Goal: Task Accomplishment & Management: Use online tool/utility

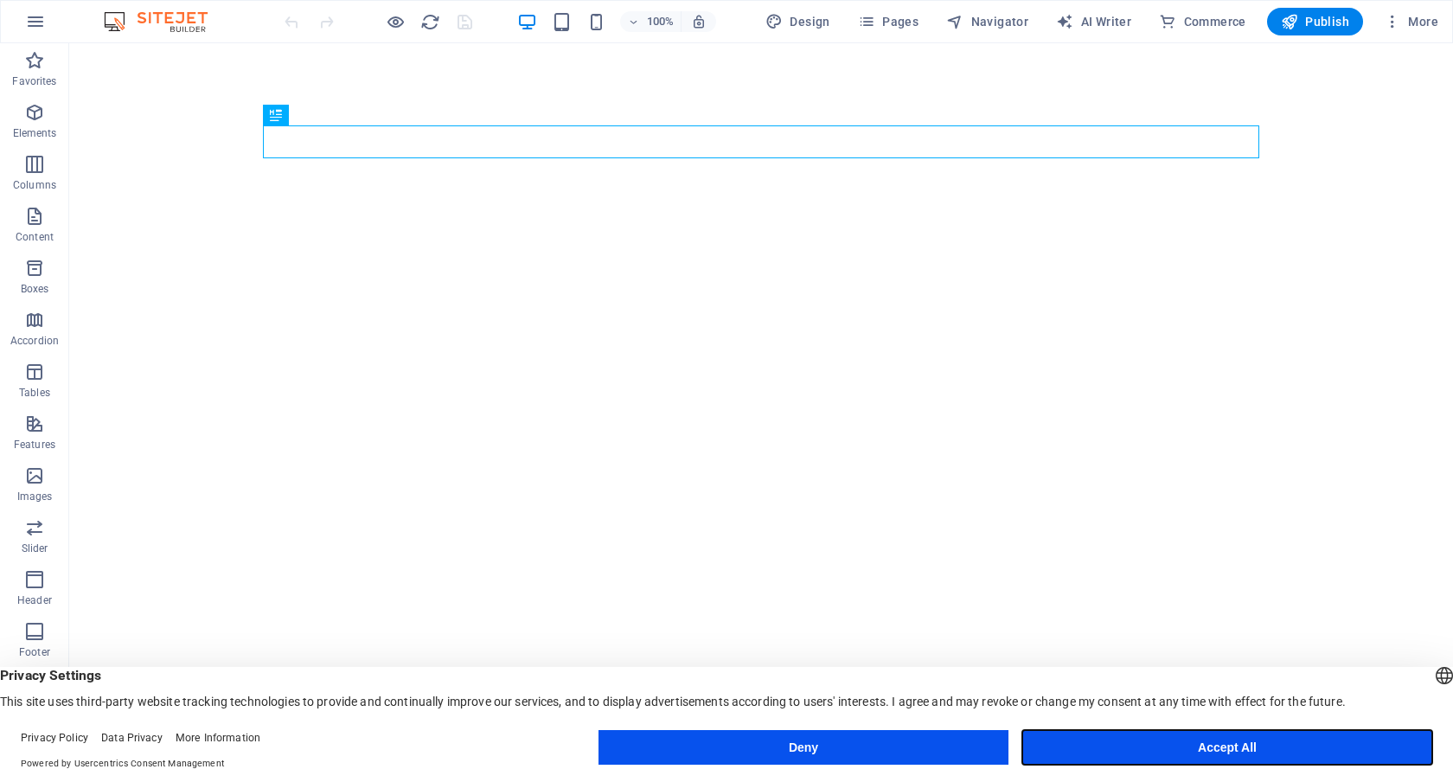
click at [1200, 741] on button "Accept All" at bounding box center [1228, 747] width 410 height 35
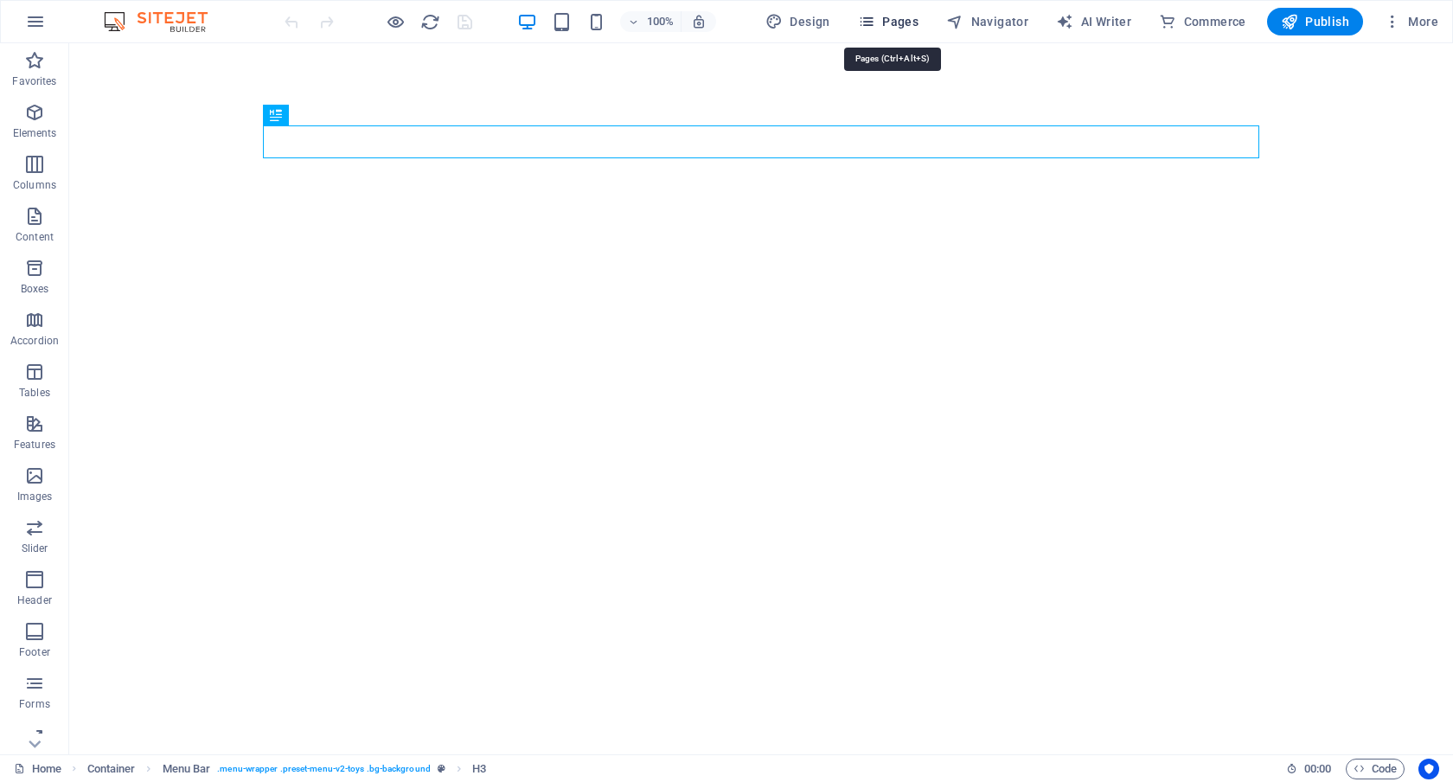
click at [910, 25] on span "Pages" at bounding box center [888, 21] width 61 height 17
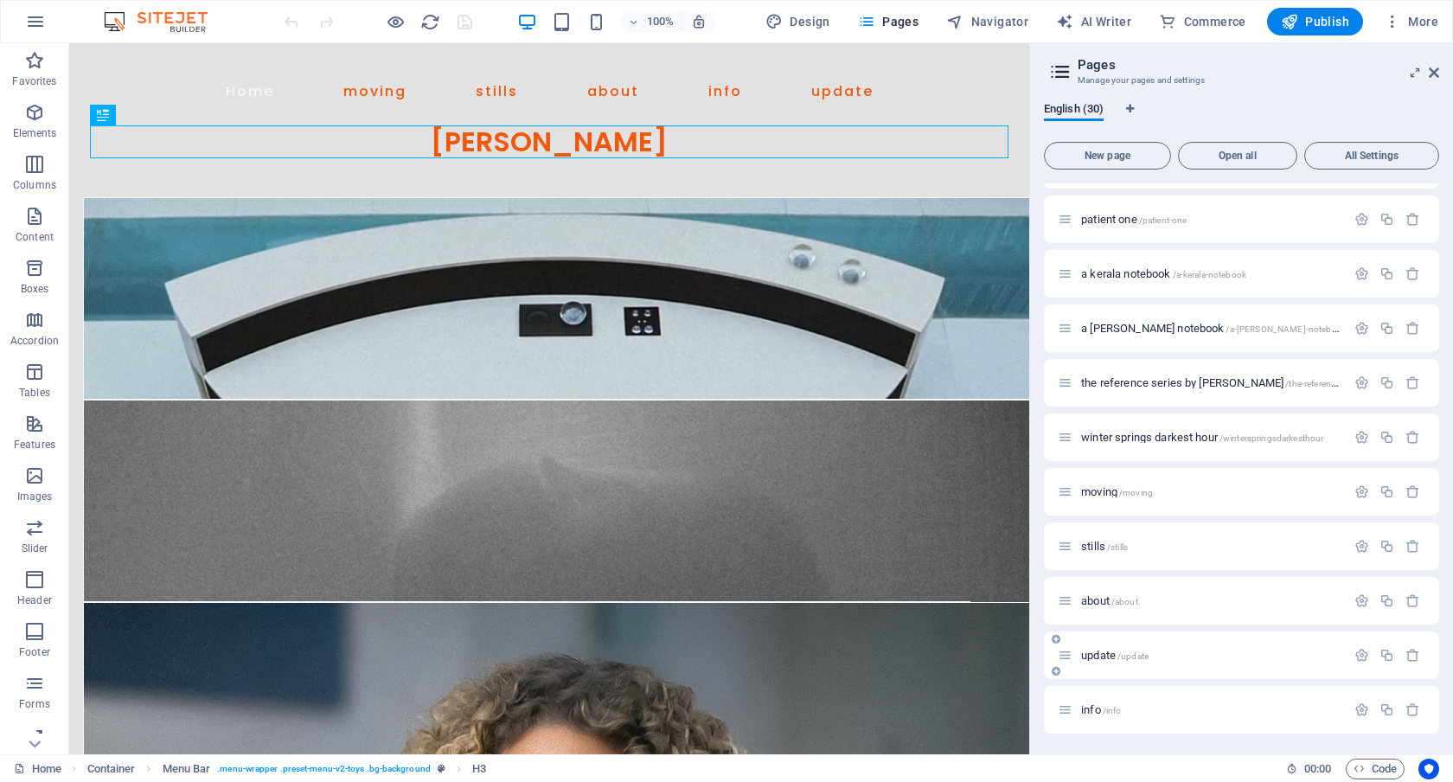
click at [1095, 664] on div "update /update" at bounding box center [1202, 655] width 288 height 20
click at [1104, 650] on span "update /update" at bounding box center [1114, 655] width 67 height 13
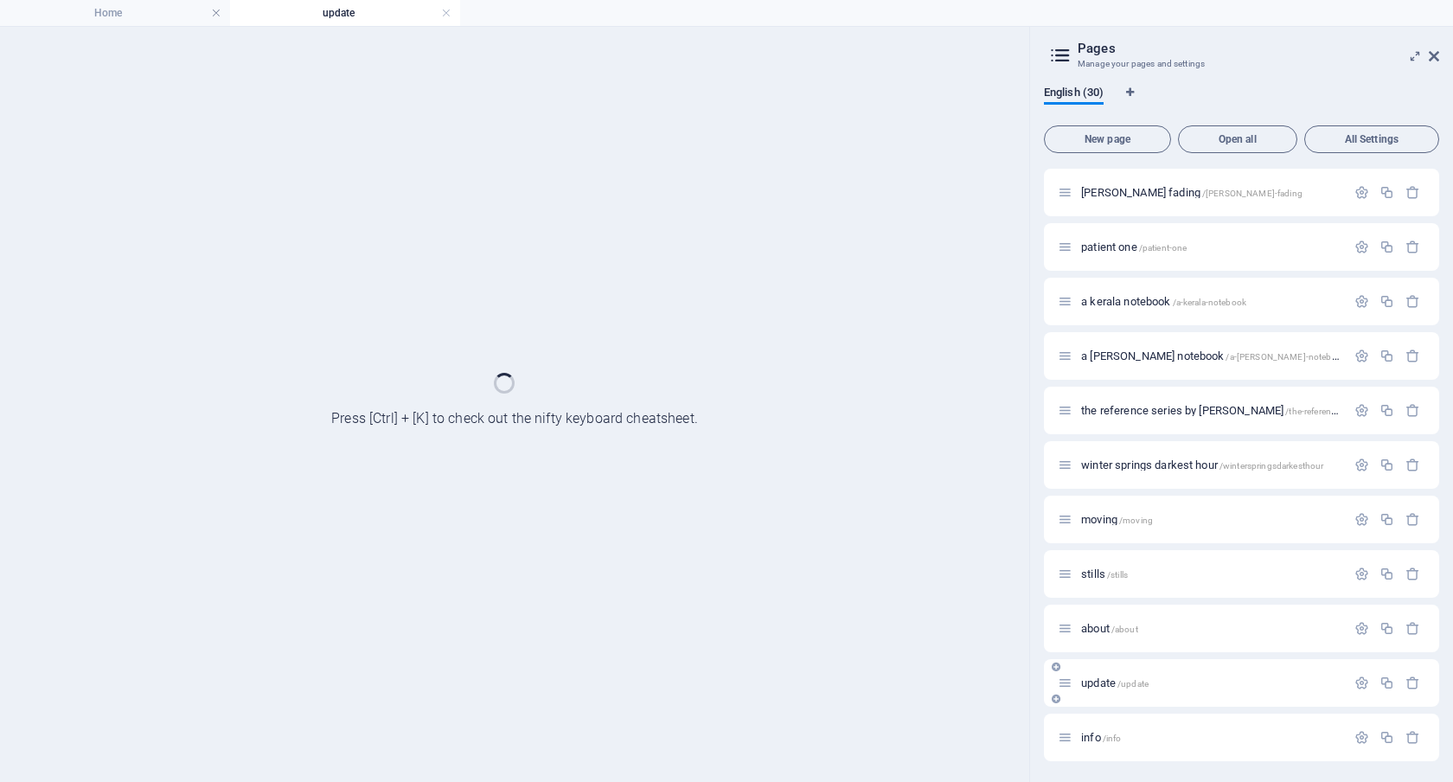
scroll to position [1034, 0]
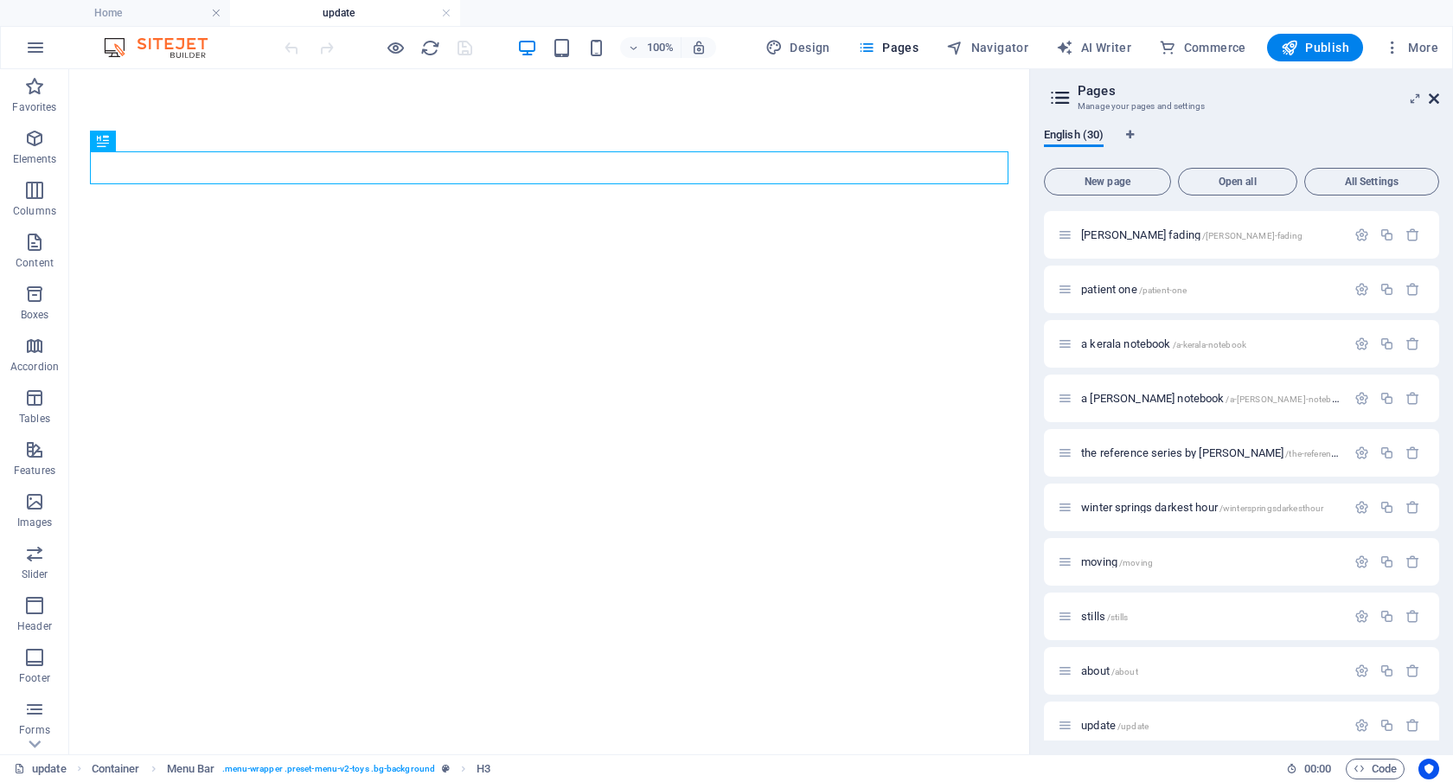
click at [1433, 96] on icon at bounding box center [1434, 99] width 10 height 14
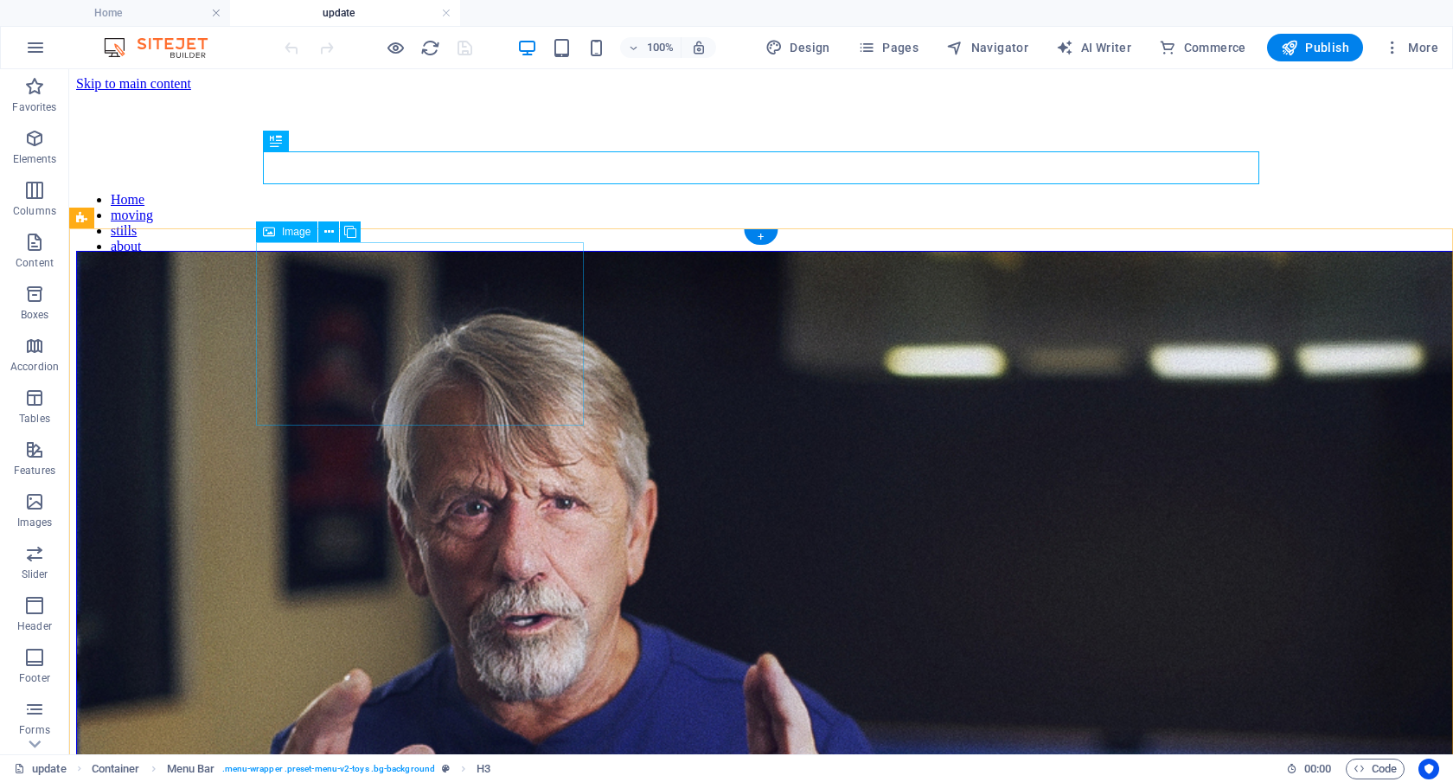
scroll to position [0, 0]
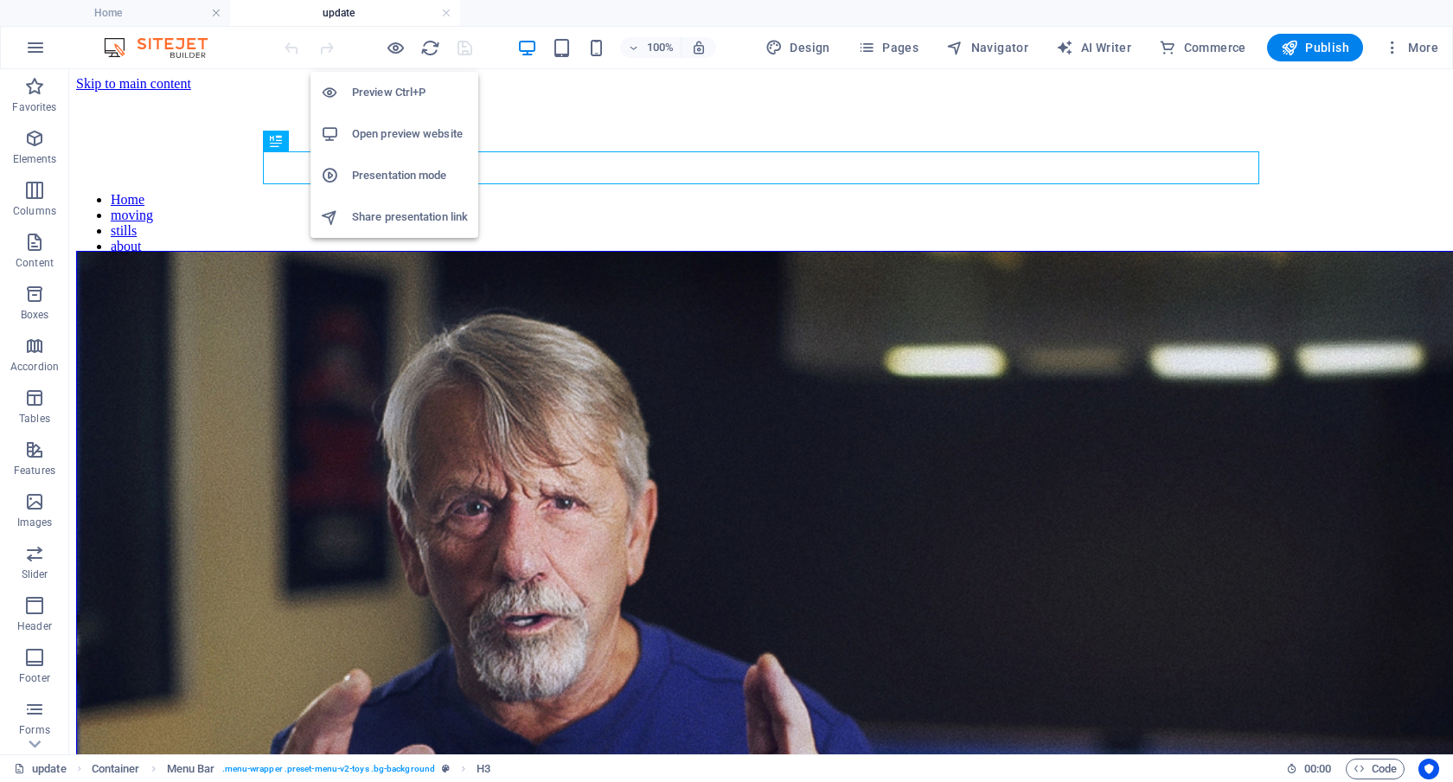
click at [400, 85] on h6 "Preview Ctrl+P" at bounding box center [410, 92] width 116 height 21
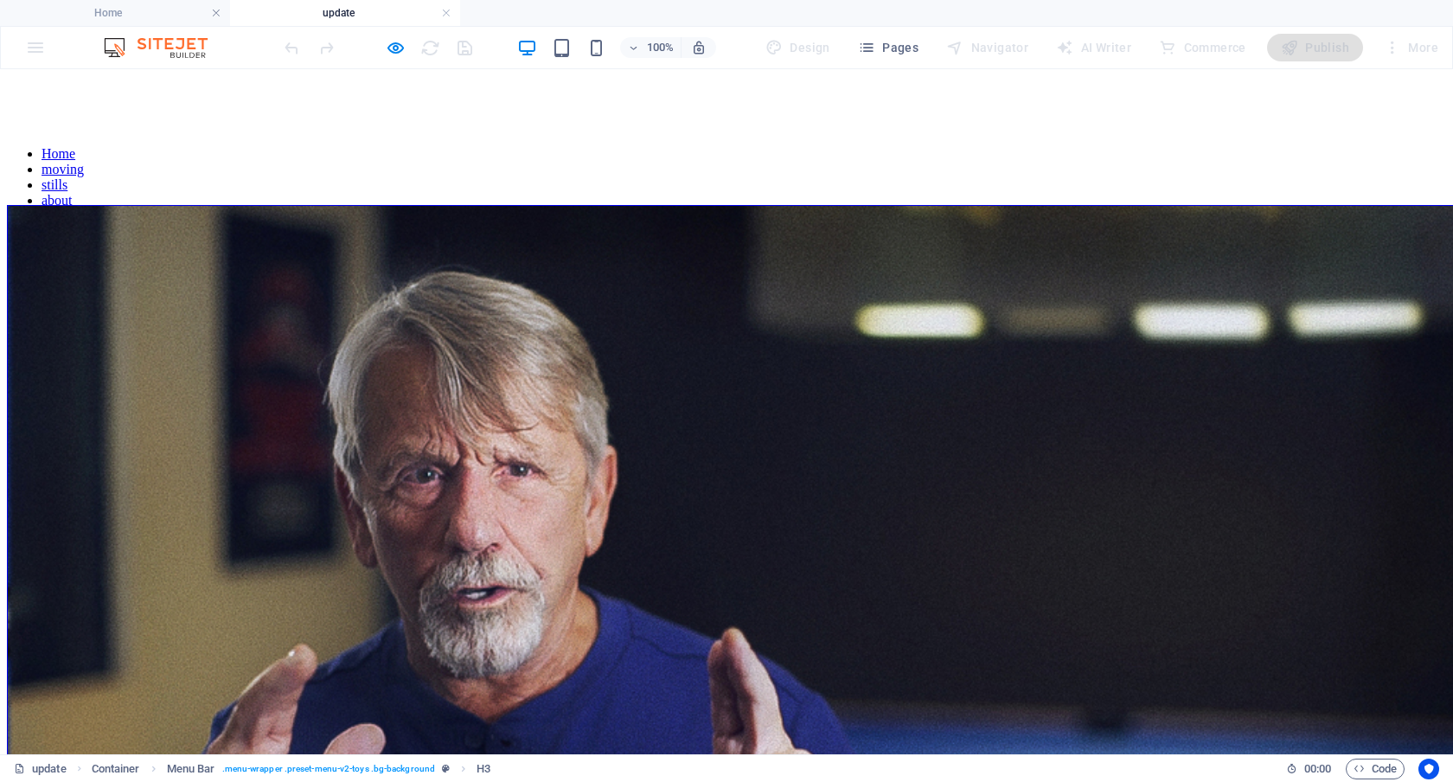
scroll to position [62, 0]
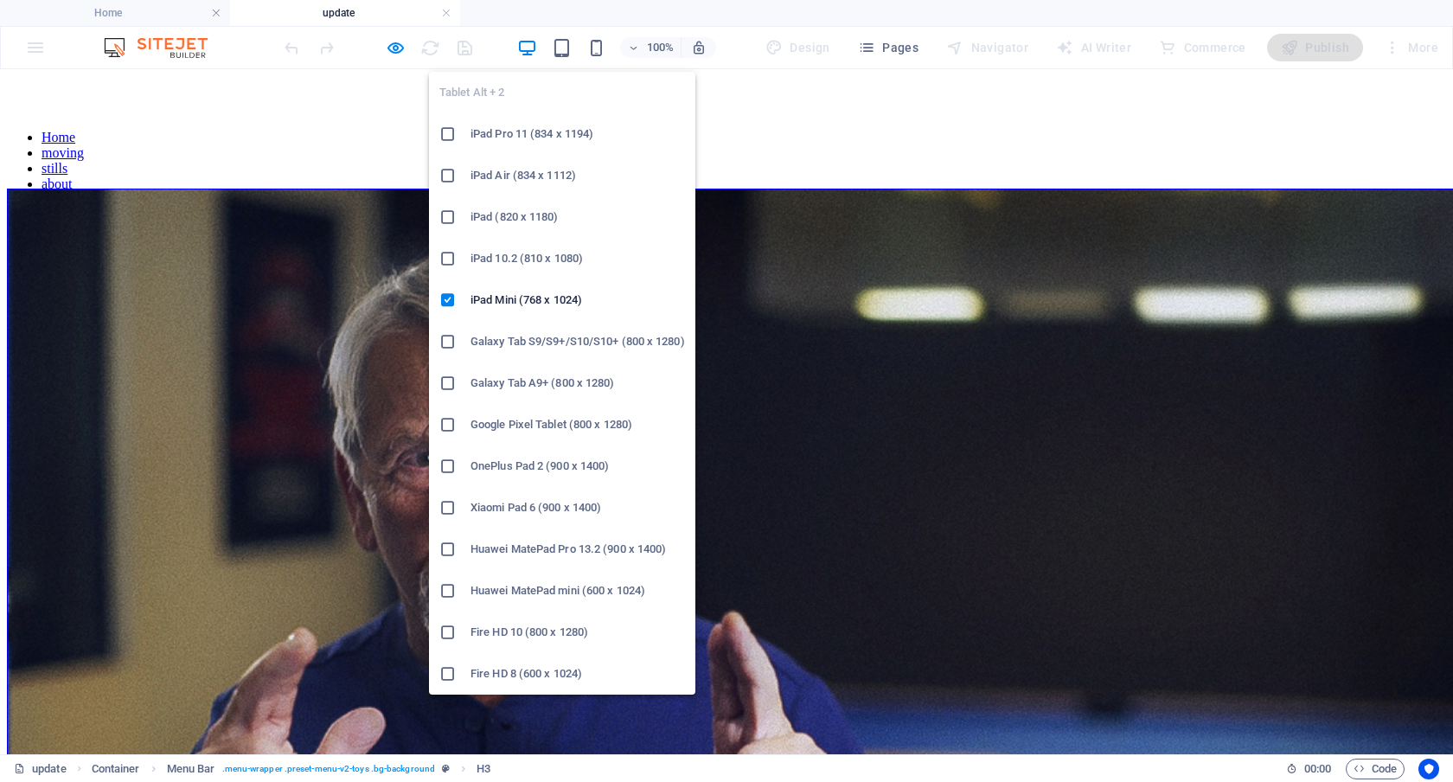
click at [559, 125] on h6 "iPad Pro 11 (834 x 1194)" at bounding box center [578, 134] width 215 height 21
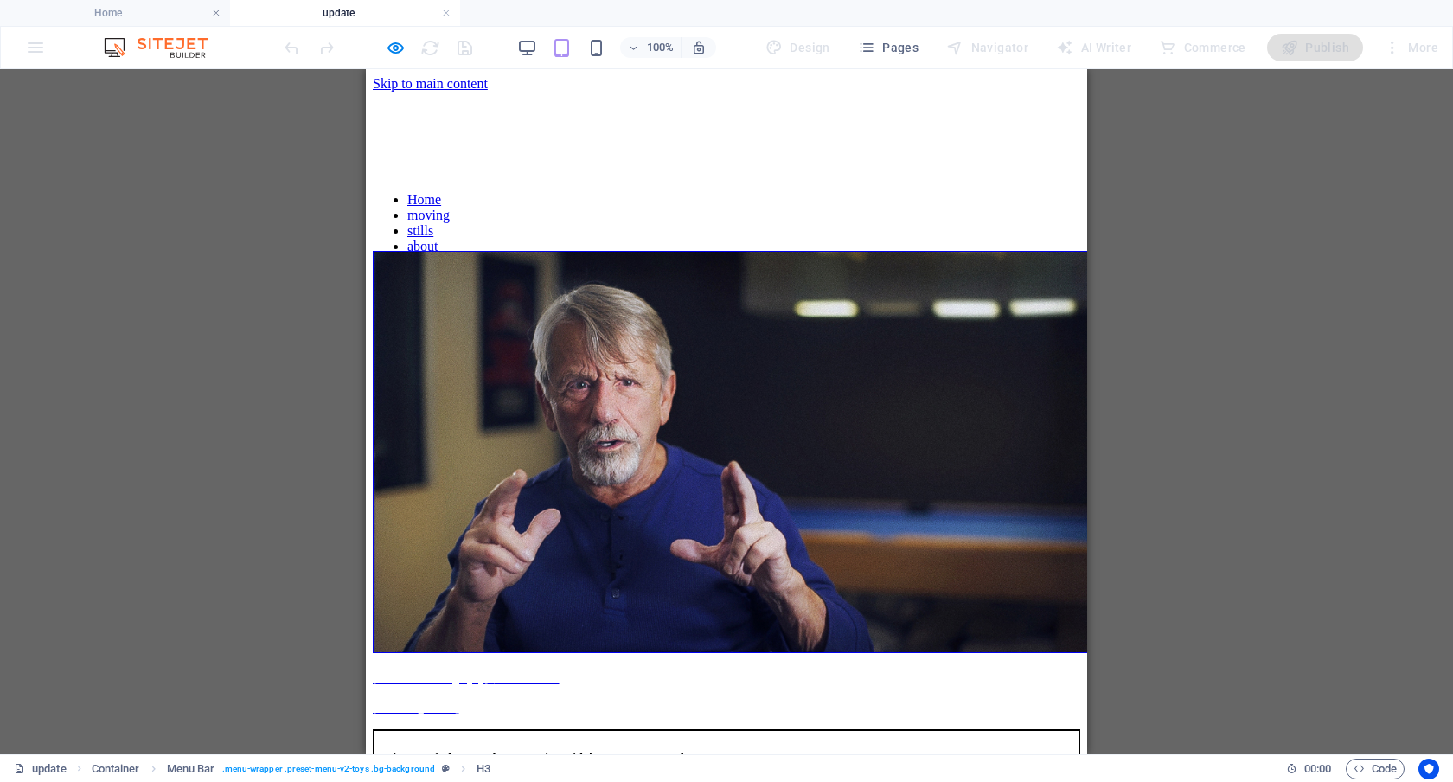
scroll to position [16, 0]
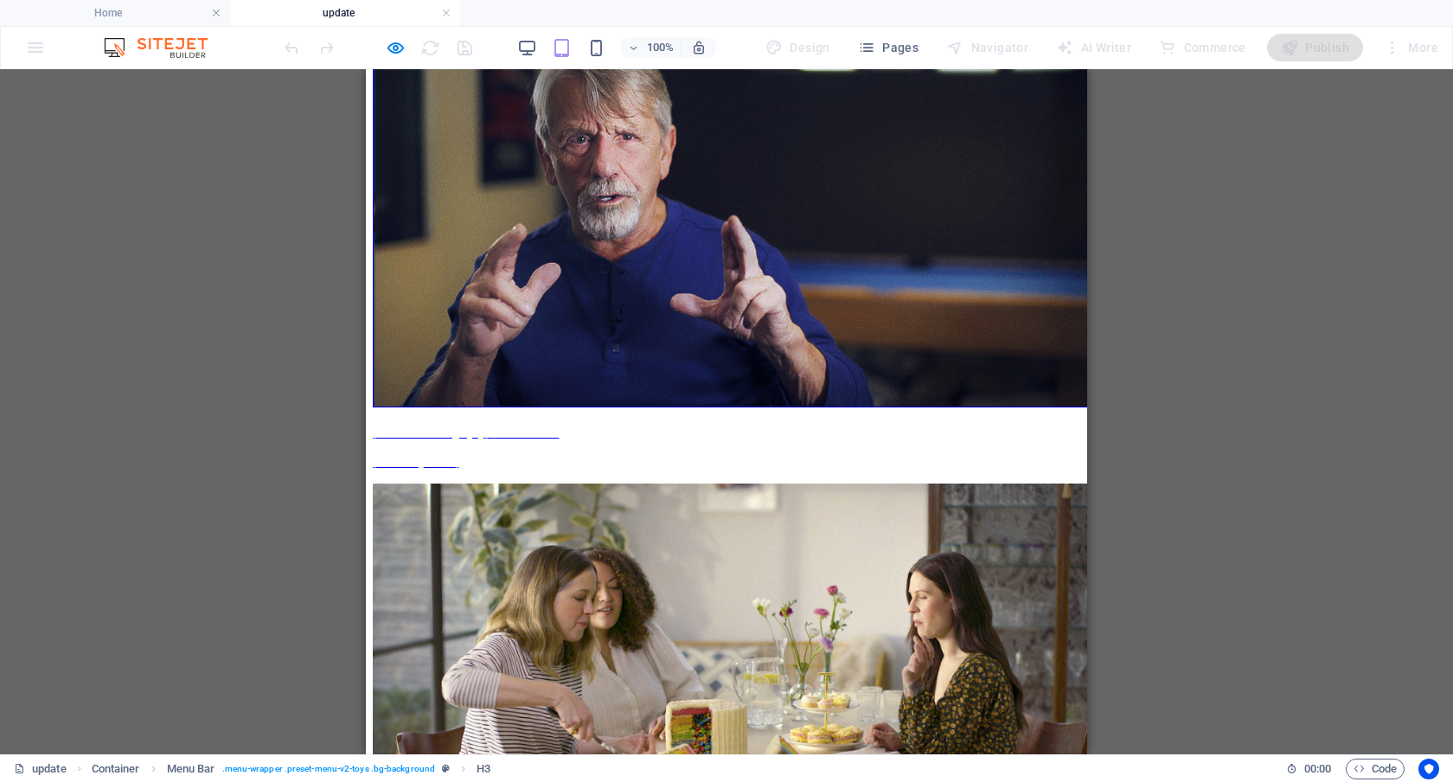
scroll to position [308, 0]
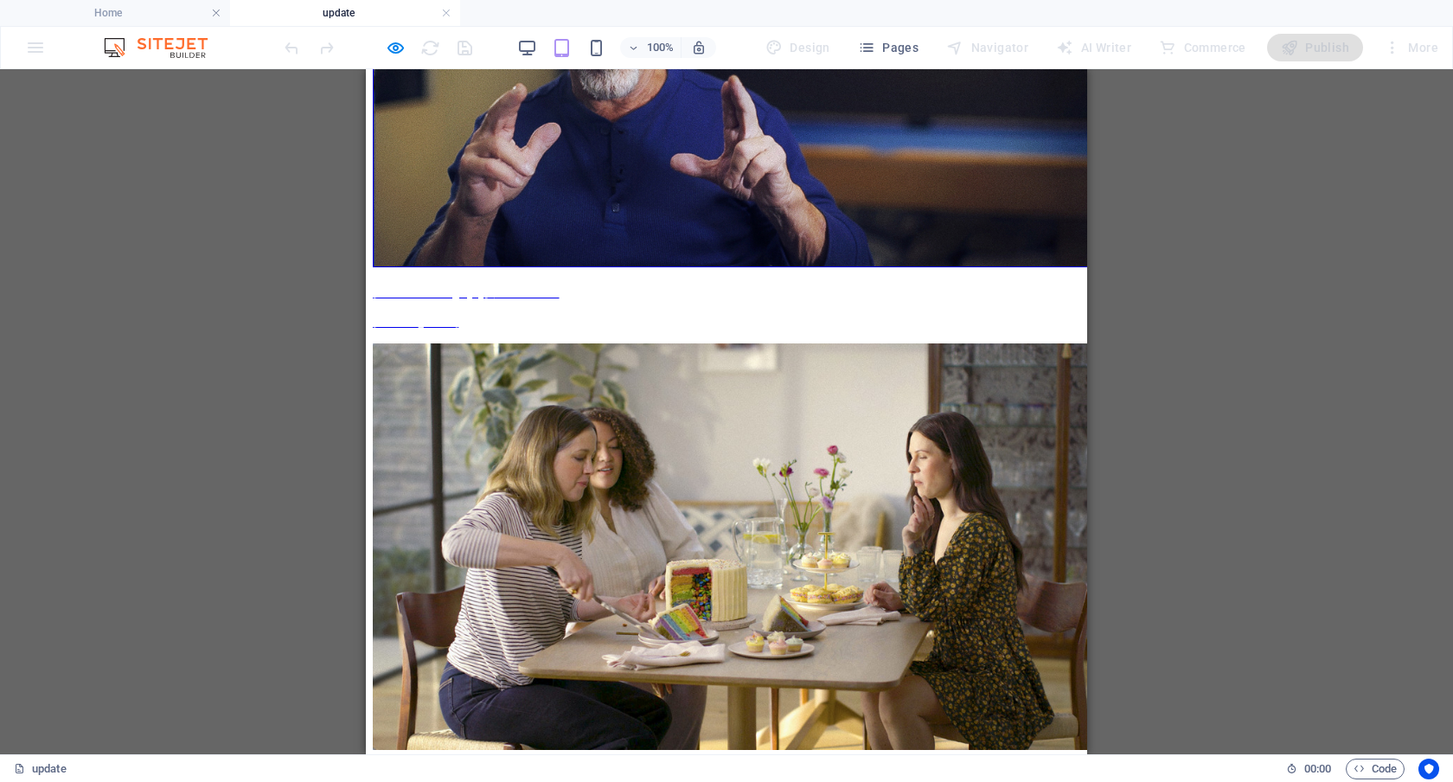
scroll to position [389, 0]
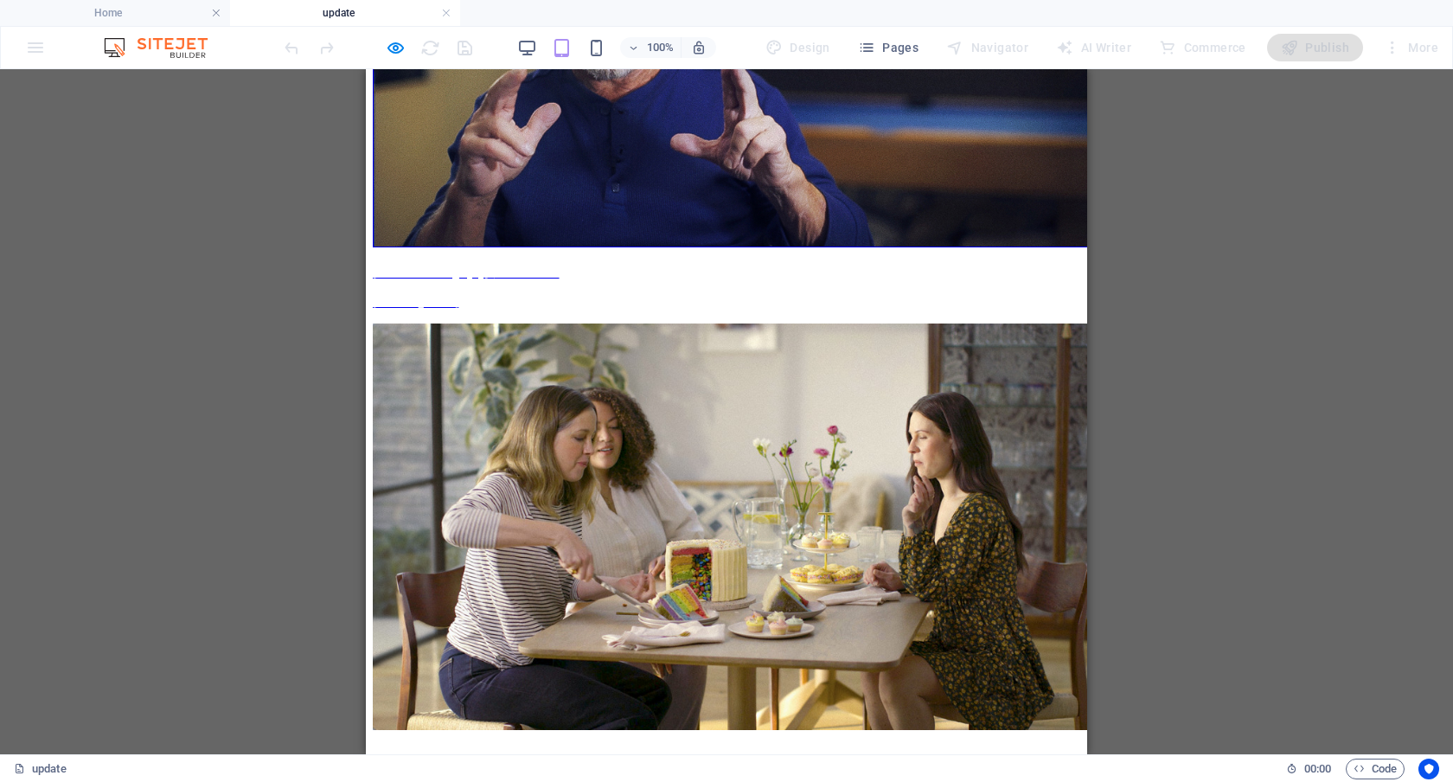
scroll to position [407, 0]
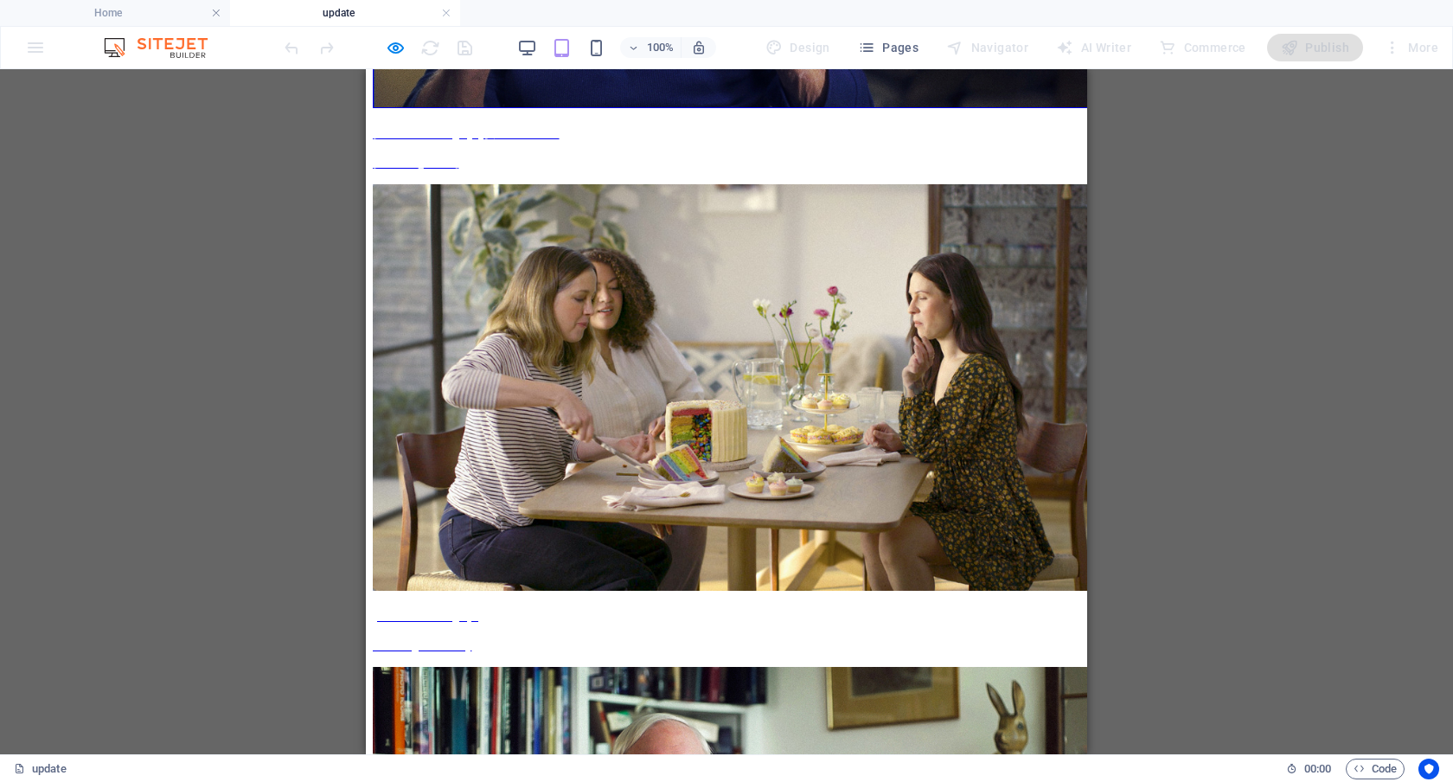
scroll to position [599, 0]
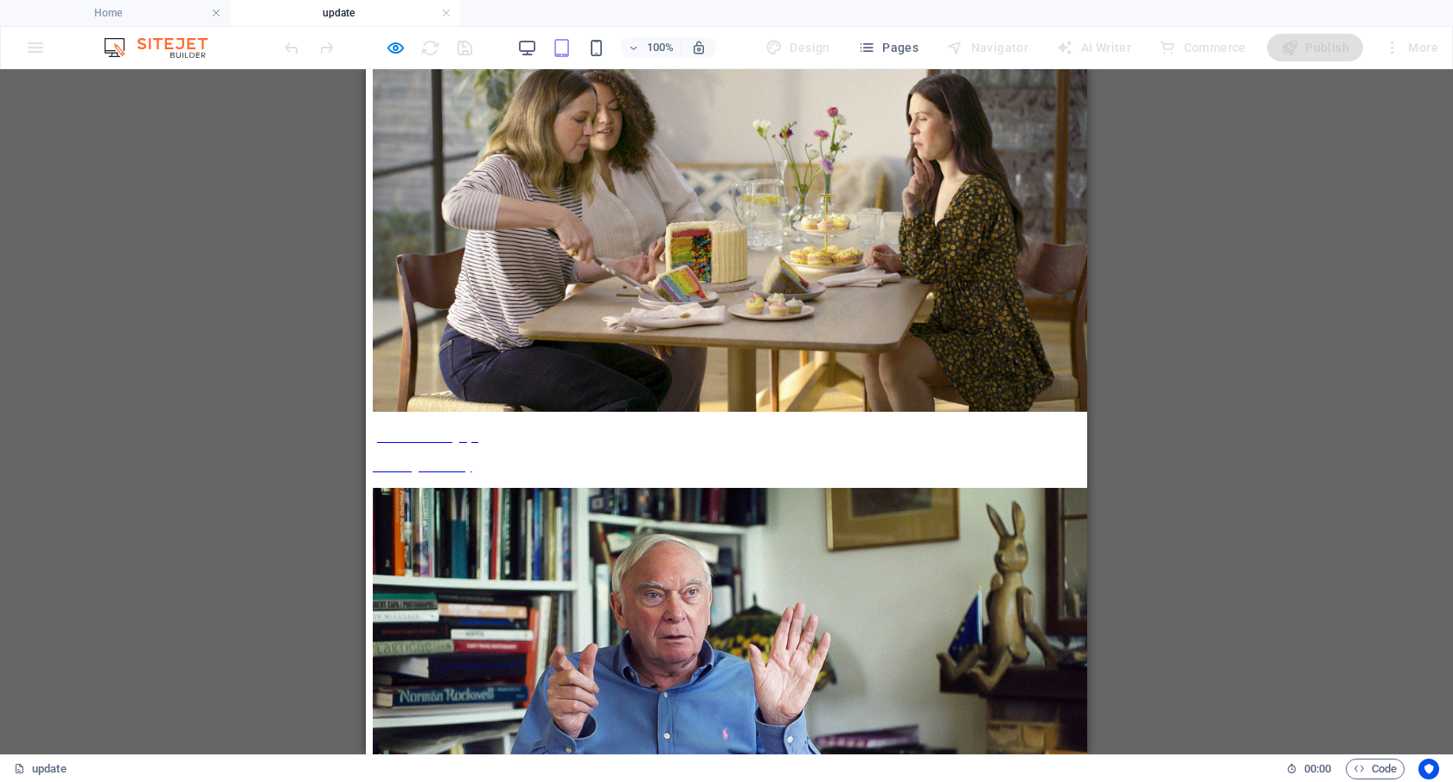
scroll to position [923, 0]
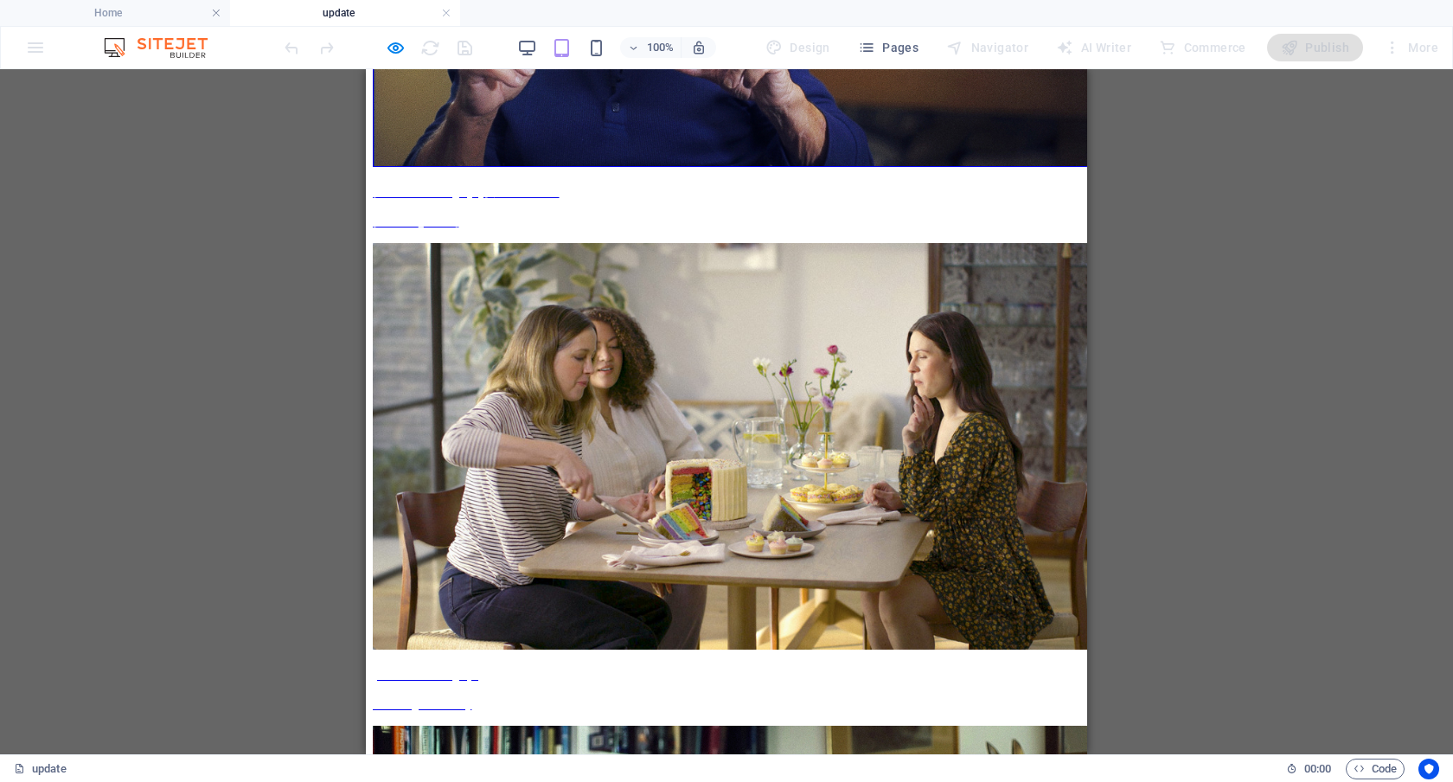
scroll to position [472, 0]
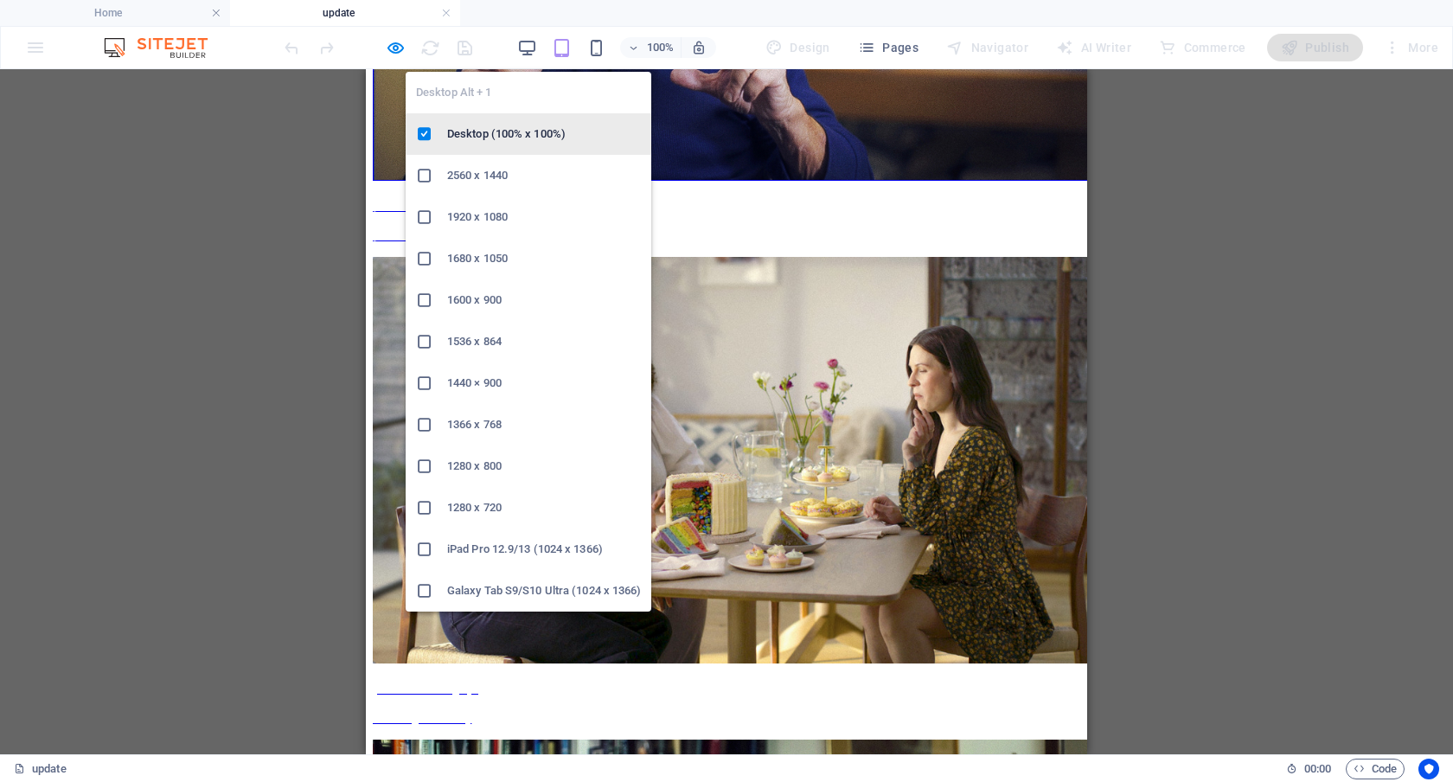
click at [522, 129] on h6 "Desktop (100% x 100%)" at bounding box center [544, 134] width 194 height 21
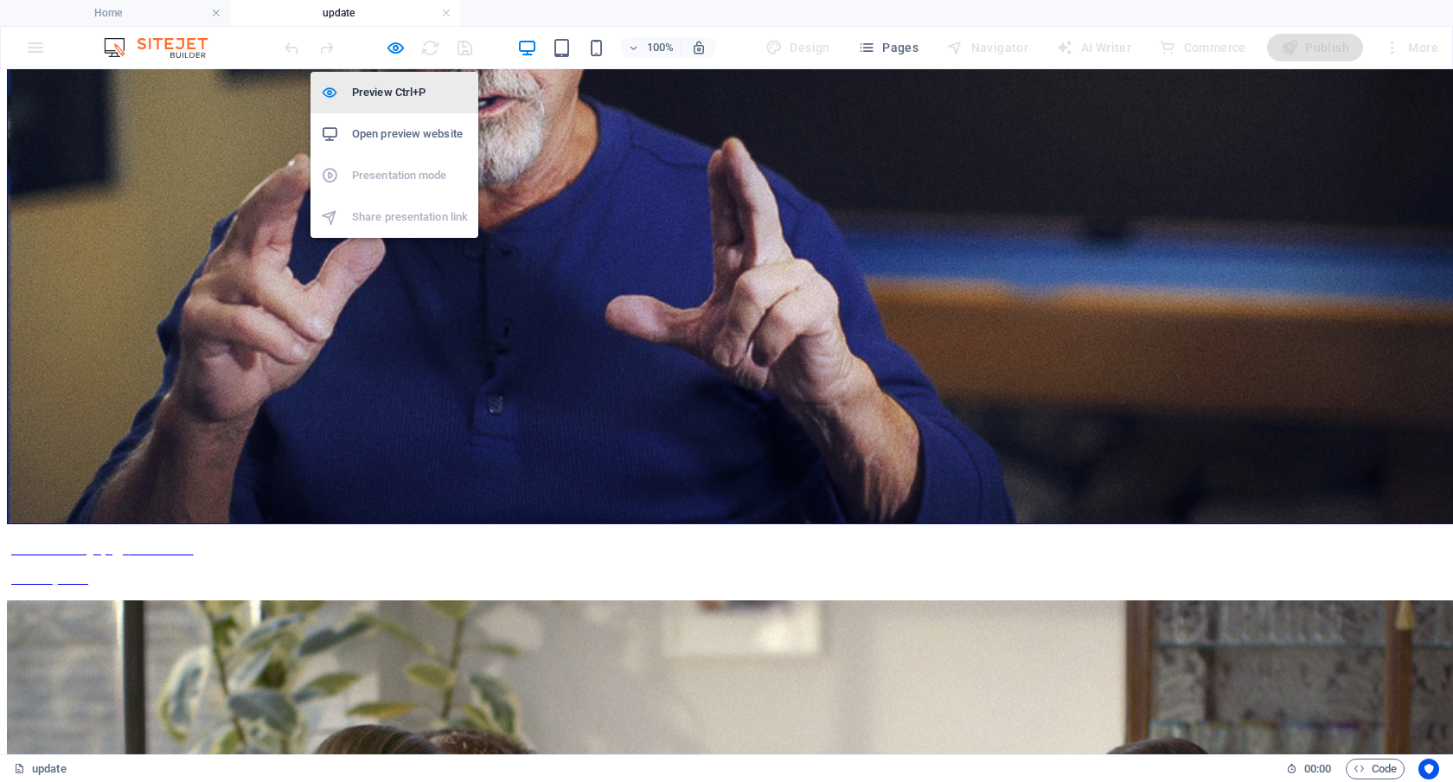
click at [388, 89] on h6 "Preview Ctrl+P" at bounding box center [410, 92] width 116 height 21
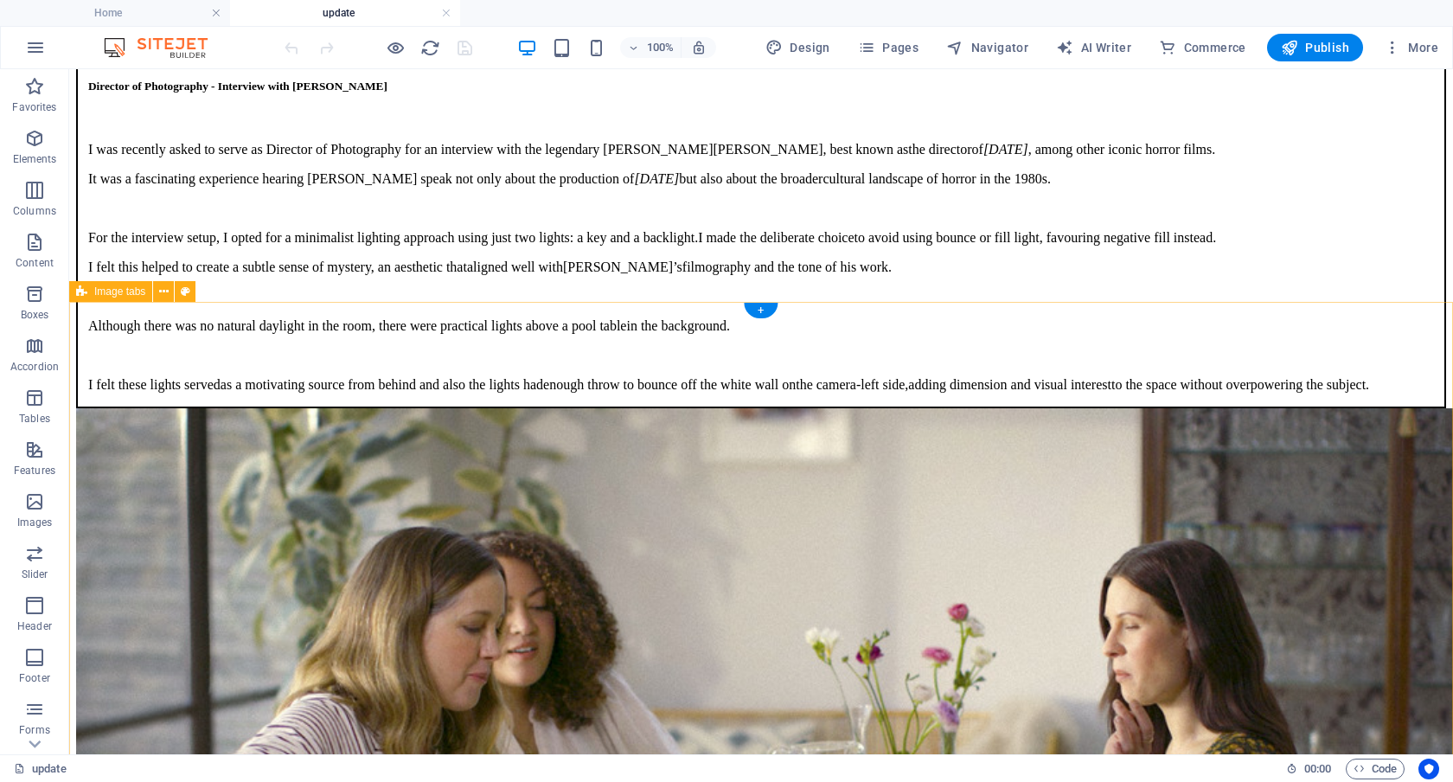
scroll to position [0, 0]
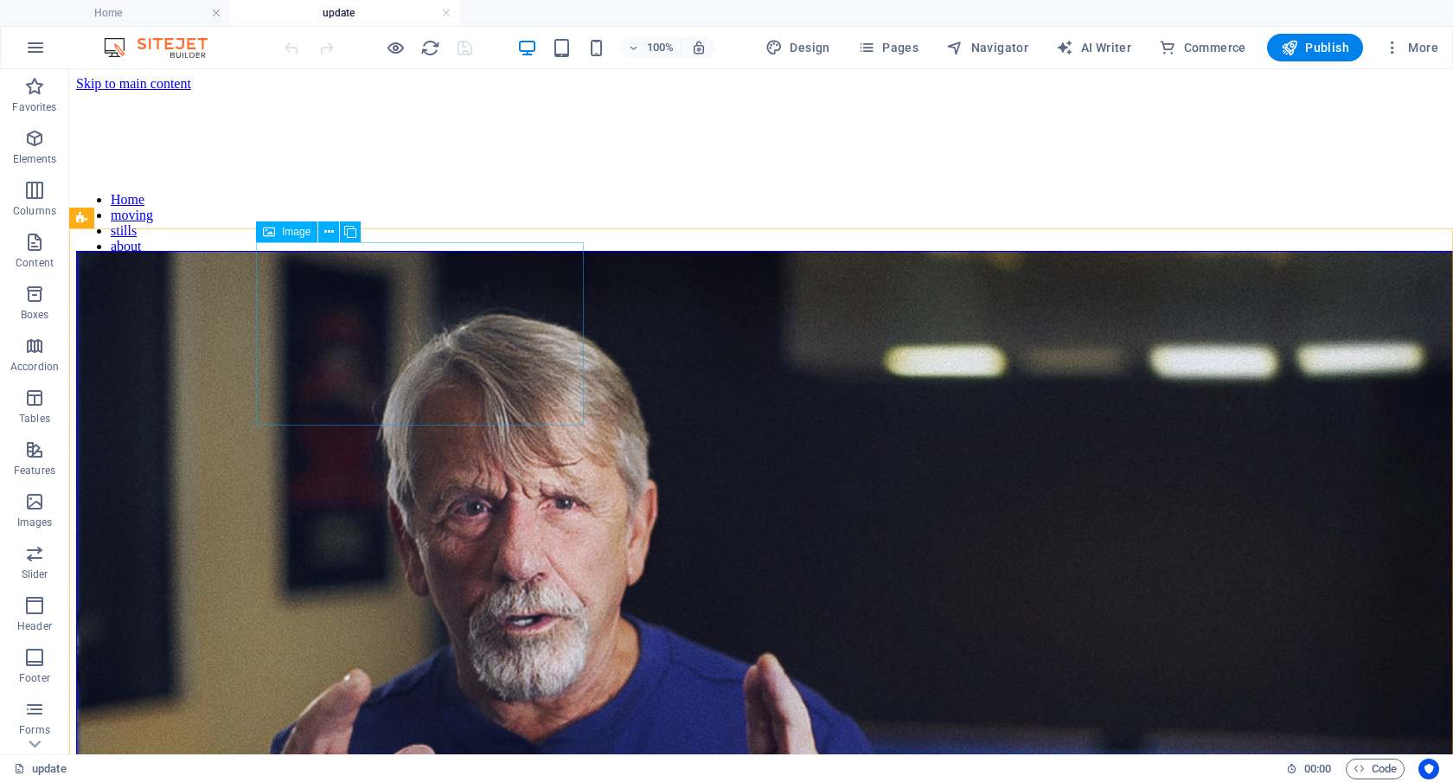
click at [292, 231] on span "Image" at bounding box center [296, 232] width 29 height 10
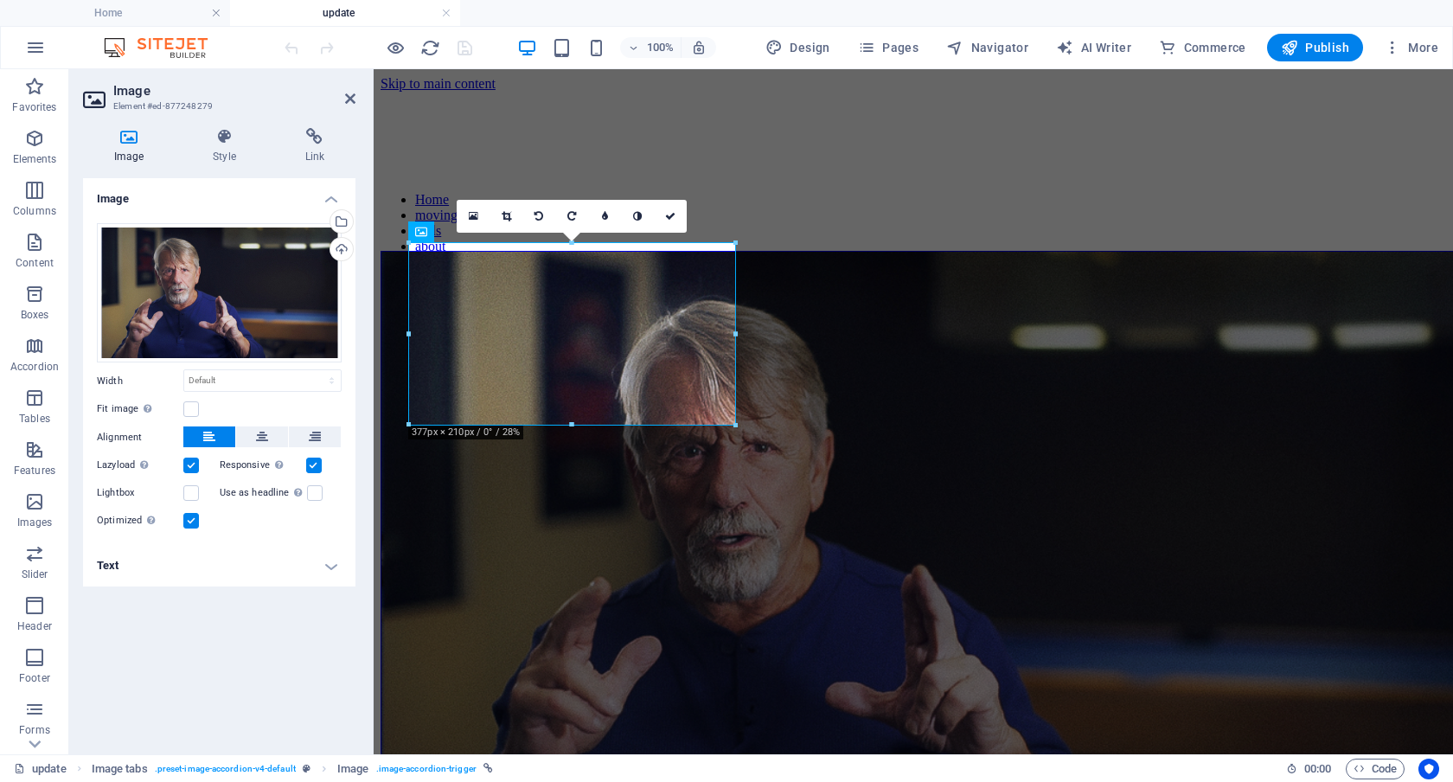
click at [324, 568] on h4 "Text" at bounding box center [219, 566] width 273 height 42
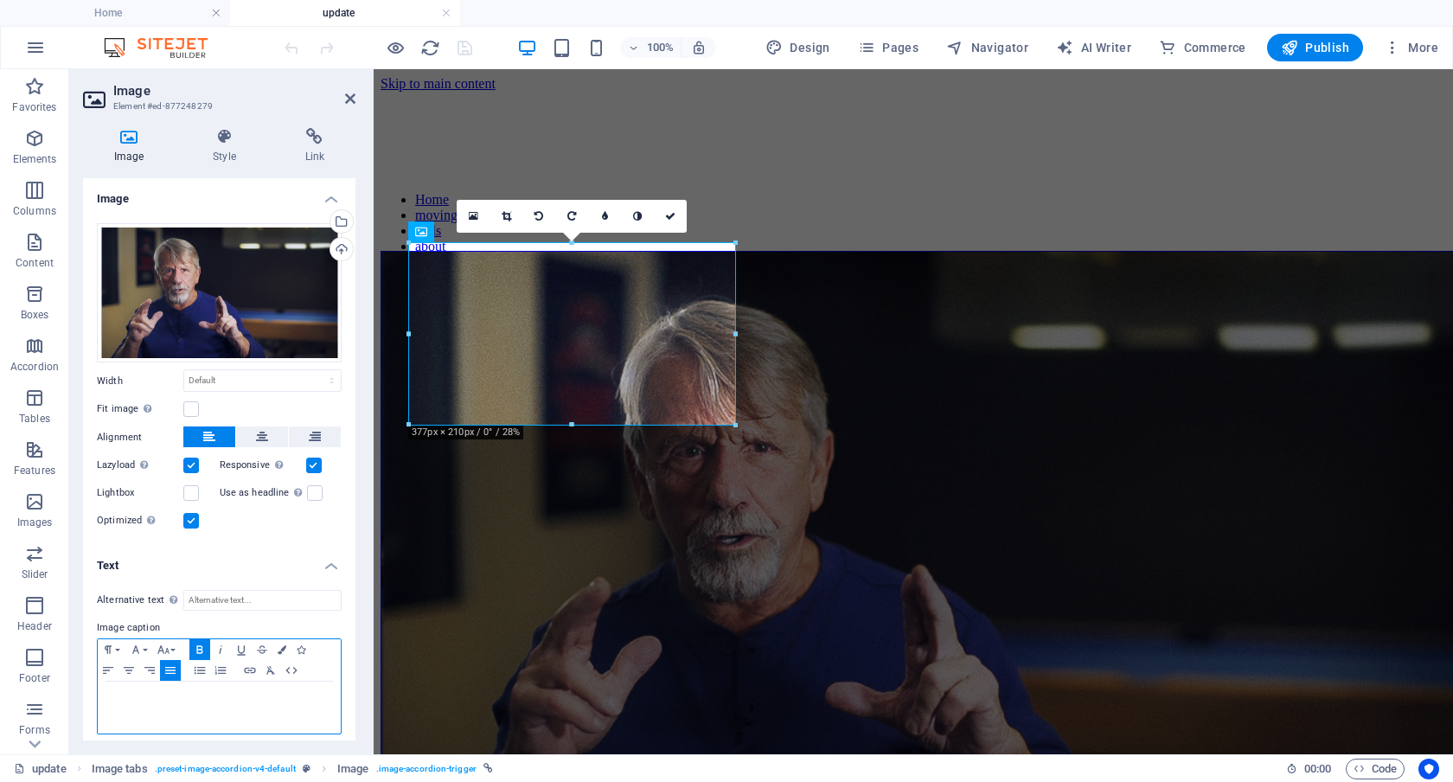
drag, startPoint x: 307, startPoint y: 712, endPoint x: 82, endPoint y: 677, distance: 227.7
click at [83, 677] on div "Alternative text The alternative text is used by devices that cannot display im…" at bounding box center [219, 662] width 273 height 173
click at [281, 645] on icon "button" at bounding box center [282, 649] width 9 height 9
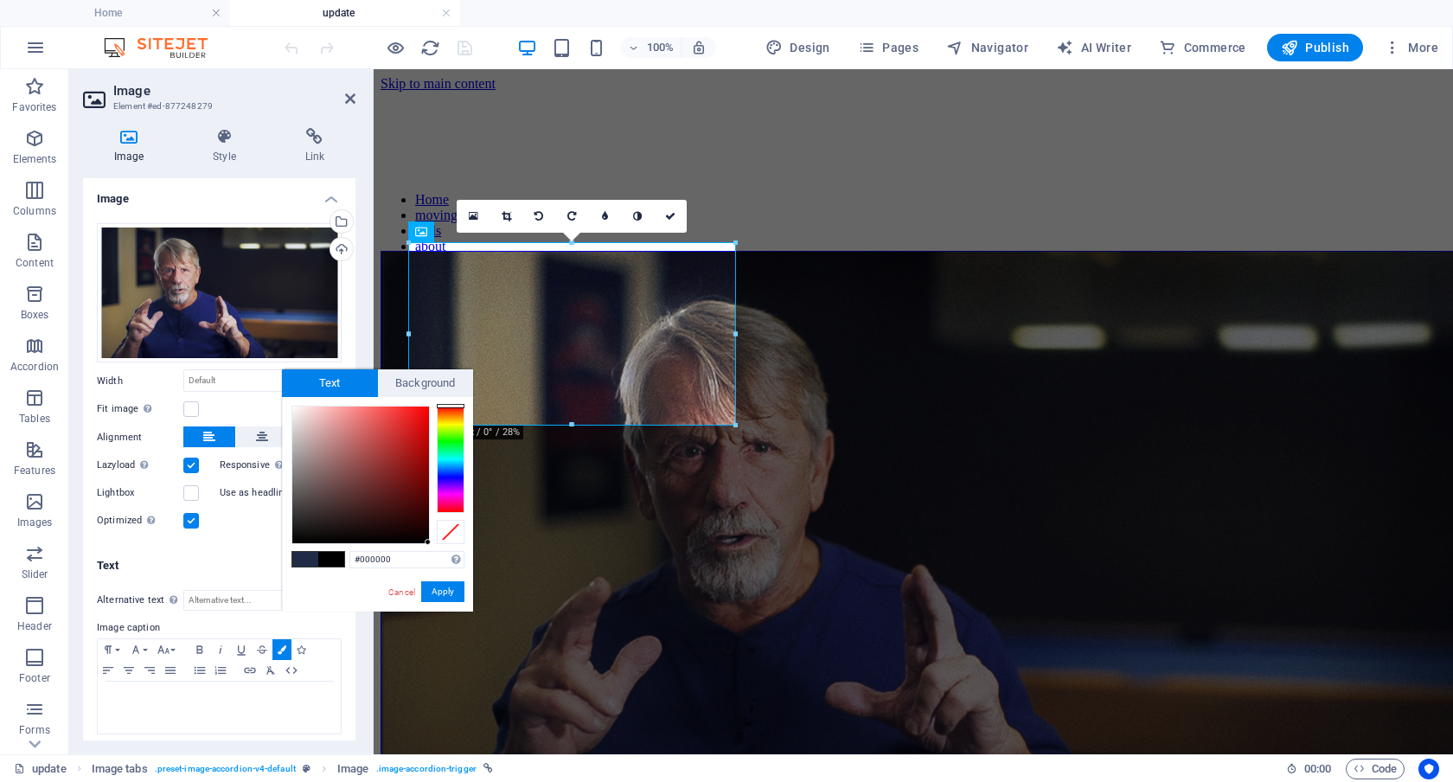
drag, startPoint x: 394, startPoint y: 503, endPoint x: 454, endPoint y: 614, distance: 126.2
click at [454, 614] on body "Individual Home update Favorites Elements Columns Content Boxes Accordion Table…" at bounding box center [726, 391] width 1453 height 782
click at [446, 593] on button "Apply" at bounding box center [442, 591] width 43 height 21
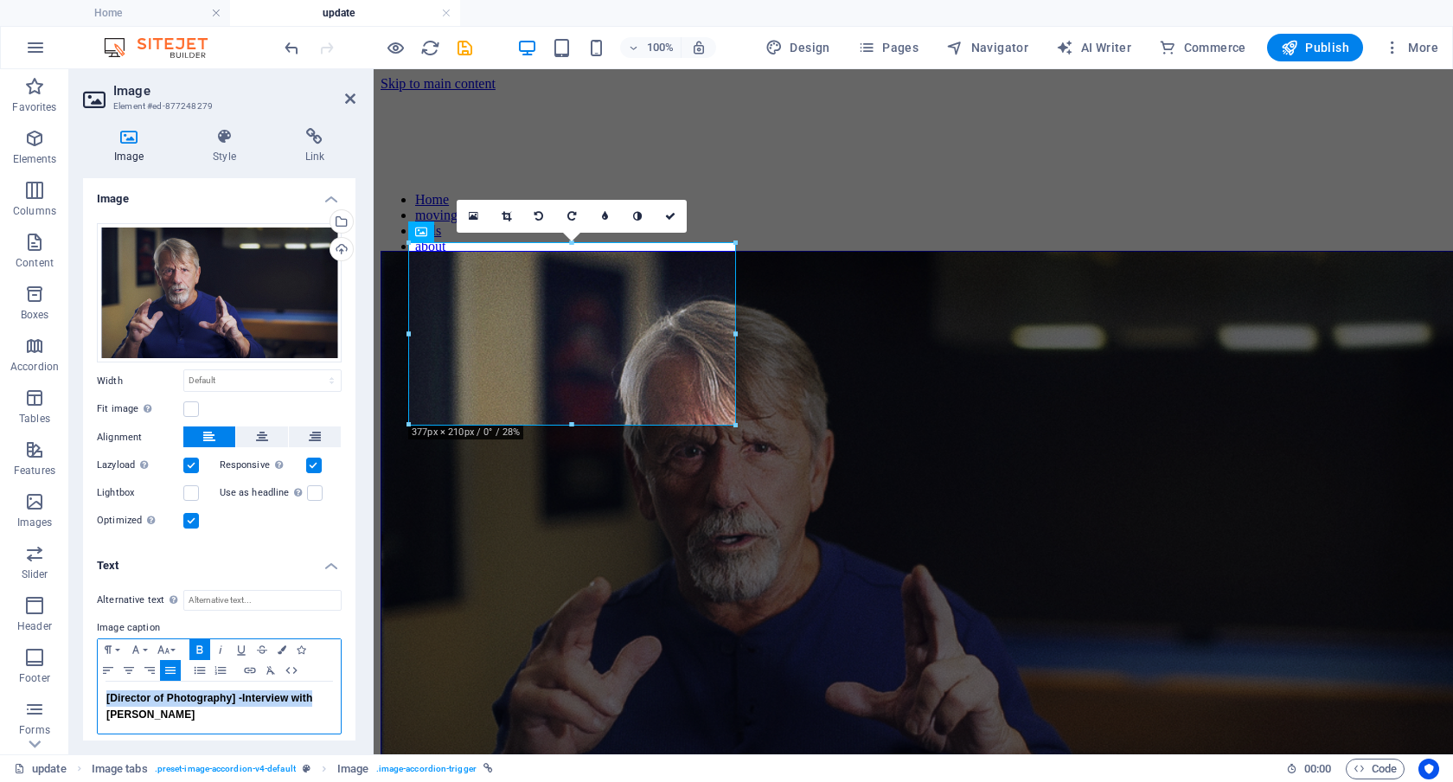
click at [125, 695] on span "[Director of Photography] -" at bounding box center [174, 698] width 136 height 12
drag, startPoint x: 234, startPoint y: 721, endPoint x: 99, endPoint y: 696, distance: 137.3
click at [99, 696] on div "Director of Photography - Interview with Sean Cunningham" at bounding box center [219, 708] width 243 height 52
click at [281, 646] on icon "button" at bounding box center [282, 649] width 9 height 9
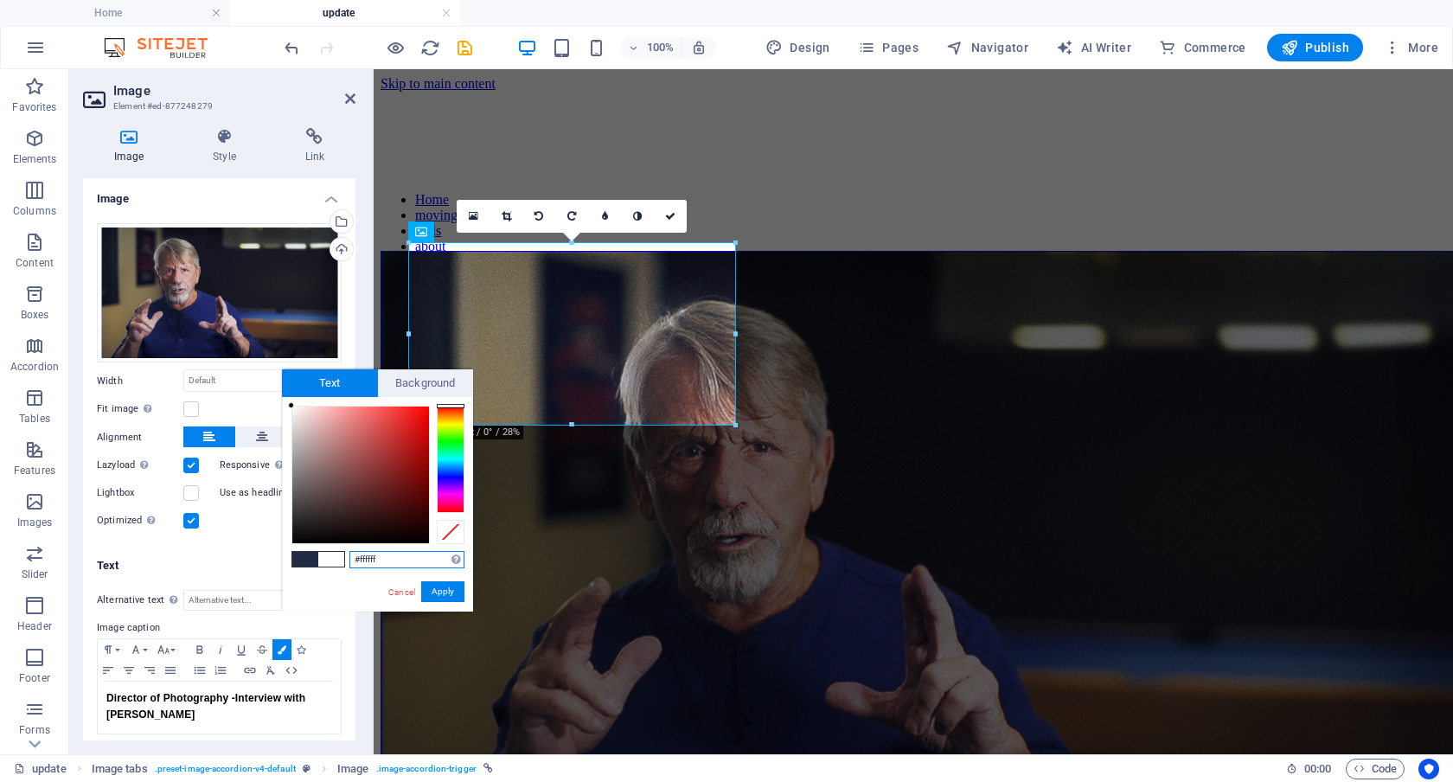
drag, startPoint x: 316, startPoint y: 438, endPoint x: 277, endPoint y: 391, distance: 60.8
click at [277, 391] on body "Individual Home update Favorites Elements Columns Content Boxes Accordion Table…" at bounding box center [726, 391] width 1453 height 782
click at [442, 589] on button "Apply" at bounding box center [442, 591] width 43 height 21
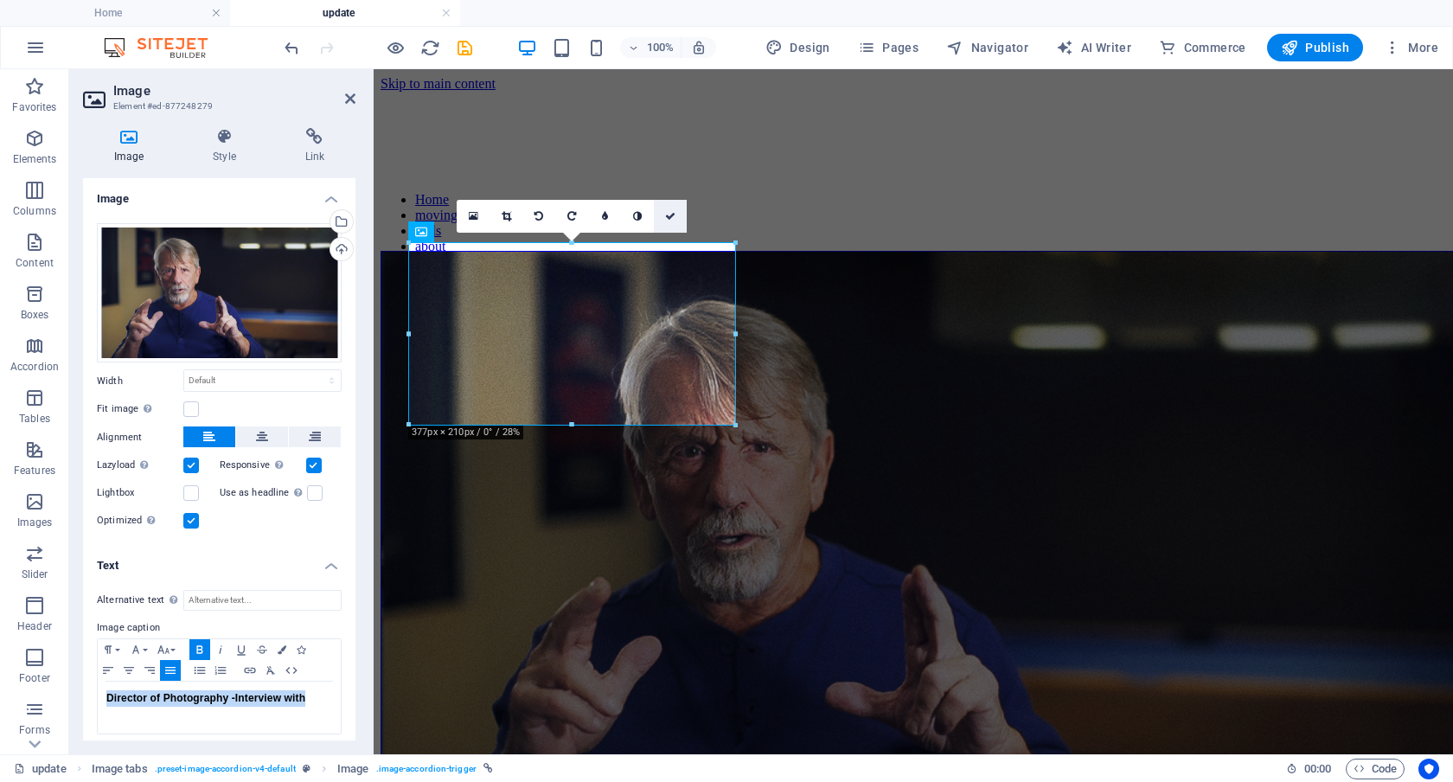
click at [669, 215] on icon at bounding box center [670, 216] width 10 height 10
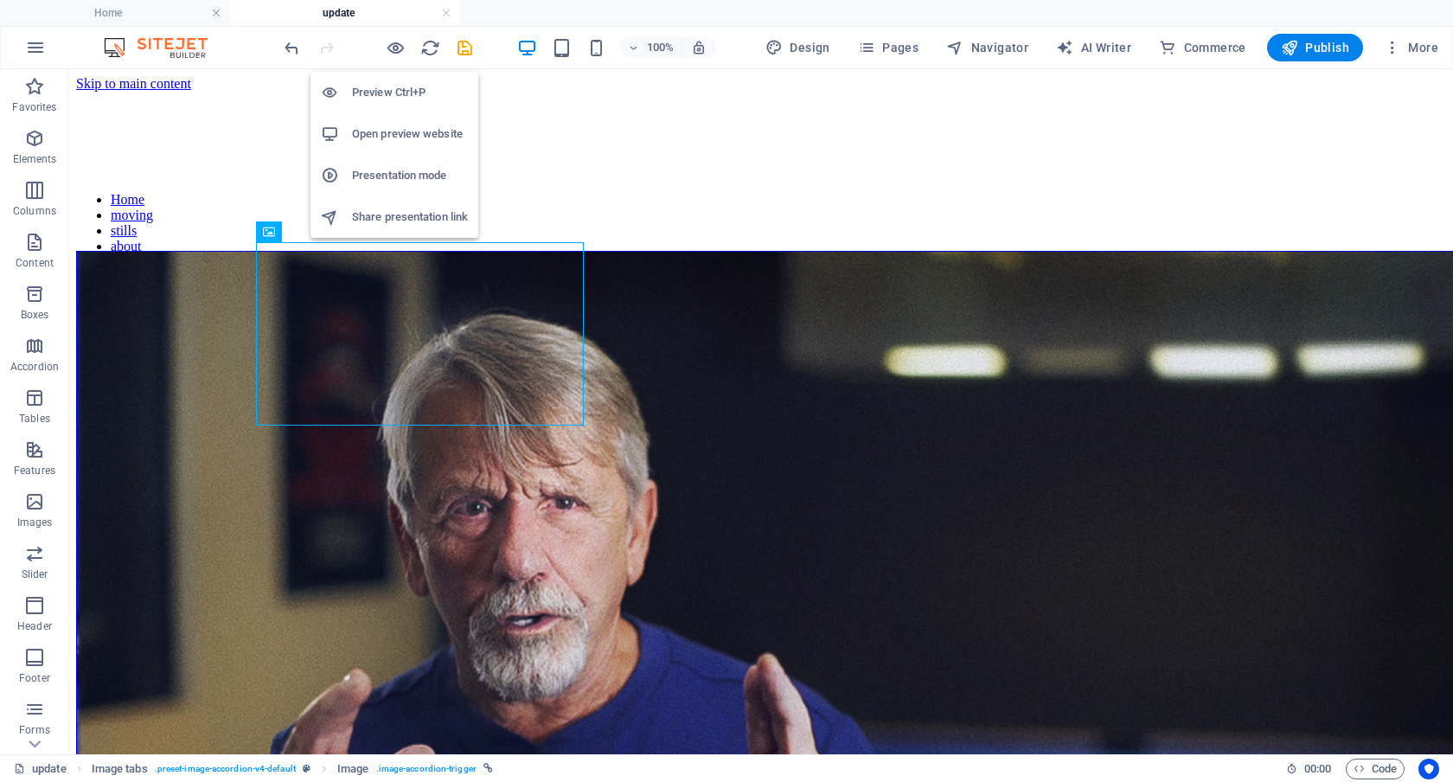
click at [395, 94] on h6 "Preview Ctrl+P" at bounding box center [410, 92] width 116 height 21
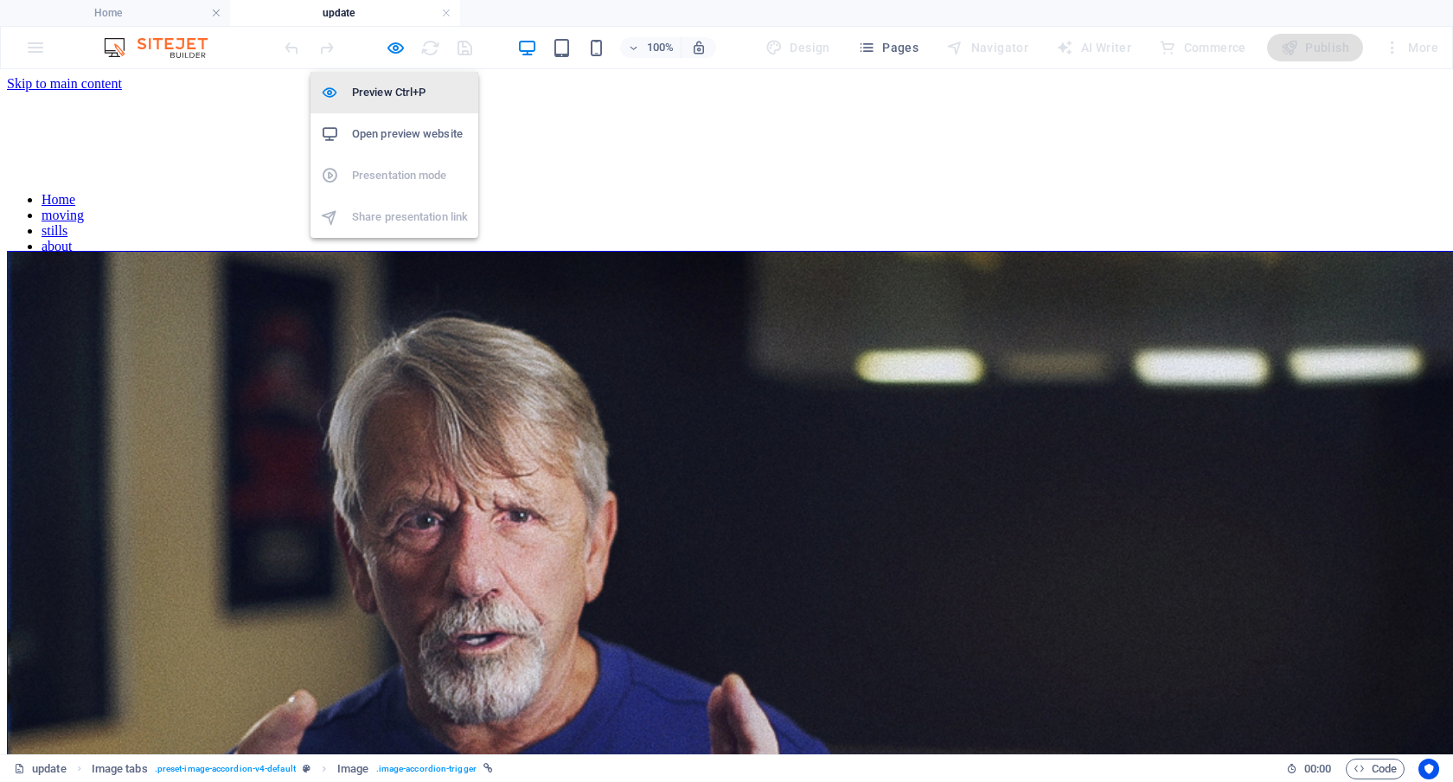
click at [398, 93] on h6 "Preview Ctrl+P" at bounding box center [410, 92] width 116 height 21
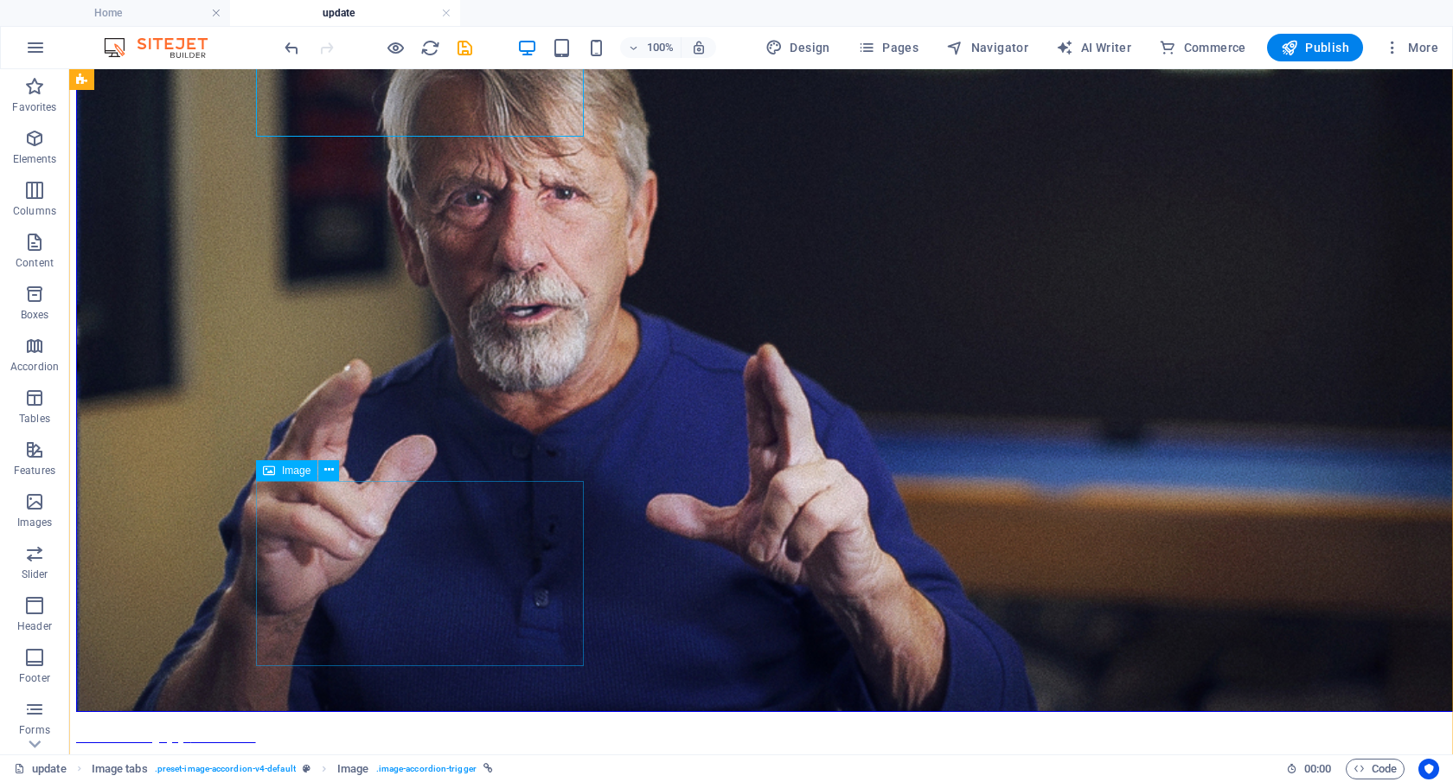
scroll to position [316, 0]
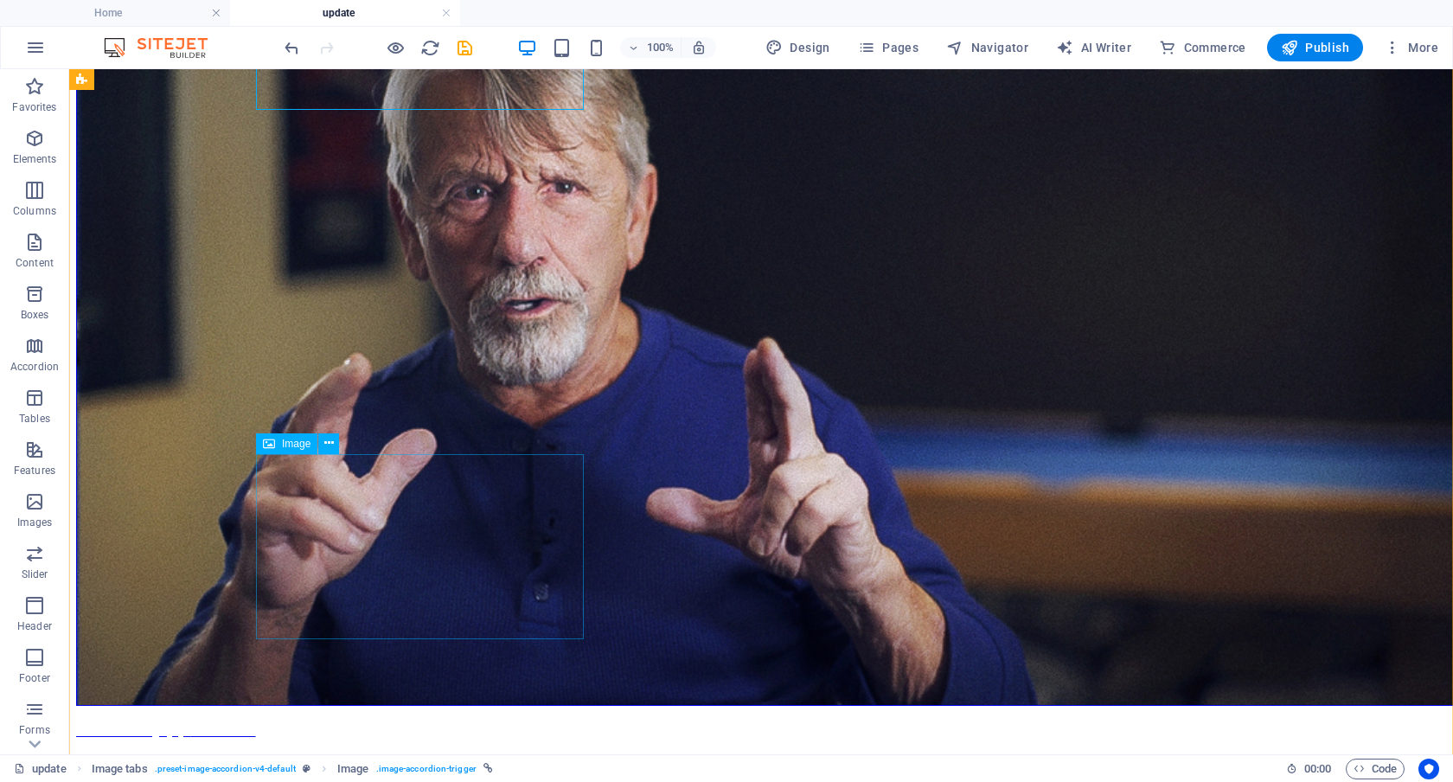
click at [292, 439] on span "Image" at bounding box center [296, 444] width 29 height 10
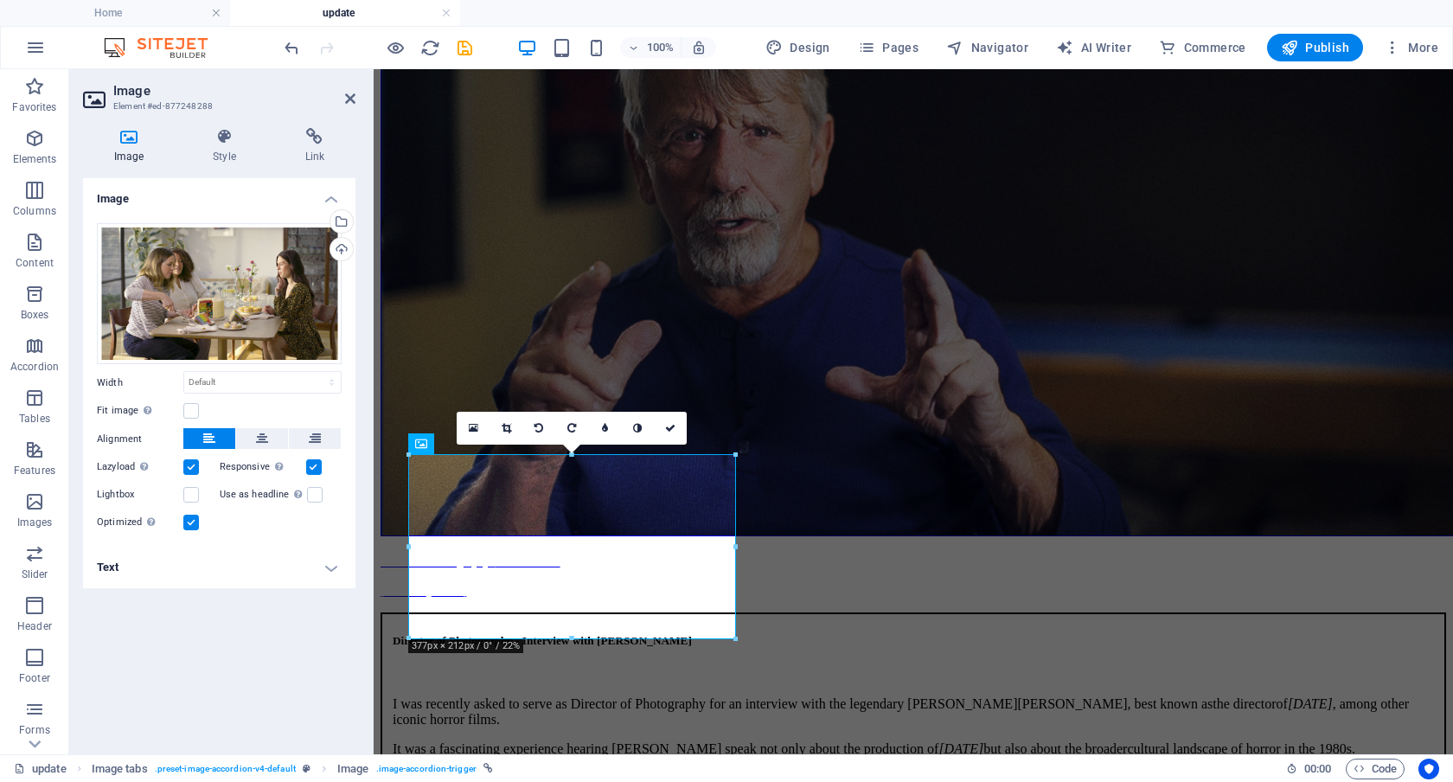
click at [316, 571] on h4 "Text" at bounding box center [219, 568] width 273 height 42
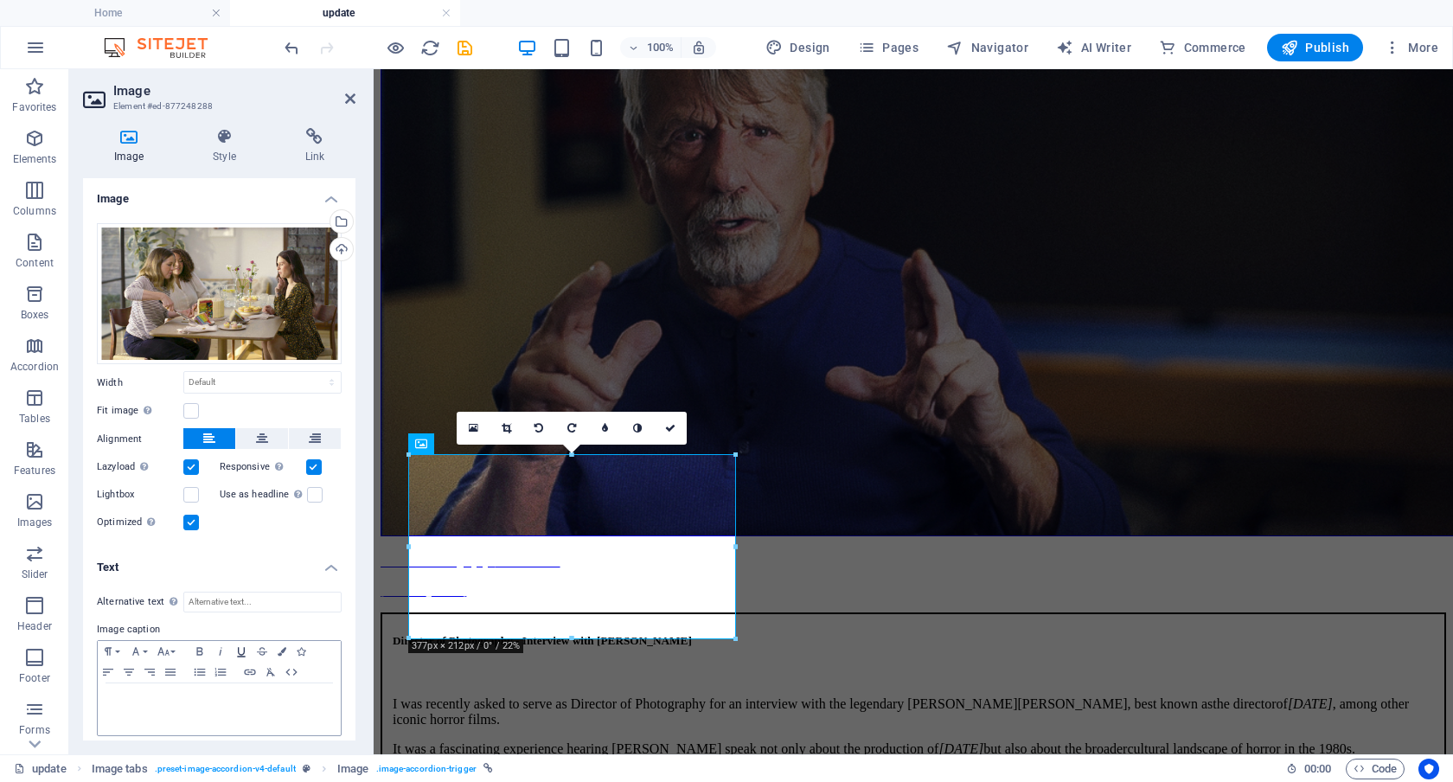
scroll to position [9, 0]
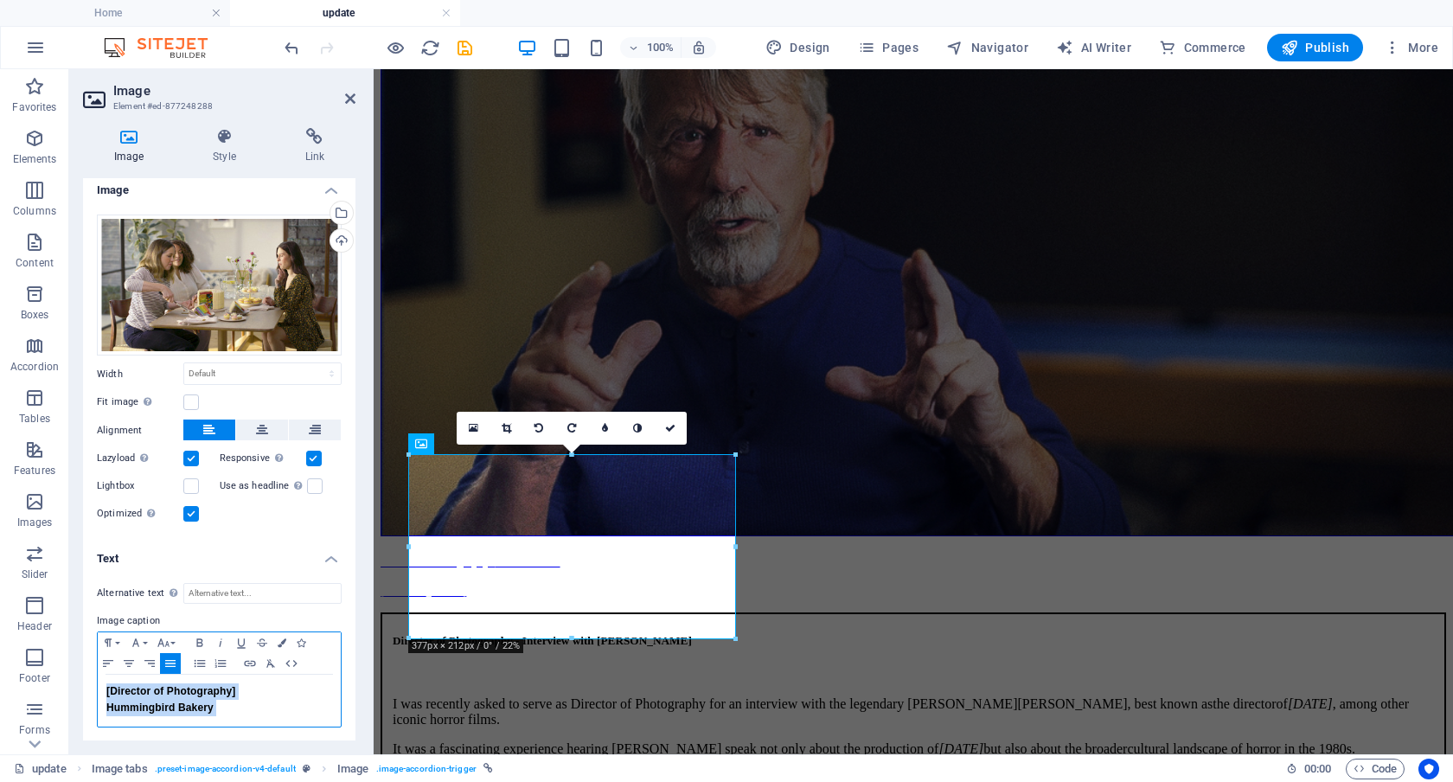
drag, startPoint x: 297, startPoint y: 713, endPoint x: 88, endPoint y: 670, distance: 212.8
click at [88, 670] on div "Alternative text The alternative text is used by devices that cannot display im…" at bounding box center [219, 655] width 273 height 173
click at [282, 640] on icon "button" at bounding box center [282, 642] width 9 height 9
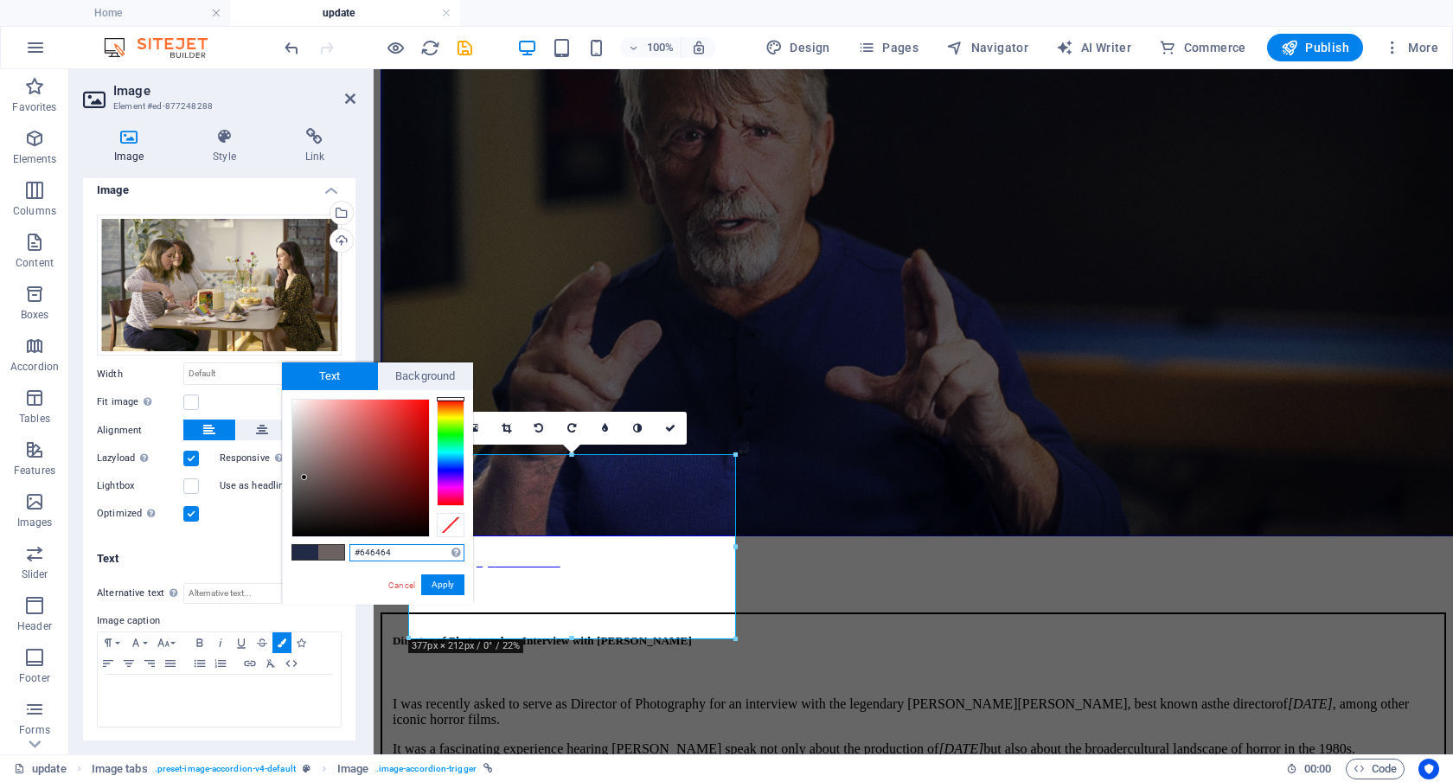
type input "#626262"
drag, startPoint x: 315, startPoint y: 435, endPoint x: 292, endPoint y: 483, distance: 53.0
click at [292, 483] on div at bounding box center [360, 468] width 137 height 137
click at [446, 577] on button "Apply" at bounding box center [442, 584] width 43 height 21
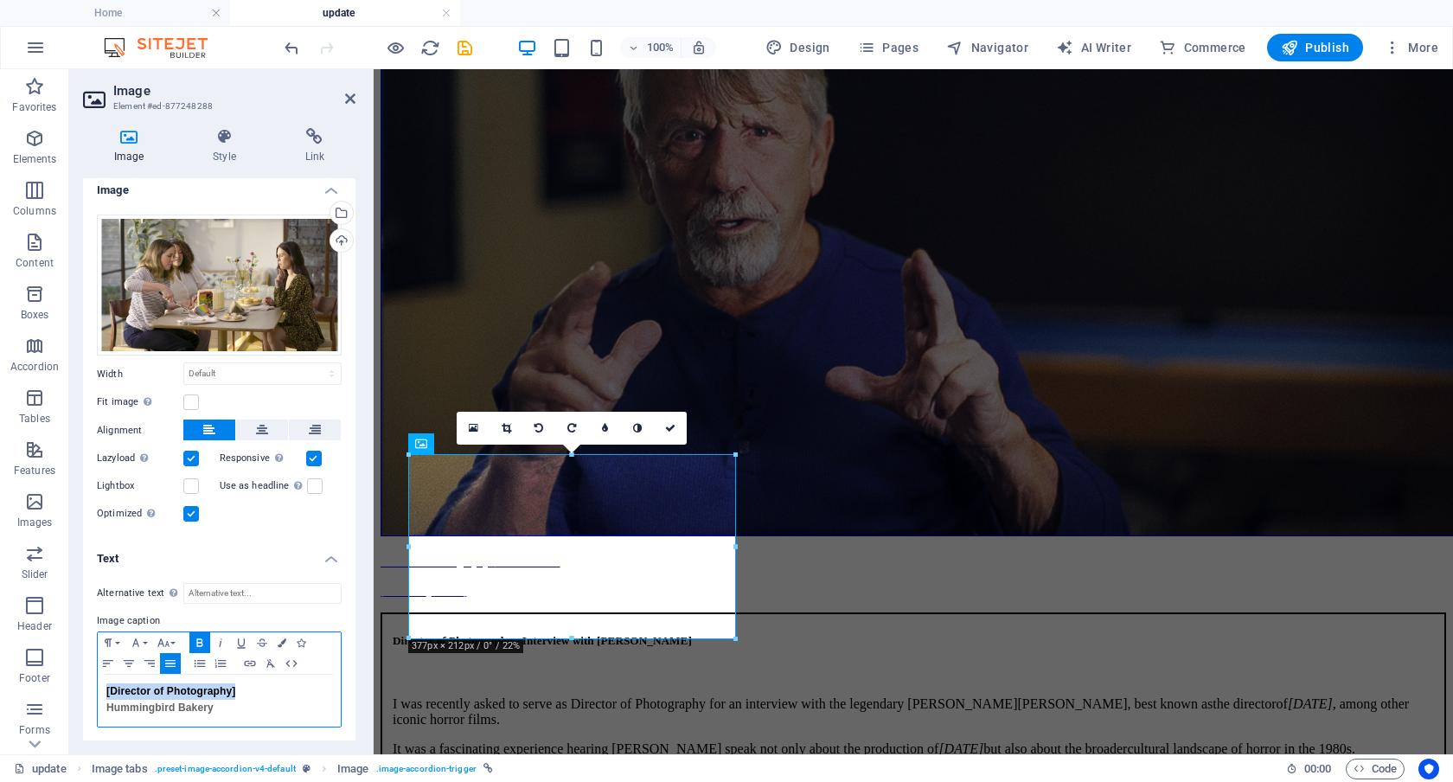
click at [171, 689] on span "[Director of Photography]" at bounding box center [170, 691] width 129 height 12
click at [119, 689] on span "[Director of Photography]" at bounding box center [170, 691] width 129 height 12
click at [253, 689] on p "Director of Photography]" at bounding box center [219, 691] width 226 height 16
drag, startPoint x: 242, startPoint y: 714, endPoint x: 81, endPoint y: 692, distance: 162.4
click at [81, 692] on div "Image Style Link Image Drag files here, click to choose files or select files f…" at bounding box center [219, 434] width 300 height 640
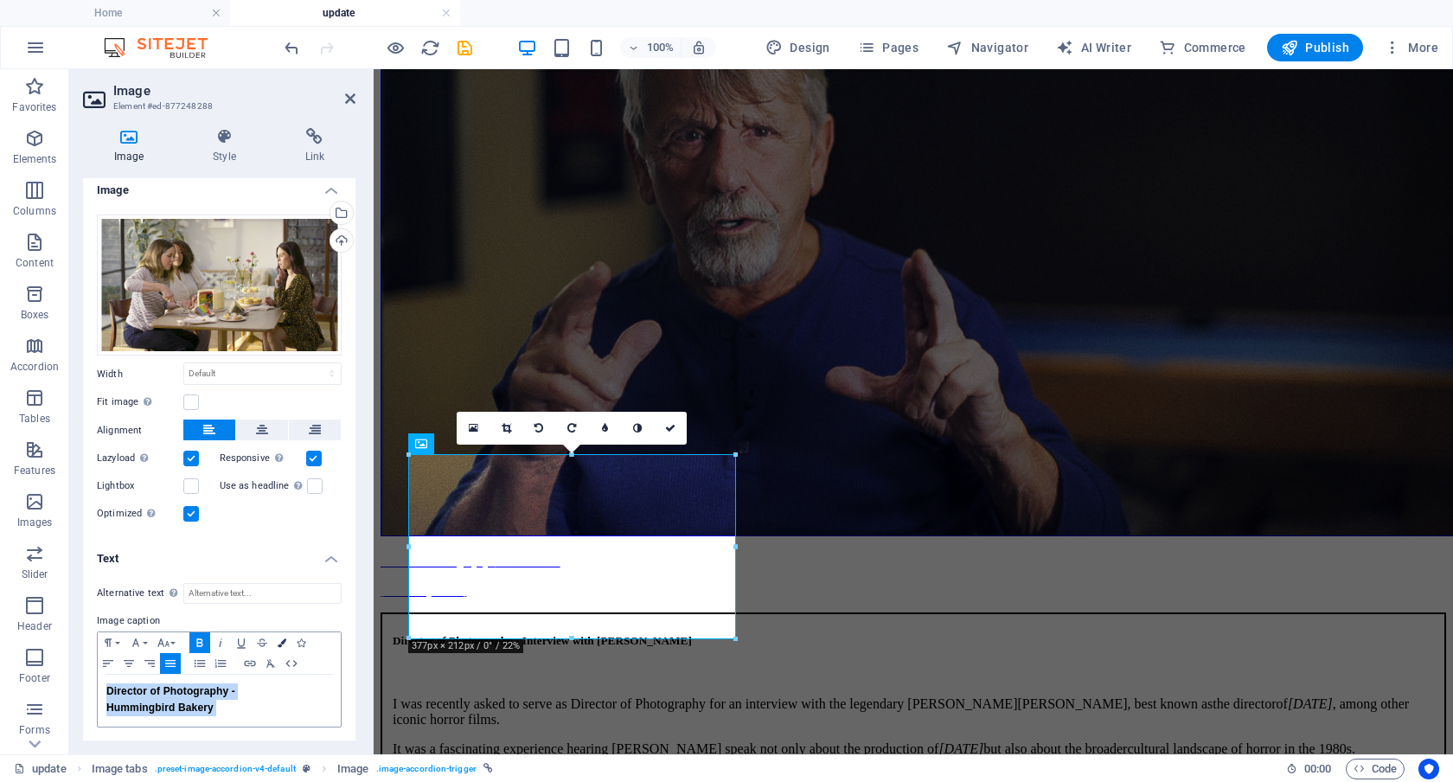
click at [279, 638] on icon "button" at bounding box center [282, 642] width 9 height 9
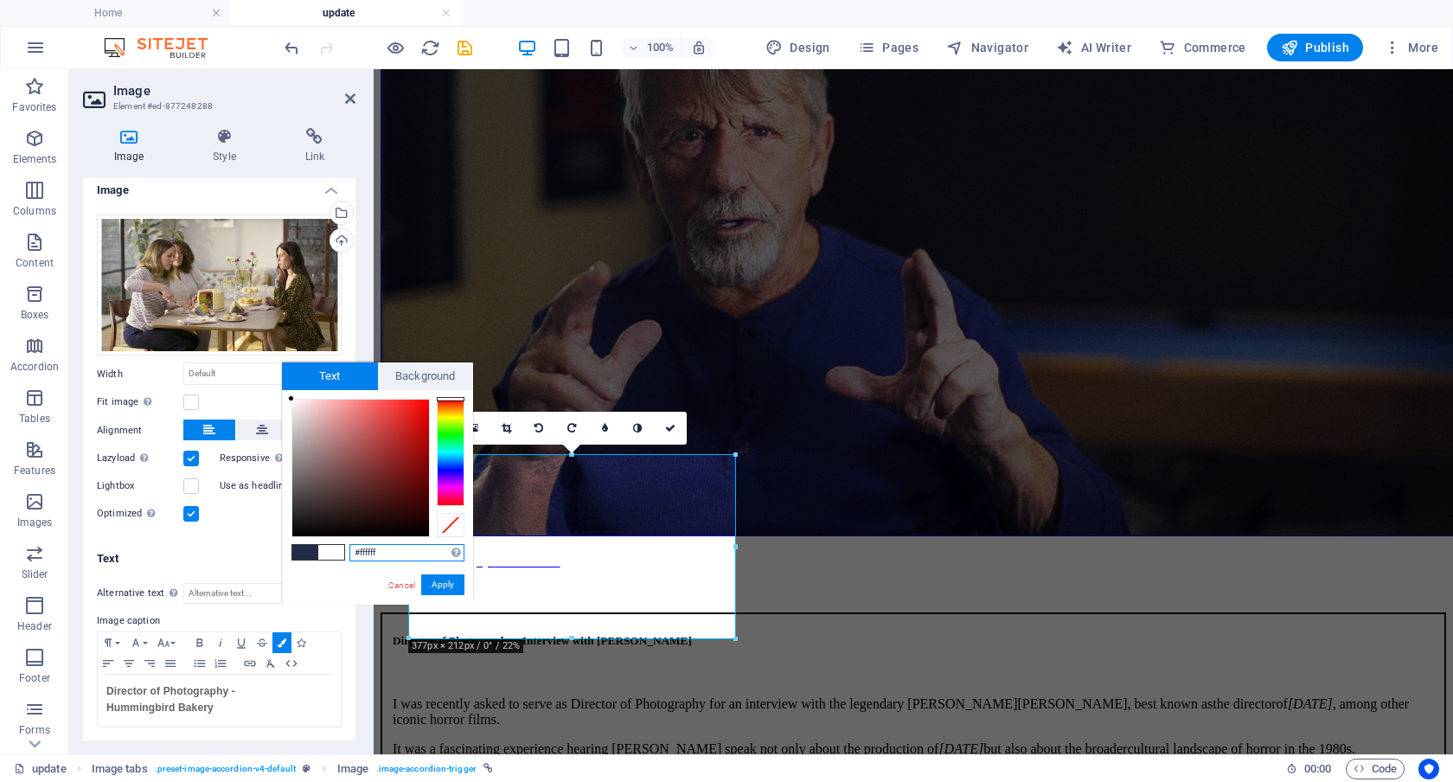
drag, startPoint x: 321, startPoint y: 460, endPoint x: 278, endPoint y: 389, distance: 83.1
click at [278, 389] on body "Individual Home update Favorites Elements Columns Content Boxes Accordion Table…" at bounding box center [726, 391] width 1453 height 782
click at [435, 581] on button "Apply" at bounding box center [442, 584] width 43 height 21
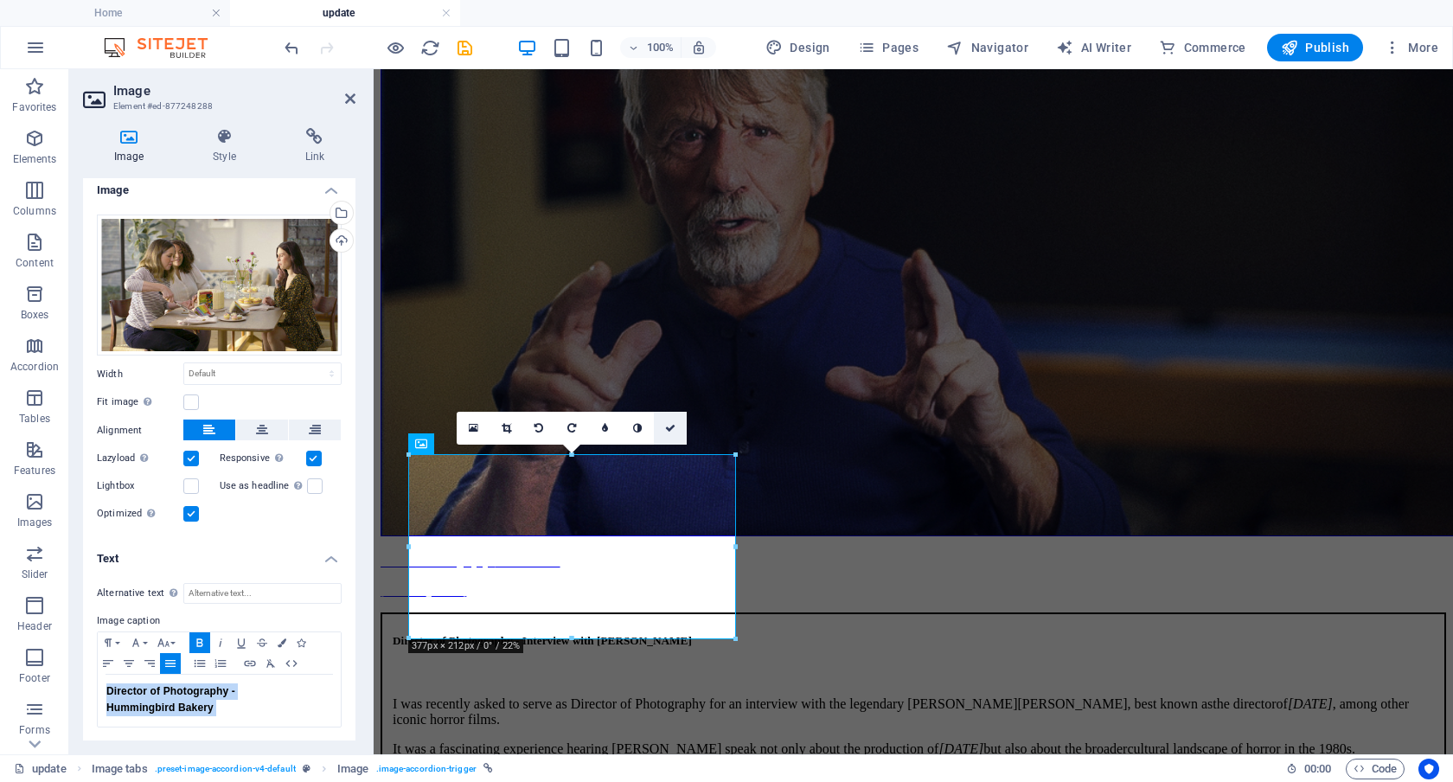
click at [670, 430] on icon at bounding box center [670, 428] width 10 height 10
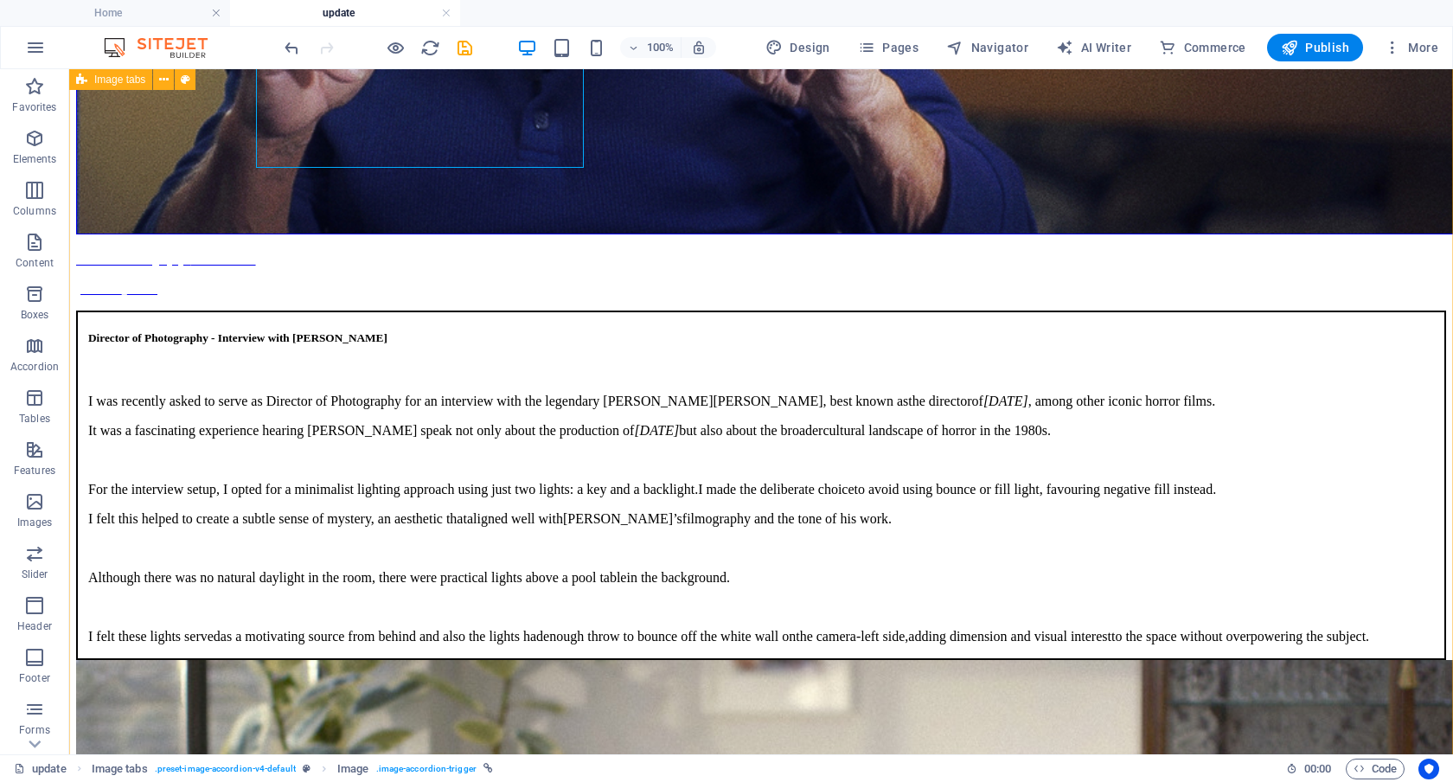
scroll to position [802, 0]
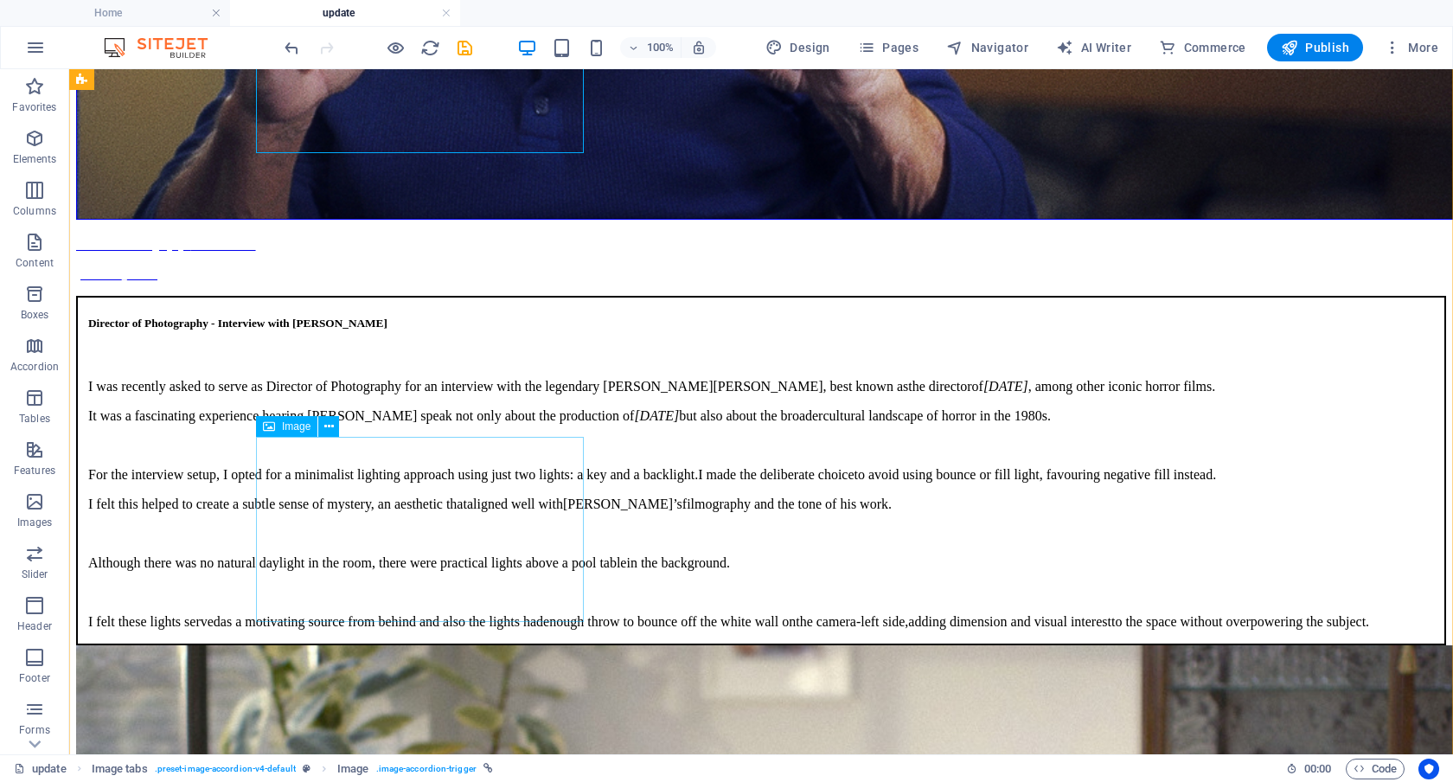
click at [291, 425] on span "Image" at bounding box center [296, 426] width 29 height 10
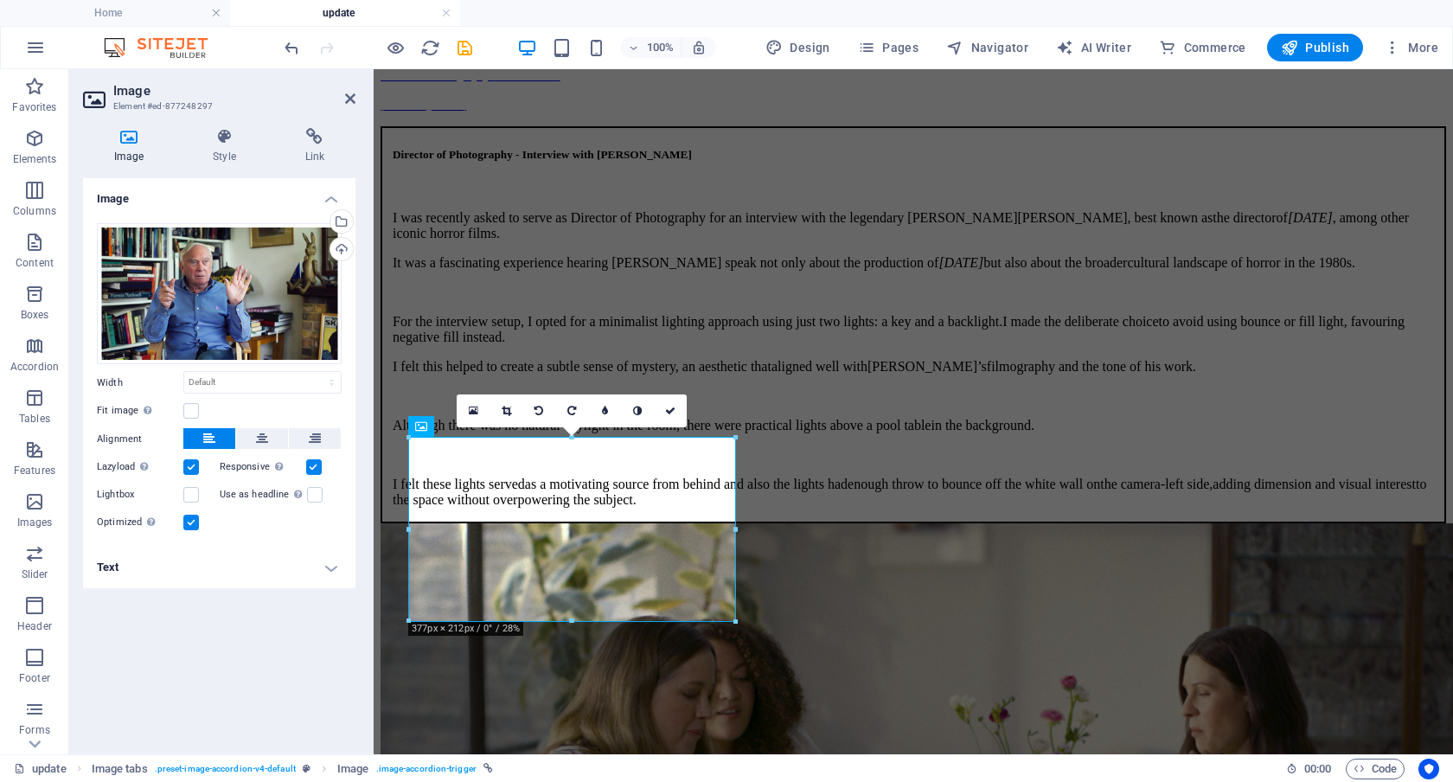
click at [328, 570] on h4 "Text" at bounding box center [219, 568] width 273 height 42
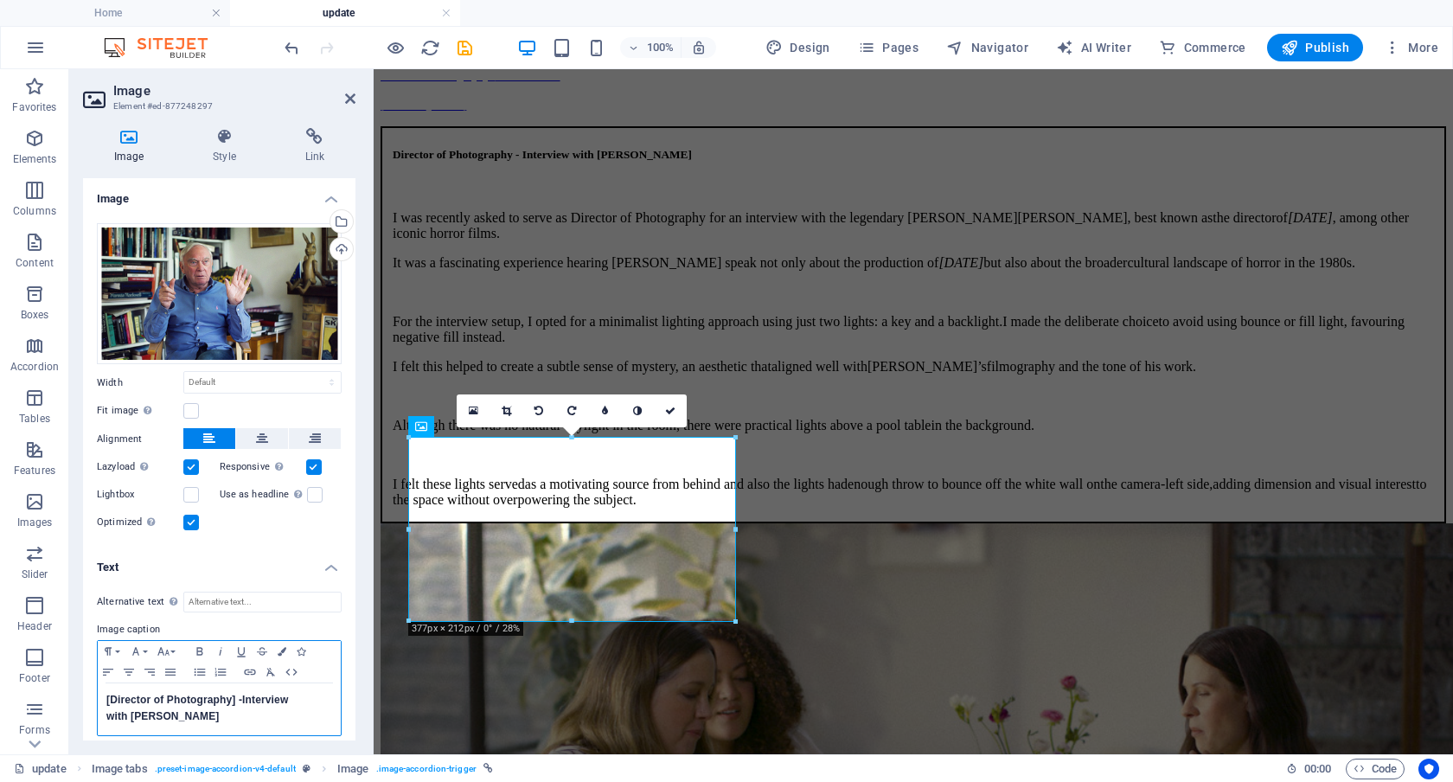
click at [110, 696] on span "[Director of Photography] -" at bounding box center [174, 700] width 136 height 12
click at [233, 699] on span "Director of Photography] -" at bounding box center [172, 700] width 132 height 12
click at [670, 414] on icon at bounding box center [670, 411] width 10 height 10
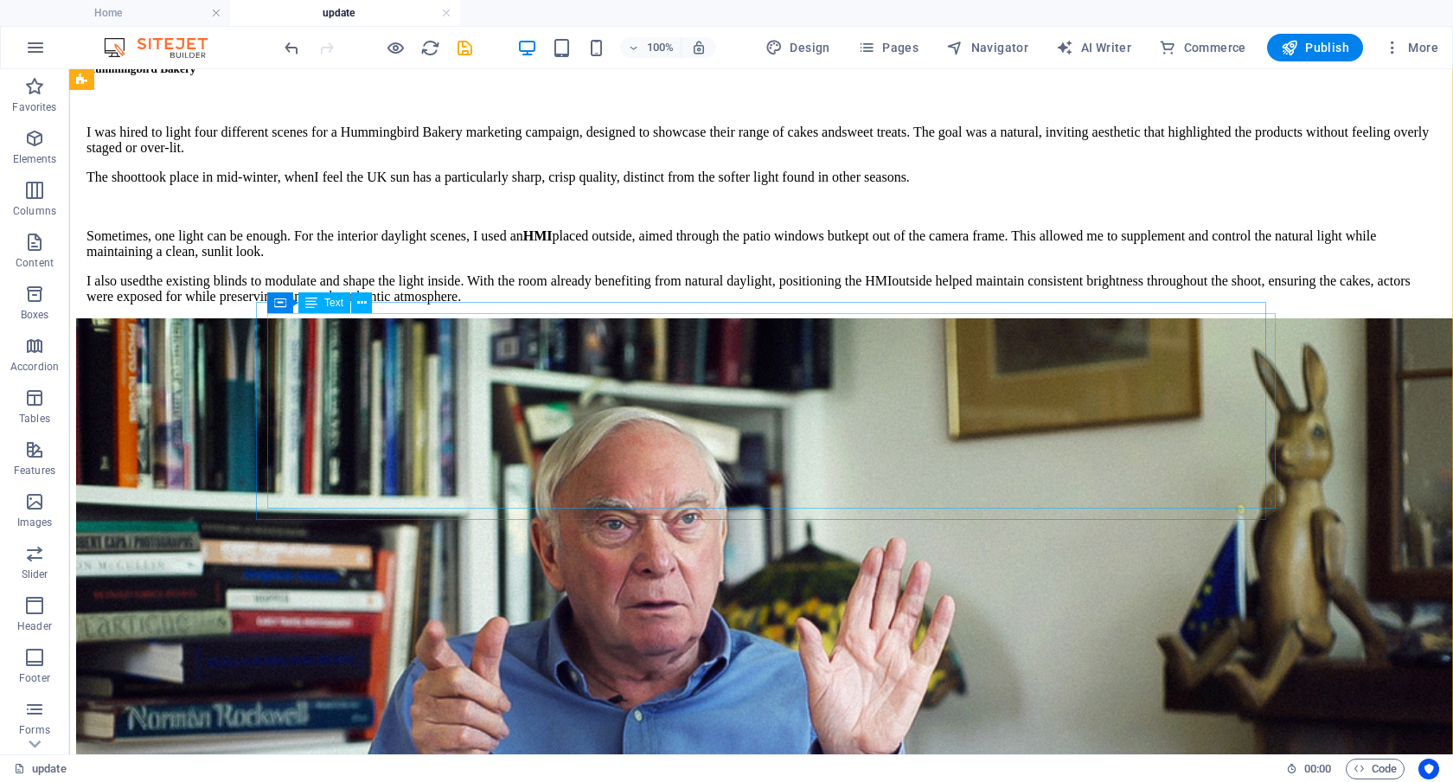
scroll to position [2273, 0]
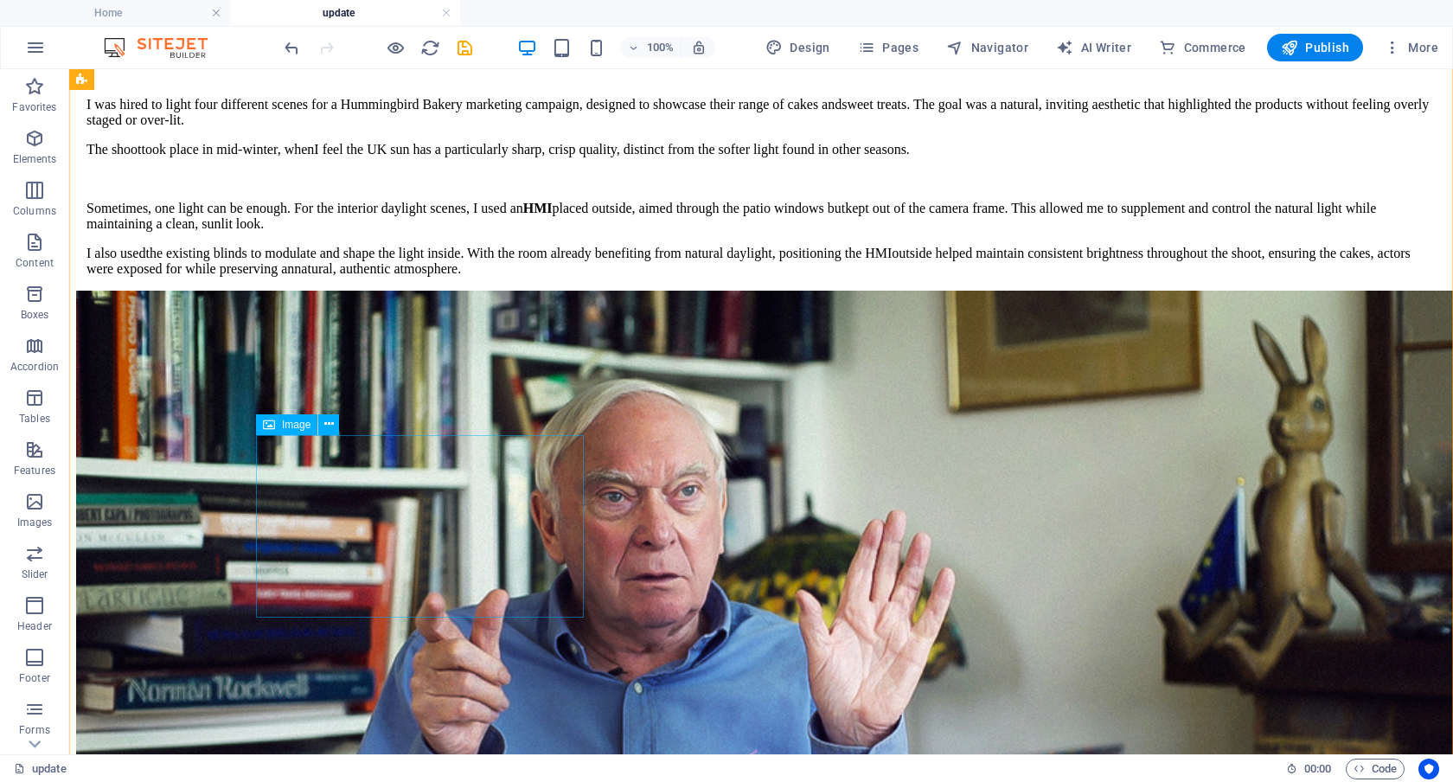
click at [292, 421] on span "Image" at bounding box center [296, 425] width 29 height 10
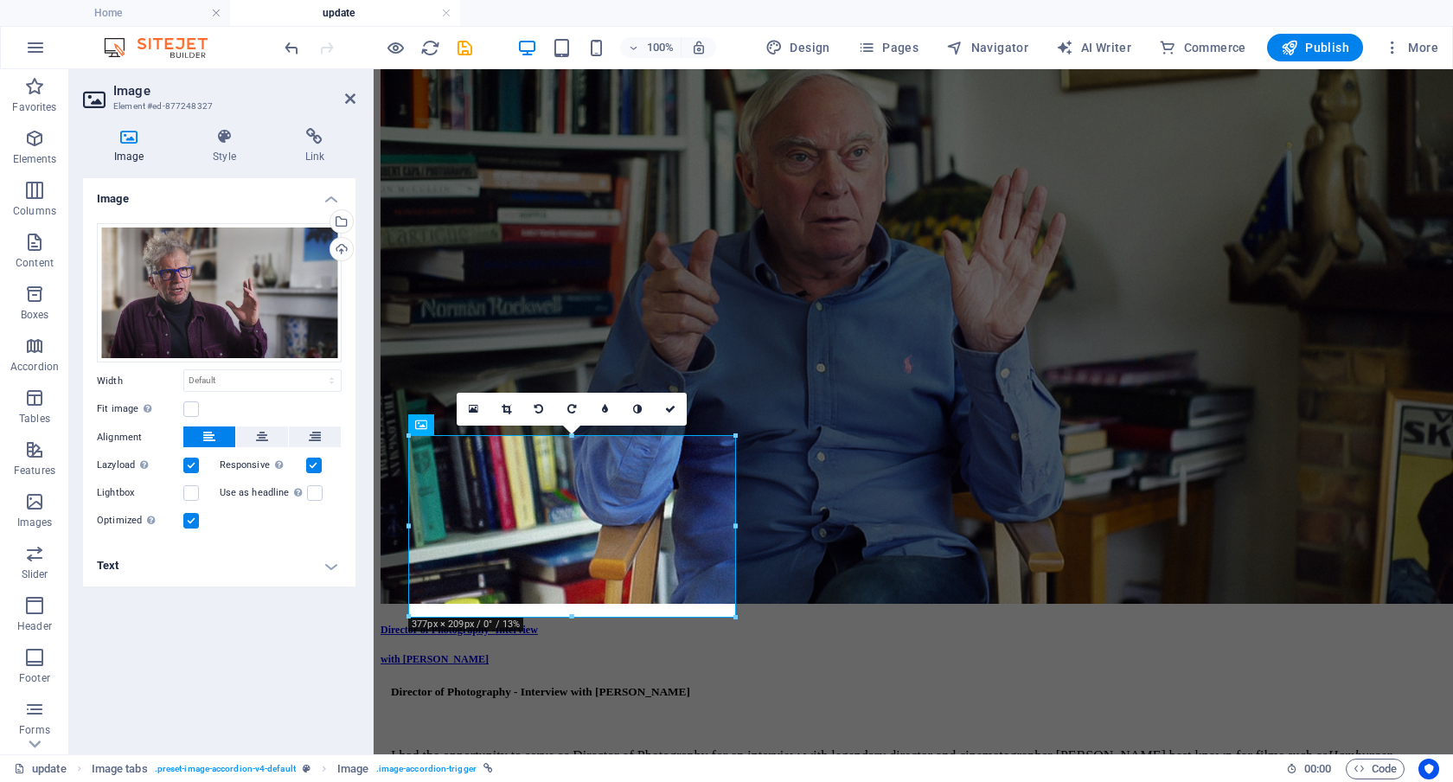
click at [326, 563] on h4 "Text" at bounding box center [219, 566] width 273 height 42
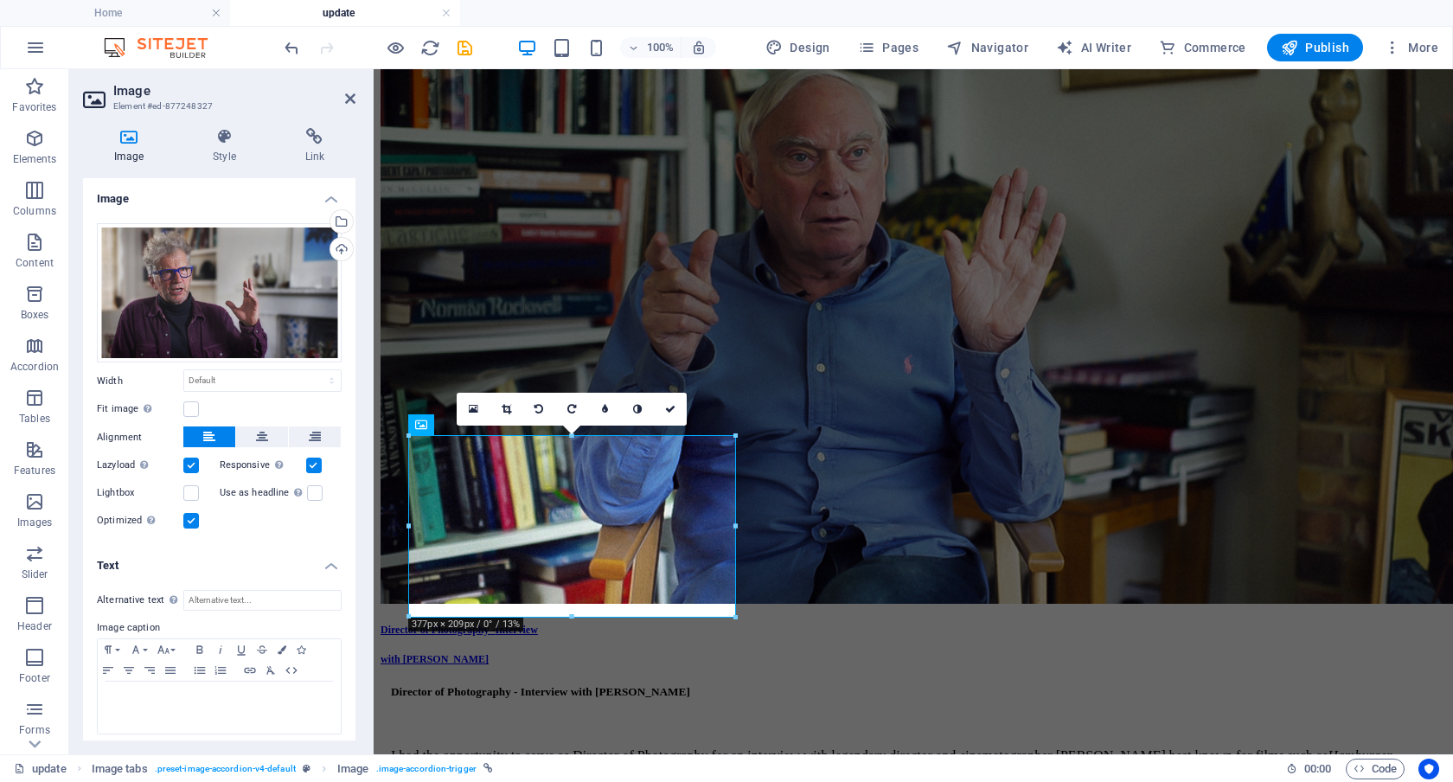
scroll to position [7, 0]
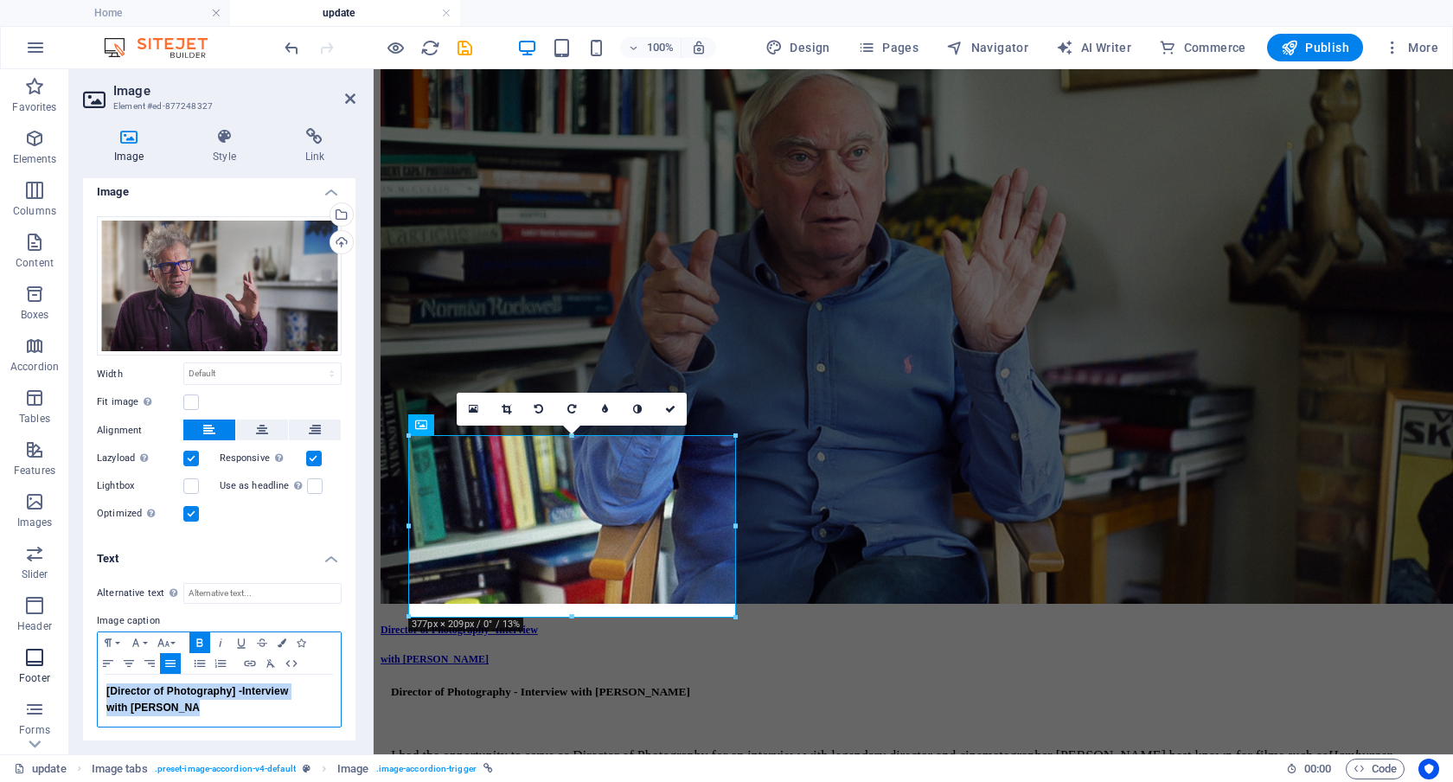
drag, startPoint x: 298, startPoint y: 702, endPoint x: 64, endPoint y: 670, distance: 236.7
click at [64, 670] on section "Favorites Elements Columns Content Boxes Accordion Tables Features Images Slide…" at bounding box center [726, 411] width 1453 height 685
click at [280, 638] on icon "button" at bounding box center [282, 642] width 9 height 9
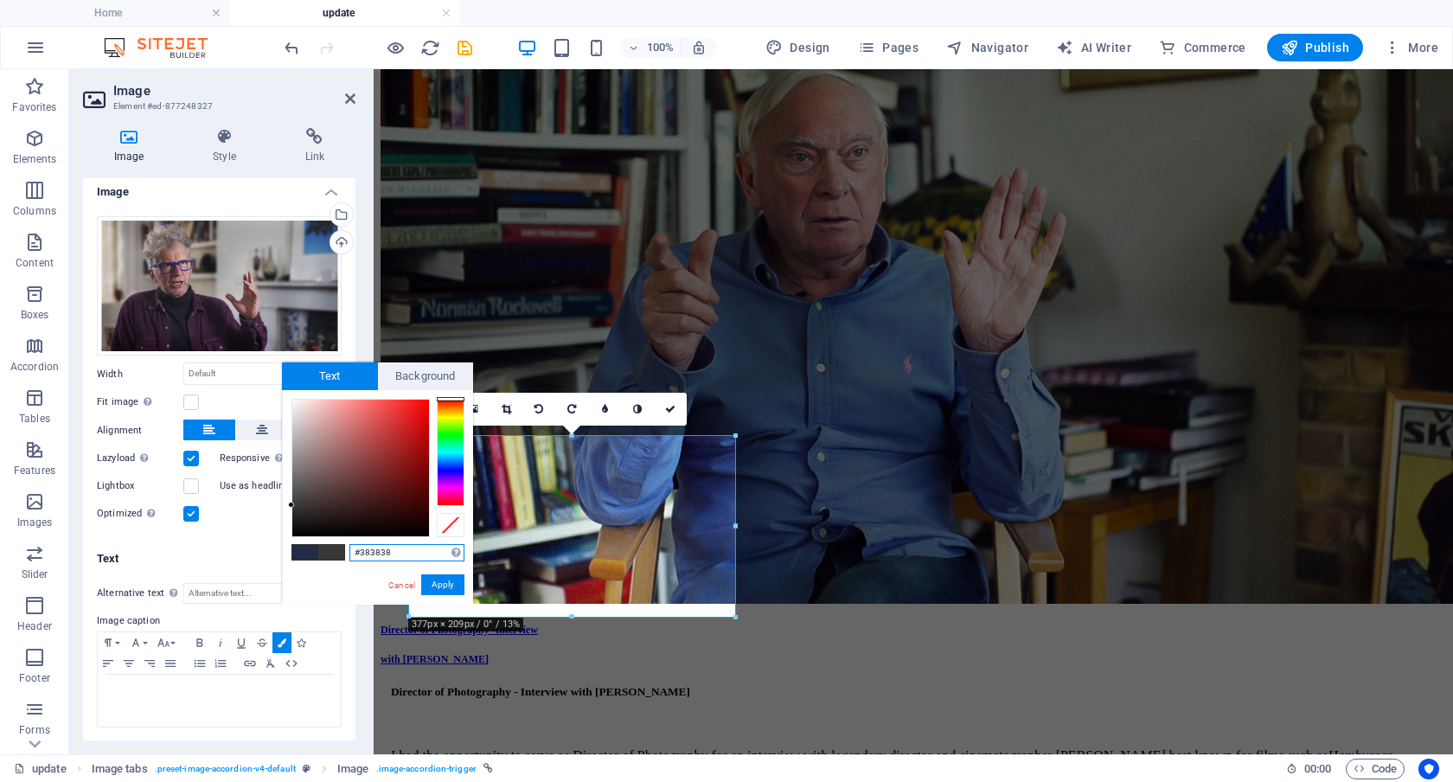
drag, startPoint x: 305, startPoint y: 514, endPoint x: 278, endPoint y: 505, distance: 28.2
click at [278, 505] on body "Individual Home update Favorites Elements Columns Content Boxes Accordion Table…" at bounding box center [726, 391] width 1453 height 782
click at [449, 584] on button "Apply" at bounding box center [442, 584] width 43 height 21
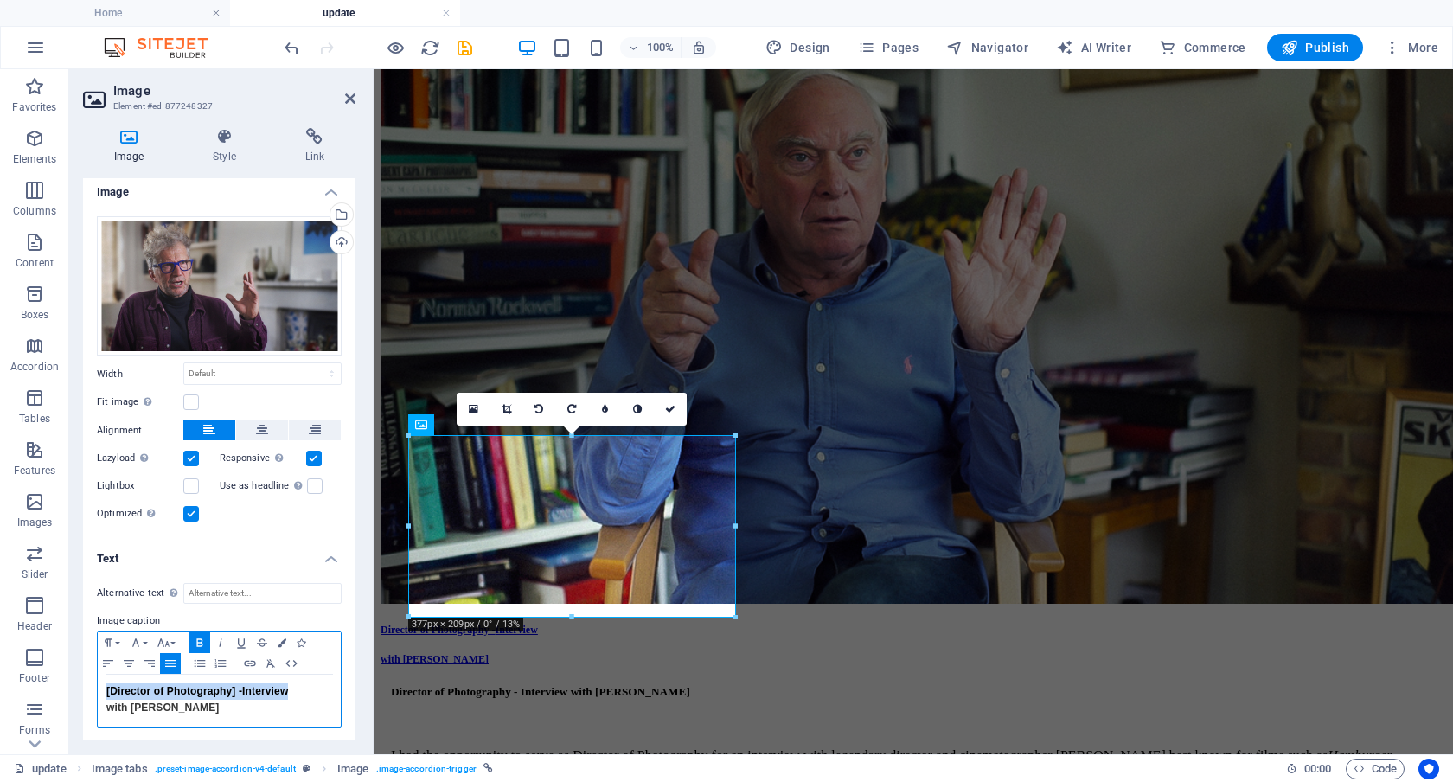
click at [126, 688] on span "[Director of Photography] -" at bounding box center [174, 691] width 136 height 12
click at [233, 689] on span "Director of Photography] -" at bounding box center [172, 691] width 132 height 12
drag, startPoint x: 221, startPoint y: 708, endPoint x: 94, endPoint y: 690, distance: 128.3
click at [94, 690] on div "Alternative text The alternative text is used by devices that cannot display im…" at bounding box center [219, 655] width 273 height 173
click at [283, 638] on icon "button" at bounding box center [282, 642] width 9 height 9
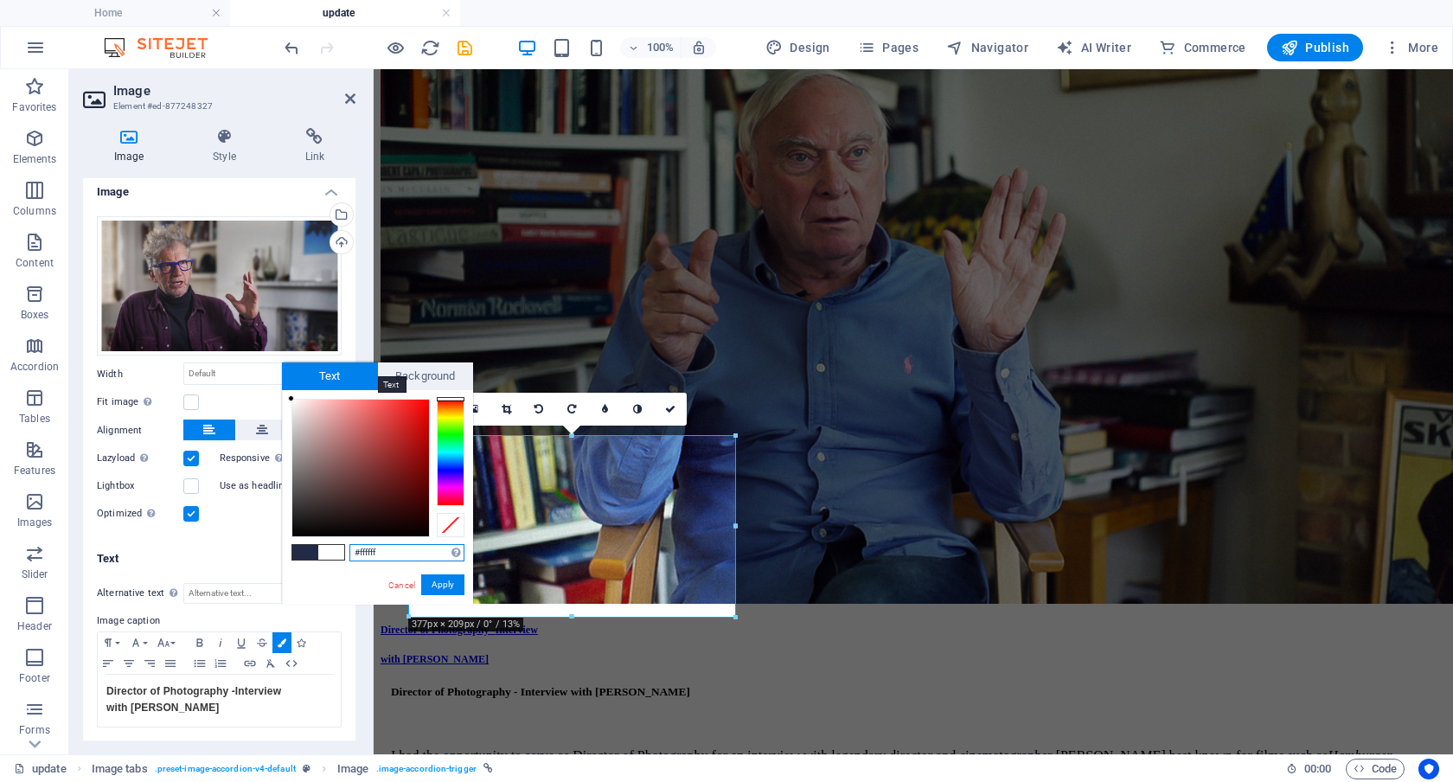
drag, startPoint x: 330, startPoint y: 439, endPoint x: 282, endPoint y: 375, distance: 81.0
click at [282, 375] on div "Text Background less #ffffff Supported formats #0852ed rgb(8, 82, 237) rgba(8, …" at bounding box center [377, 483] width 191 height 242
type input "#000000"
click at [441, 580] on button "Apply" at bounding box center [442, 584] width 43 height 21
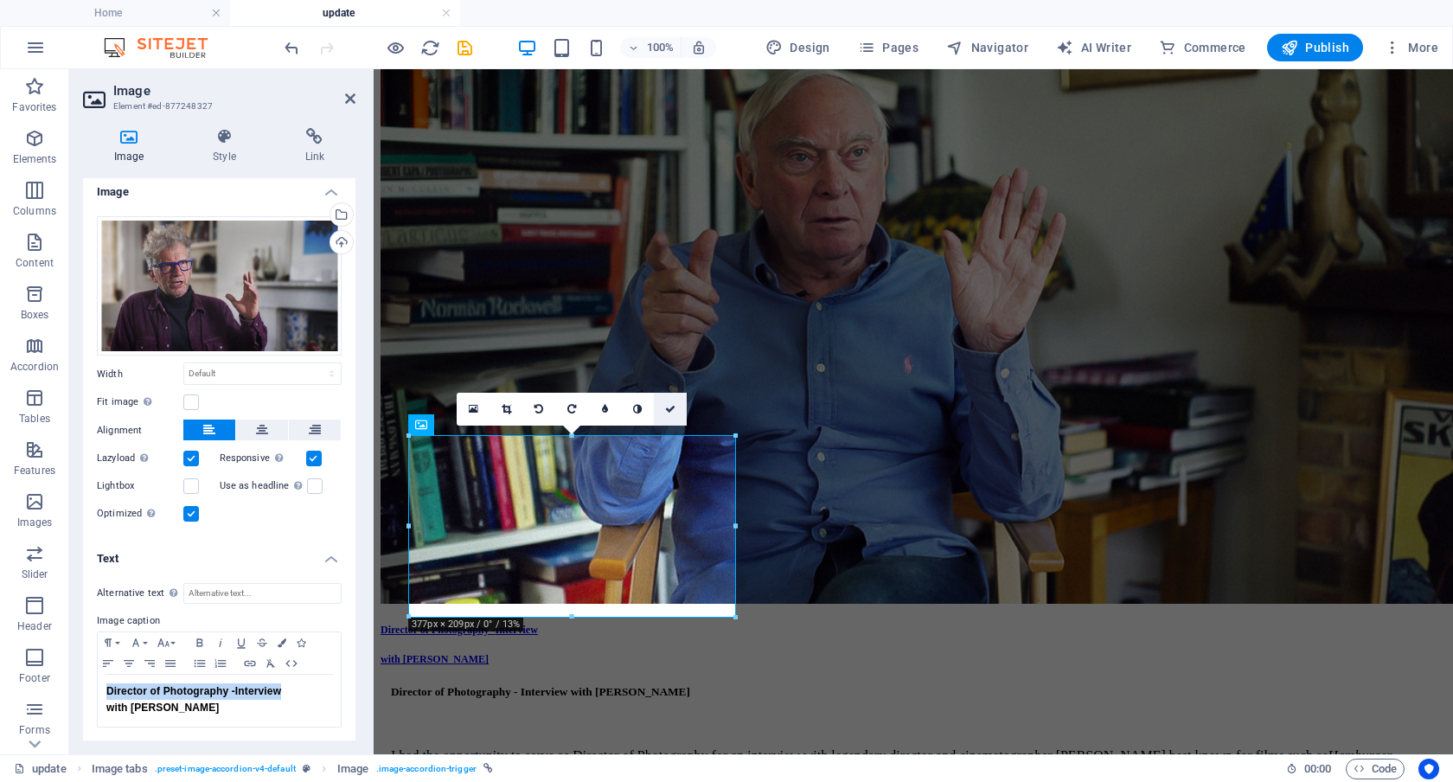
drag, startPoint x: 668, startPoint y: 403, endPoint x: 585, endPoint y: 343, distance: 102.8
click at [668, 404] on icon at bounding box center [670, 409] width 10 height 10
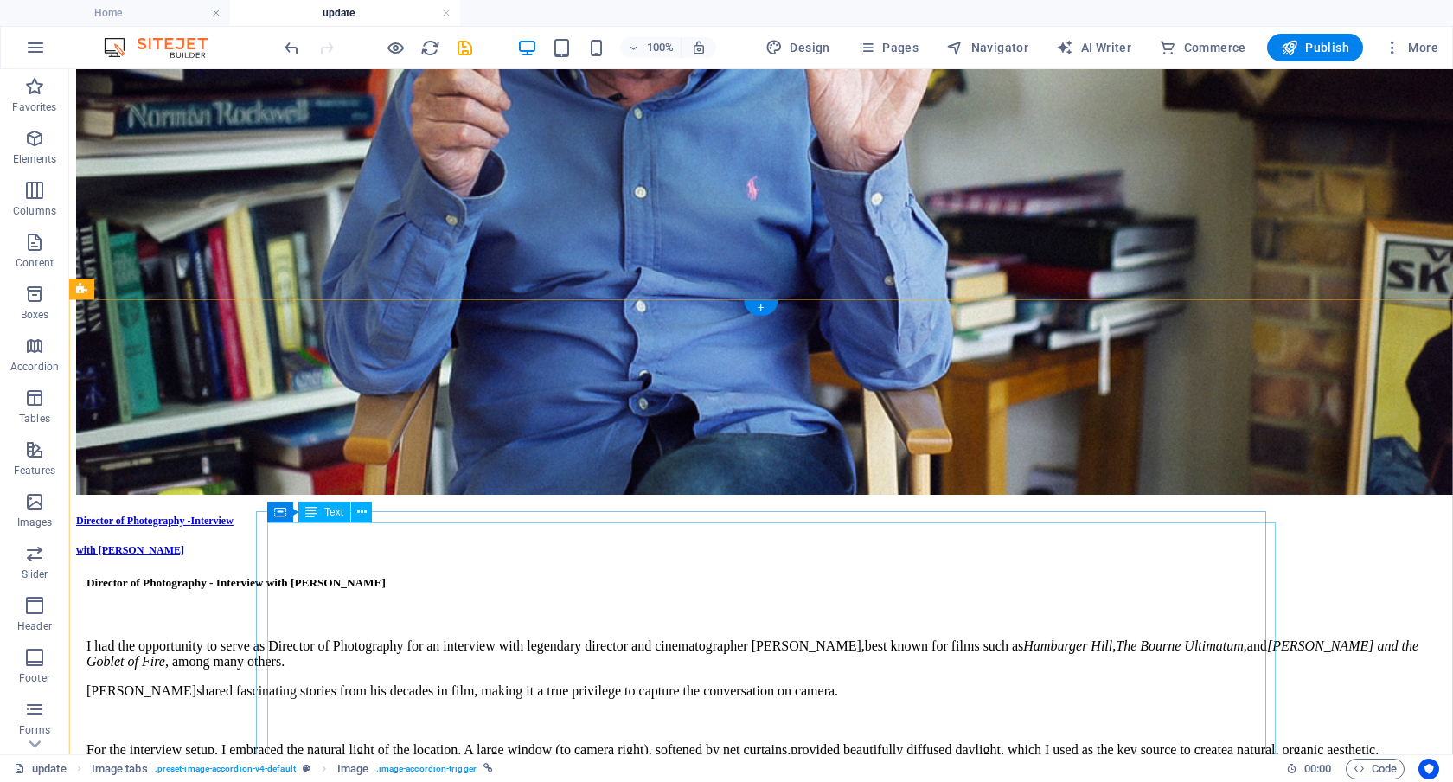
scroll to position [2849, 0]
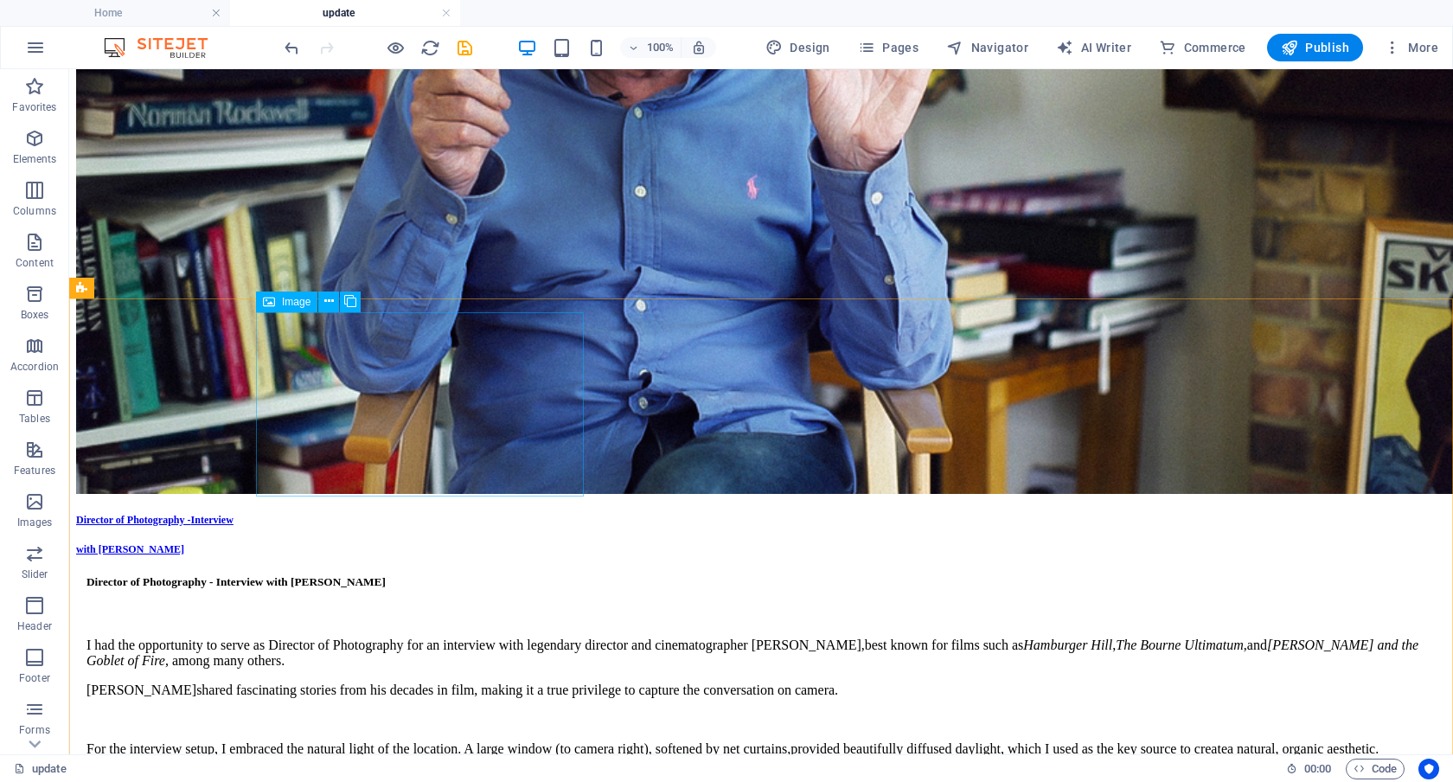
click at [291, 298] on span "Image" at bounding box center [296, 302] width 29 height 10
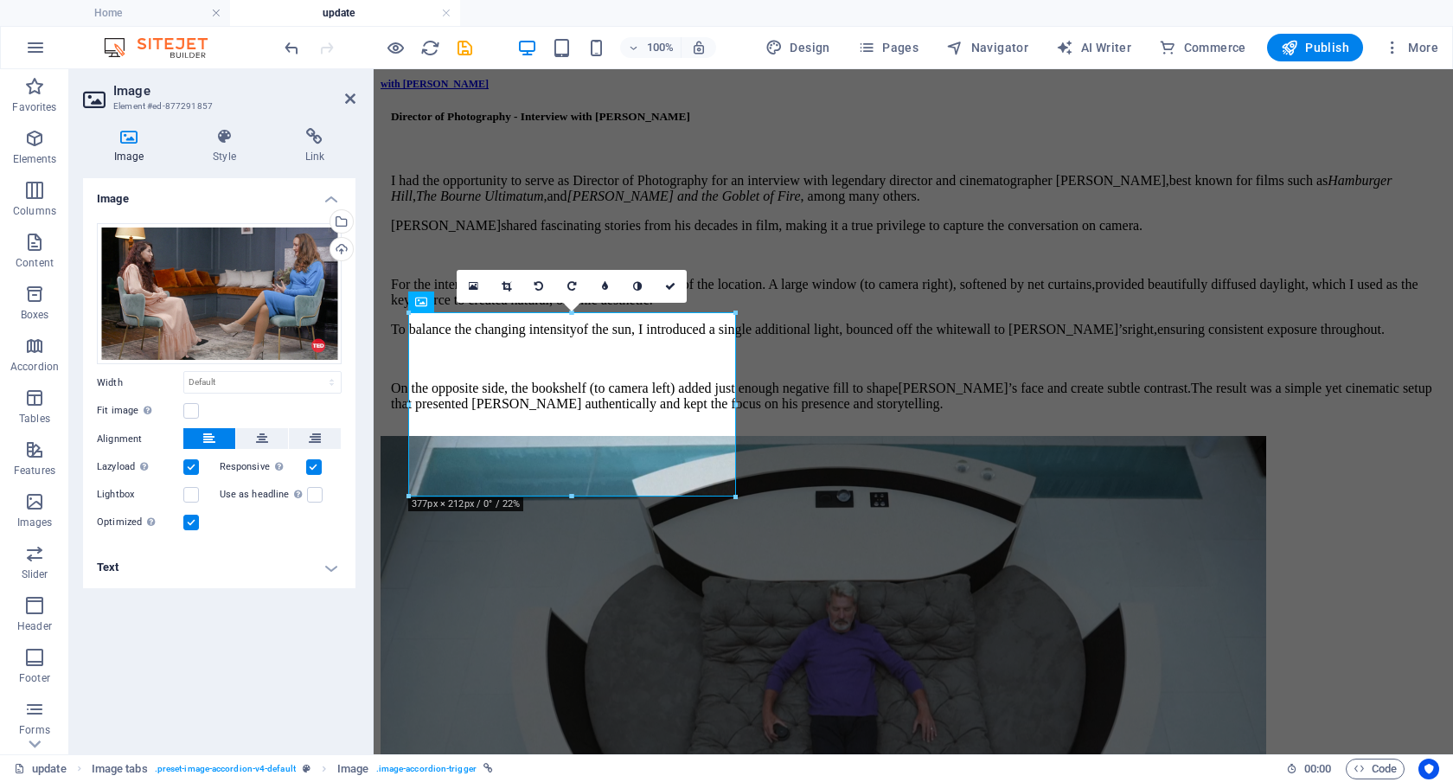
click at [330, 565] on h4 "Text" at bounding box center [219, 568] width 273 height 42
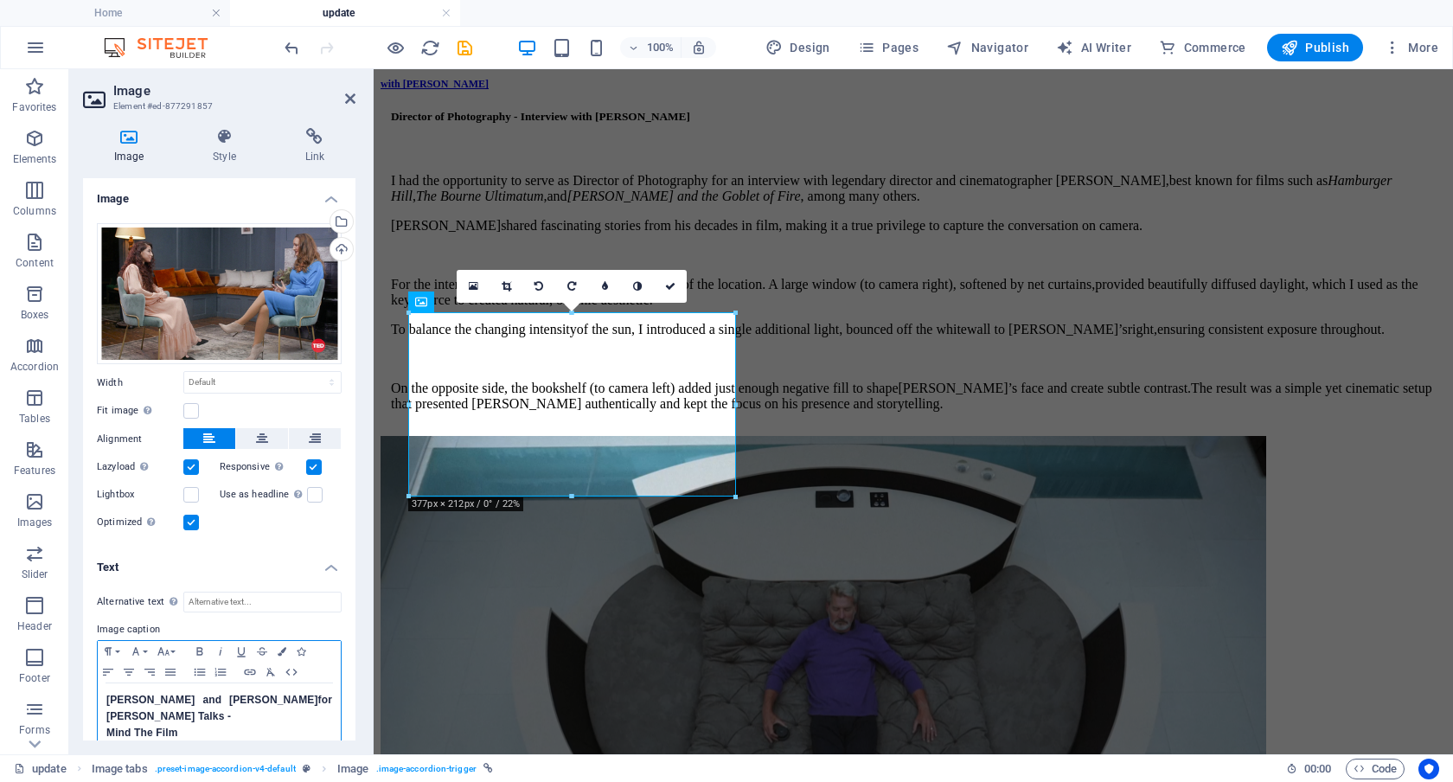
click at [196, 698] on strong "[PERSON_NAME] and [PERSON_NAME]" at bounding box center [212, 700] width 212 height 12
click at [670, 286] on icon at bounding box center [670, 286] width 10 height 10
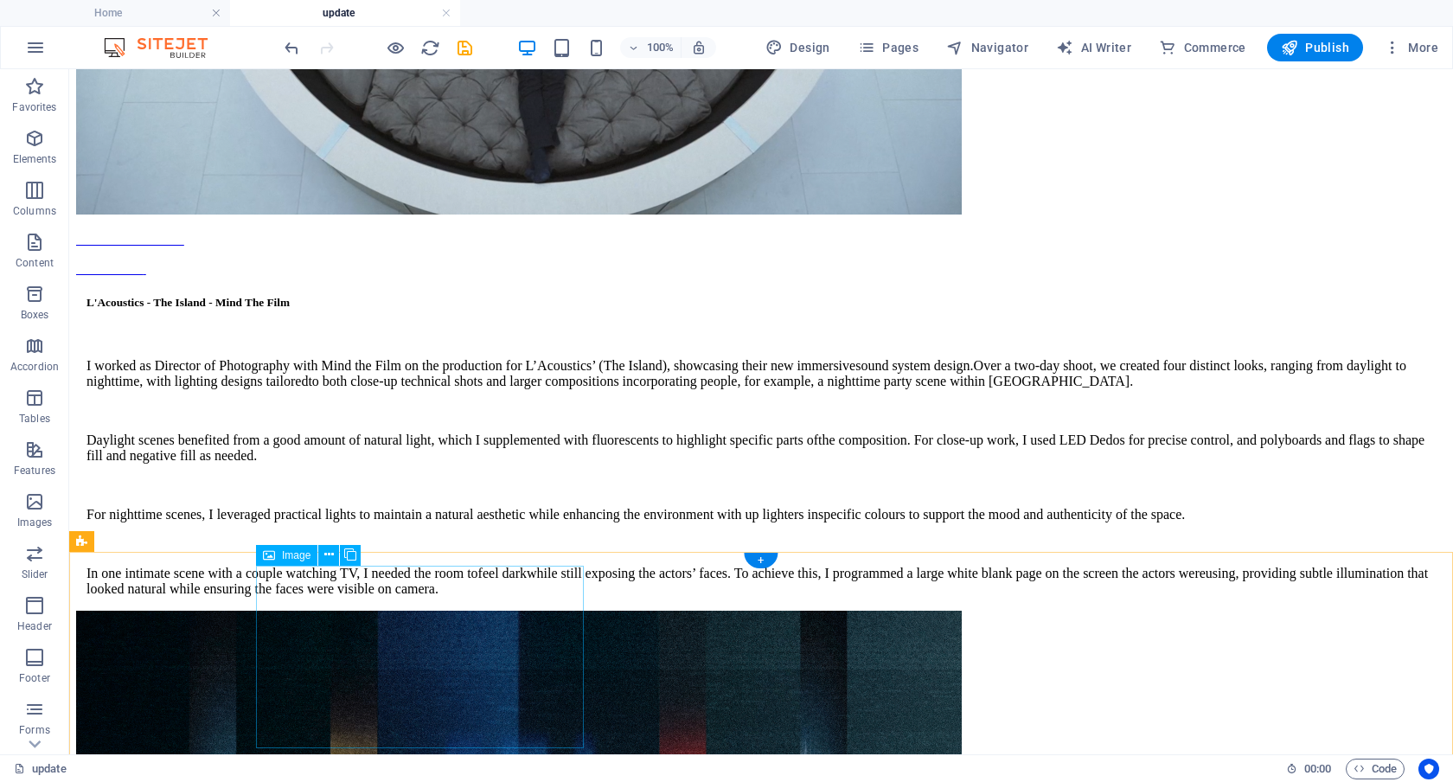
scroll to position [4027, 0]
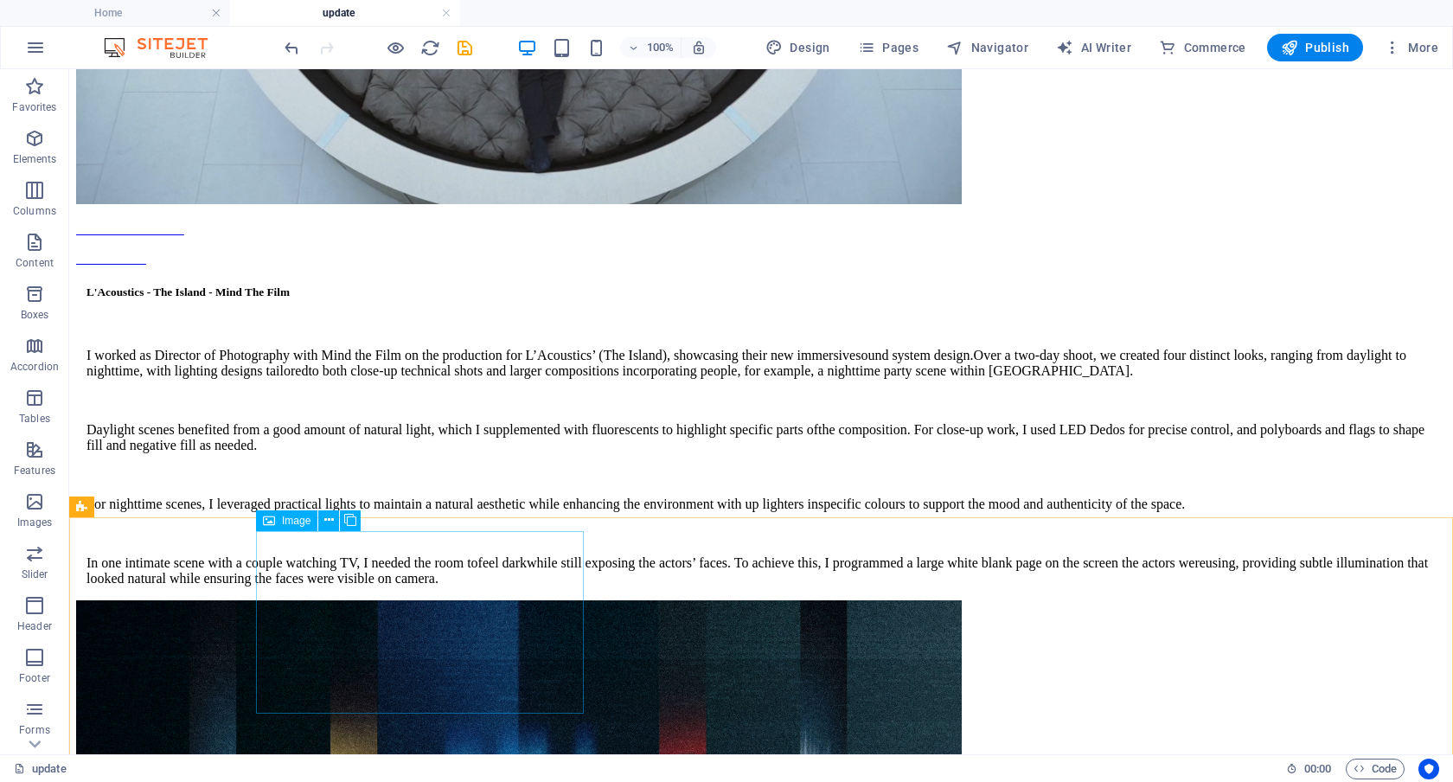
click at [293, 516] on span "Image" at bounding box center [296, 521] width 29 height 10
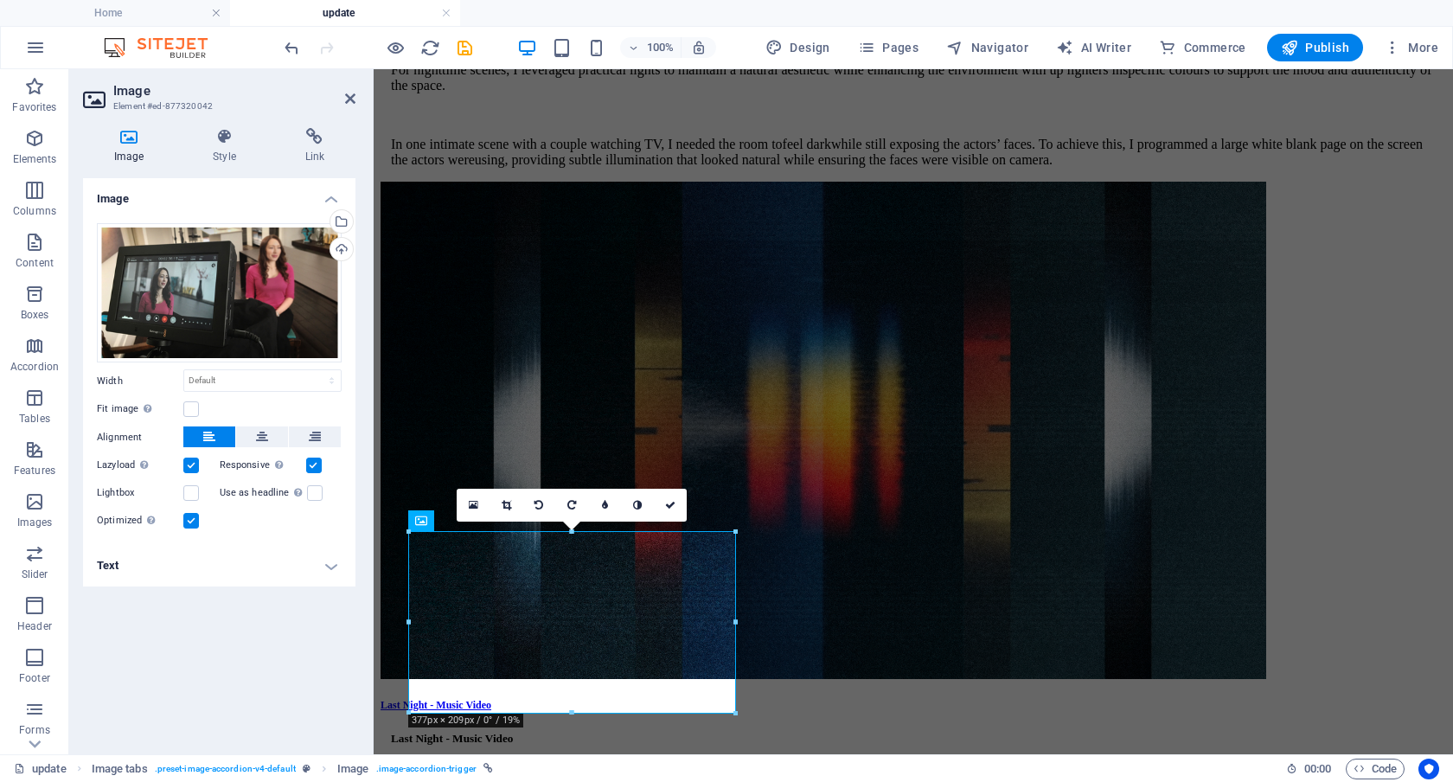
click at [321, 571] on h4 "Text" at bounding box center [219, 566] width 273 height 42
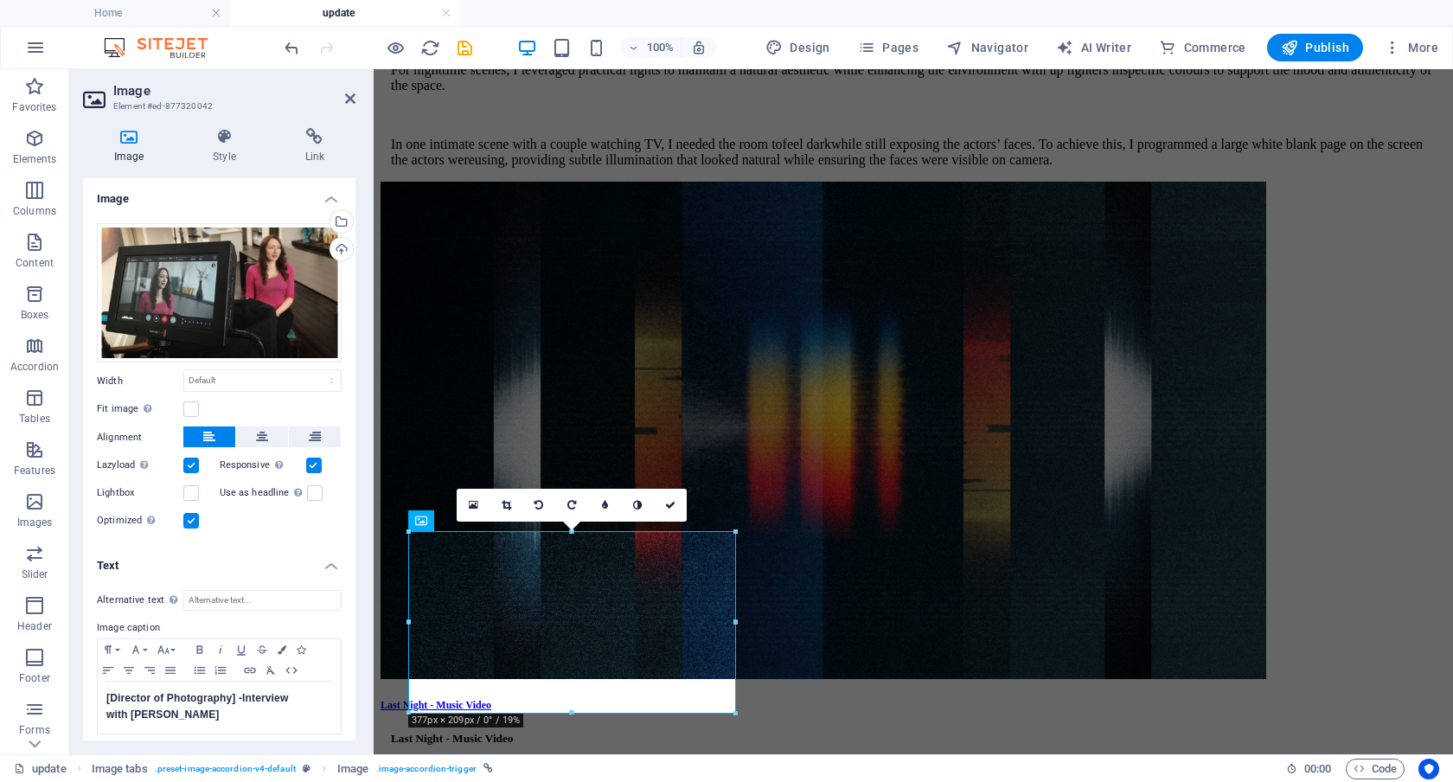
scroll to position [7, 0]
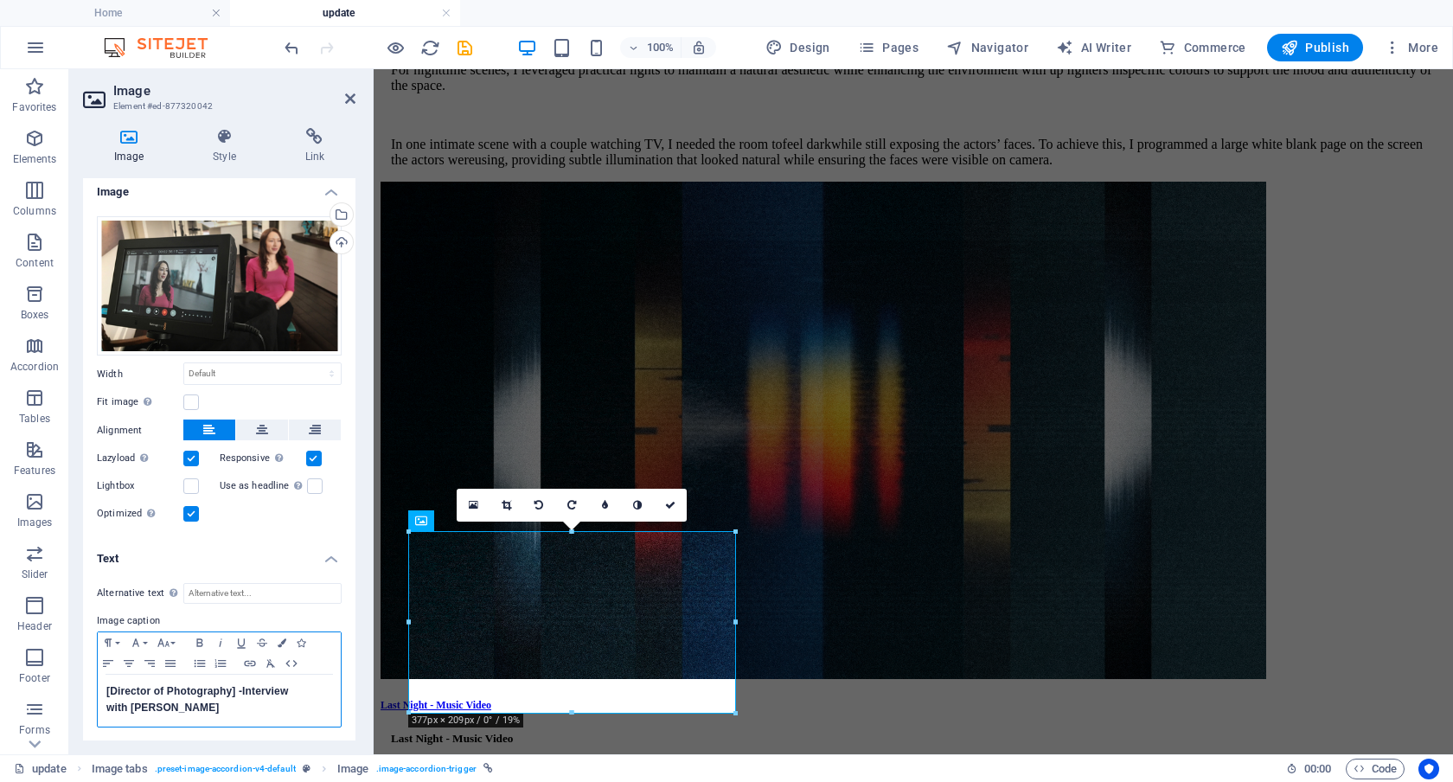
click at [110, 689] on span "[Director of Photography] -" at bounding box center [174, 691] width 136 height 12
click at [231, 691] on span "Director of Photography] -" at bounding box center [172, 691] width 132 height 12
click at [668, 498] on link at bounding box center [670, 505] width 33 height 33
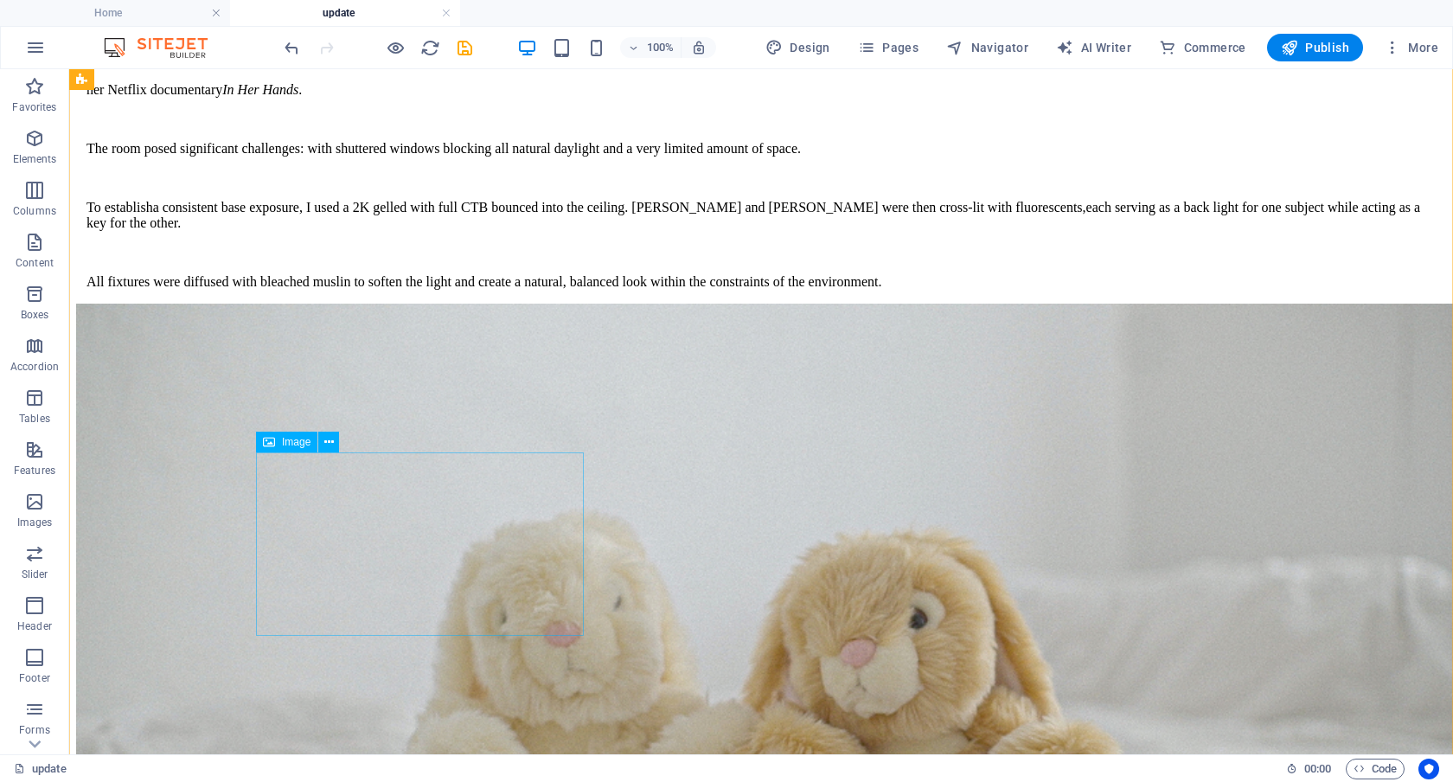
scroll to position [7133, 0]
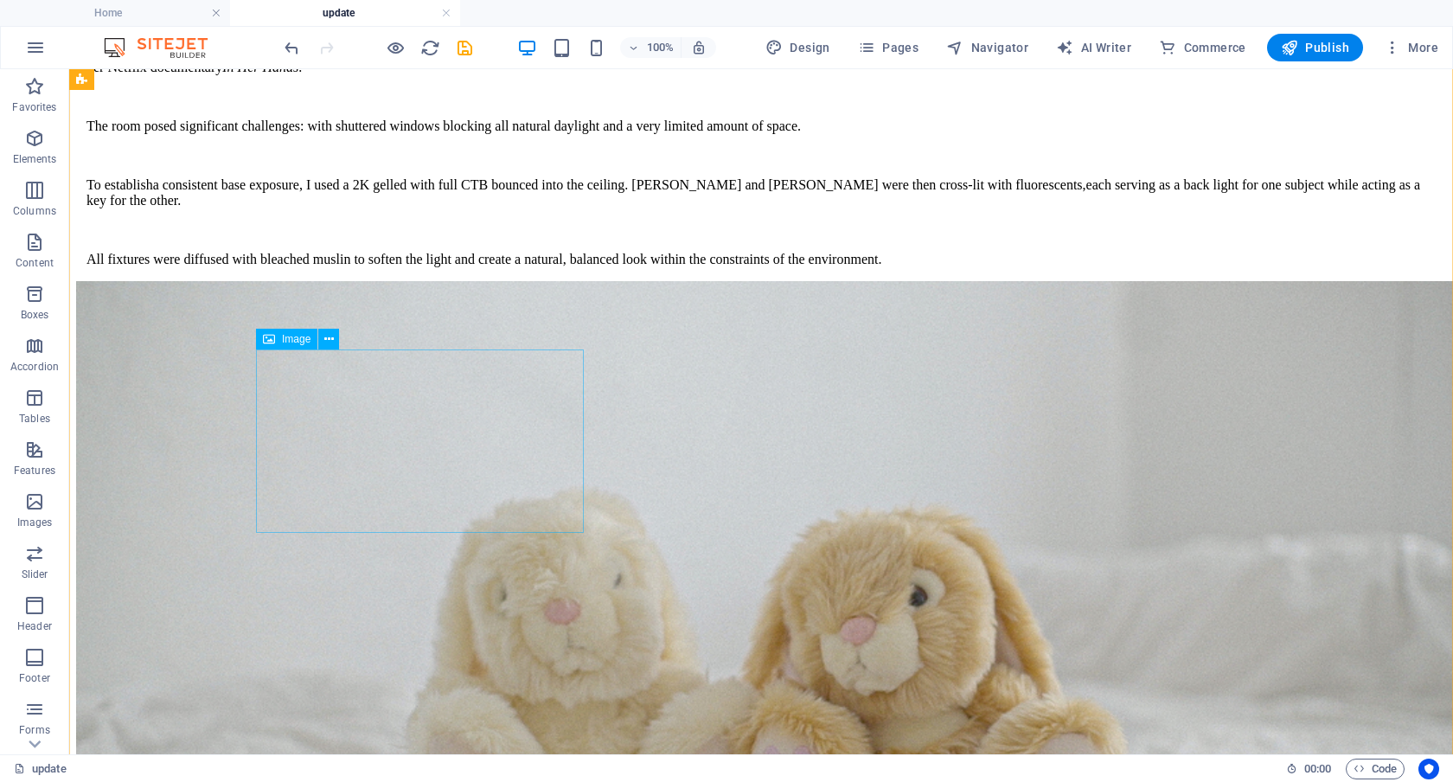
click at [292, 338] on span "Image" at bounding box center [296, 339] width 29 height 10
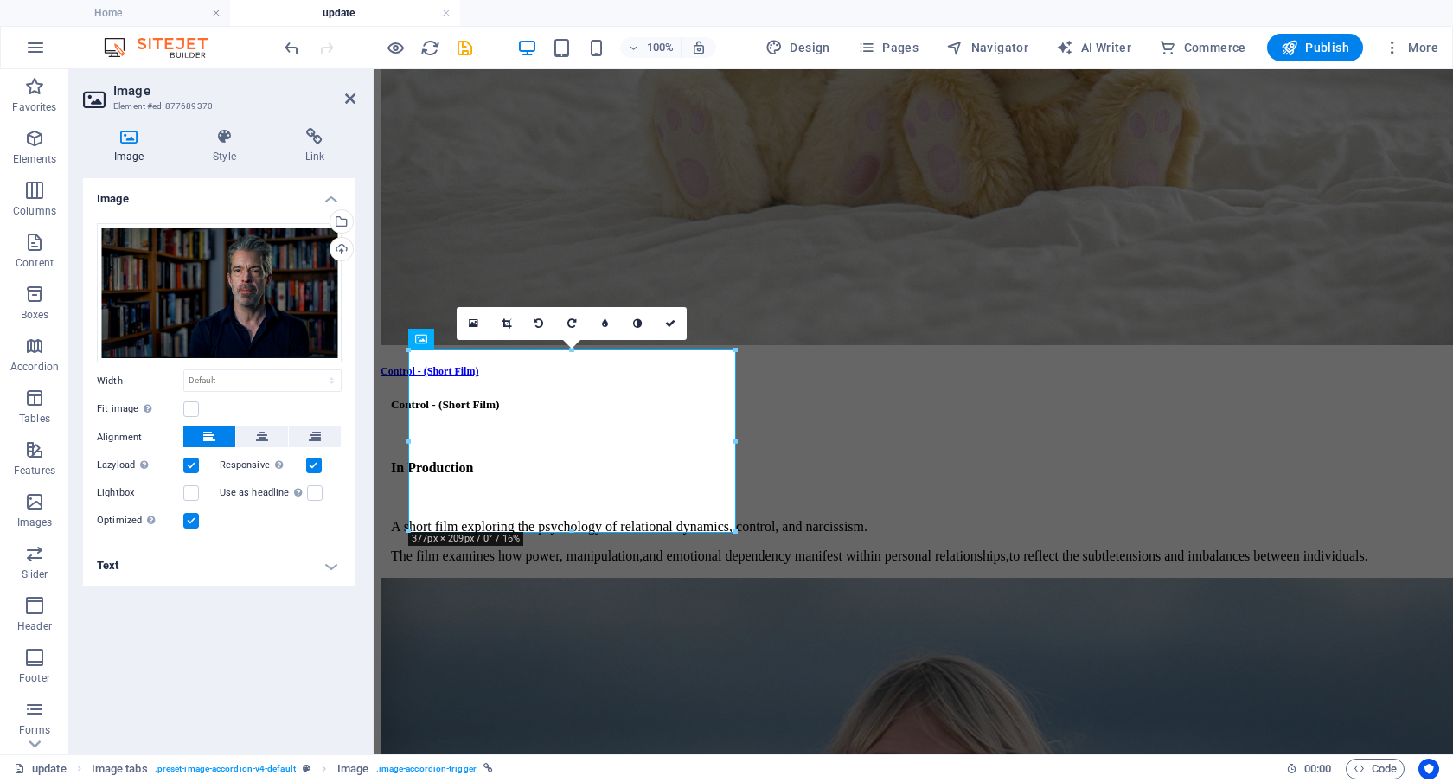
click at [318, 560] on h4 "Text" at bounding box center [219, 566] width 273 height 42
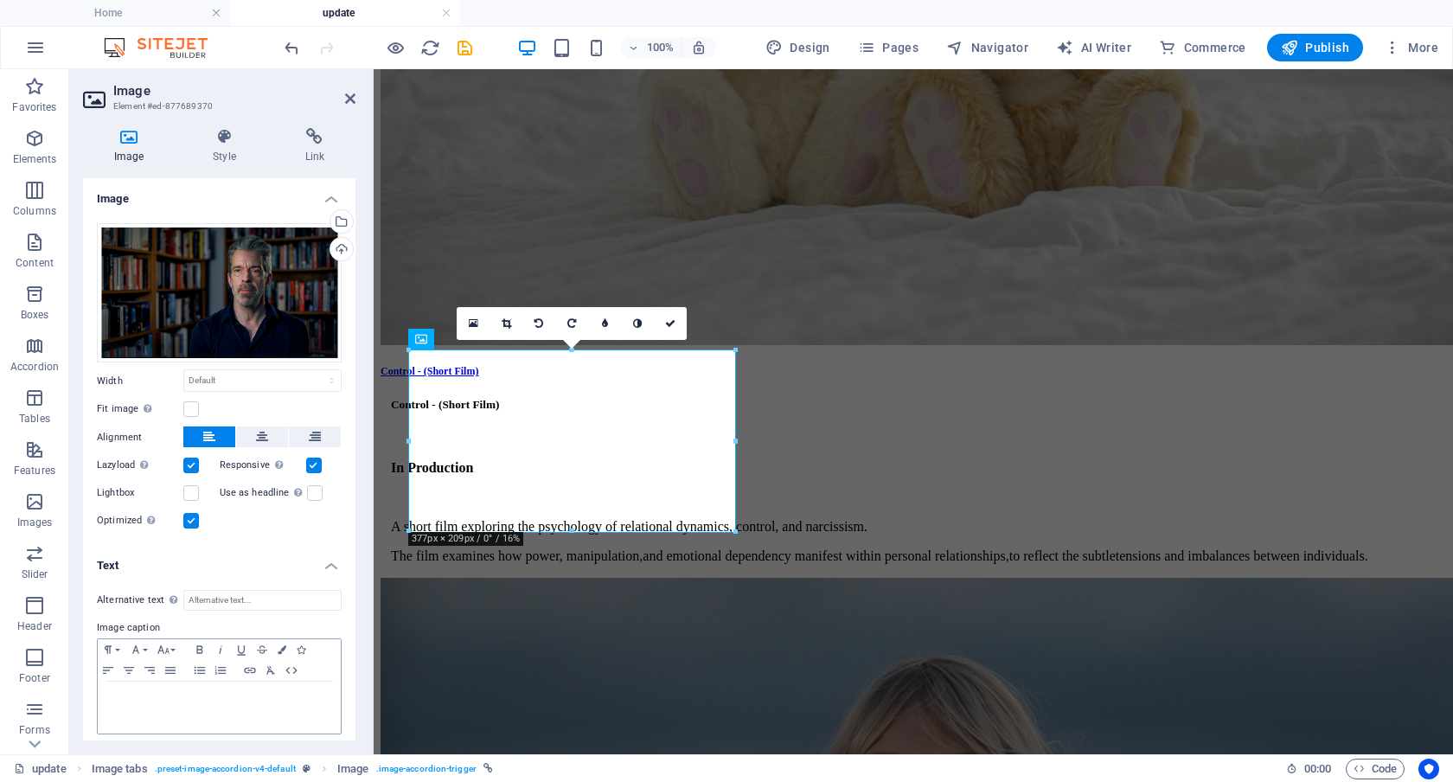
scroll to position [7, 0]
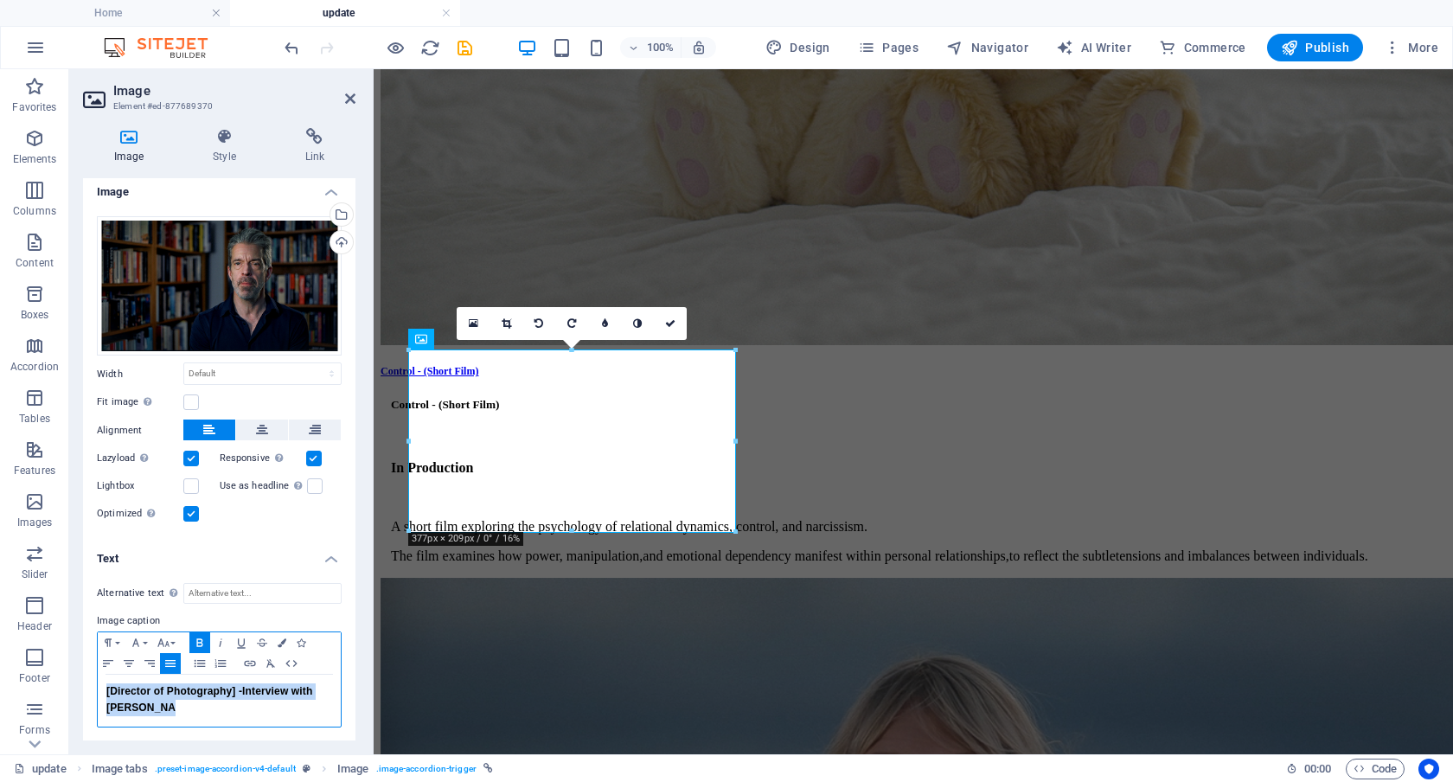
drag, startPoint x: 304, startPoint y: 712, endPoint x: 74, endPoint y: 681, distance: 232.2
click at [74, 681] on div "Image Style Link Image Drag files here, click to choose files or select files f…" at bounding box center [219, 434] width 300 height 640
click at [280, 640] on icon "button" at bounding box center [282, 642] width 9 height 9
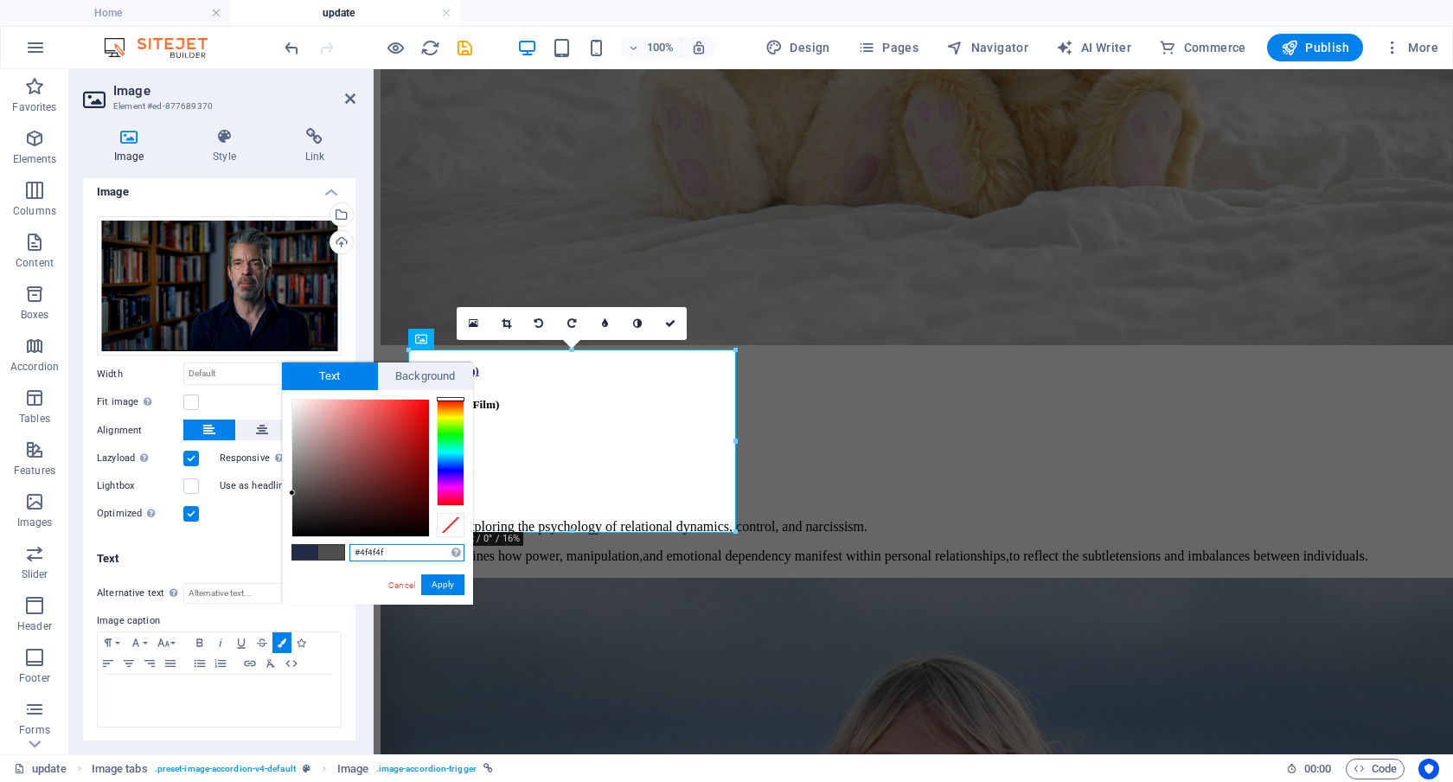
drag, startPoint x: 323, startPoint y: 493, endPoint x: 286, endPoint y: 493, distance: 36.3
click at [286, 493] on div "#4f4f4f Supported formats #0852ed rgb(8, 82, 237) rgba(8, 82, 237, 90%) hsv(221…" at bounding box center [377, 622] width 191 height 465
click at [452, 587] on button "Apply" at bounding box center [442, 584] width 43 height 21
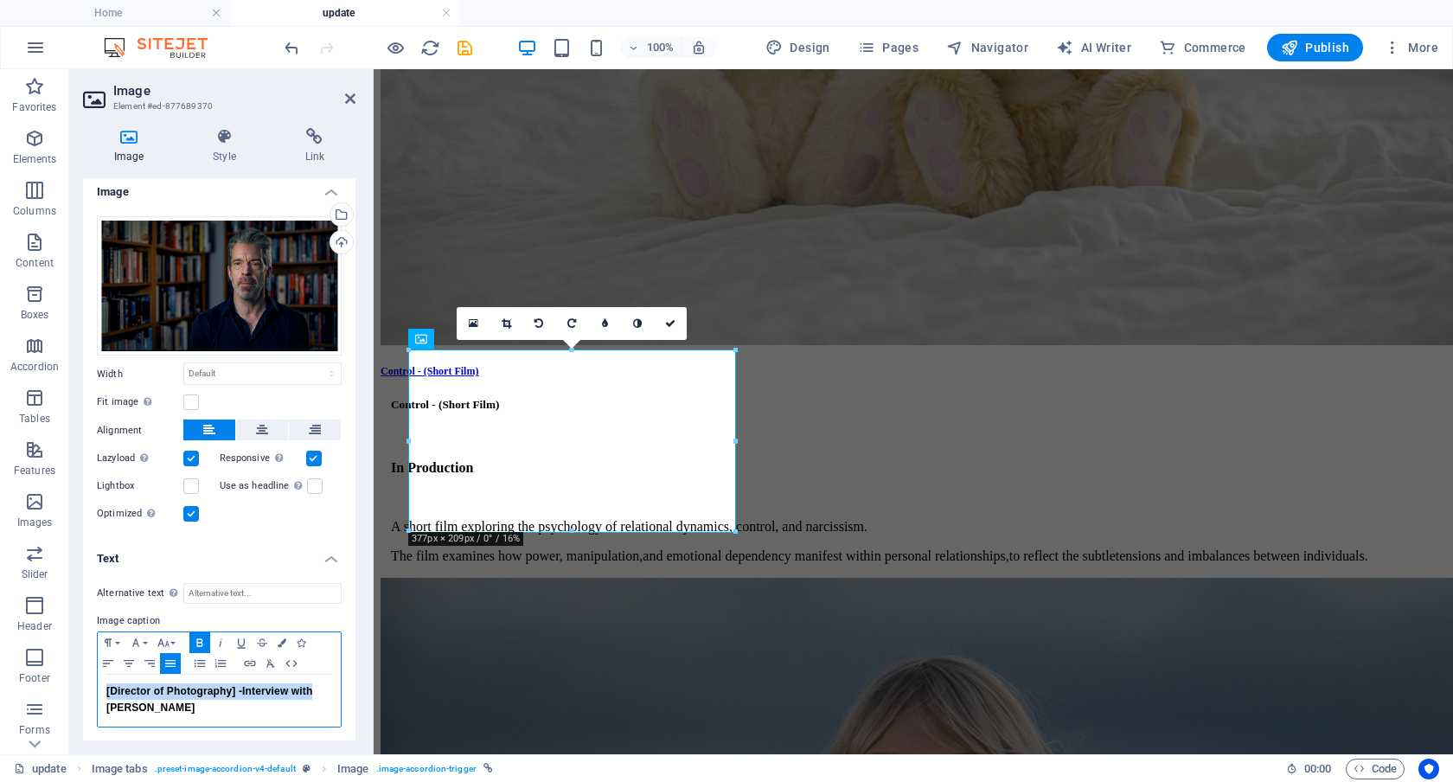
click at [110, 690] on span "[Director of Photography] -" at bounding box center [174, 691] width 136 height 12
click at [231, 691] on span "Director of Photography] -" at bounding box center [172, 691] width 132 height 12
drag, startPoint x: 208, startPoint y: 708, endPoint x: 87, endPoint y: 689, distance: 121.7
click at [87, 689] on div "Alternative text The alternative text is used by devices that cannot display im…" at bounding box center [219, 655] width 273 height 173
click at [280, 639] on icon "button" at bounding box center [282, 642] width 9 height 9
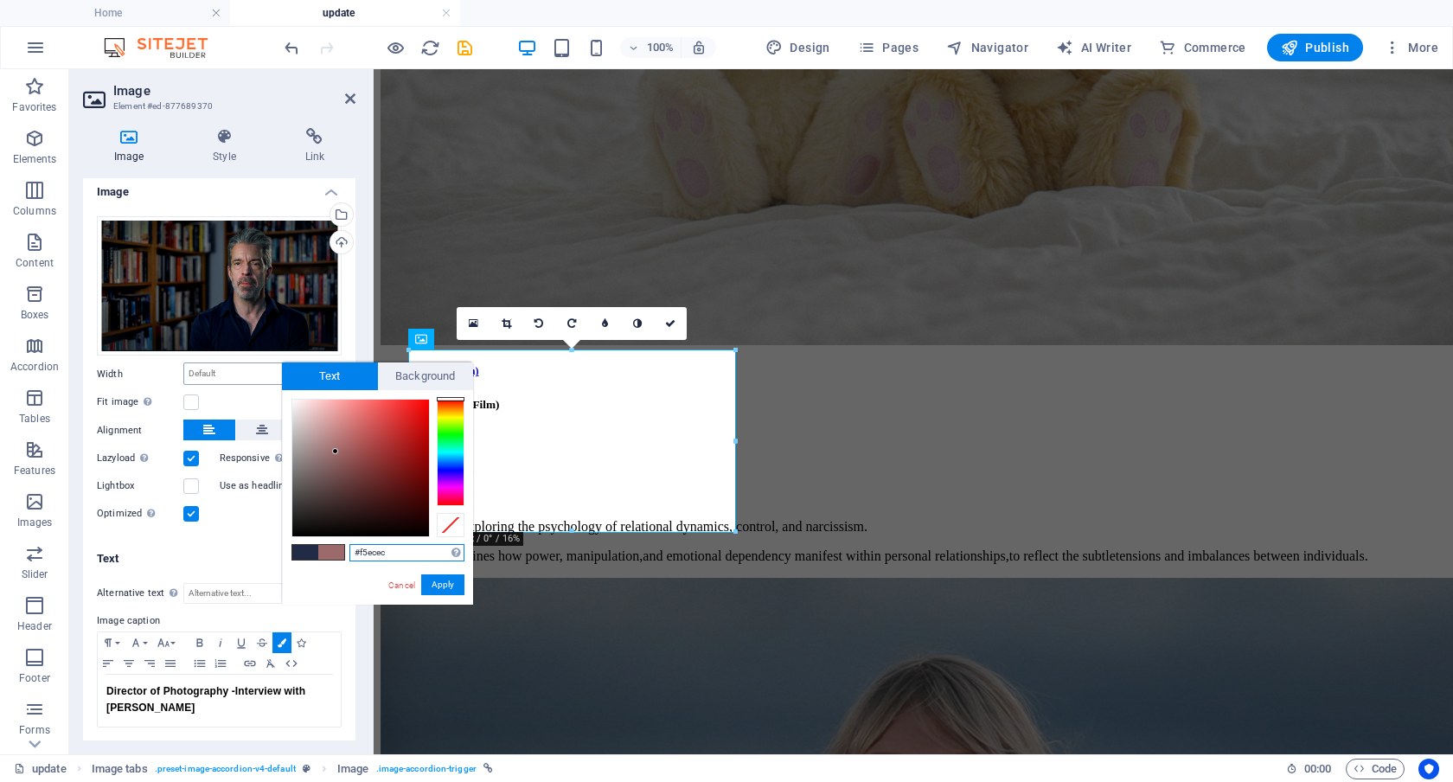
type input "#ffffff"
drag, startPoint x: 336, startPoint y: 452, endPoint x: 276, endPoint y: 369, distance: 101.6
click at [276, 369] on body "Individual Home update Favorites Elements Columns Content Boxes Accordion Table…" at bounding box center [726, 391] width 1453 height 782
click at [441, 586] on button "Apply" at bounding box center [442, 584] width 43 height 21
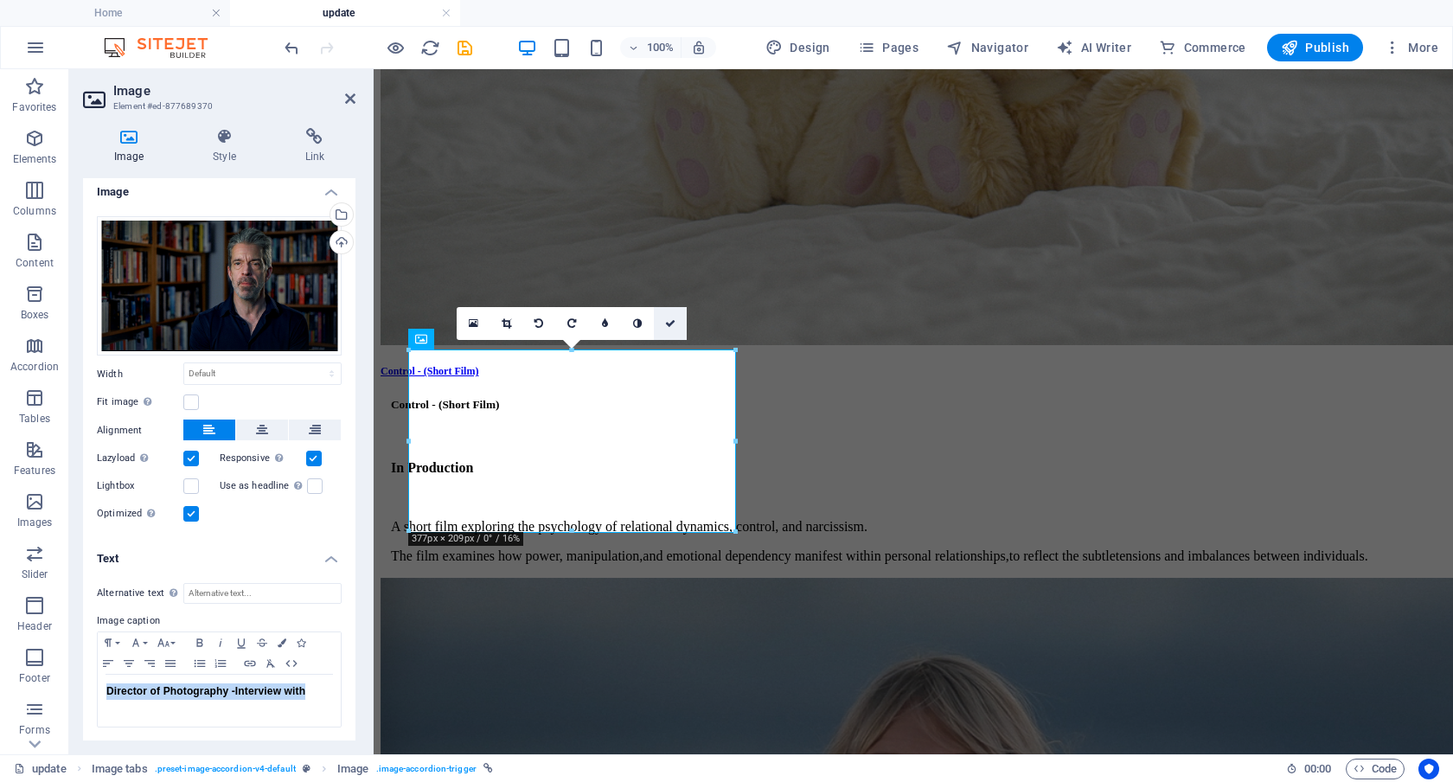
drag, startPoint x: 671, startPoint y: 327, endPoint x: 568, endPoint y: 258, distance: 124.0
click at [671, 327] on icon at bounding box center [670, 323] width 10 height 10
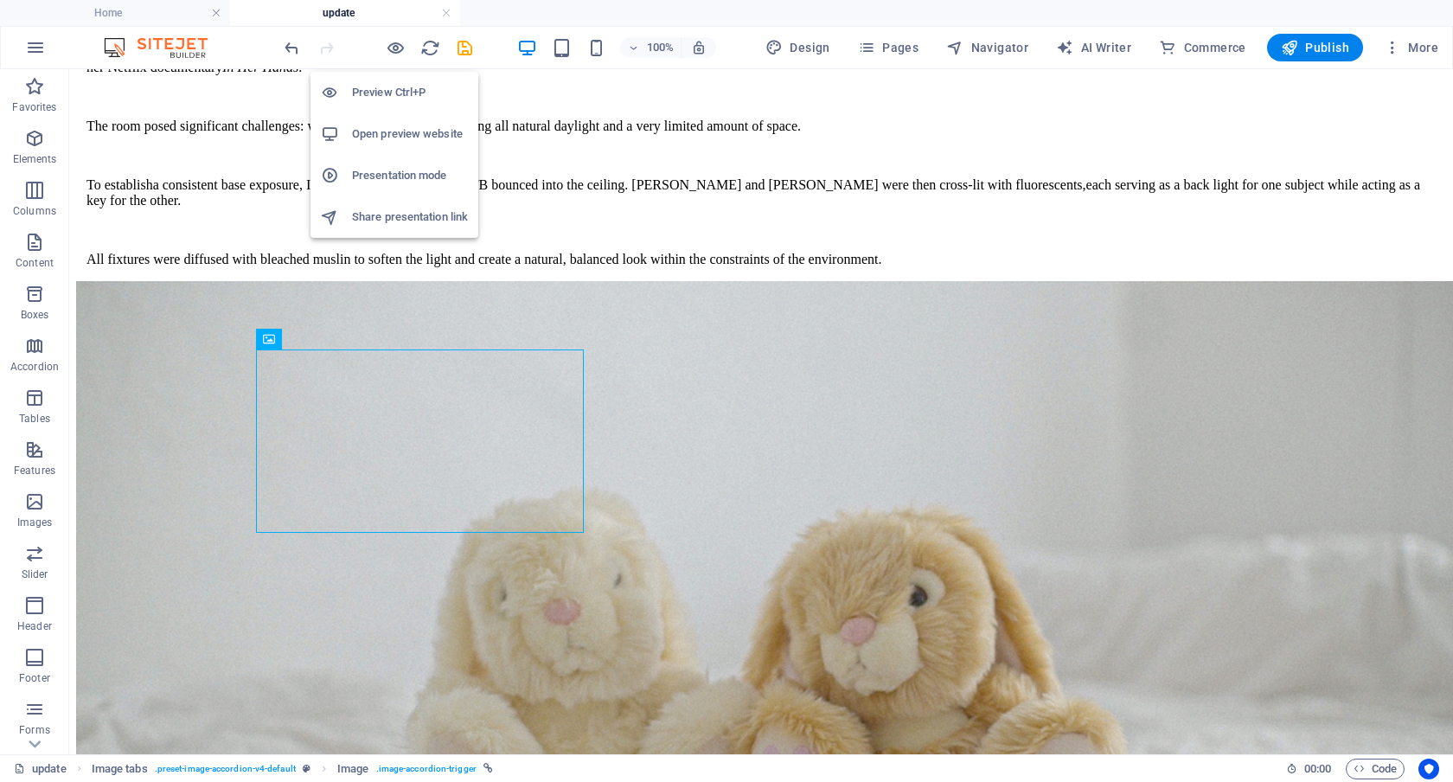
click at [398, 92] on h6 "Preview Ctrl+P" at bounding box center [410, 92] width 116 height 21
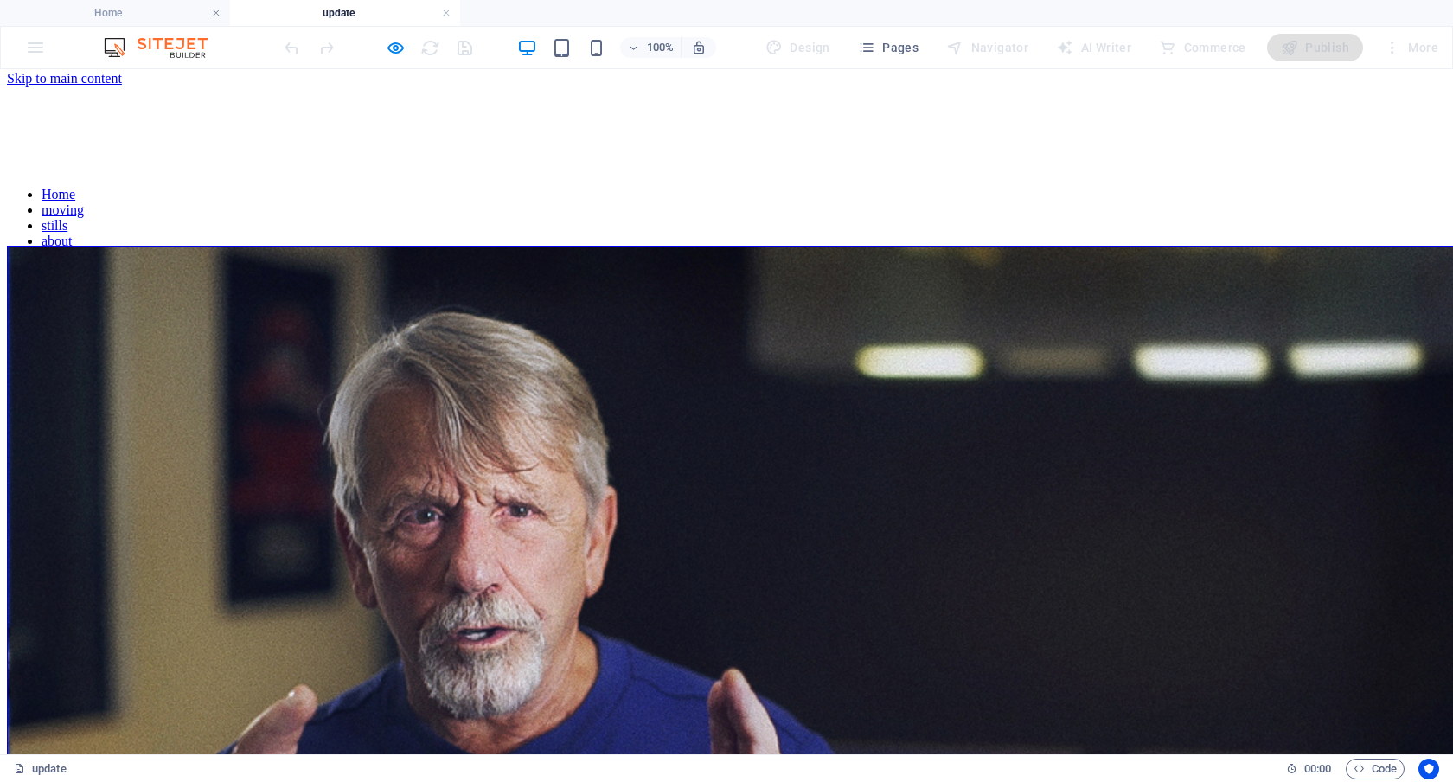
scroll to position [0, 0]
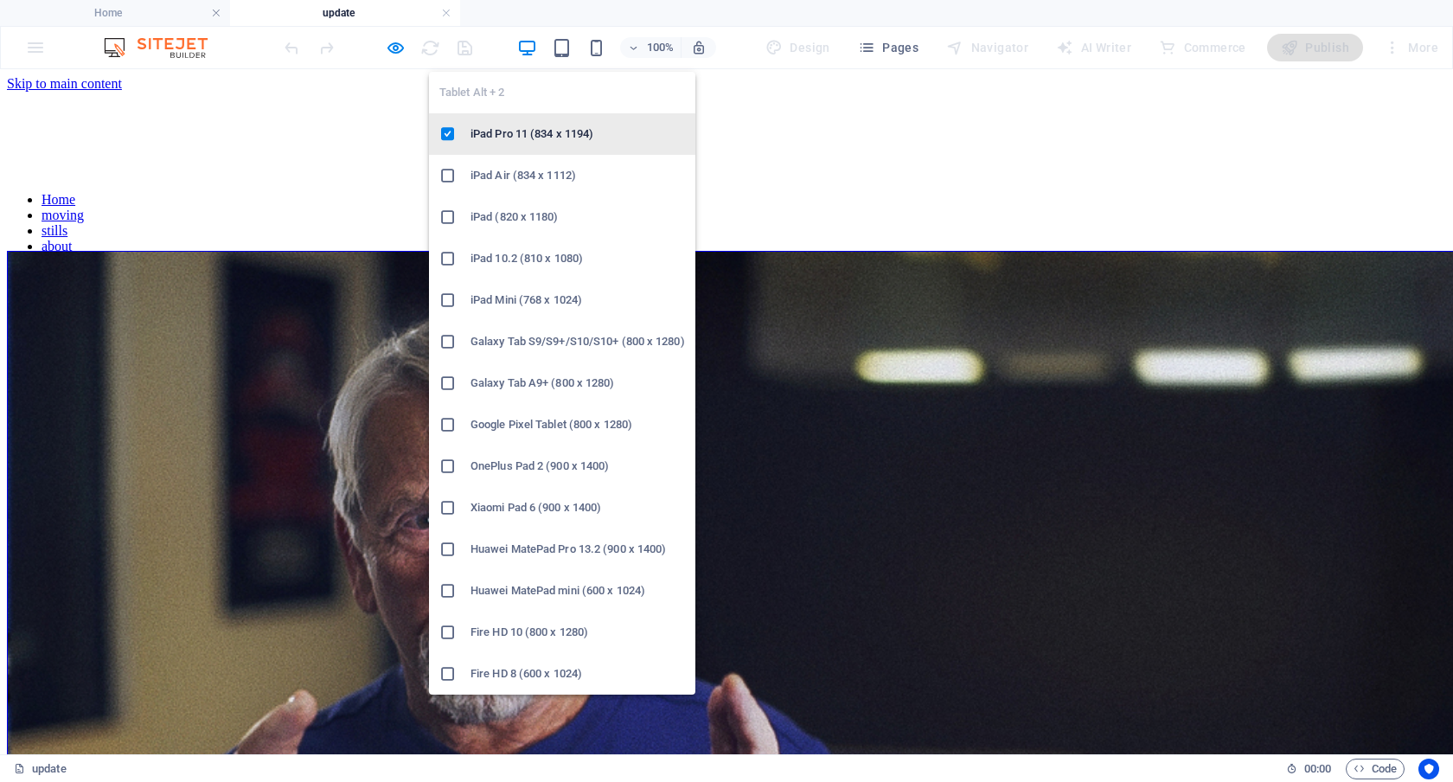
click at [548, 124] on h6 "iPad Pro 11 (834 x 1194)" at bounding box center [578, 134] width 215 height 21
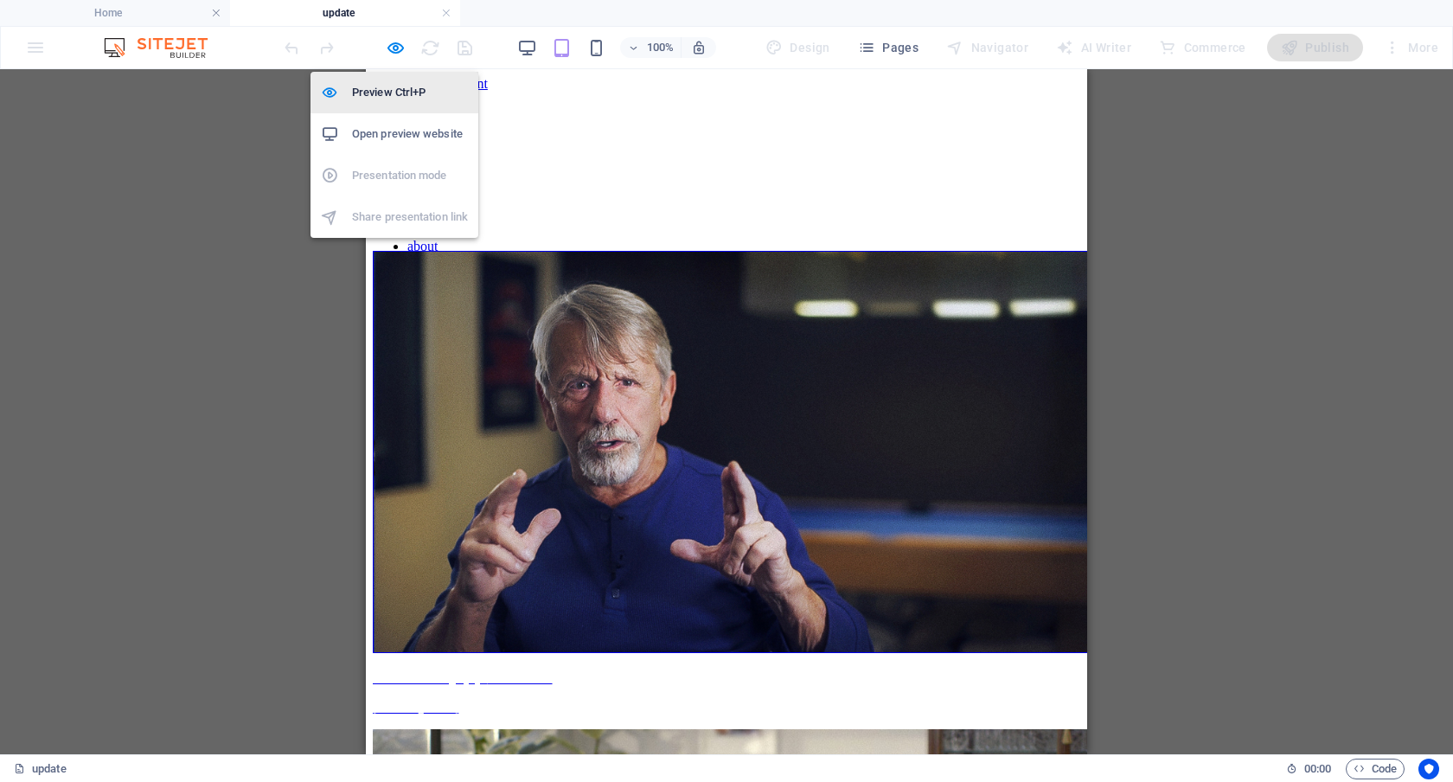
click at [393, 88] on h6 "Preview Ctrl+P" at bounding box center [410, 92] width 116 height 21
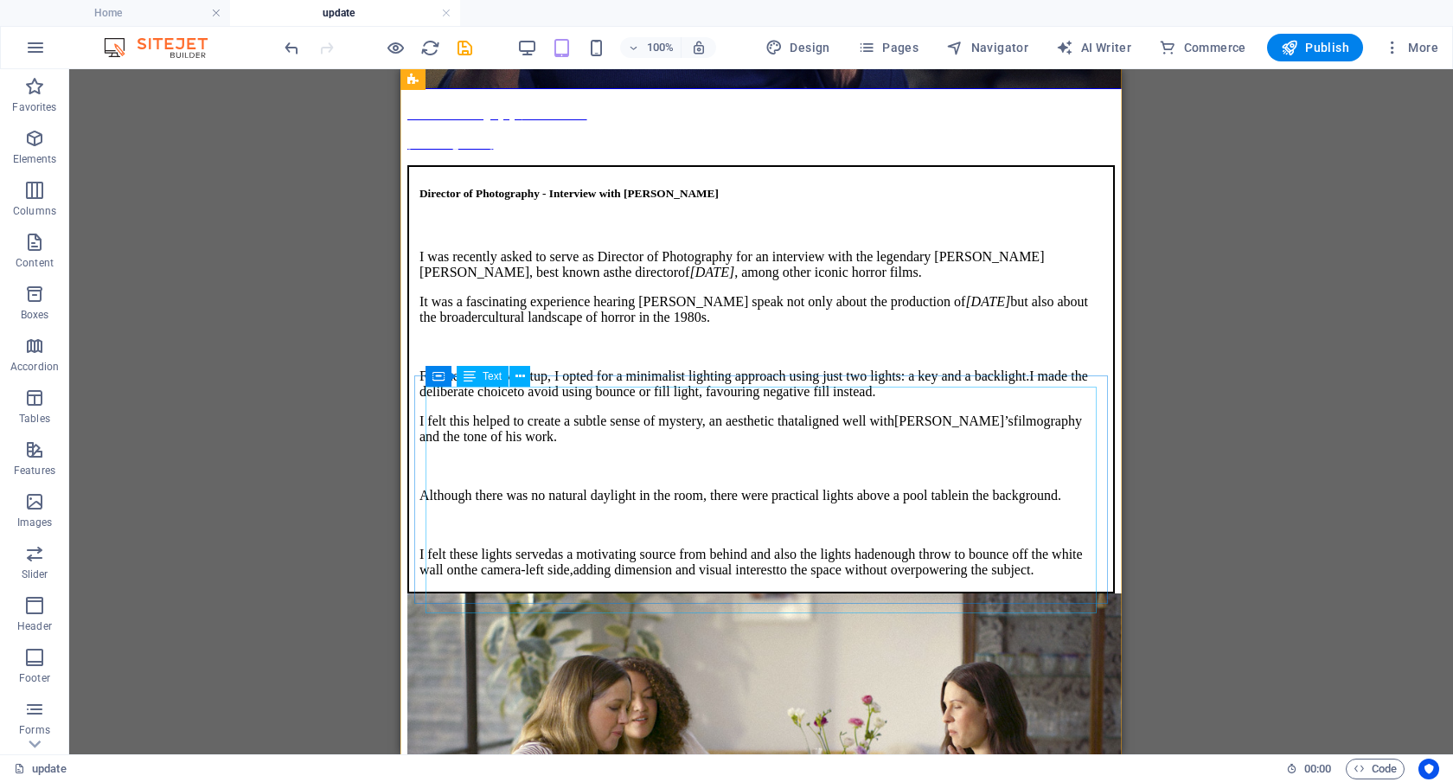
scroll to position [585, 0]
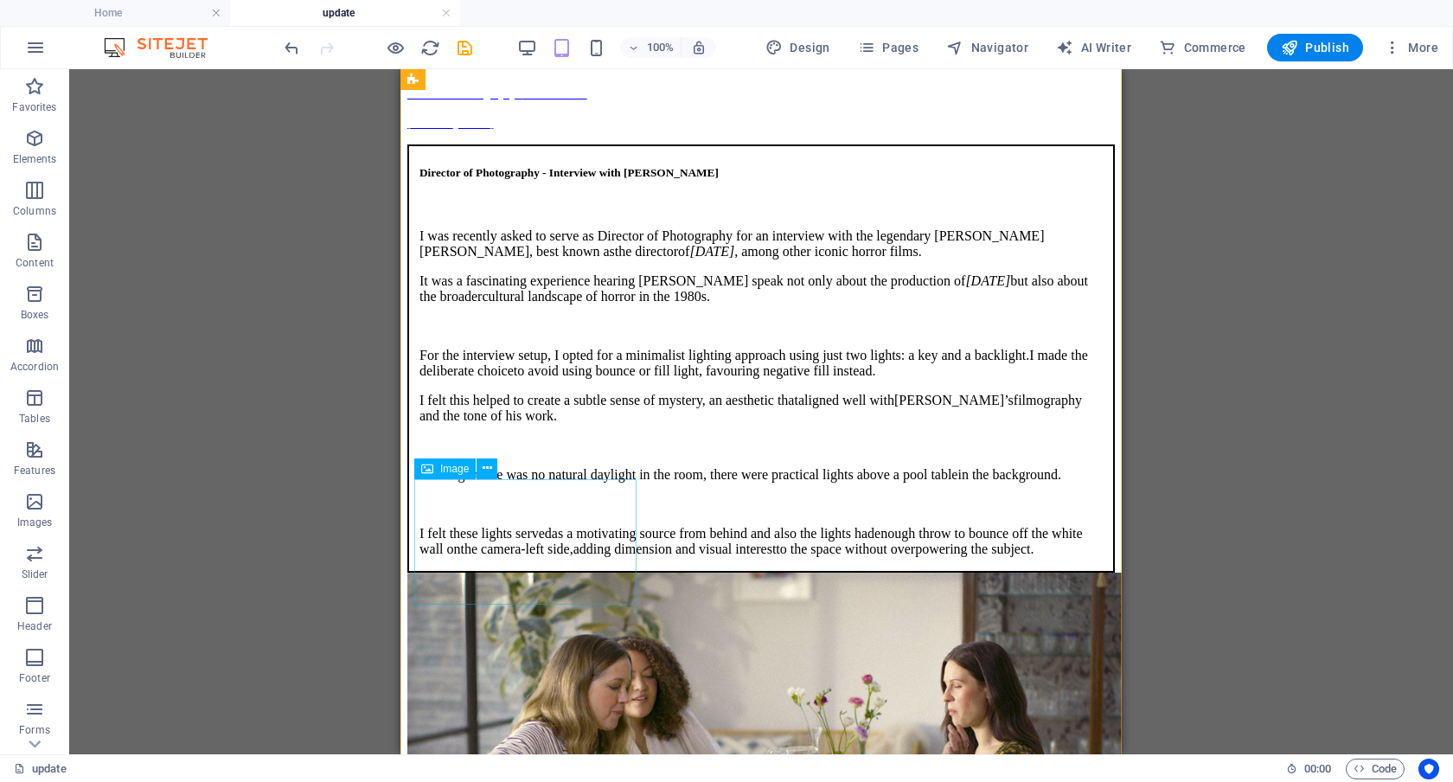
click at [449, 464] on span "Image" at bounding box center [454, 469] width 29 height 10
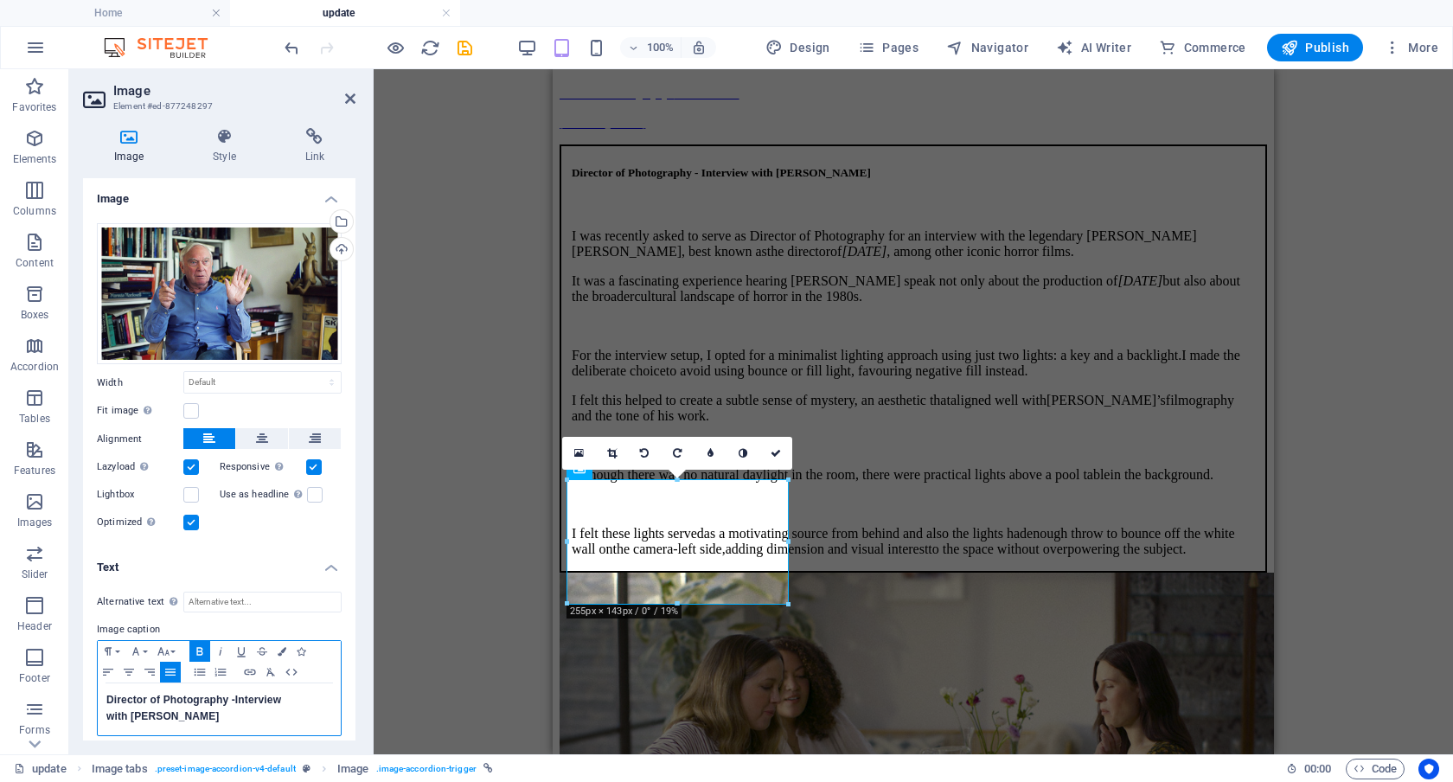
drag, startPoint x: 235, startPoint y: 712, endPoint x: 73, endPoint y: 704, distance: 162.8
click at [73, 704] on div "Image Style Link Image Drag files here, click to choose files or select files f…" at bounding box center [219, 434] width 300 height 640
click at [107, 669] on icon "button" at bounding box center [108, 672] width 10 height 7
click at [234, 709] on p "with [PERSON_NAME]" at bounding box center [219, 717] width 226 height 16
click at [238, 696] on span "Interview" at bounding box center [258, 700] width 46 height 12
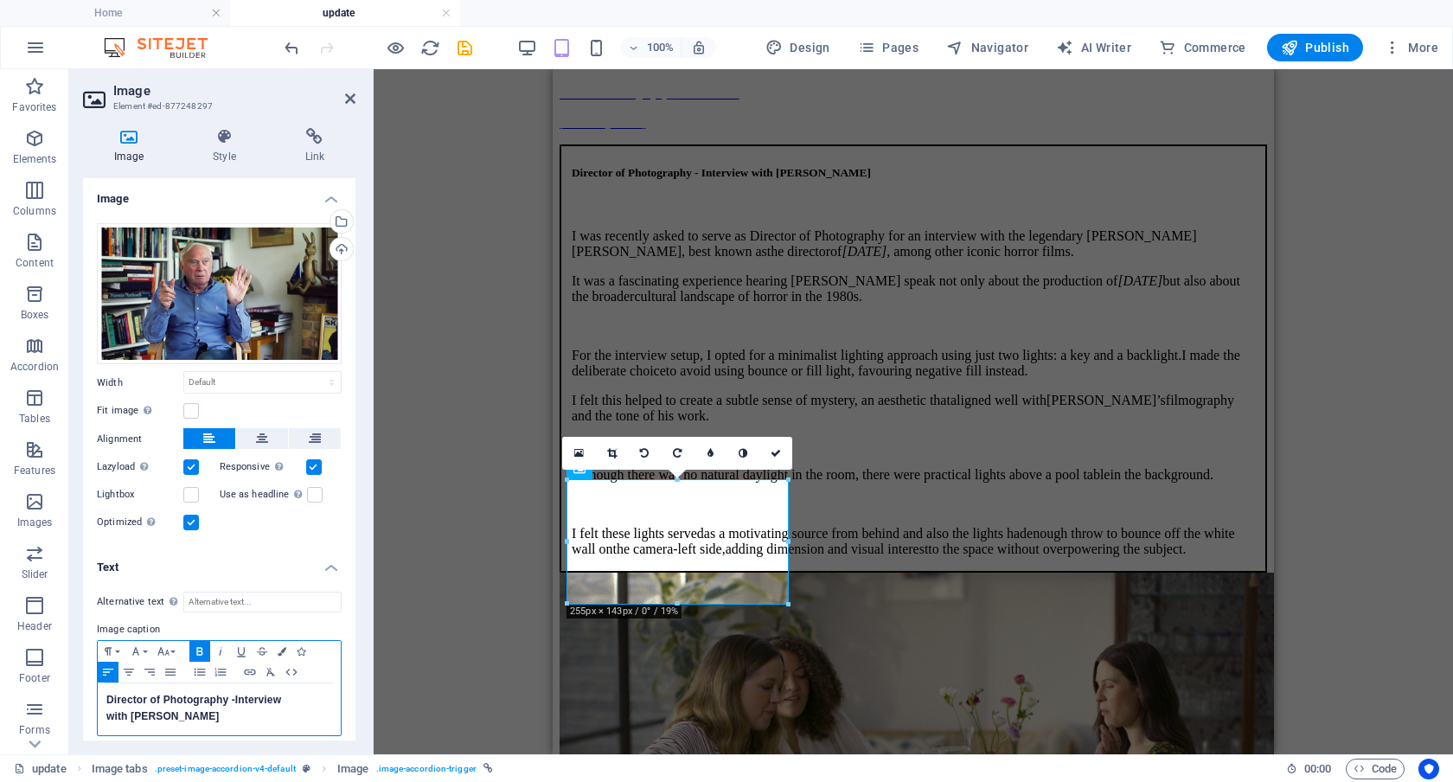
click at [108, 713] on span "with [PERSON_NAME]" at bounding box center [162, 716] width 113 height 12
click at [773, 451] on icon at bounding box center [776, 453] width 10 height 10
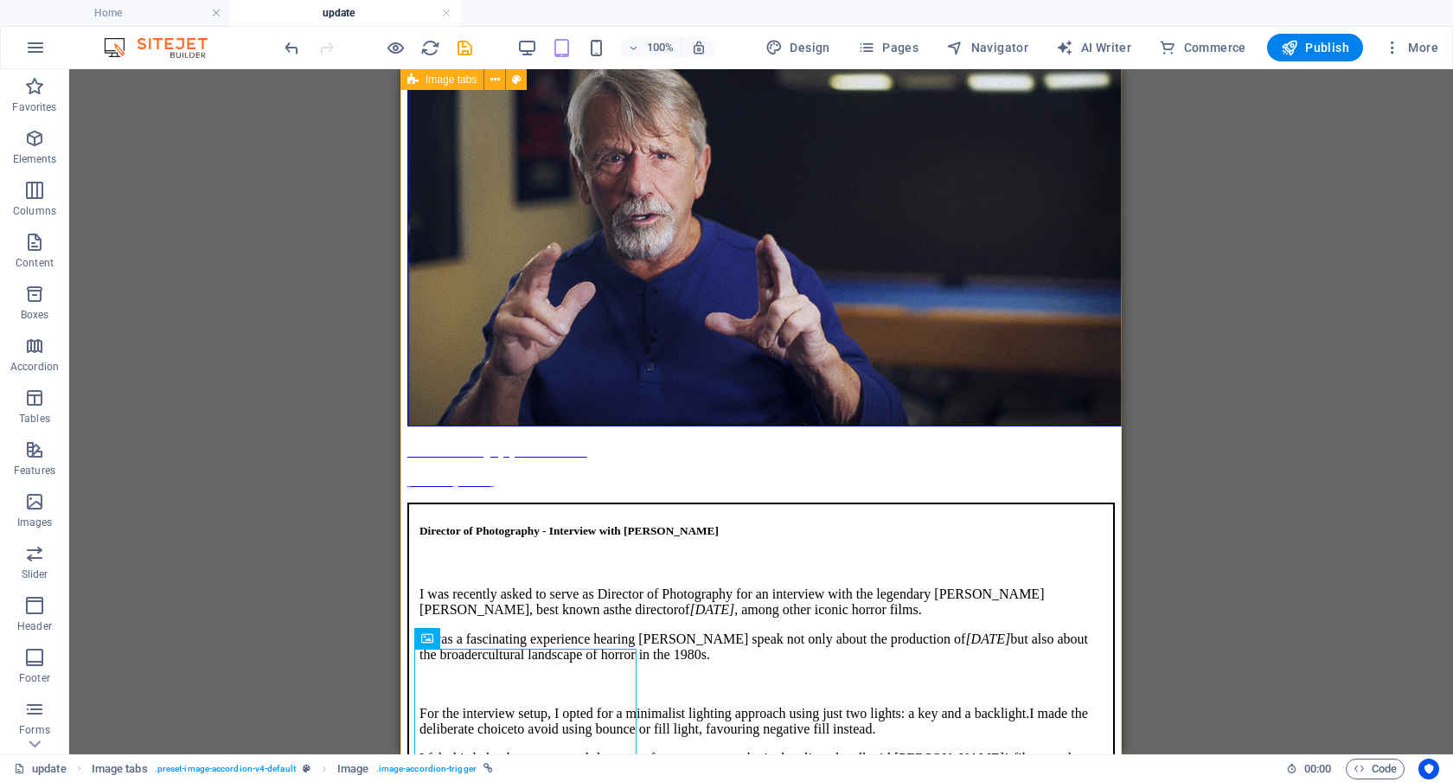
scroll to position [112, 0]
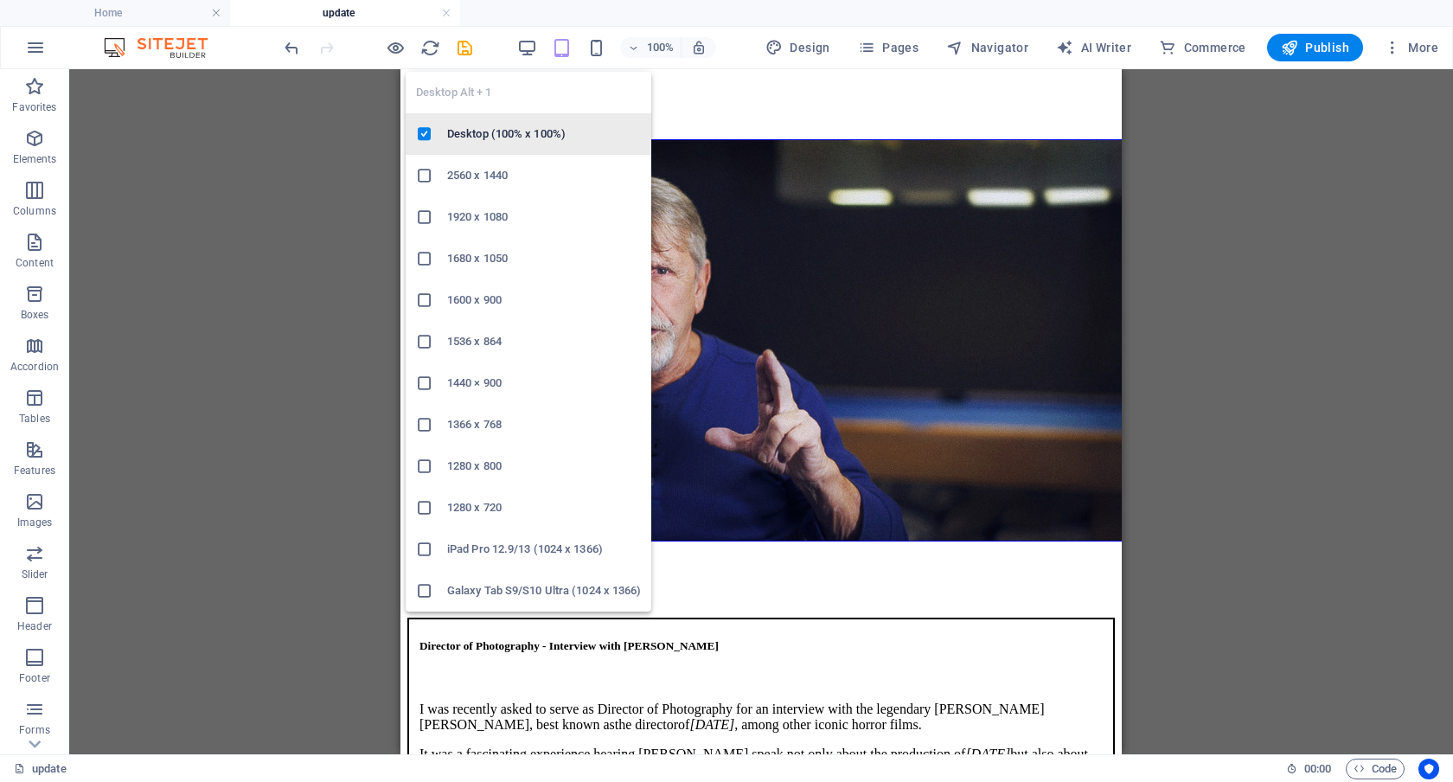
click at [539, 134] on h6 "Desktop (100% x 100%)" at bounding box center [544, 134] width 194 height 21
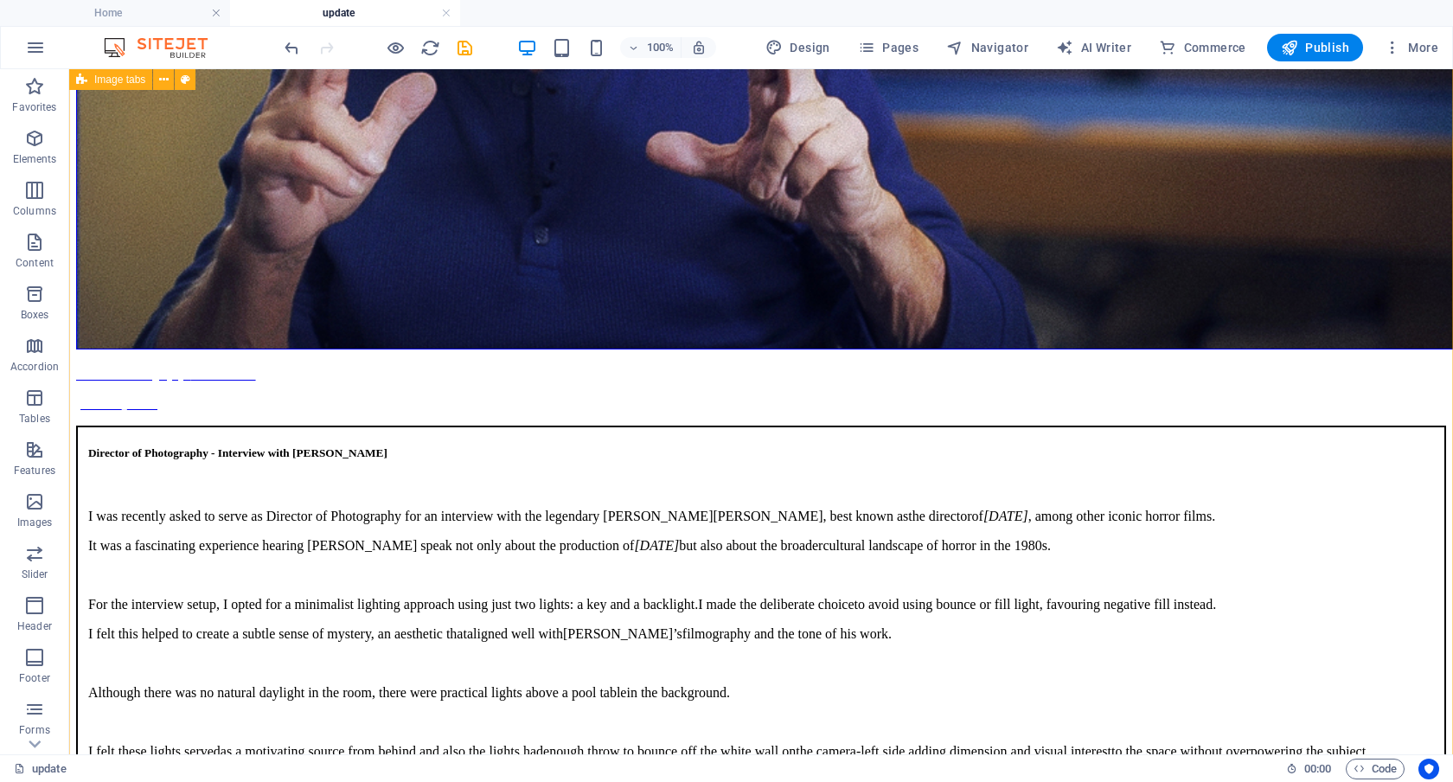
scroll to position [630, 0]
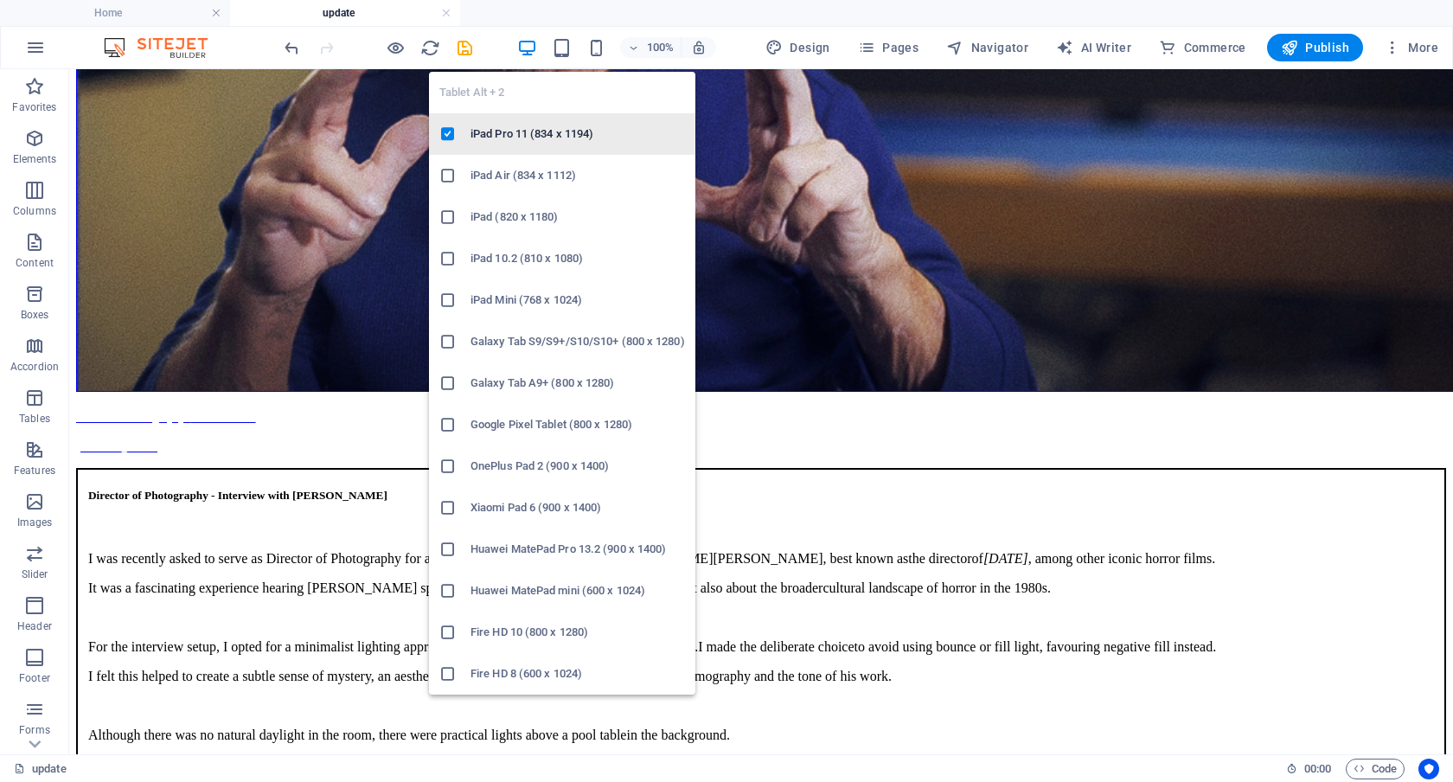
click at [562, 125] on h6 "iPad Pro 11 (834 x 1194)" at bounding box center [578, 134] width 215 height 21
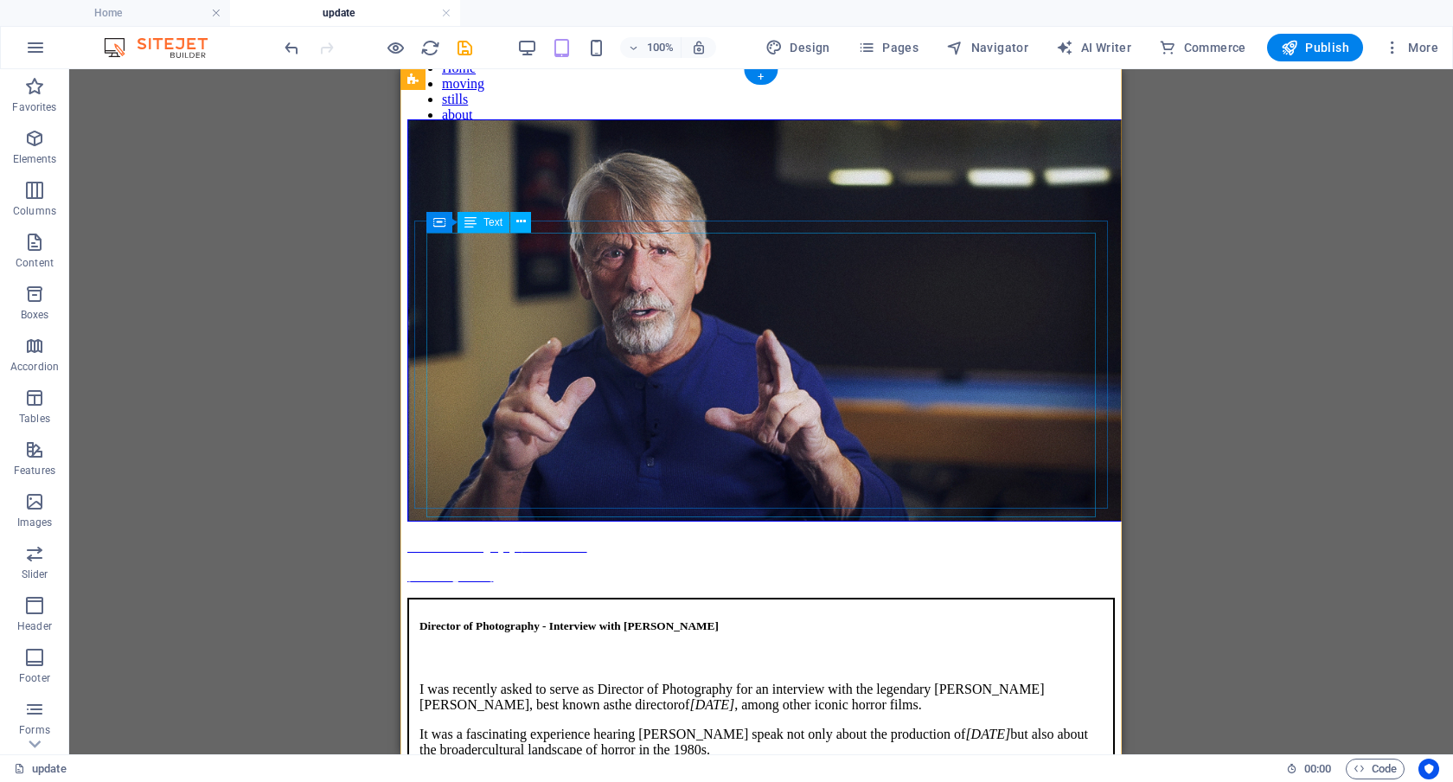
scroll to position [119, 0]
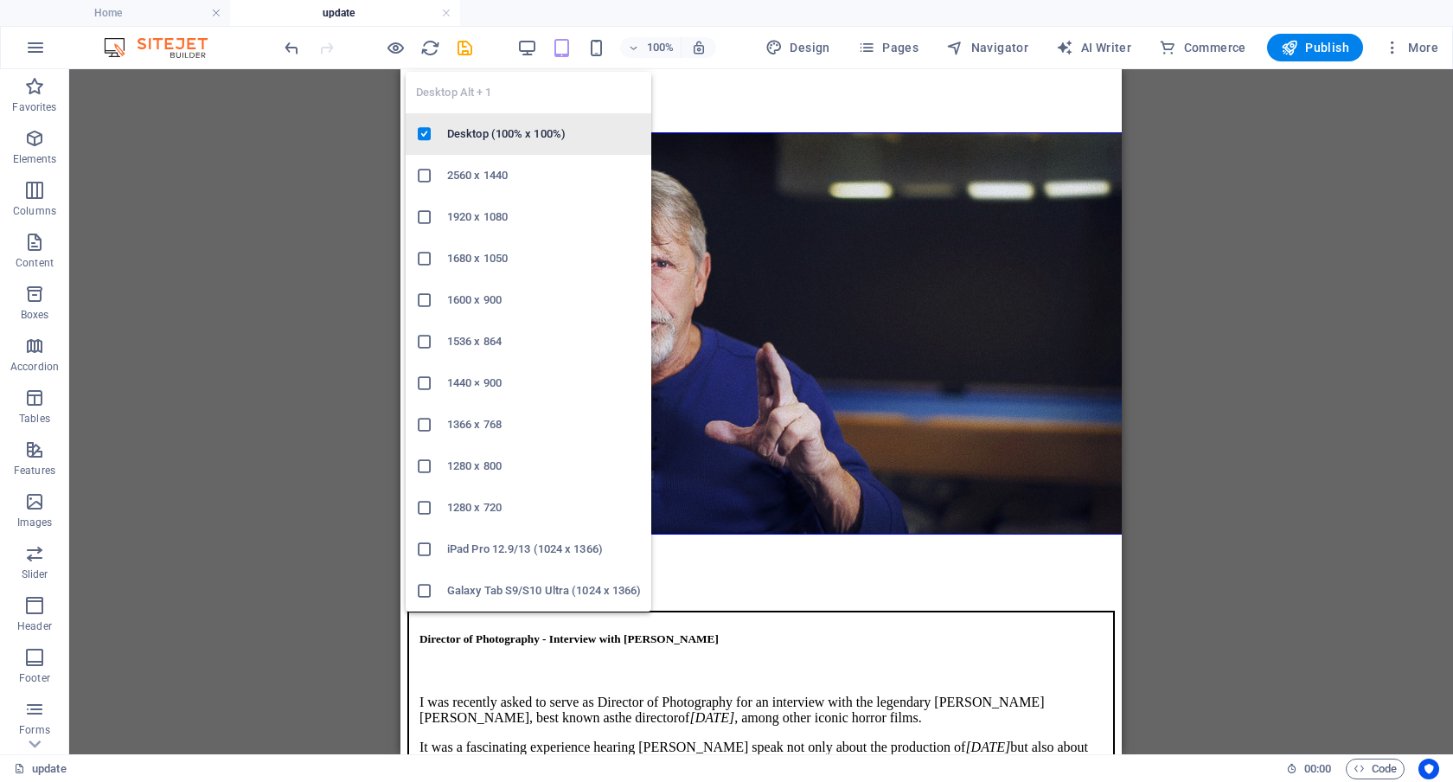
click at [527, 136] on h6 "Desktop (100% x 100%)" at bounding box center [544, 134] width 194 height 21
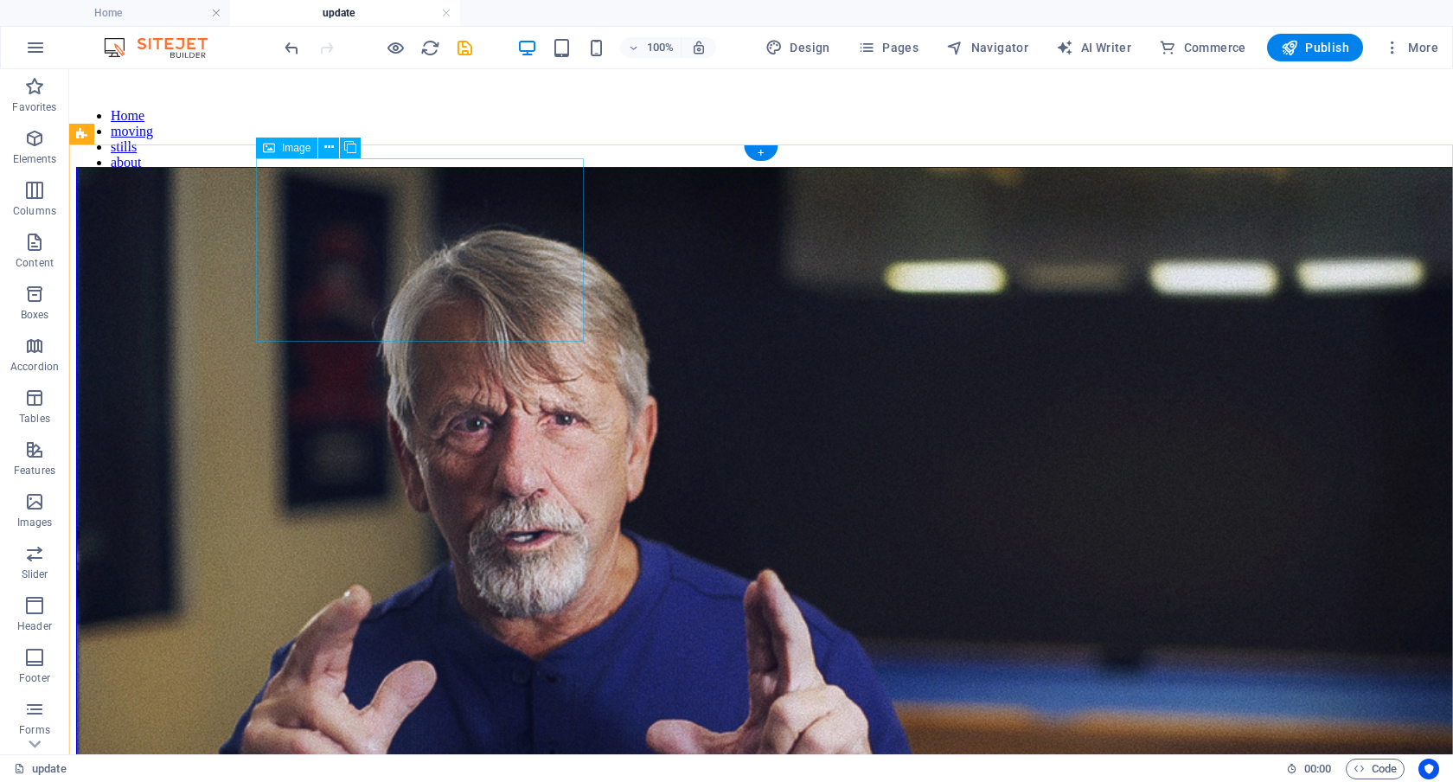
scroll to position [75, 0]
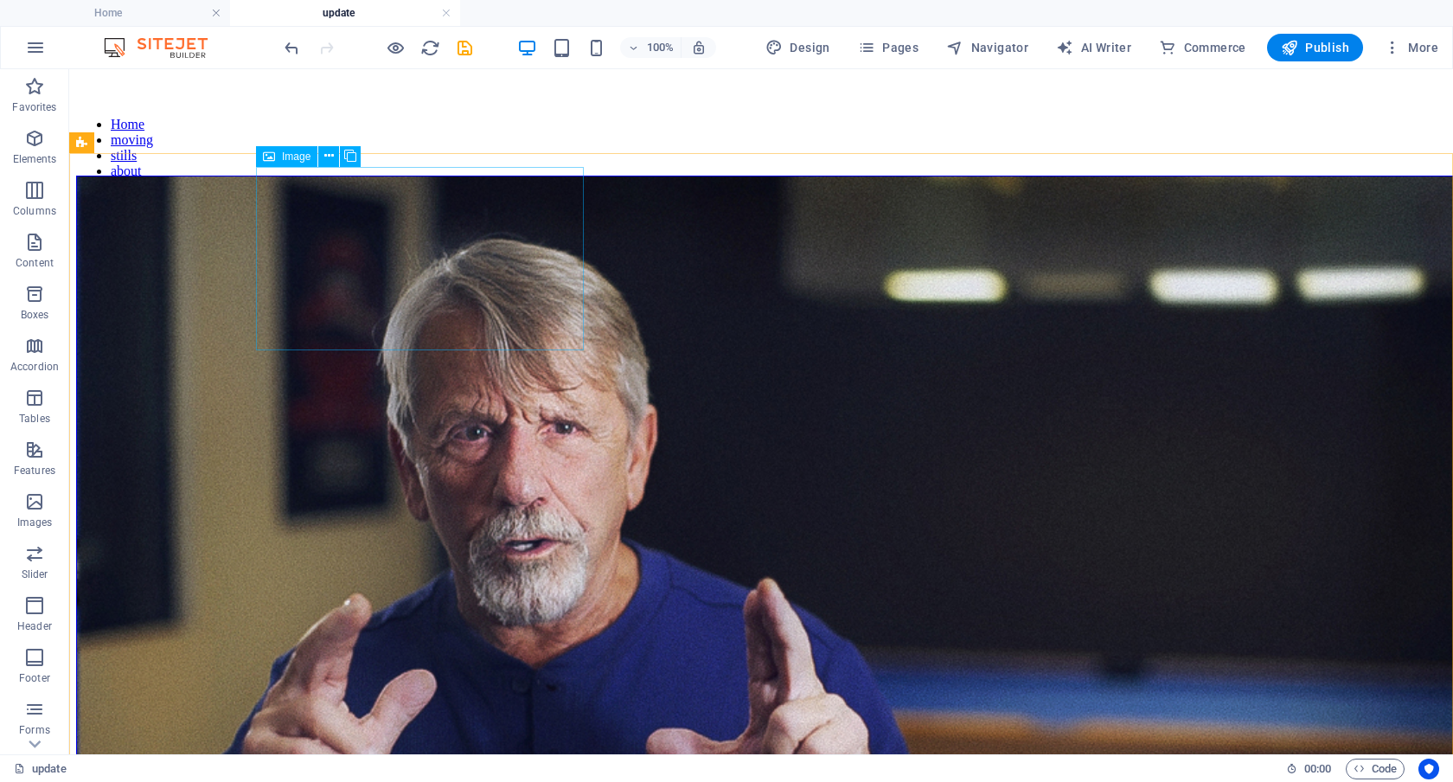
click at [297, 154] on span "Image" at bounding box center [296, 156] width 29 height 10
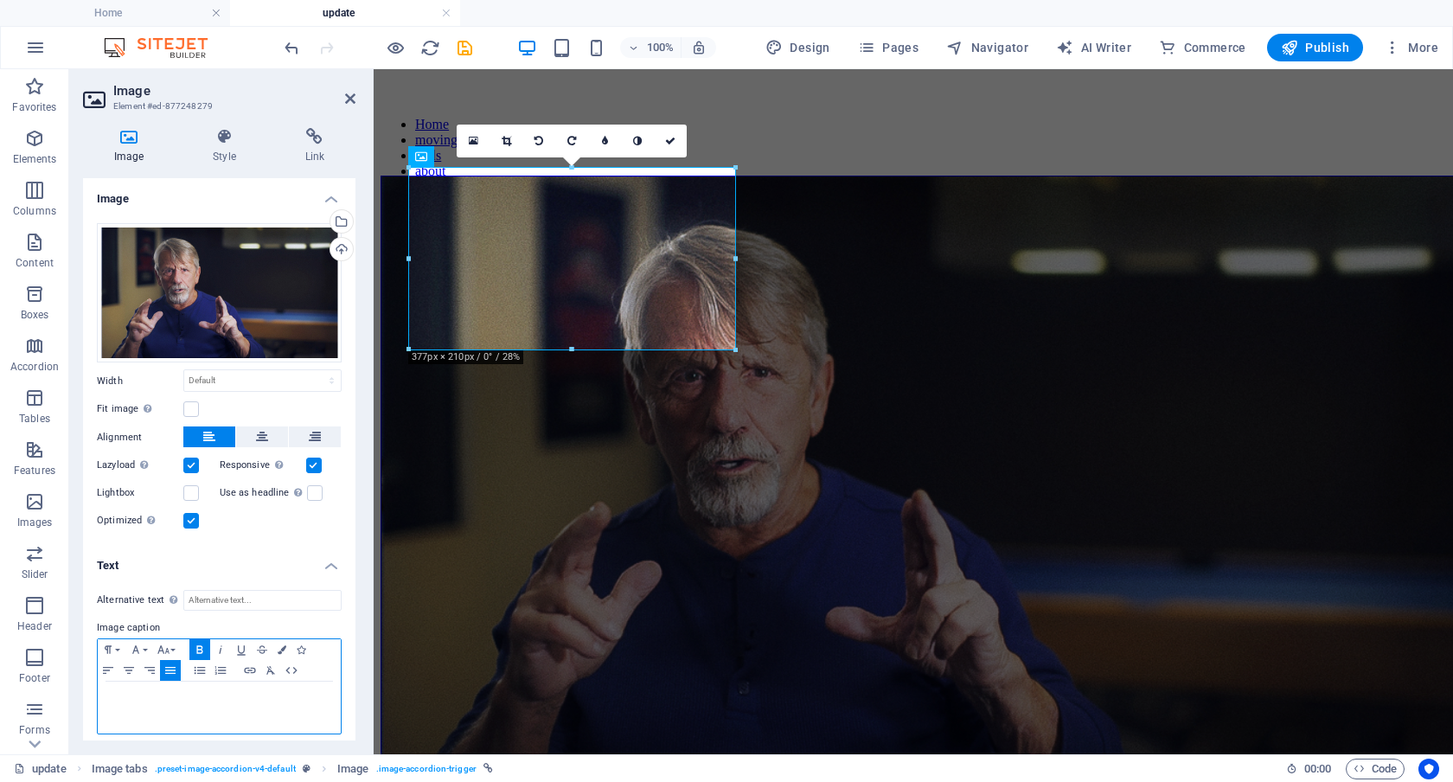
drag, startPoint x: 292, startPoint y: 714, endPoint x: 89, endPoint y: 686, distance: 204.3
click at [89, 686] on div "Alternative text The alternative text is used by devices that cannot display im…" at bounding box center [219, 662] width 273 height 173
click at [108, 669] on icon "button" at bounding box center [108, 671] width 21 height 14
drag, startPoint x: 671, startPoint y: 132, endPoint x: 593, endPoint y: 63, distance: 104.8
click at [671, 132] on link at bounding box center [670, 141] width 33 height 33
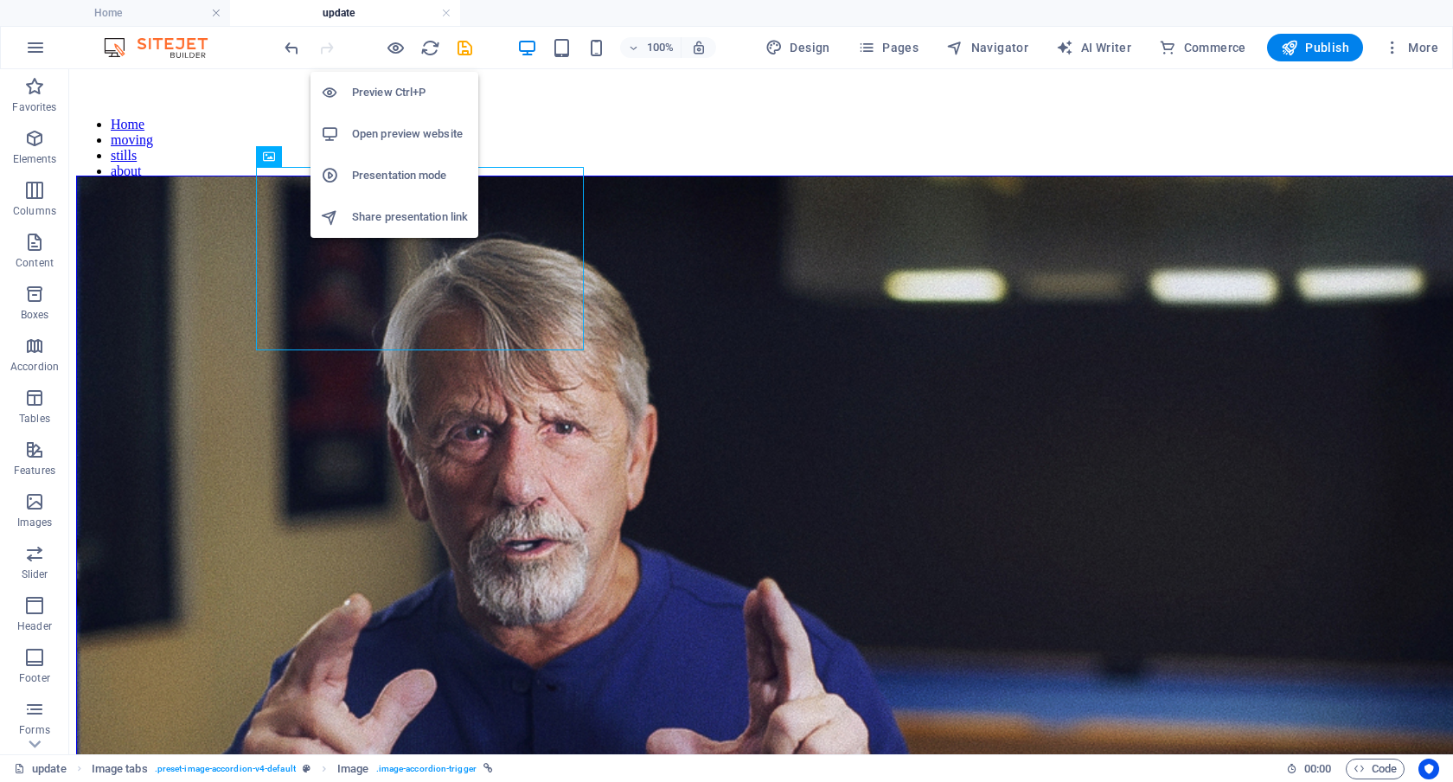
click at [390, 85] on h6 "Preview Ctrl+P" at bounding box center [410, 92] width 116 height 21
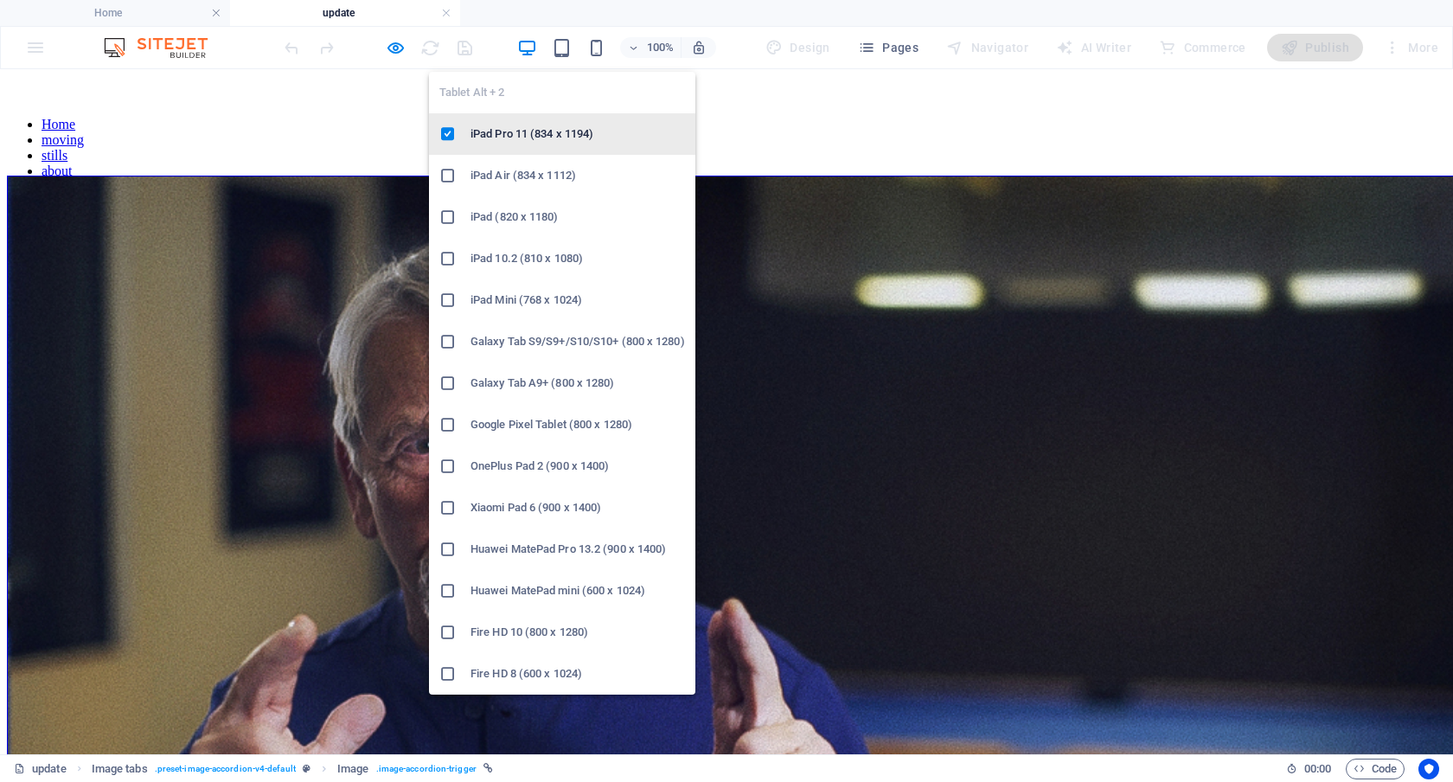
click at [555, 125] on h6 "iPad Pro 11 (834 x 1194)" at bounding box center [578, 134] width 215 height 21
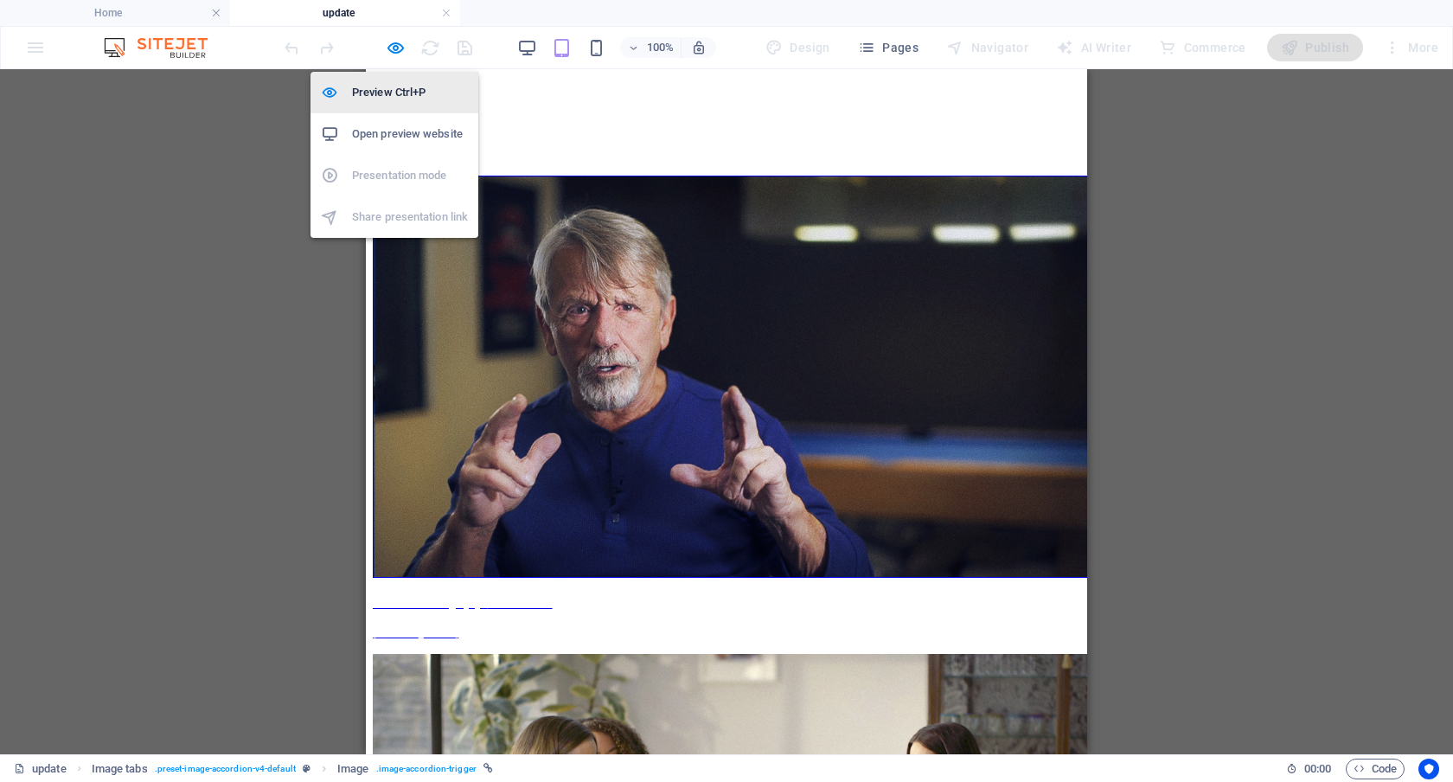
click at [392, 93] on h6 "Preview Ctrl+P" at bounding box center [410, 92] width 116 height 21
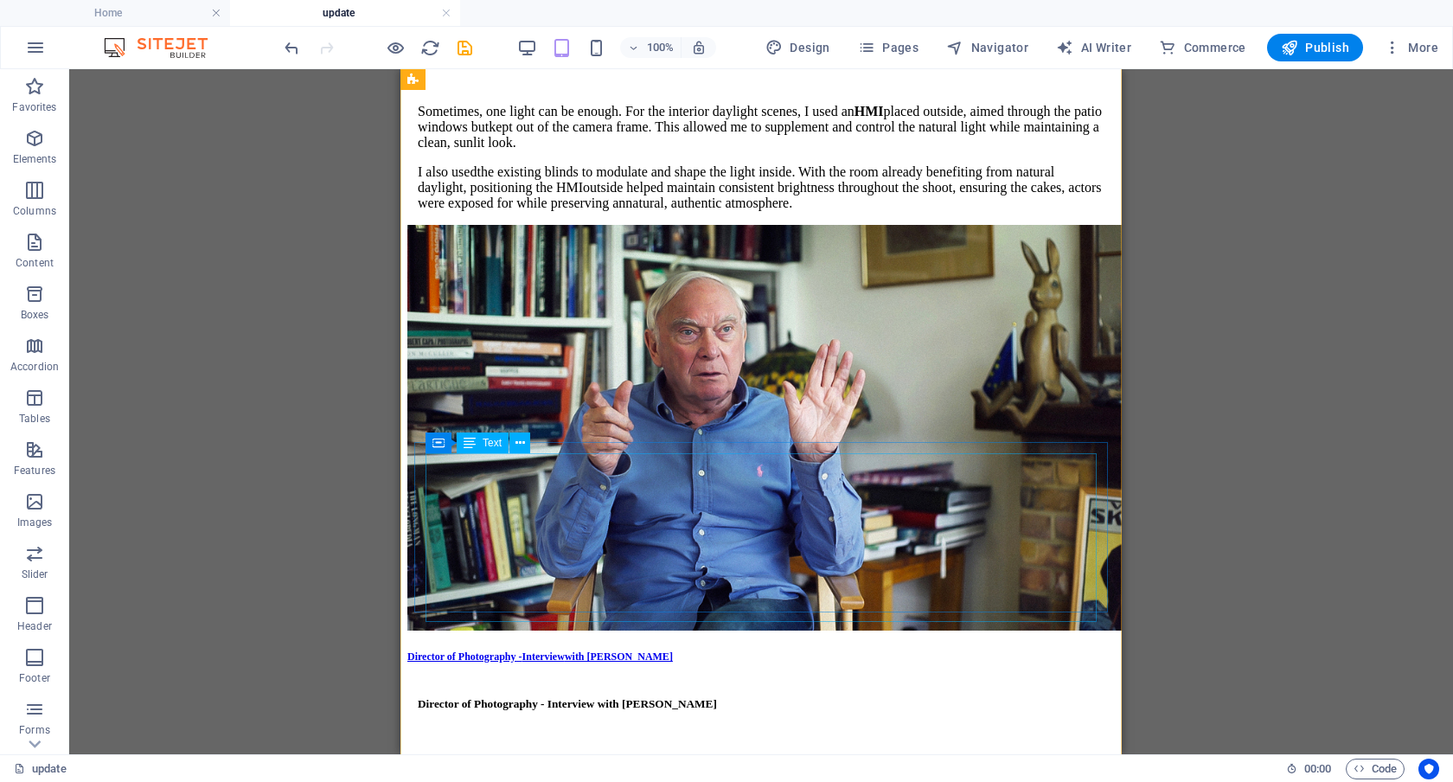
scroll to position [1834, 0]
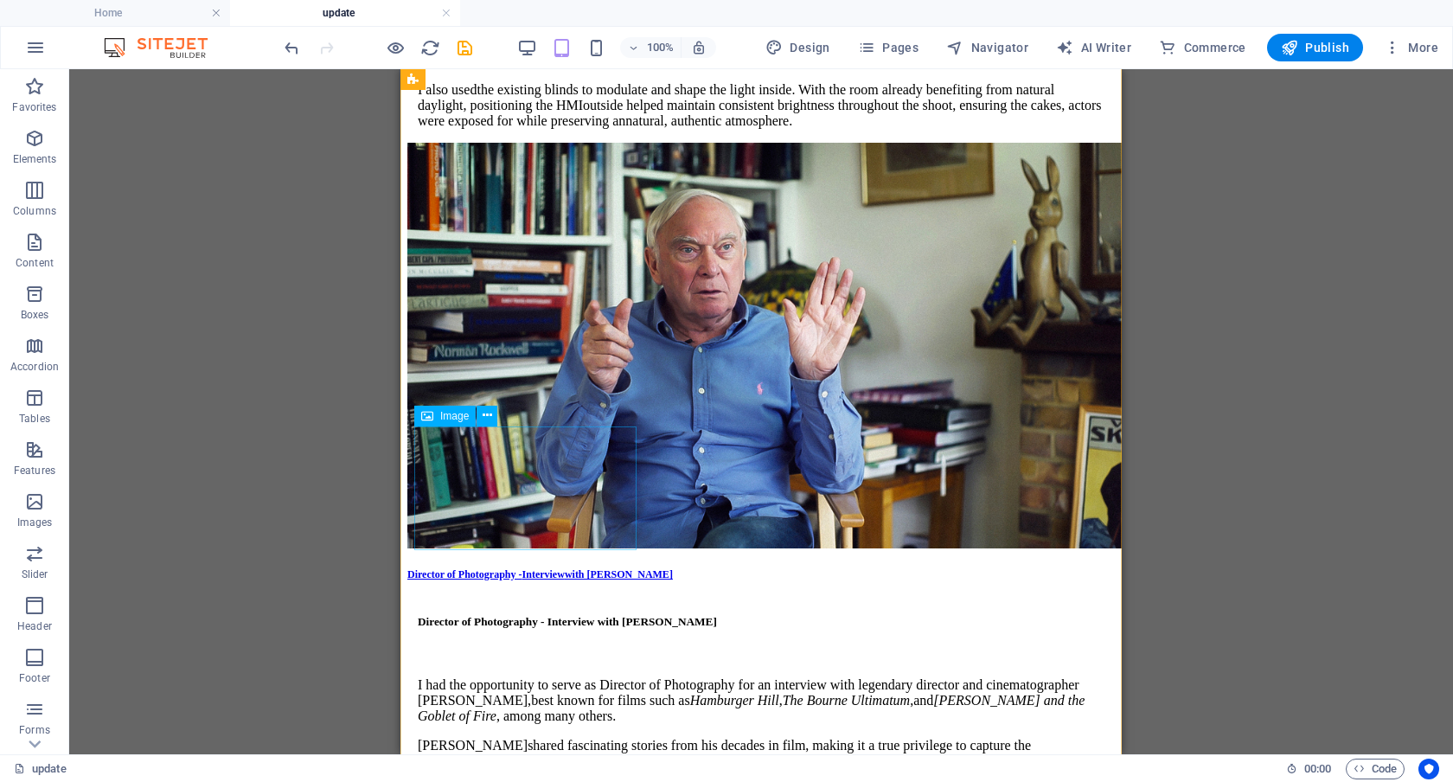
click at [454, 412] on span "Image" at bounding box center [454, 416] width 29 height 10
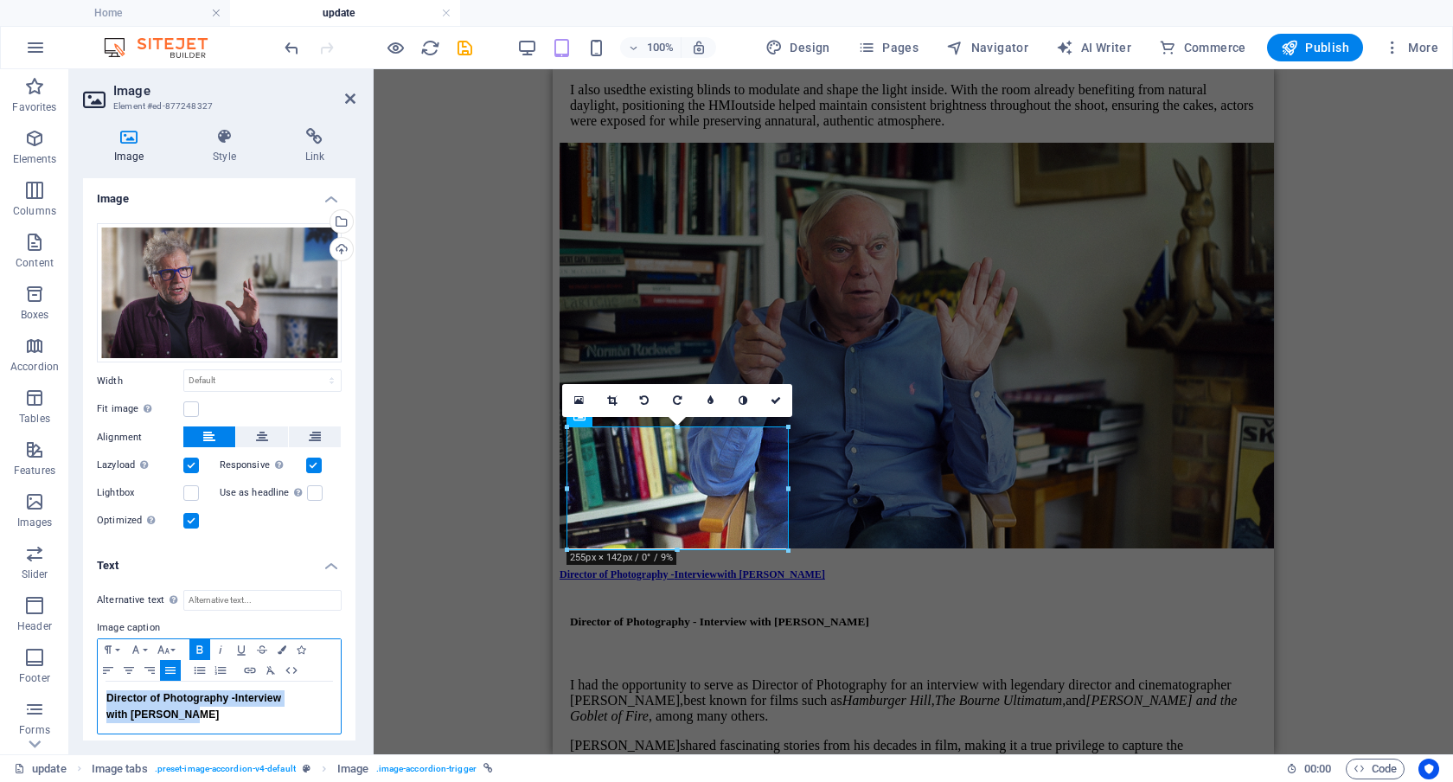
drag, startPoint x: 218, startPoint y: 723, endPoint x: 93, endPoint y: 689, distance: 129.9
click at [93, 689] on div "Alternative text The alternative text is used by devices that cannot display im…" at bounding box center [219, 662] width 273 height 173
click at [281, 645] on icon "button" at bounding box center [282, 649] width 9 height 9
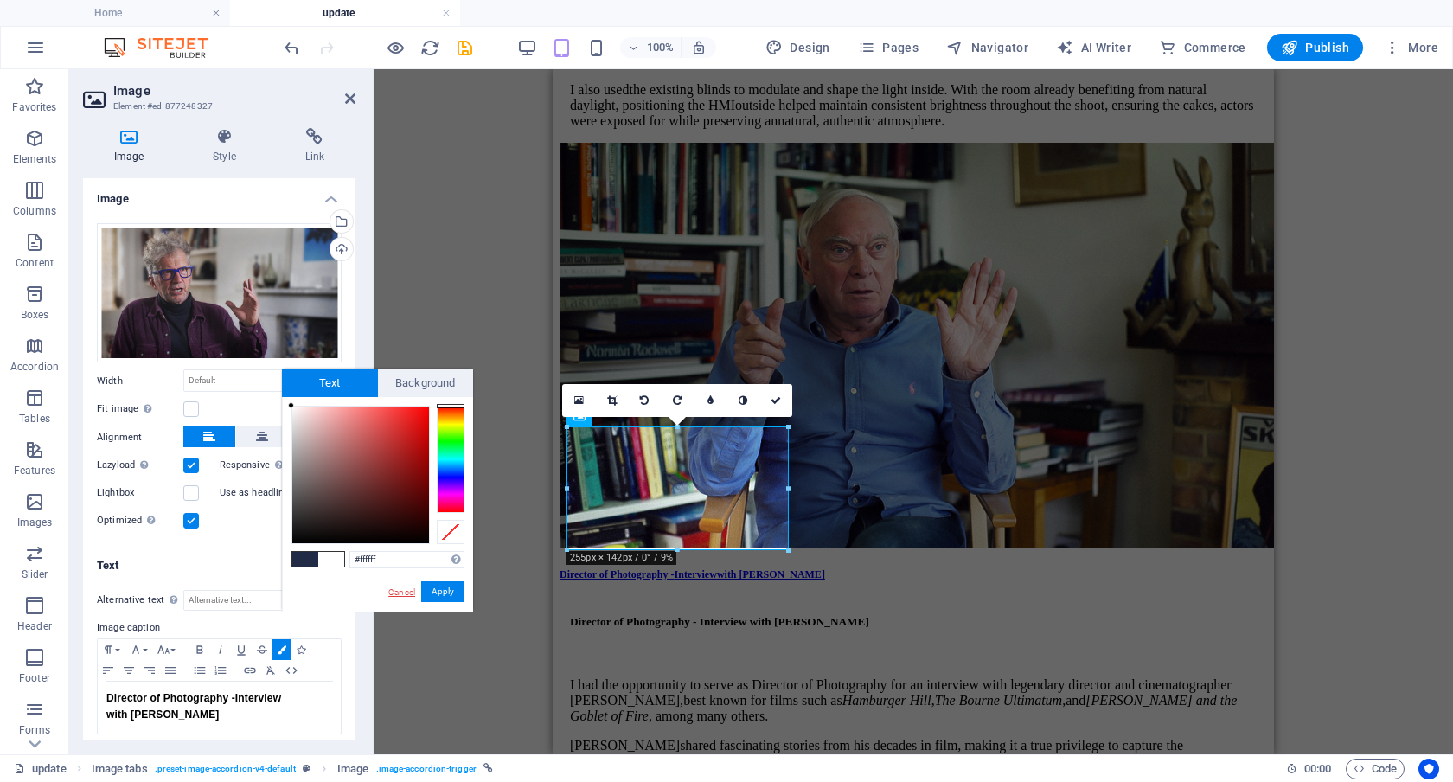
click at [400, 590] on link "Cancel" at bounding box center [402, 592] width 30 height 13
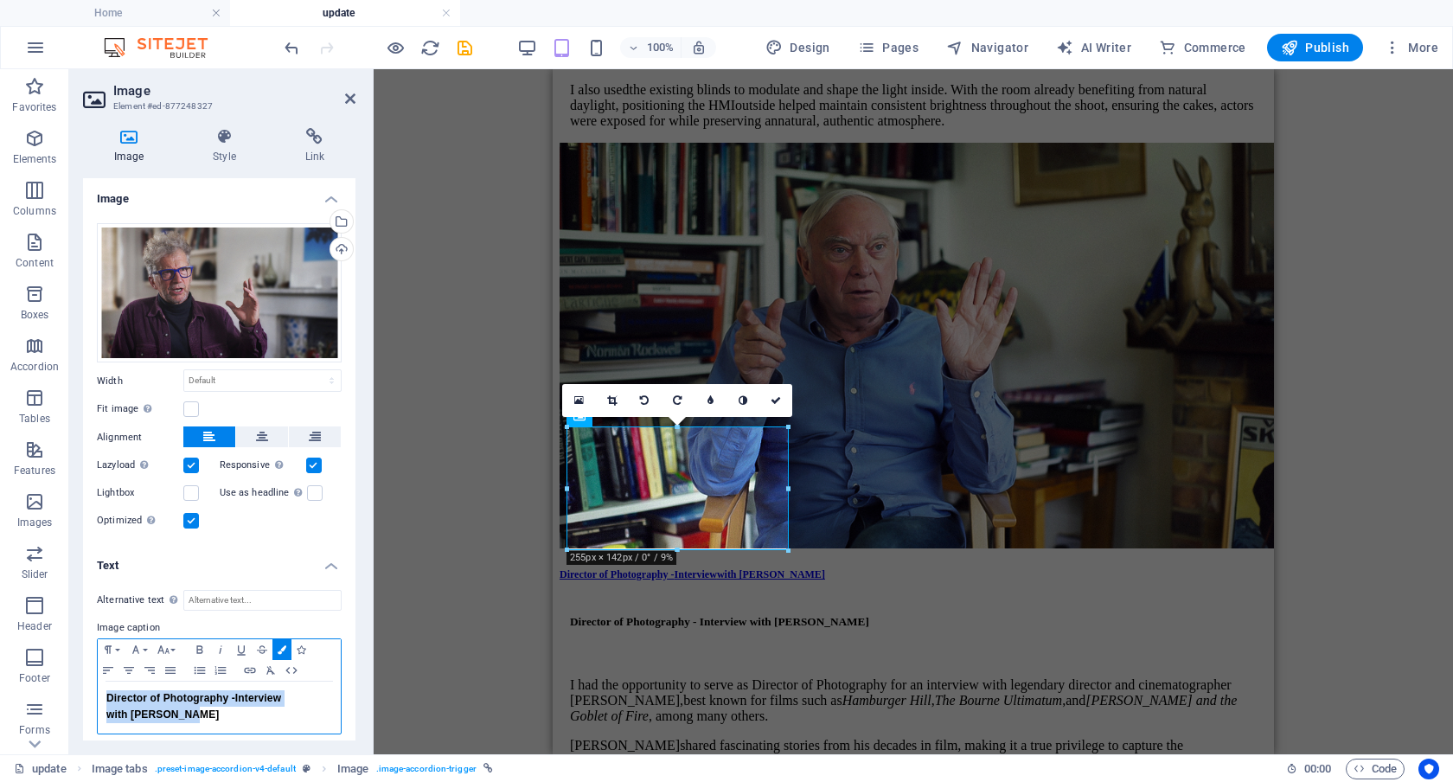
click at [200, 717] on p "with [PERSON_NAME]" at bounding box center [219, 715] width 226 height 16
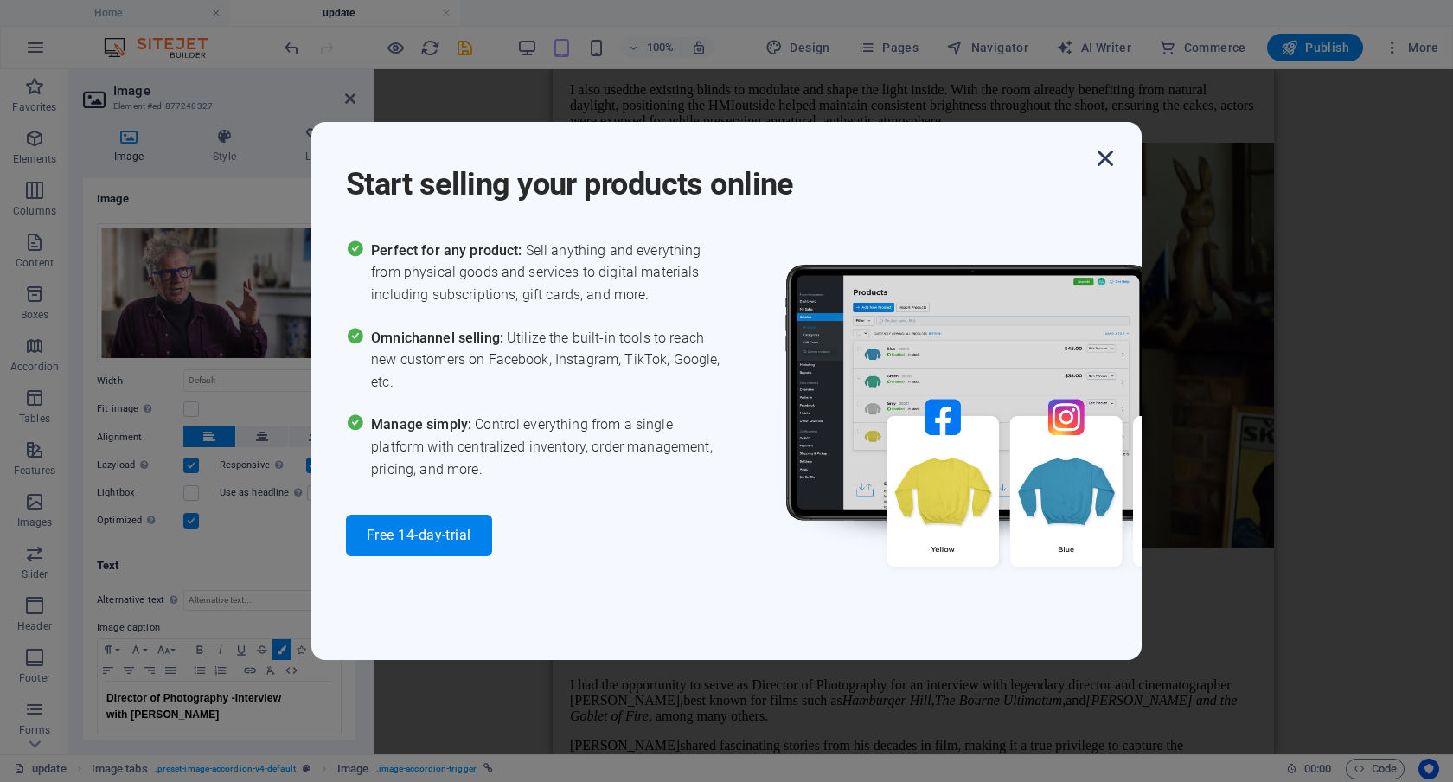
click at [1106, 164] on icon "button" at bounding box center [1105, 158] width 31 height 31
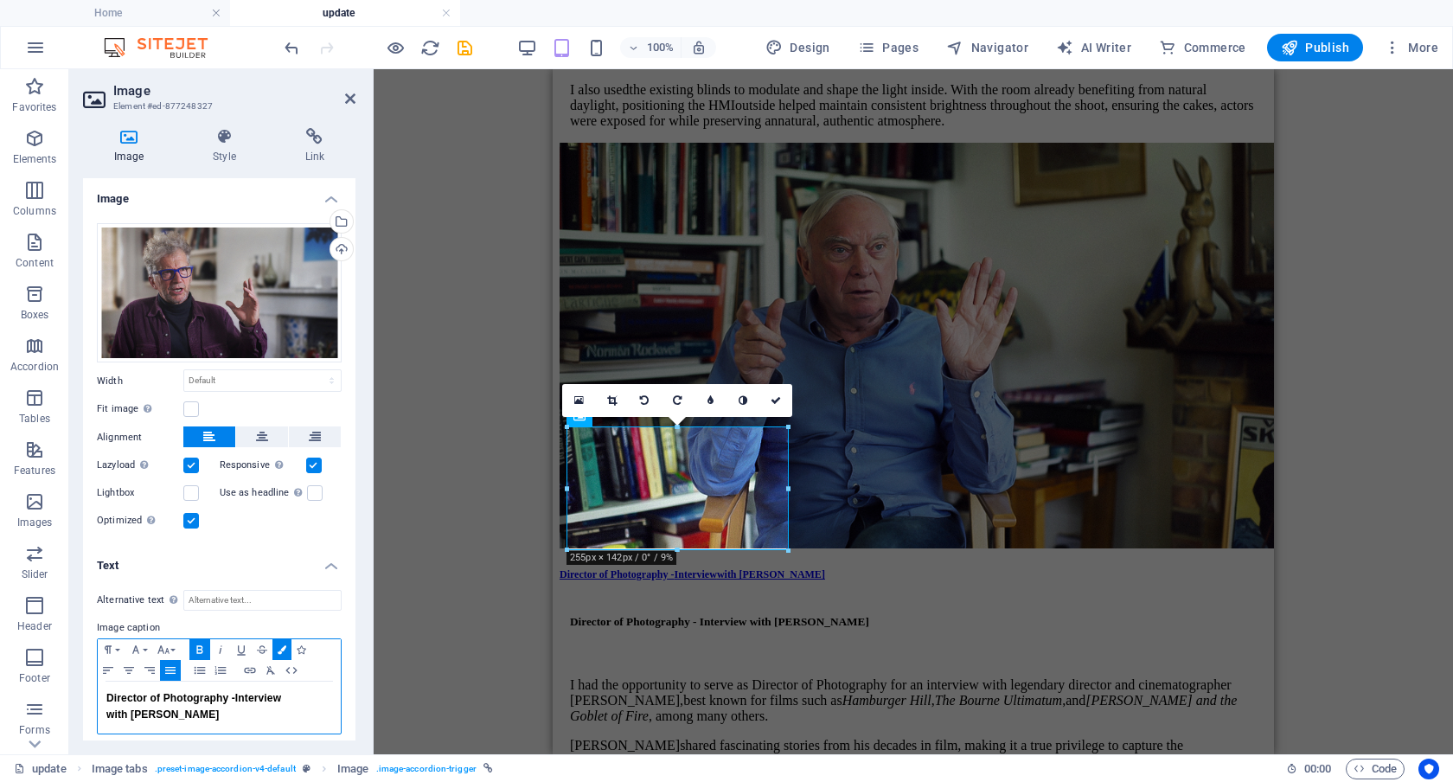
click at [255, 692] on strong "Interview" at bounding box center [258, 698] width 46 height 12
click at [232, 698] on span "Director of Photography -" at bounding box center [170, 698] width 129 height 12
click at [106, 694] on span "Director of Photography -" at bounding box center [168, 698] width 125 height 12
click at [107, 713] on strong "with [PERSON_NAME]" at bounding box center [162, 715] width 113 height 12
drag, startPoint x: 204, startPoint y: 715, endPoint x: 81, endPoint y: 696, distance: 124.3
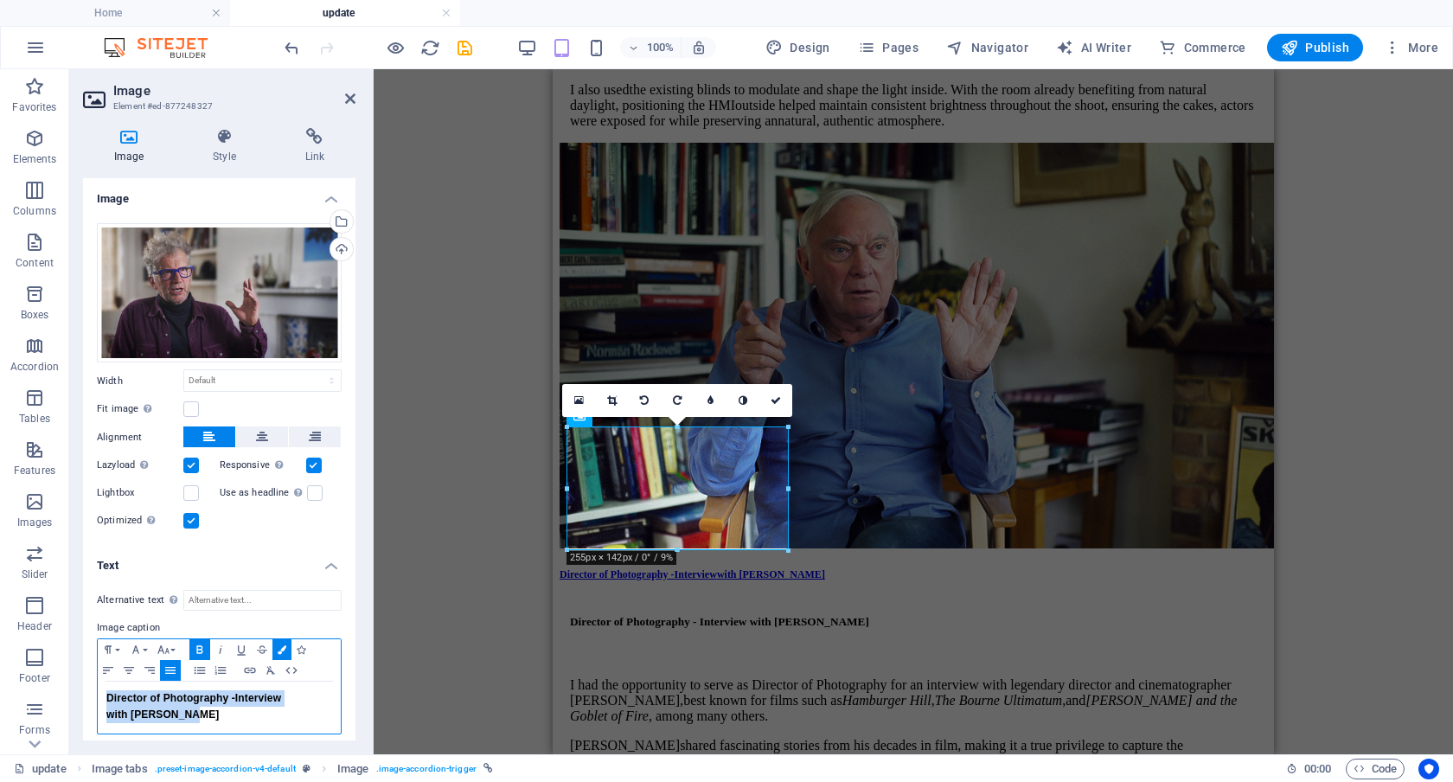
click at [81, 696] on div "Image Style Link Image Drag files here, click to choose files or select files f…" at bounding box center [219, 434] width 300 height 640
click at [107, 664] on icon "button" at bounding box center [108, 671] width 21 height 14
click at [280, 645] on icon "button" at bounding box center [282, 649] width 9 height 9
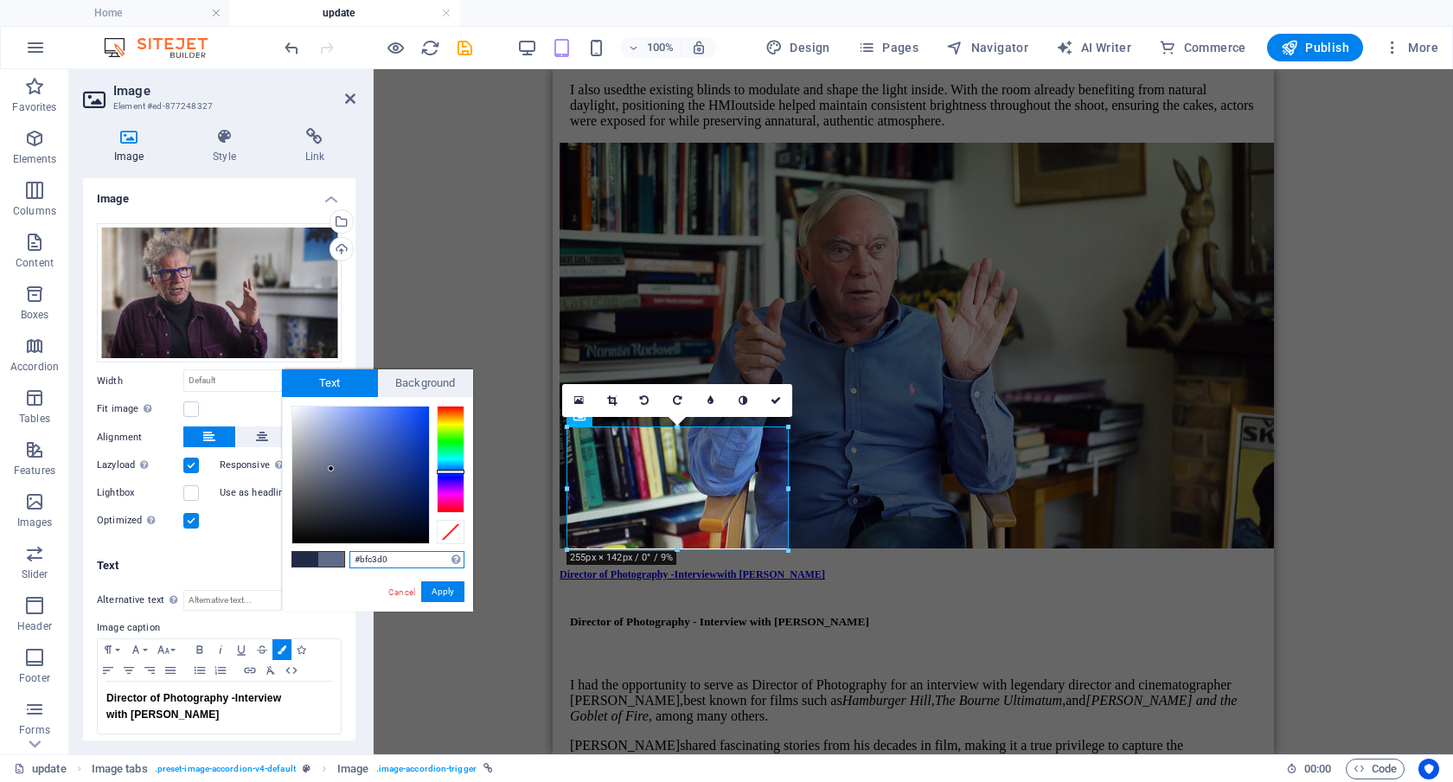
type input "#ffffff"
drag, startPoint x: 331, startPoint y: 469, endPoint x: 254, endPoint y: 359, distance: 134.2
click at [254, 359] on body "Individual Home update Favorites Elements Columns Content Boxes Accordion Table…" at bounding box center [726, 391] width 1453 height 782
click at [445, 585] on button "Apply" at bounding box center [442, 591] width 43 height 21
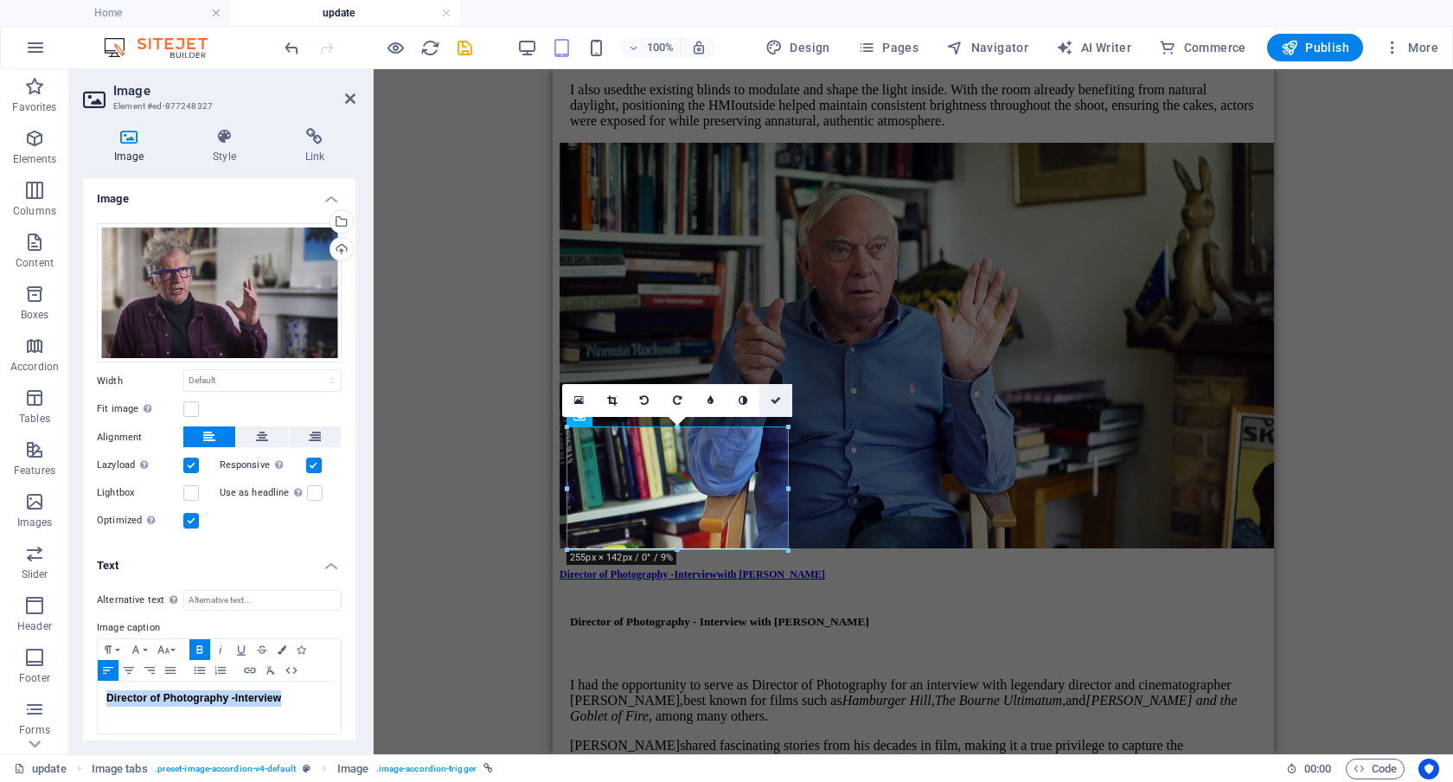
click at [778, 398] on icon at bounding box center [776, 400] width 10 height 10
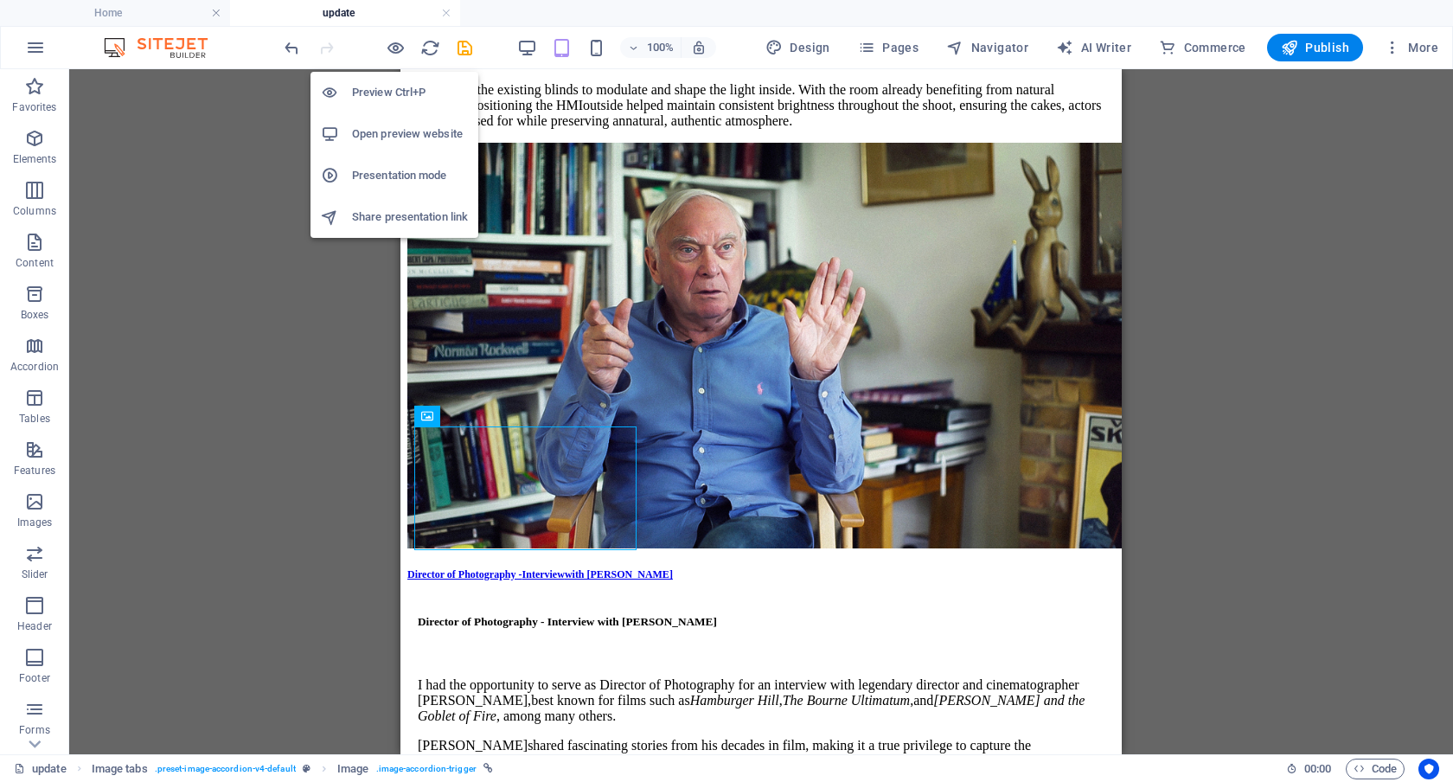
click at [388, 85] on h6 "Preview Ctrl+P" at bounding box center [410, 92] width 116 height 21
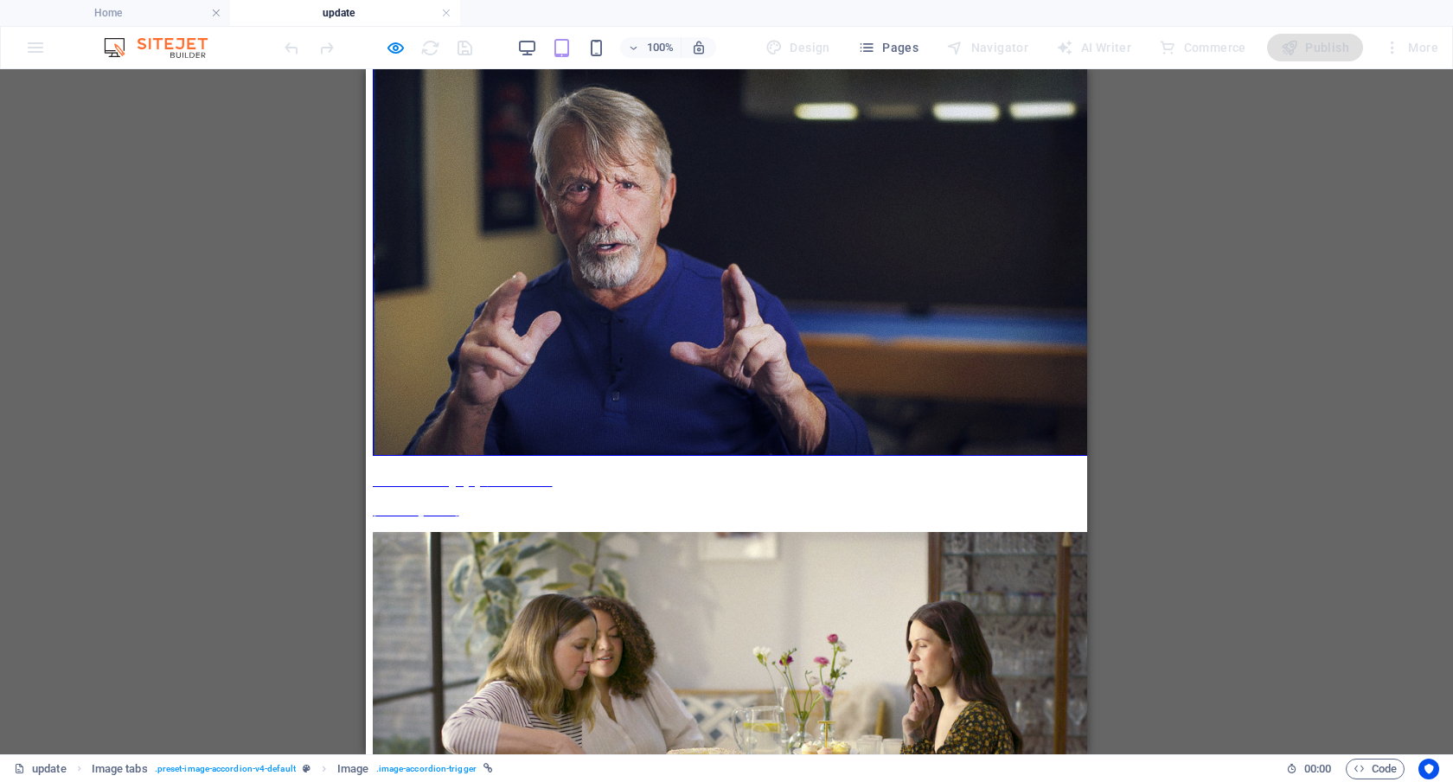
scroll to position [341, 0]
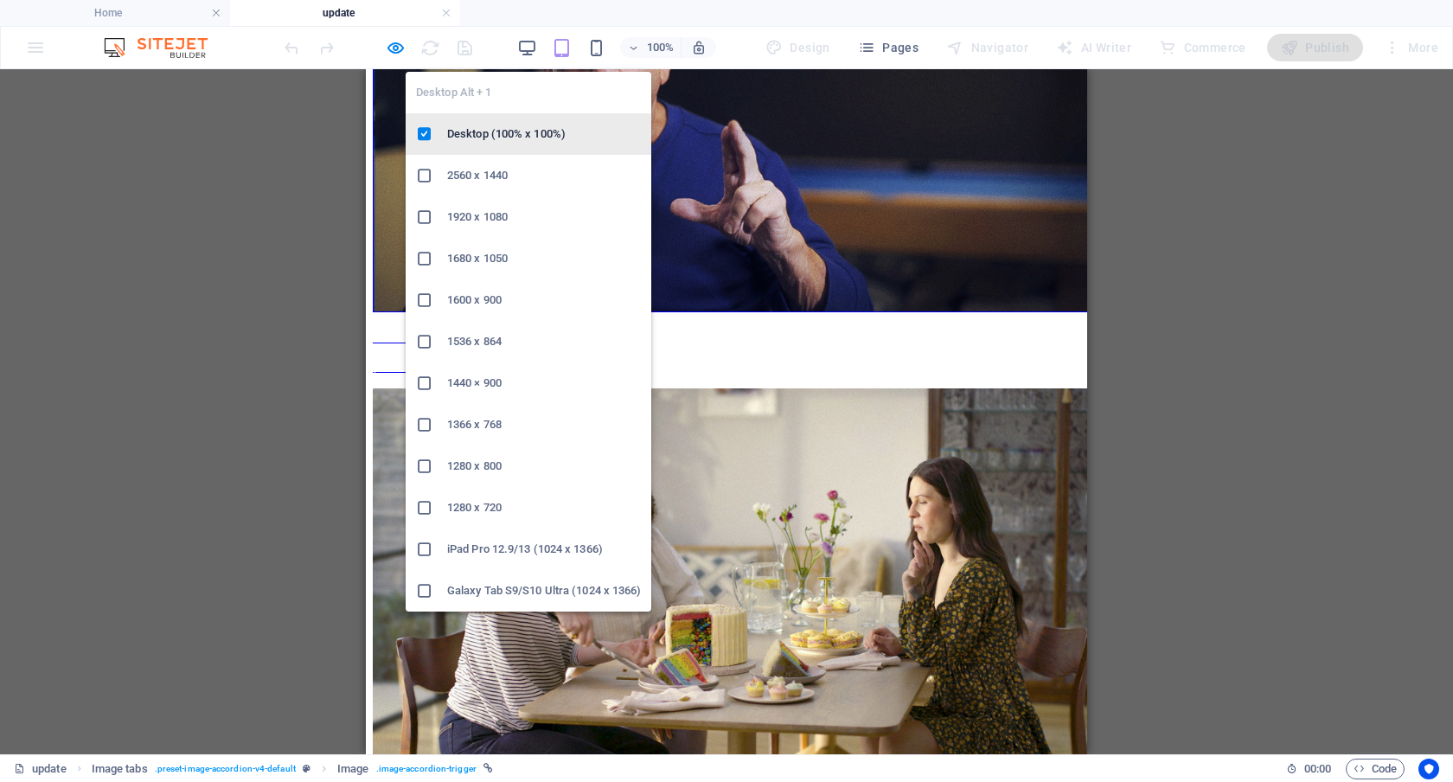
click at [521, 131] on h6 "Desktop (100% x 100%)" at bounding box center [544, 134] width 194 height 21
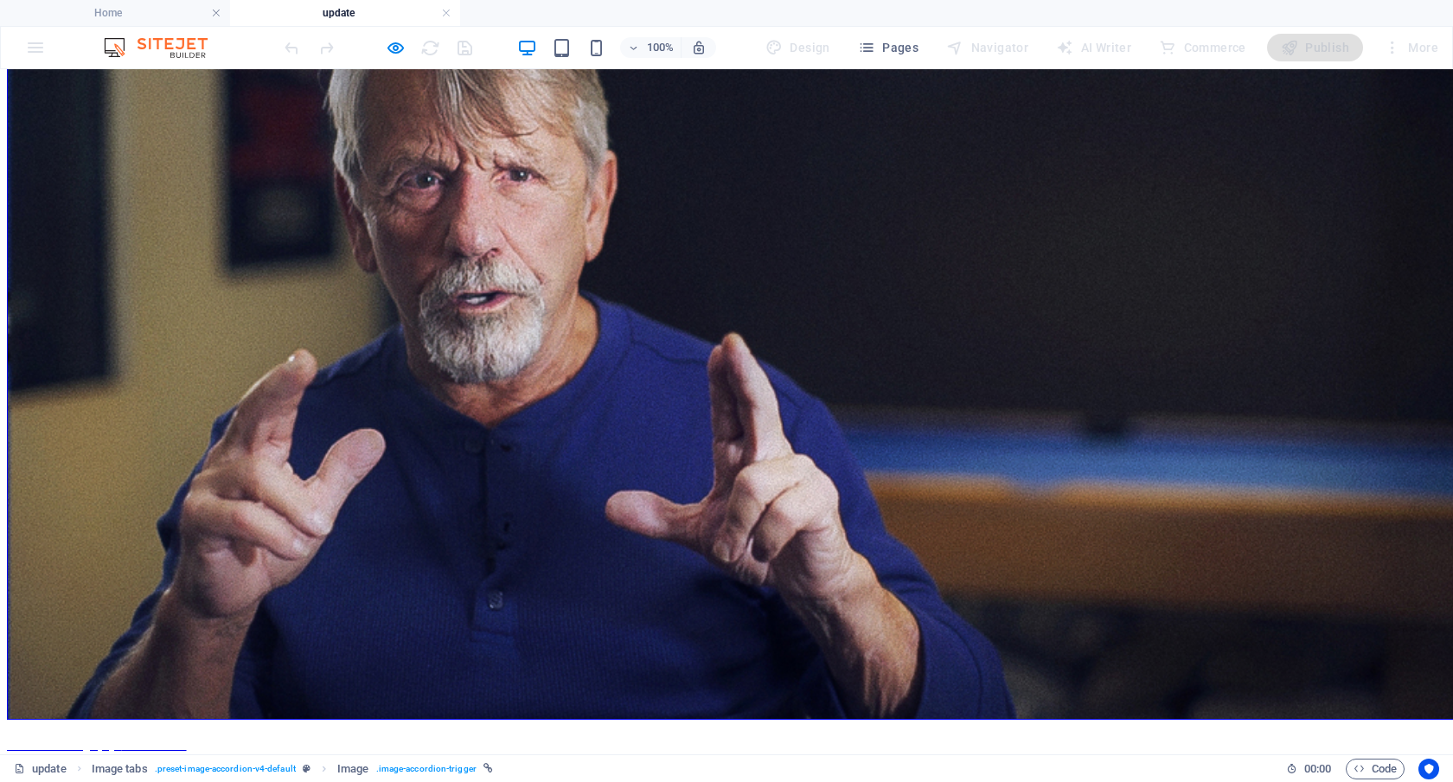
scroll to position [400, 0]
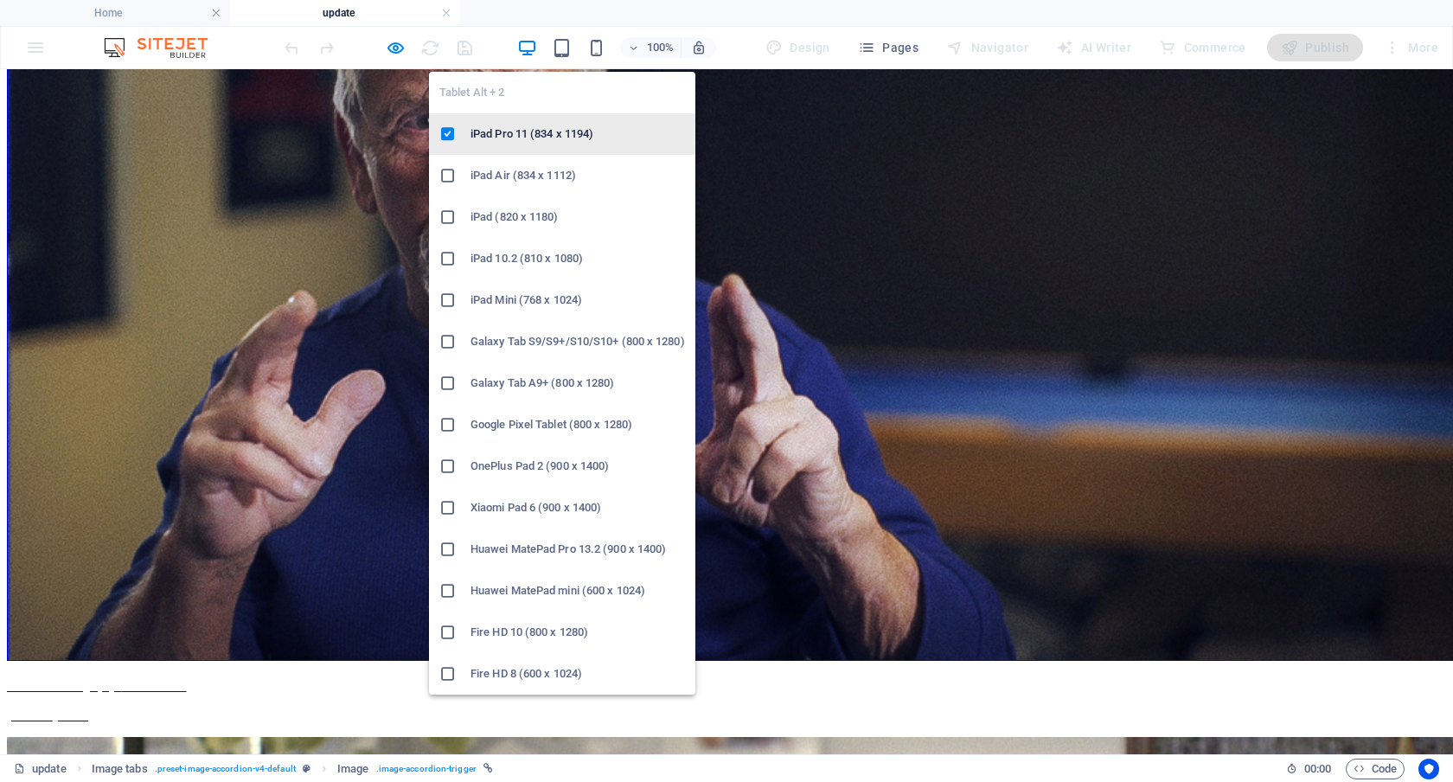
click at [555, 125] on h6 "iPad Pro 11 (834 x 1194)" at bounding box center [578, 134] width 215 height 21
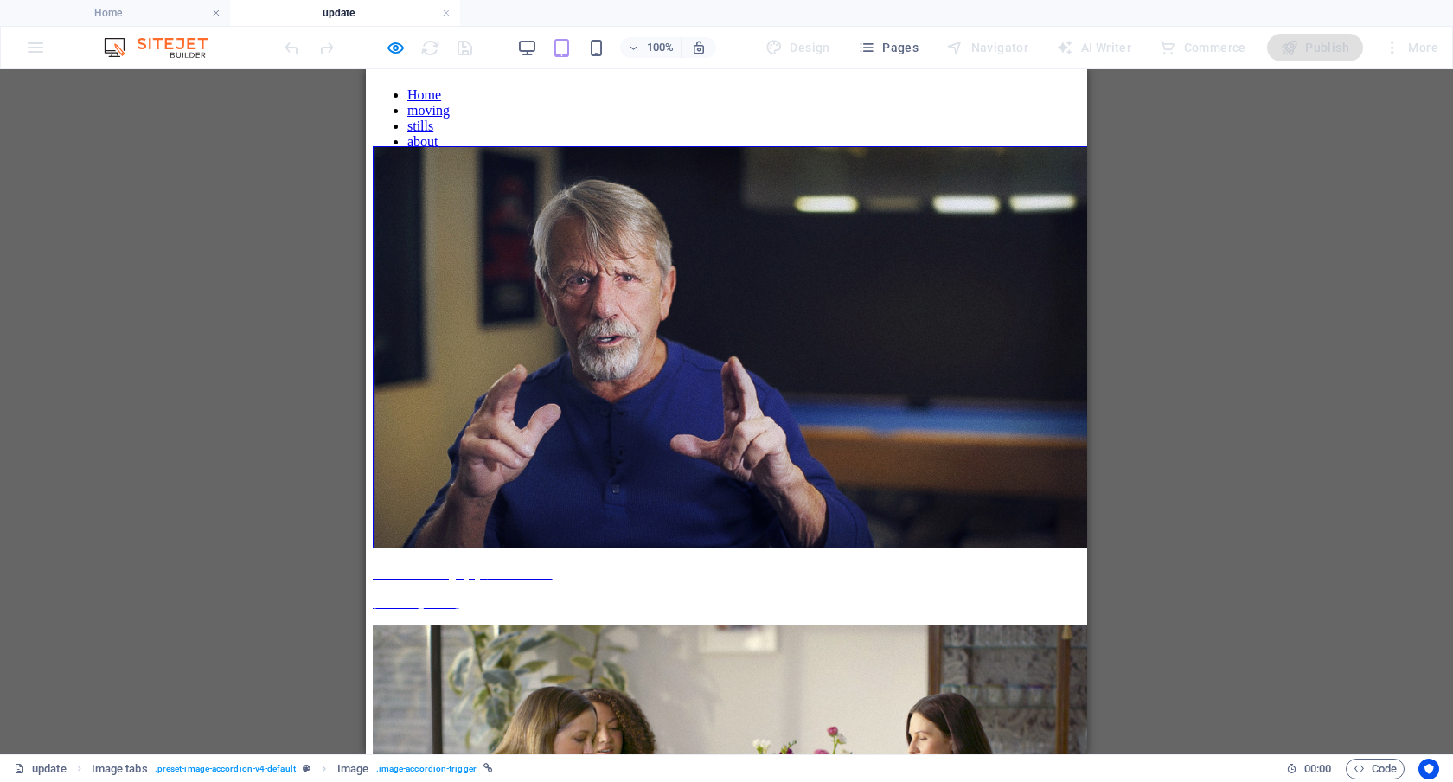
scroll to position [0, 0]
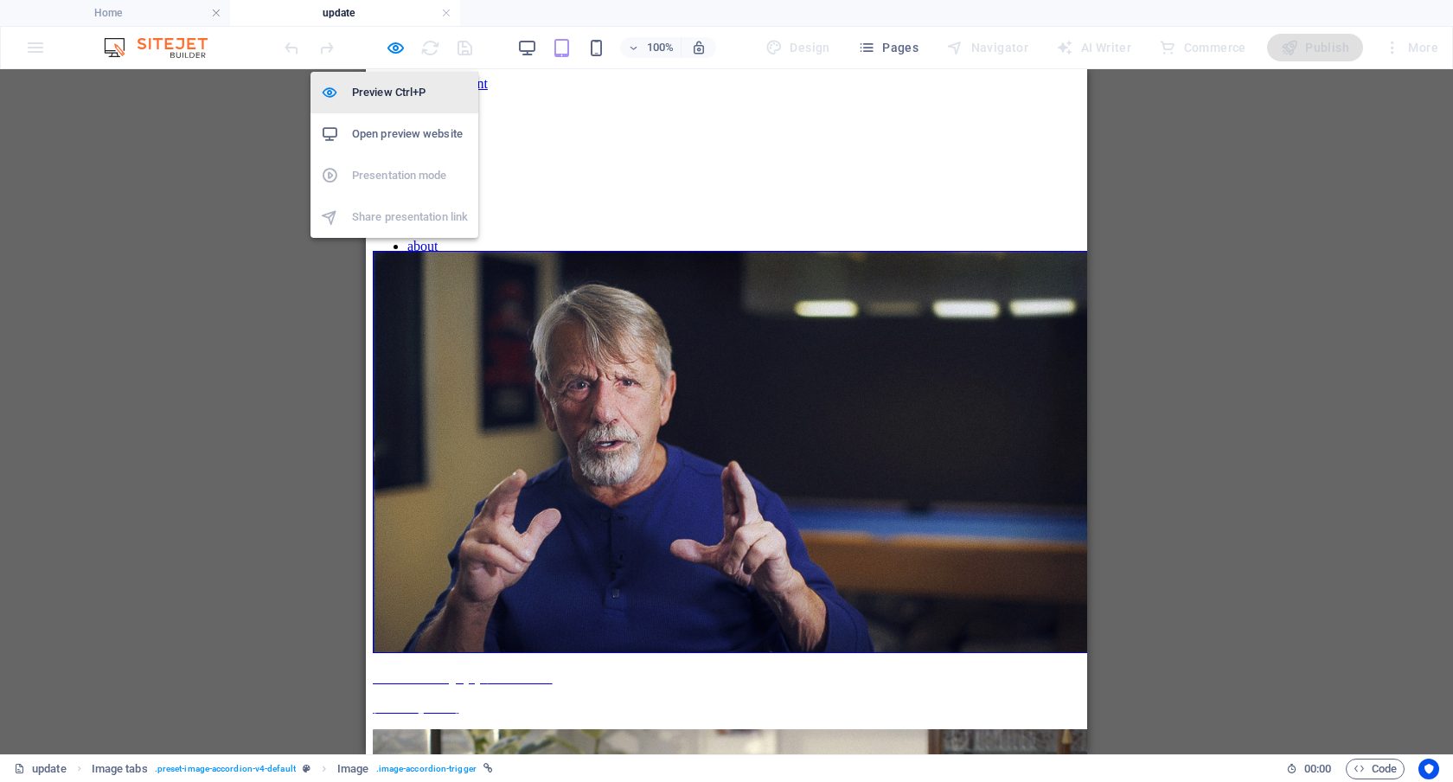
click at [385, 98] on h6 "Preview Ctrl+P" at bounding box center [410, 92] width 116 height 21
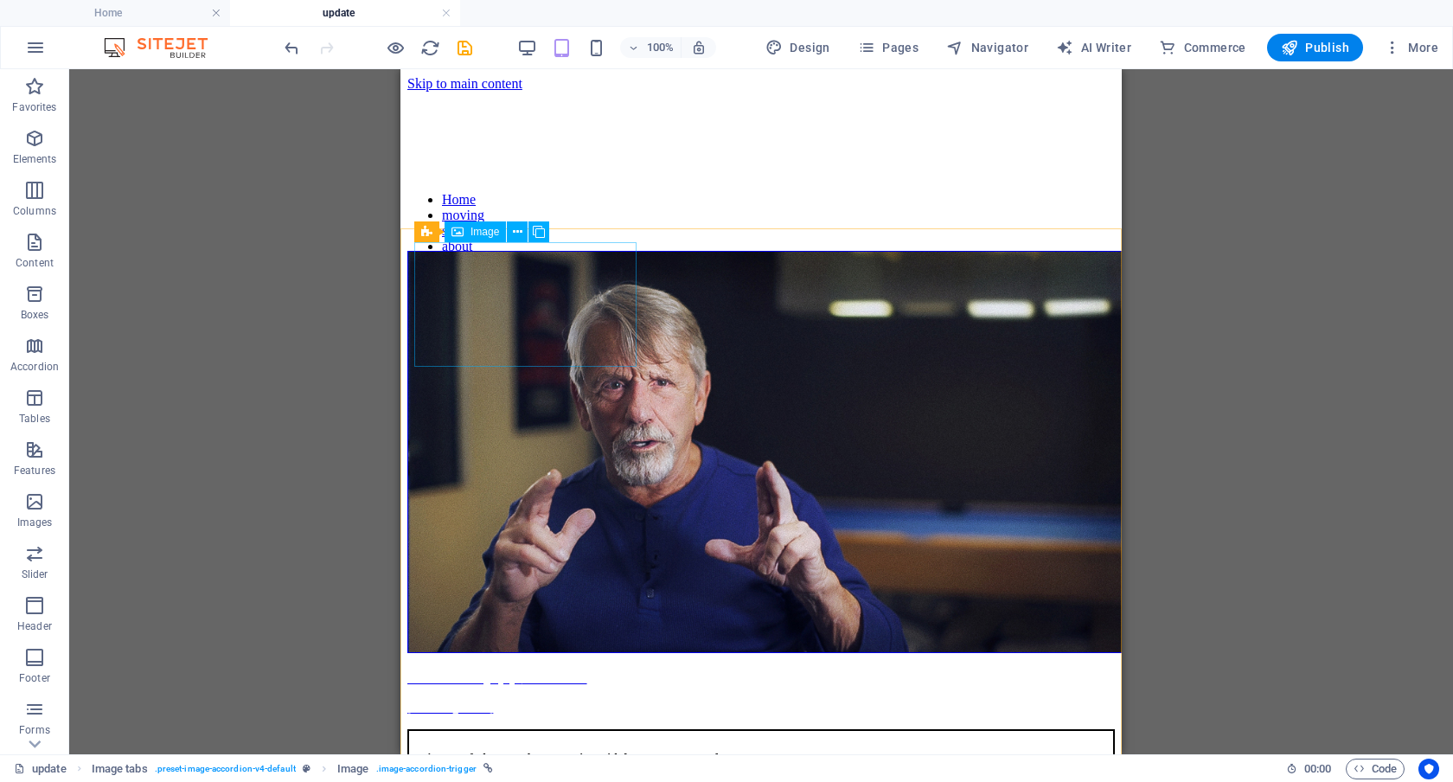
click at [484, 233] on span "Image" at bounding box center [485, 232] width 29 height 10
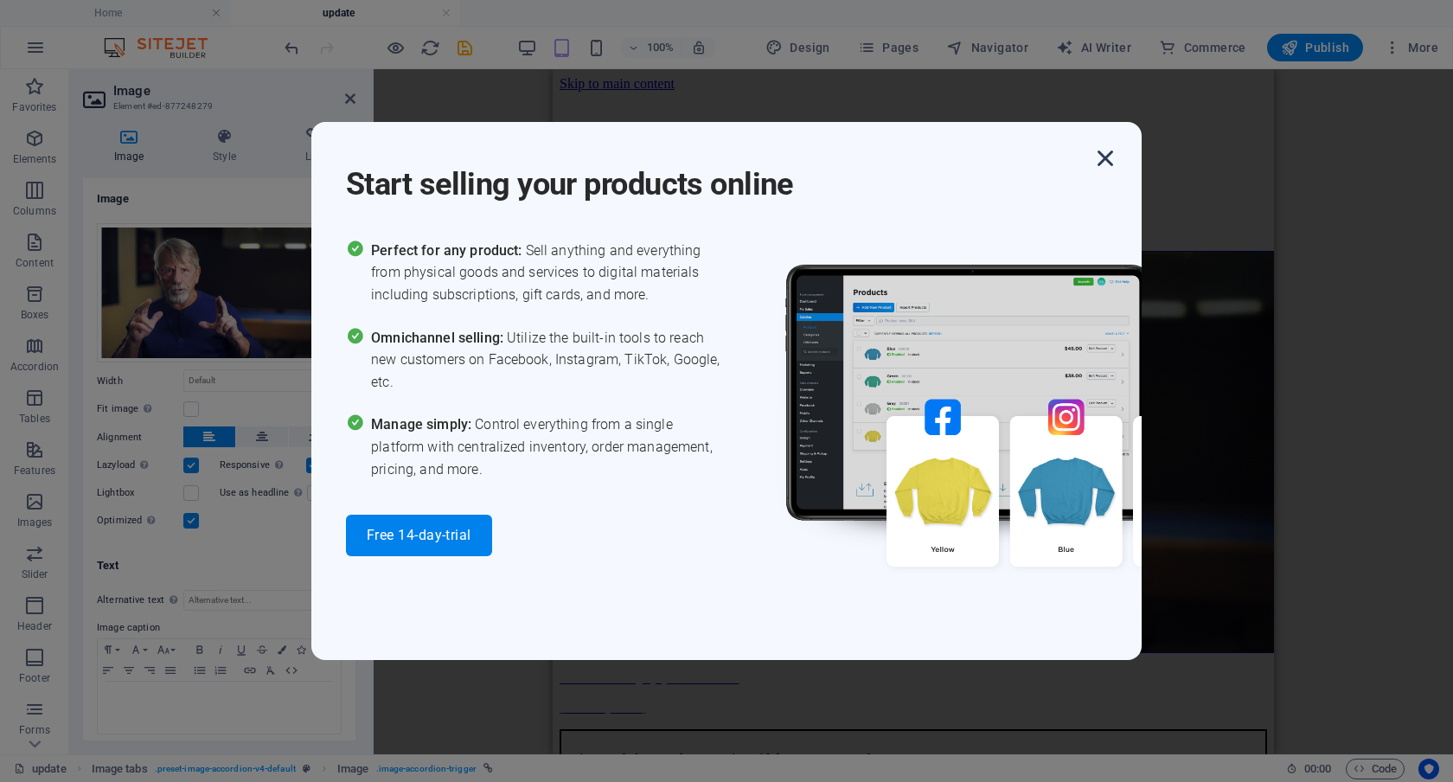
click at [1108, 153] on icon "button" at bounding box center [1105, 158] width 31 height 31
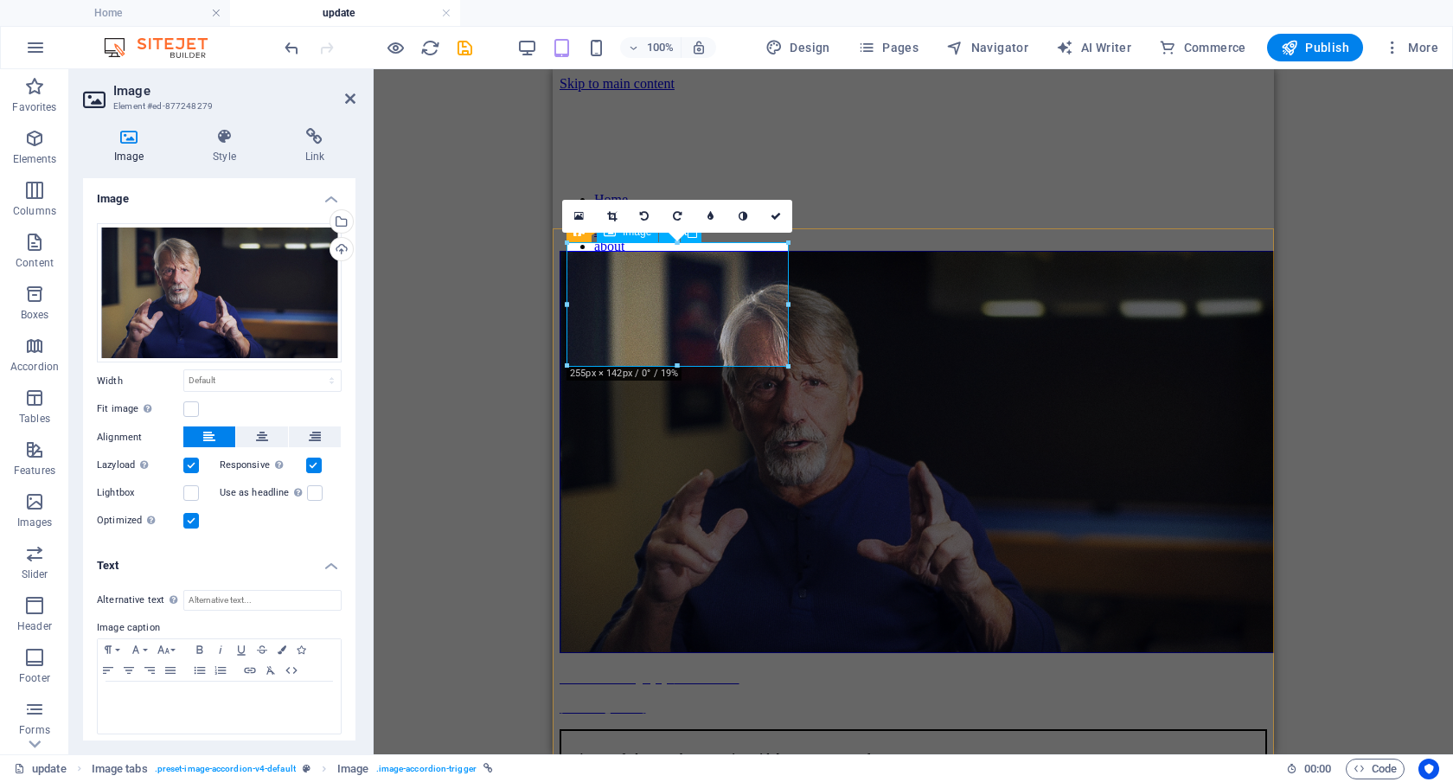
click at [653, 290] on figure "Director of Photography - Interview with Sean Cunningham" at bounding box center [914, 483] width 708 height 465
click at [234, 709] on p "[PERSON_NAME]" at bounding box center [219, 715] width 226 height 16
drag, startPoint x: 273, startPoint y: 713, endPoint x: 90, endPoint y: 689, distance: 185.0
click at [90, 689] on div "Alternative text The alternative text is used by devices that cannot display im…" at bounding box center [219, 662] width 273 height 173
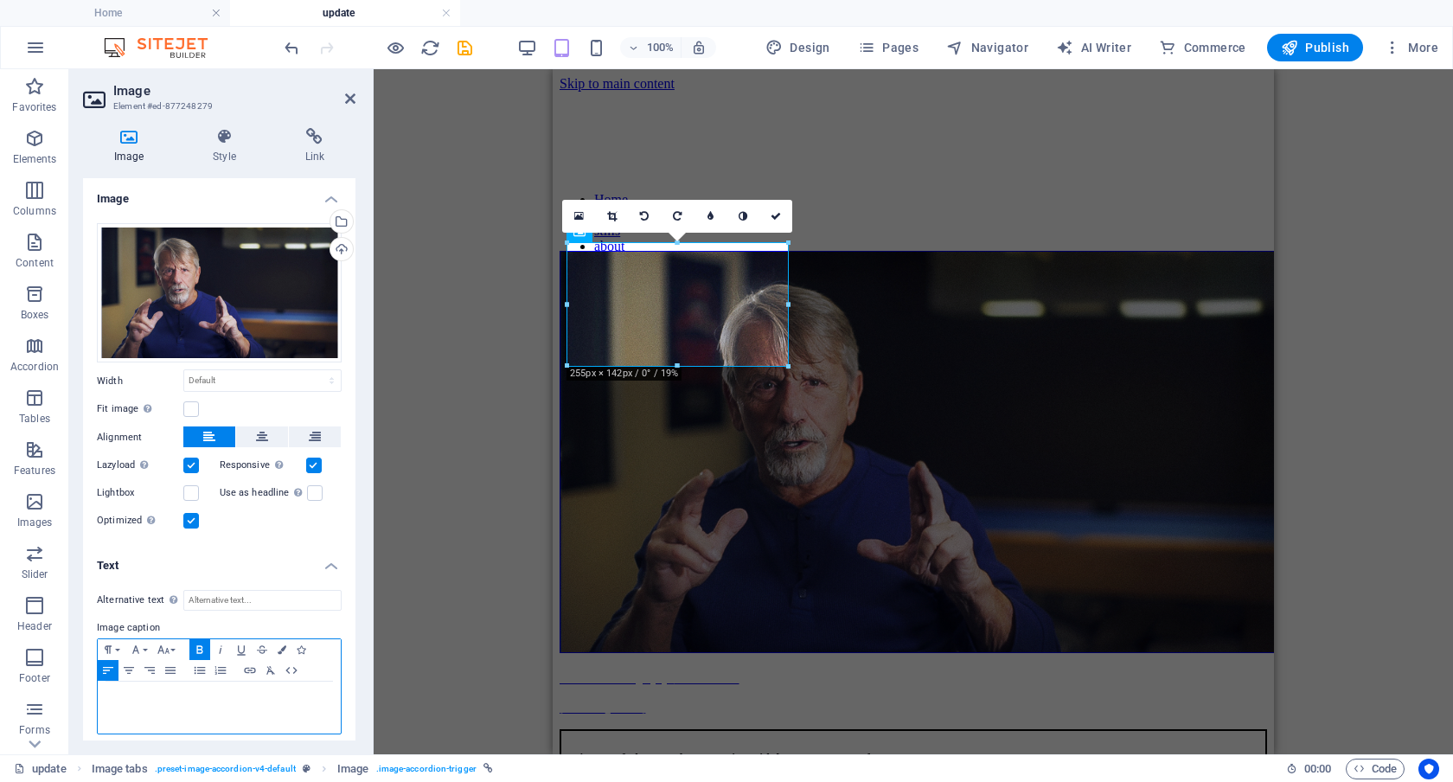
click at [237, 697] on strong "Interview with" at bounding box center [270, 698] width 70 height 12
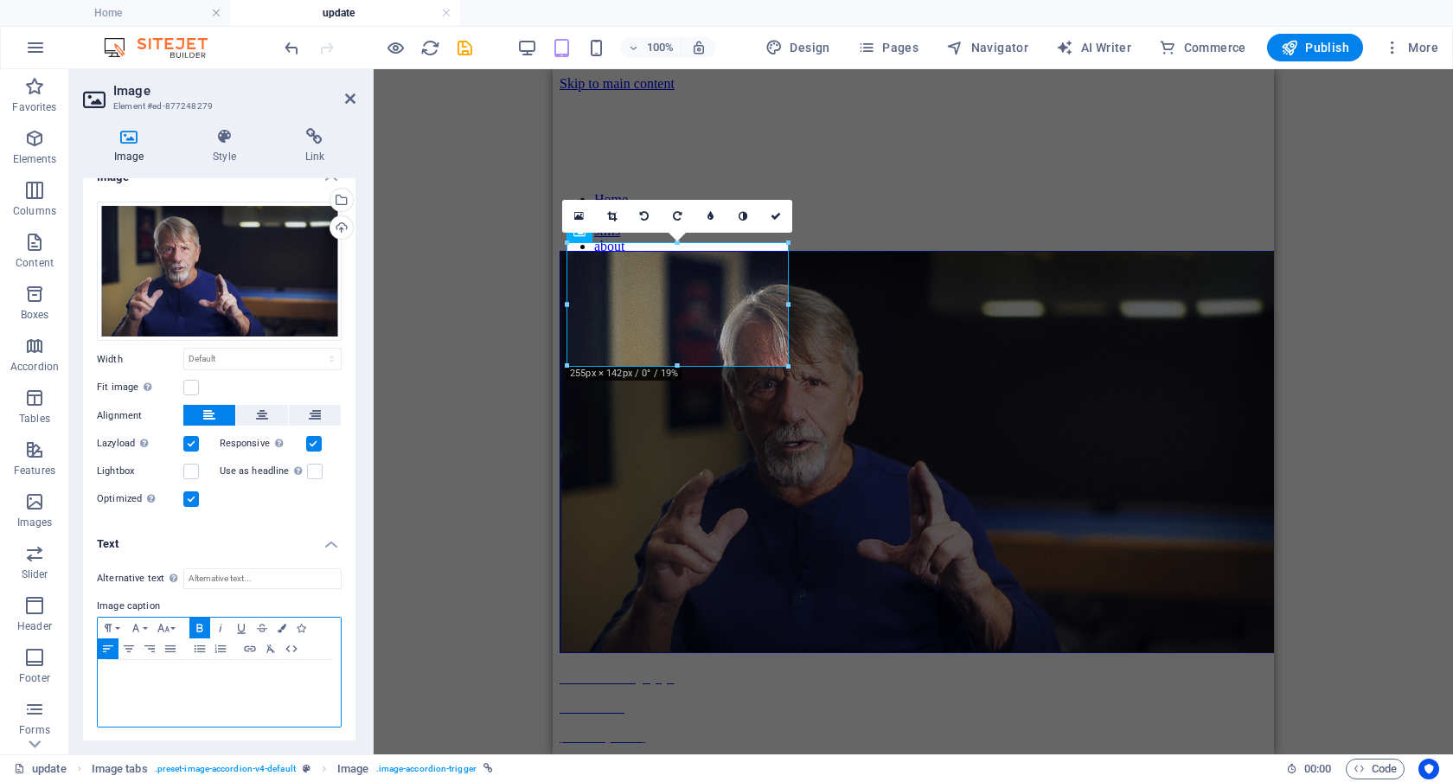
drag, startPoint x: 260, startPoint y: 715, endPoint x: 73, endPoint y: 660, distance: 194.6
click at [73, 660] on div "Image Style Link Image Drag files here, click to choose files or select files f…" at bounding box center [219, 434] width 300 height 640
click at [779, 214] on icon at bounding box center [776, 216] width 10 height 10
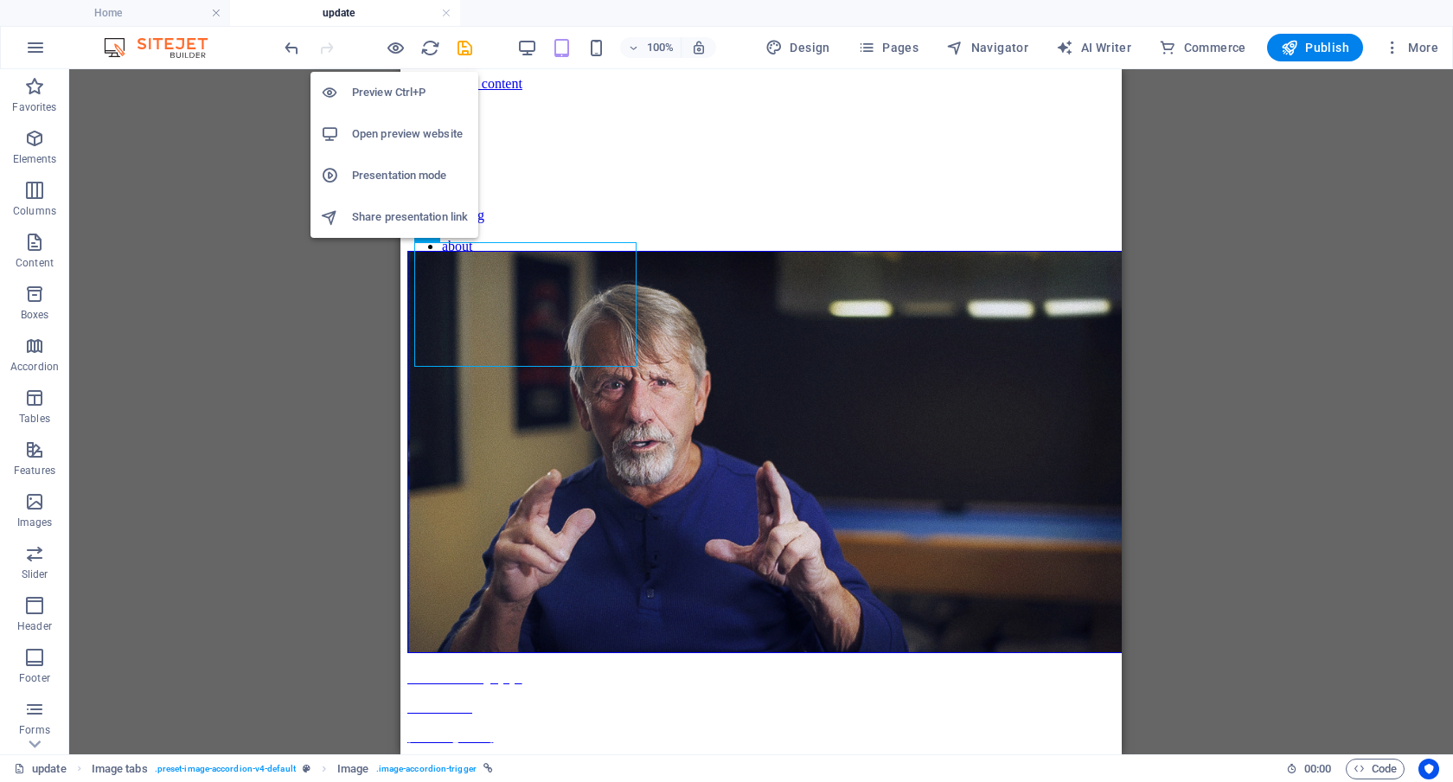
click at [395, 86] on h6 "Preview Ctrl+P" at bounding box center [410, 92] width 116 height 21
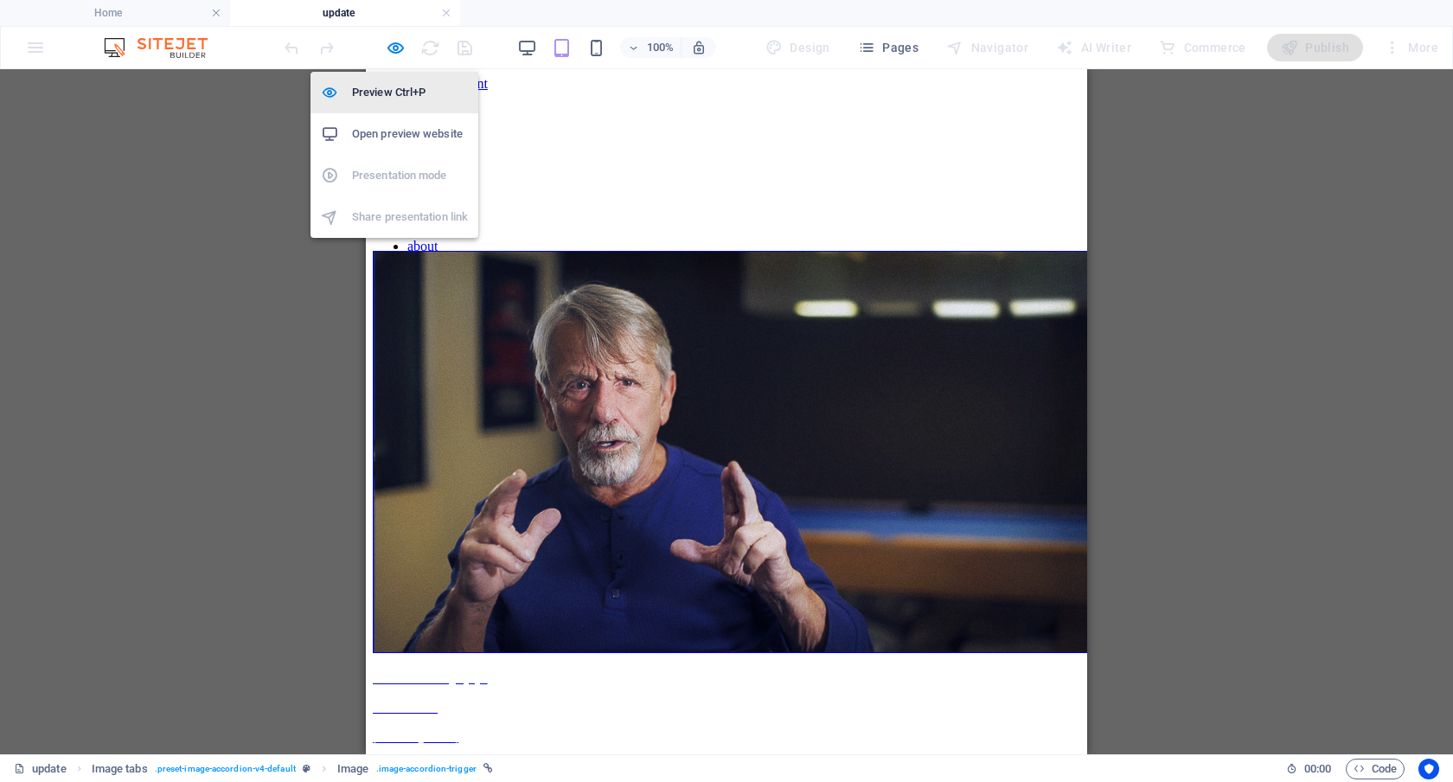
click at [391, 102] on h6 "Preview Ctrl+P" at bounding box center [410, 92] width 116 height 21
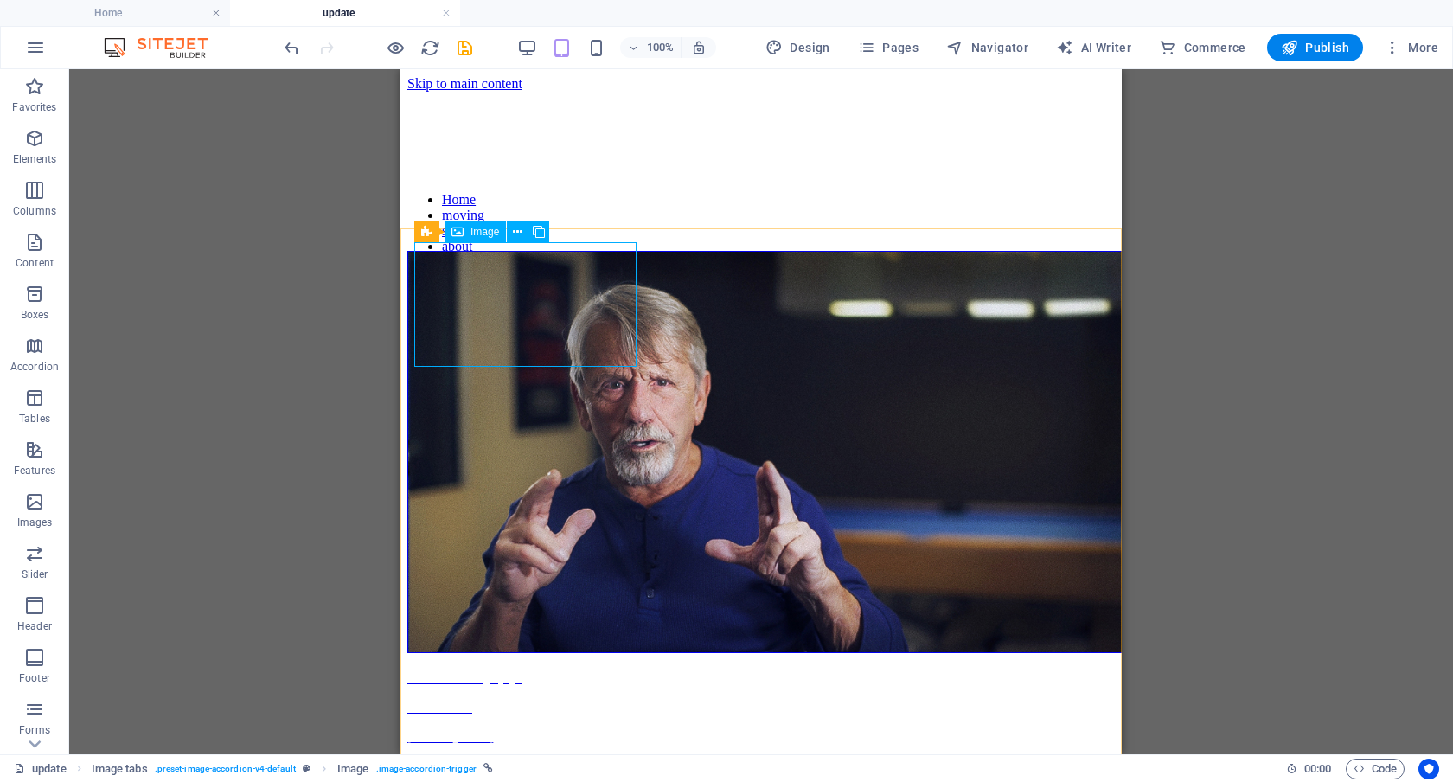
click at [484, 228] on span "Image" at bounding box center [485, 232] width 29 height 10
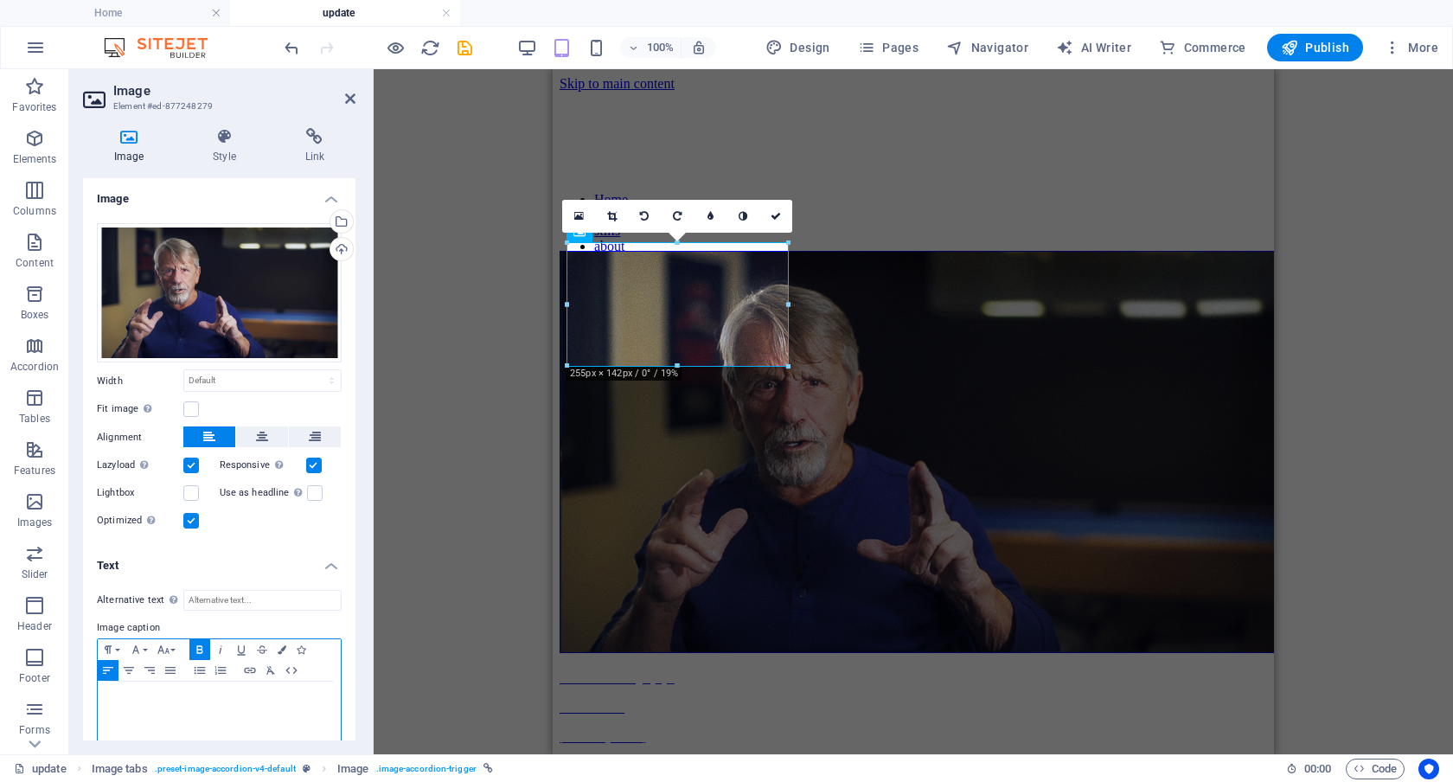
drag, startPoint x: 311, startPoint y: 728, endPoint x: 78, endPoint y: 676, distance: 238.4
click at [78, 676] on div "Image Style Link Image Drag files here, click to choose files or select files f…" at bounding box center [219, 434] width 300 height 640
click at [173, 644] on icon "button" at bounding box center [163, 650] width 21 height 14
click at [187, 426] on link "11" at bounding box center [184, 429] width 62 height 26
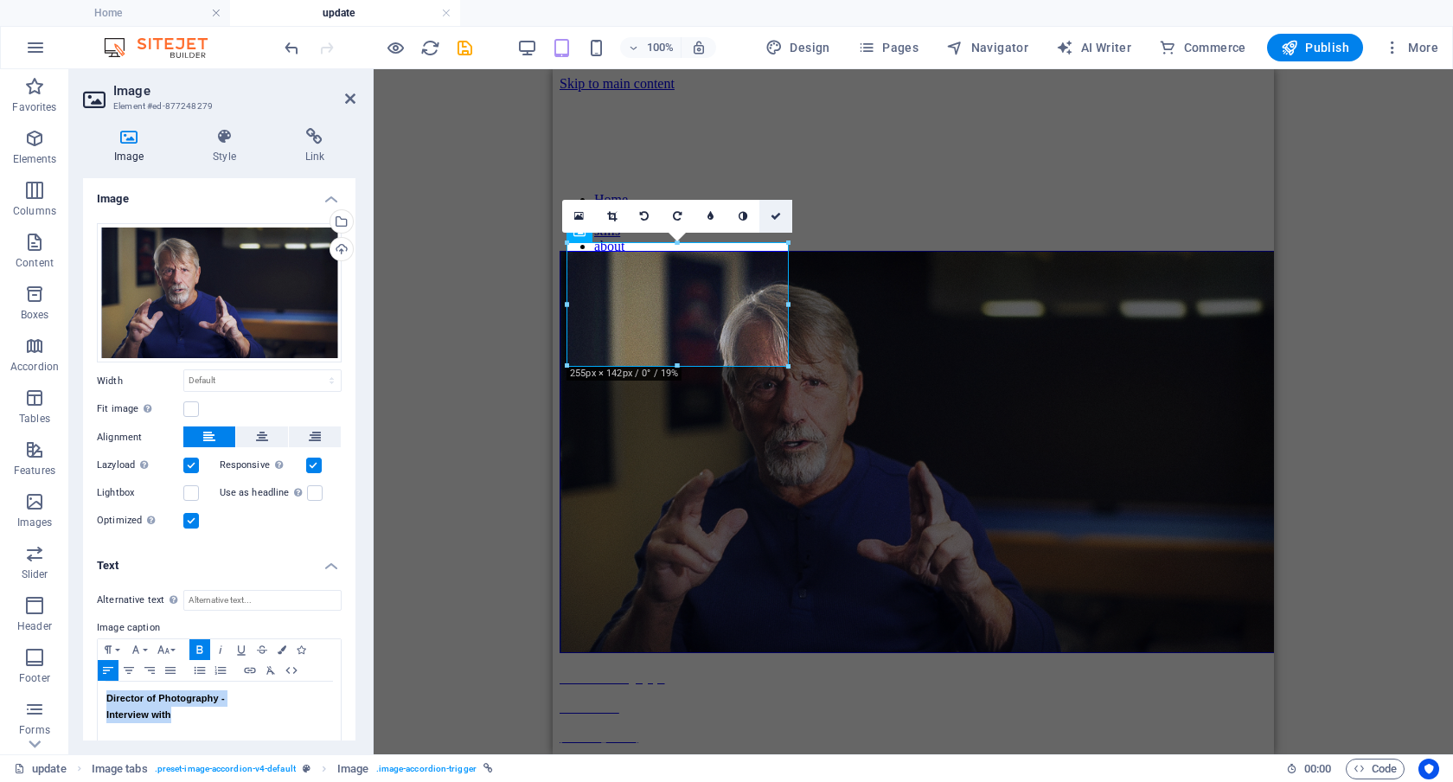
click at [773, 213] on icon at bounding box center [776, 216] width 10 height 10
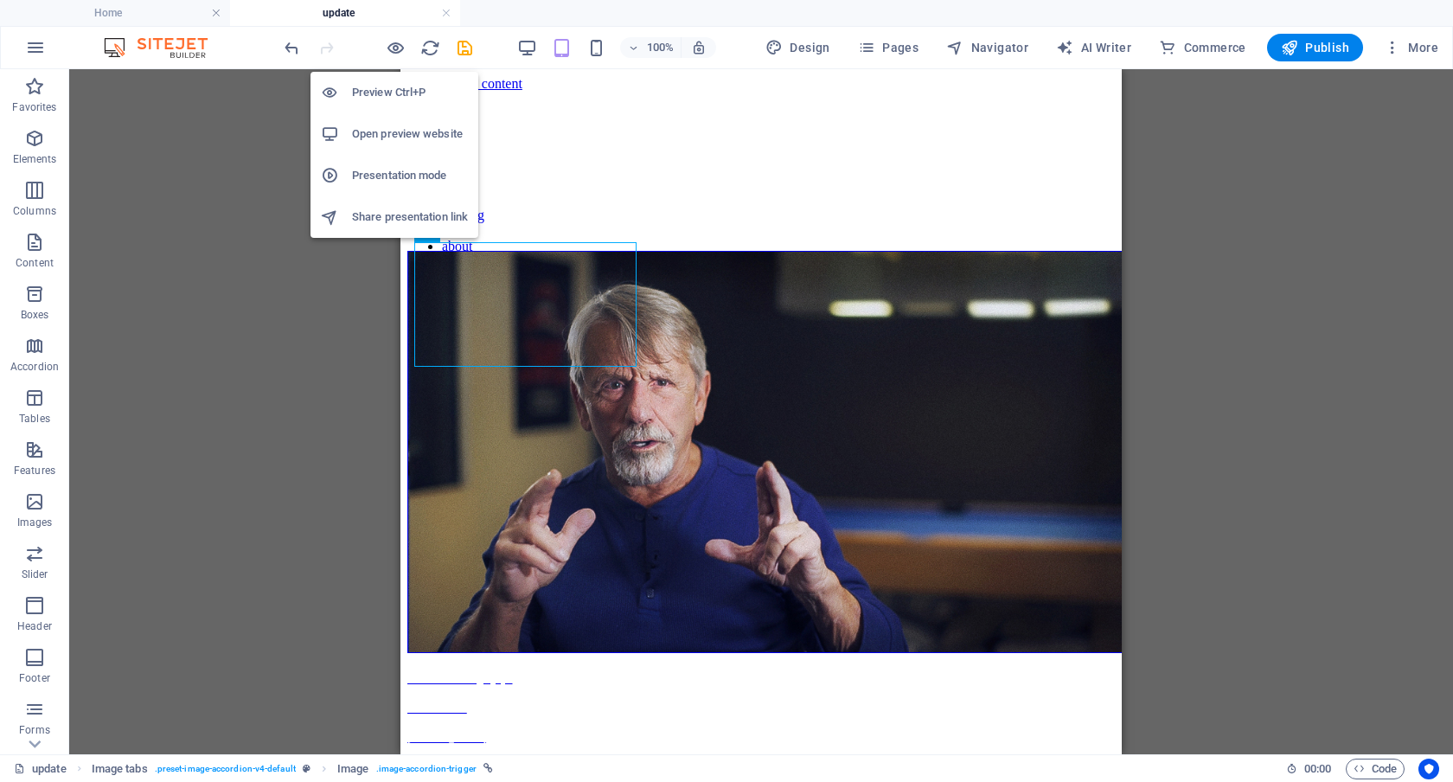
click at [394, 82] on h6 "Preview Ctrl+P" at bounding box center [410, 92] width 116 height 21
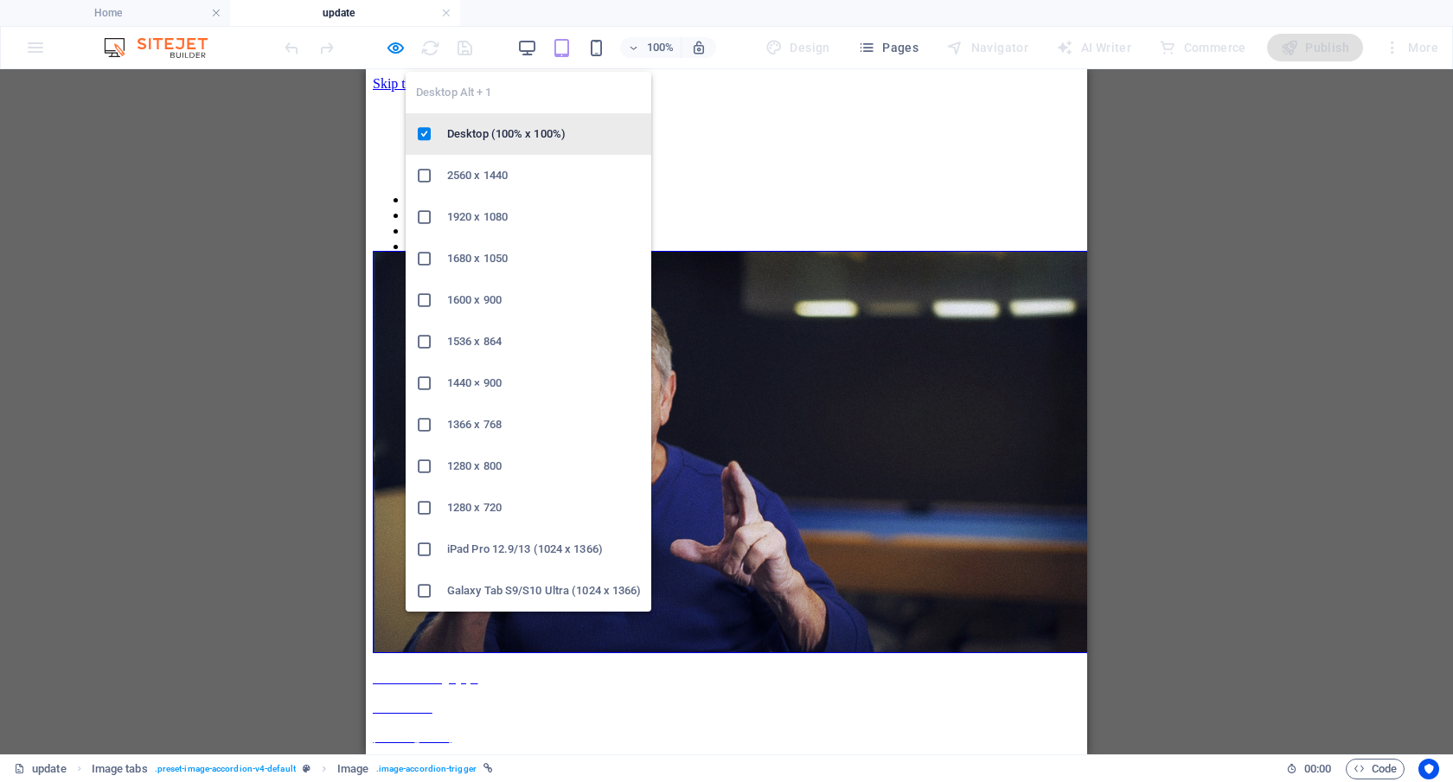
click at [530, 130] on h6 "Desktop (100% x 100%)" at bounding box center [544, 134] width 194 height 21
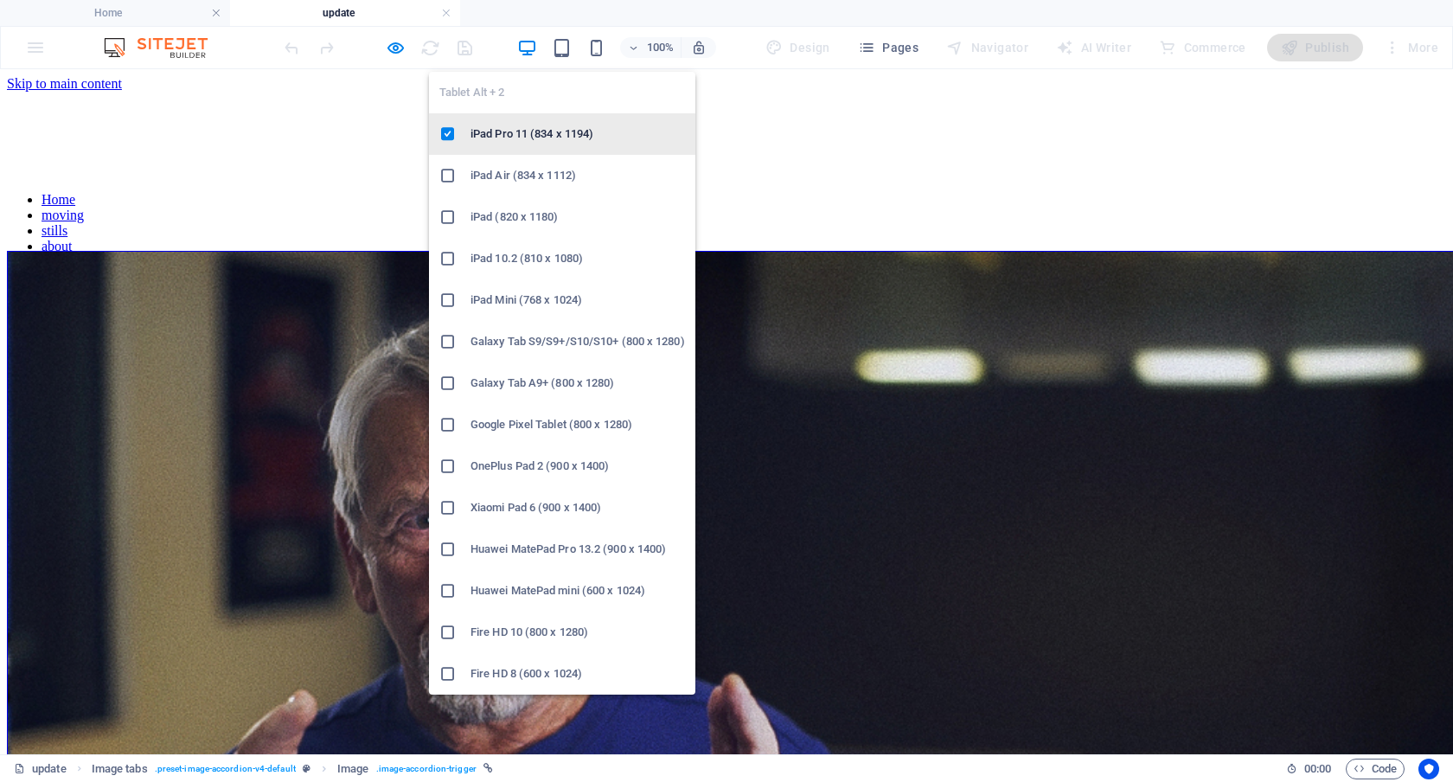
click at [524, 122] on li "iPad Pro 11 (834 x 1194)" at bounding box center [562, 134] width 266 height 42
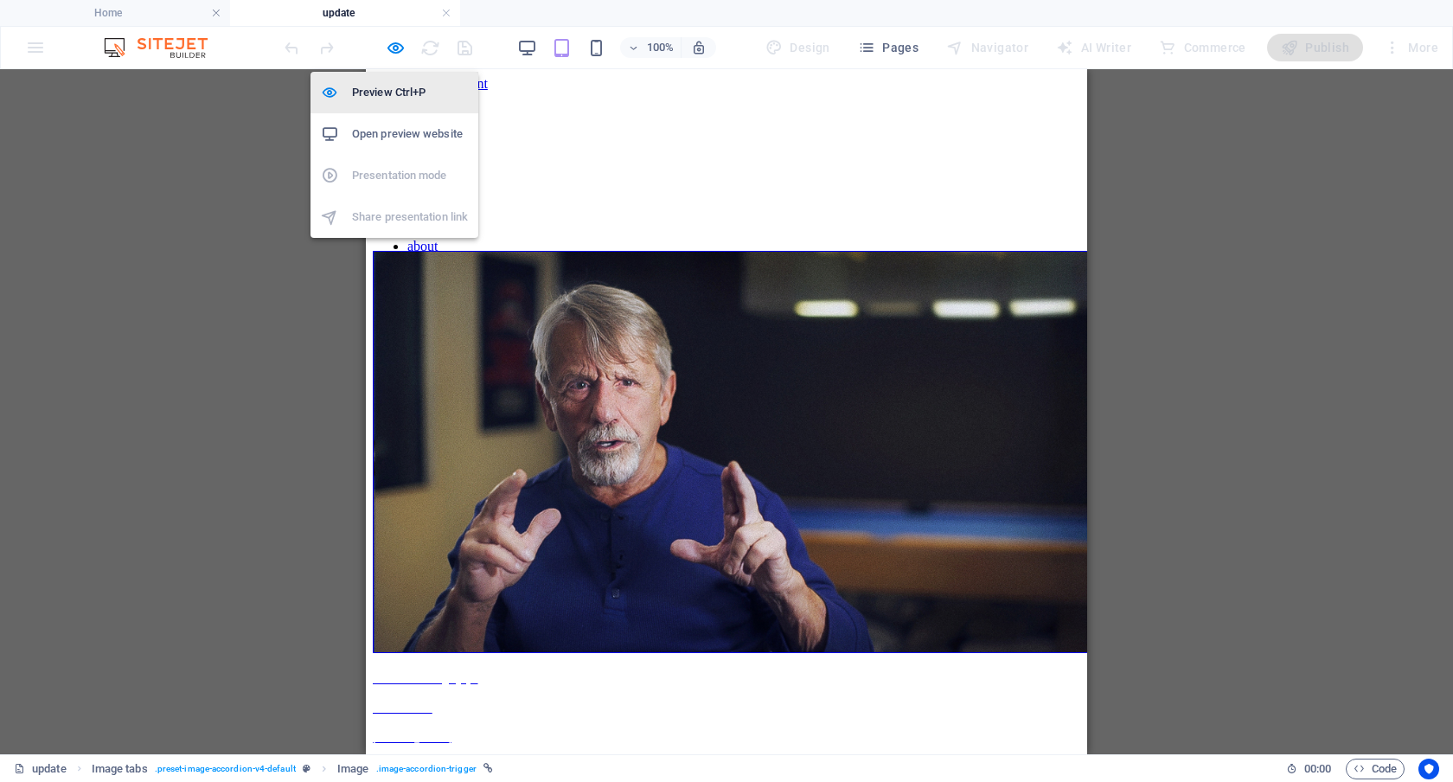
click at [396, 90] on h6 "Preview Ctrl+P" at bounding box center [410, 92] width 116 height 21
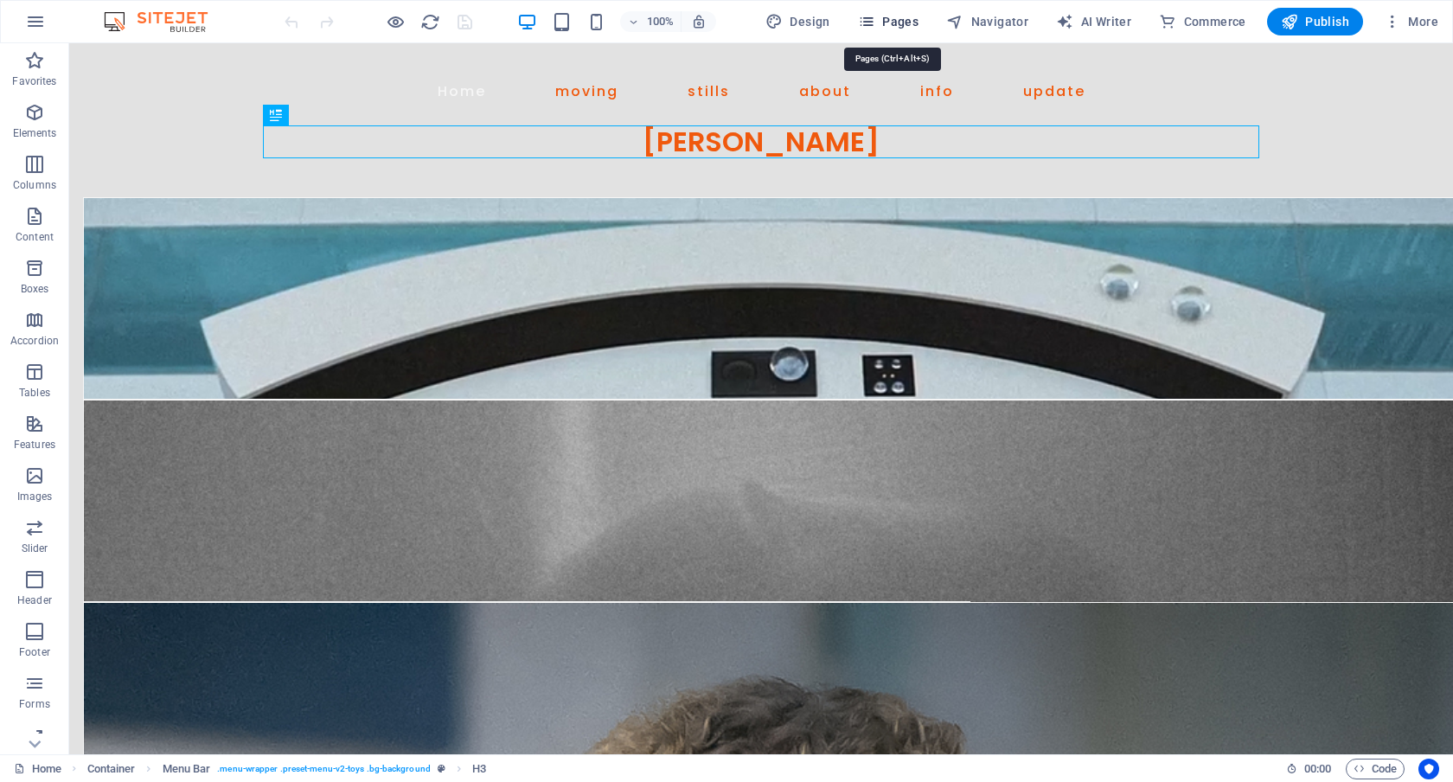
click at [918, 16] on span "Pages" at bounding box center [888, 21] width 61 height 17
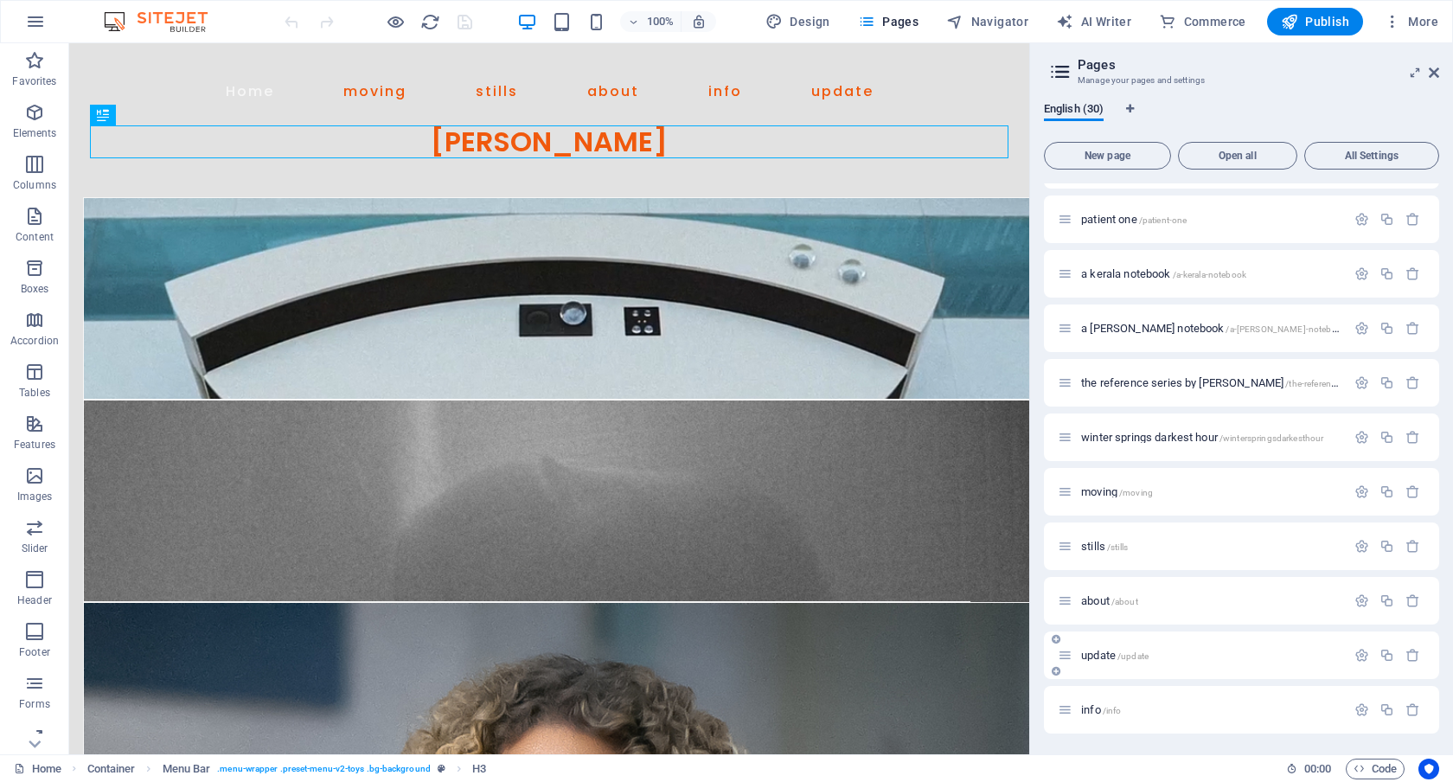
click at [1105, 658] on span "update /update" at bounding box center [1114, 655] width 67 height 13
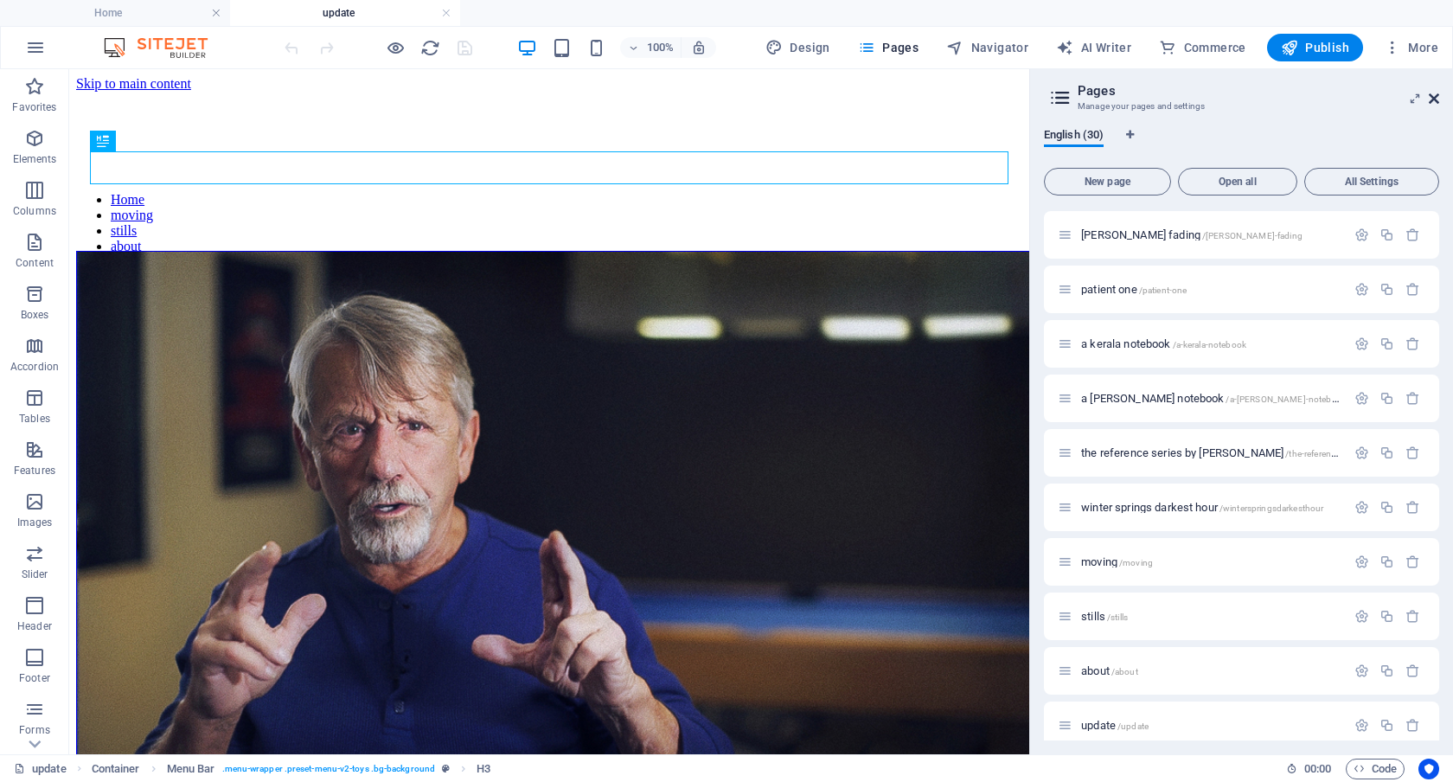
click at [1436, 97] on icon at bounding box center [1434, 99] width 10 height 14
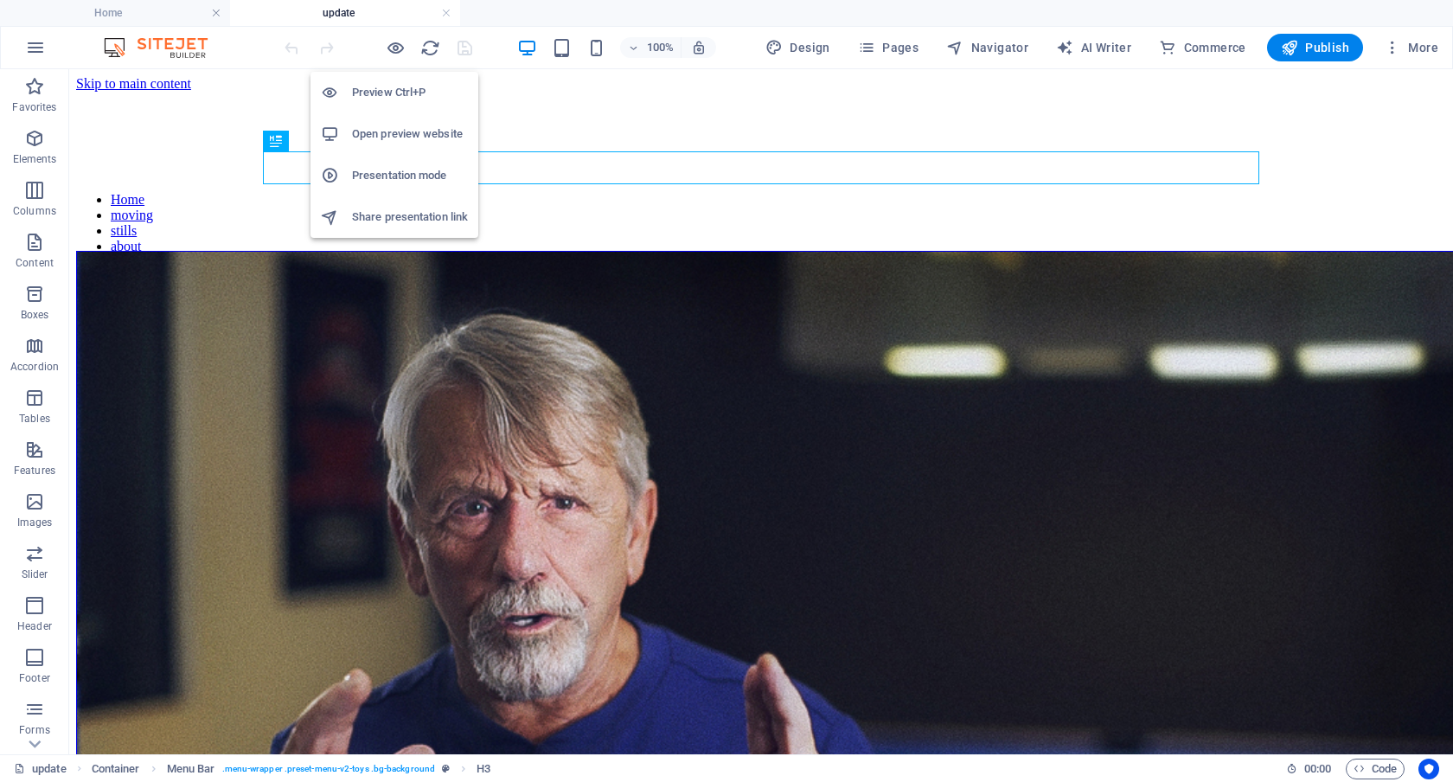
click at [394, 95] on h6 "Preview Ctrl+P" at bounding box center [410, 92] width 116 height 21
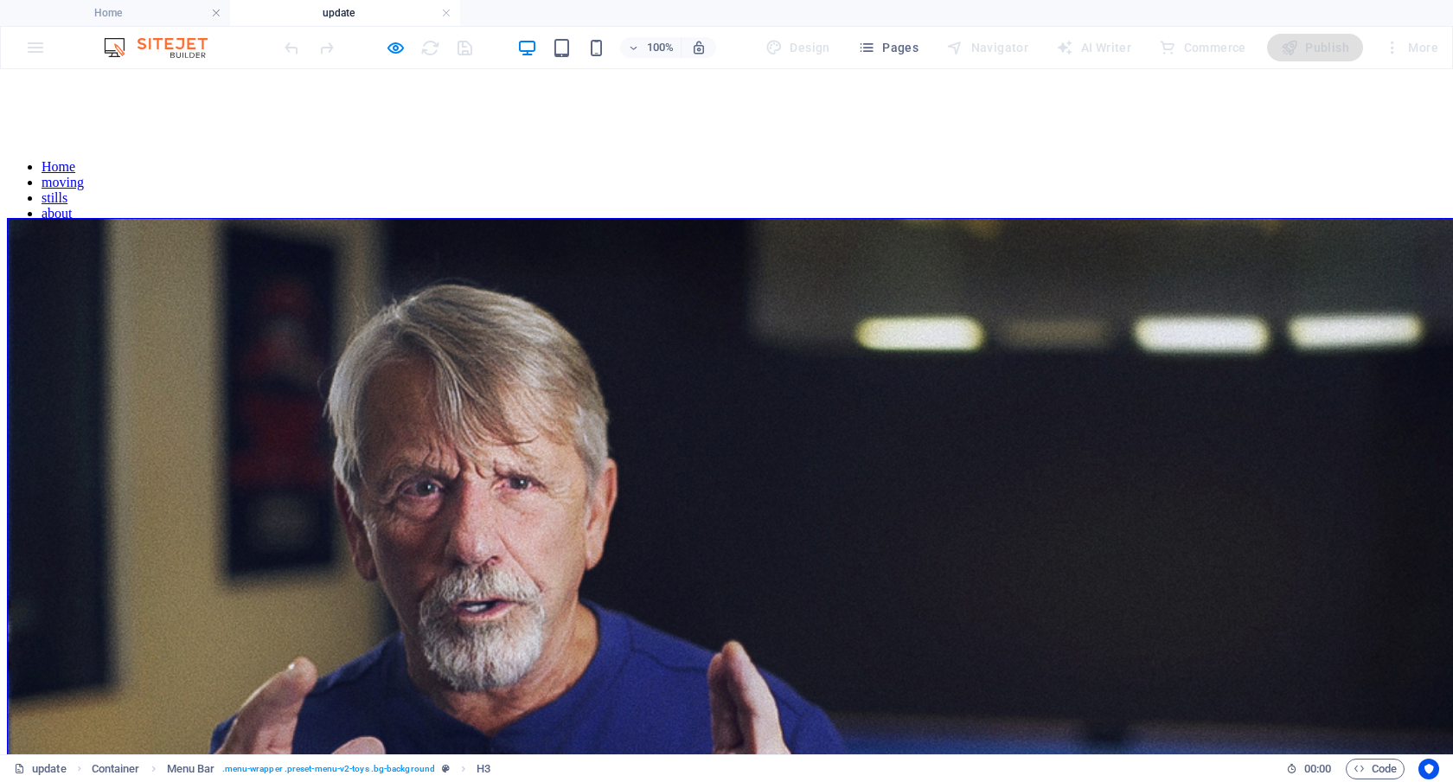
scroll to position [36, 0]
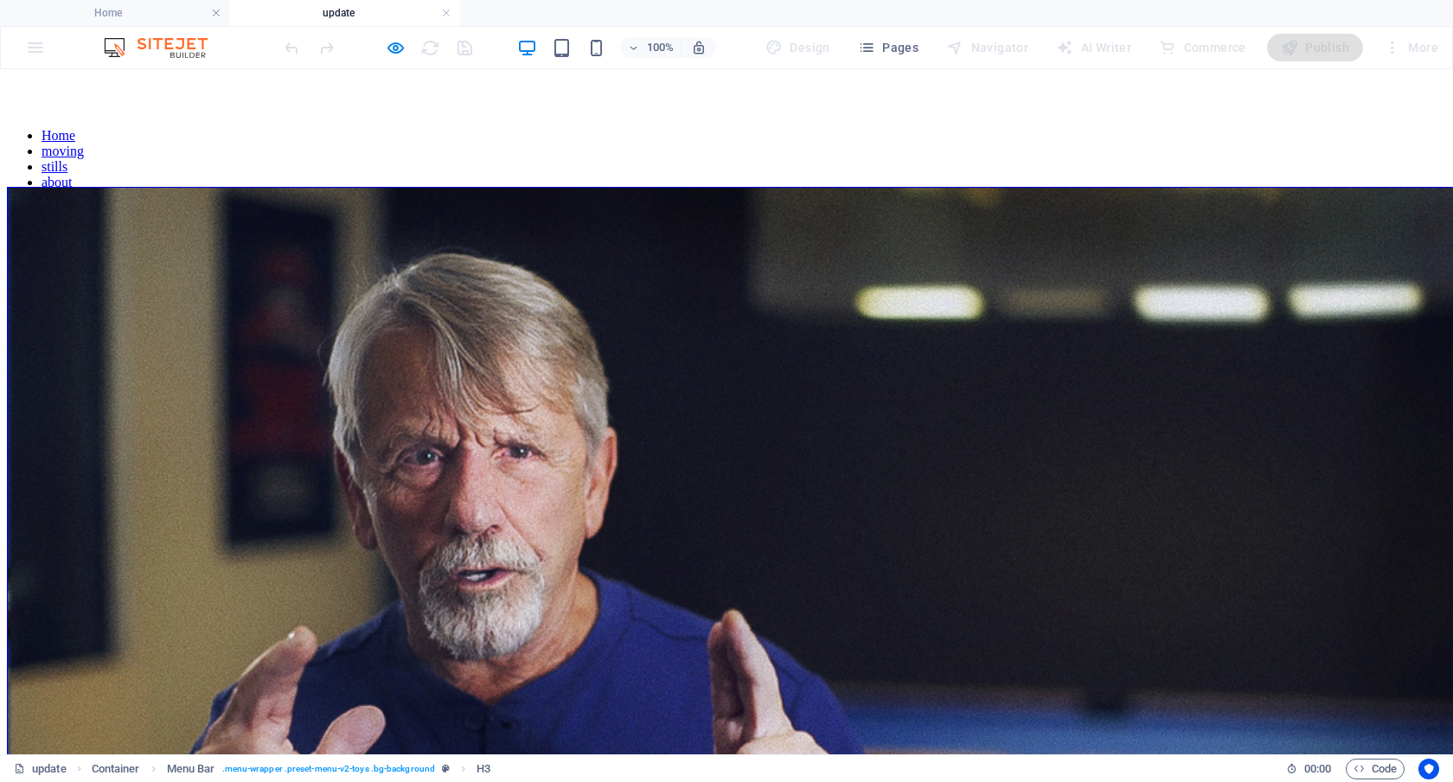
scroll to position [66, 0]
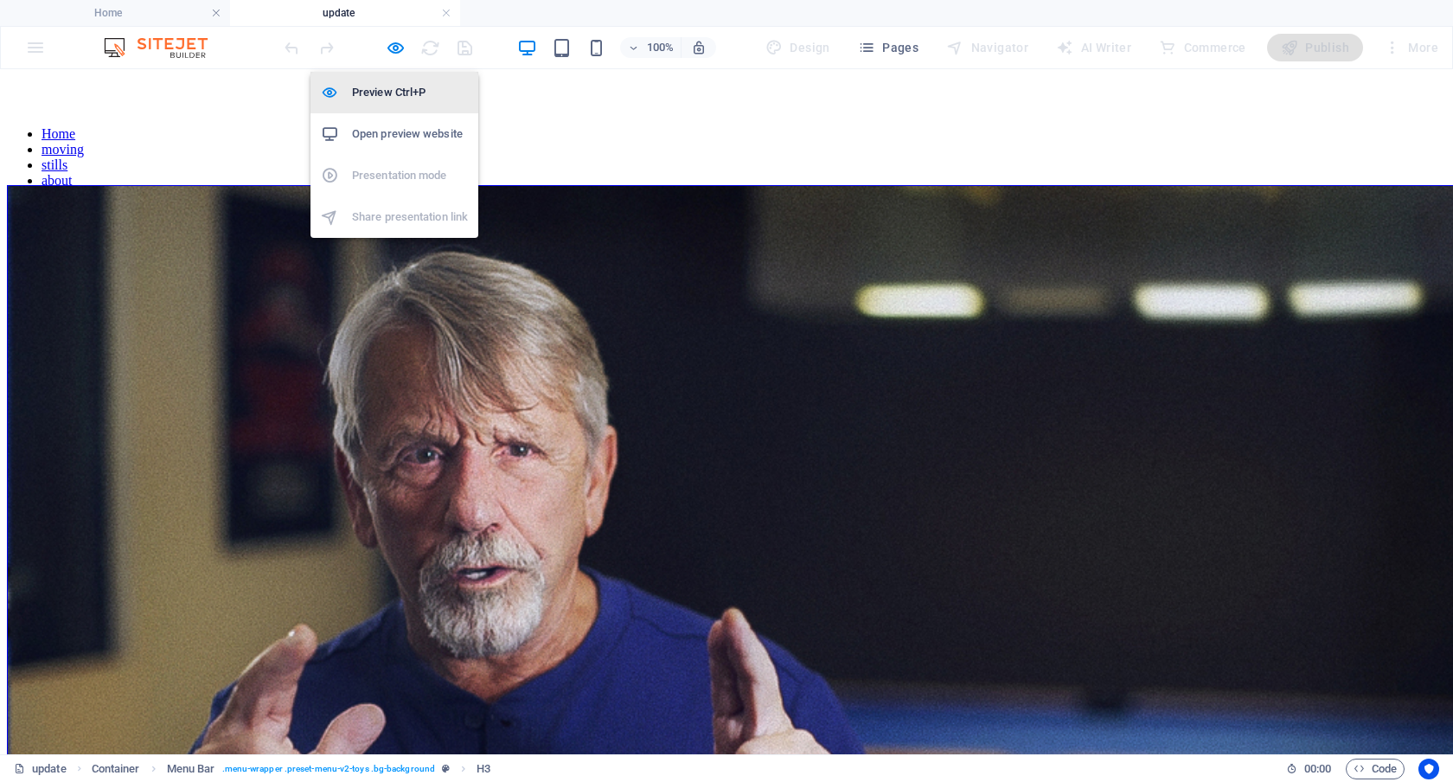
click at [393, 87] on h6 "Preview Ctrl+P" at bounding box center [410, 92] width 116 height 21
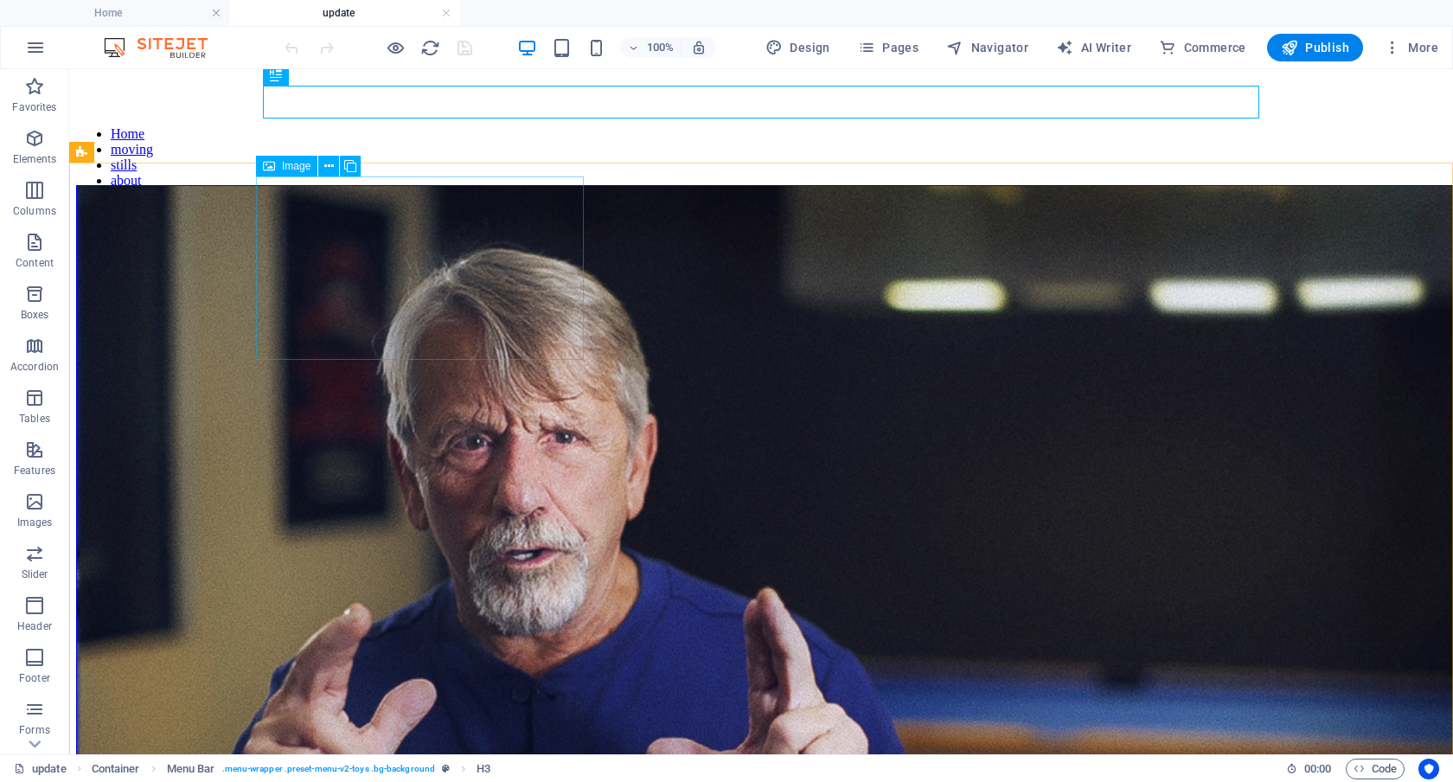
click at [295, 164] on span "Image" at bounding box center [296, 166] width 29 height 10
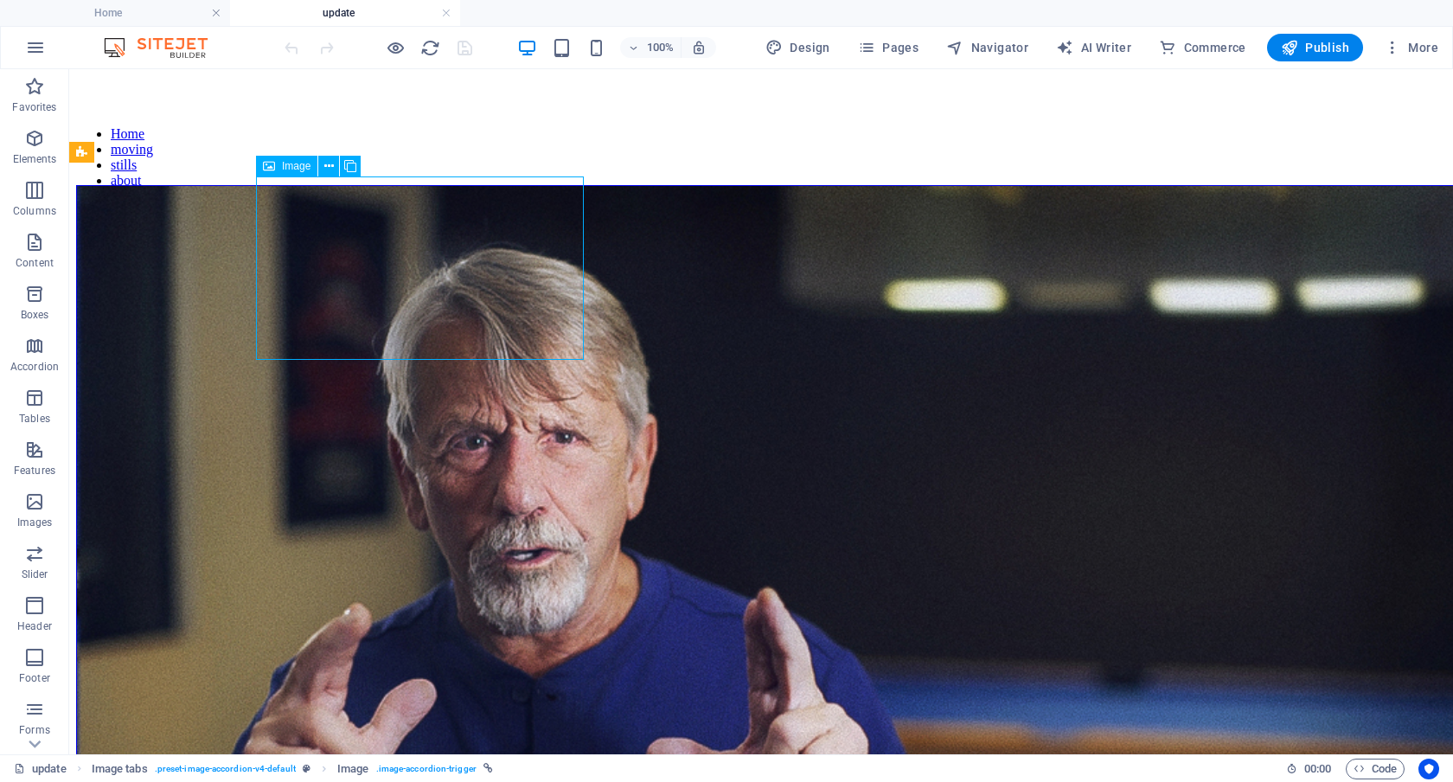
click at [295, 164] on span "Image" at bounding box center [296, 166] width 29 height 10
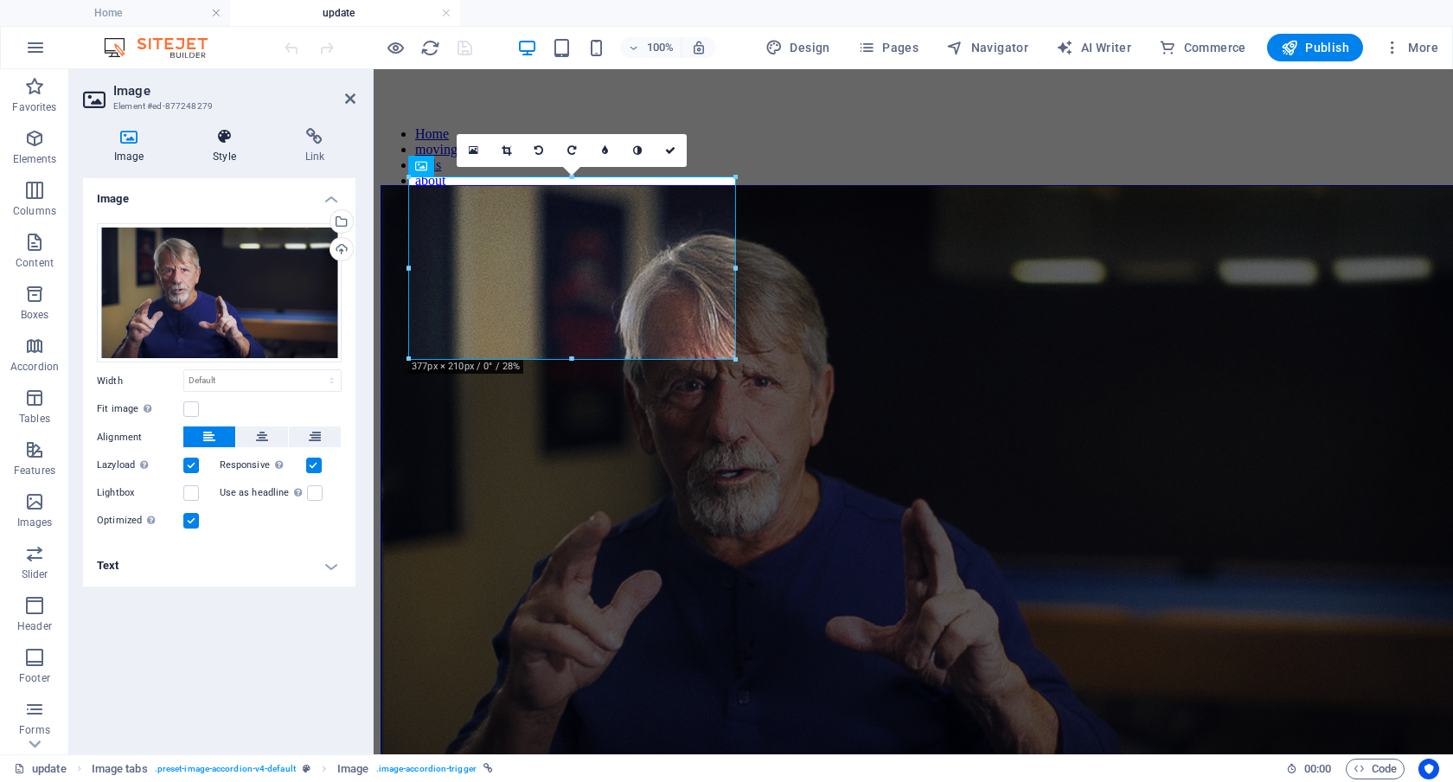
click at [233, 140] on icon at bounding box center [224, 136] width 85 height 17
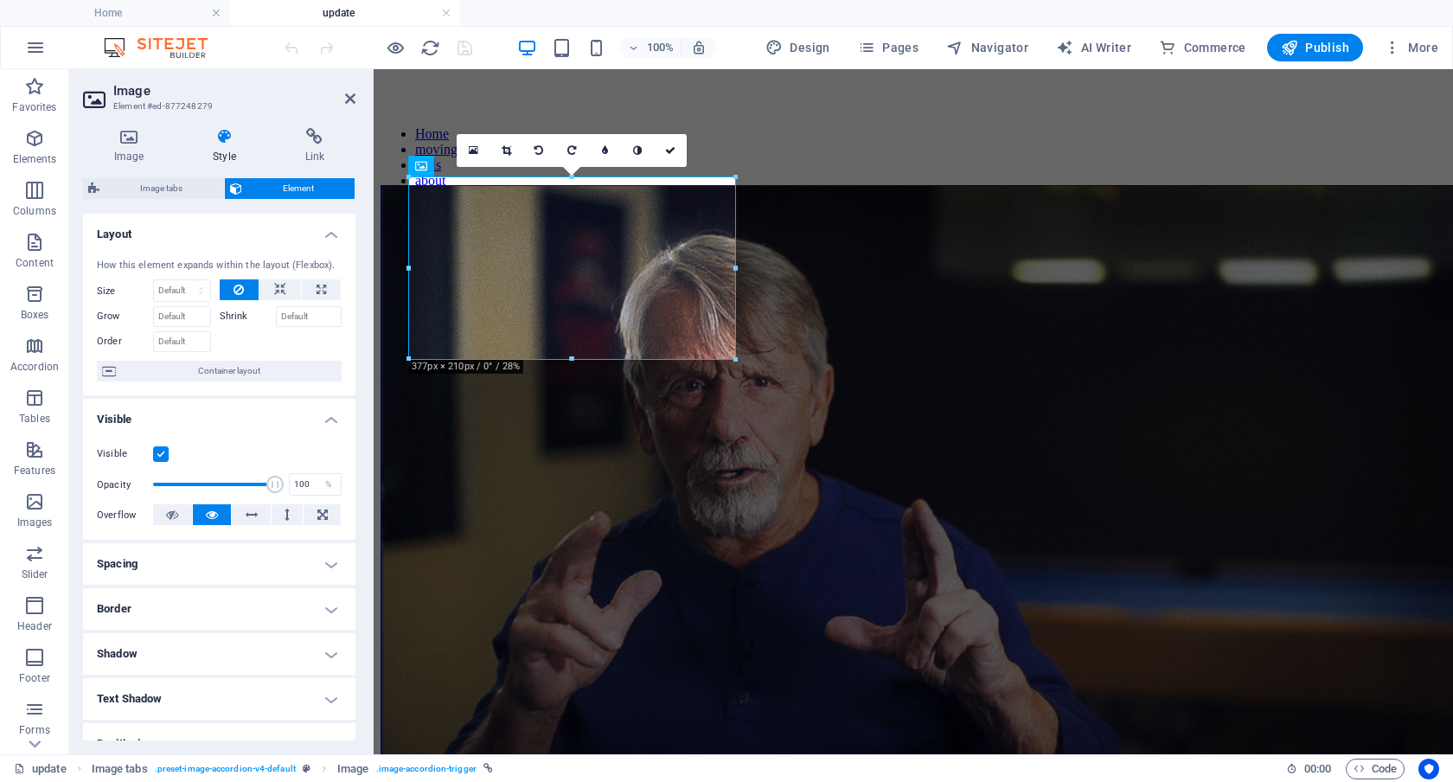
scroll to position [133, 0]
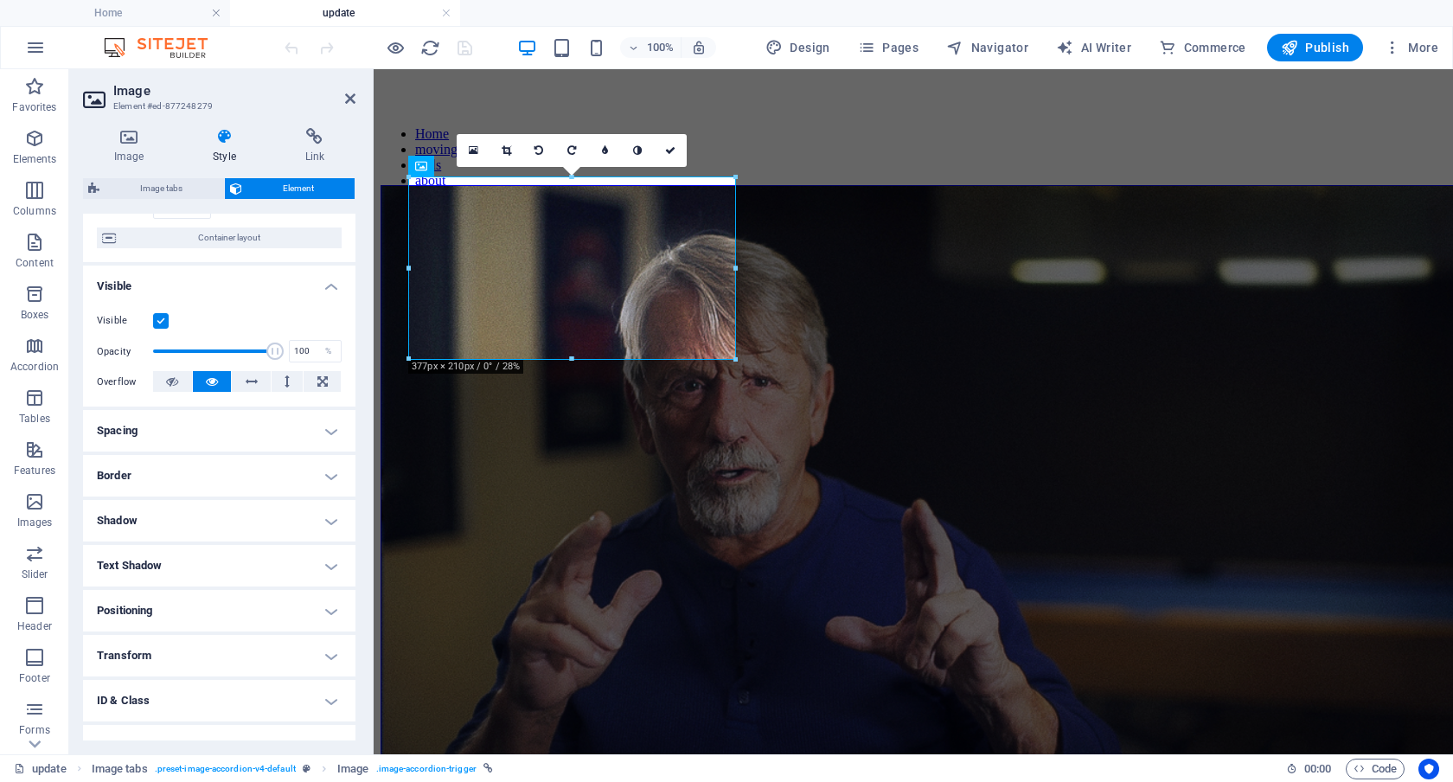
click at [268, 477] on h4 "Border" at bounding box center [219, 476] width 273 height 42
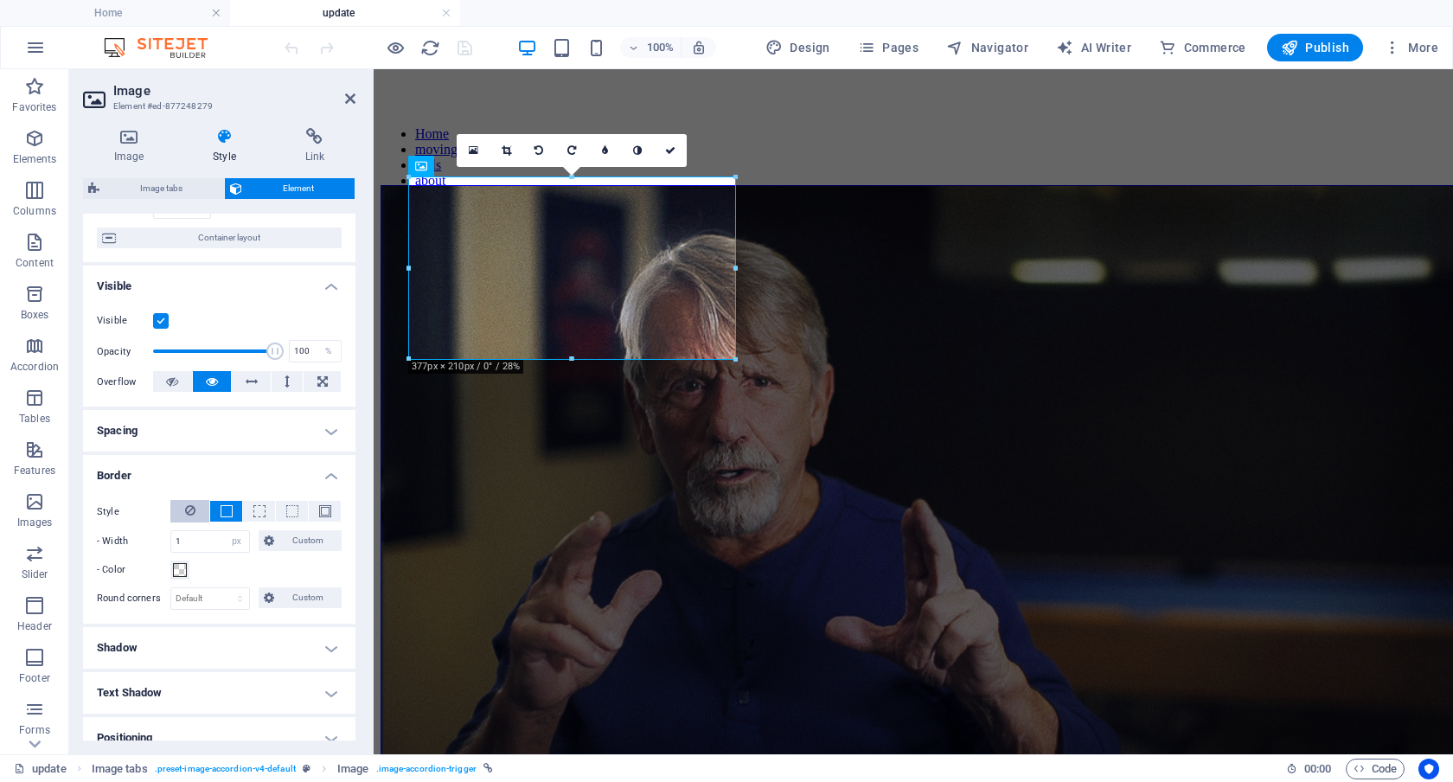
click at [185, 505] on icon at bounding box center [190, 510] width 10 height 21
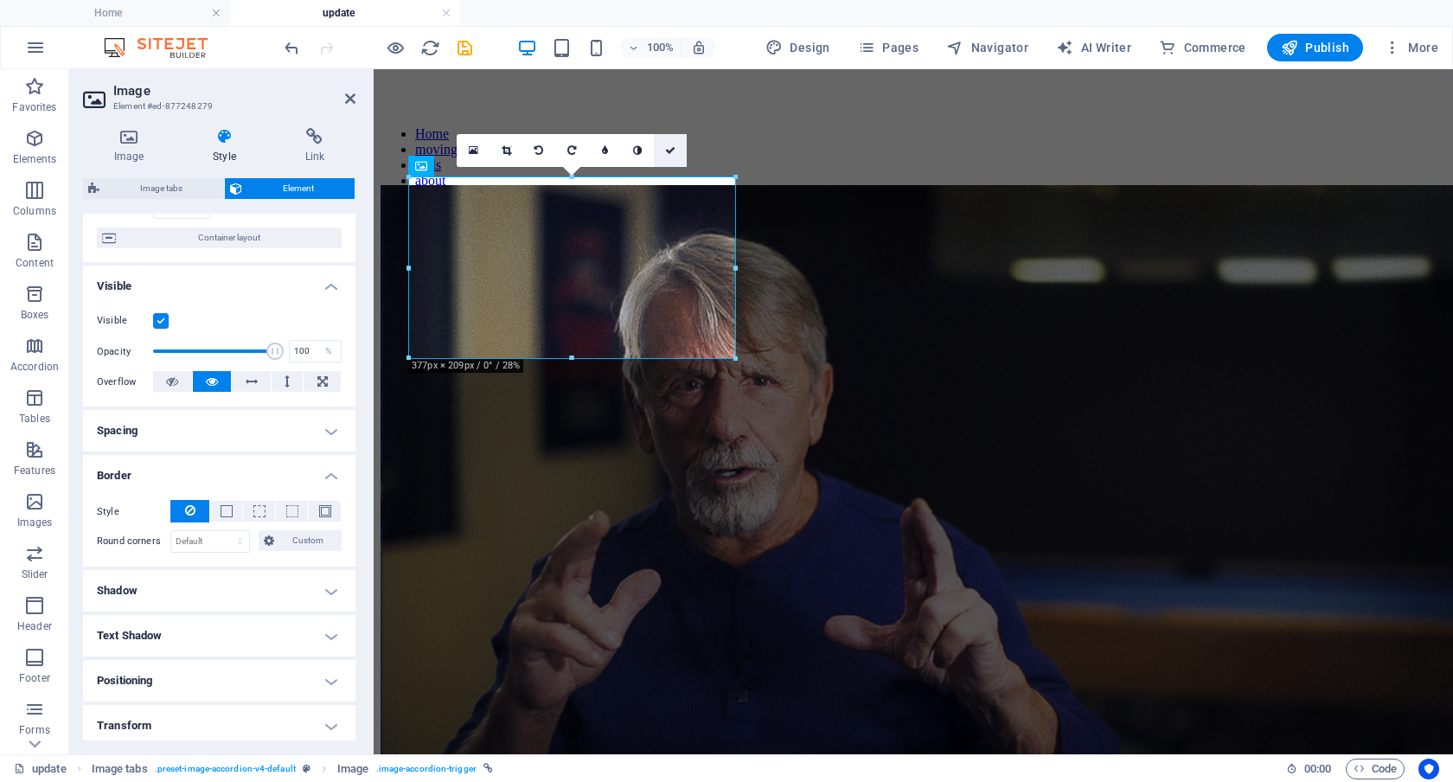
click at [667, 152] on icon at bounding box center [670, 150] width 10 height 10
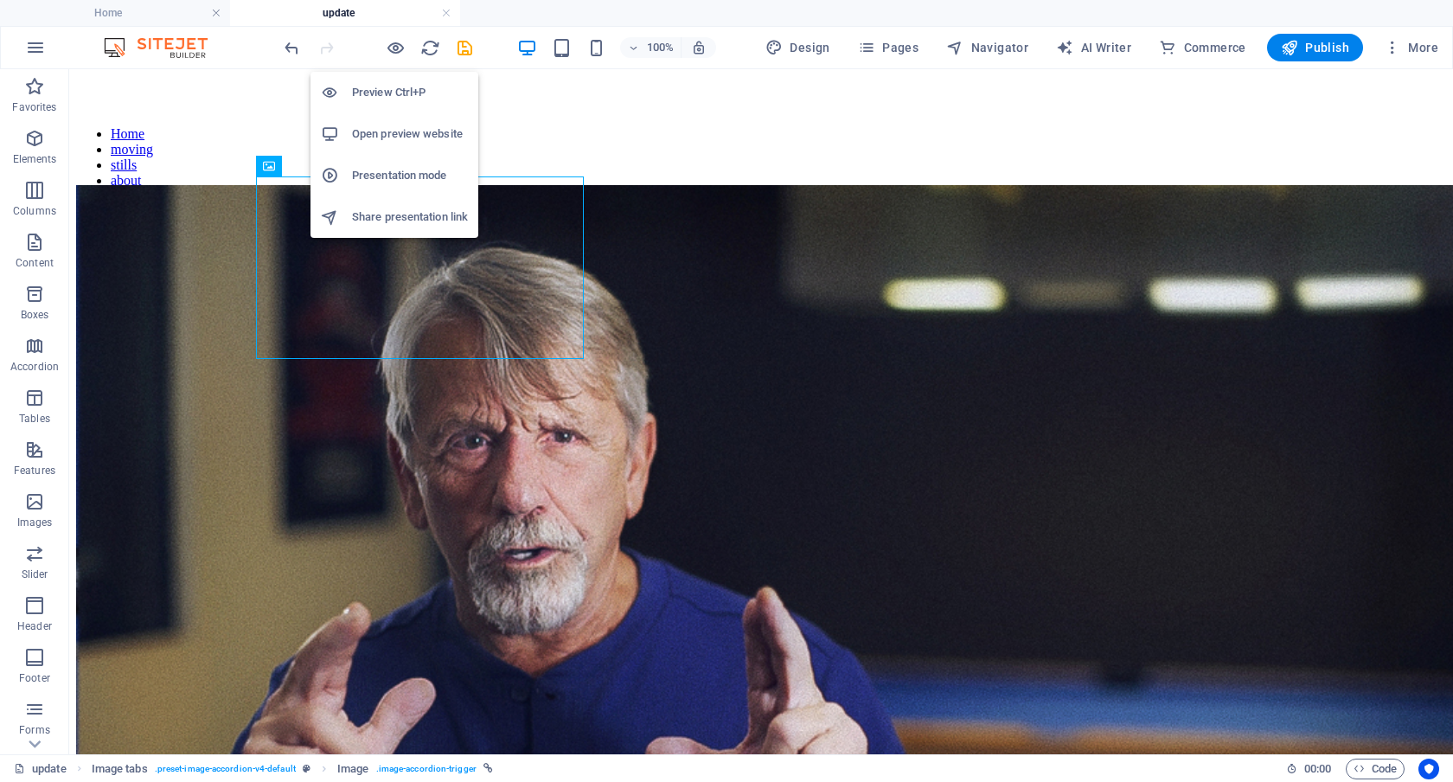
click at [385, 87] on h6 "Preview Ctrl+P" at bounding box center [410, 92] width 116 height 21
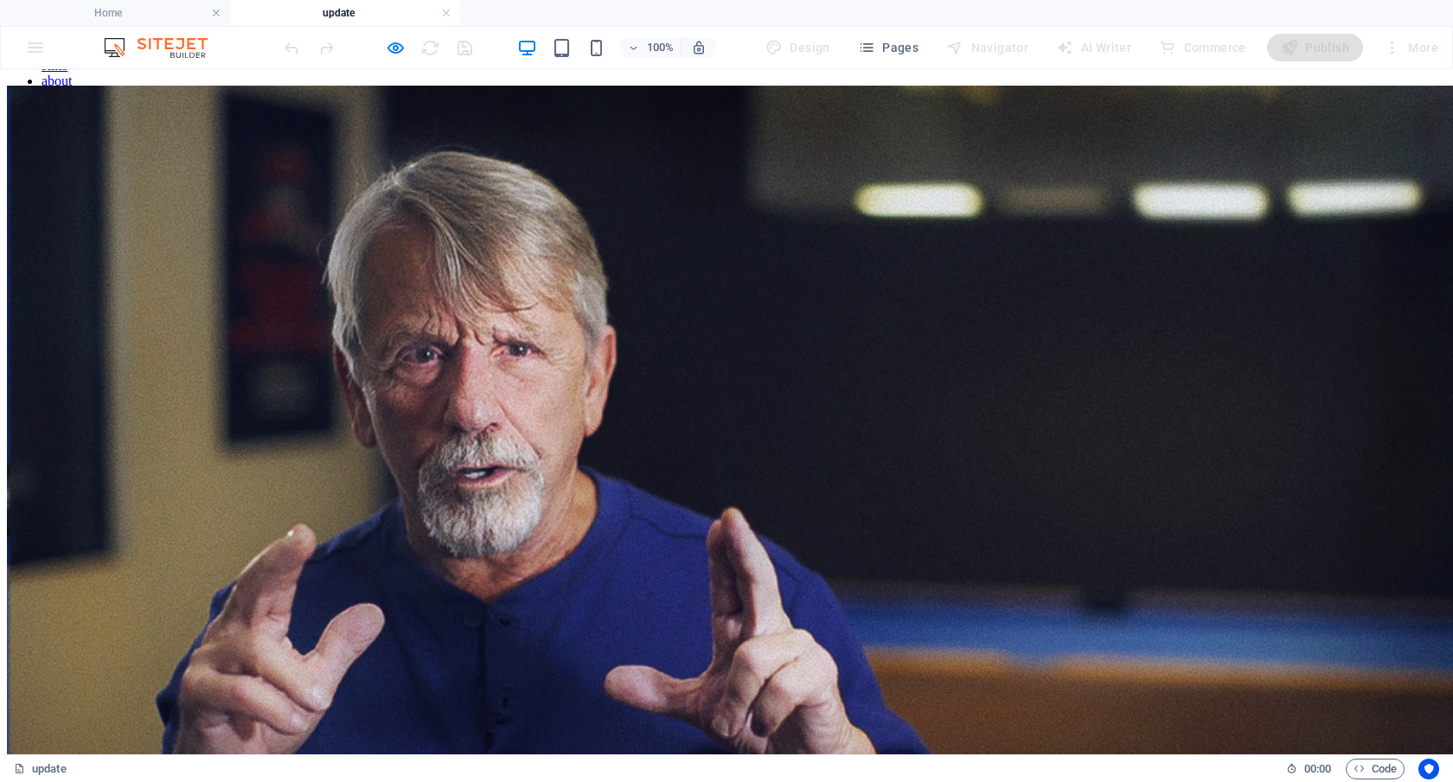
scroll to position [0, 0]
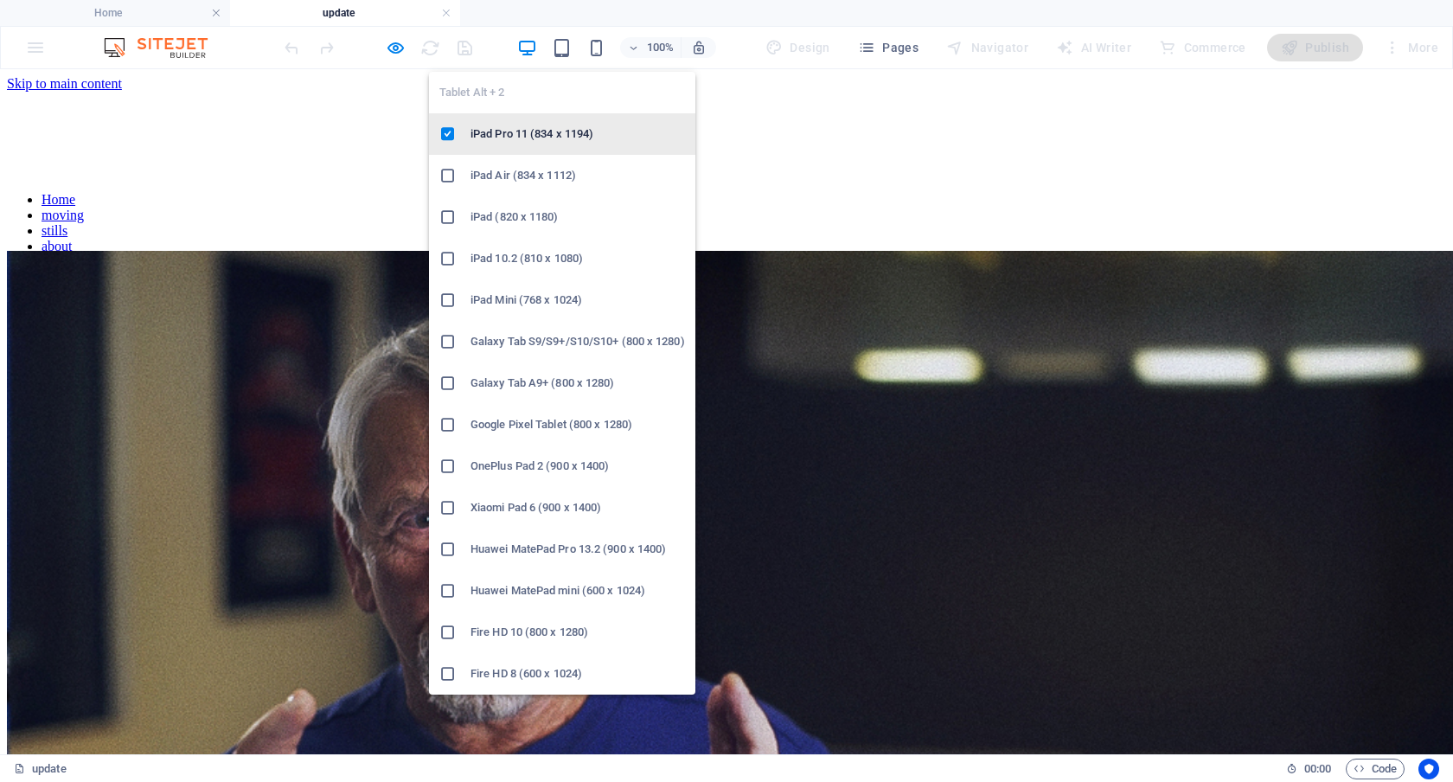
click at [570, 124] on h6 "iPad Pro 11 (834 x 1194)" at bounding box center [578, 134] width 215 height 21
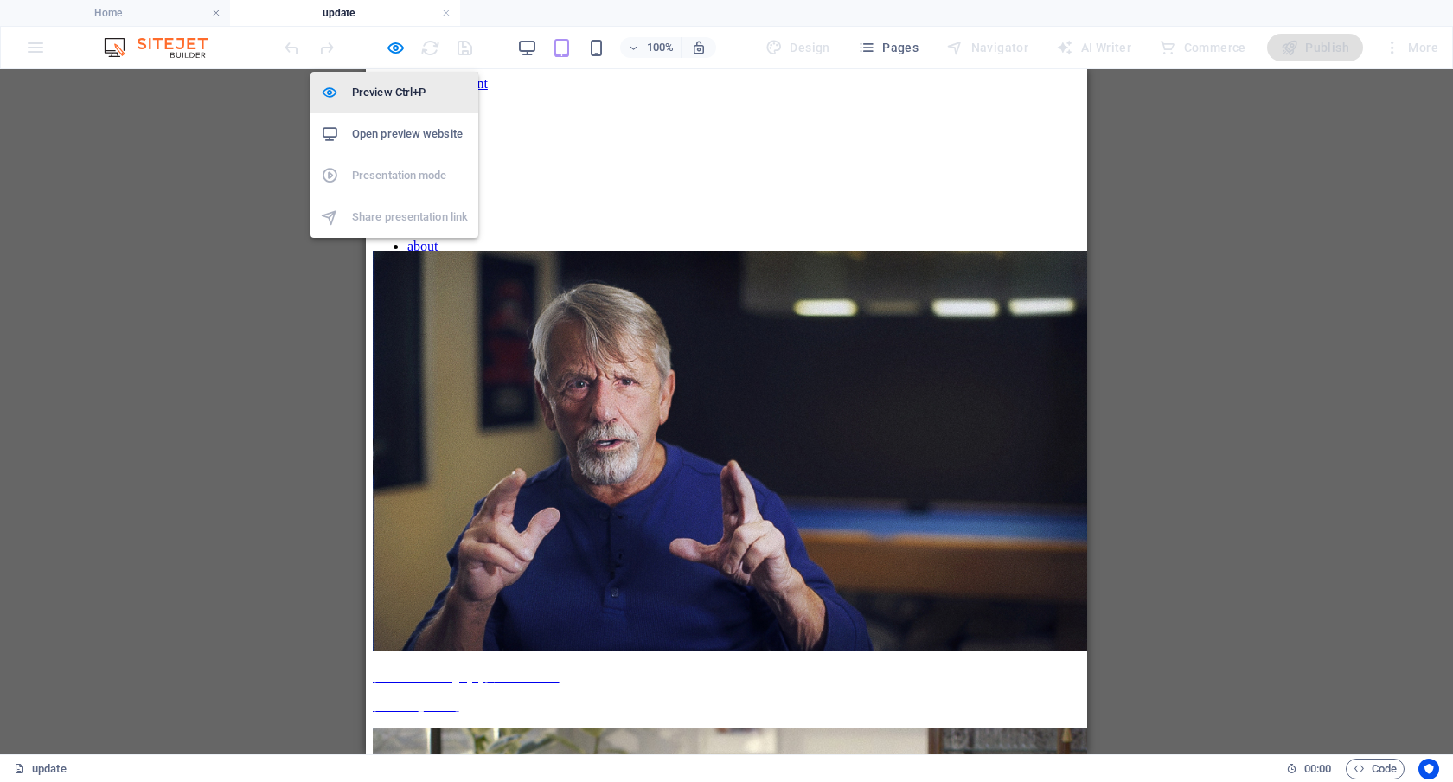
click at [396, 88] on h6 "Preview Ctrl+P" at bounding box center [410, 92] width 116 height 21
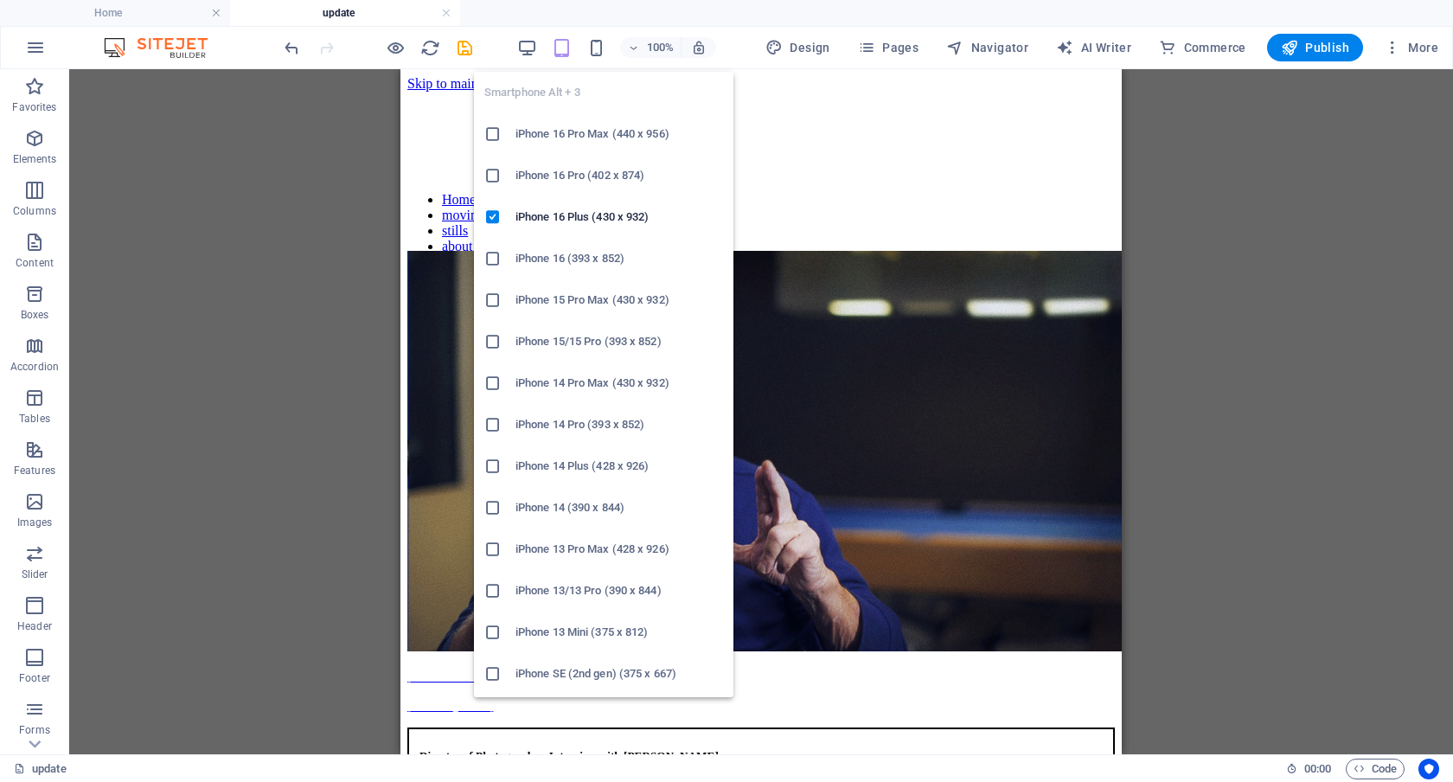
click at [594, 125] on h6 "iPhone 16 Pro Max (440 x 956)" at bounding box center [620, 134] width 208 height 21
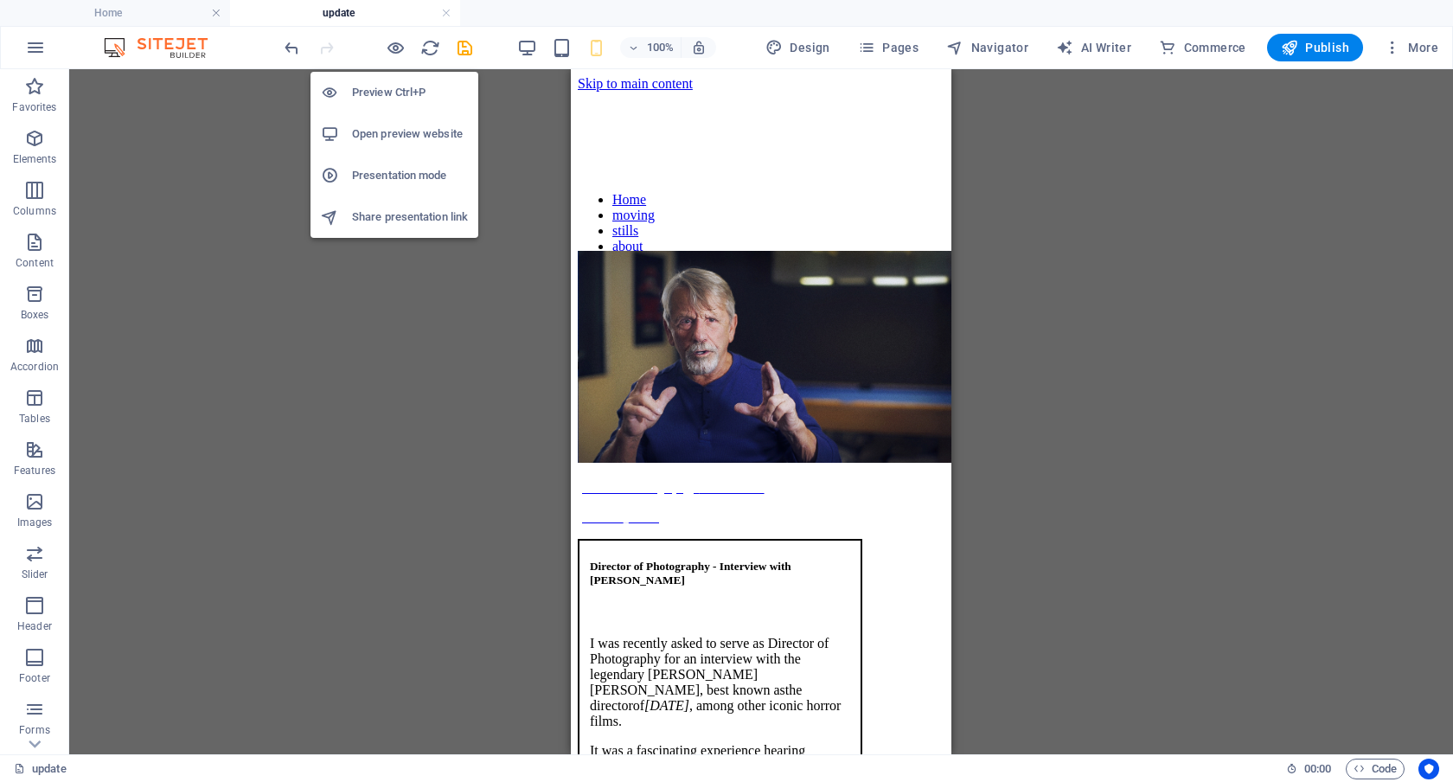
click at [394, 96] on h6 "Preview Ctrl+P" at bounding box center [410, 92] width 116 height 21
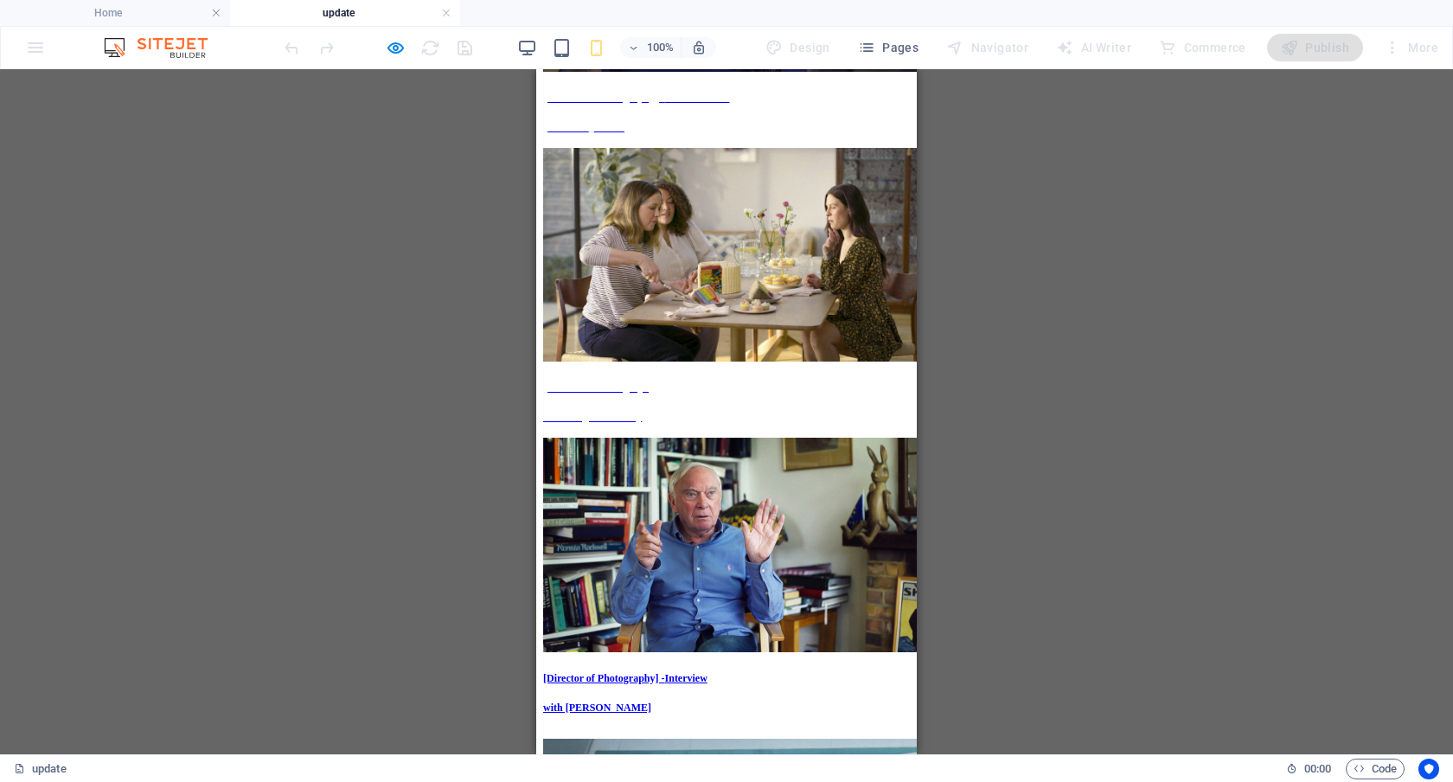
scroll to position [310, 0]
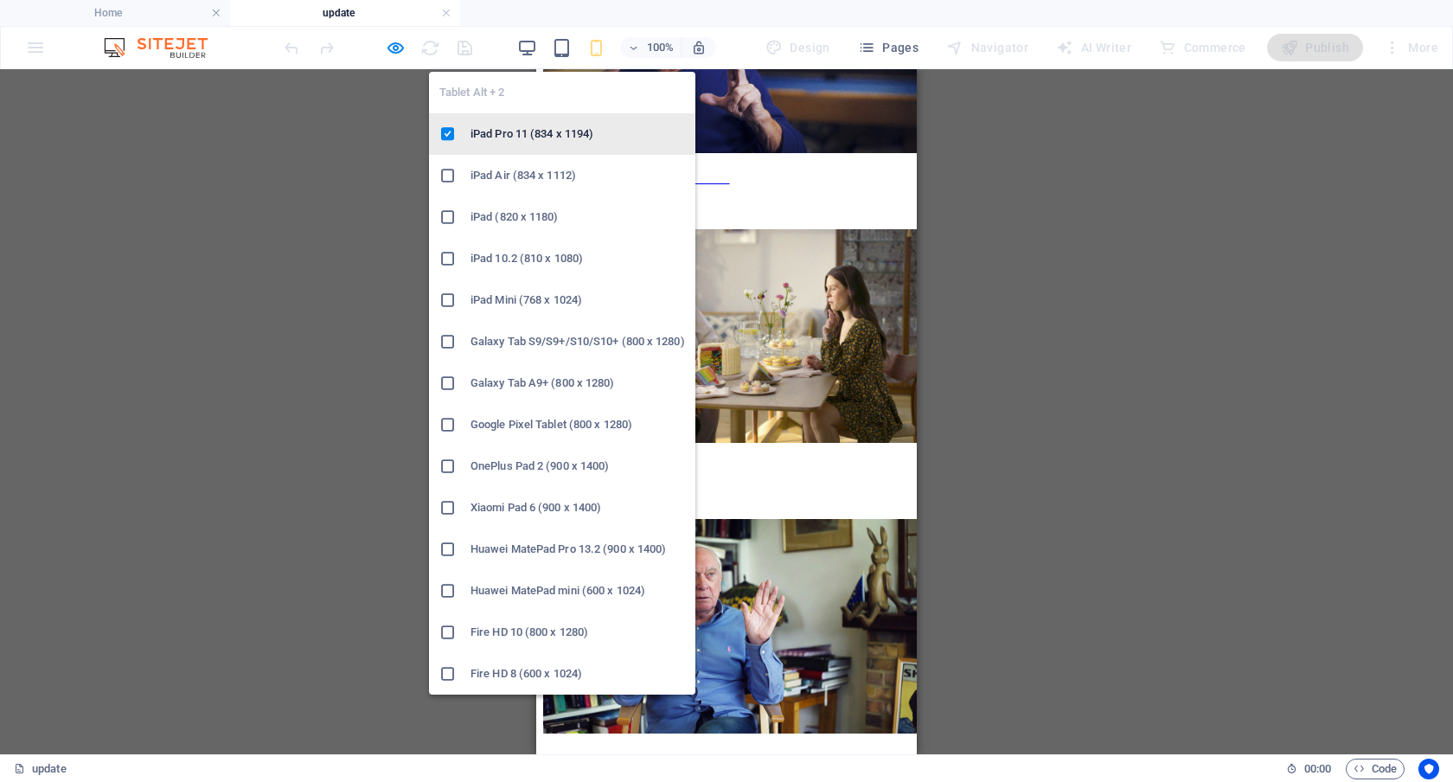
click at [564, 113] on li "iPad Pro 11 (834 x 1194)" at bounding box center [562, 134] width 266 height 42
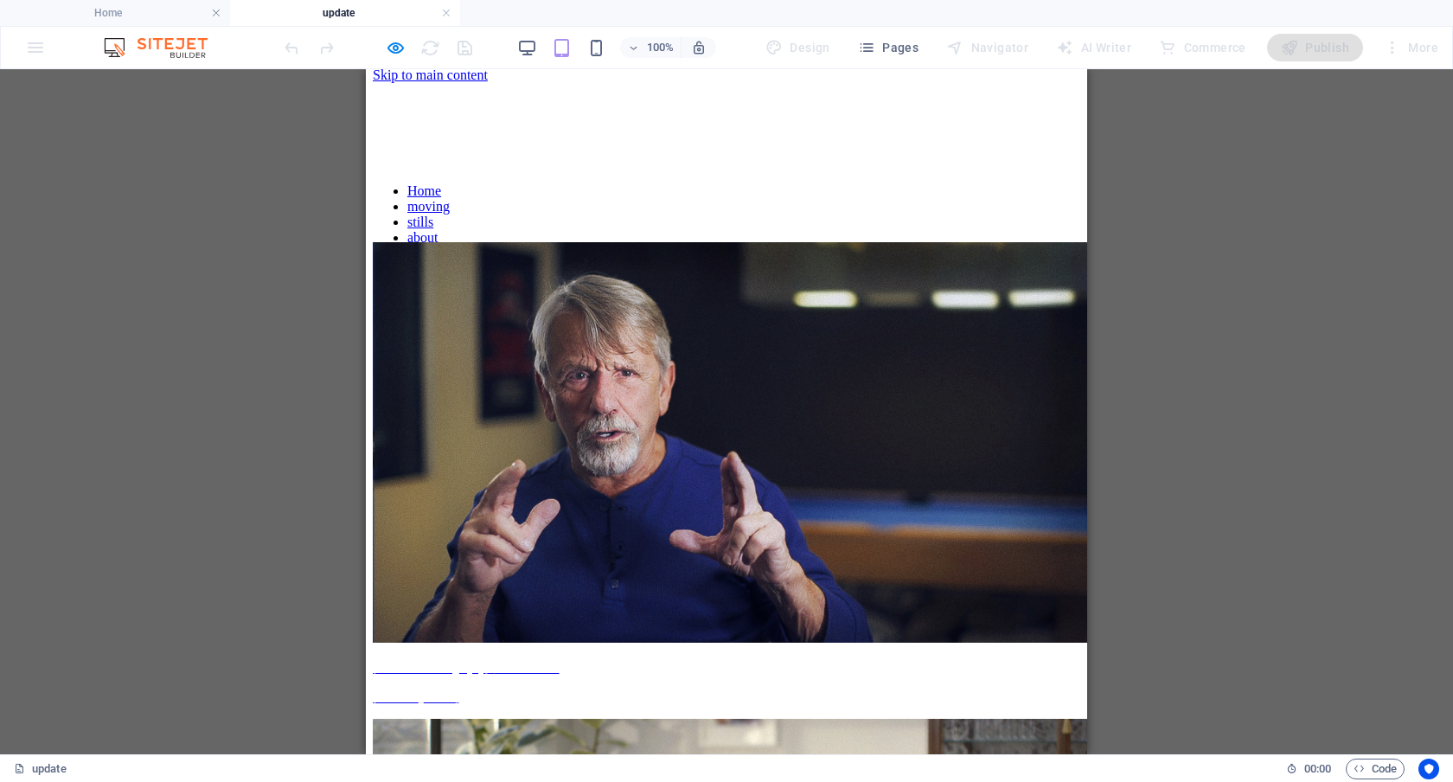
scroll to position [0, 0]
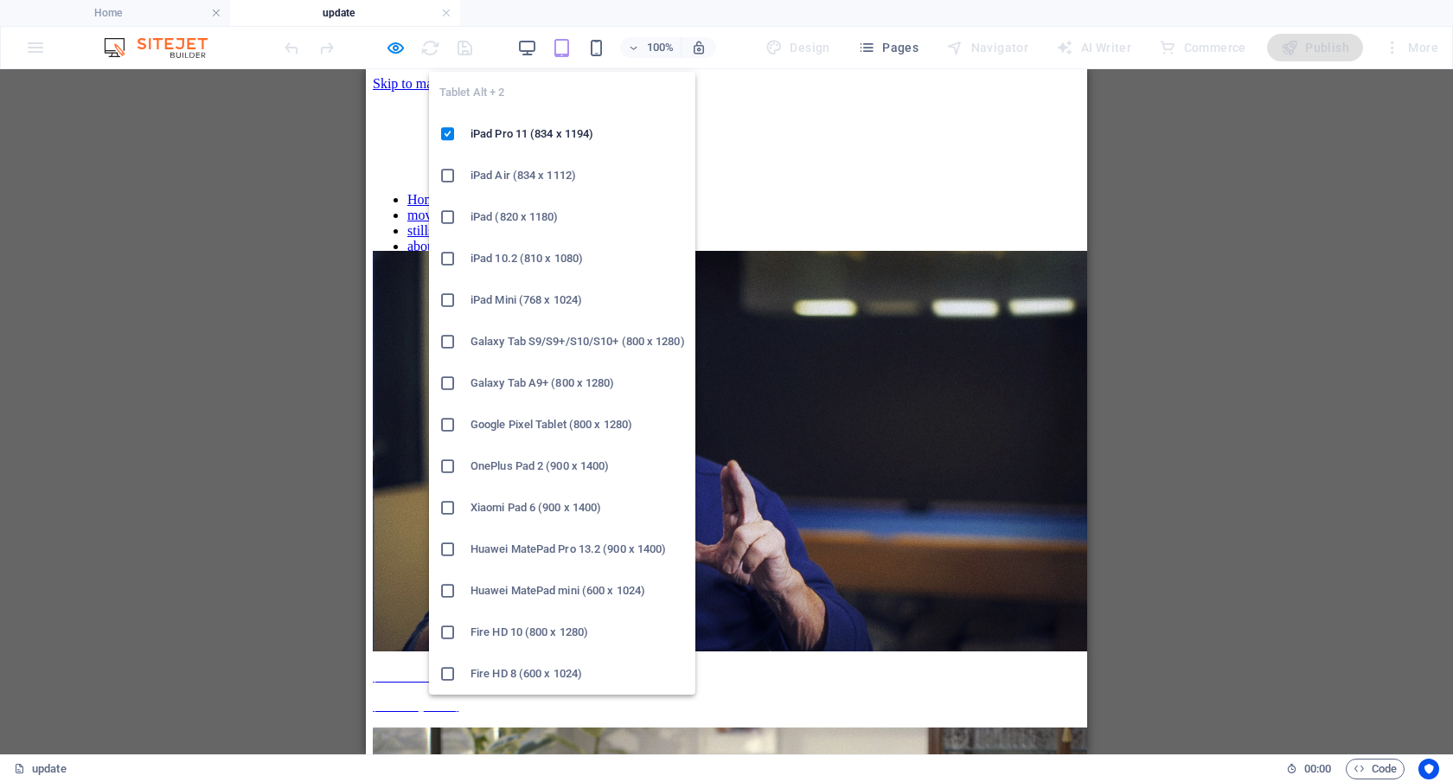
click at [545, 256] on h6 "iPad 10.2 (810 x 1080)" at bounding box center [578, 258] width 215 height 21
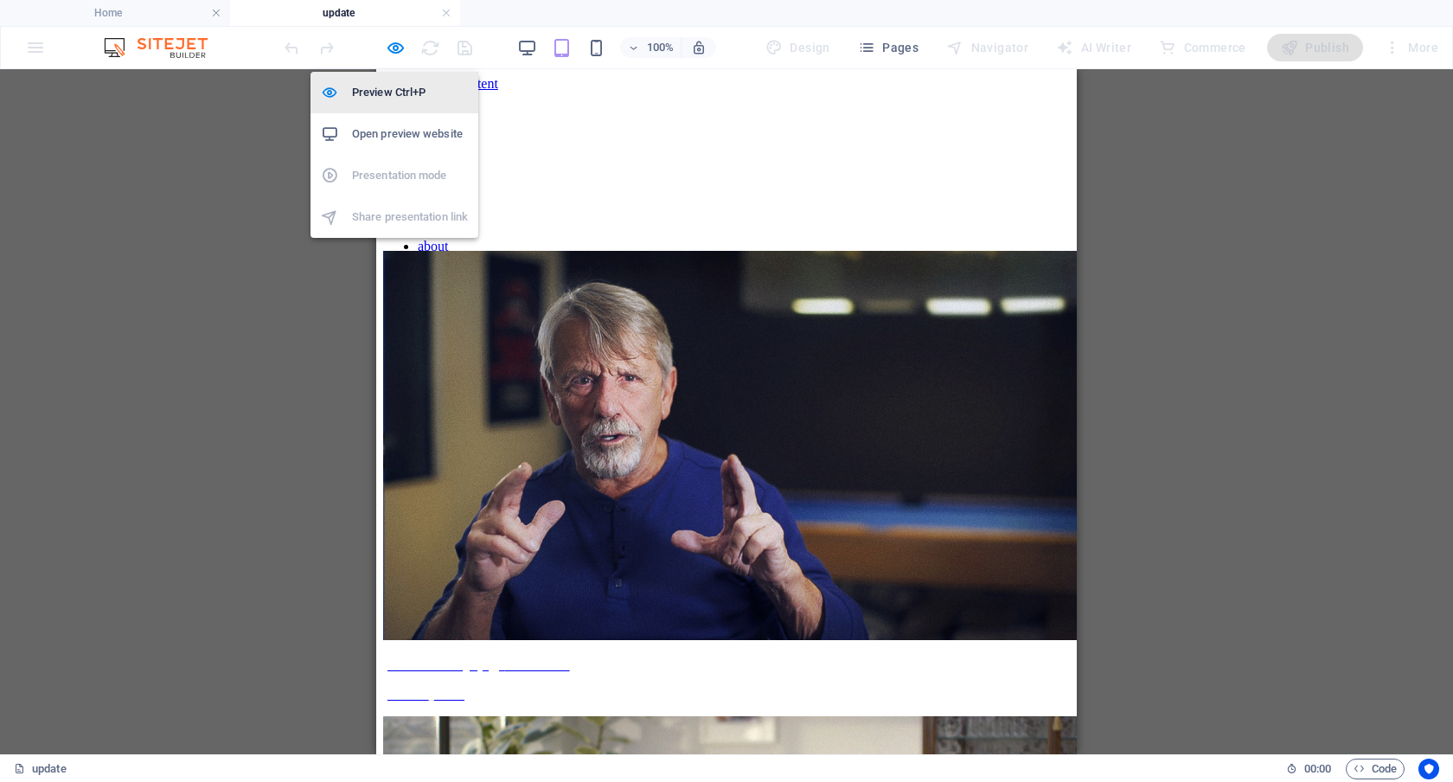
click at [393, 84] on h6 "Preview Ctrl+P" at bounding box center [410, 92] width 116 height 21
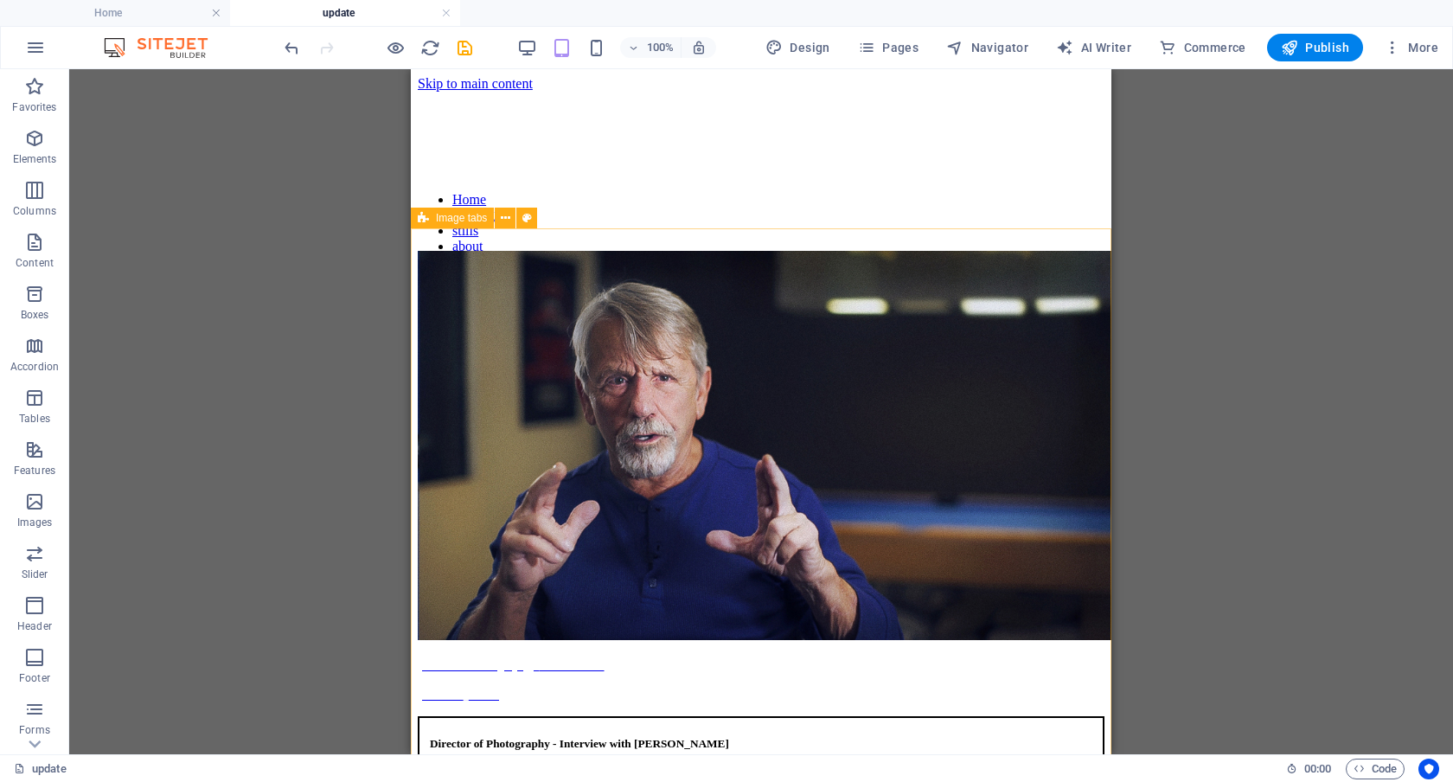
click at [437, 221] on span "Image tabs" at bounding box center [461, 218] width 51 height 10
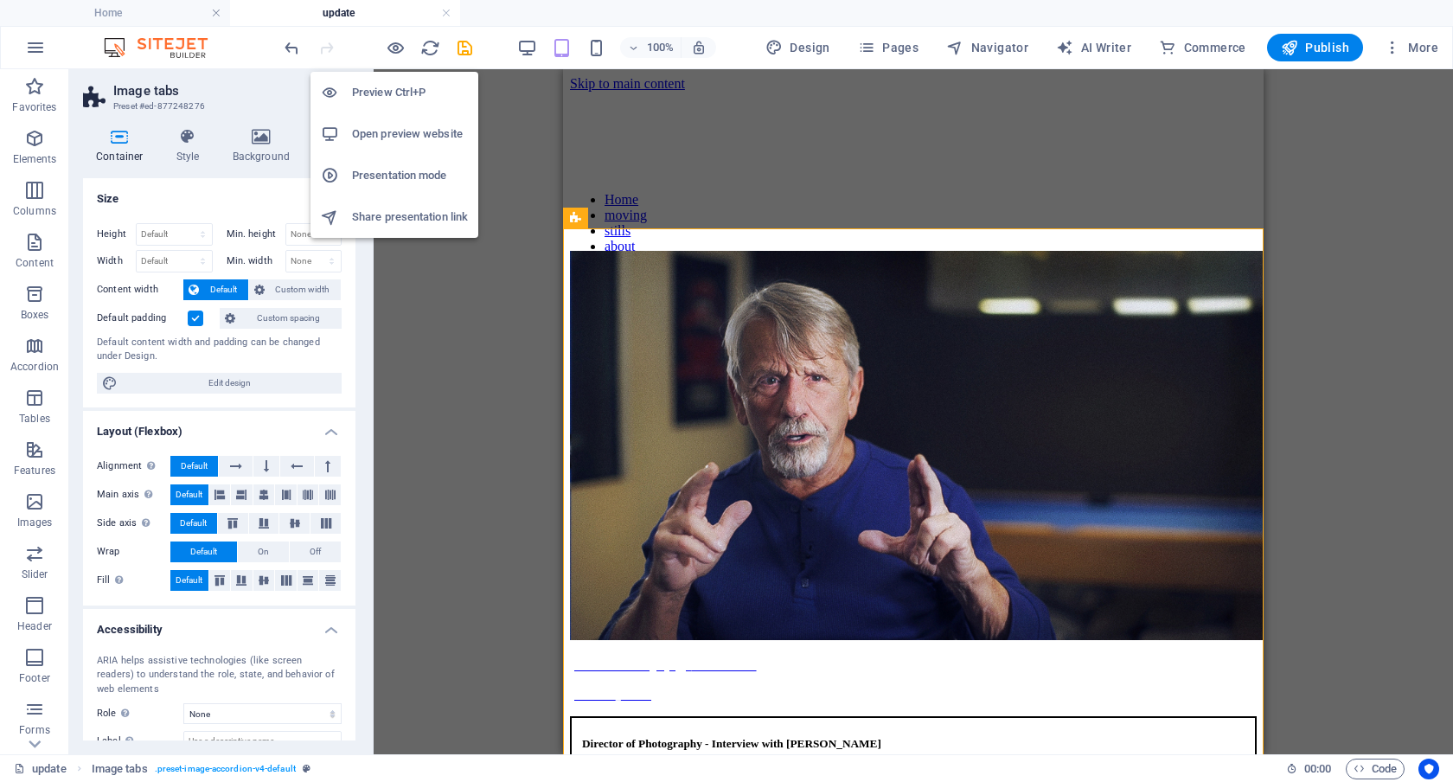
click at [405, 93] on h6 "Preview Ctrl+P" at bounding box center [410, 92] width 116 height 21
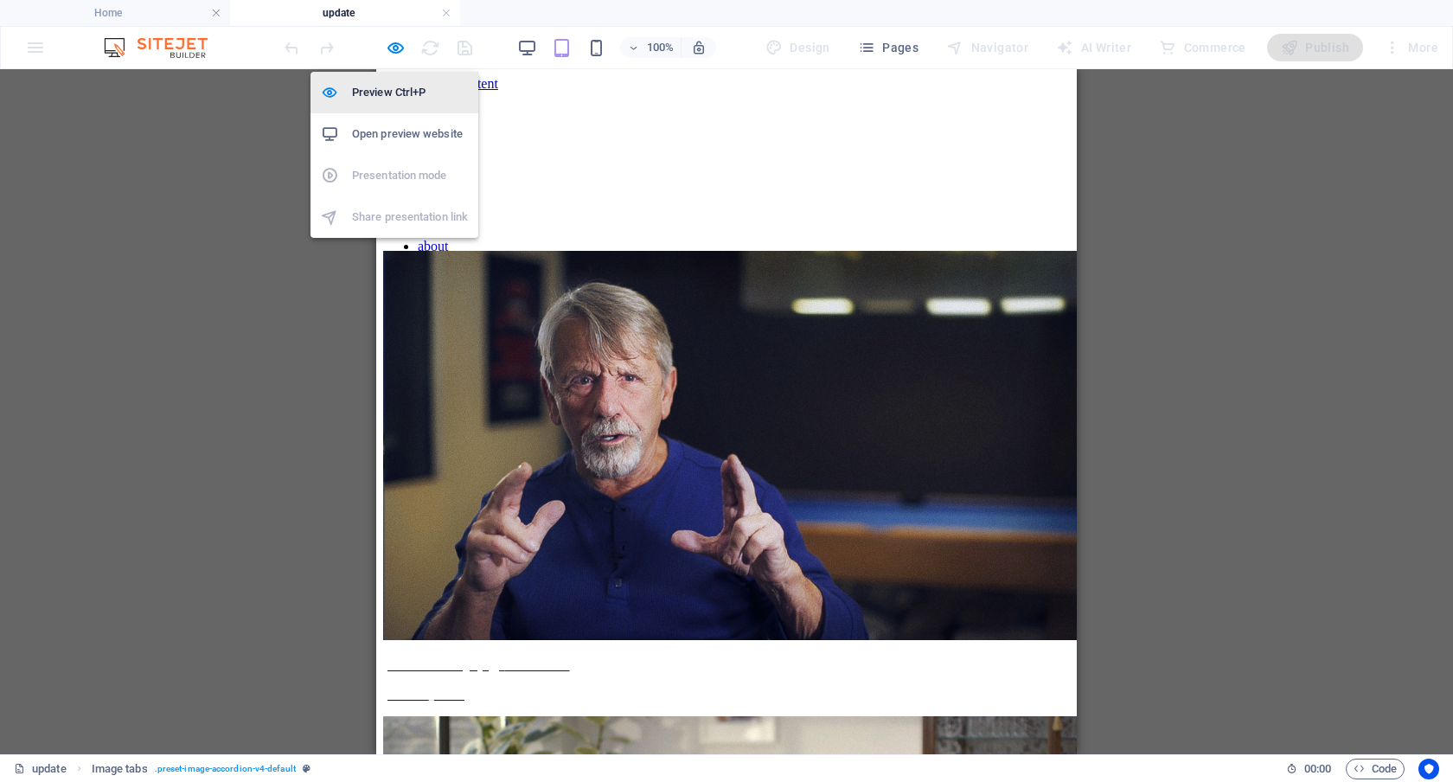
click at [388, 99] on h6 "Preview Ctrl+P" at bounding box center [410, 92] width 116 height 21
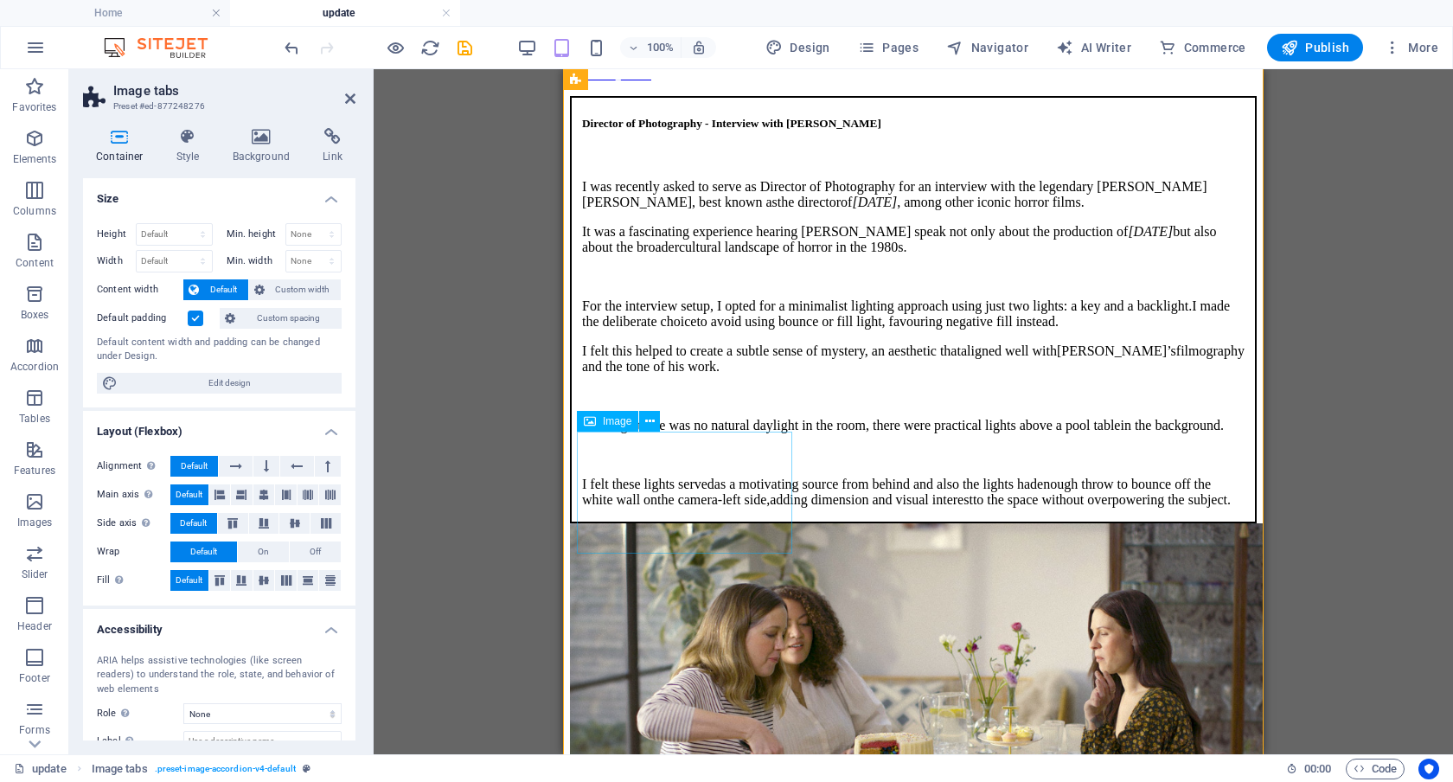
scroll to position [625, 0]
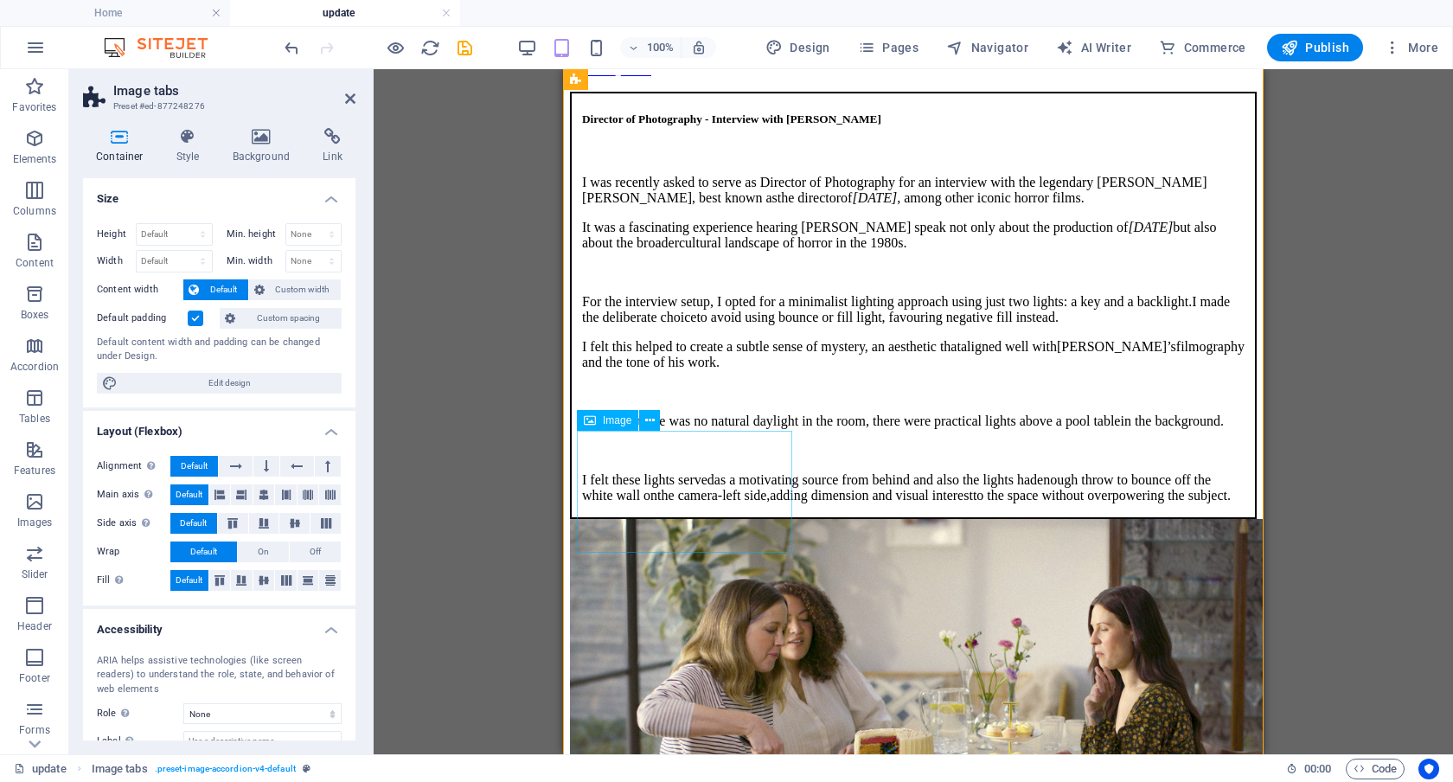
click at [616, 420] on span "Image" at bounding box center [617, 420] width 29 height 10
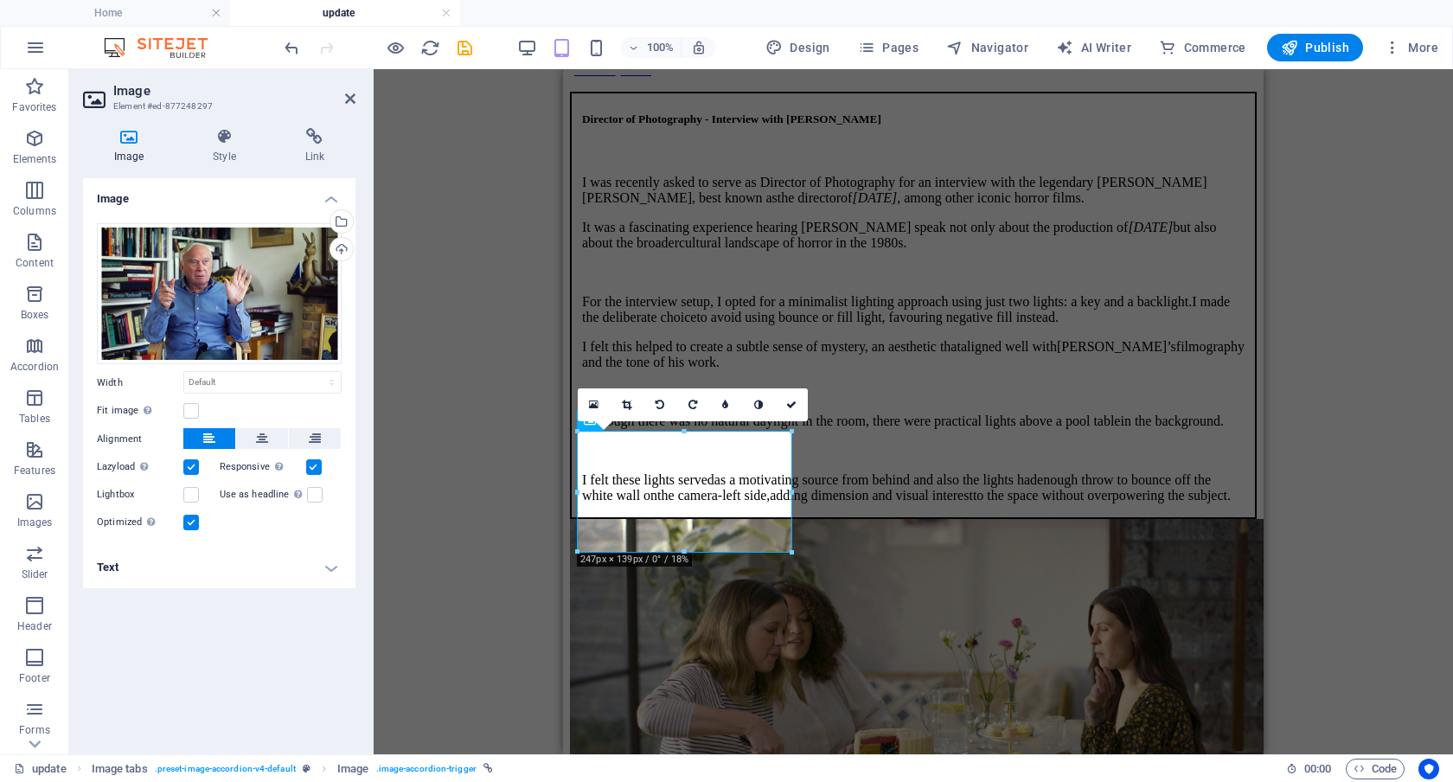
click at [332, 569] on h4 "Text" at bounding box center [219, 568] width 273 height 42
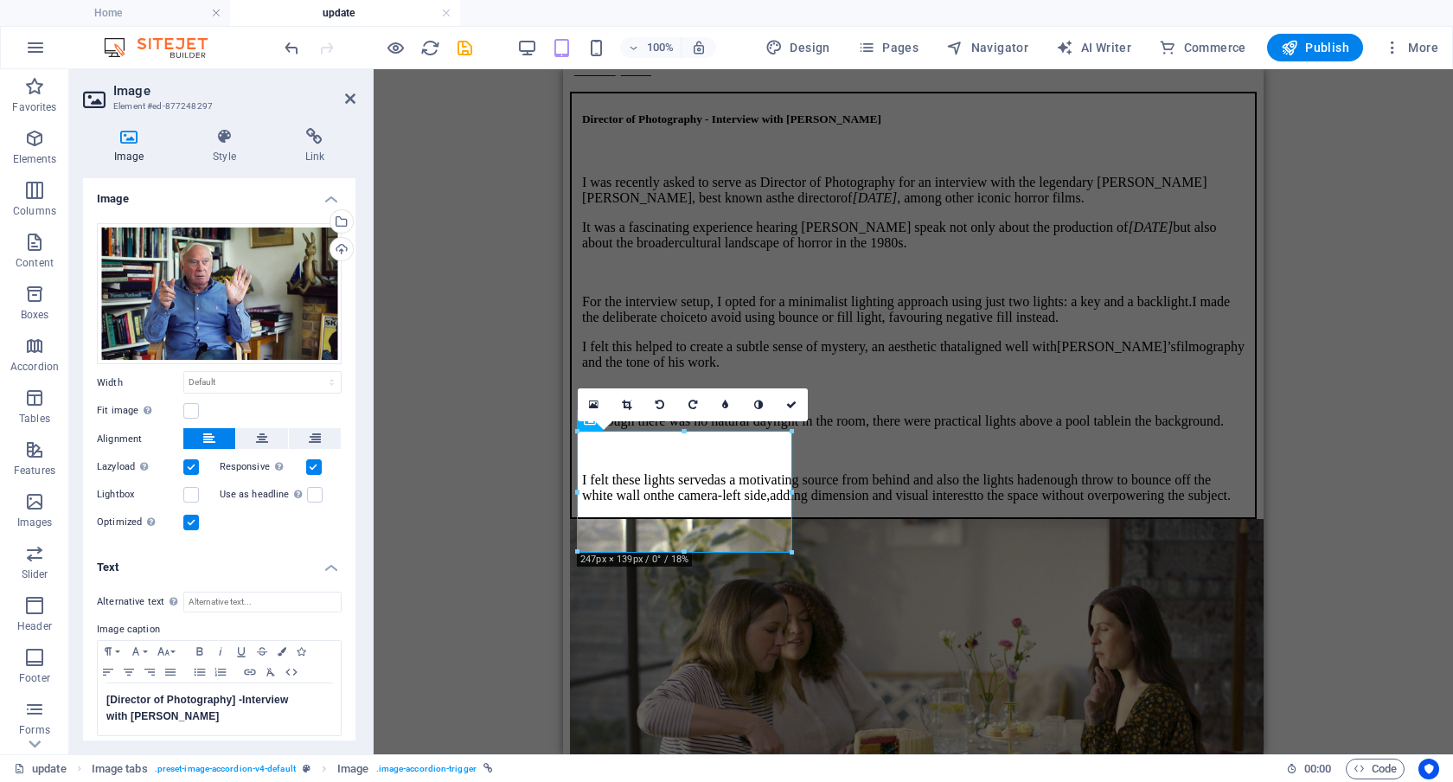
scroll to position [9, 0]
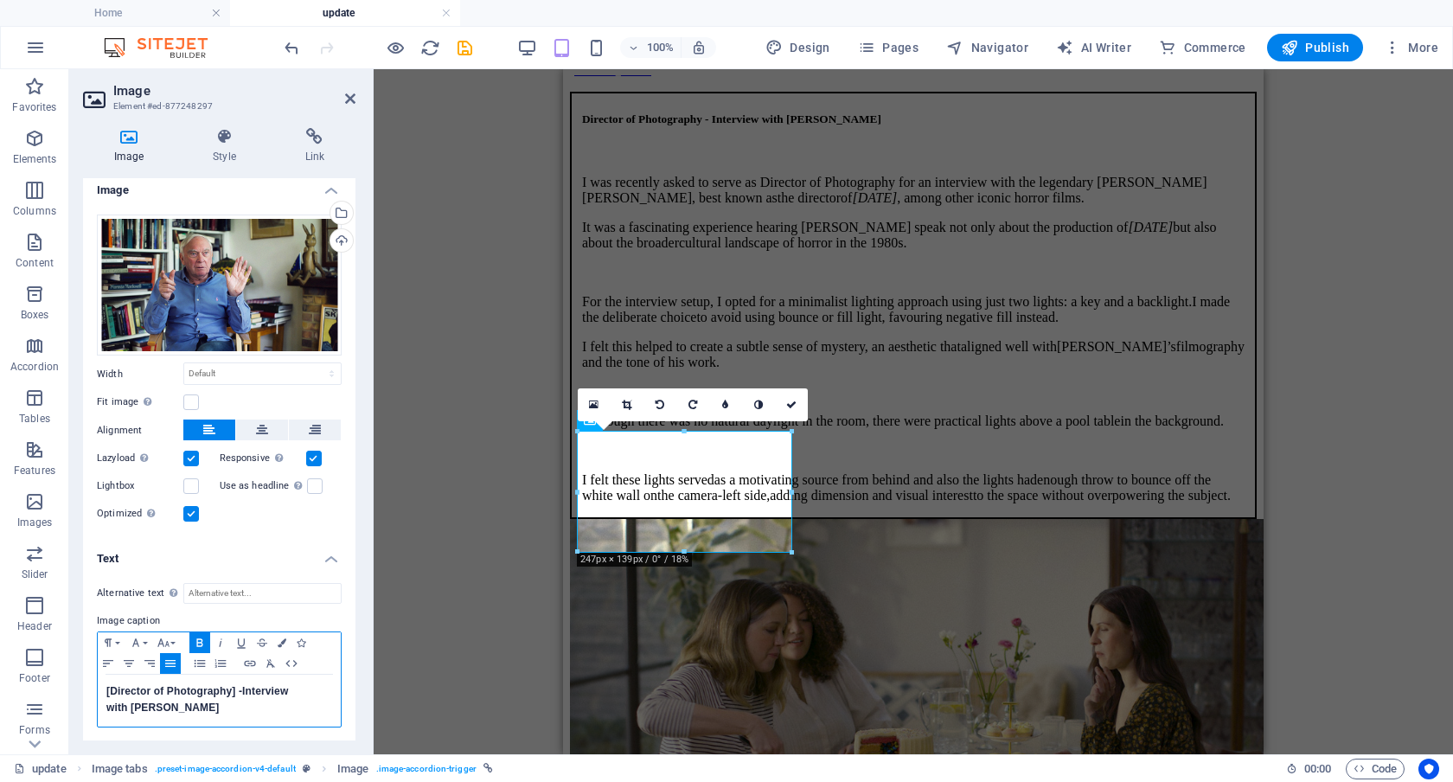
click at [106, 689] on span "[Director of Photography] -" at bounding box center [174, 691] width 136 height 12
click at [106, 706] on span "with [PERSON_NAME]" at bounding box center [162, 708] width 113 height 12
drag, startPoint x: 233, startPoint y: 710, endPoint x: 86, endPoint y: 685, distance: 149.2
click at [86, 685] on div "Alternative text The alternative text is used by devices that cannot display im…" at bounding box center [219, 655] width 273 height 173
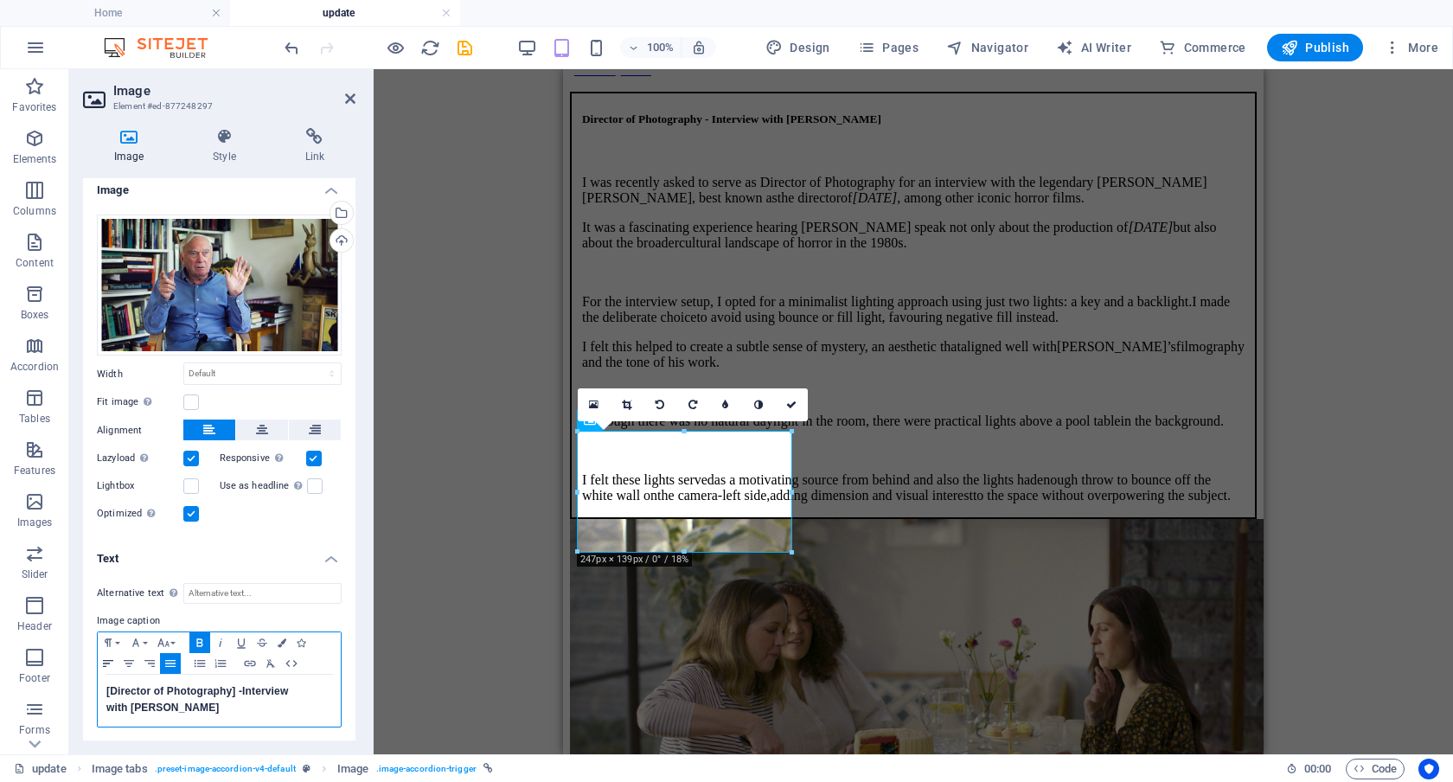
click at [110, 660] on icon "button" at bounding box center [108, 664] width 21 height 14
click at [119, 710] on span "with [PERSON_NAME]" at bounding box center [162, 708] width 113 height 12
click at [137, 704] on span "with [PERSON_NAME]" at bounding box center [207, 699] width 203 height 29
click at [106, 708] on span "with [PERSON_NAME]" at bounding box center [207, 699] width 203 height 29
click at [789, 402] on icon at bounding box center [791, 405] width 10 height 10
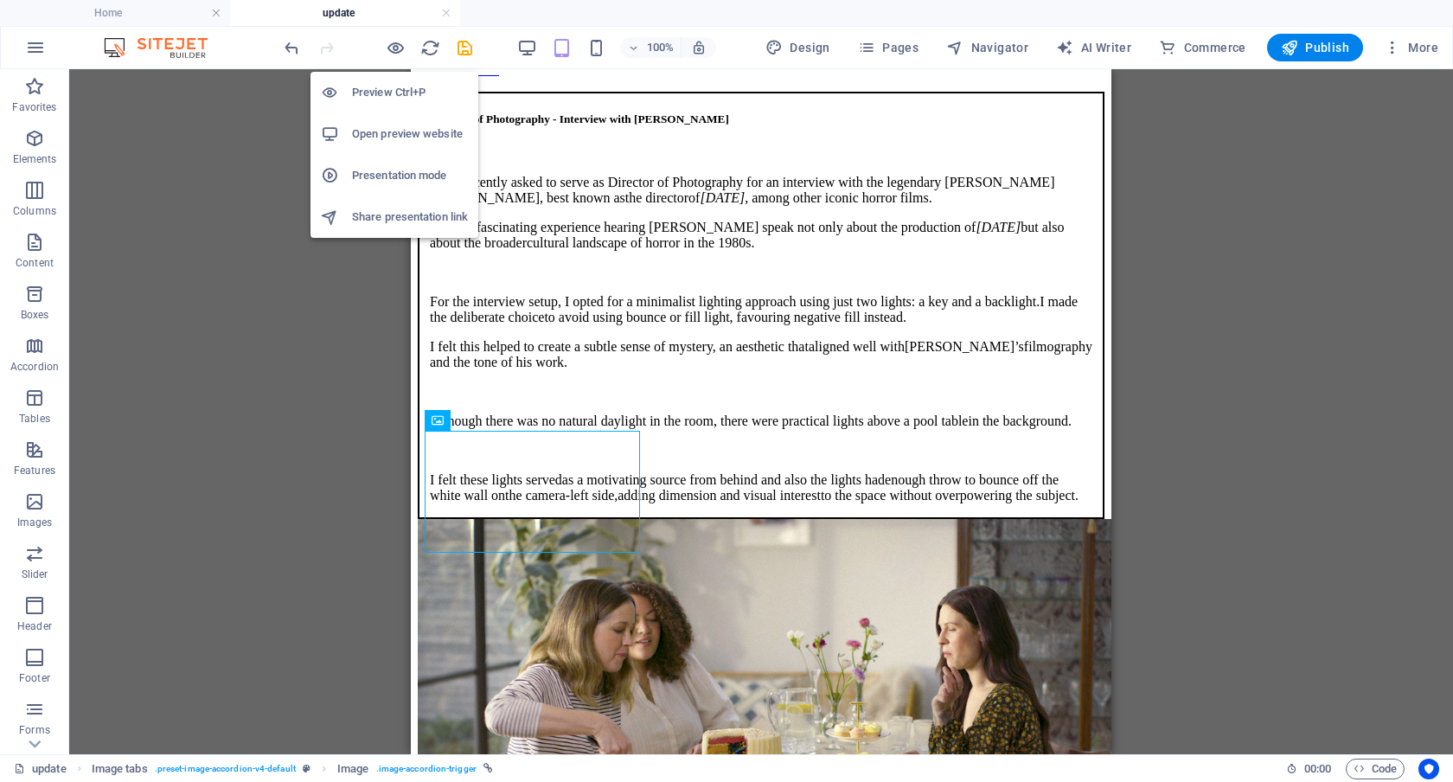
click at [393, 82] on h6 "Preview Ctrl+P" at bounding box center [410, 92] width 116 height 21
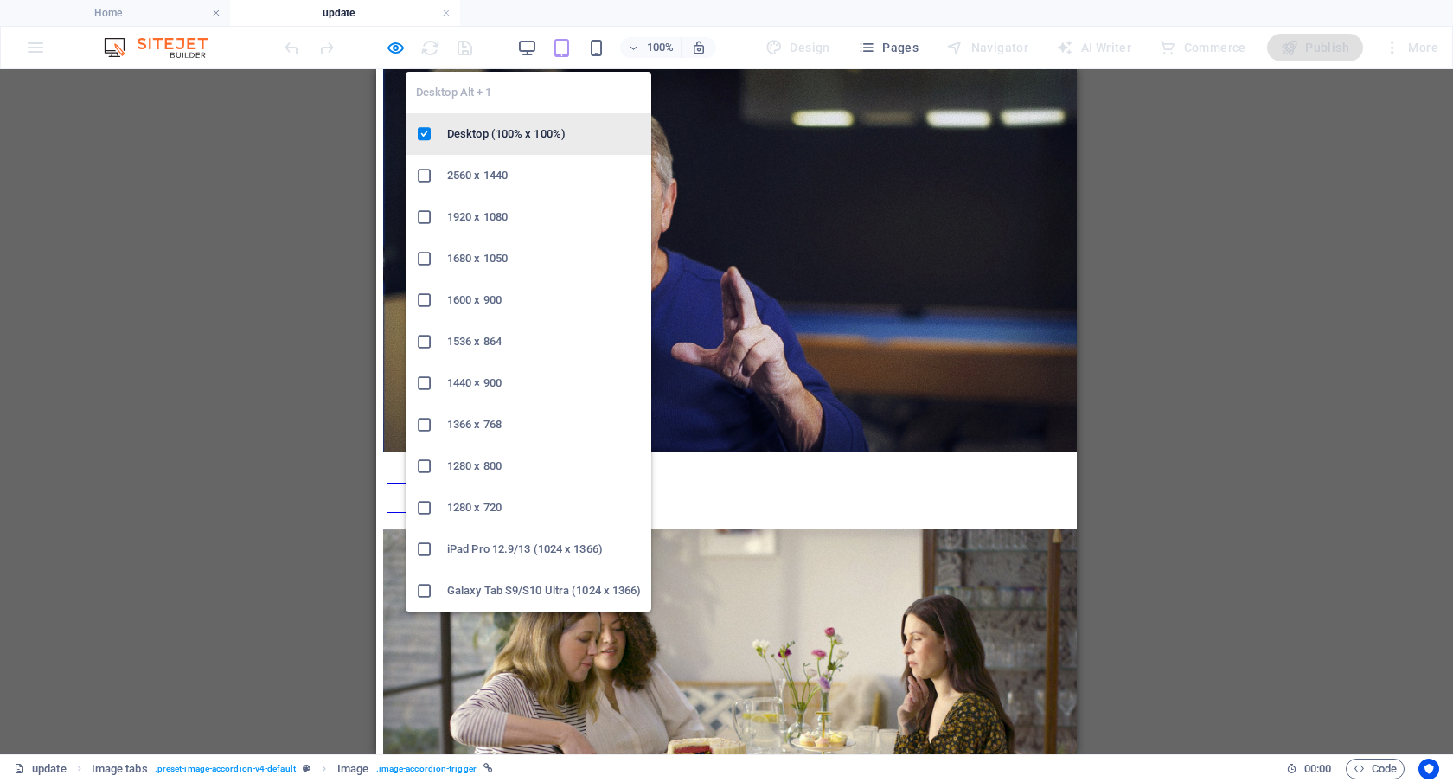
click at [516, 128] on h6 "Desktop (100% x 100%)" at bounding box center [544, 134] width 194 height 21
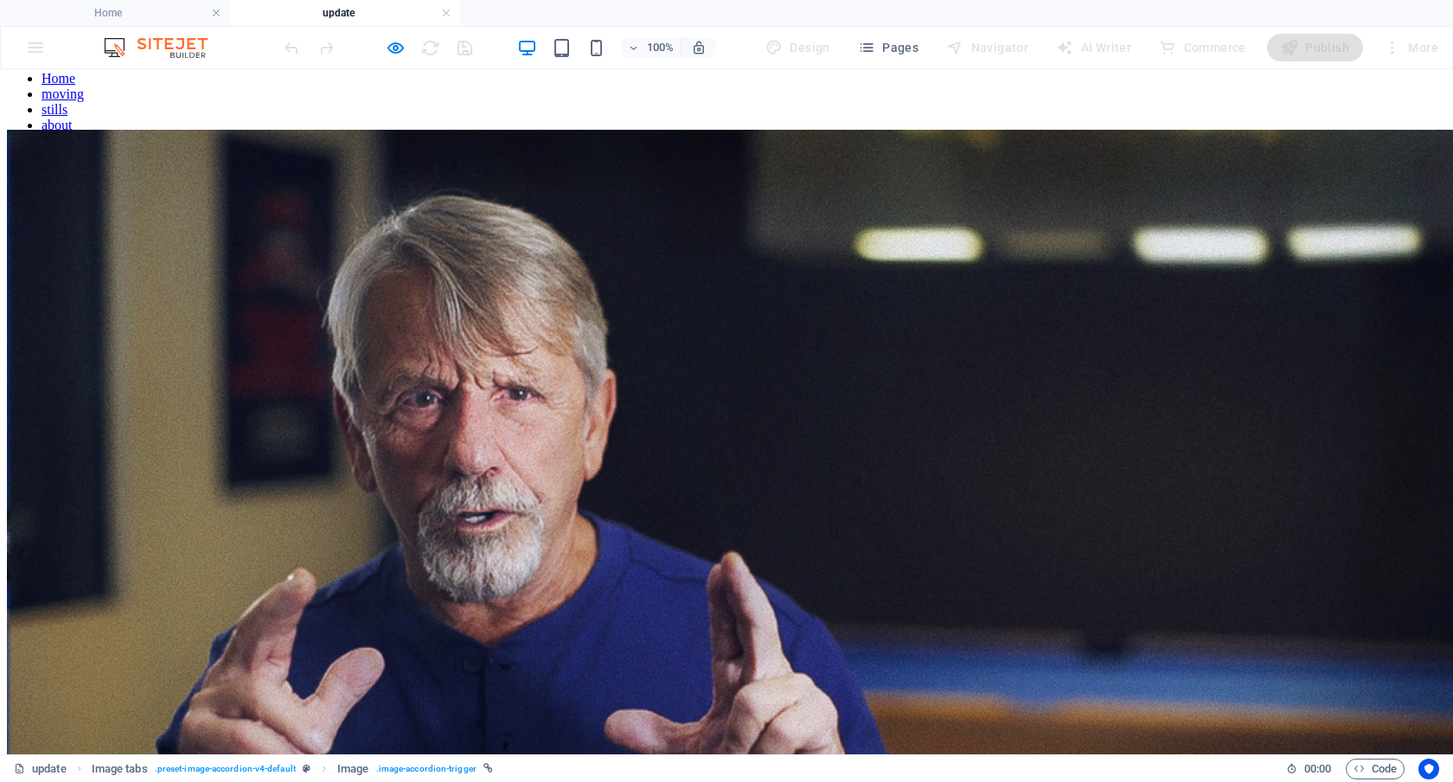
scroll to position [89, 0]
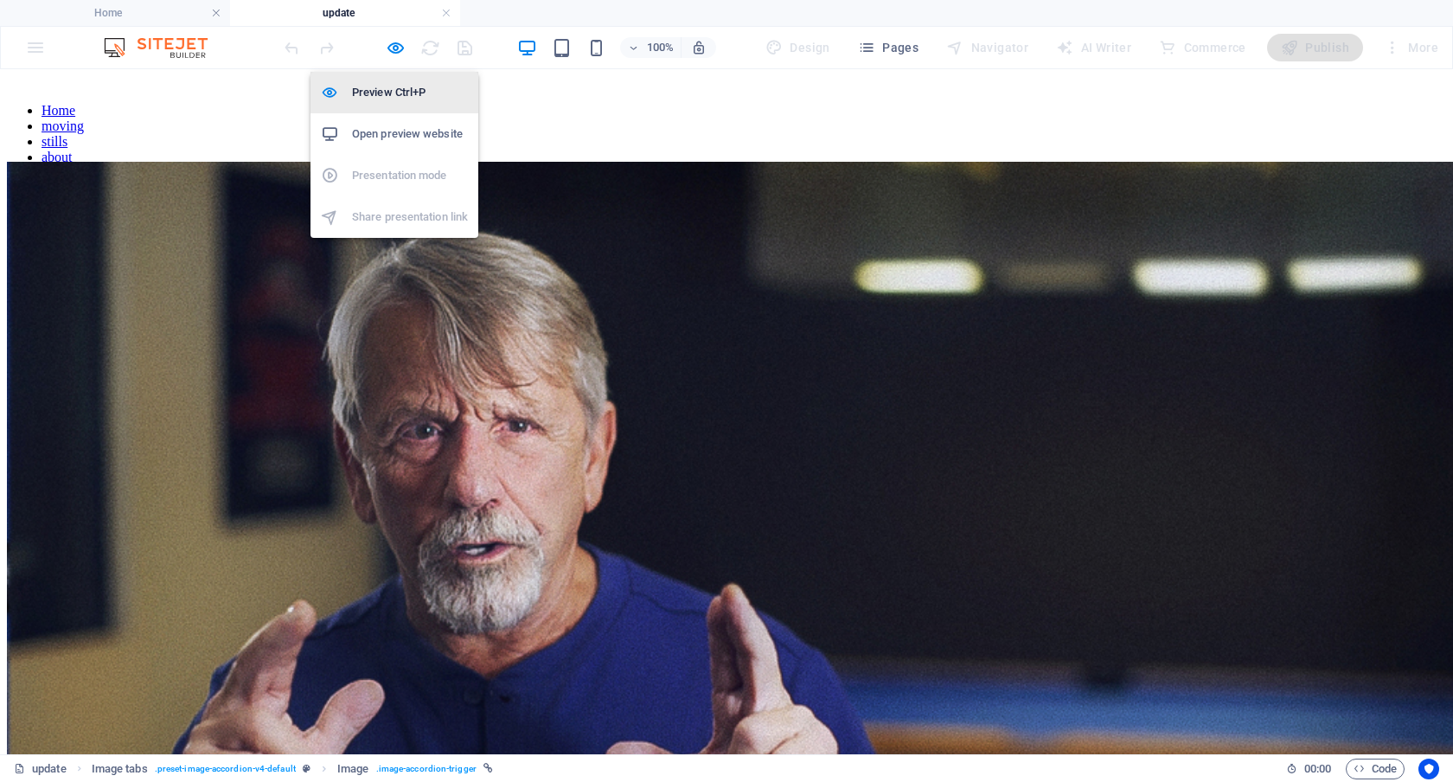
click at [394, 84] on h6 "Preview Ctrl+P" at bounding box center [410, 92] width 116 height 21
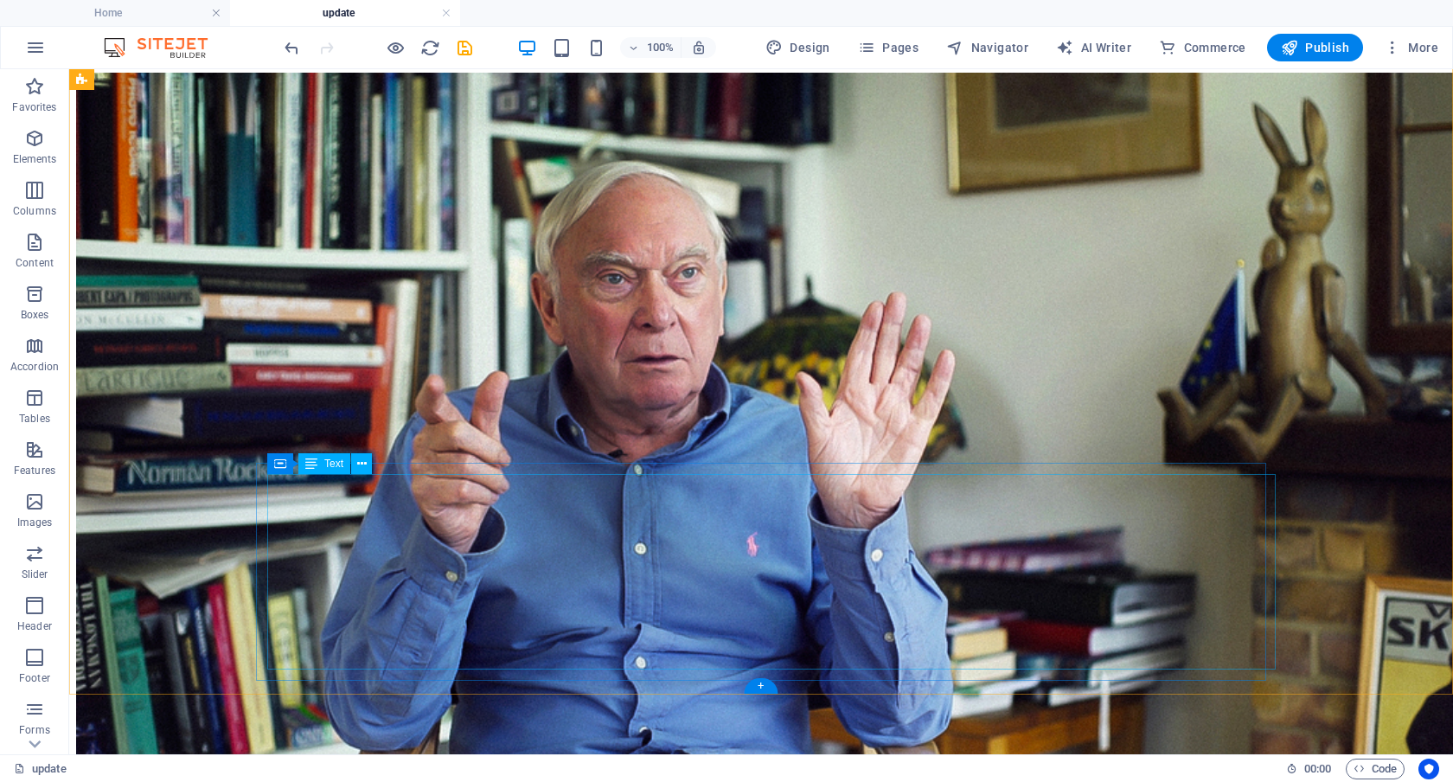
scroll to position [2511, 0]
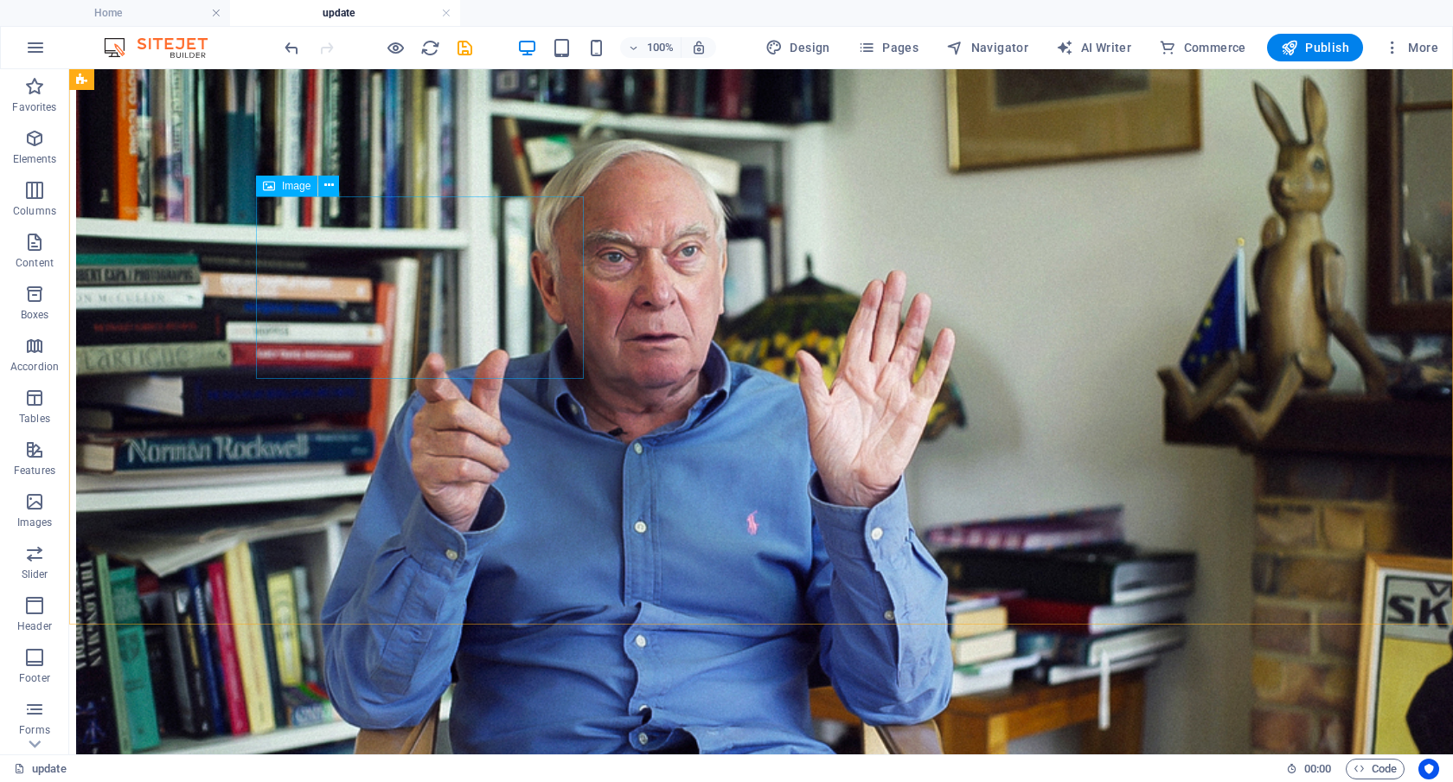
click at [292, 184] on span "Image" at bounding box center [296, 186] width 29 height 10
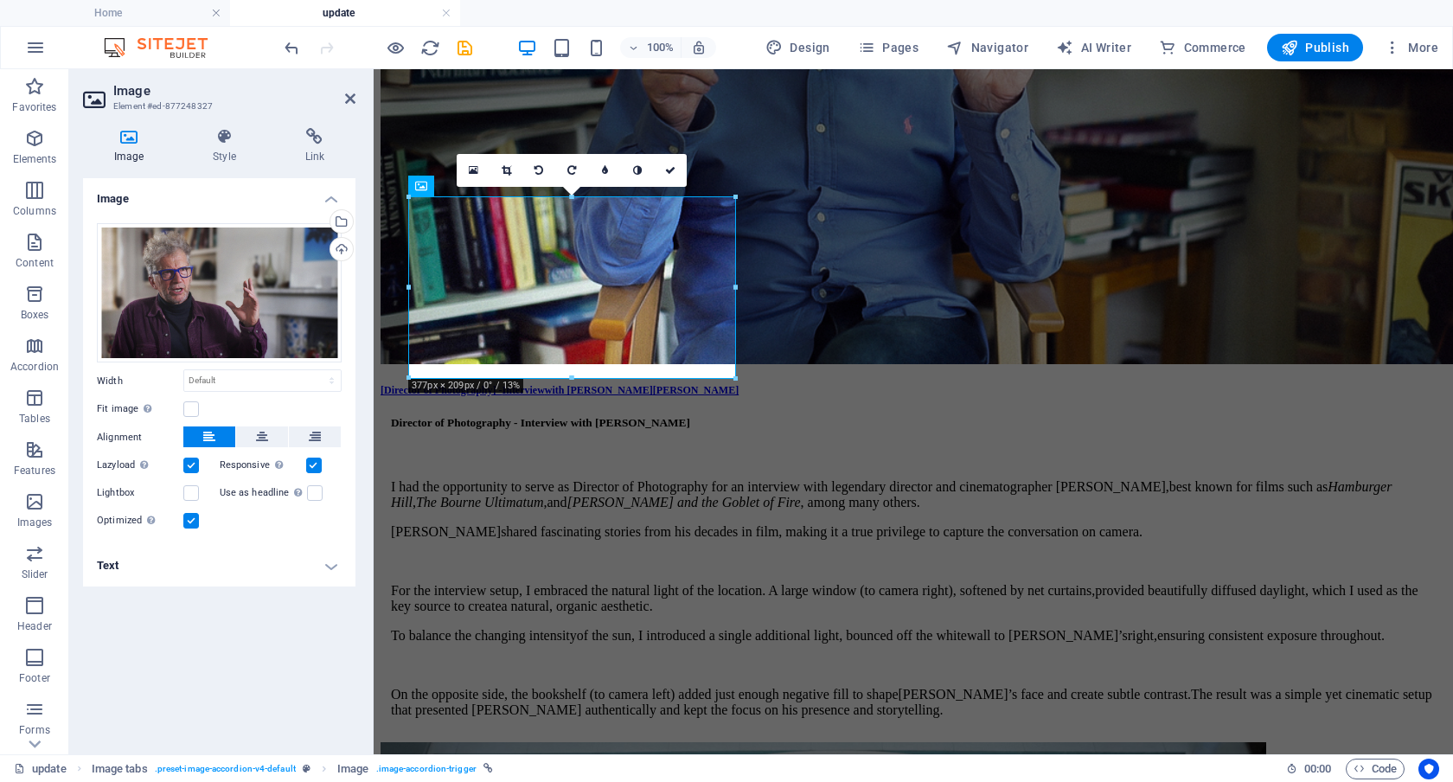
click at [324, 568] on h4 "Text" at bounding box center [219, 566] width 273 height 42
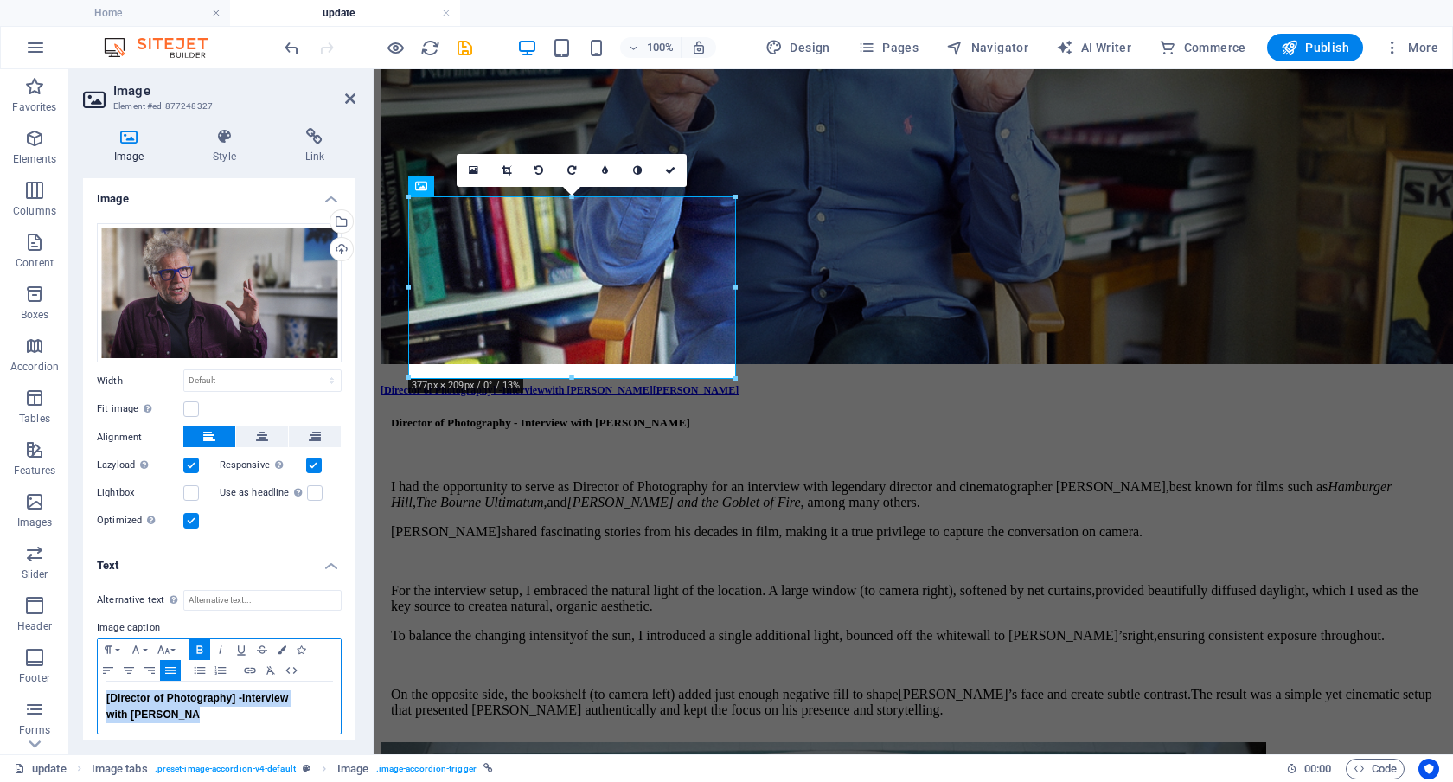
drag, startPoint x: 305, startPoint y: 721, endPoint x: 77, endPoint y: 683, distance: 231.5
click at [77, 683] on div "Image Style Link Image Drag files here, click to choose files or select files f…" at bounding box center [219, 434] width 300 height 640
click at [279, 645] on icon "button" at bounding box center [282, 649] width 9 height 9
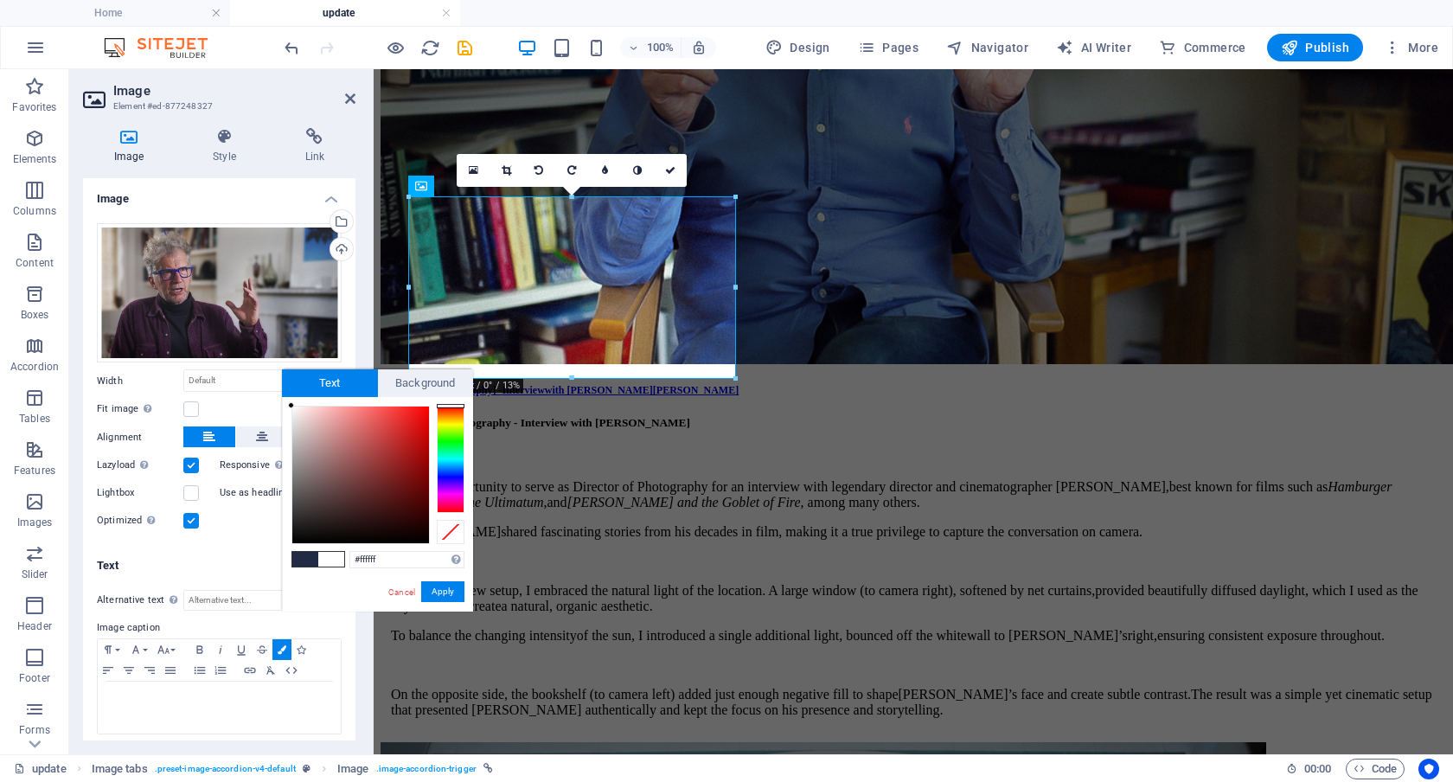
type input "#5a5353"
click at [302, 494] on div at bounding box center [360, 475] width 137 height 137
click at [457, 586] on button "Apply" at bounding box center [442, 591] width 43 height 21
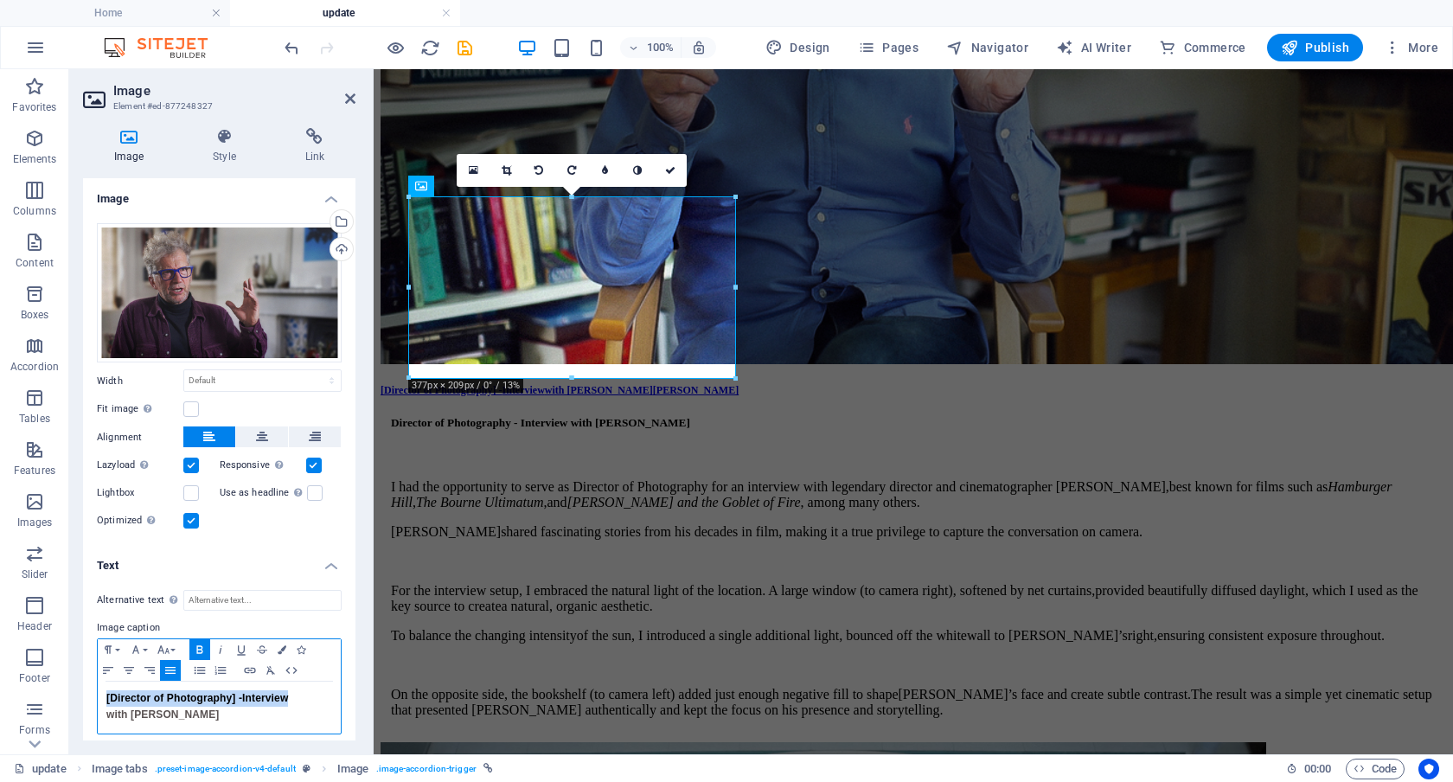
click at [204, 717] on p "with [PERSON_NAME]" at bounding box center [219, 715] width 226 height 16
click at [106, 713] on strong "with [PERSON_NAME]" at bounding box center [162, 715] width 113 height 12
click at [108, 714] on strong "with [PERSON_NAME]" at bounding box center [219, 706] width 226 height 29
drag, startPoint x: 174, startPoint y: 721, endPoint x: 96, endPoint y: 692, distance: 83.2
click at [97, 692] on div "Paragraph Format Normal Heading 1 Heading 2 Heading 3 Heading 4 Heading 5 Headi…" at bounding box center [219, 686] width 245 height 96
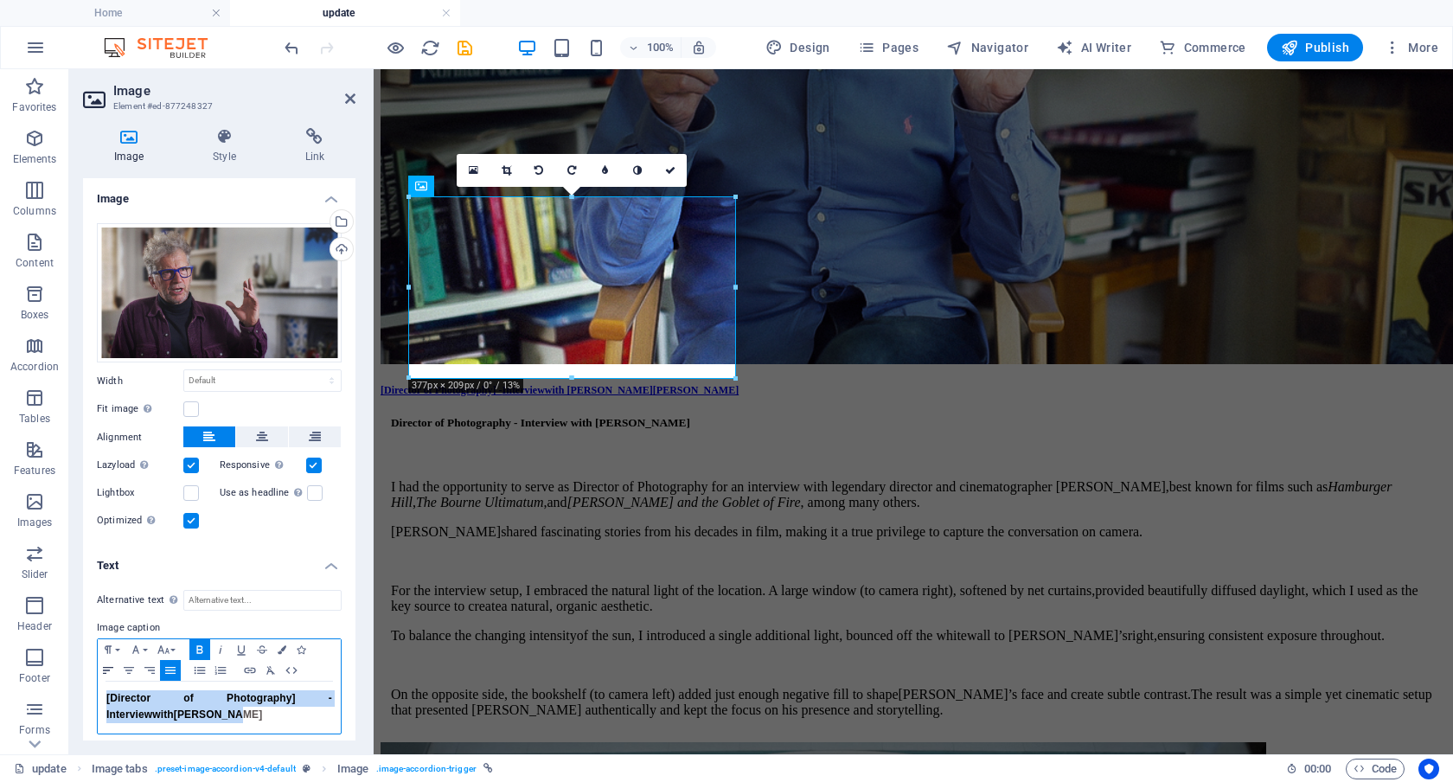
click at [106, 664] on icon "button" at bounding box center [108, 671] width 21 height 14
click at [672, 169] on icon at bounding box center [670, 170] width 10 height 10
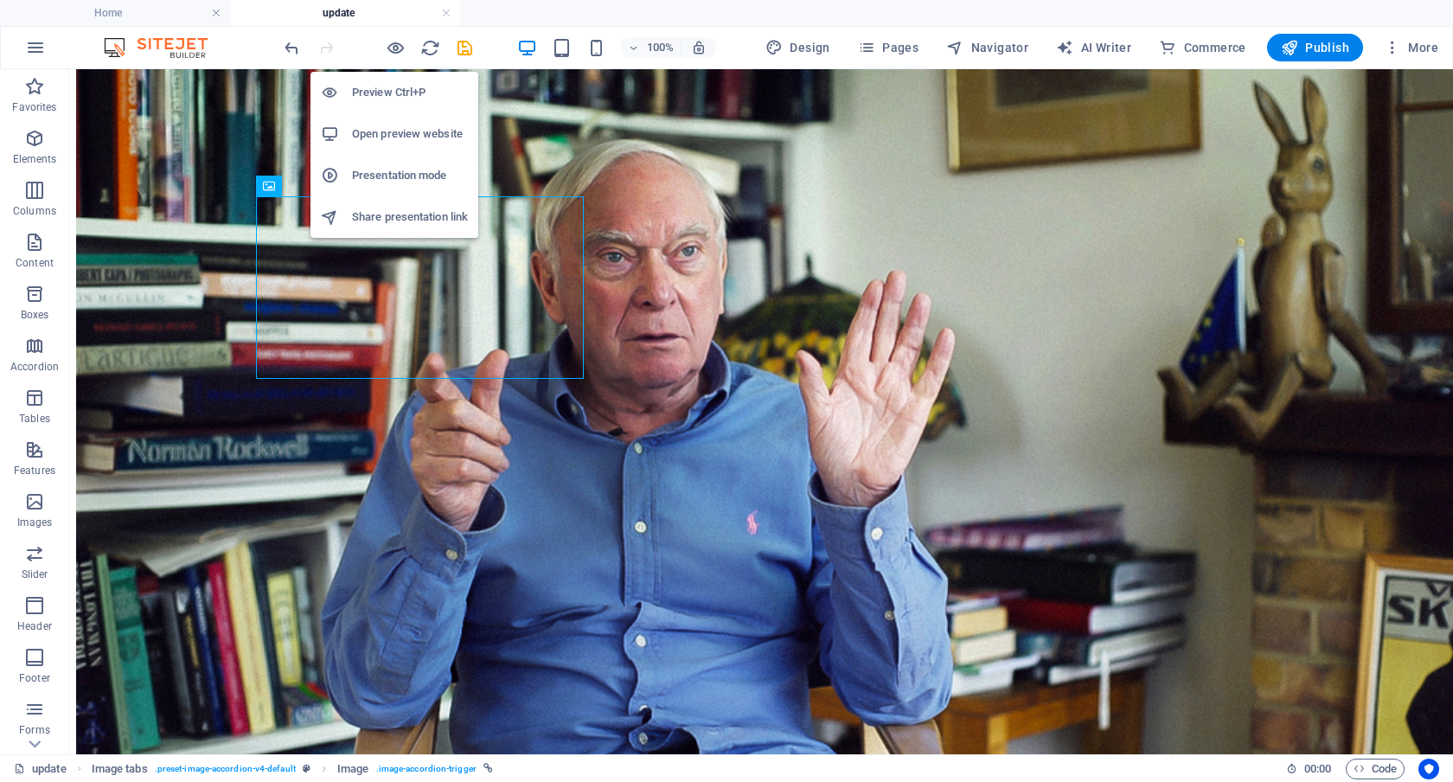
click at [400, 89] on h6 "Preview Ctrl+P" at bounding box center [410, 92] width 116 height 21
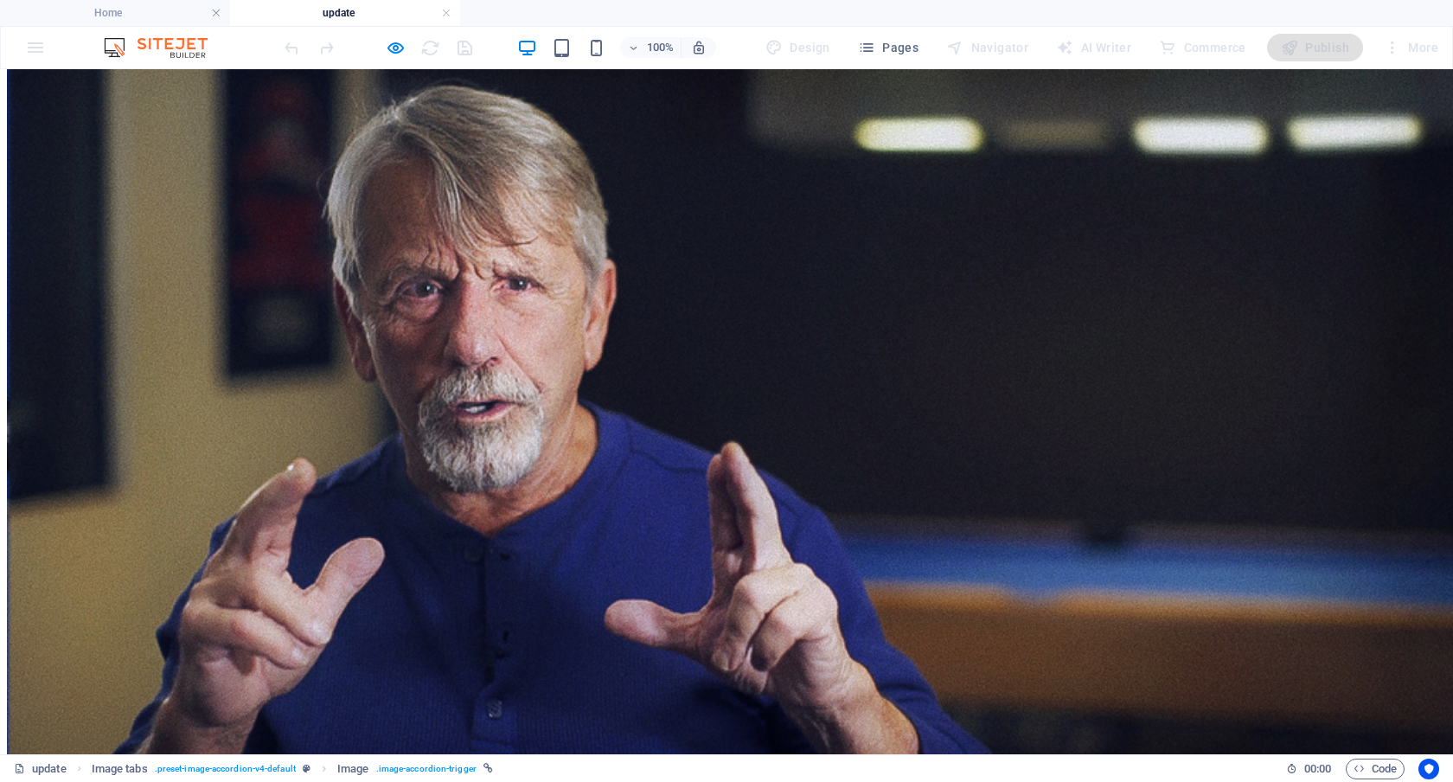
scroll to position [221, 0]
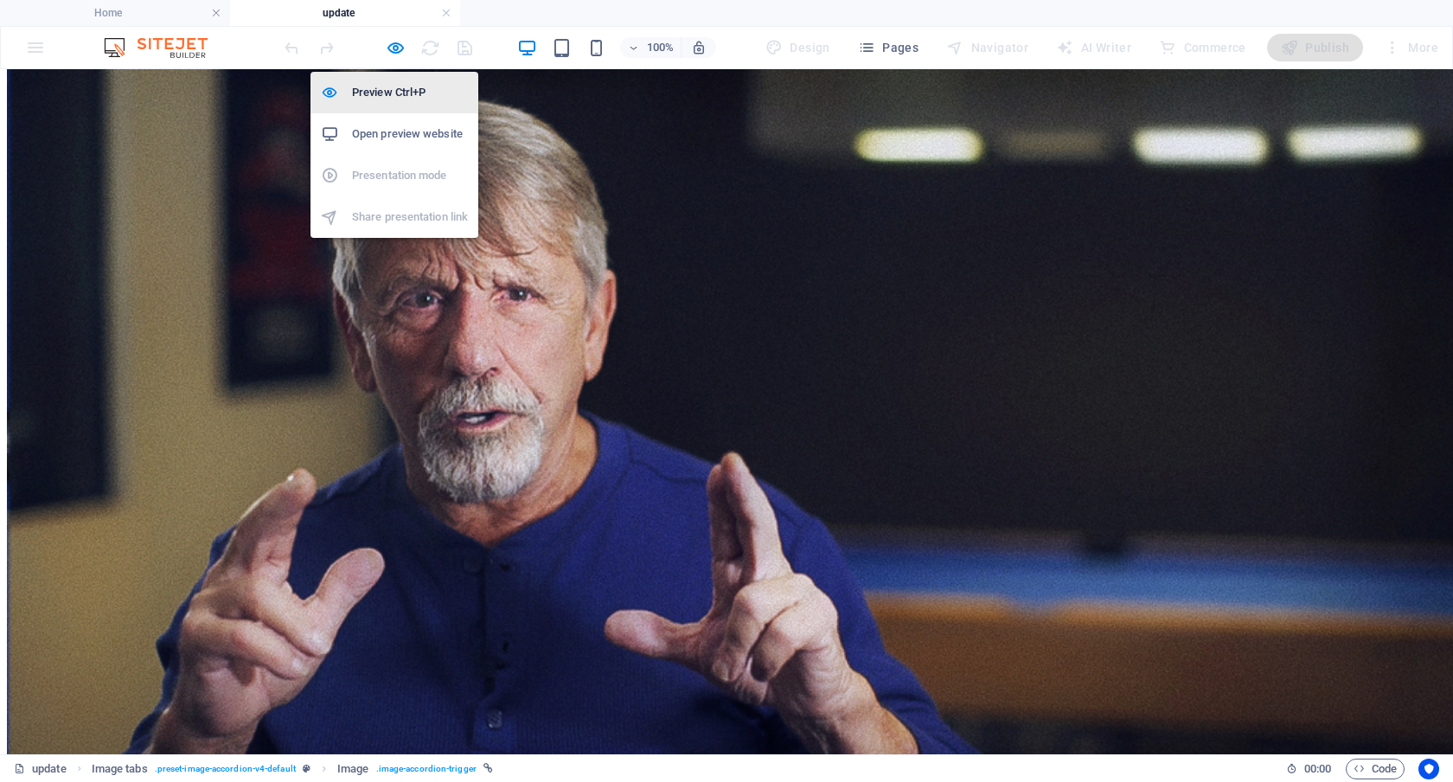
click at [398, 74] on li "Preview Ctrl+P" at bounding box center [395, 93] width 168 height 42
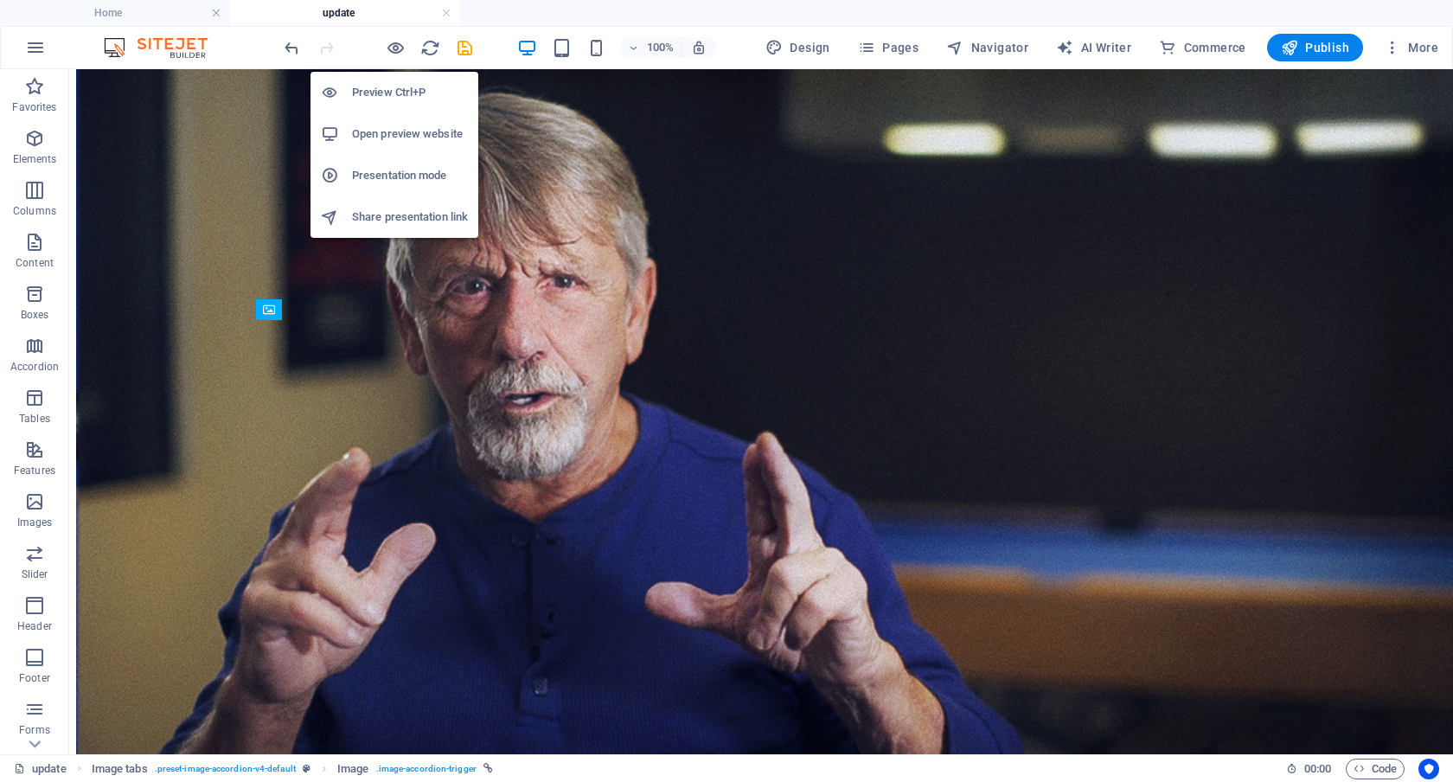
scroll to position [2387, 0]
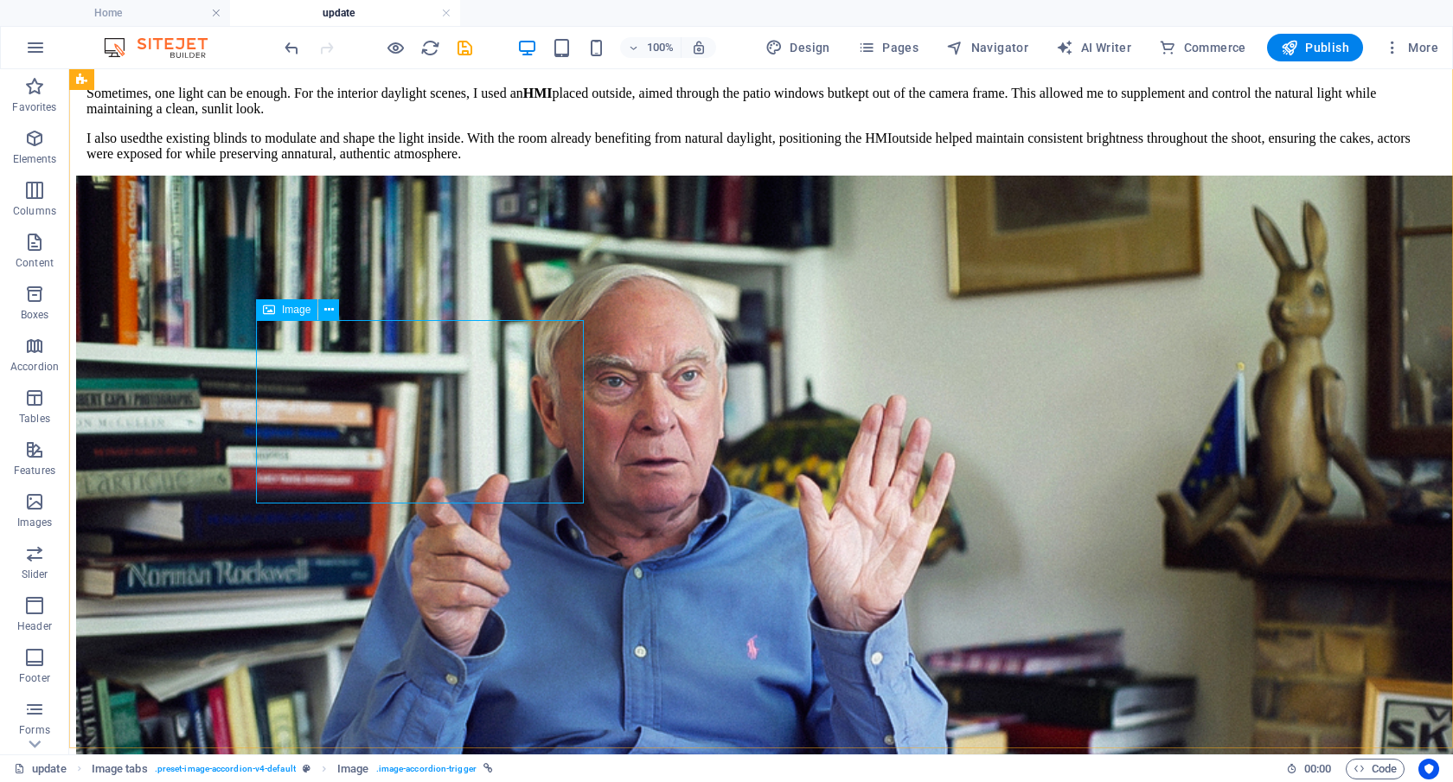
click at [293, 310] on span "Image" at bounding box center [296, 310] width 29 height 10
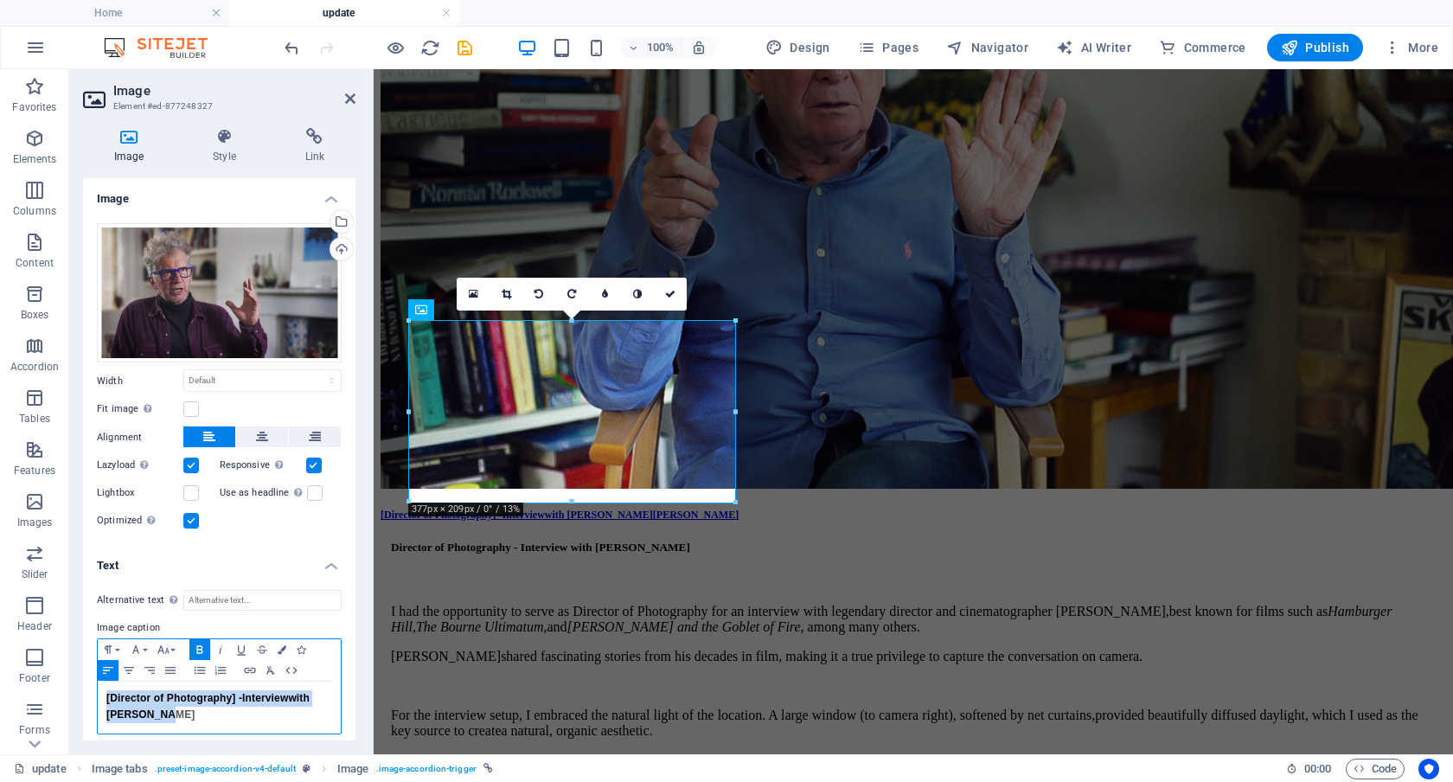
drag, startPoint x: 183, startPoint y: 715, endPoint x: 78, endPoint y: 692, distance: 107.1
click at [78, 692] on div "Image Style Link Image Drag files here, click to choose files or select files f…" at bounding box center [219, 434] width 300 height 640
click at [282, 645] on icon "button" at bounding box center [282, 649] width 9 height 9
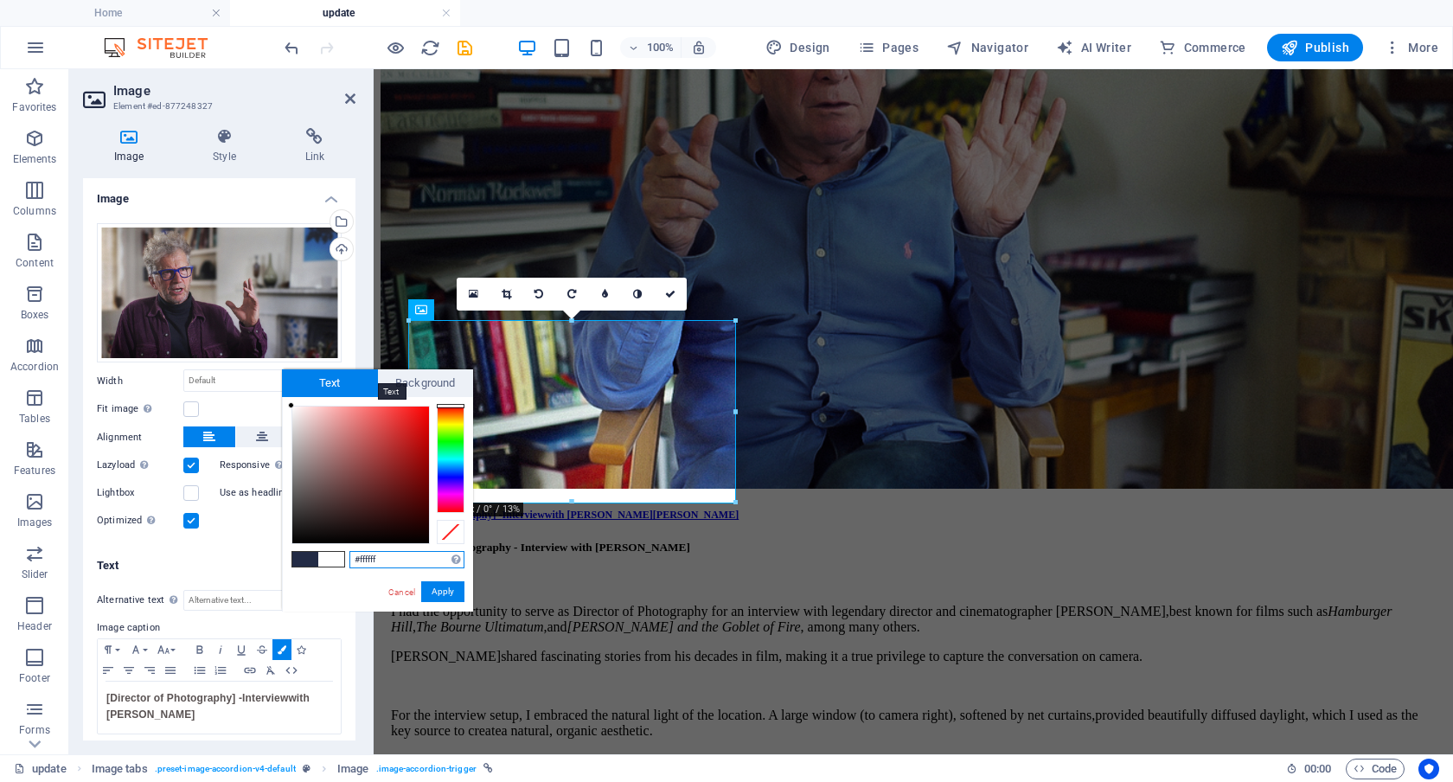
drag, startPoint x: 316, startPoint y: 492, endPoint x: 287, endPoint y: 374, distance: 121.9
click at [287, 374] on div "Text Background less #ffffff Supported formats #0852ed rgb(8, 82, 237) rgba(8, …" at bounding box center [377, 490] width 191 height 242
click at [441, 585] on button "Apply" at bounding box center [442, 591] width 43 height 21
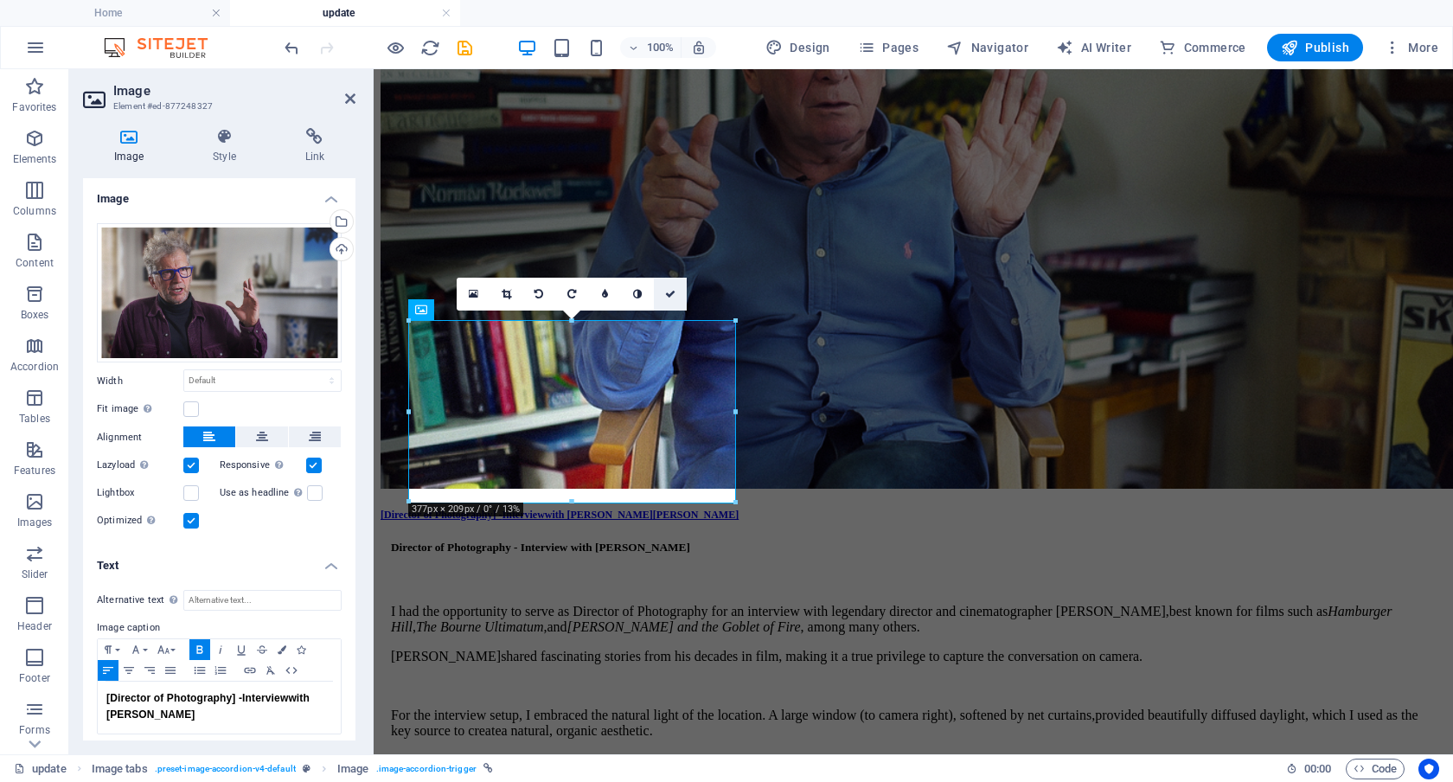
click at [667, 295] on icon at bounding box center [670, 294] width 10 height 10
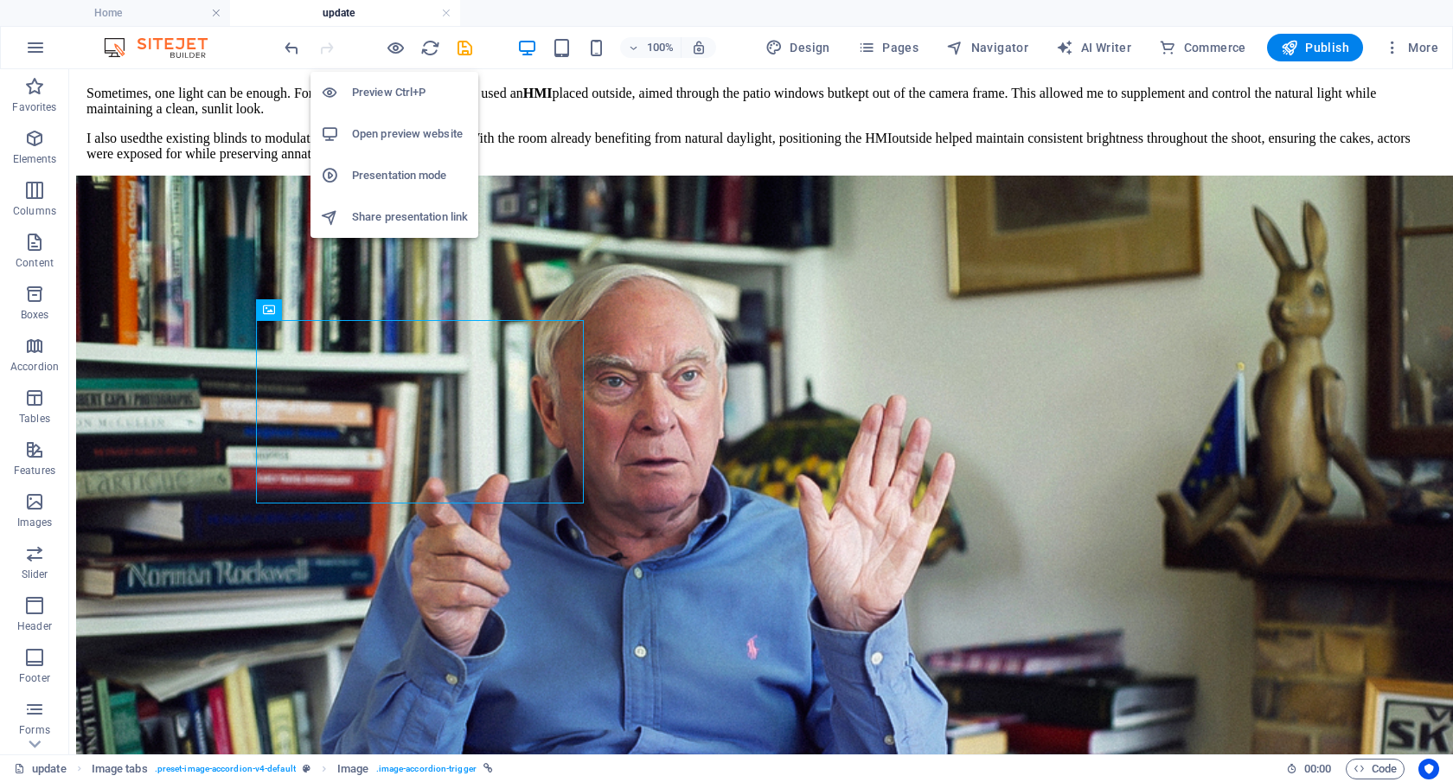
click at [398, 84] on h6 "Preview Ctrl+P" at bounding box center [410, 92] width 116 height 21
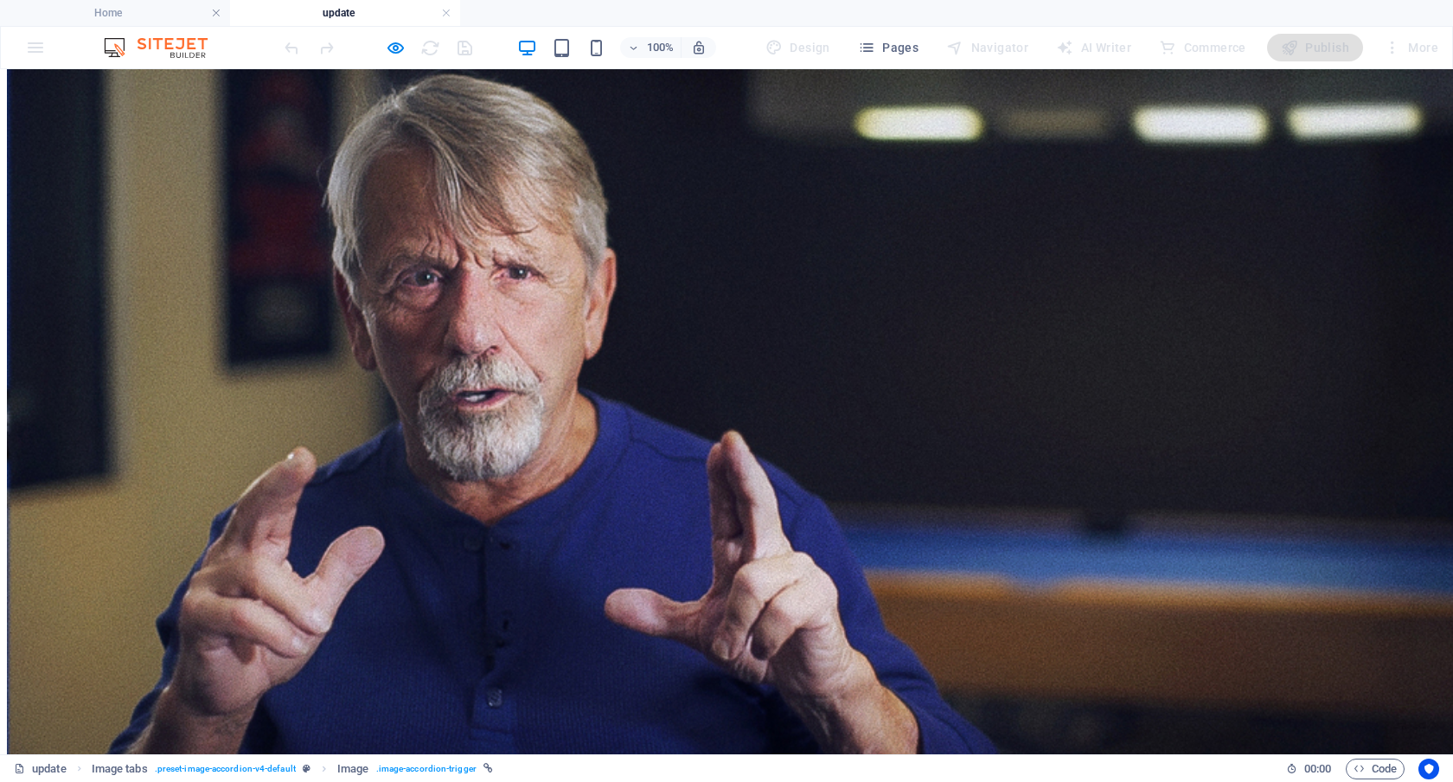
scroll to position [72, 0]
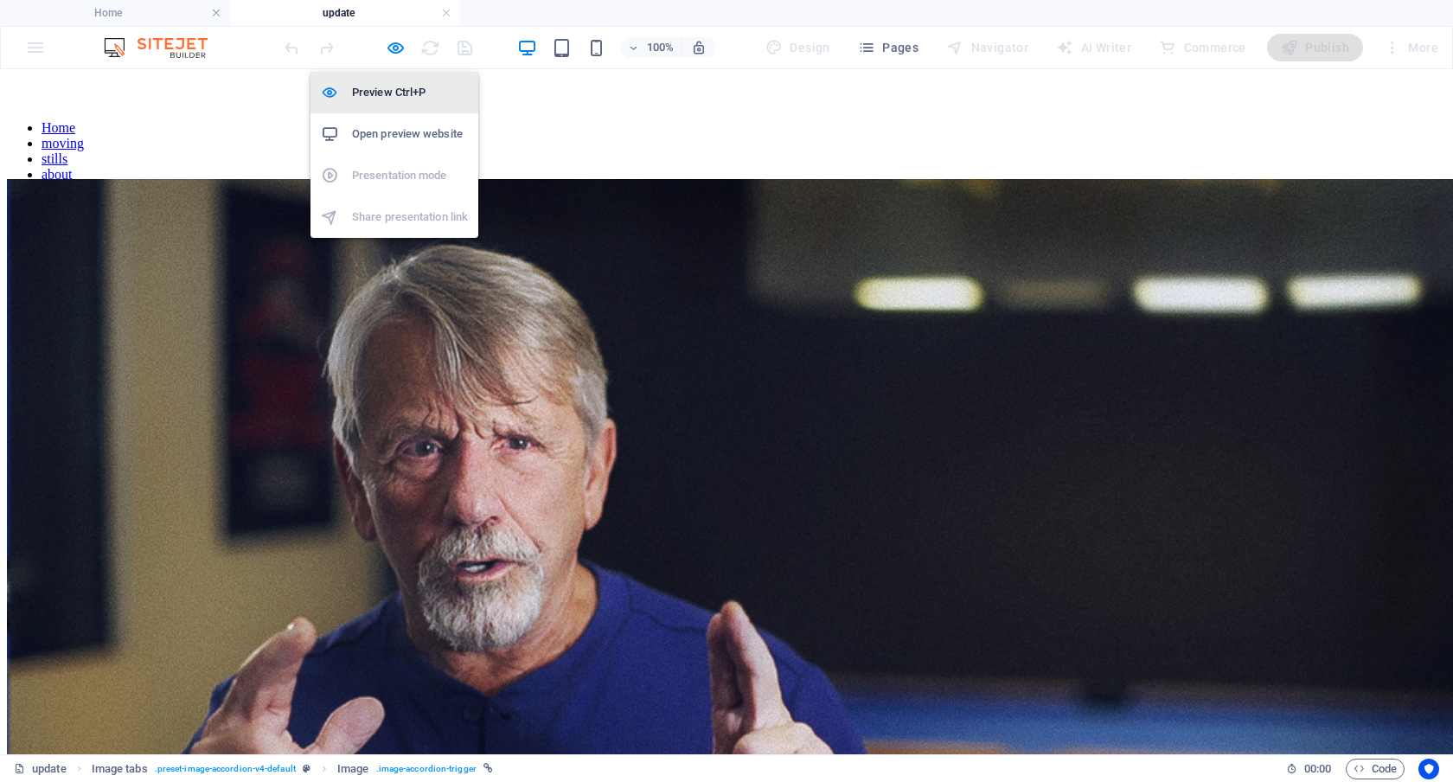
click at [396, 77] on li "Preview Ctrl+P" at bounding box center [395, 93] width 168 height 42
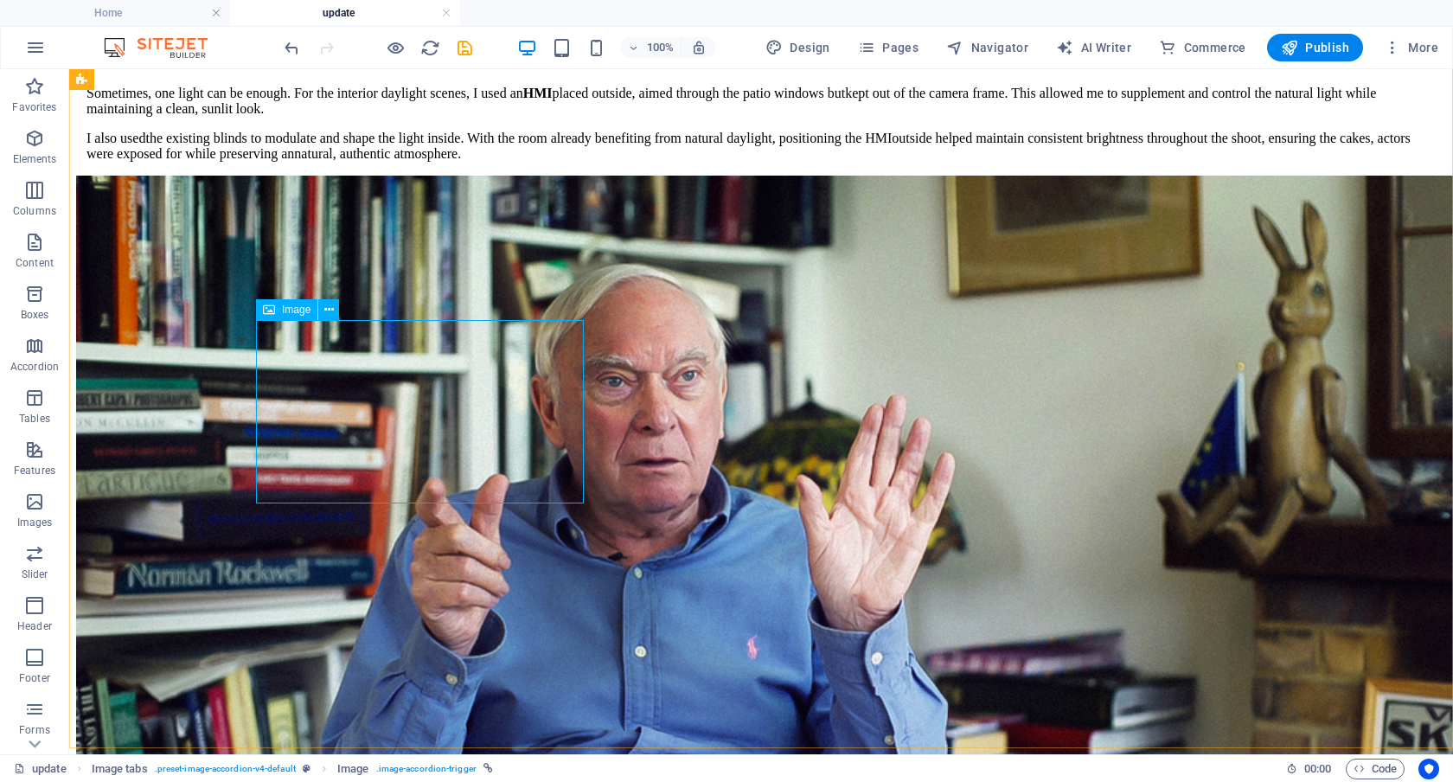
click at [291, 308] on span "Image" at bounding box center [296, 310] width 29 height 10
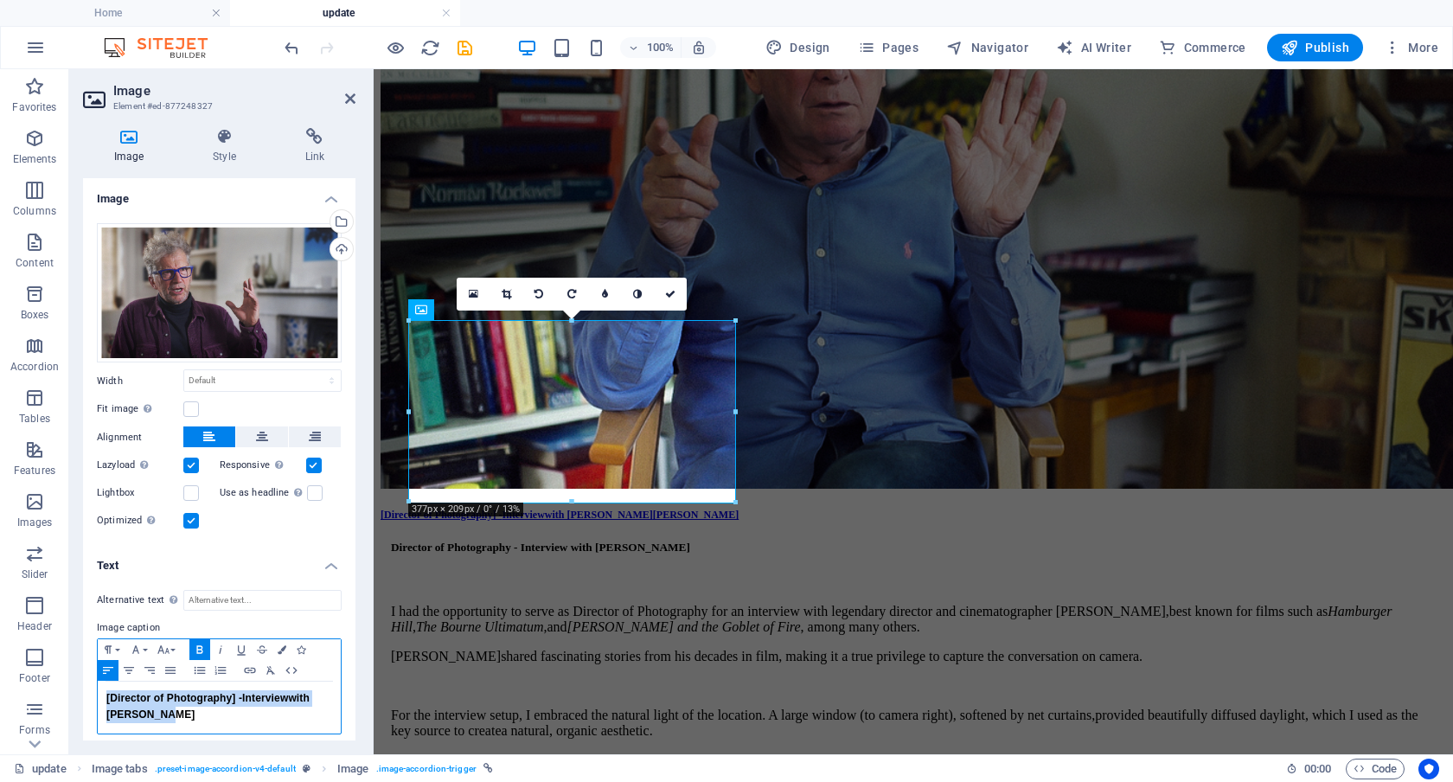
drag, startPoint x: 172, startPoint y: 720, endPoint x: 91, endPoint y: 694, distance: 85.4
click at [91, 694] on div "Alternative text The alternative text is used by devices that cannot display im…" at bounding box center [219, 662] width 273 height 173
click at [282, 645] on icon "button" at bounding box center [282, 649] width 9 height 9
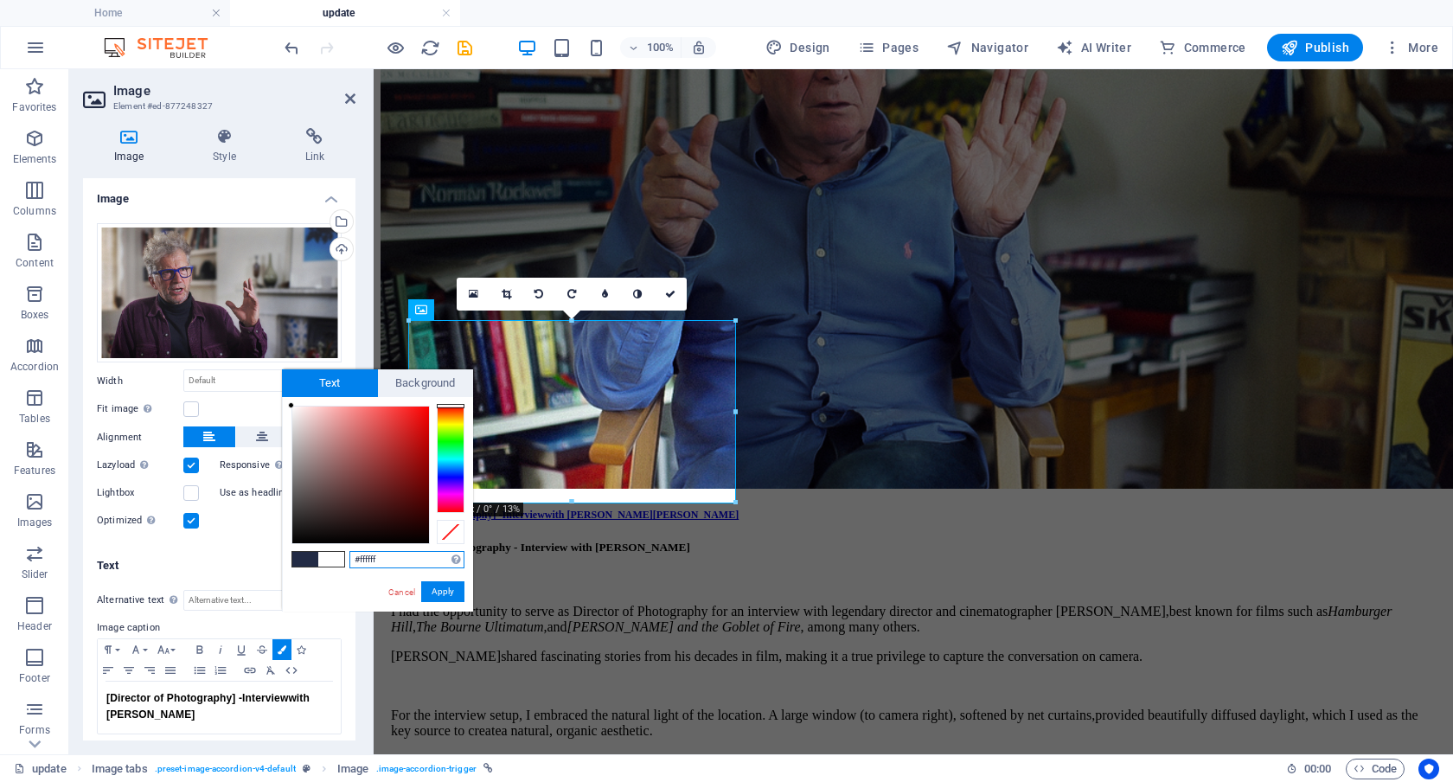
drag, startPoint x: 319, startPoint y: 416, endPoint x: 275, endPoint y: 396, distance: 48.4
click at [275, 396] on body "Individual Home update Favorites Elements Columns Content Boxes Accordion Table…" at bounding box center [726, 391] width 1453 height 782
drag, startPoint x: 446, startPoint y: 592, endPoint x: 89, endPoint y: 491, distance: 370.3
click at [446, 592] on button "Apply" at bounding box center [442, 591] width 43 height 21
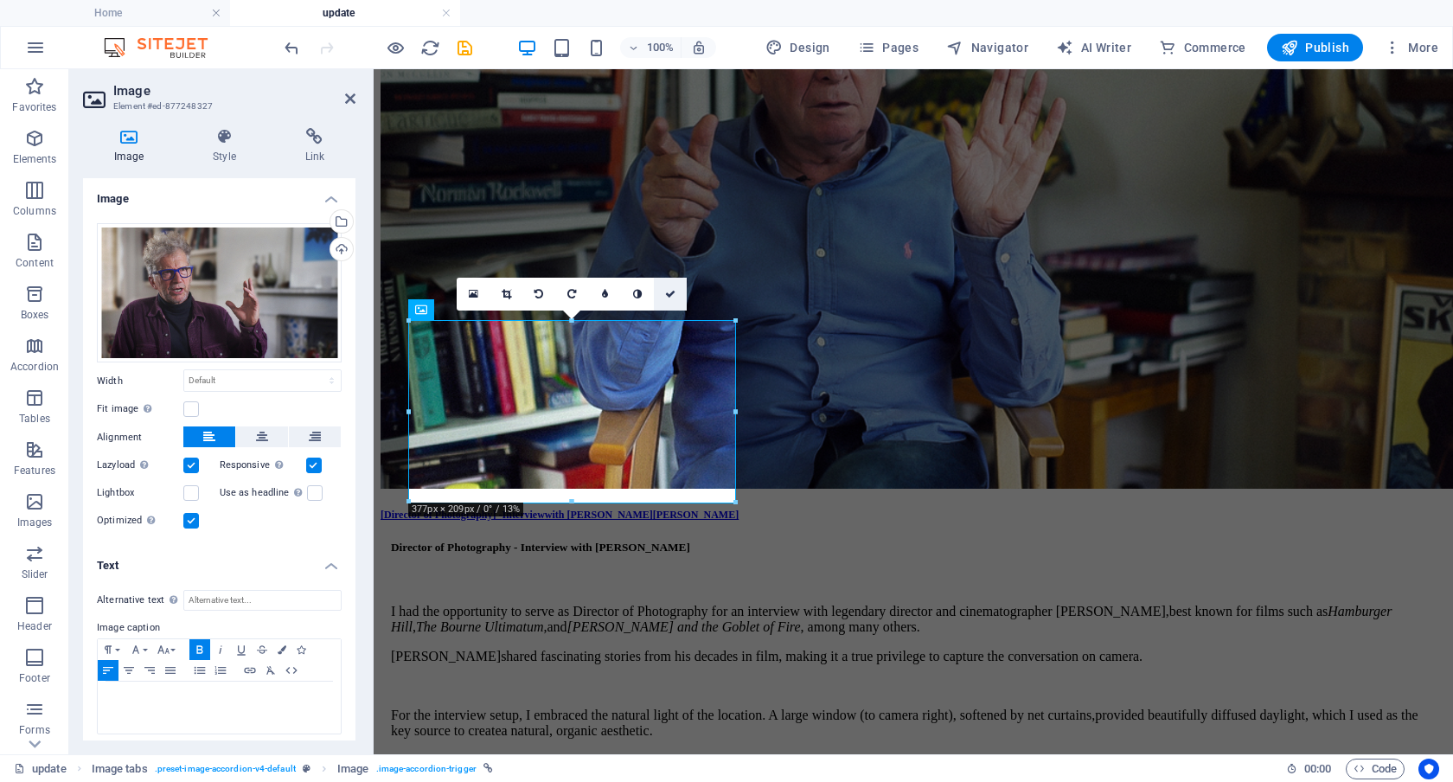
click at [666, 294] on icon at bounding box center [670, 294] width 10 height 10
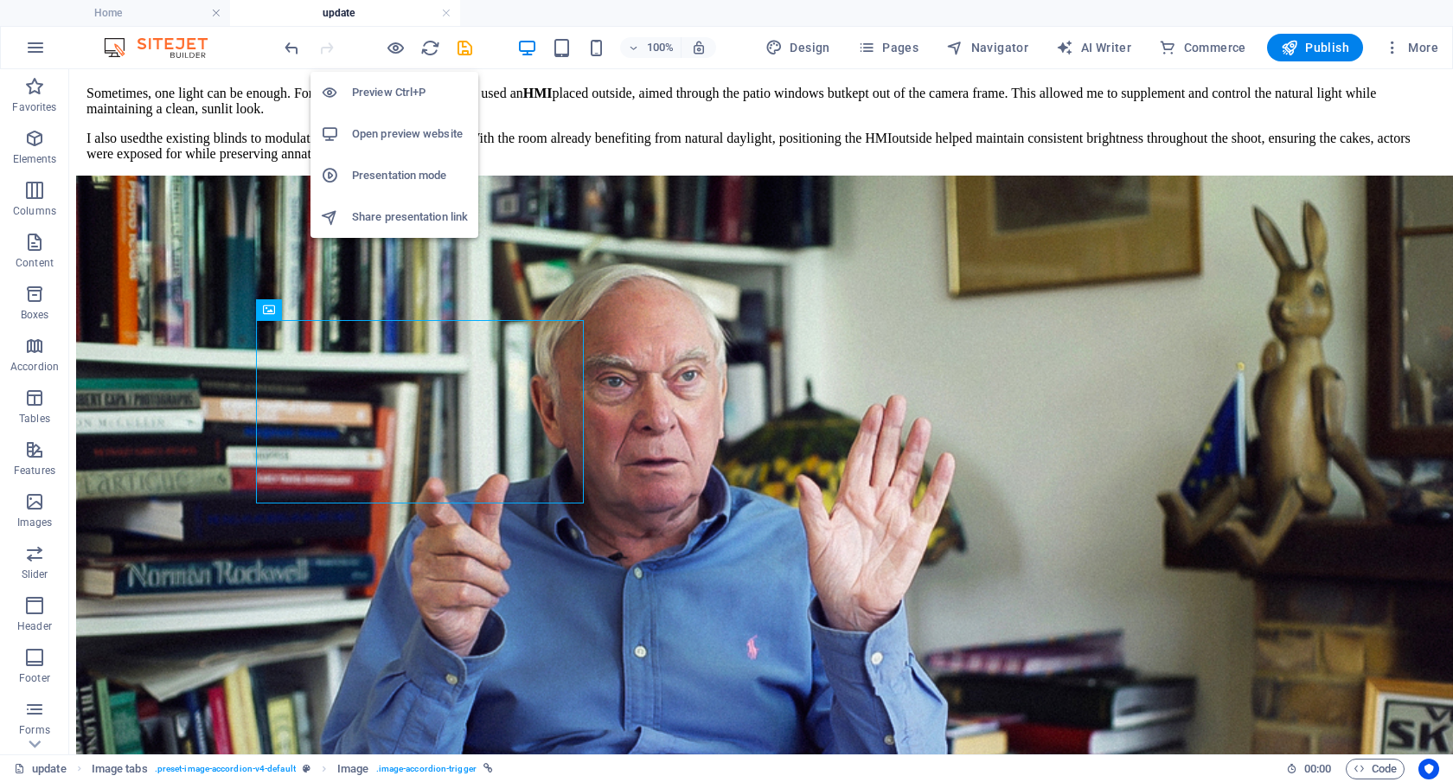
click at [395, 89] on h6 "Preview Ctrl+P" at bounding box center [410, 92] width 116 height 21
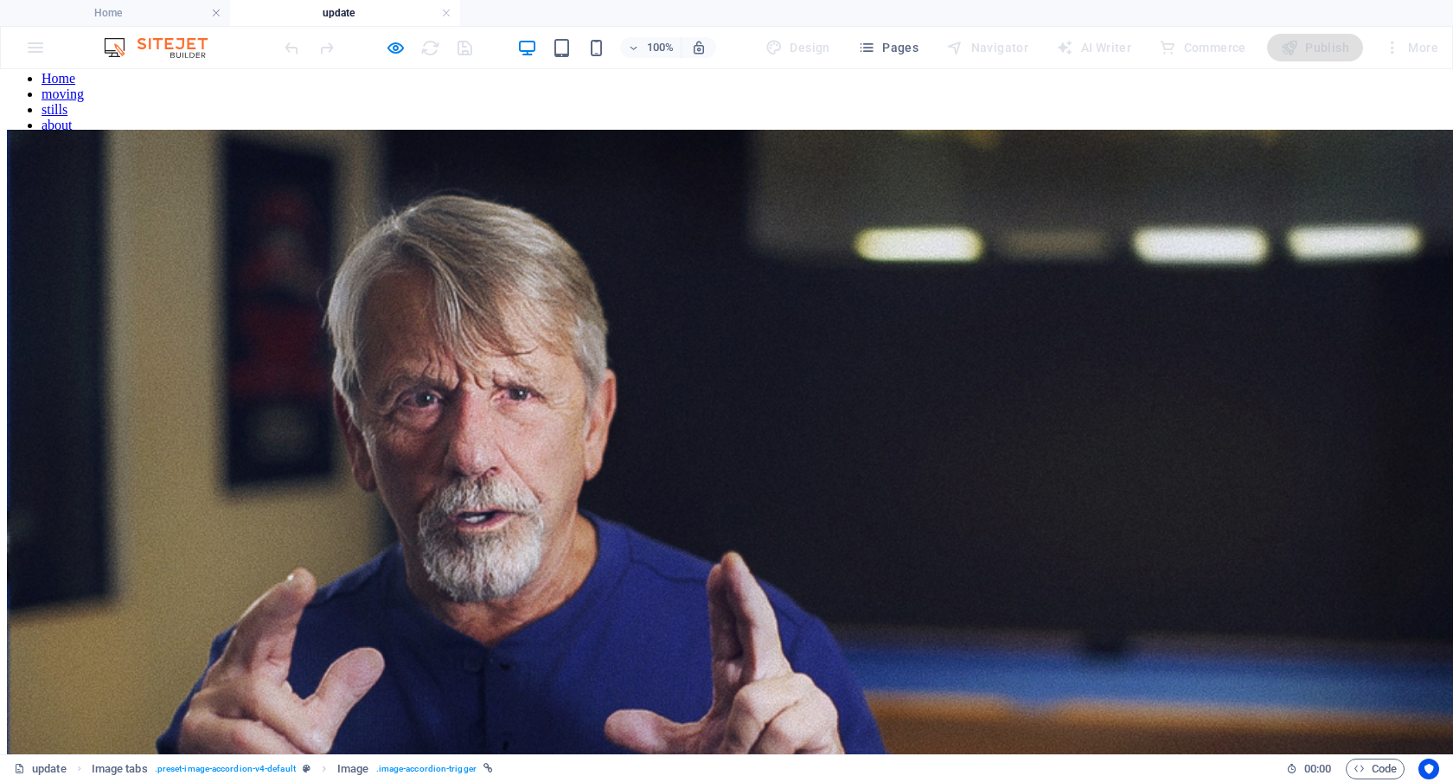
scroll to position [117, 0]
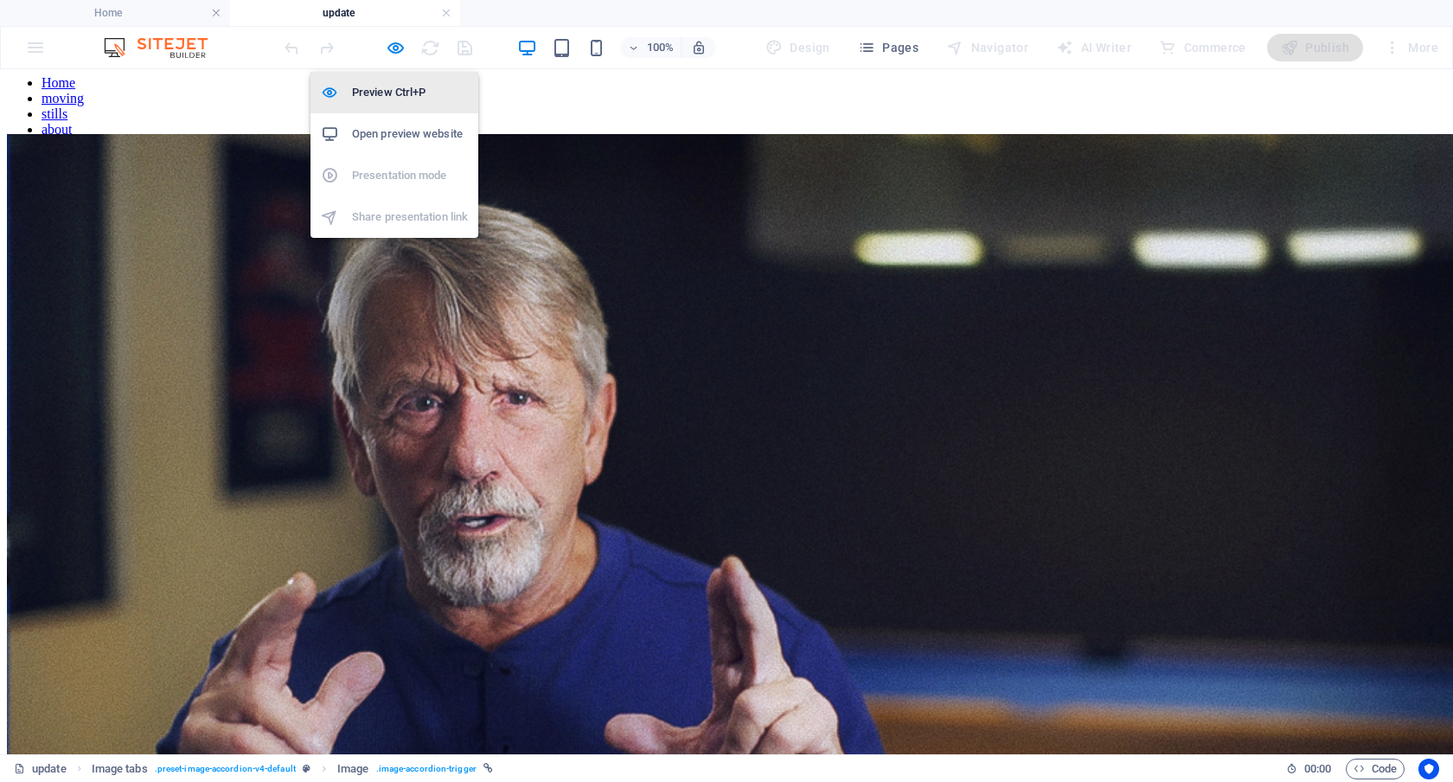
click at [390, 88] on h6 "Preview Ctrl+P" at bounding box center [410, 92] width 116 height 21
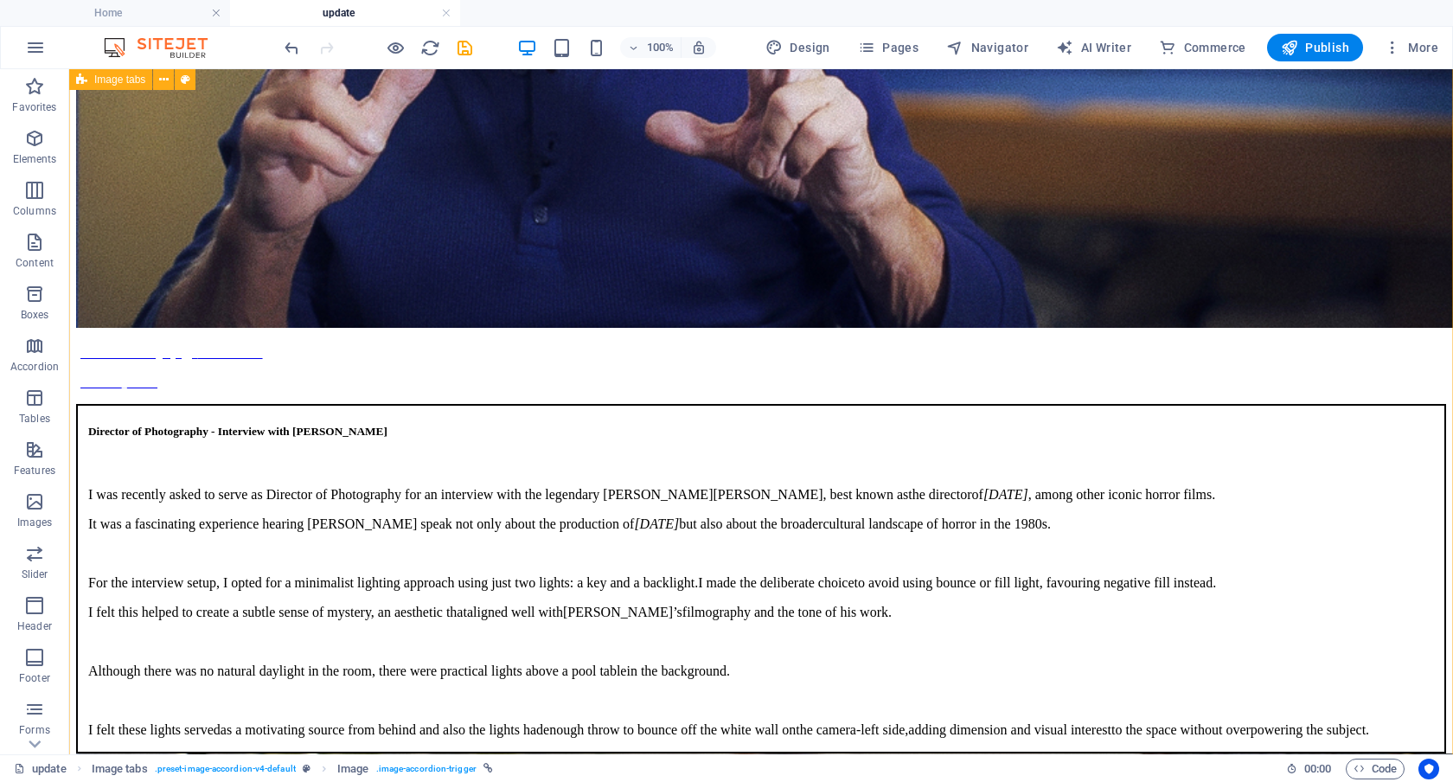
scroll to position [667, 0]
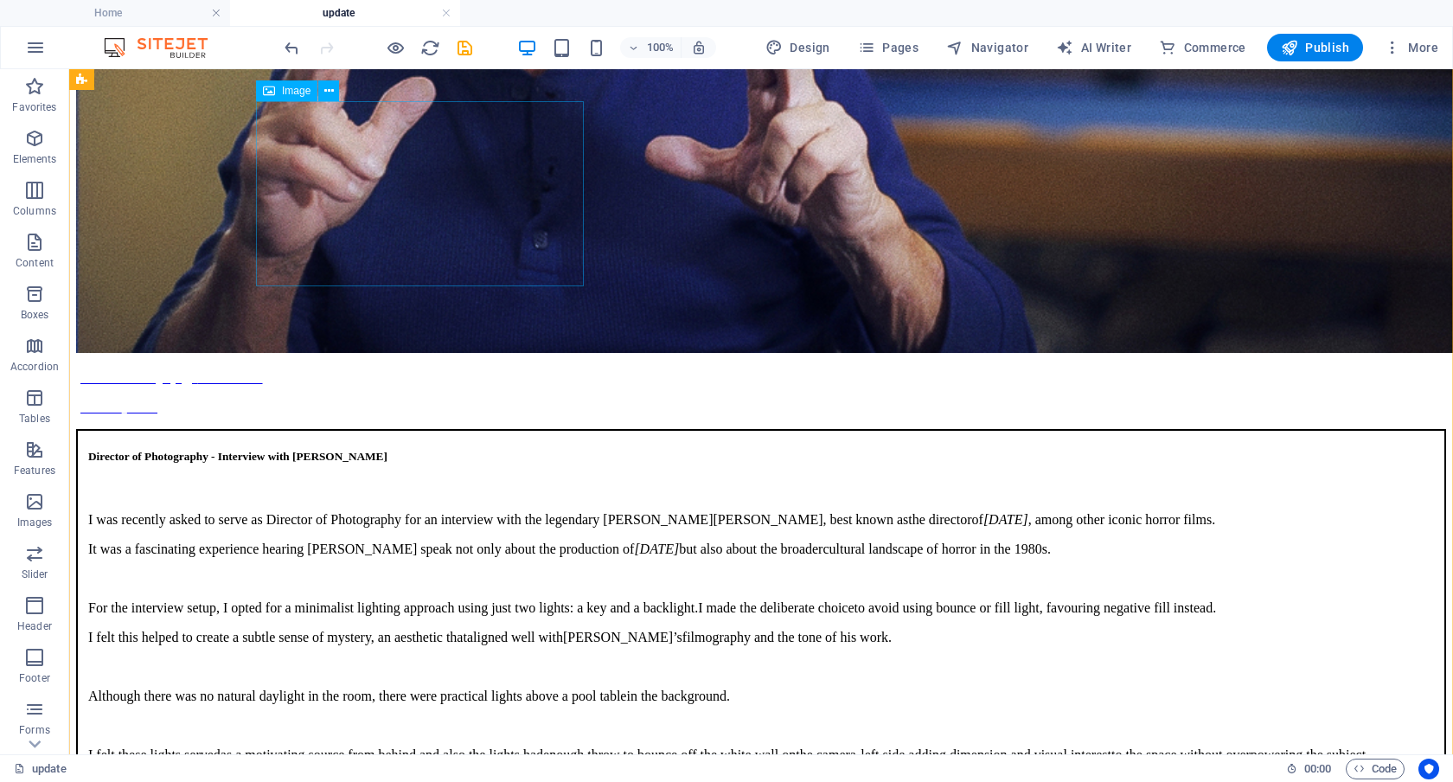
click at [297, 92] on span "Image" at bounding box center [296, 91] width 29 height 10
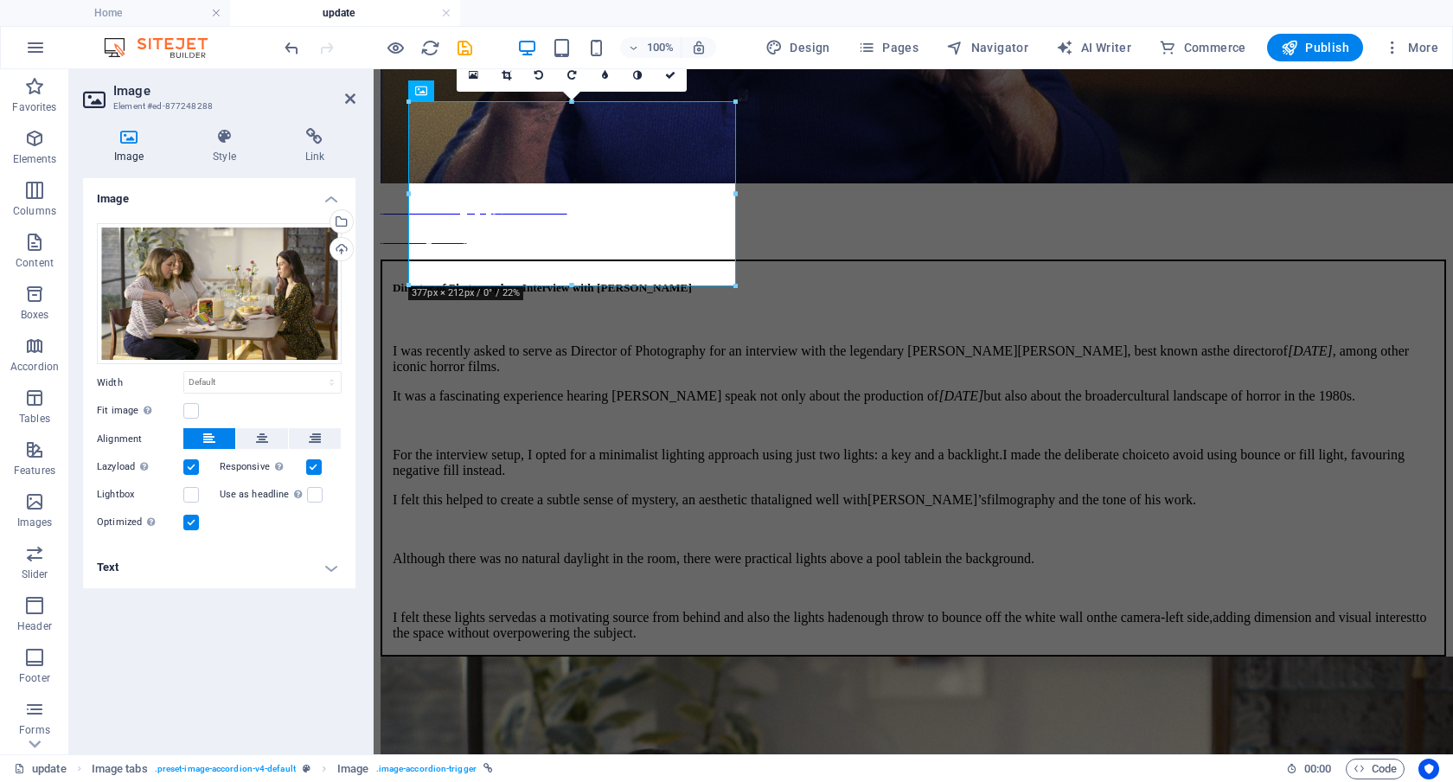
click at [328, 567] on h4 "Text" at bounding box center [219, 568] width 273 height 42
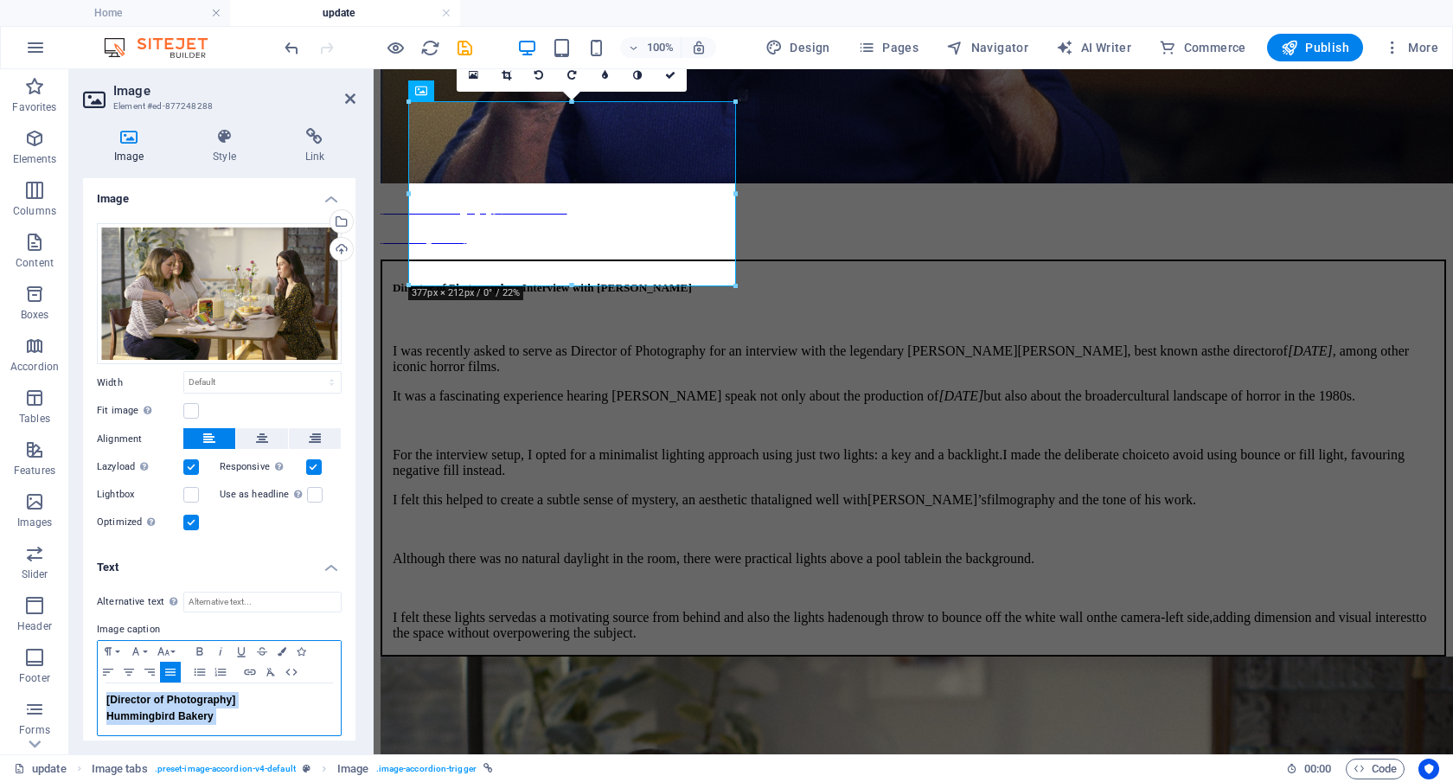
drag, startPoint x: 275, startPoint y: 721, endPoint x: 74, endPoint y: 676, distance: 205.7
click at [74, 676] on div "Image Style Link Image Drag files here, click to choose files or select files f…" at bounding box center [219, 434] width 300 height 640
click at [281, 648] on icon "button" at bounding box center [282, 651] width 9 height 9
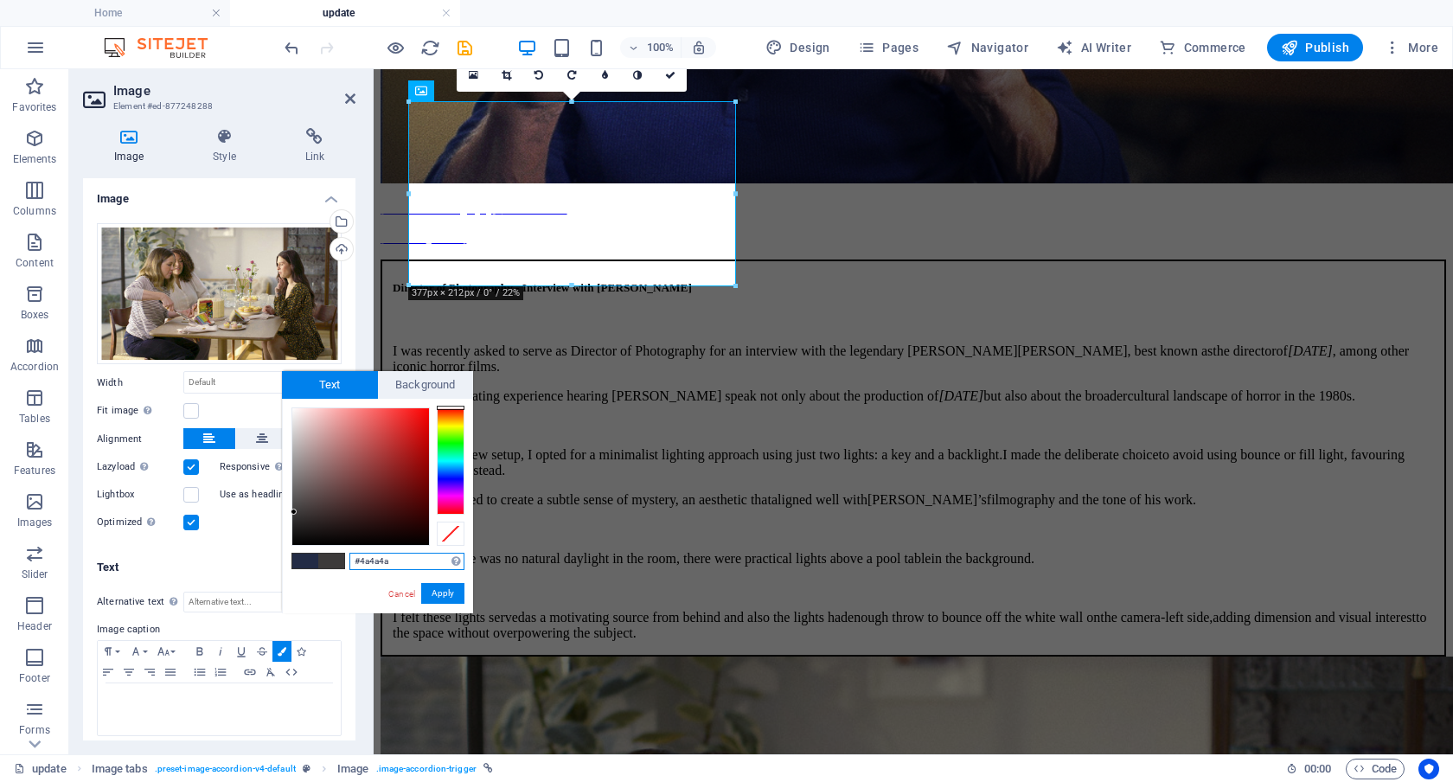
type input "#4c4c4c"
drag, startPoint x: 304, startPoint y: 513, endPoint x: 273, endPoint y: 503, distance: 32.6
click at [273, 503] on body "Individual Home update Favorites Elements Columns Content Boxes Accordion Table…" at bounding box center [726, 391] width 1453 height 782
click at [446, 593] on button "Apply" at bounding box center [442, 593] width 43 height 21
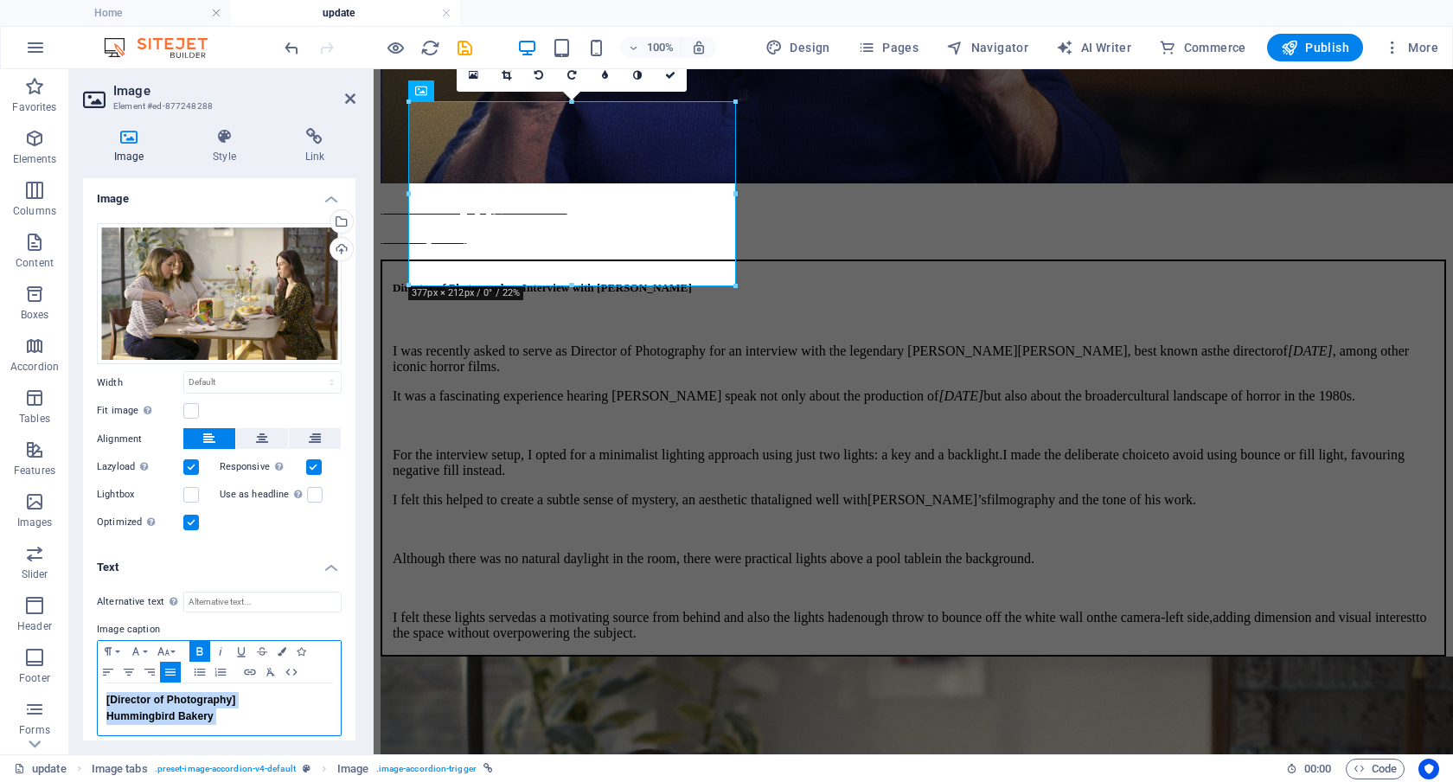
click at [245, 723] on div "[Director of Photography] Hummingbird Bakery" at bounding box center [219, 709] width 243 height 52
drag, startPoint x: 245, startPoint y: 723, endPoint x: 92, endPoint y: 692, distance: 156.3
click at [92, 692] on div "Alternative text The alternative text is used by devices that cannot display im…" at bounding box center [219, 664] width 273 height 173
click at [106, 670] on icon "button" at bounding box center [108, 672] width 21 height 14
click at [255, 703] on p "[Director of Photography]" at bounding box center [219, 700] width 226 height 16
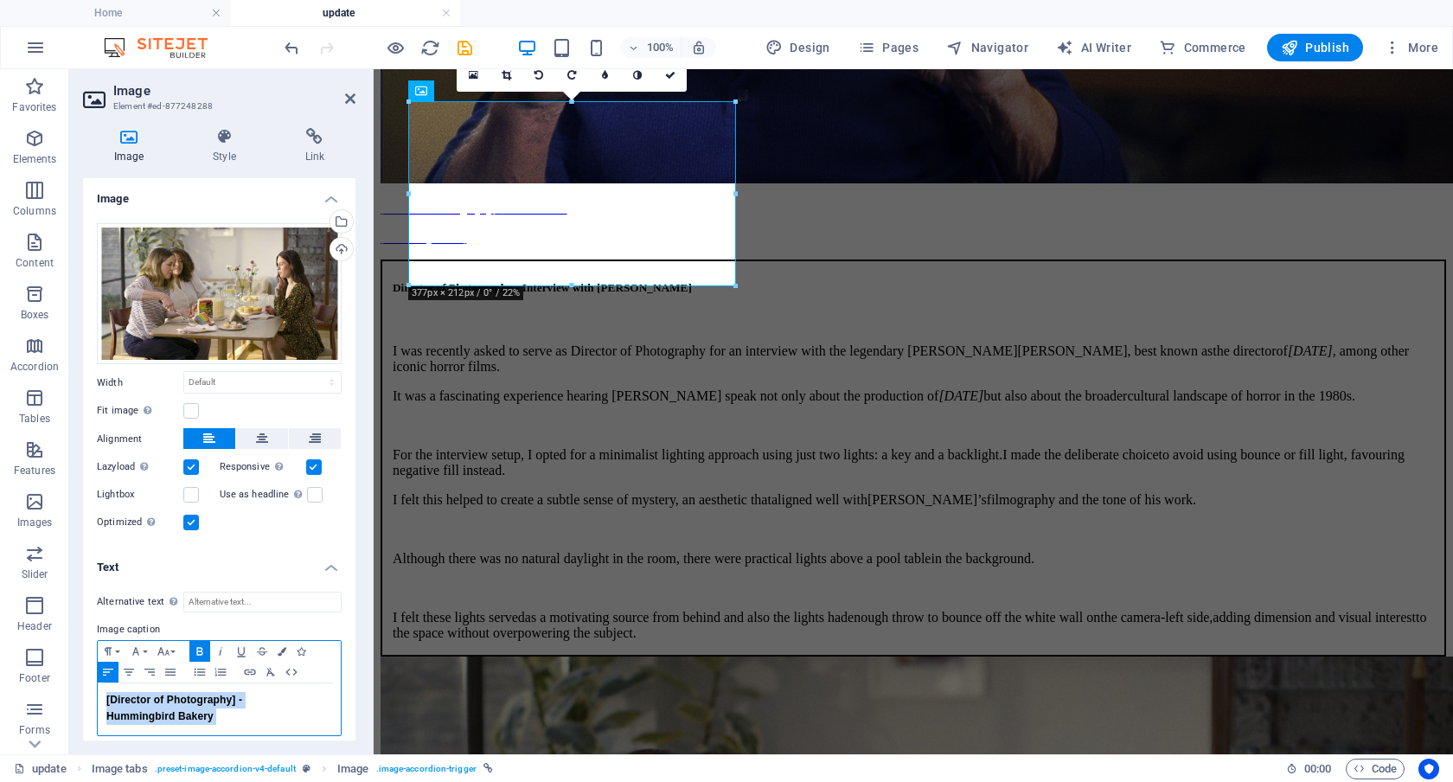
drag, startPoint x: 251, startPoint y: 715, endPoint x: 88, endPoint y: 693, distance: 164.1
click at [88, 693] on div "Alternative text The alternative text is used by devices that cannot display im…" at bounding box center [219, 664] width 273 height 173
click at [281, 644] on button "Colors" at bounding box center [282, 651] width 19 height 21
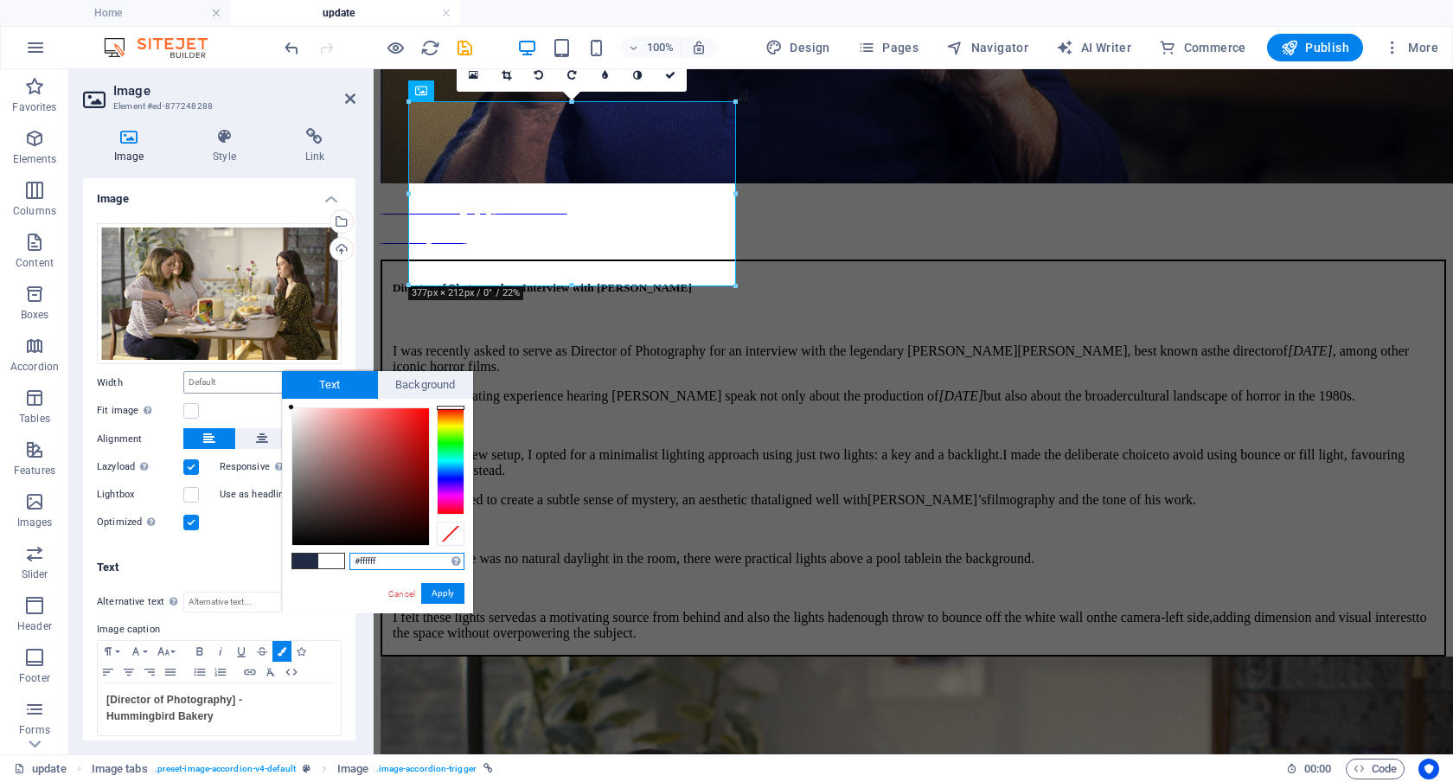
drag, startPoint x: 317, startPoint y: 443, endPoint x: 275, endPoint y: 375, distance: 80.4
click at [275, 375] on body "Individual Home update Favorites Elements Columns Content Boxes Accordion Table…" at bounding box center [726, 391] width 1453 height 782
click at [441, 597] on button "Apply" at bounding box center [442, 593] width 43 height 21
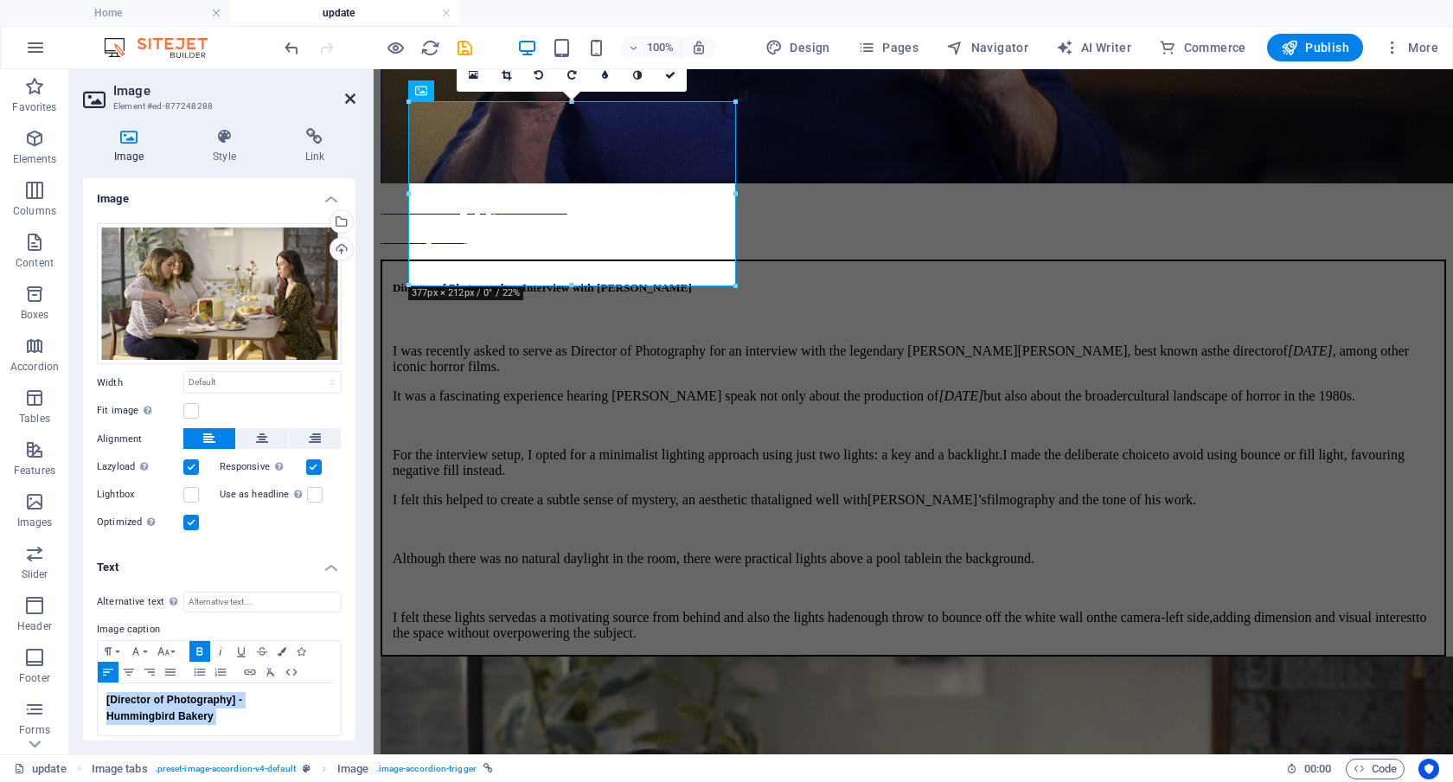
click at [349, 99] on icon at bounding box center [350, 99] width 10 height 14
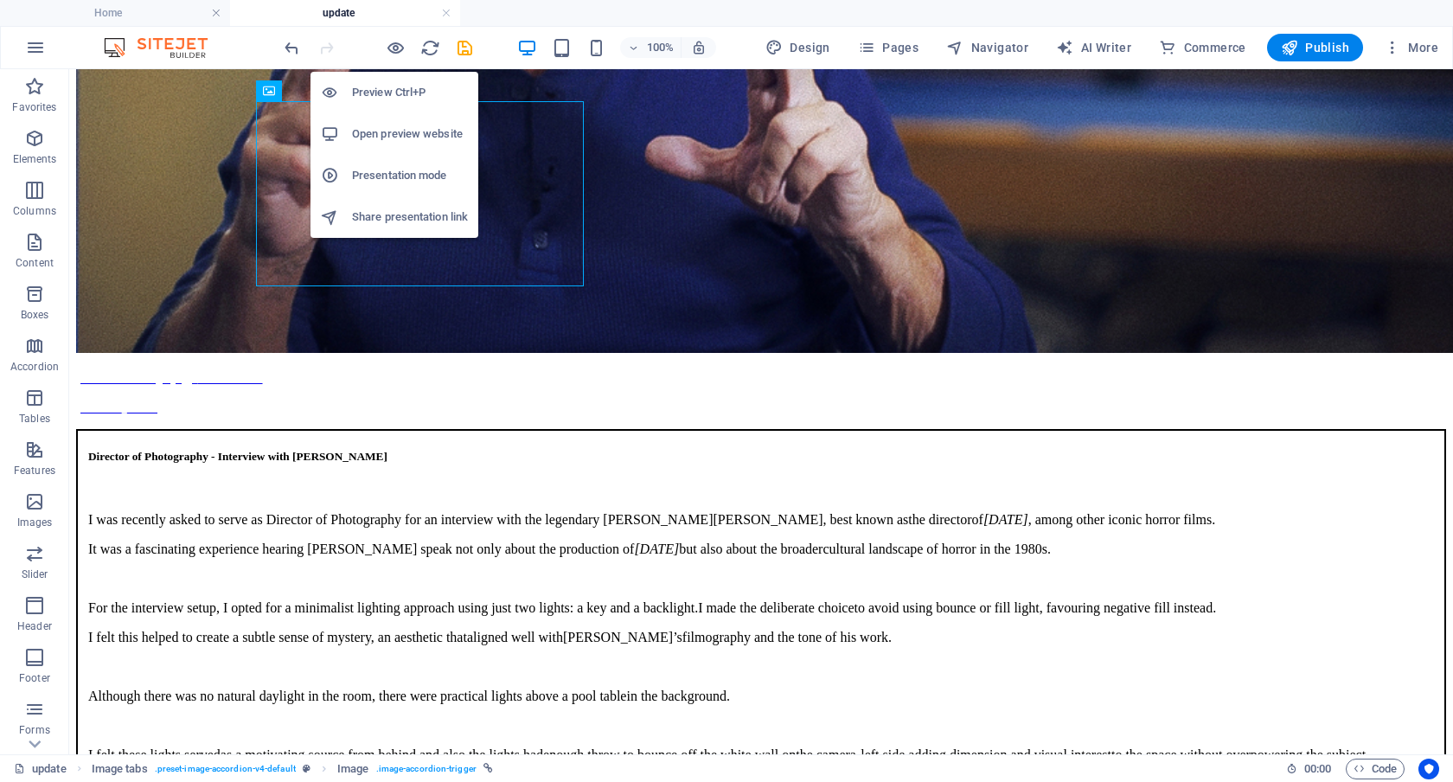
click at [394, 94] on h6 "Preview Ctrl+P" at bounding box center [410, 92] width 116 height 21
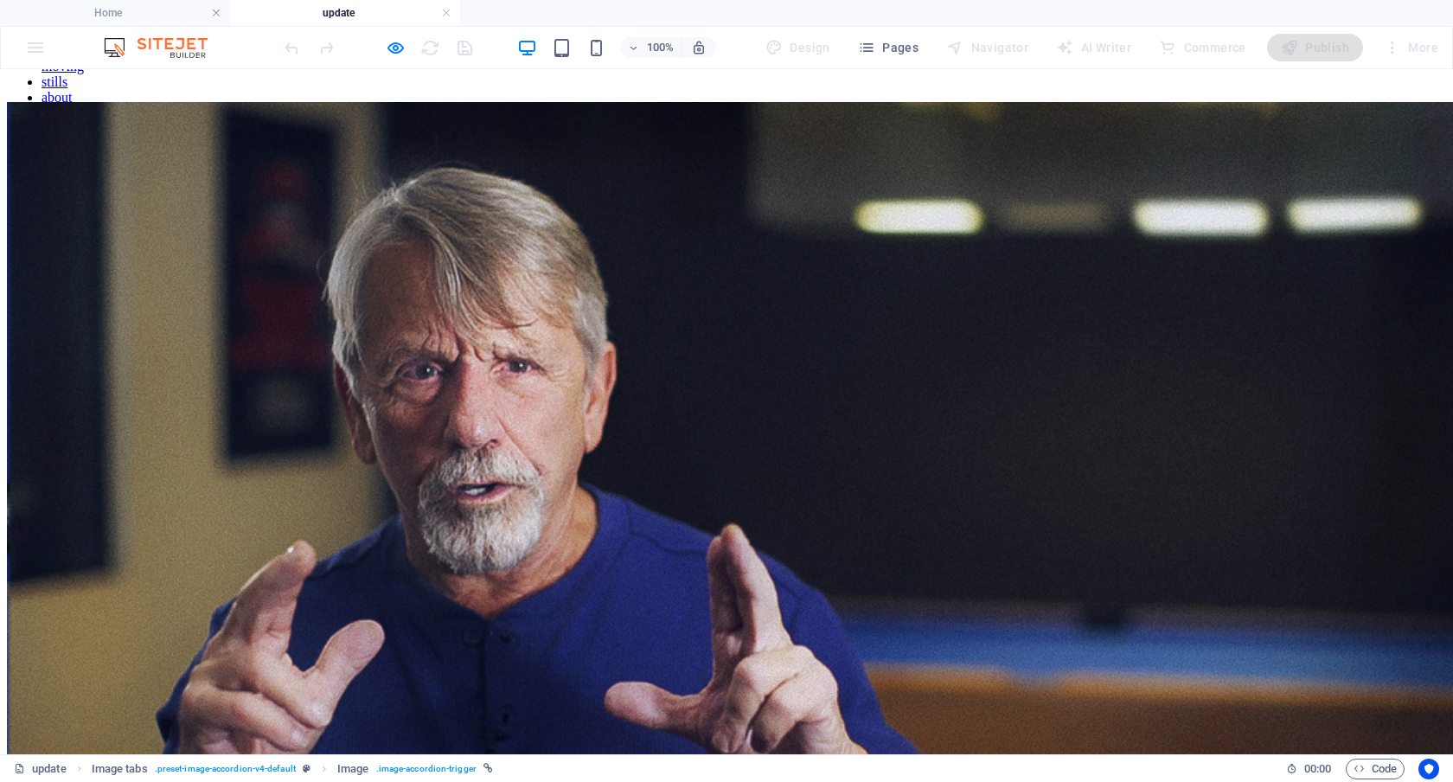
scroll to position [152, 0]
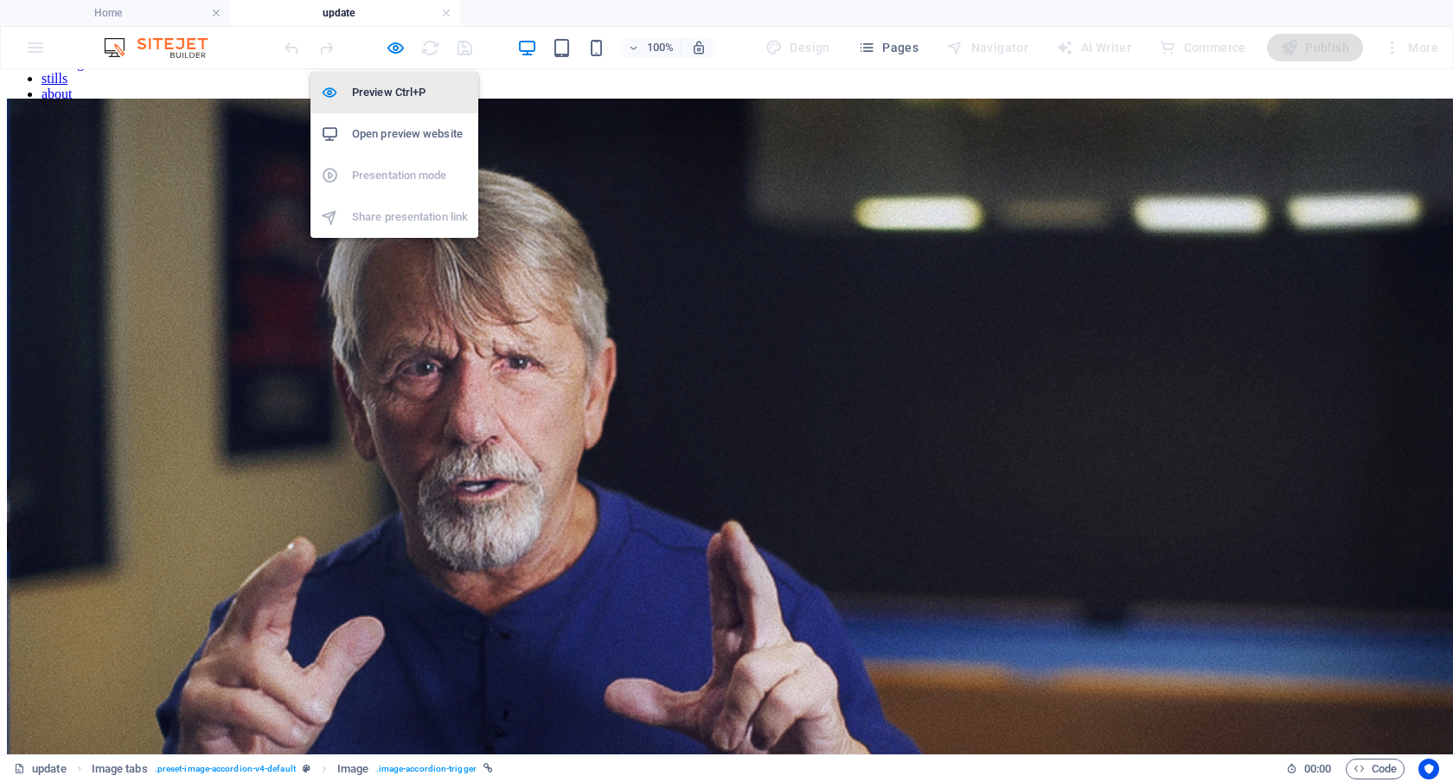
click at [394, 88] on h6 "Preview Ctrl+P" at bounding box center [410, 92] width 116 height 21
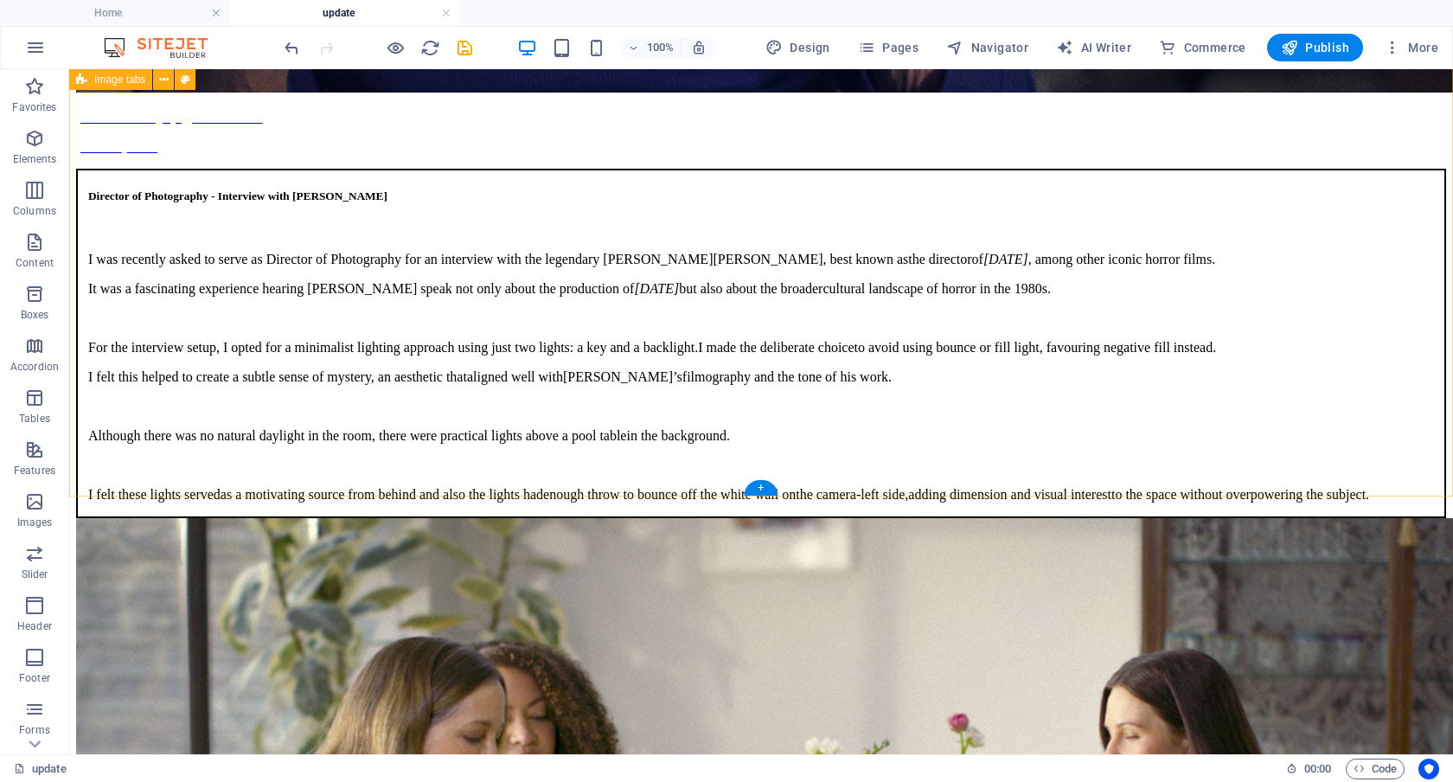
scroll to position [819, 0]
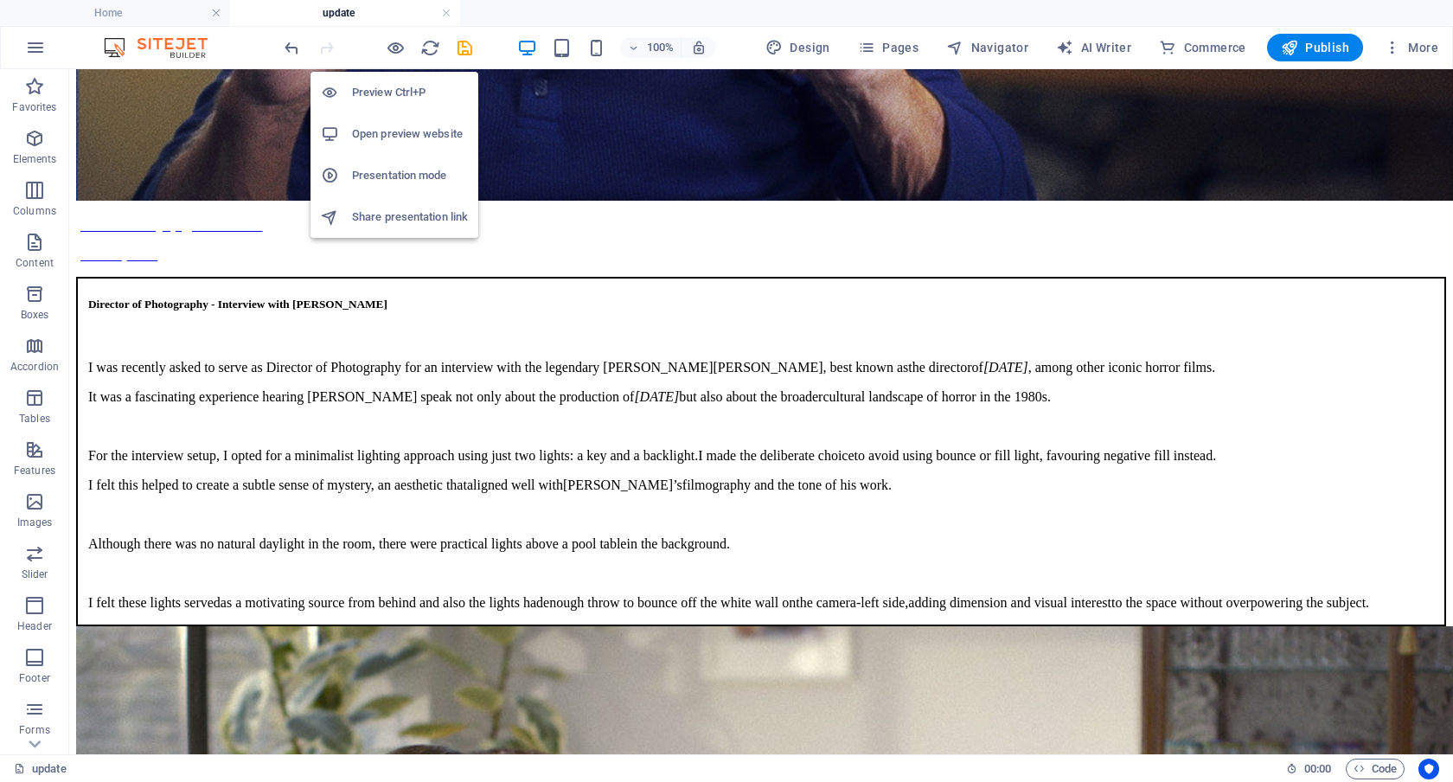
click at [398, 87] on h6 "Preview Ctrl+P" at bounding box center [410, 92] width 116 height 21
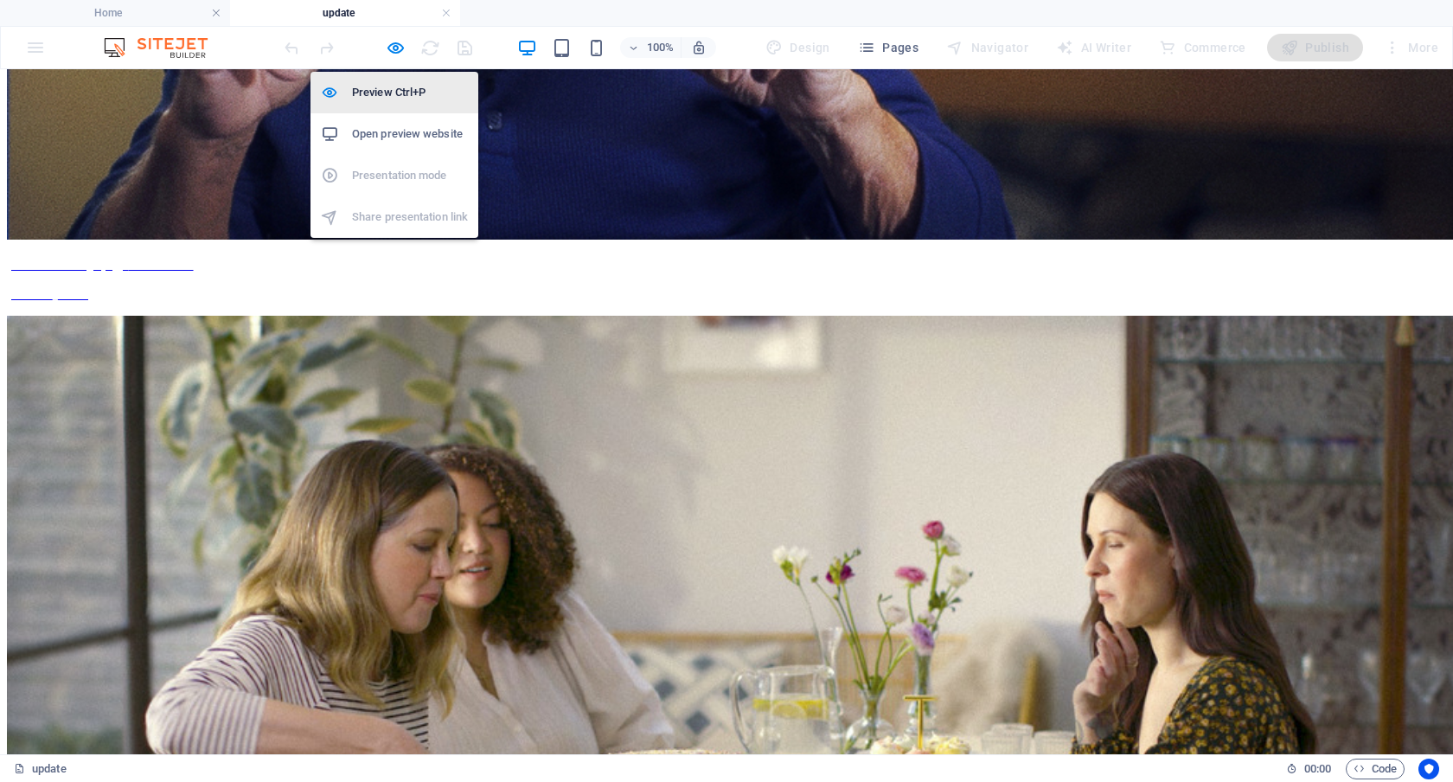
scroll to position [292, 0]
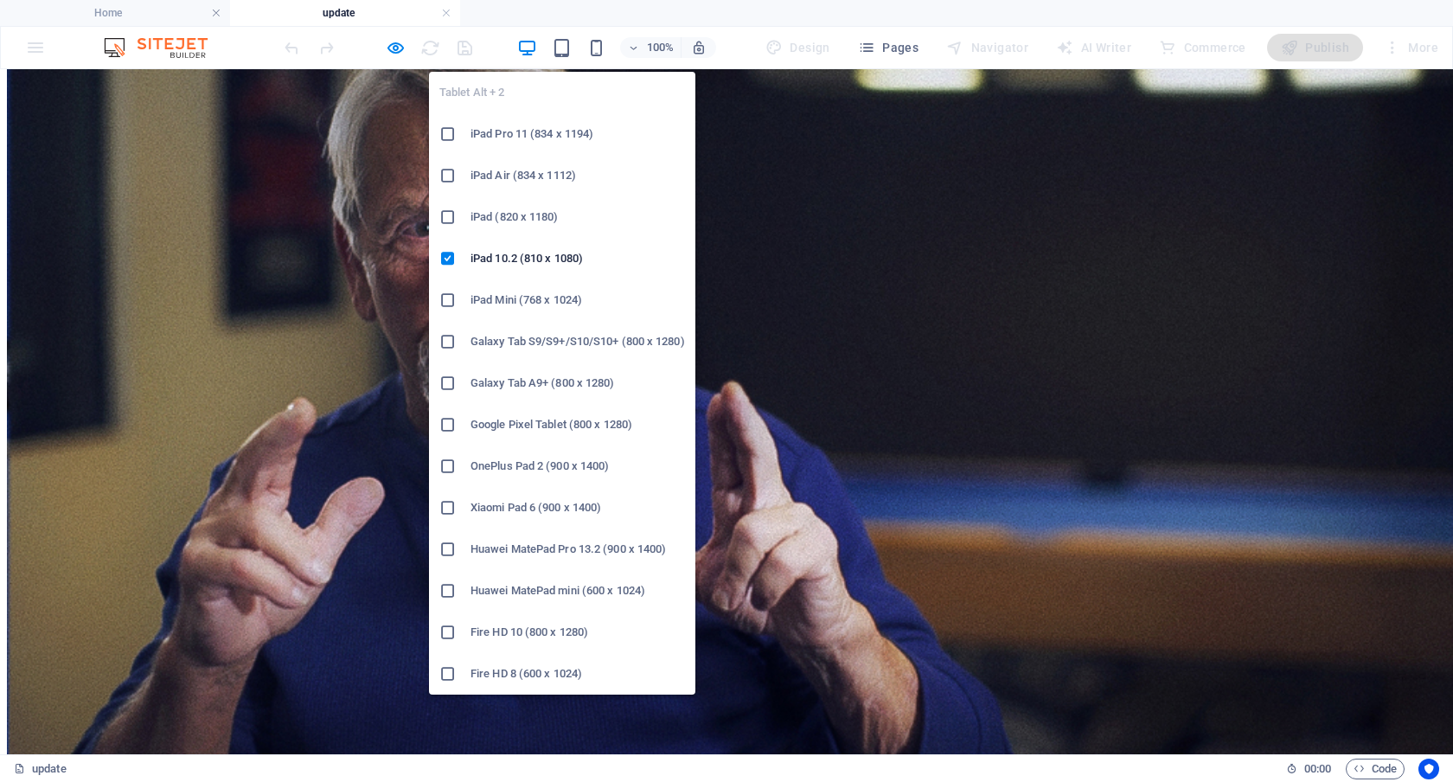
click at [556, 131] on h6 "iPad Pro 11 (834 x 1194)" at bounding box center [578, 134] width 215 height 21
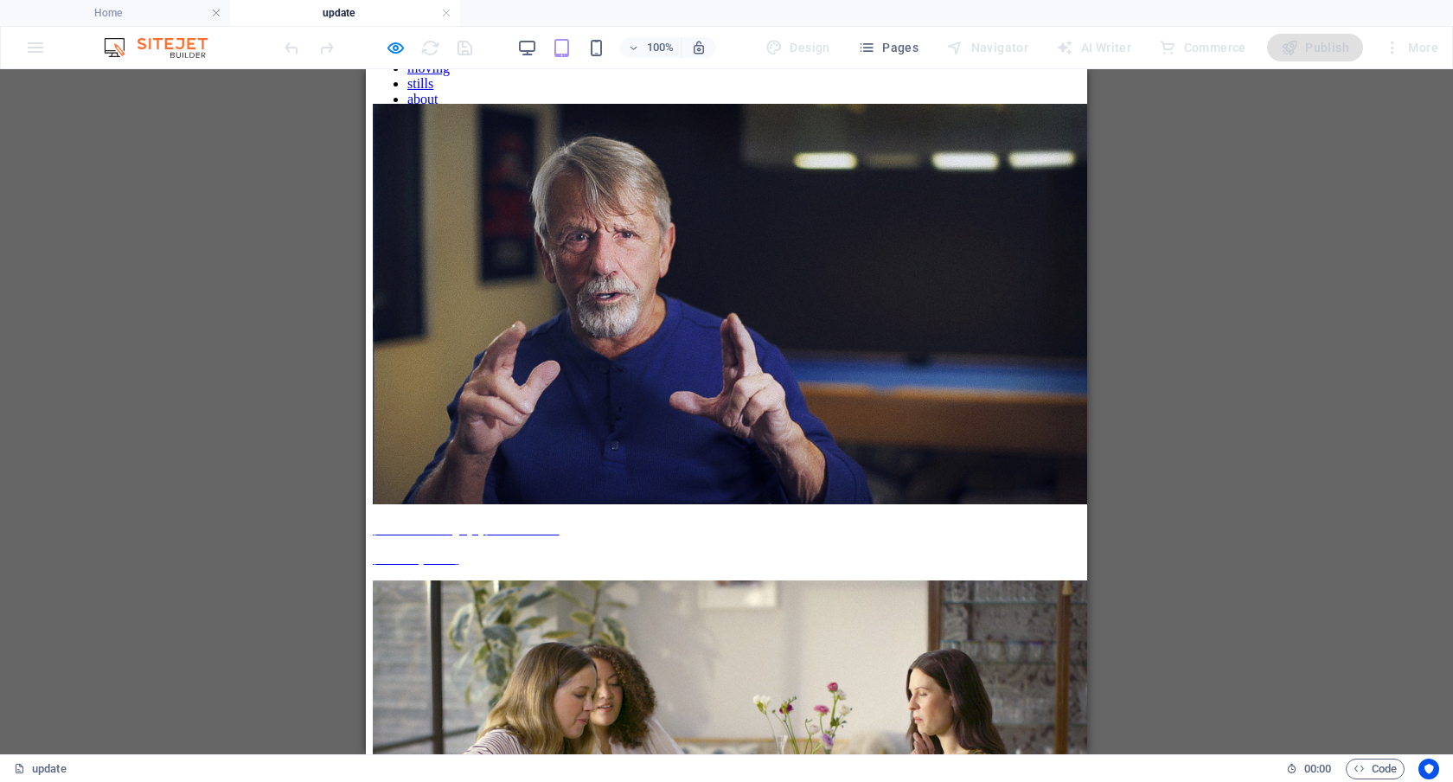
scroll to position [0, 0]
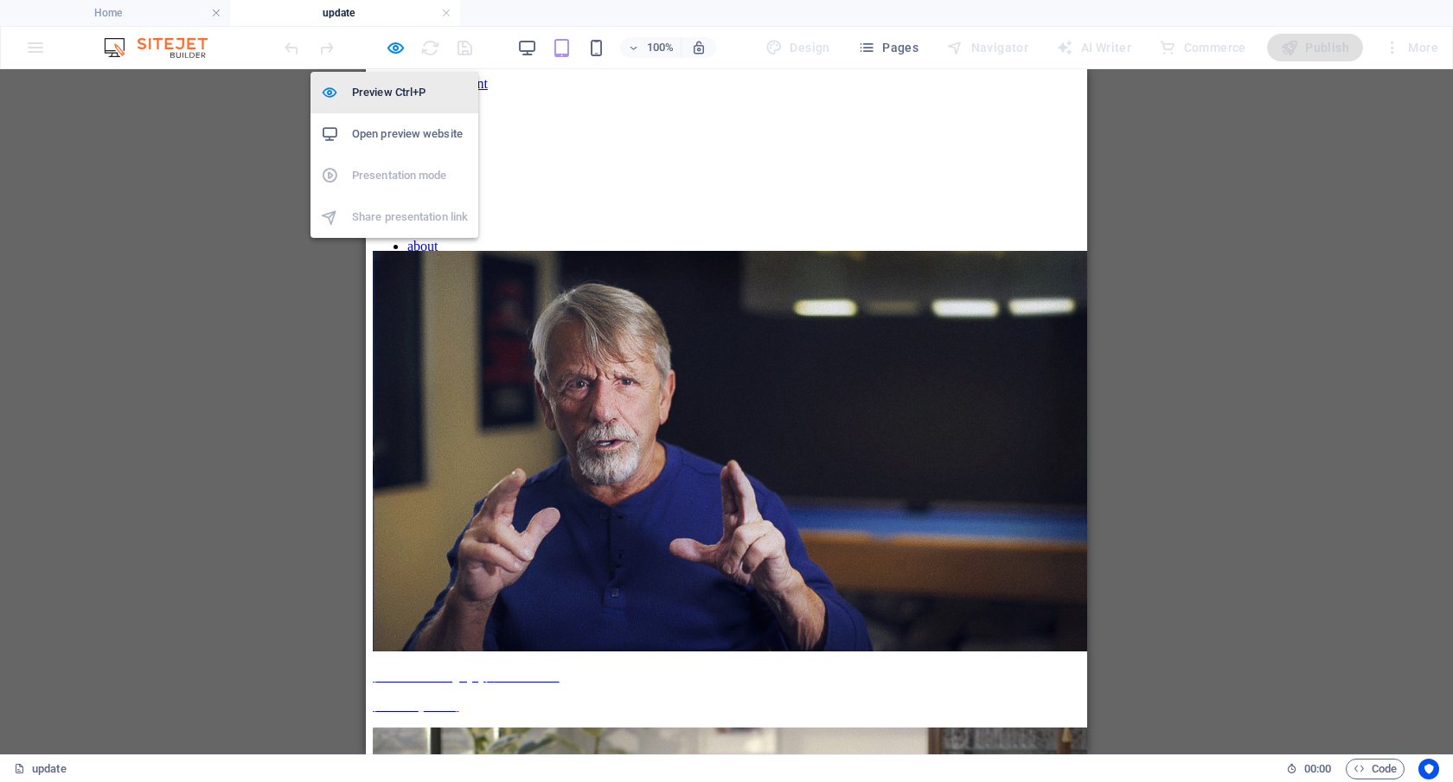
click at [400, 98] on h6 "Preview Ctrl+P" at bounding box center [410, 92] width 116 height 21
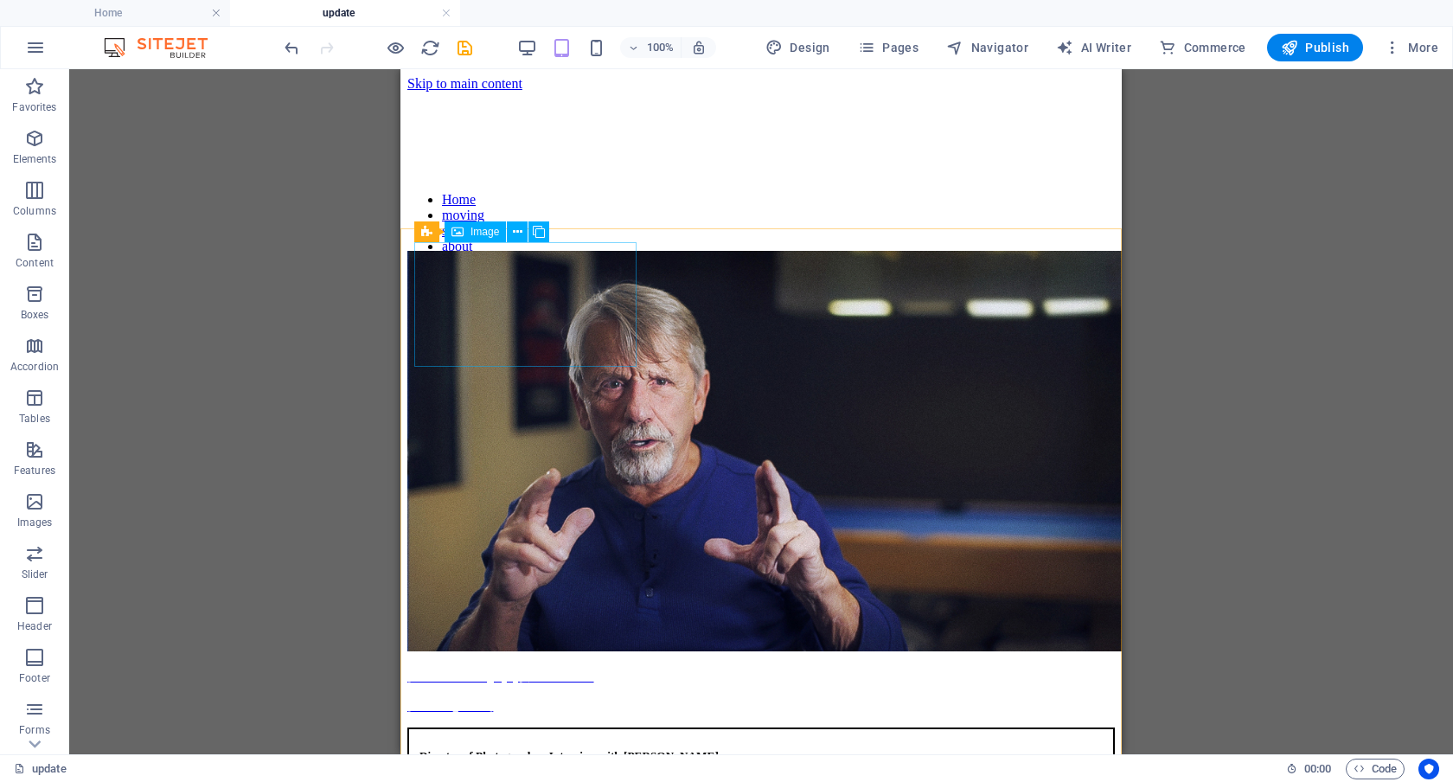
click at [479, 228] on span "Image" at bounding box center [485, 232] width 29 height 10
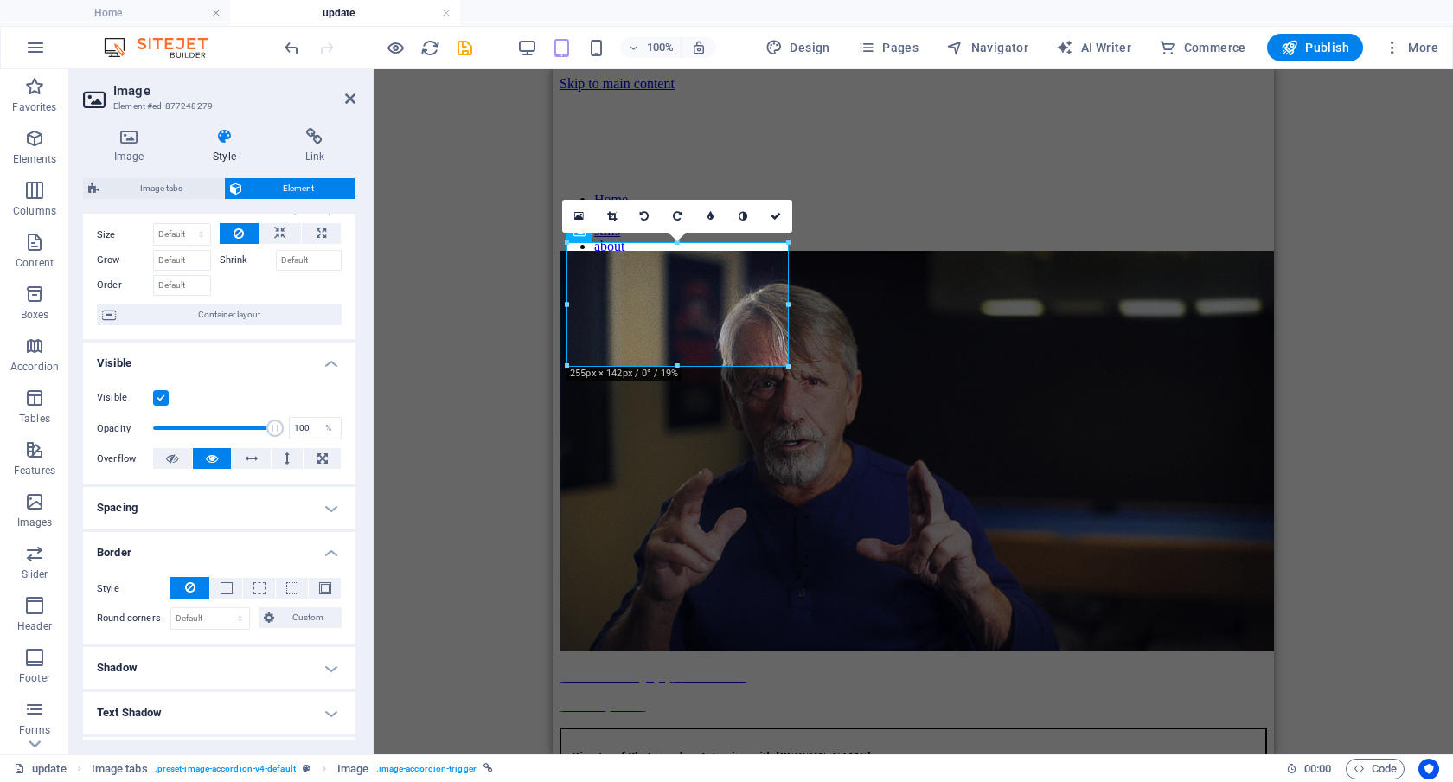
scroll to position [55, 0]
click at [774, 215] on icon at bounding box center [776, 216] width 10 height 10
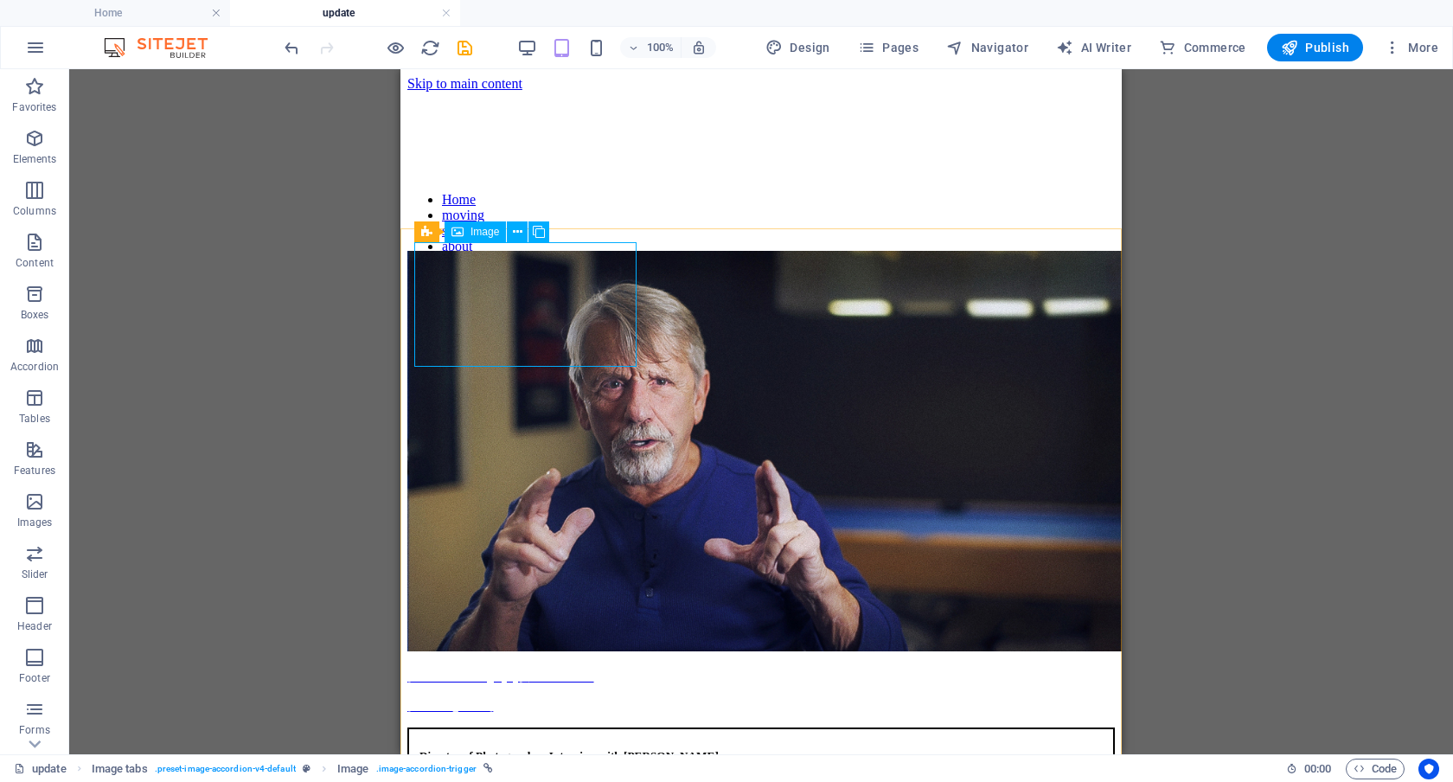
click at [484, 229] on span "Image" at bounding box center [485, 232] width 29 height 10
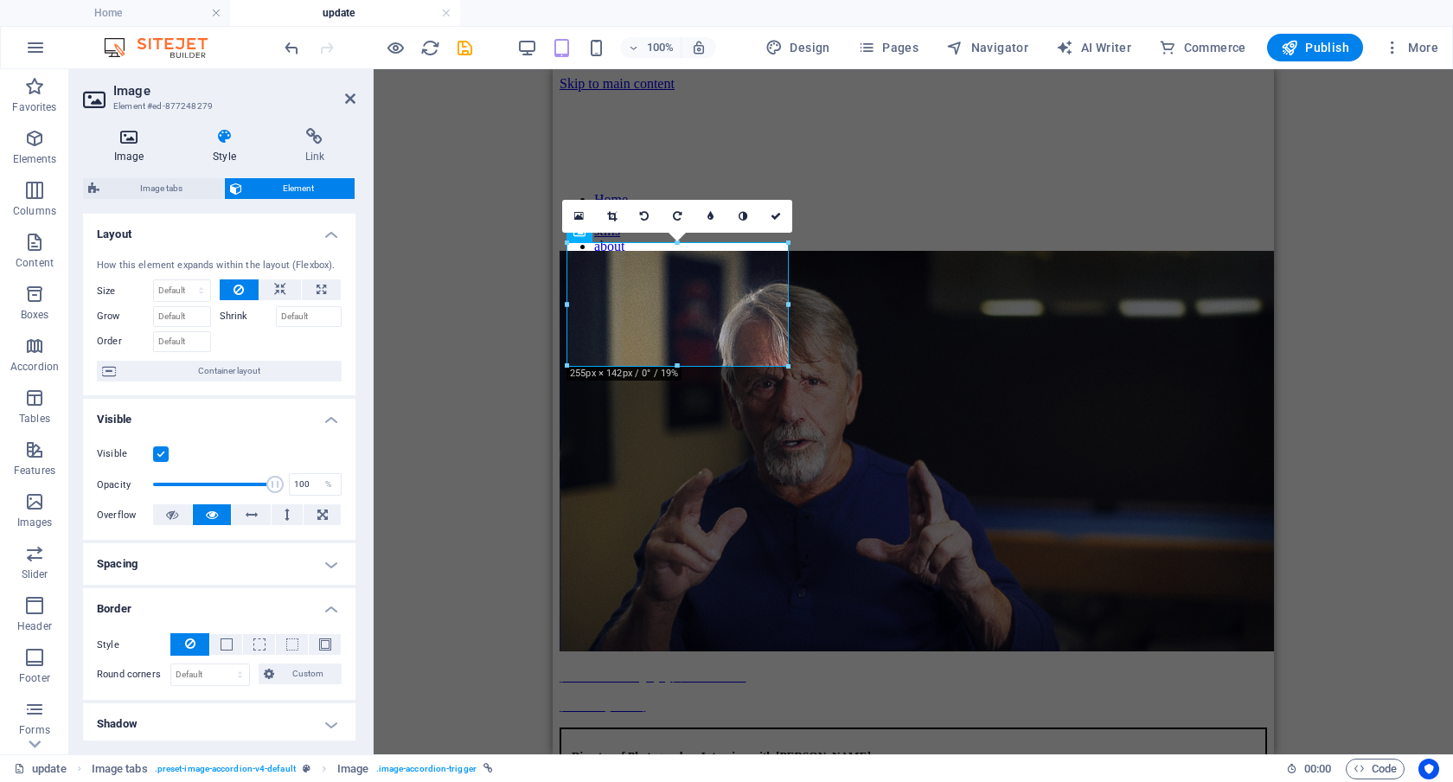
click at [134, 137] on icon at bounding box center [129, 136] width 92 height 17
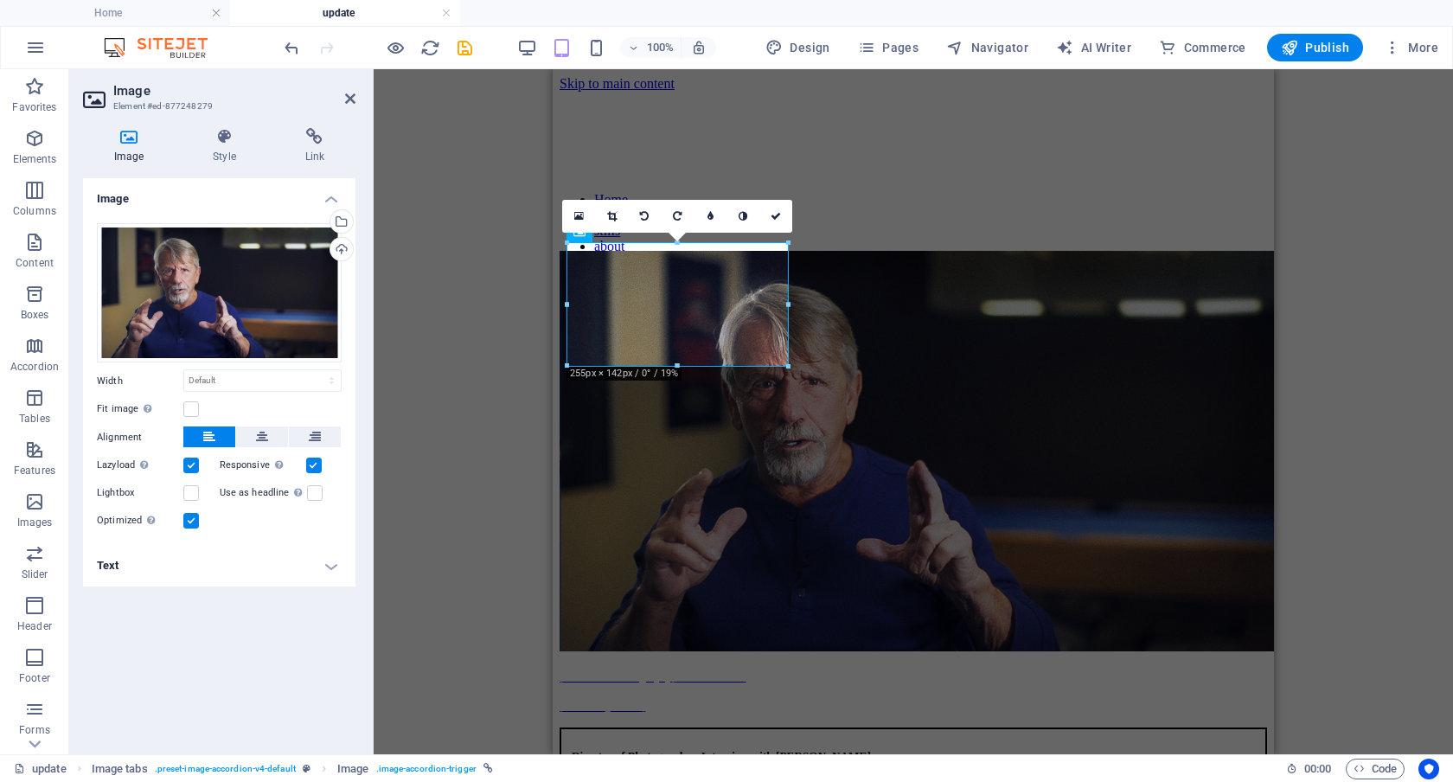
click at [331, 562] on h4 "Text" at bounding box center [219, 566] width 273 height 42
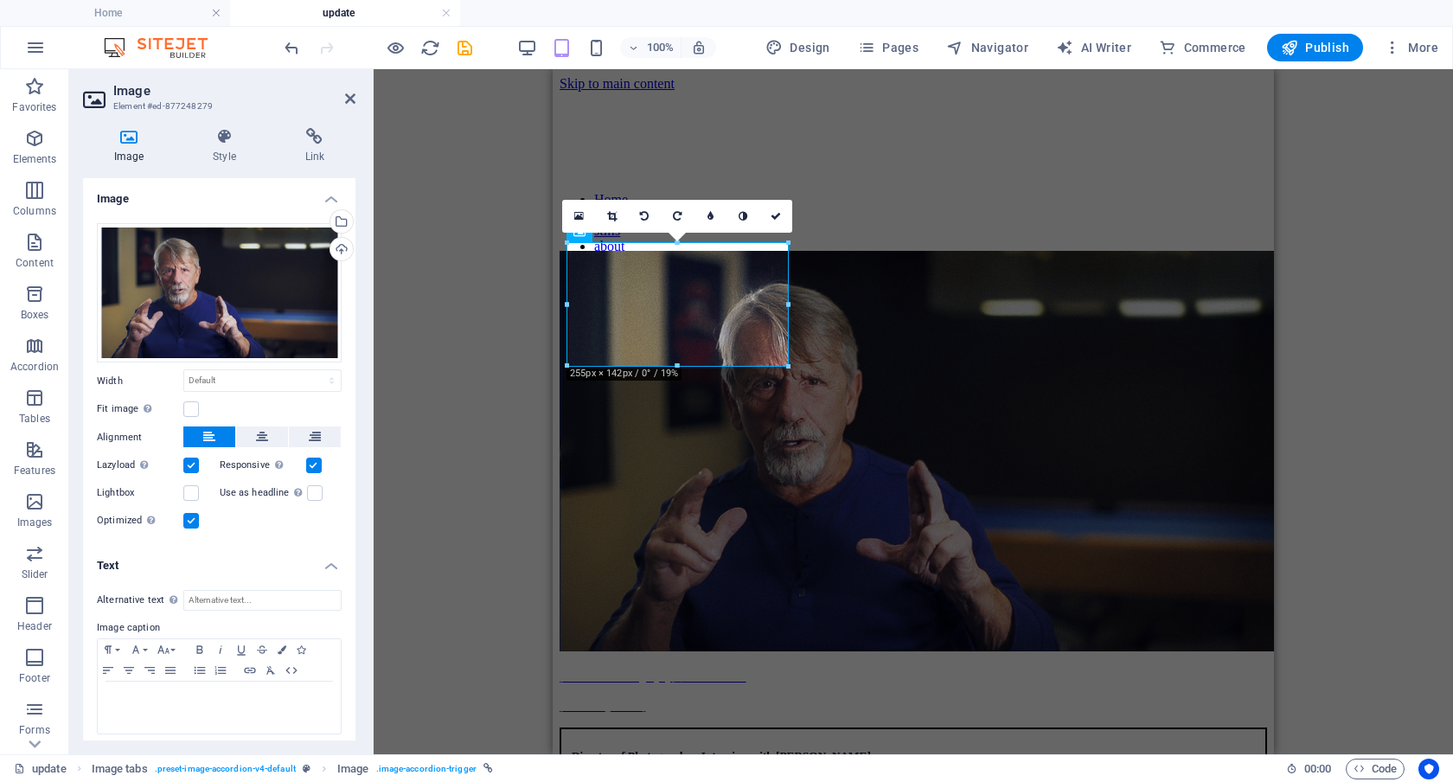
scroll to position [7, 0]
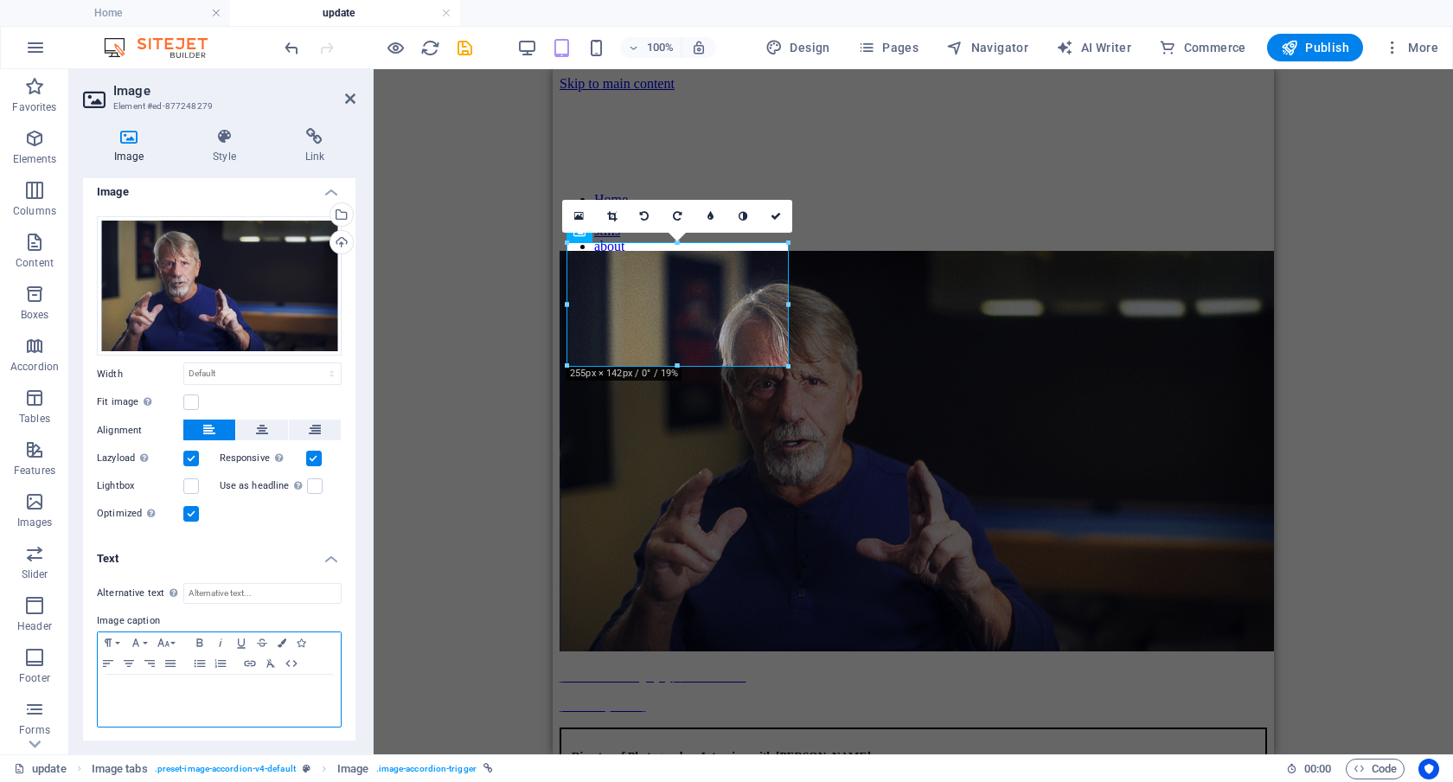
click at [228, 705] on p "[PERSON_NAME]" at bounding box center [219, 708] width 226 height 16
drag, startPoint x: 303, startPoint y: 711, endPoint x: 83, endPoint y: 676, distance: 222.6
click at [83, 676] on div "Alternative text The alternative text is used by devices that cannot display im…" at bounding box center [219, 655] width 273 height 173
click at [99, 657] on icon "button" at bounding box center [108, 664] width 21 height 14
drag, startPoint x: 773, startPoint y: 215, endPoint x: 258, endPoint y: 309, distance: 524.1
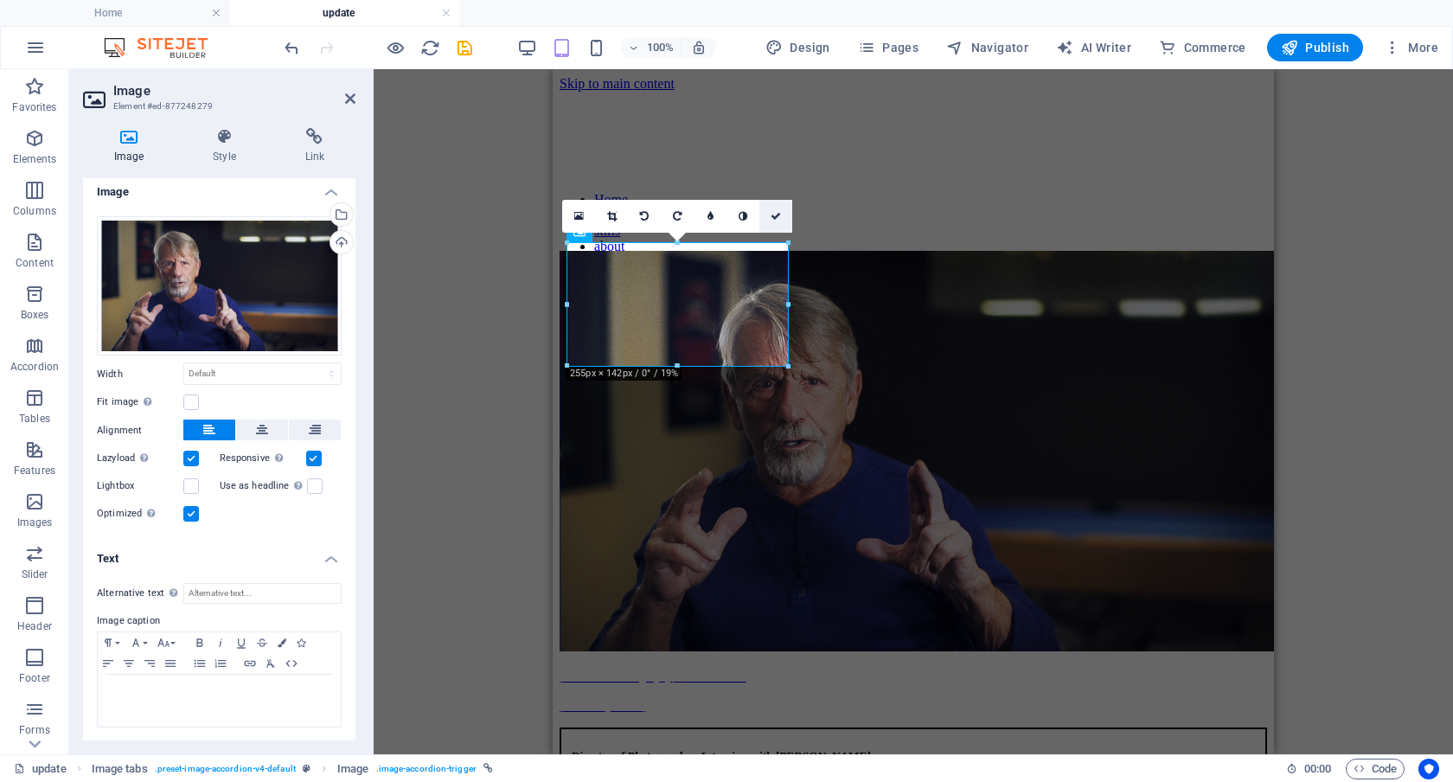
click at [773, 215] on icon at bounding box center [776, 216] width 10 height 10
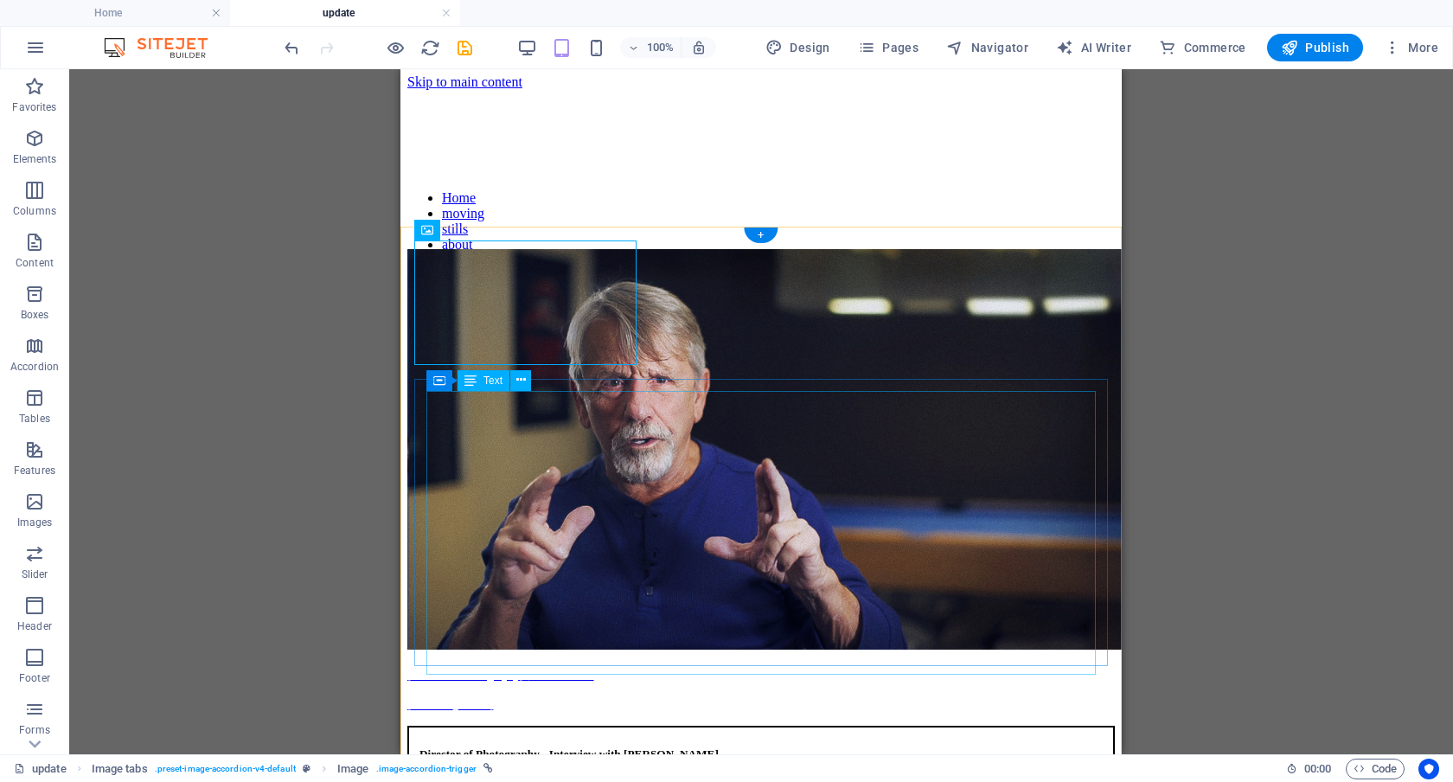
scroll to position [0, 0]
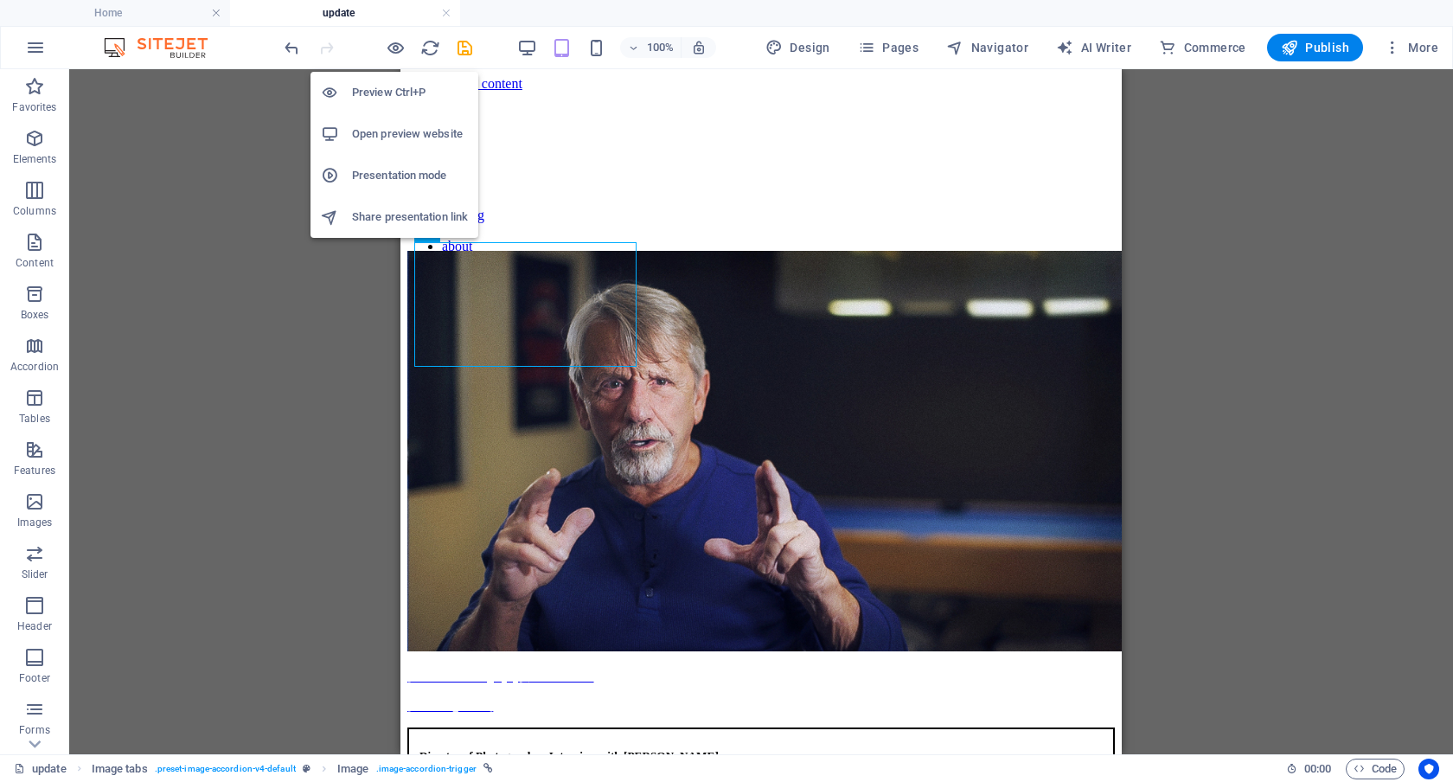
click at [392, 89] on h6 "Preview Ctrl+P" at bounding box center [410, 92] width 116 height 21
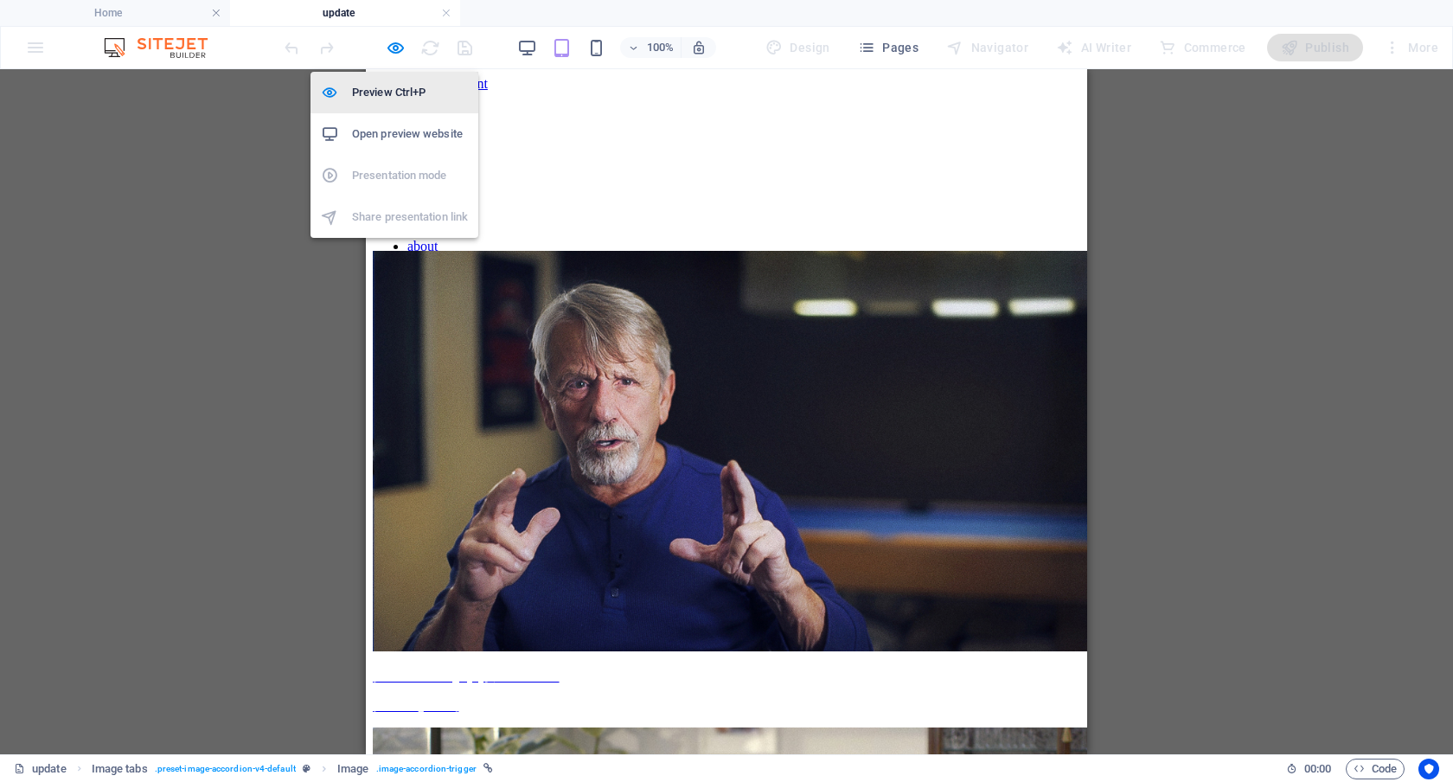
click at [381, 93] on h6 "Preview Ctrl+P" at bounding box center [410, 92] width 116 height 21
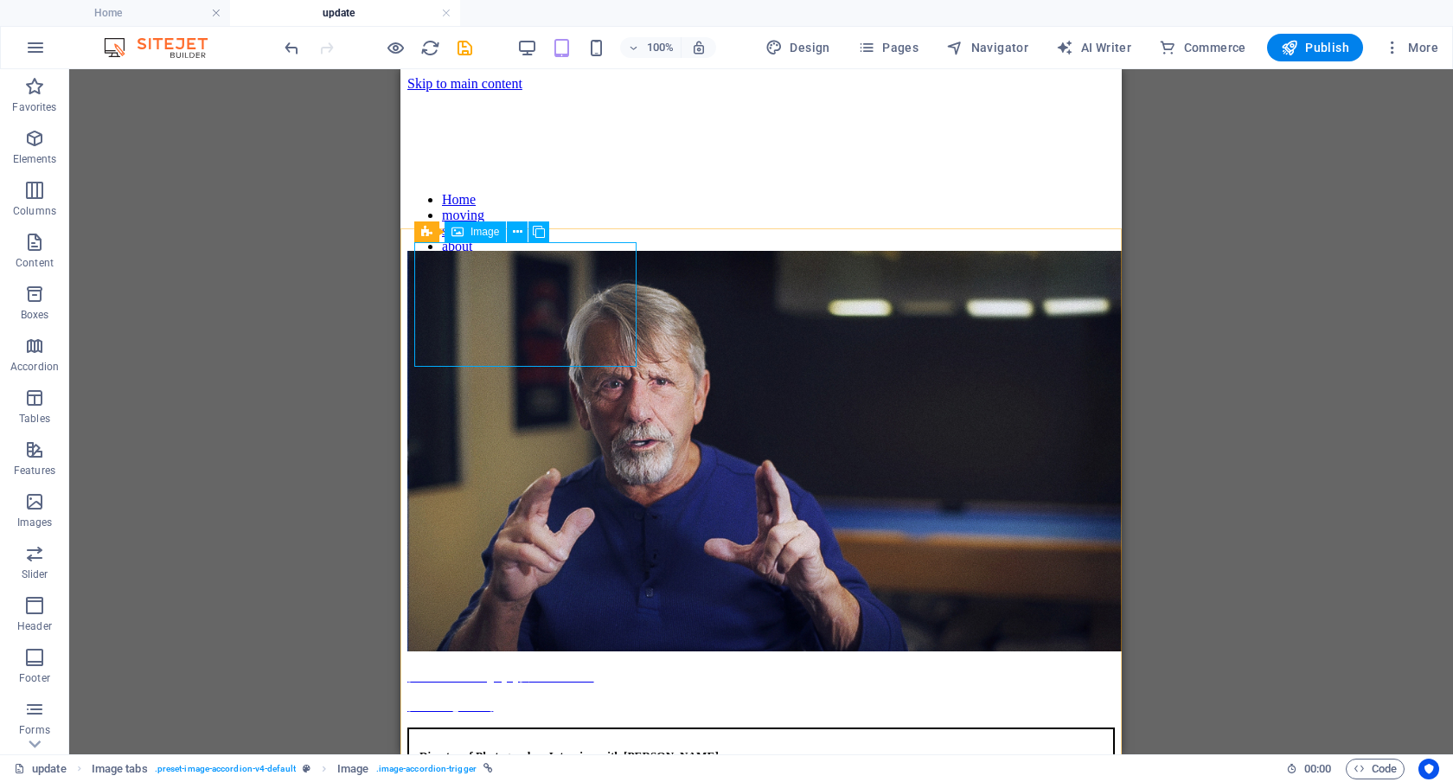
click at [482, 230] on span "Image" at bounding box center [485, 232] width 29 height 10
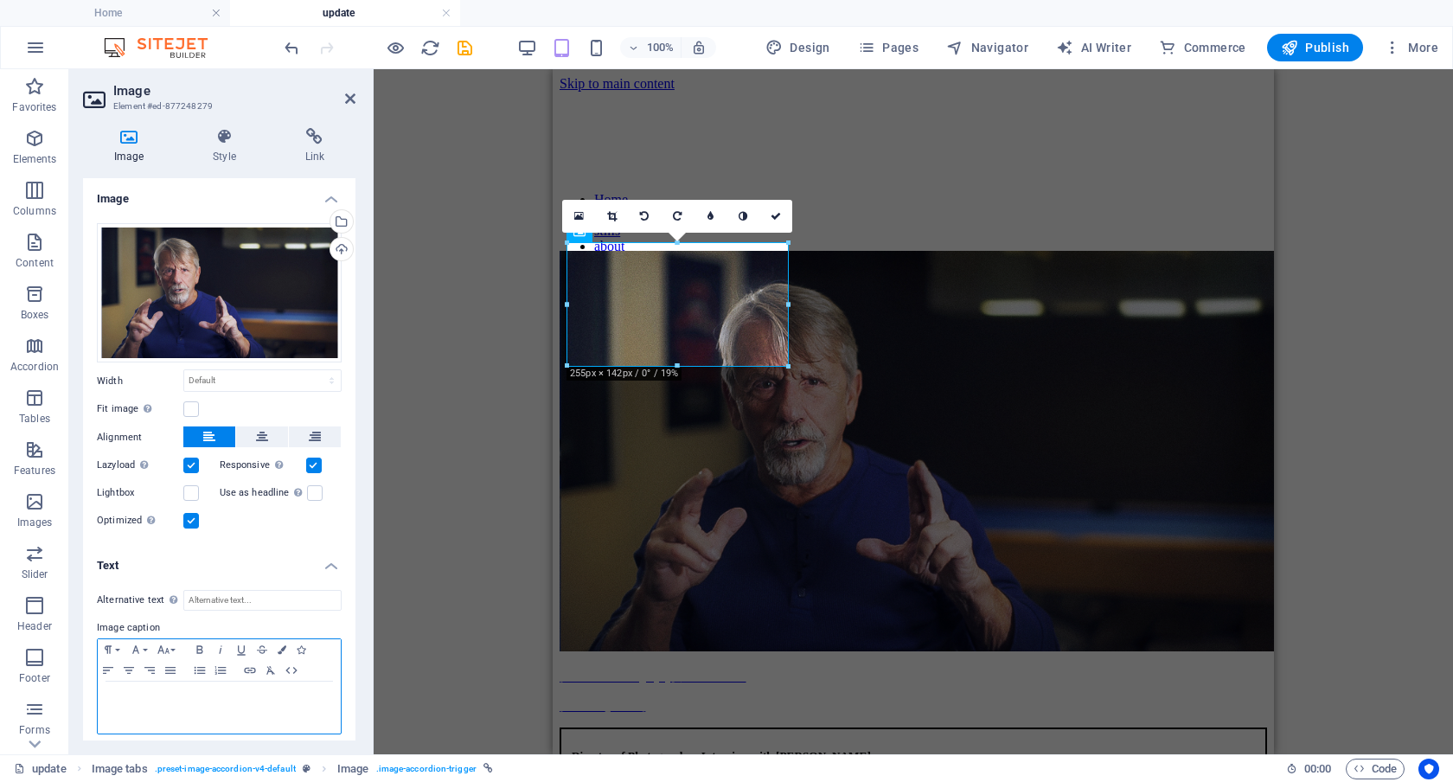
click at [302, 702] on strong "Interview with" at bounding box center [277, 698] width 70 height 12
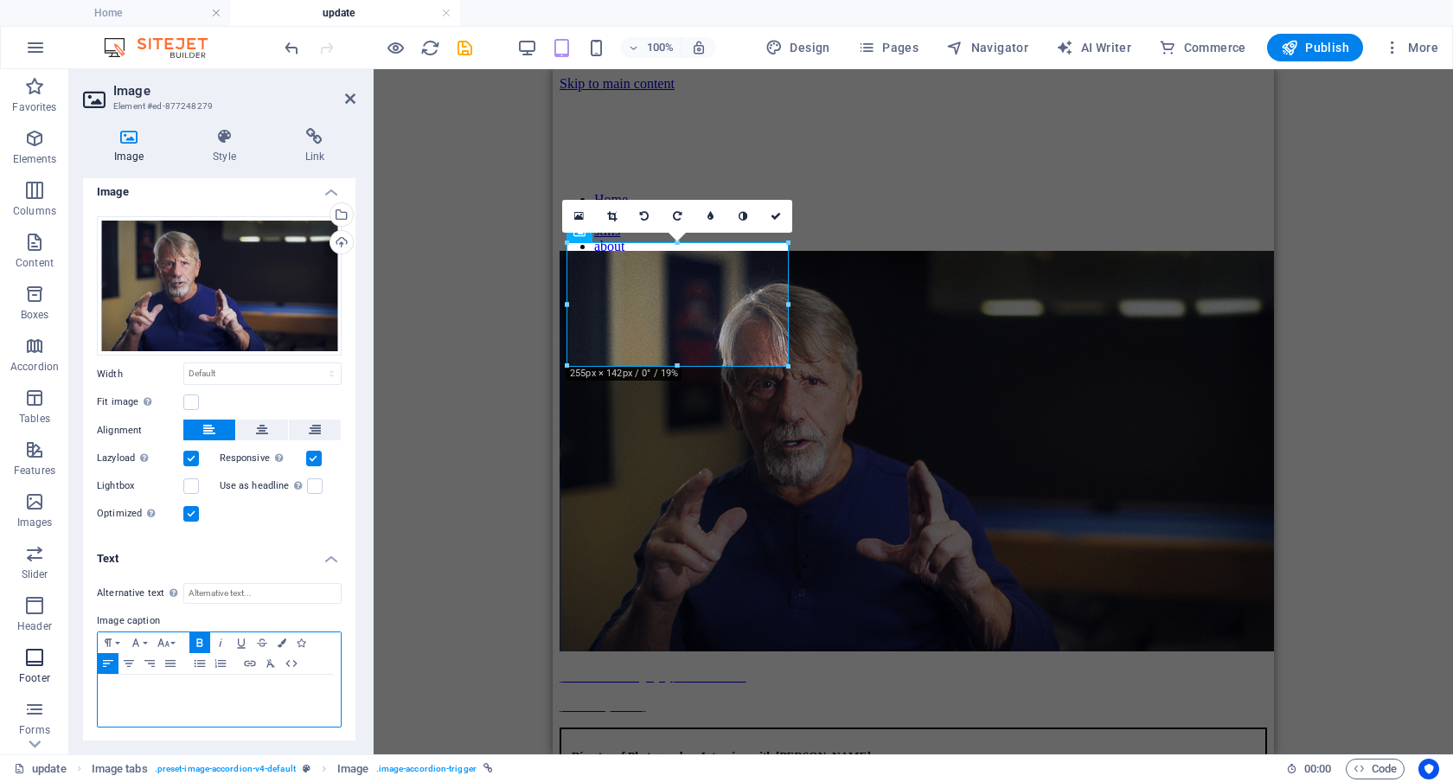
drag, startPoint x: 308, startPoint y: 707, endPoint x: 42, endPoint y: 667, distance: 269.4
click at [42, 667] on section "Favorites Elements Columns Content Boxes Accordion Tables Features Images Slide…" at bounding box center [726, 411] width 1453 height 685
click at [110, 690] on span "[Director of Photography] -" at bounding box center [174, 691] width 136 height 12
drag, startPoint x: 314, startPoint y: 712, endPoint x: 82, endPoint y: 674, distance: 235.0
click at [83, 674] on div "Alternative text The alternative text is used by devices that cannot display im…" at bounding box center [219, 655] width 273 height 173
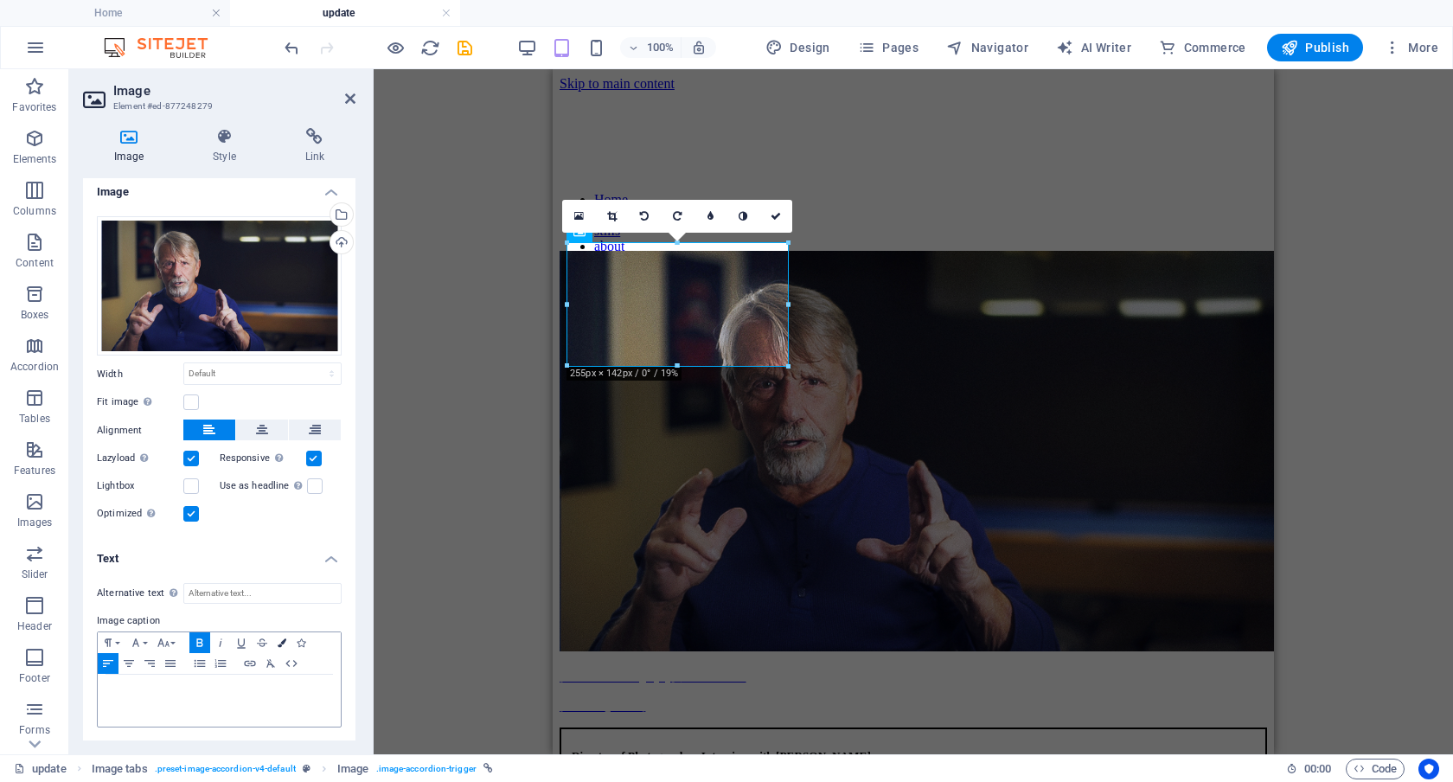
click at [284, 638] on icon "button" at bounding box center [282, 642] width 9 height 9
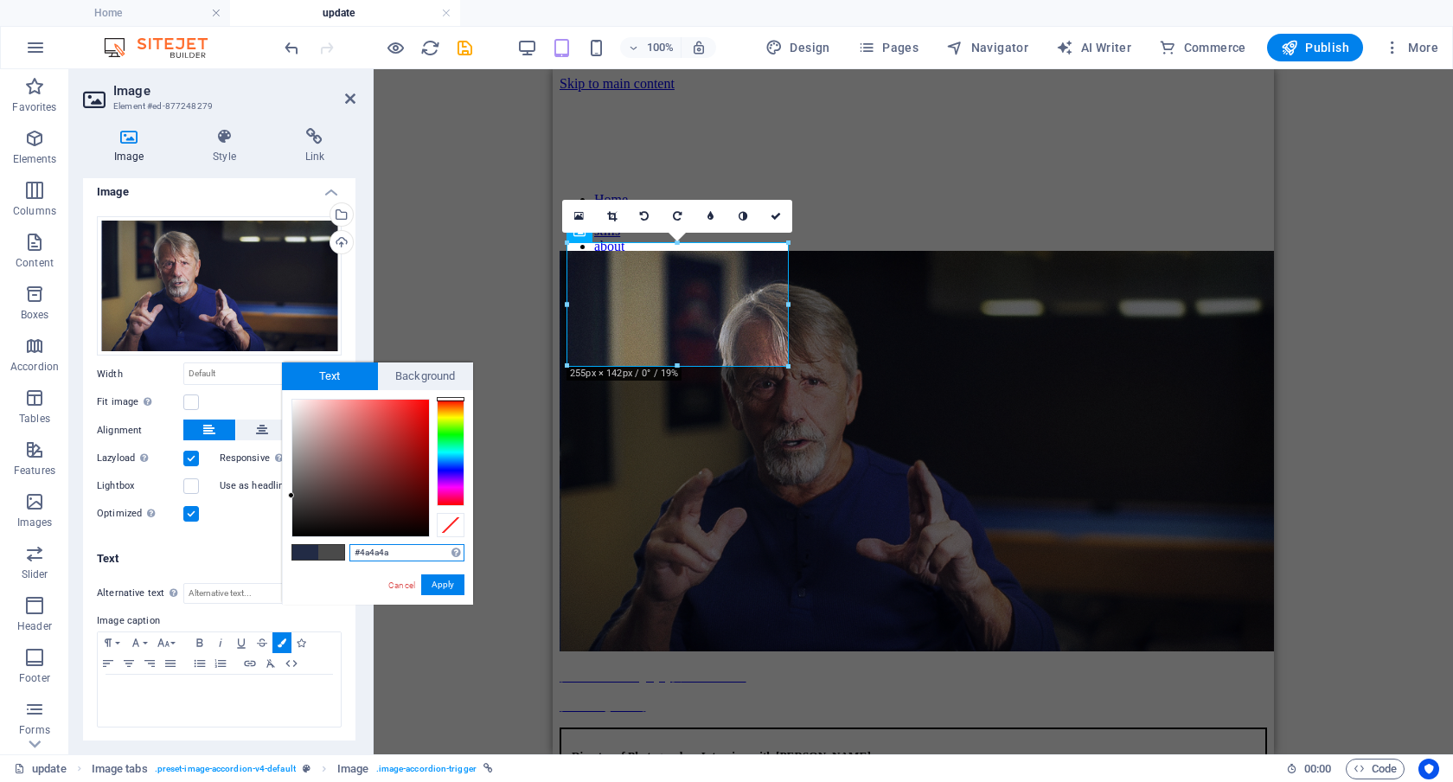
drag, startPoint x: 302, startPoint y: 496, endPoint x: 281, endPoint y: 496, distance: 20.8
click at [281, 496] on body "Individual Home update Favorites Elements Columns Content Boxes Accordion Table…" at bounding box center [726, 391] width 1453 height 782
click at [433, 585] on button "Apply" at bounding box center [442, 584] width 43 height 21
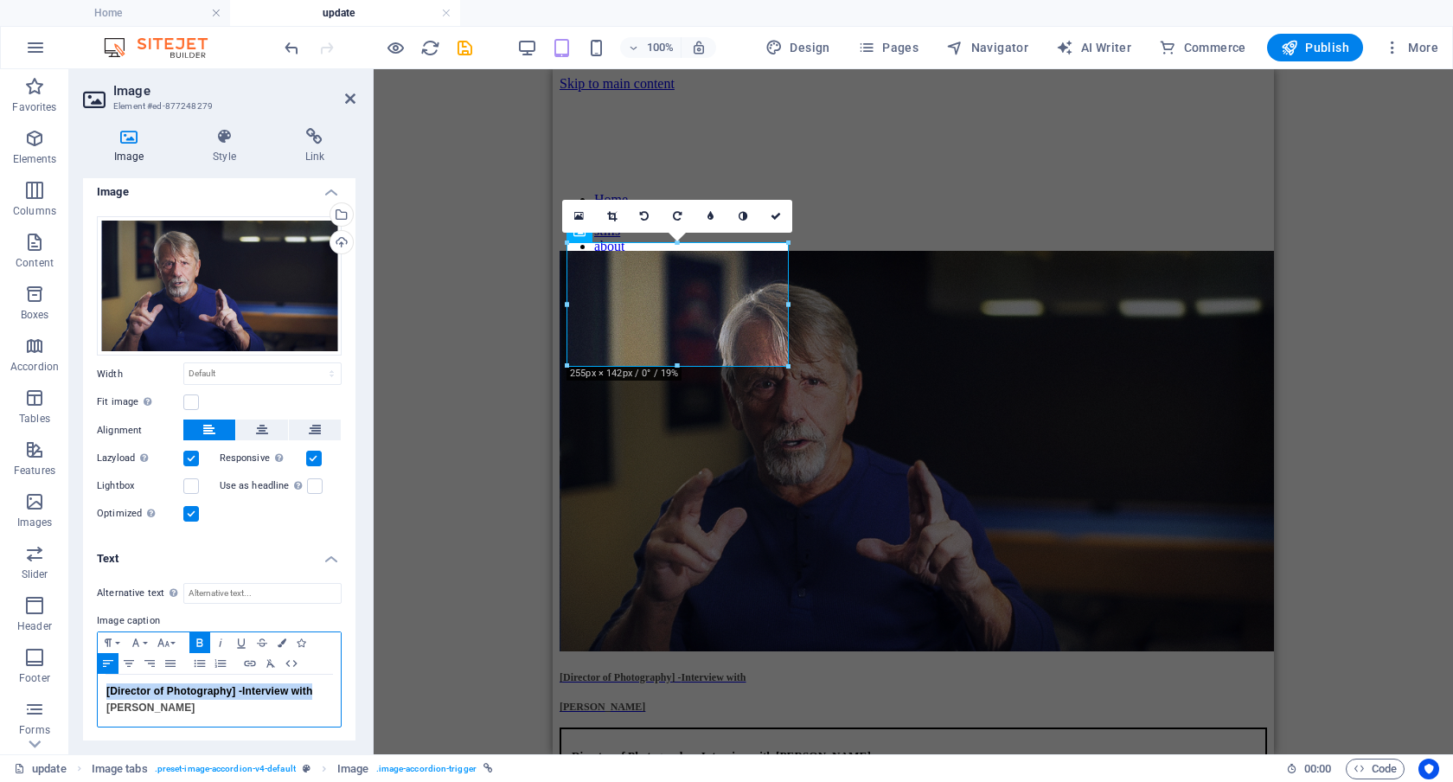
click at [115, 709] on strong "[PERSON_NAME]" at bounding box center [150, 708] width 89 height 12
click at [109, 689] on span "[Director of Photography] -" at bounding box center [174, 691] width 136 height 12
click at [232, 689] on span "Director of Photography] -" at bounding box center [172, 691] width 132 height 12
drag, startPoint x: 234, startPoint y: 709, endPoint x: 94, endPoint y: 683, distance: 142.5
click at [94, 683] on div "Alternative text The alternative text is used by devices that cannot display im…" at bounding box center [219, 655] width 273 height 173
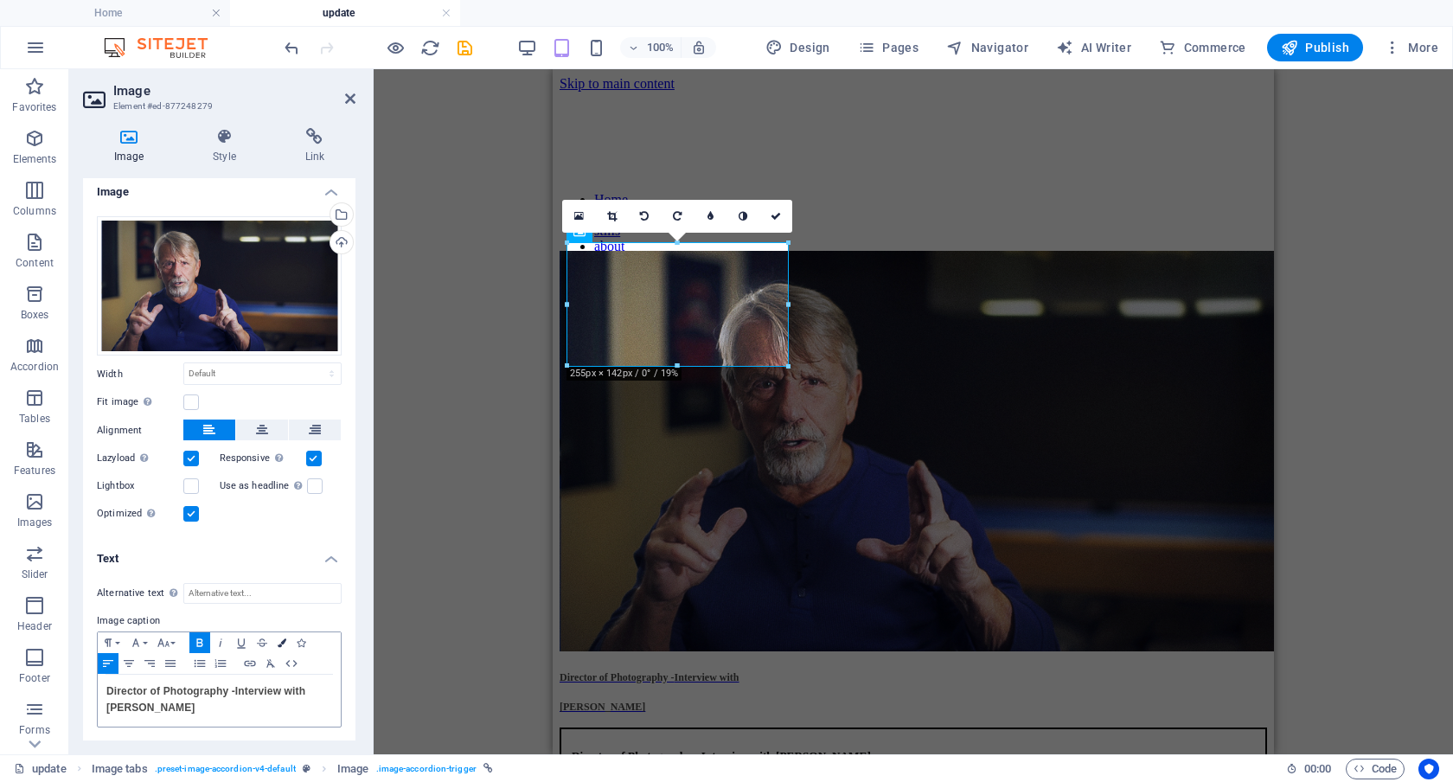
click at [279, 638] on icon "button" at bounding box center [282, 642] width 9 height 9
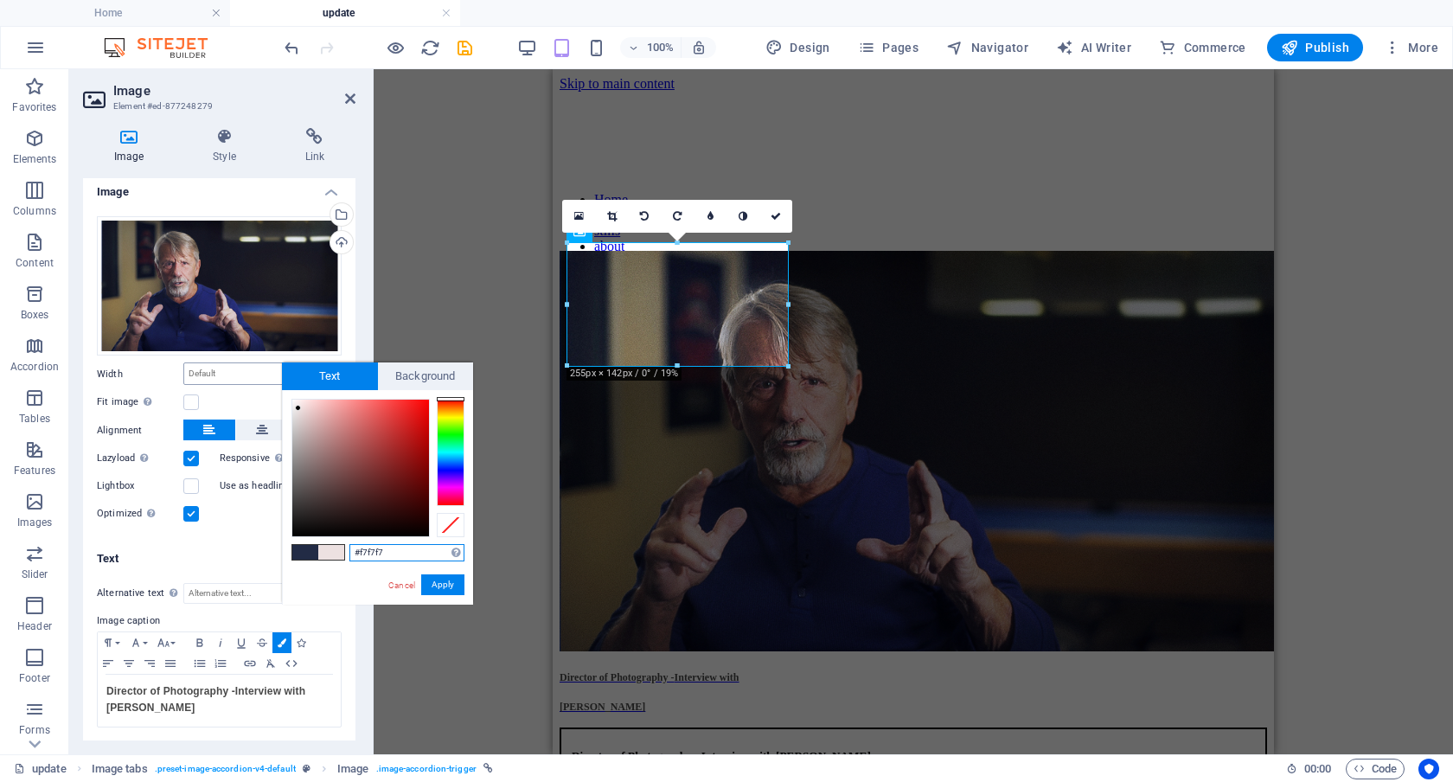
type input "#ffffff"
drag, startPoint x: 311, startPoint y: 413, endPoint x: 270, endPoint y: 382, distance: 50.7
click at [270, 382] on body "Individual Home update Favorites Elements Columns Content Boxes Accordion Table…" at bounding box center [726, 391] width 1453 height 782
click at [438, 582] on button "Apply" at bounding box center [442, 584] width 43 height 21
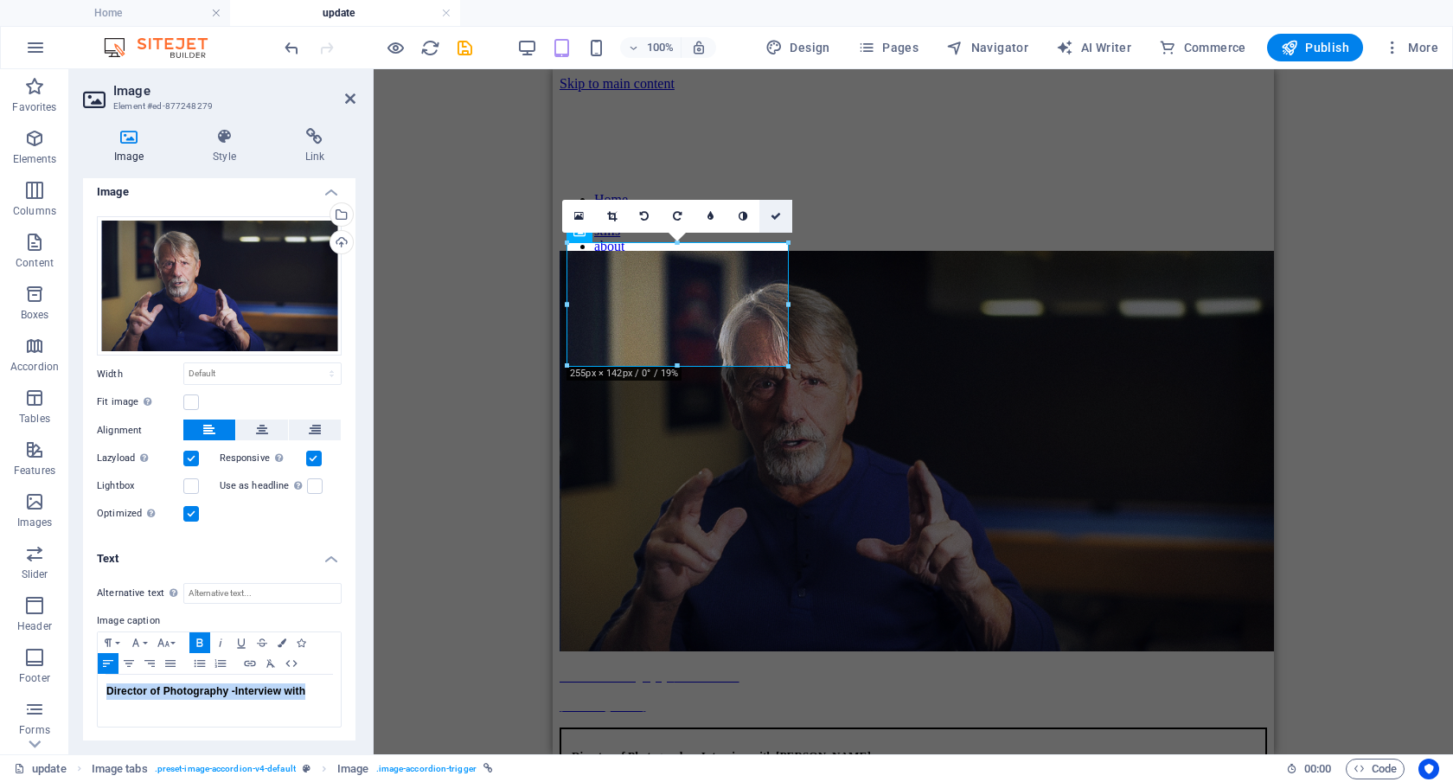
click at [770, 220] on link at bounding box center [776, 216] width 33 height 33
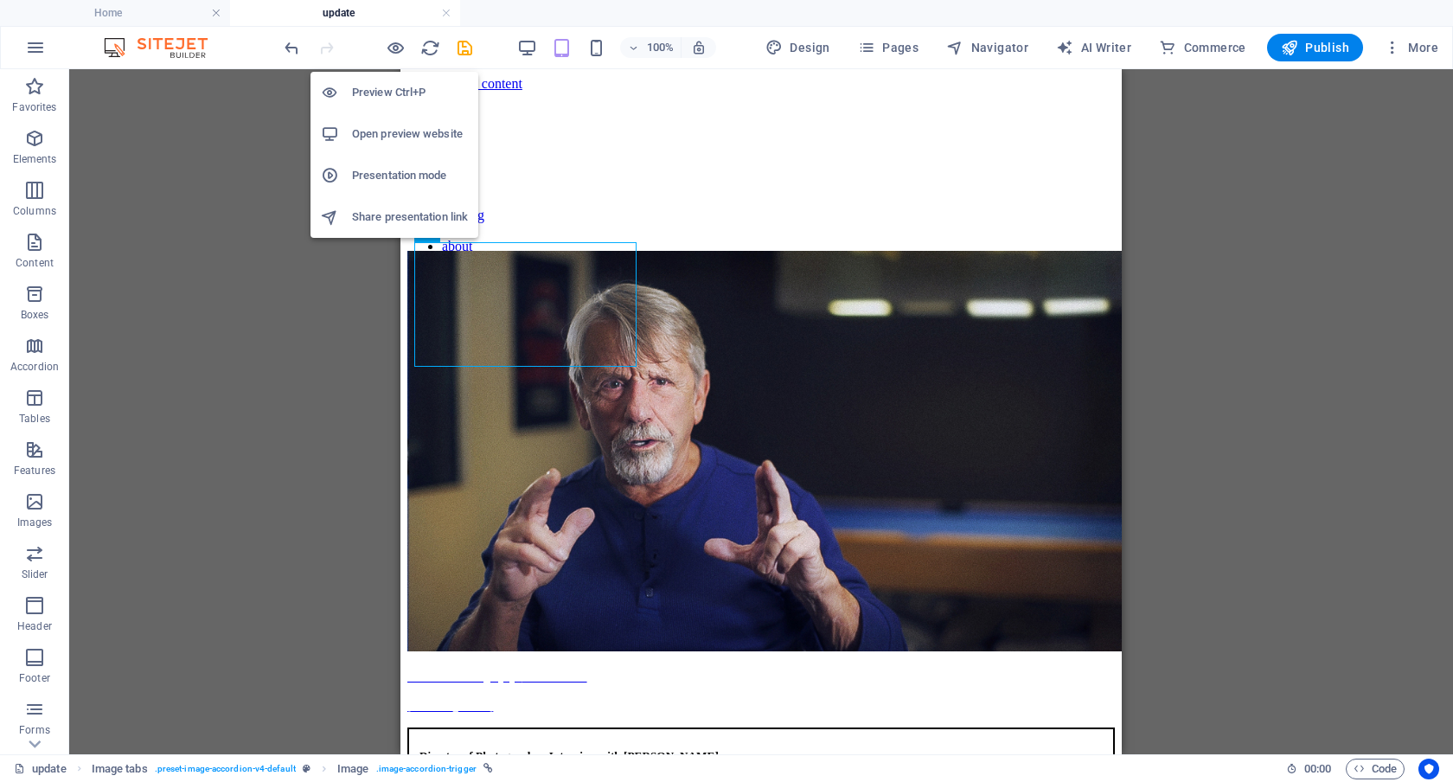
click at [391, 90] on h6 "Preview Ctrl+P" at bounding box center [410, 92] width 116 height 21
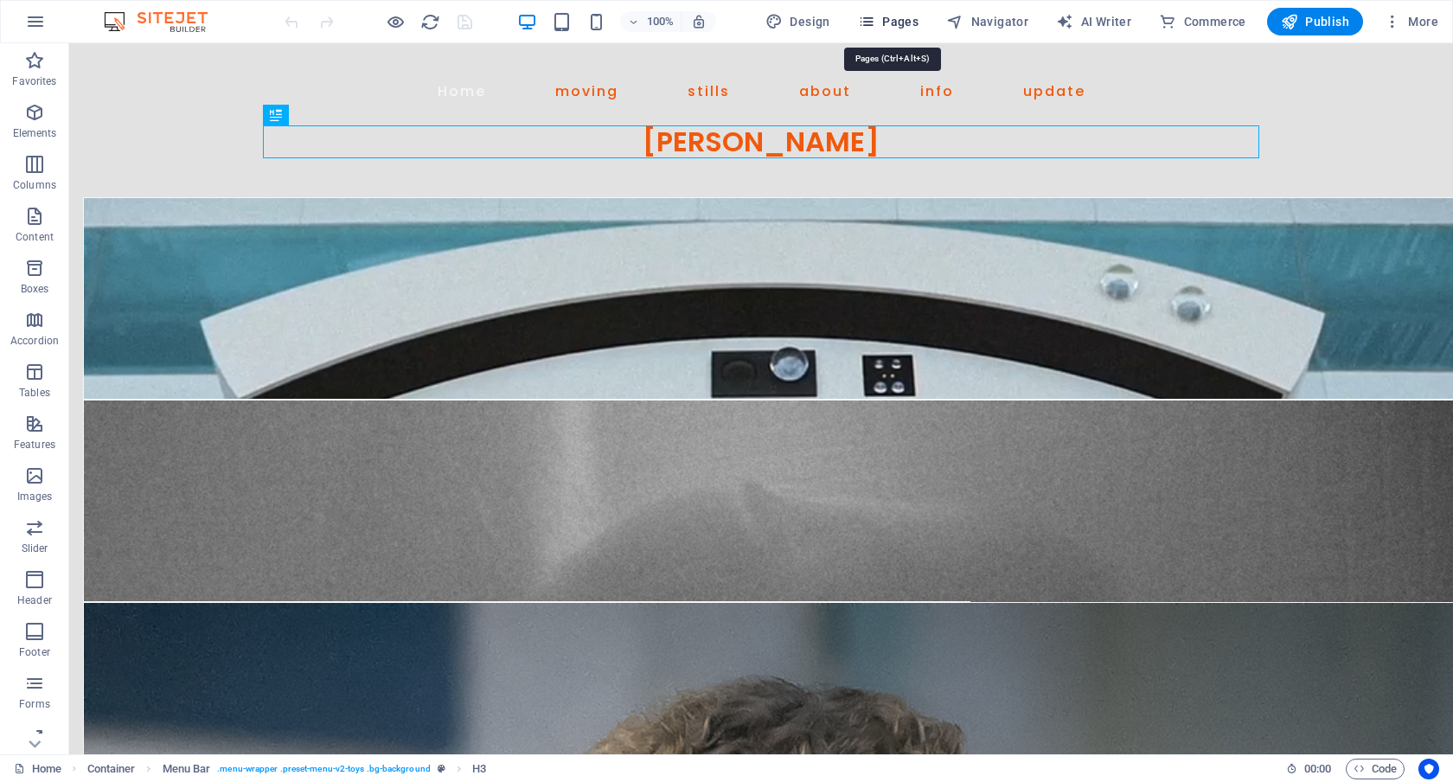
click at [910, 22] on span "Pages" at bounding box center [888, 21] width 61 height 17
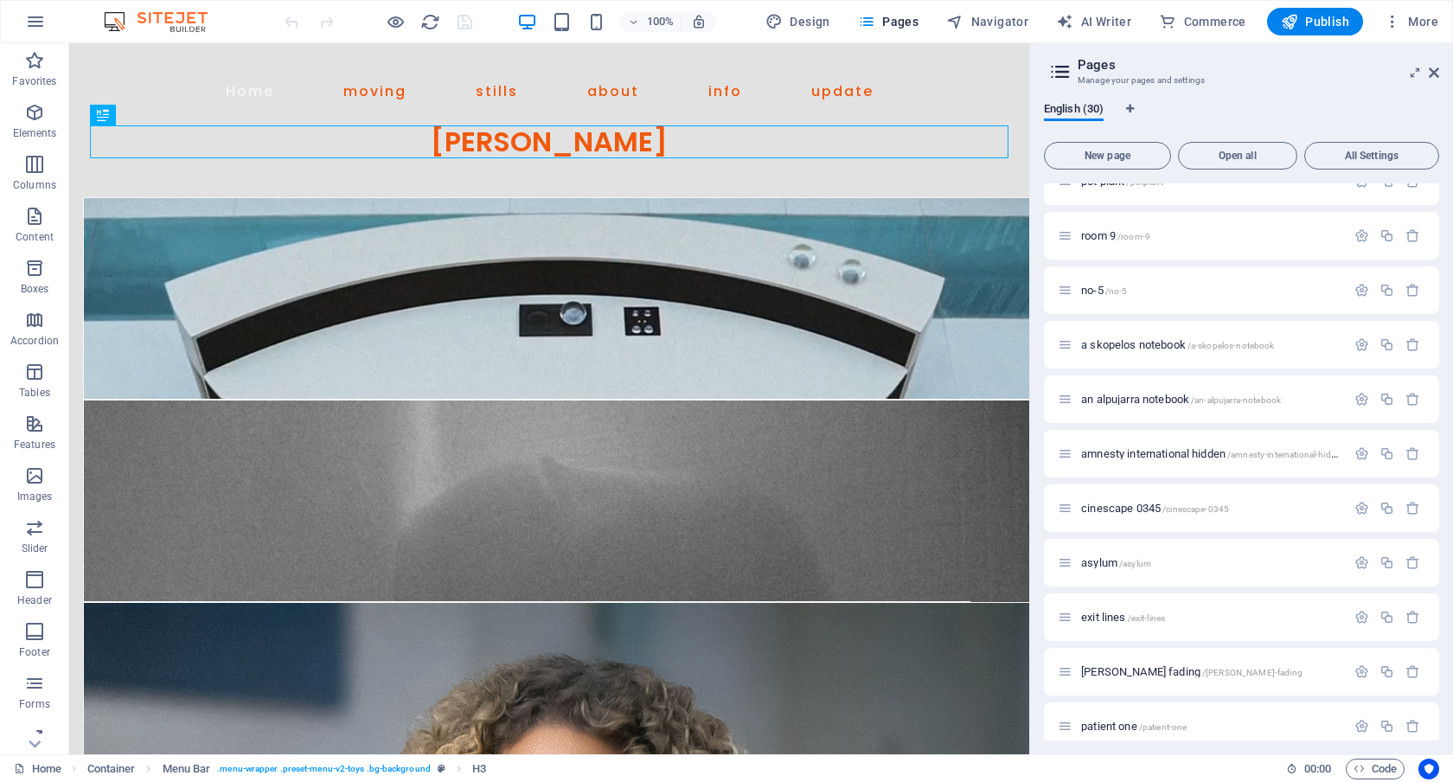
scroll to position [1078, 0]
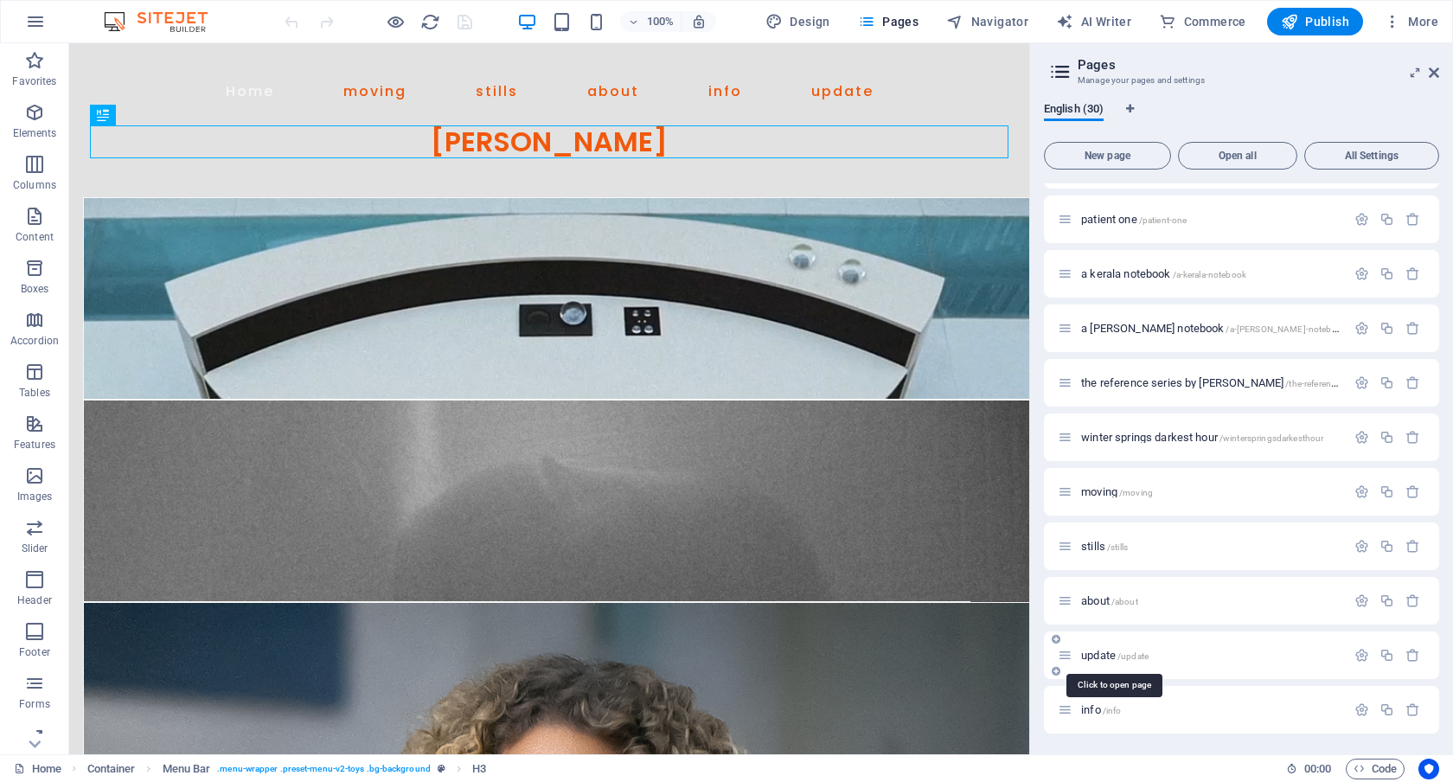
click at [1108, 653] on span "update /update" at bounding box center [1114, 655] width 67 height 13
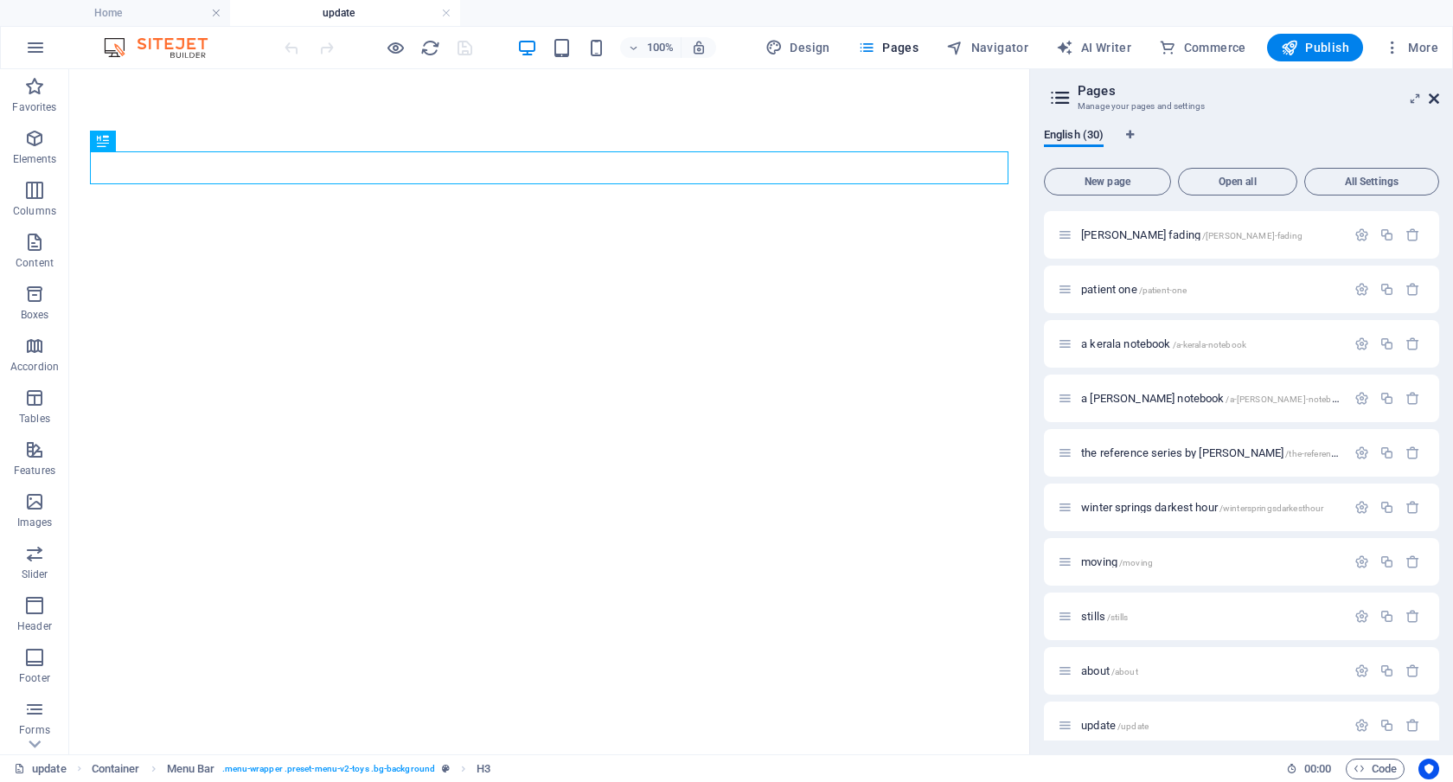
click at [1434, 93] on icon at bounding box center [1434, 99] width 10 height 14
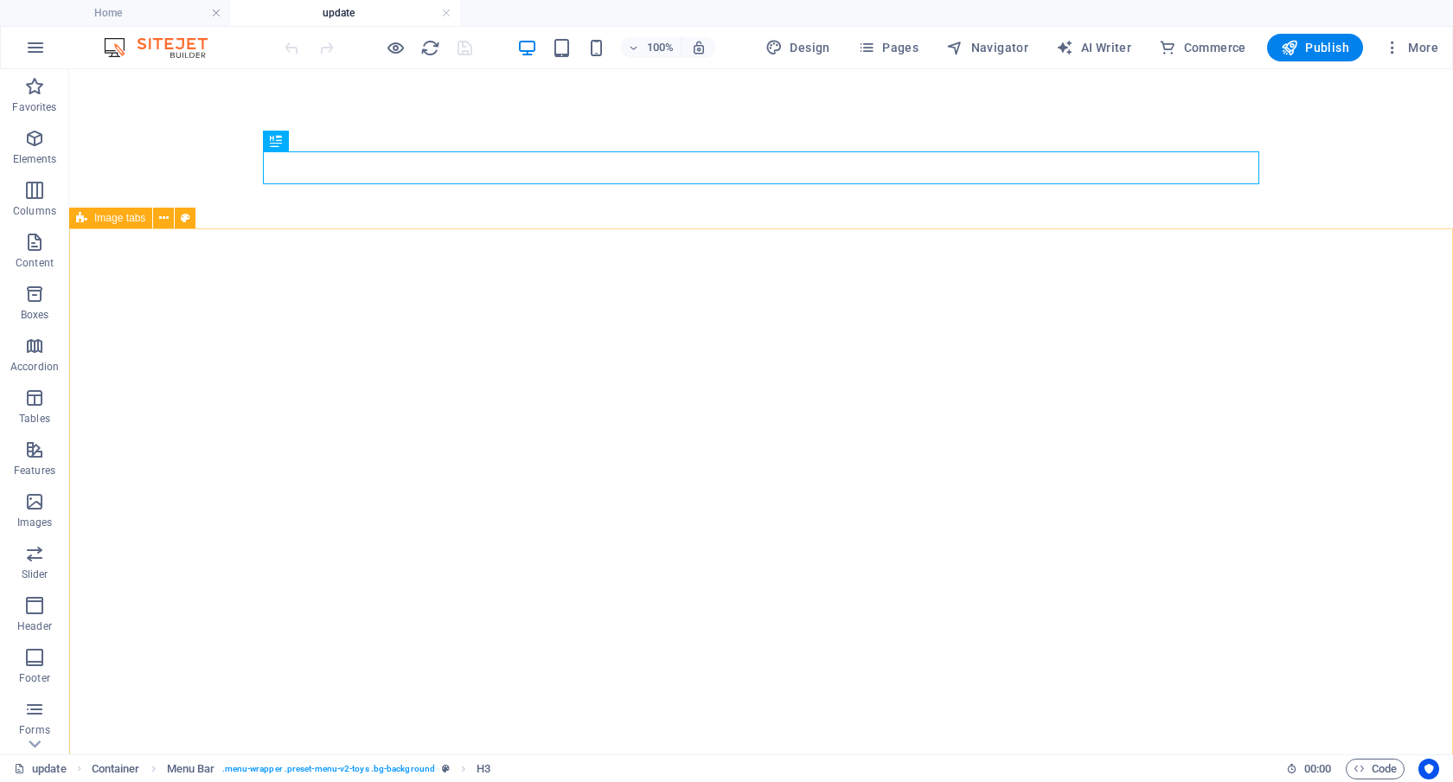
click at [127, 218] on span "Image tabs" at bounding box center [119, 218] width 51 height 10
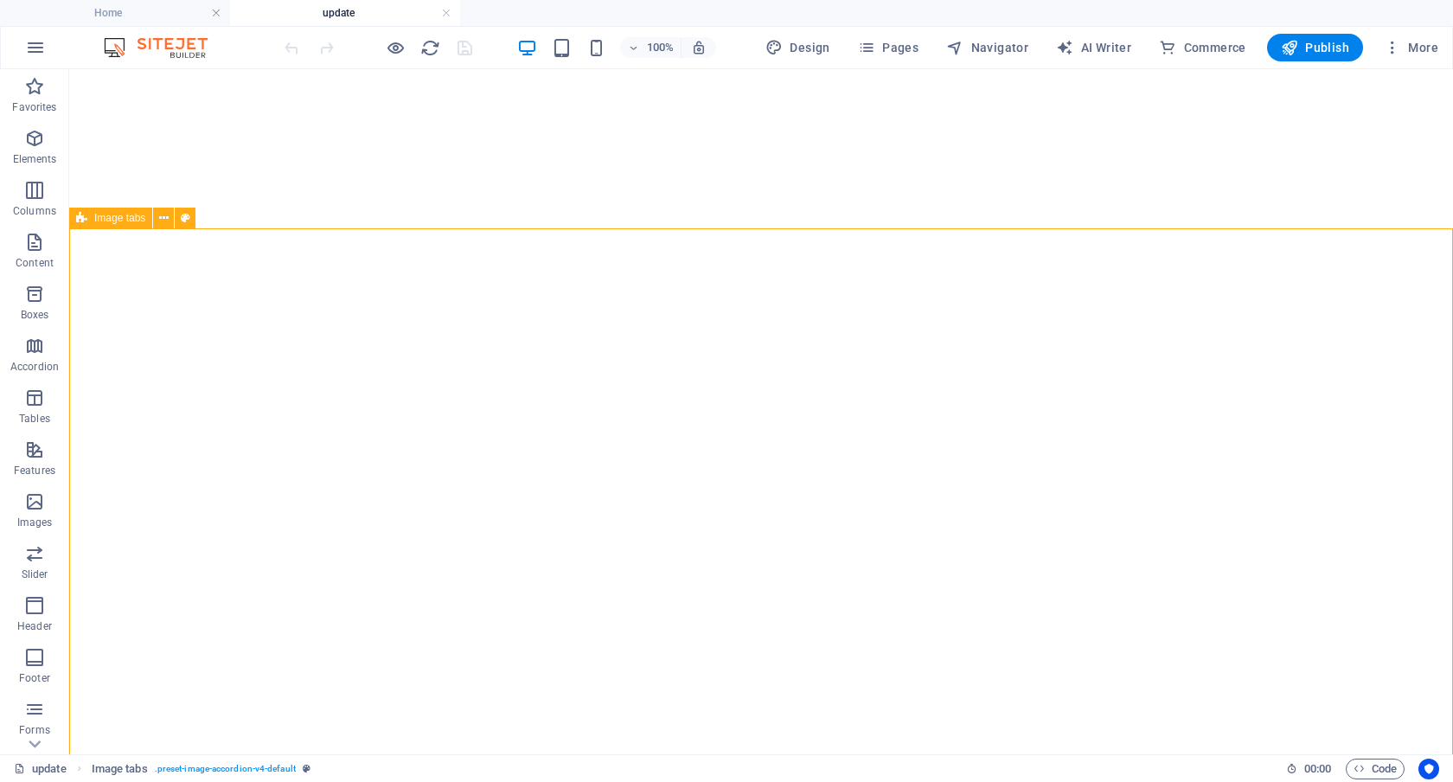
click at [127, 218] on span "Image tabs" at bounding box center [119, 218] width 51 height 10
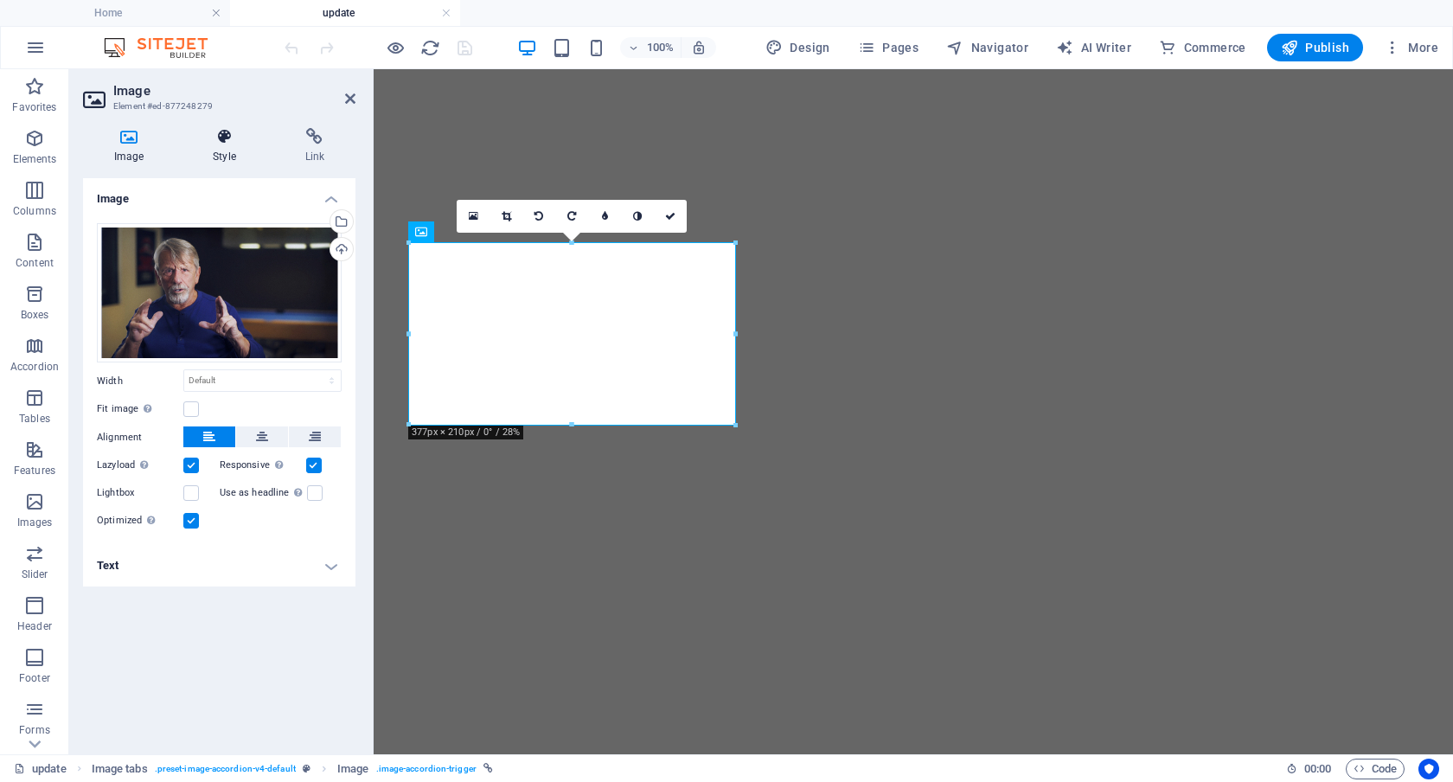
click at [228, 134] on icon at bounding box center [224, 136] width 85 height 17
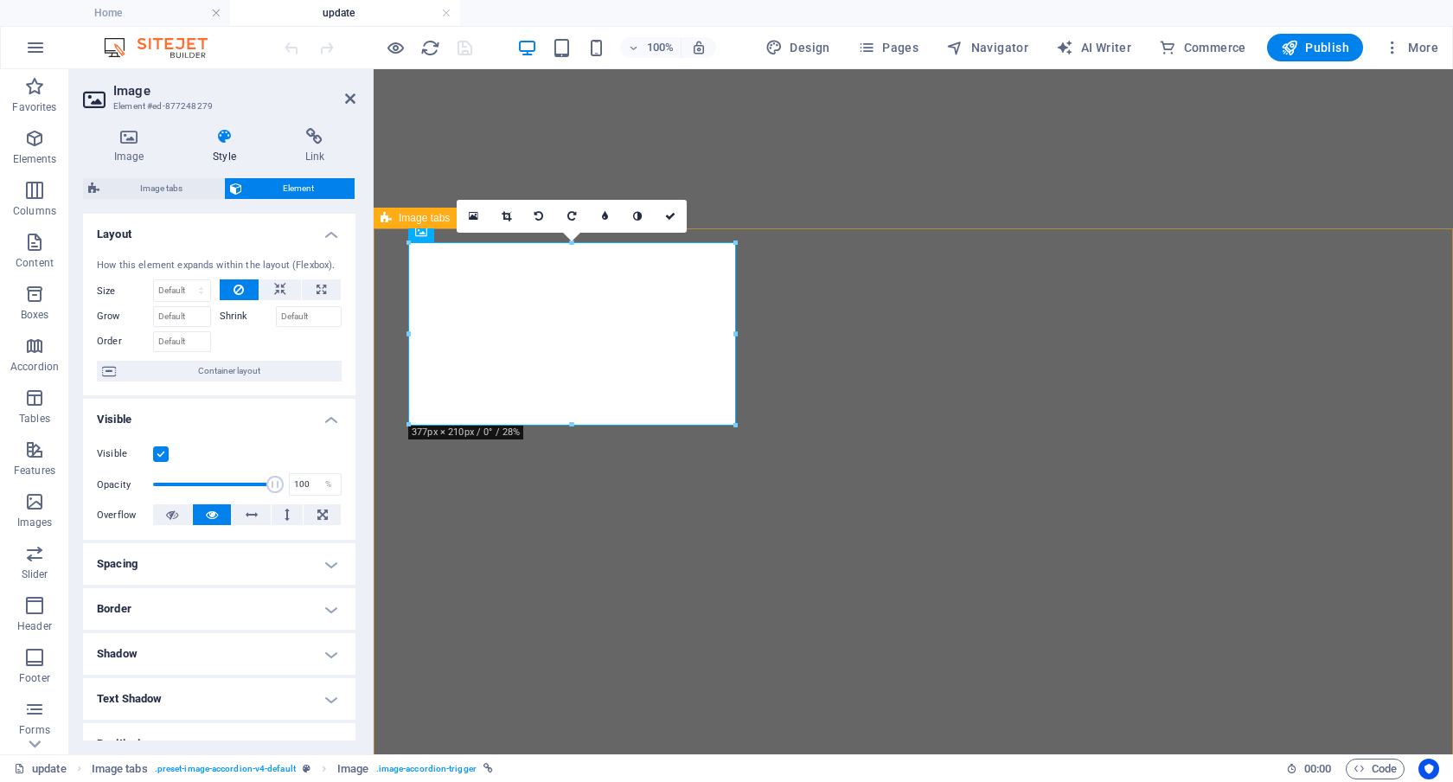
click at [391, 215] on icon at bounding box center [386, 218] width 11 height 21
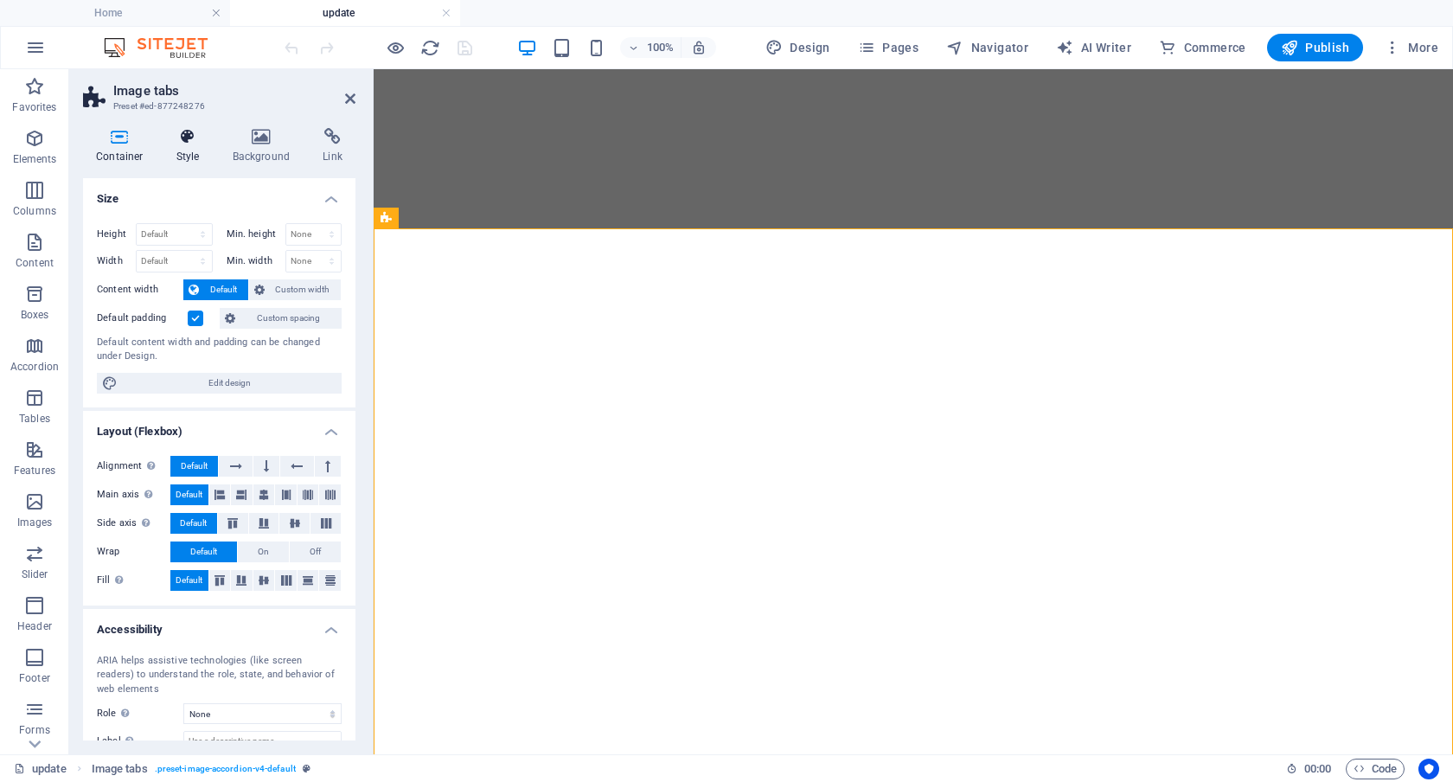
click at [192, 140] on icon at bounding box center [188, 136] width 49 height 17
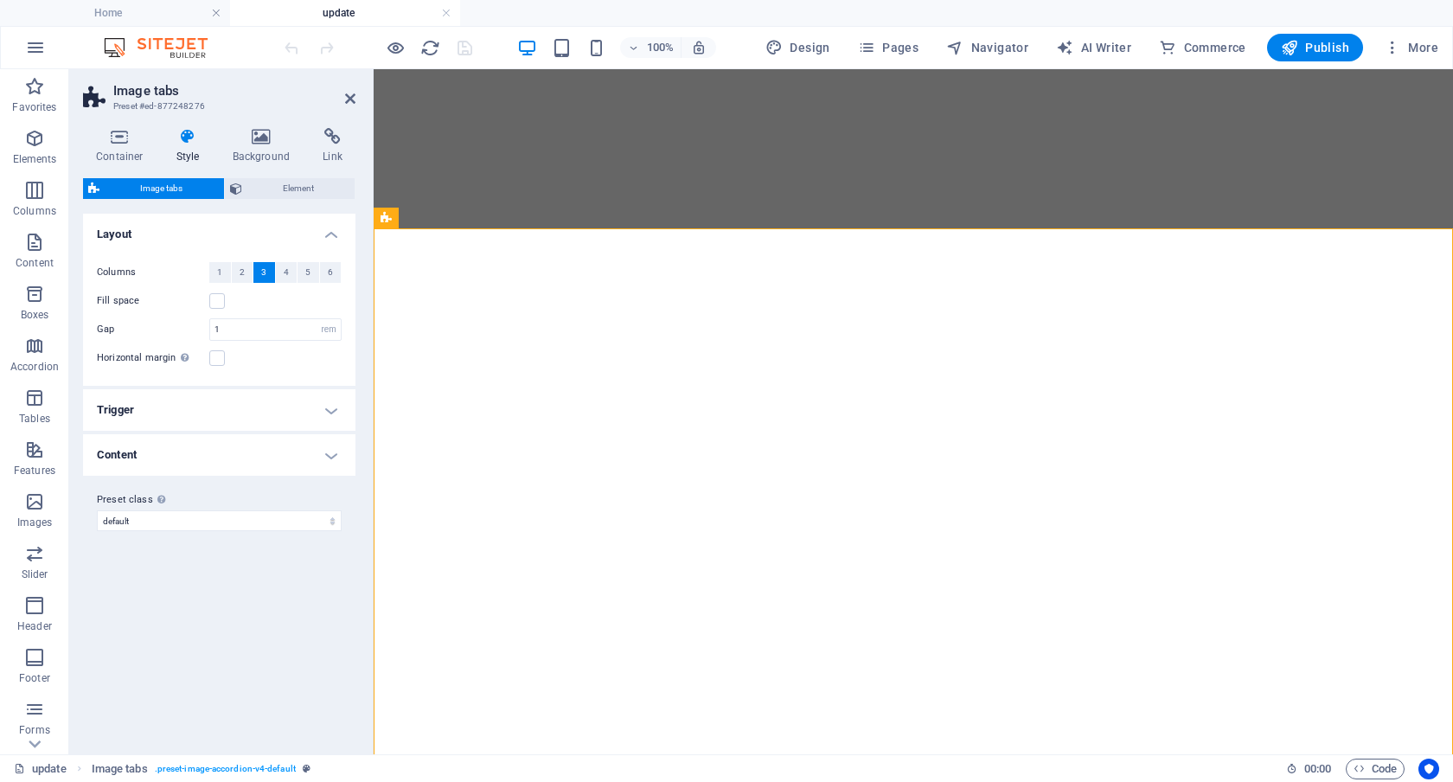
click at [334, 407] on h4 "Trigger" at bounding box center [219, 410] width 273 height 42
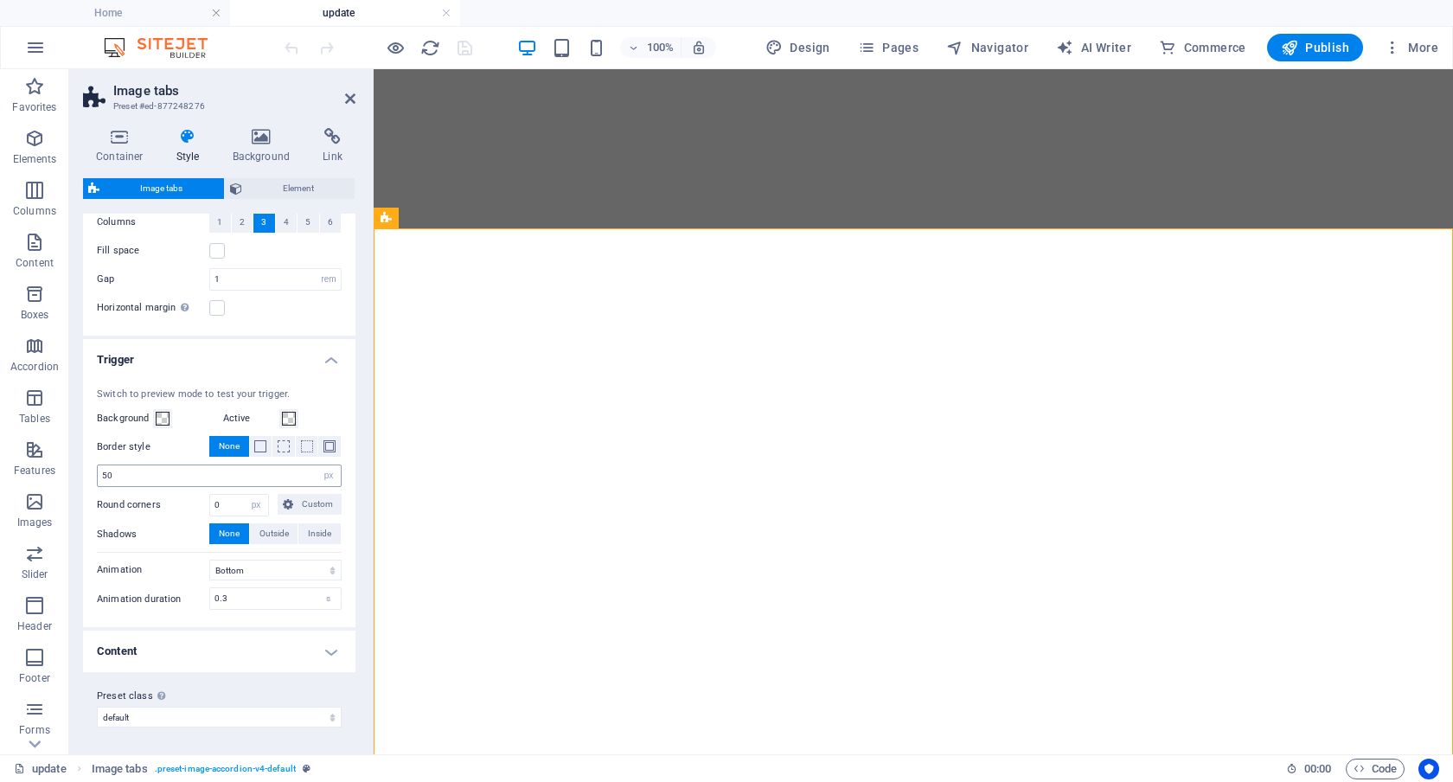
scroll to position [51, 0]
click at [341, 658] on h4 "Content" at bounding box center [219, 651] width 273 height 42
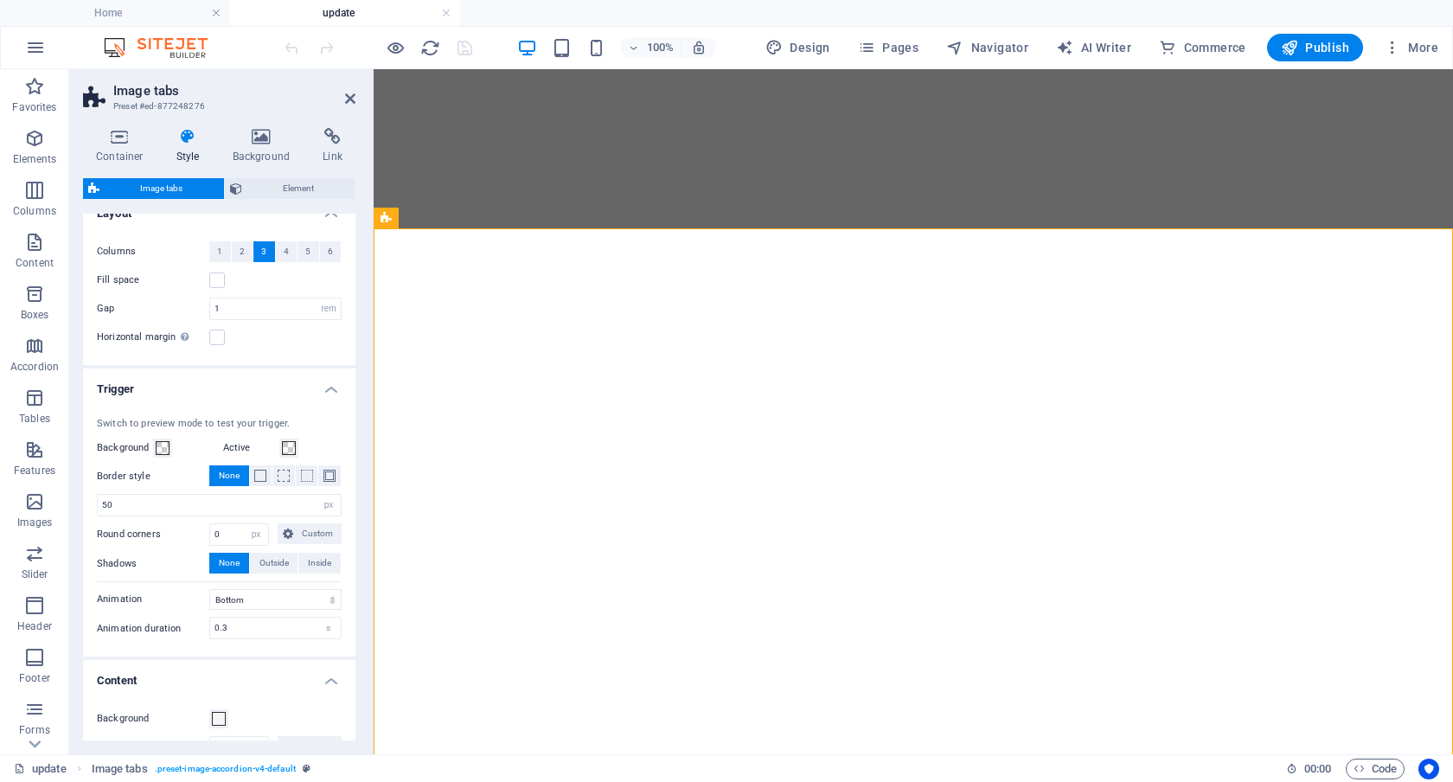
scroll to position [0, 0]
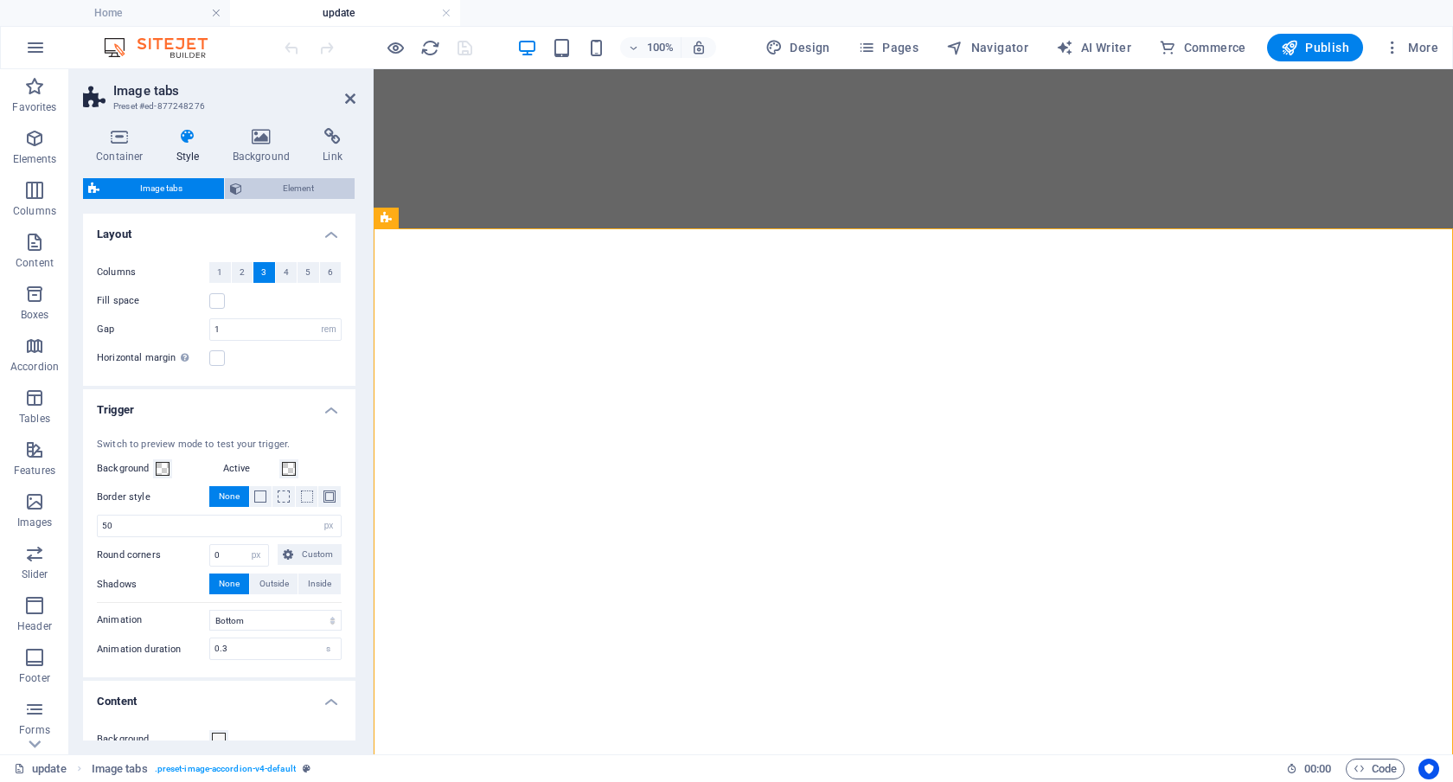
click at [293, 192] on span "Element" at bounding box center [298, 188] width 103 height 21
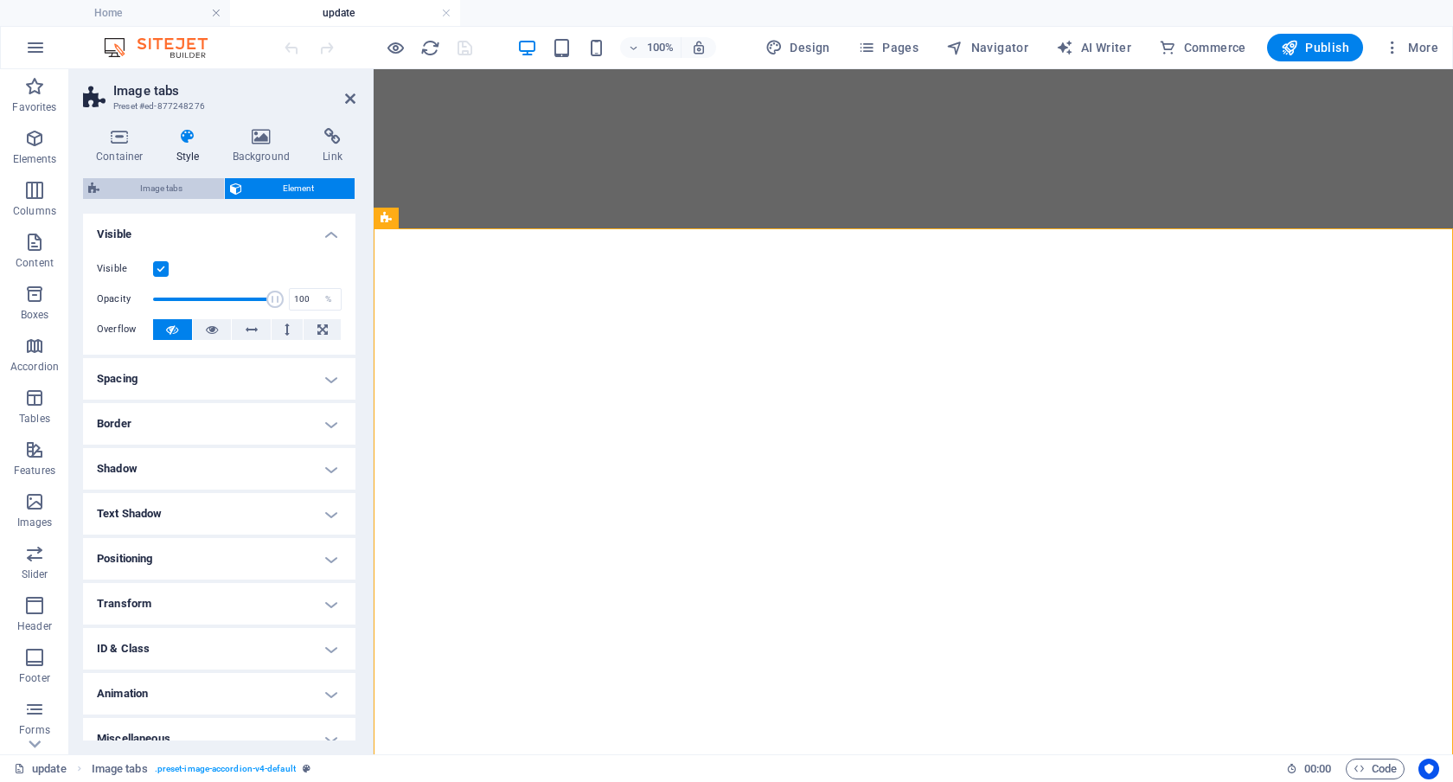
click at [139, 189] on span "Image tabs" at bounding box center [162, 188] width 114 height 21
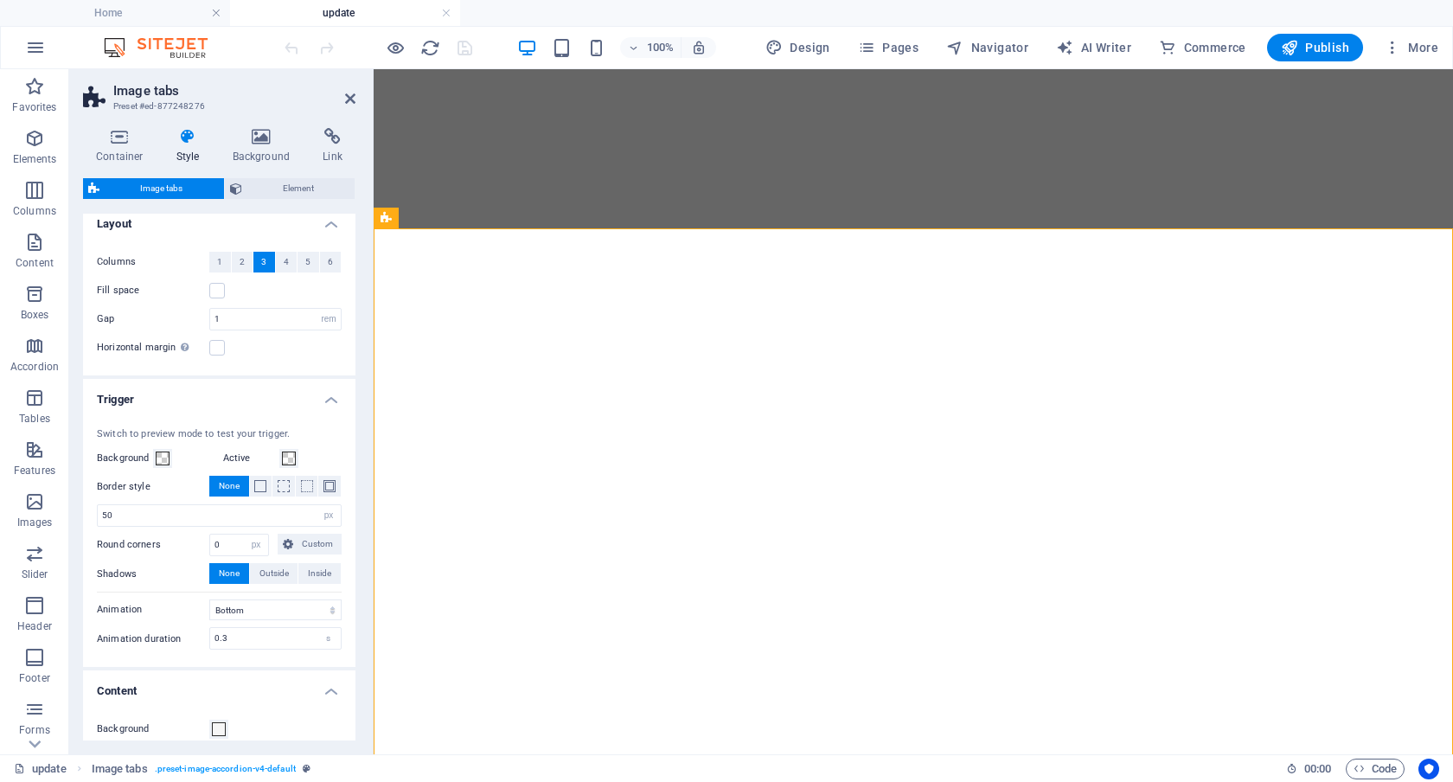
scroll to position [12, 0]
click at [151, 516] on input "50" at bounding box center [219, 513] width 243 height 21
type input "5"
type input "70"
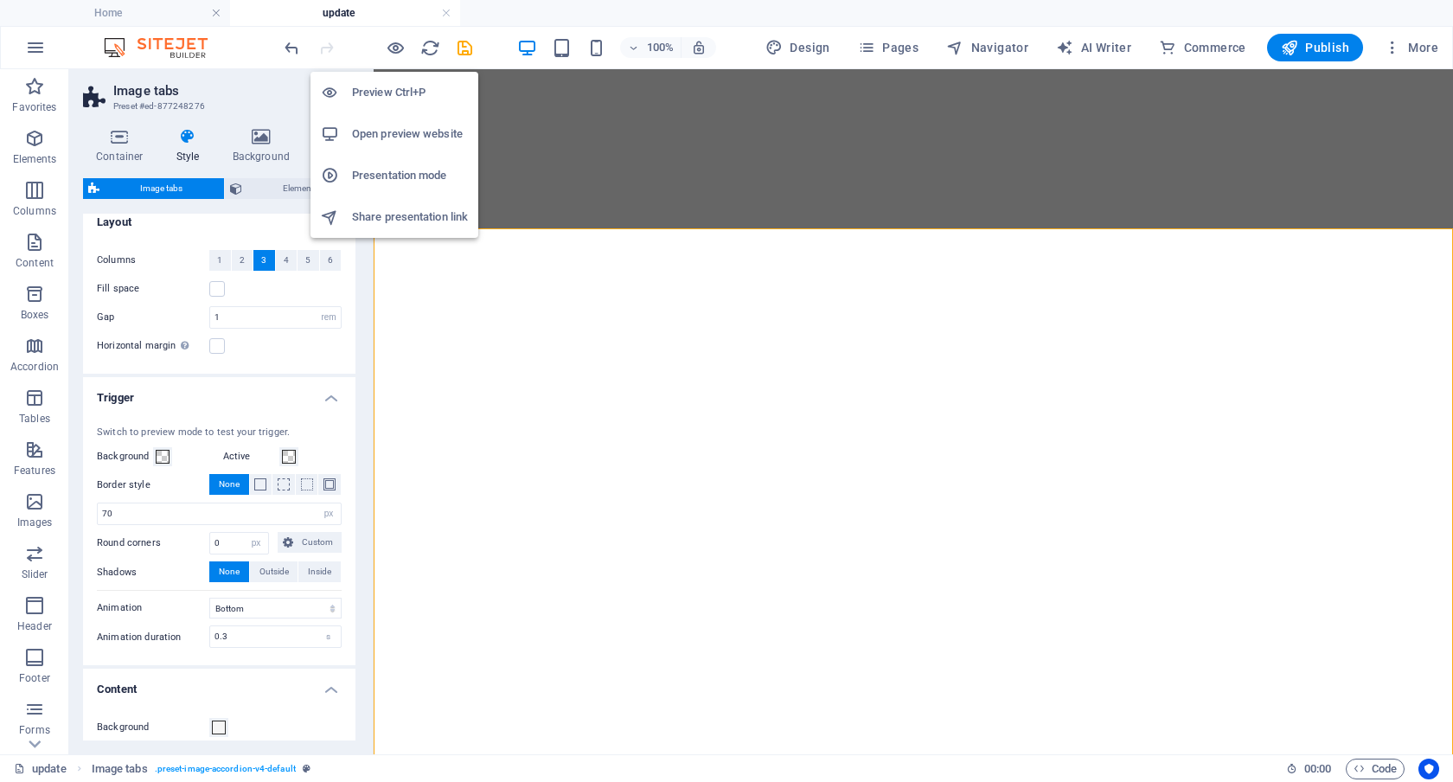
click at [394, 87] on h6 "Preview Ctrl+P" at bounding box center [410, 92] width 116 height 21
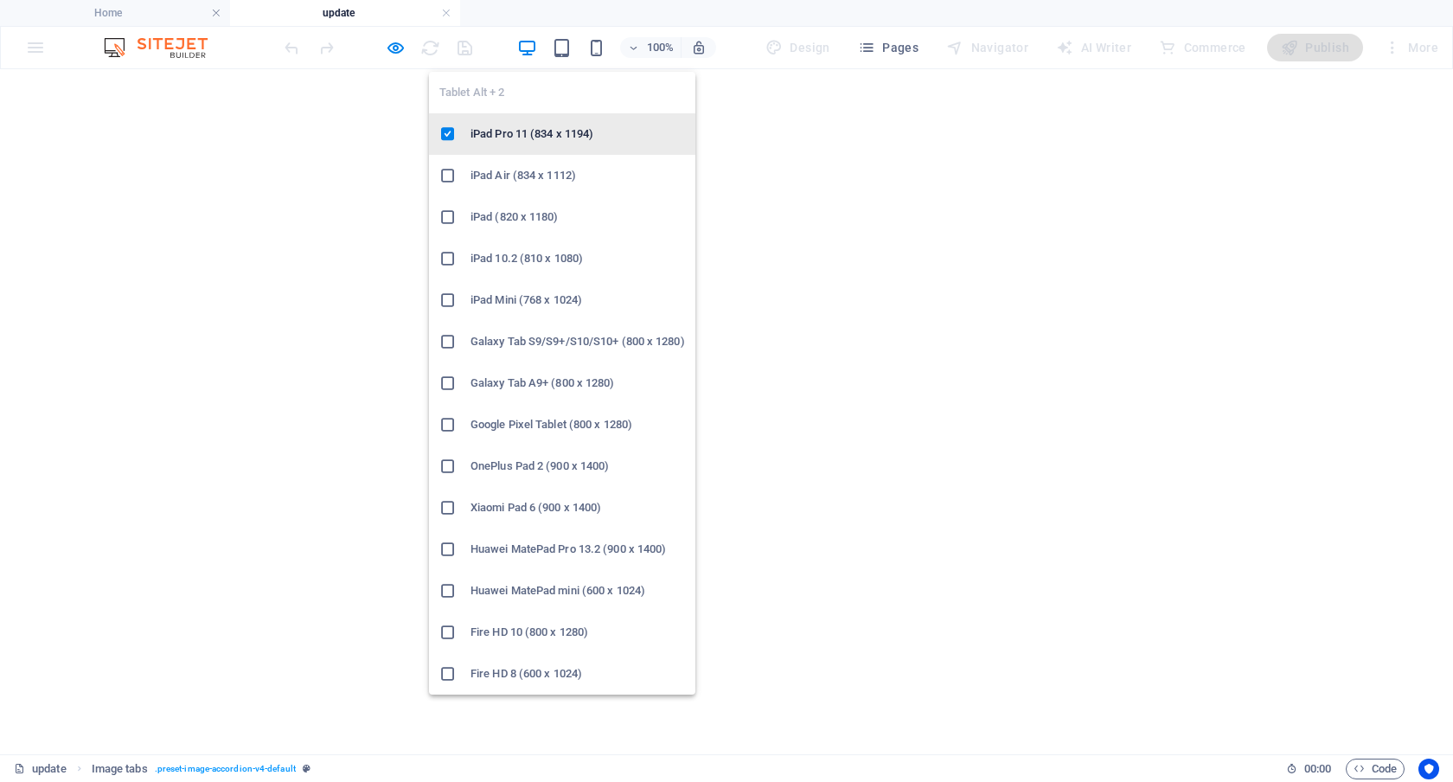
click at [558, 141] on h6 "iPad Pro 11 (834 x 1194)" at bounding box center [578, 134] width 215 height 21
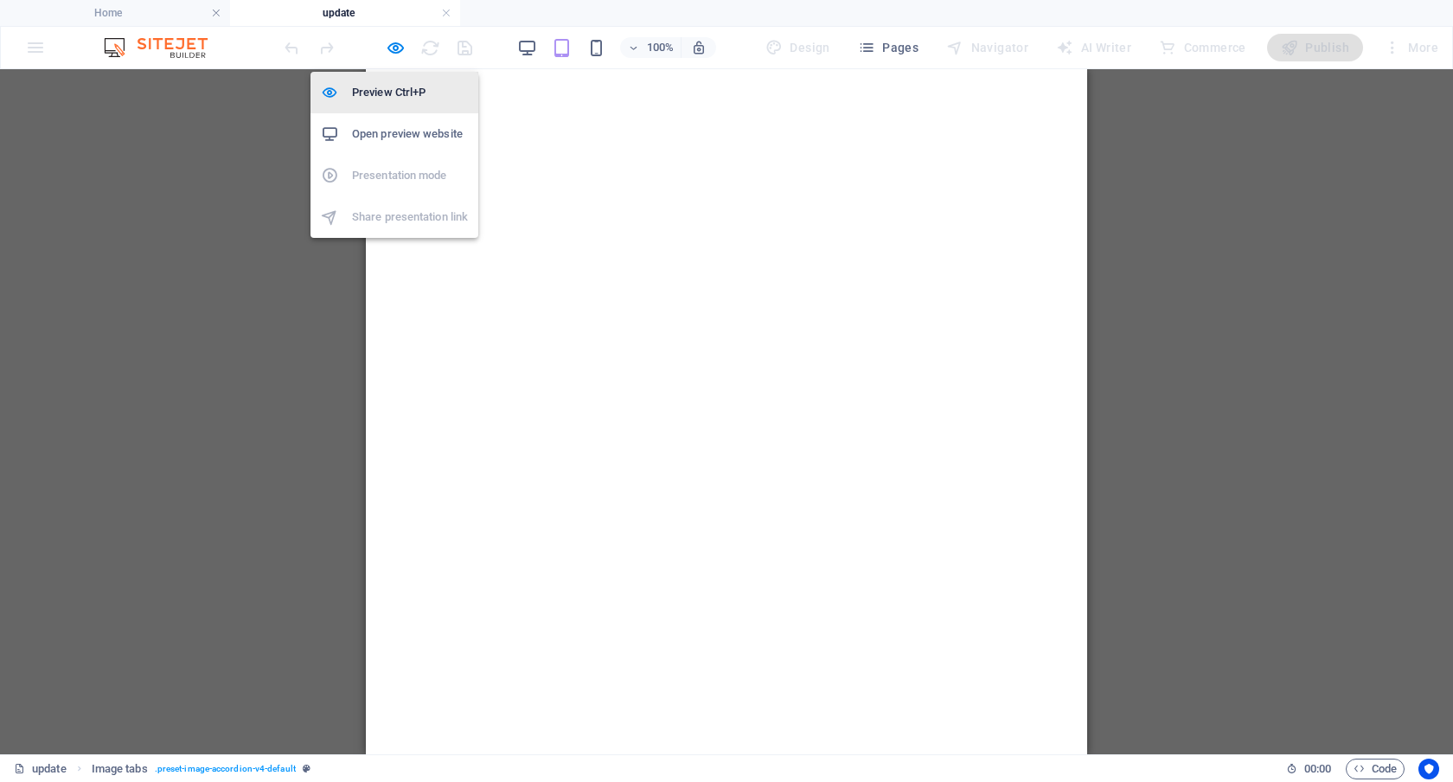
click at [396, 92] on h6 "Preview Ctrl+P" at bounding box center [410, 92] width 116 height 21
select select "rem"
select select "px"
select select "rem"
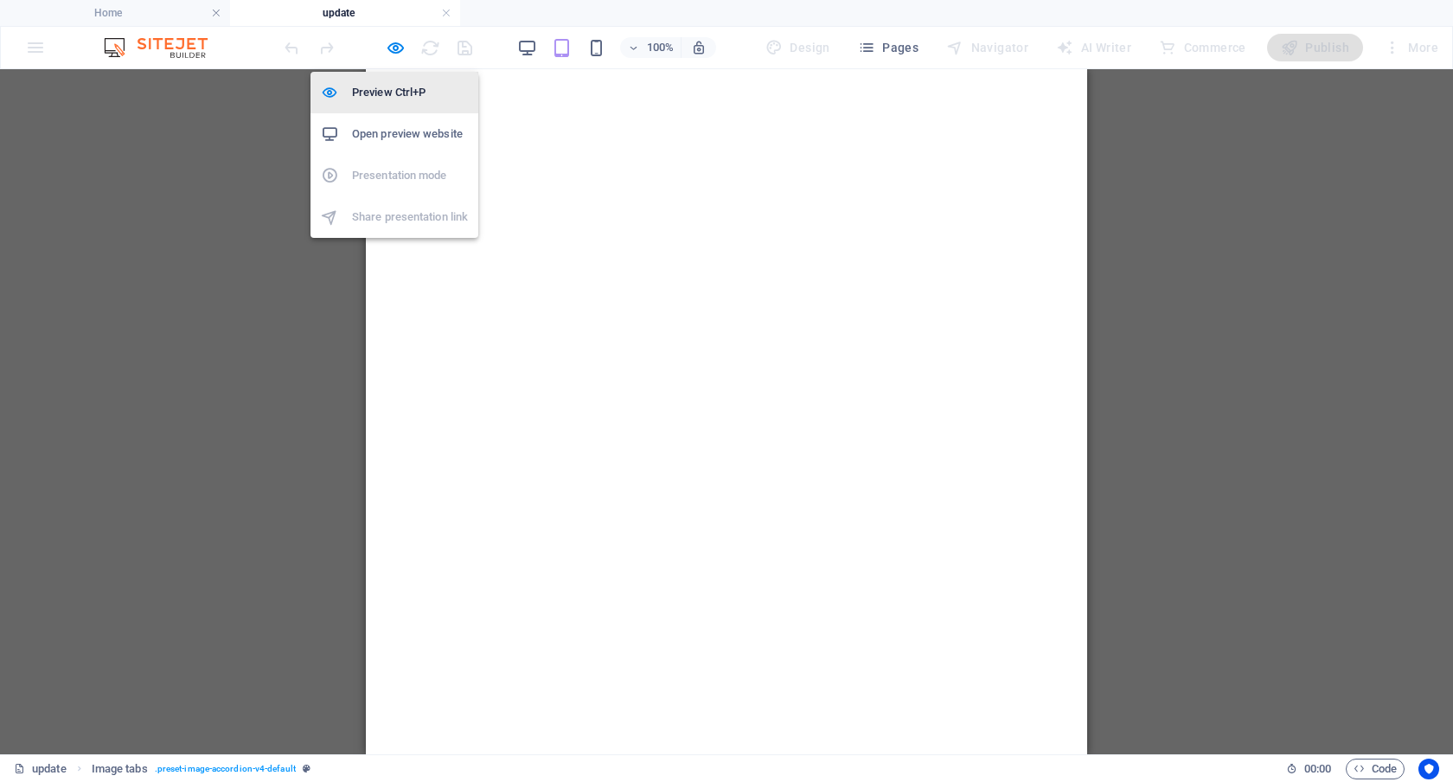
select select "px"
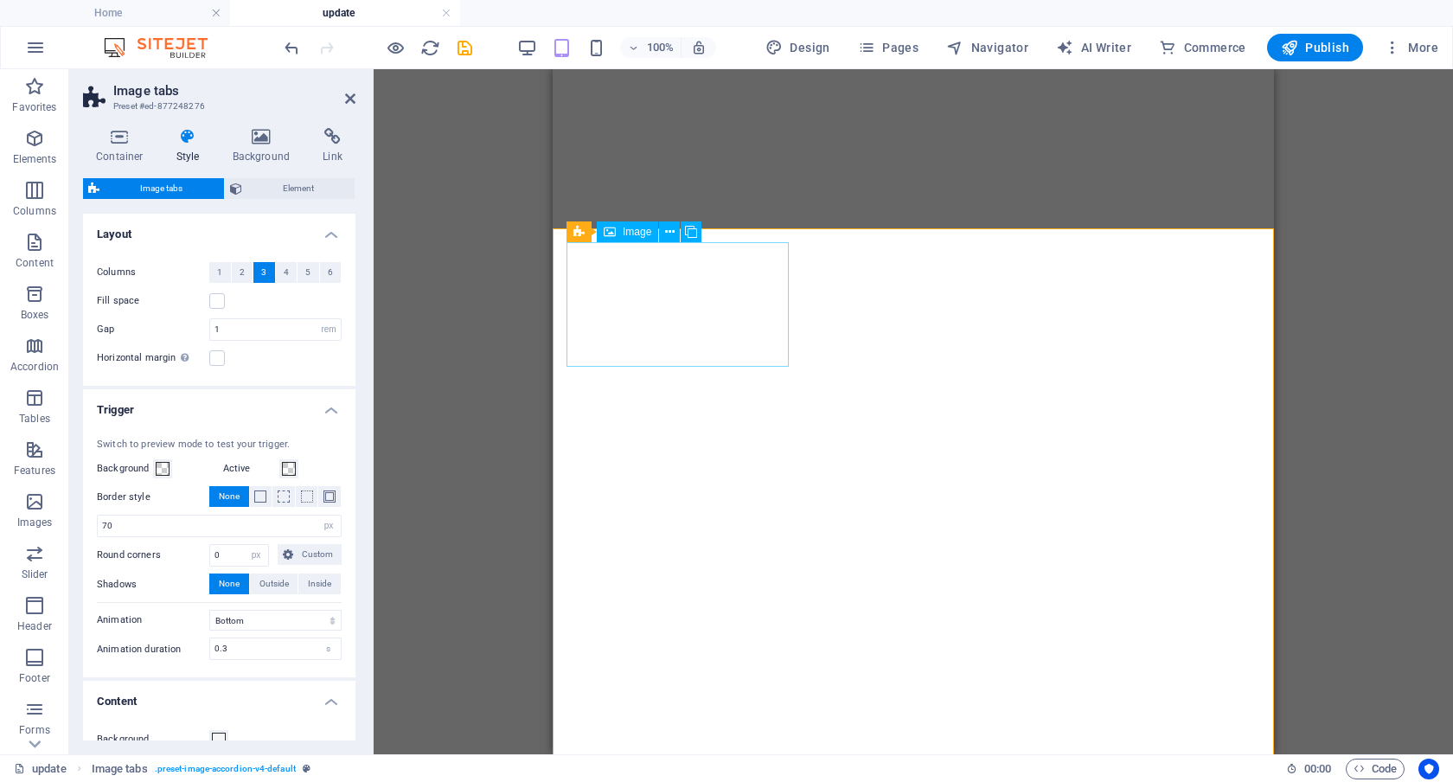
click at [625, 228] on span "Image" at bounding box center [637, 232] width 29 height 10
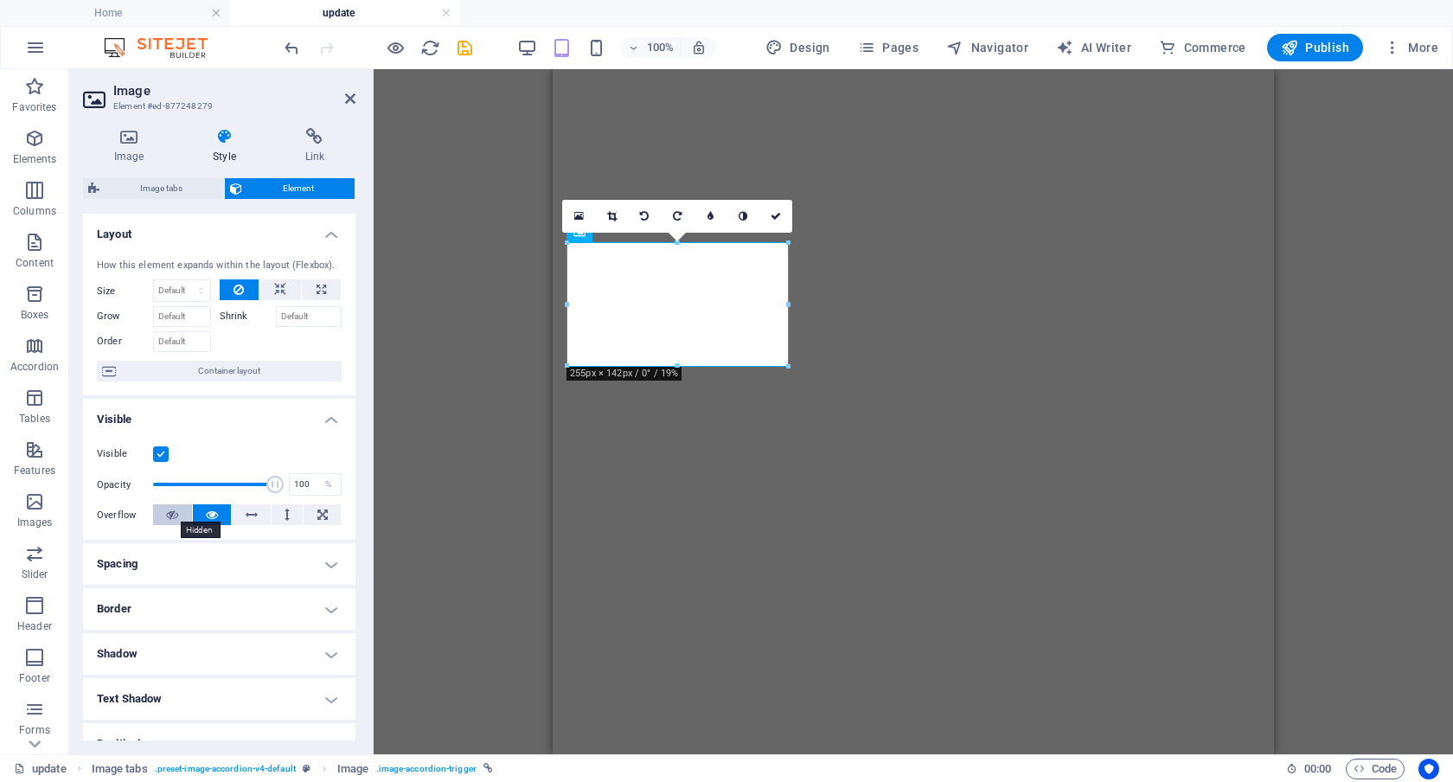
scroll to position [176, 0]
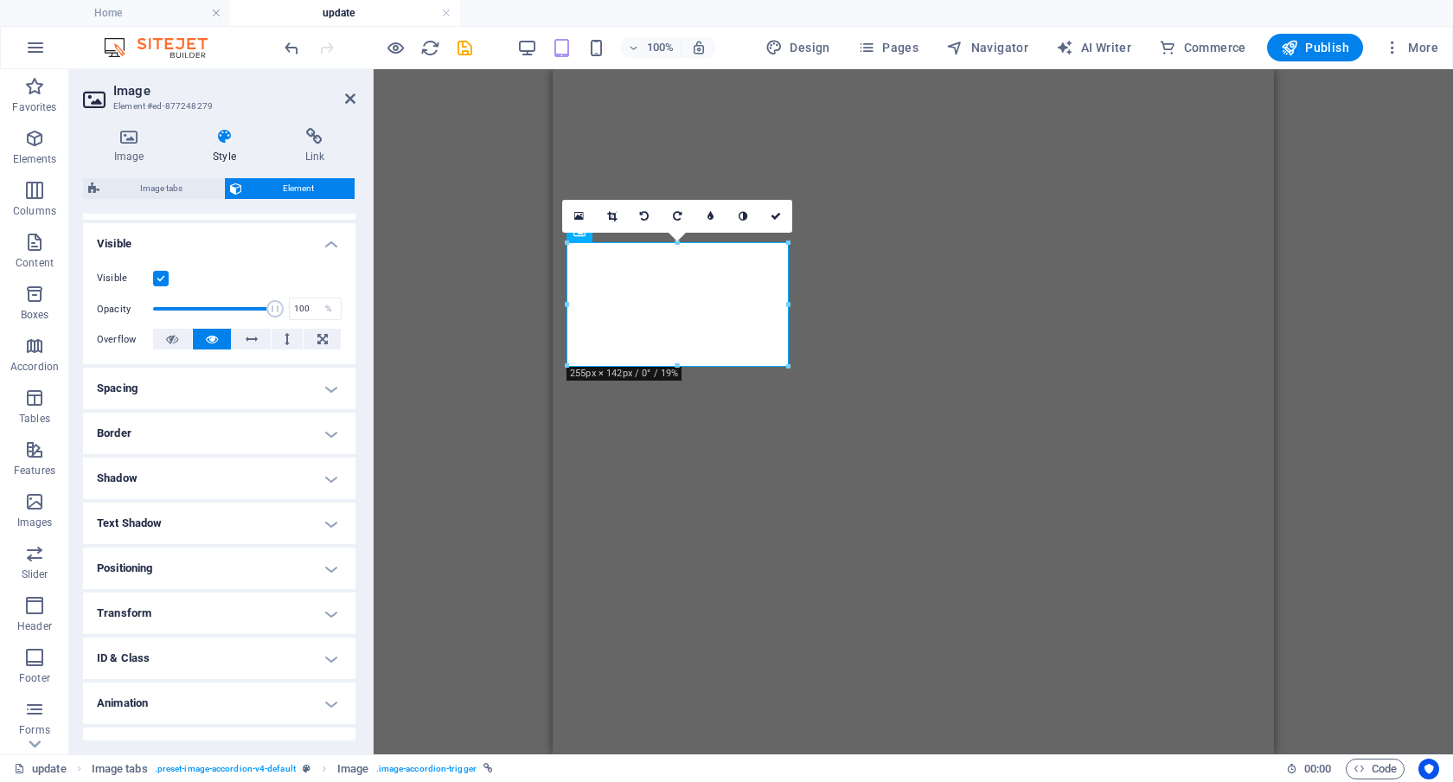
click at [318, 446] on h4 "Border" at bounding box center [219, 434] width 273 height 42
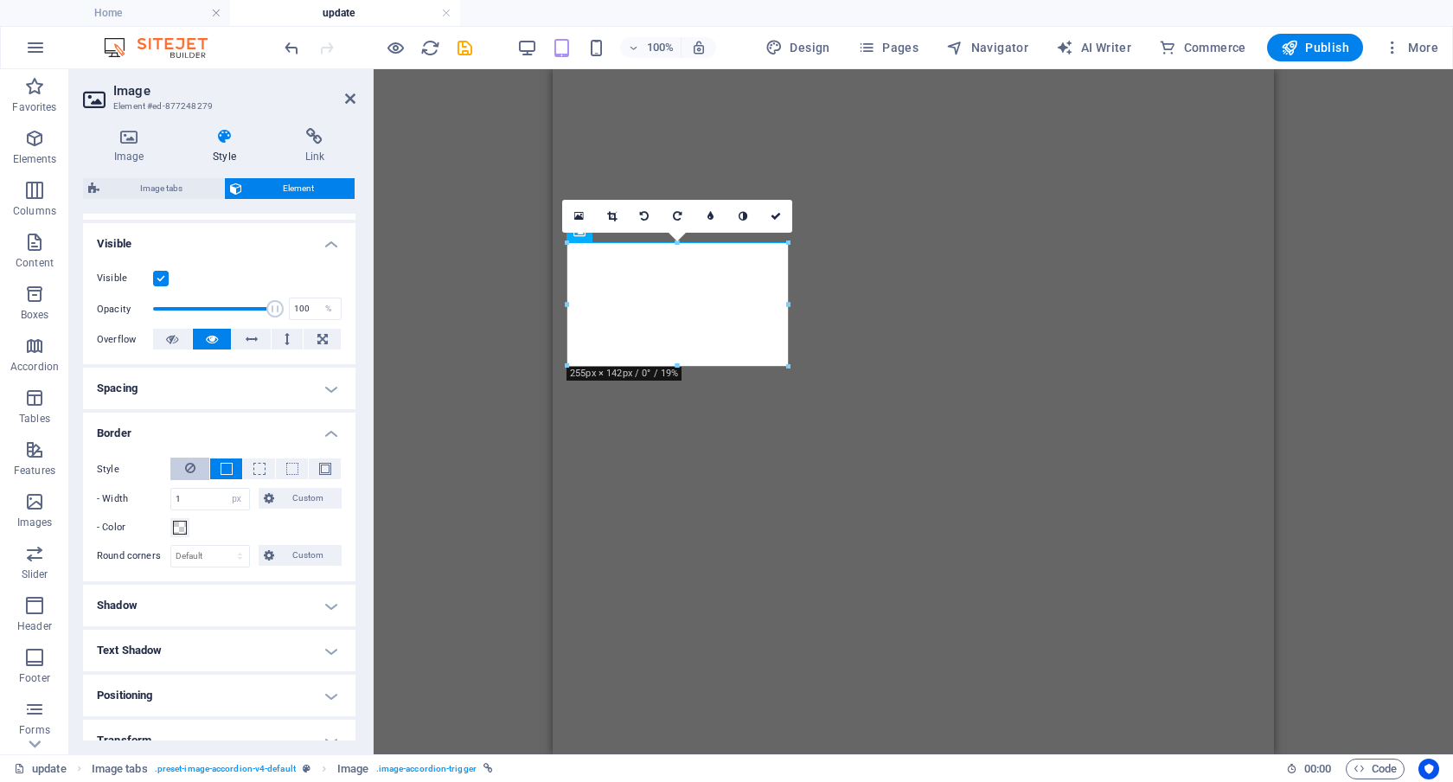
click at [185, 474] on icon at bounding box center [190, 468] width 10 height 21
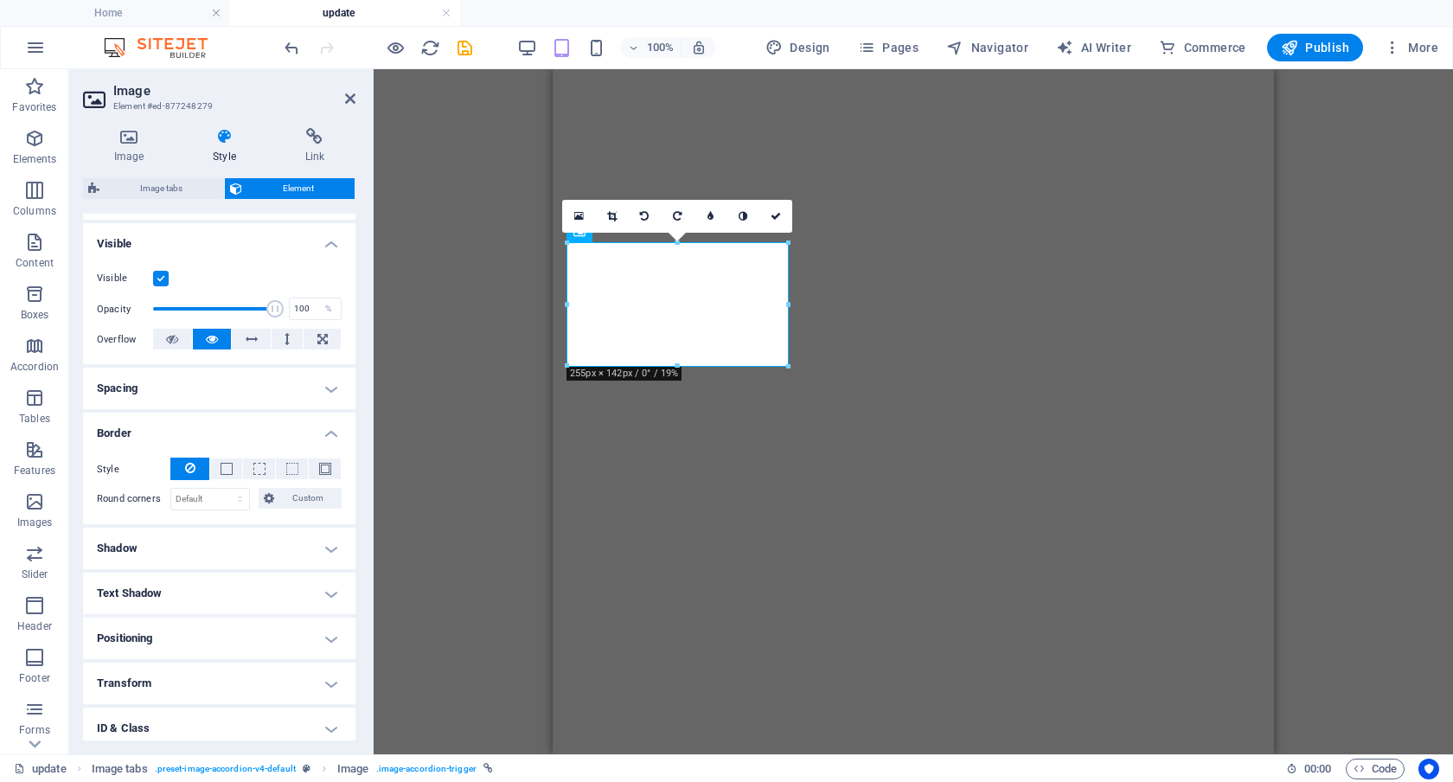
click at [344, 99] on header "Image Element #ed-877248279" at bounding box center [219, 91] width 273 height 45
click at [350, 97] on icon at bounding box center [350, 99] width 10 height 14
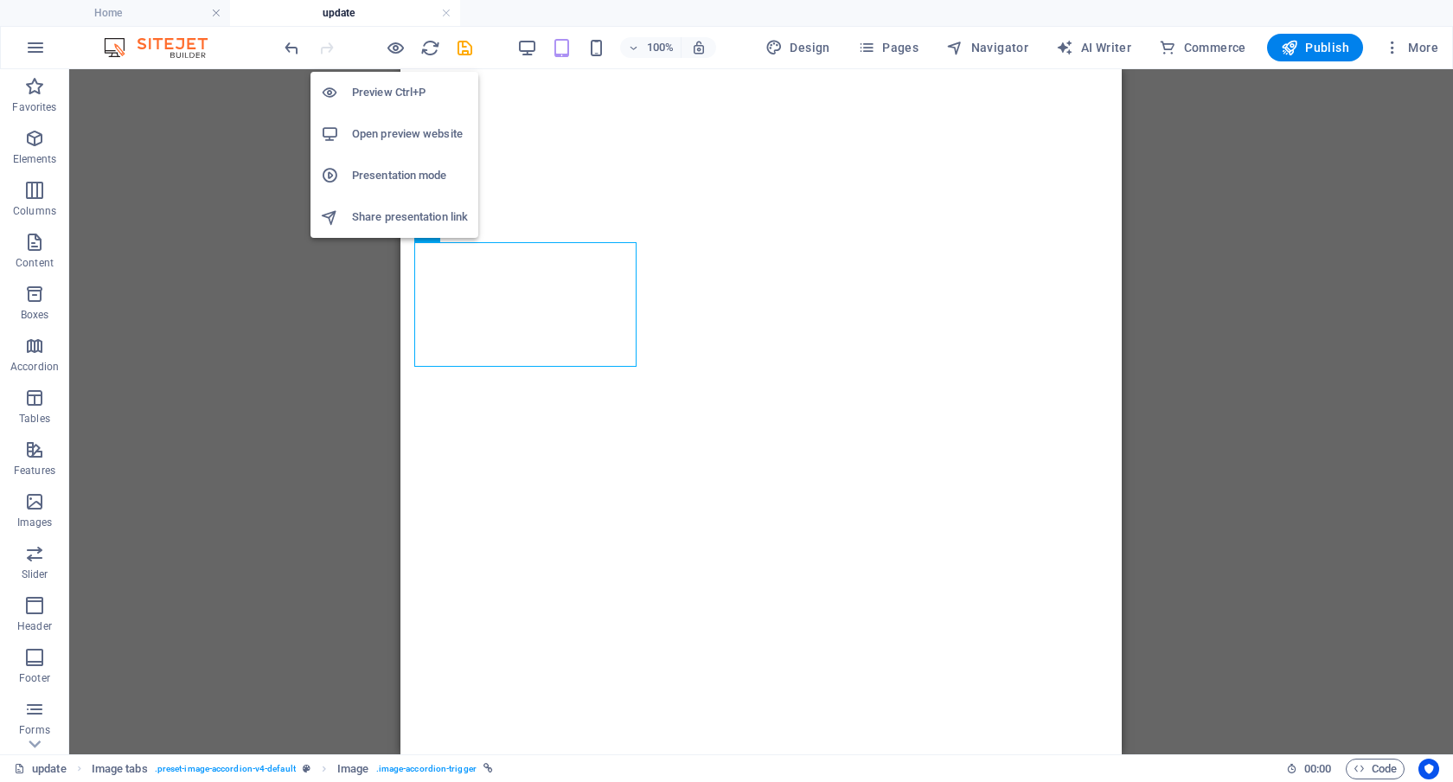
click at [393, 83] on h6 "Preview Ctrl+P" at bounding box center [410, 92] width 116 height 21
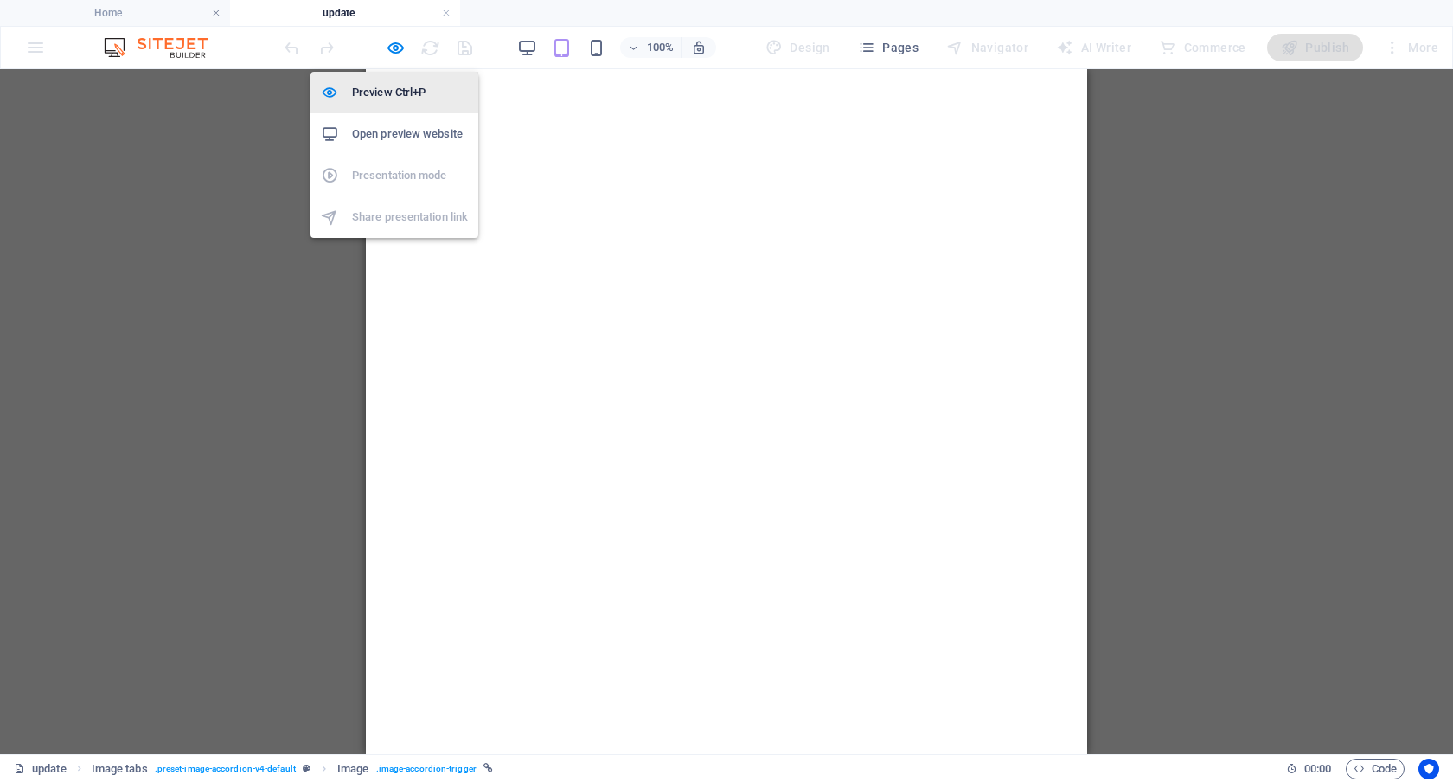
click at [388, 92] on h6 "Preview Ctrl+P" at bounding box center [410, 92] width 116 height 21
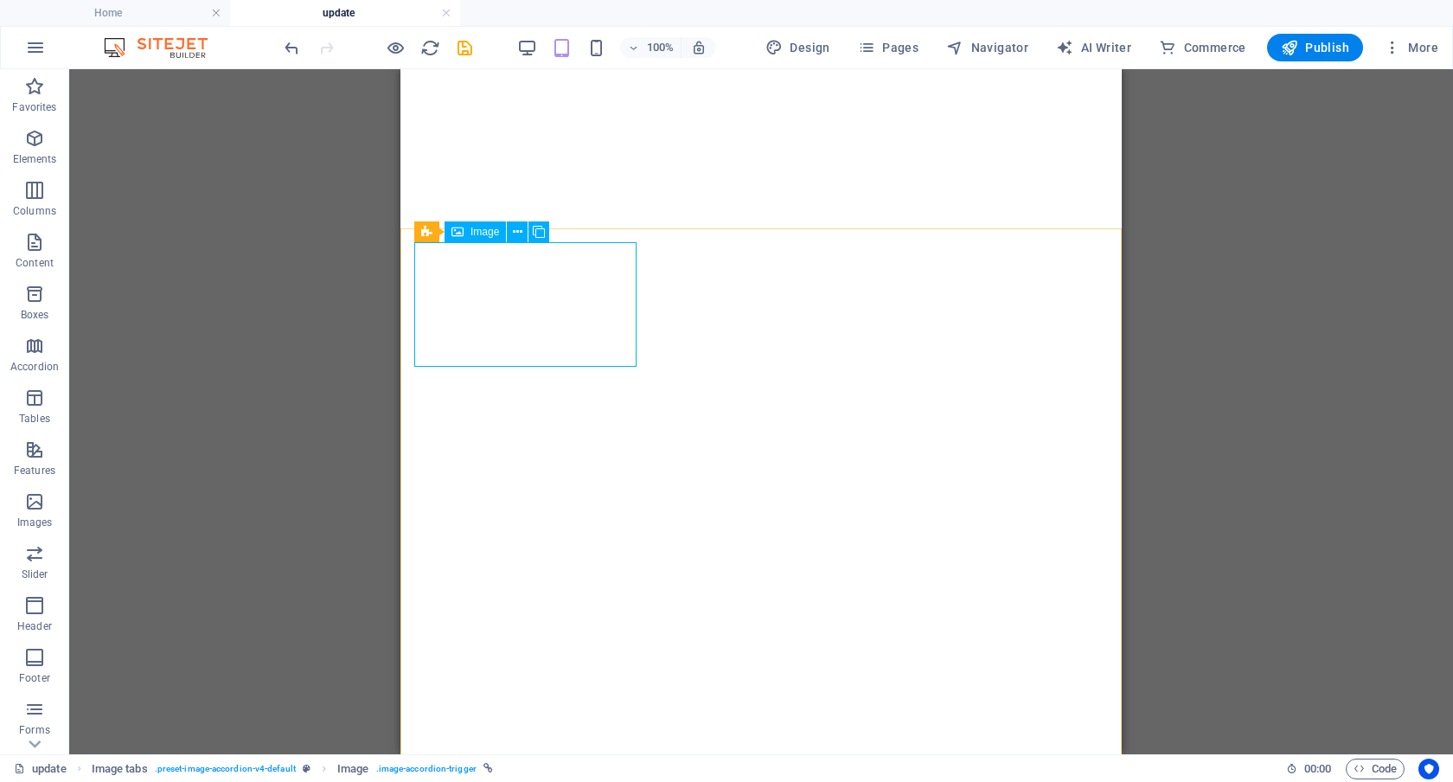
click at [483, 229] on span "Image" at bounding box center [485, 232] width 29 height 10
select select "px"
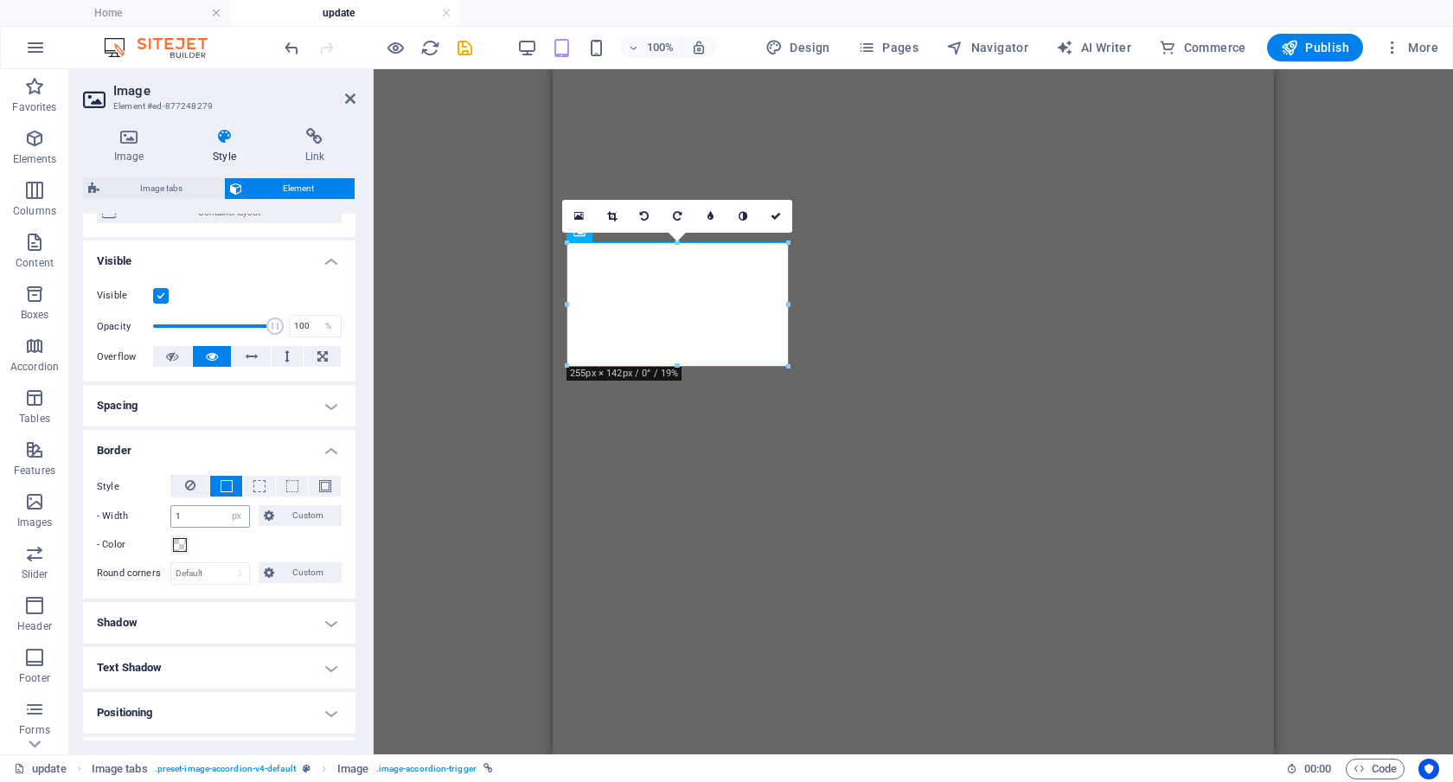
scroll to position [192, 0]
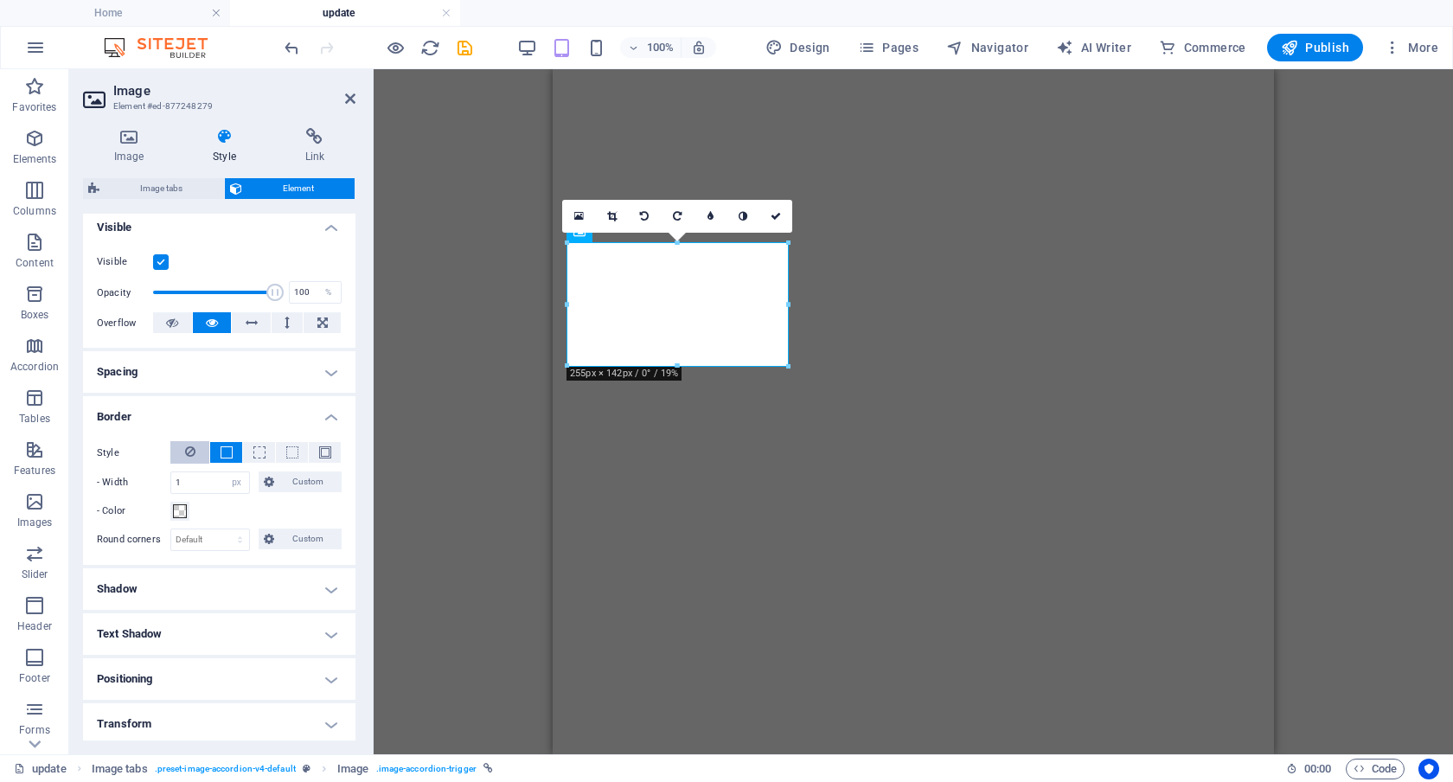
click at [183, 449] on button at bounding box center [189, 452] width 39 height 22
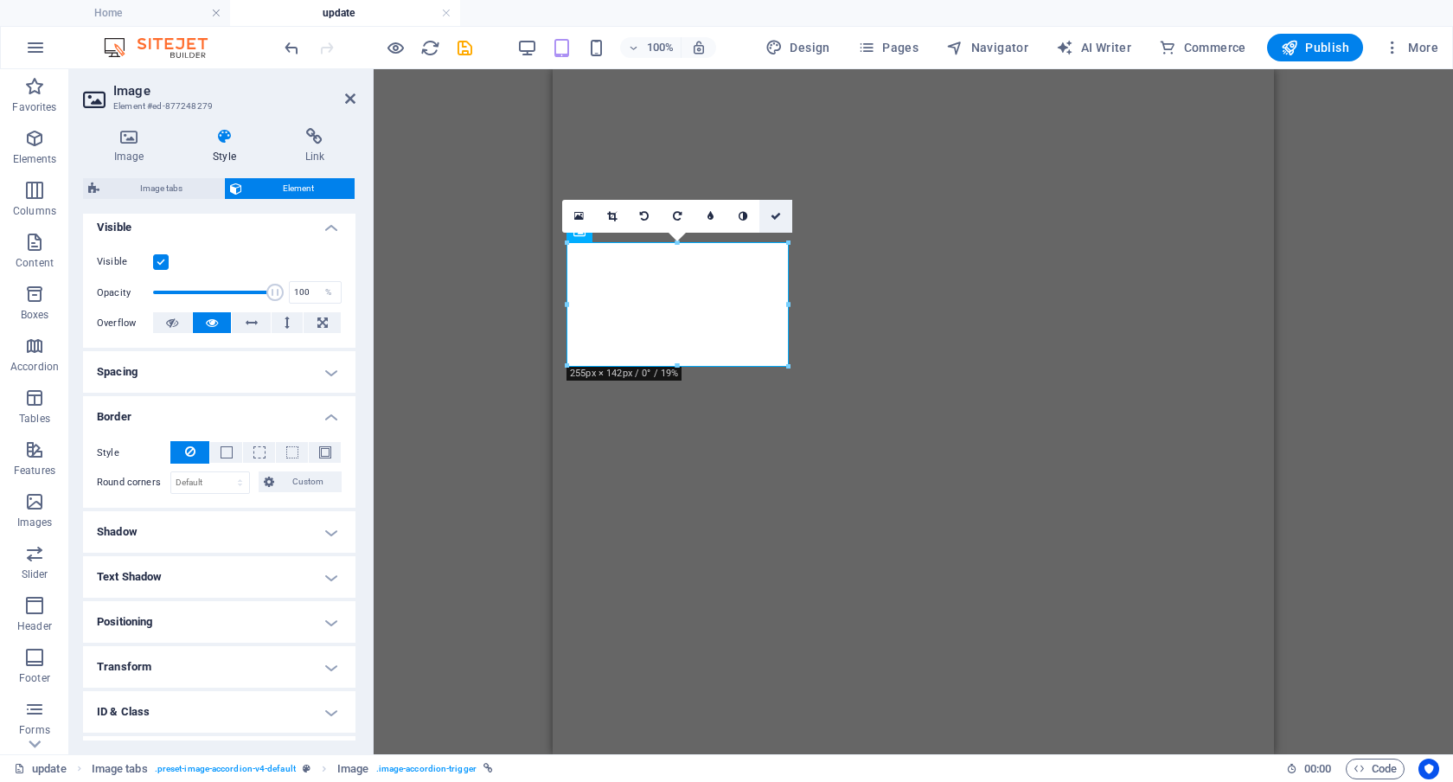
click at [775, 215] on icon at bounding box center [776, 216] width 10 height 10
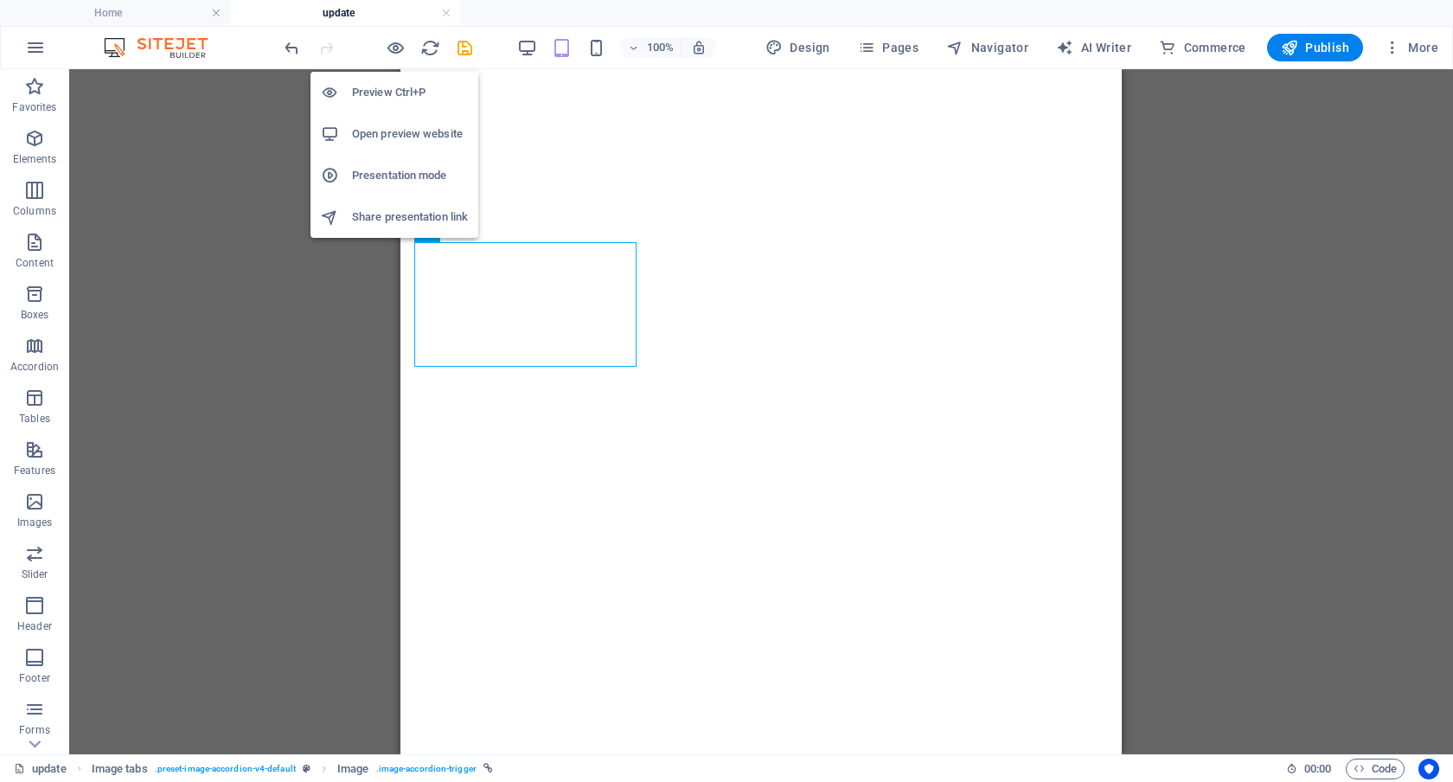
click at [393, 85] on h6 "Preview Ctrl+P" at bounding box center [410, 92] width 116 height 21
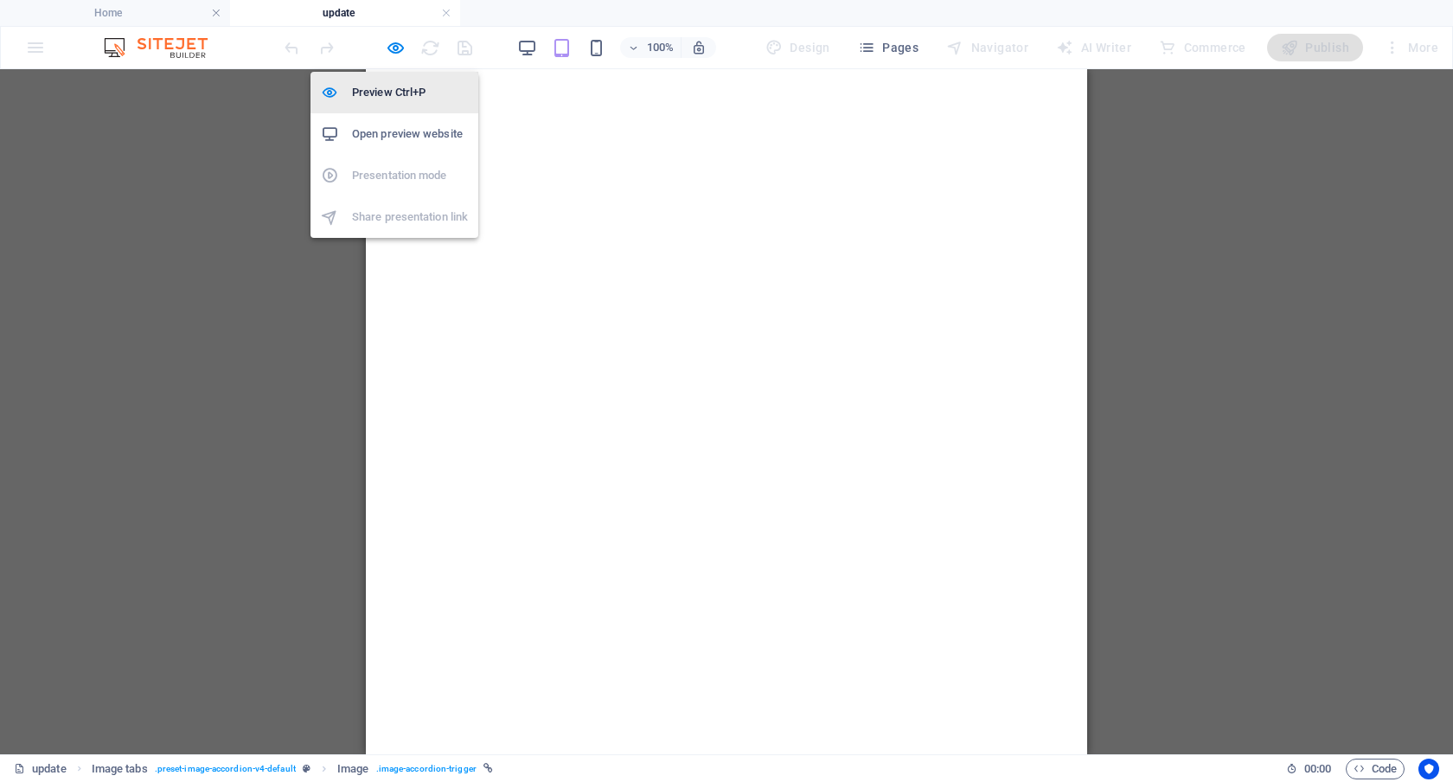
click at [395, 90] on h6 "Preview Ctrl+P" at bounding box center [410, 92] width 116 height 21
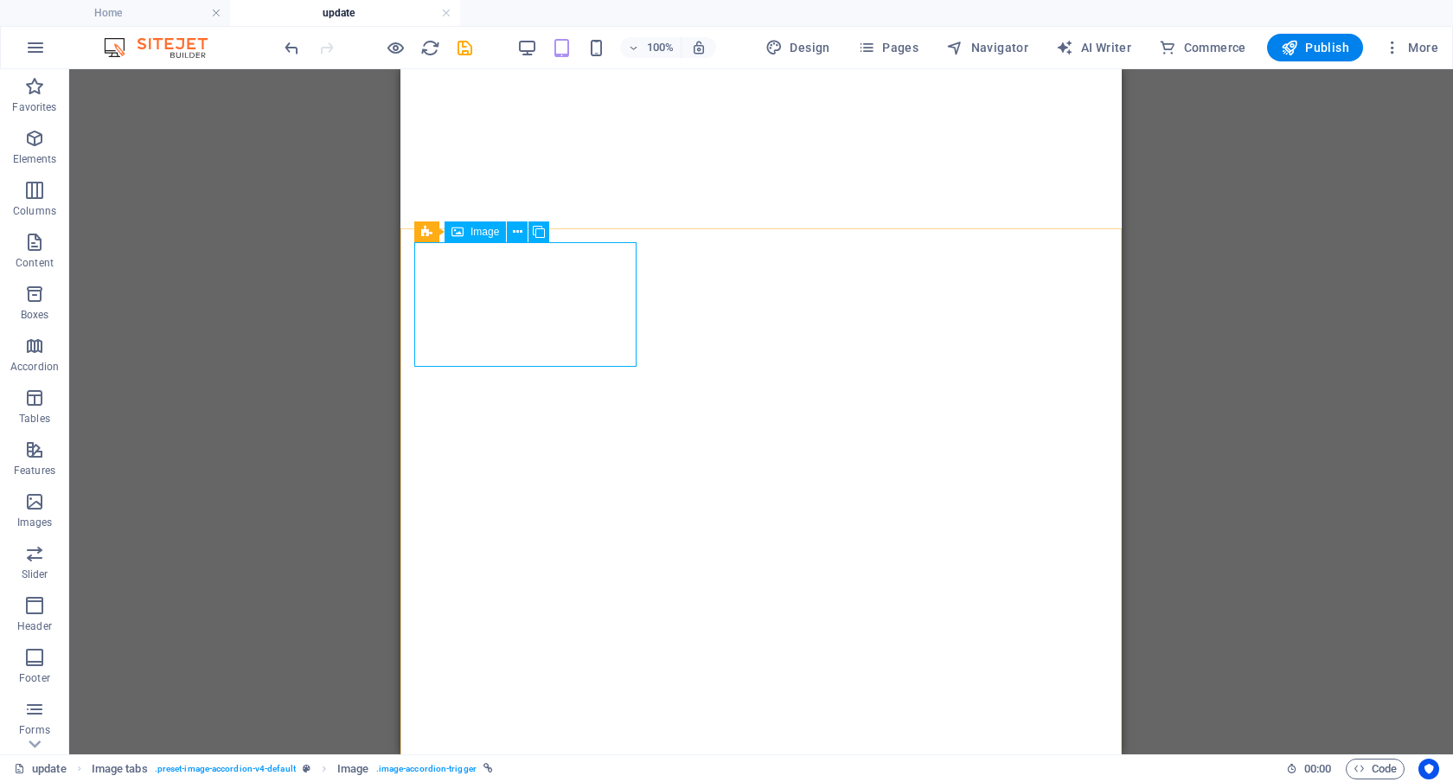
click at [479, 232] on span "Image" at bounding box center [485, 232] width 29 height 10
select select "px"
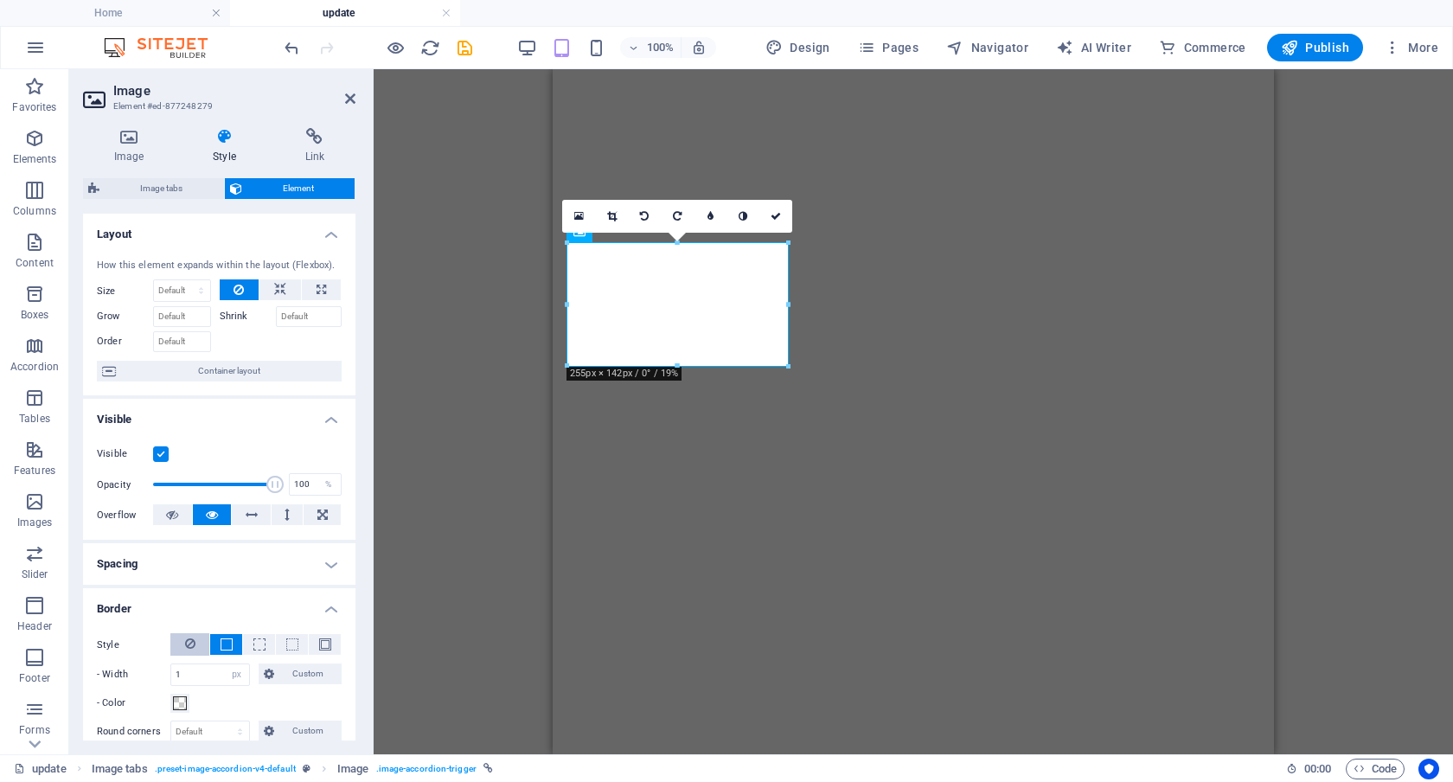
click at [191, 638] on icon at bounding box center [190, 643] width 10 height 21
click at [351, 100] on icon at bounding box center [350, 99] width 10 height 14
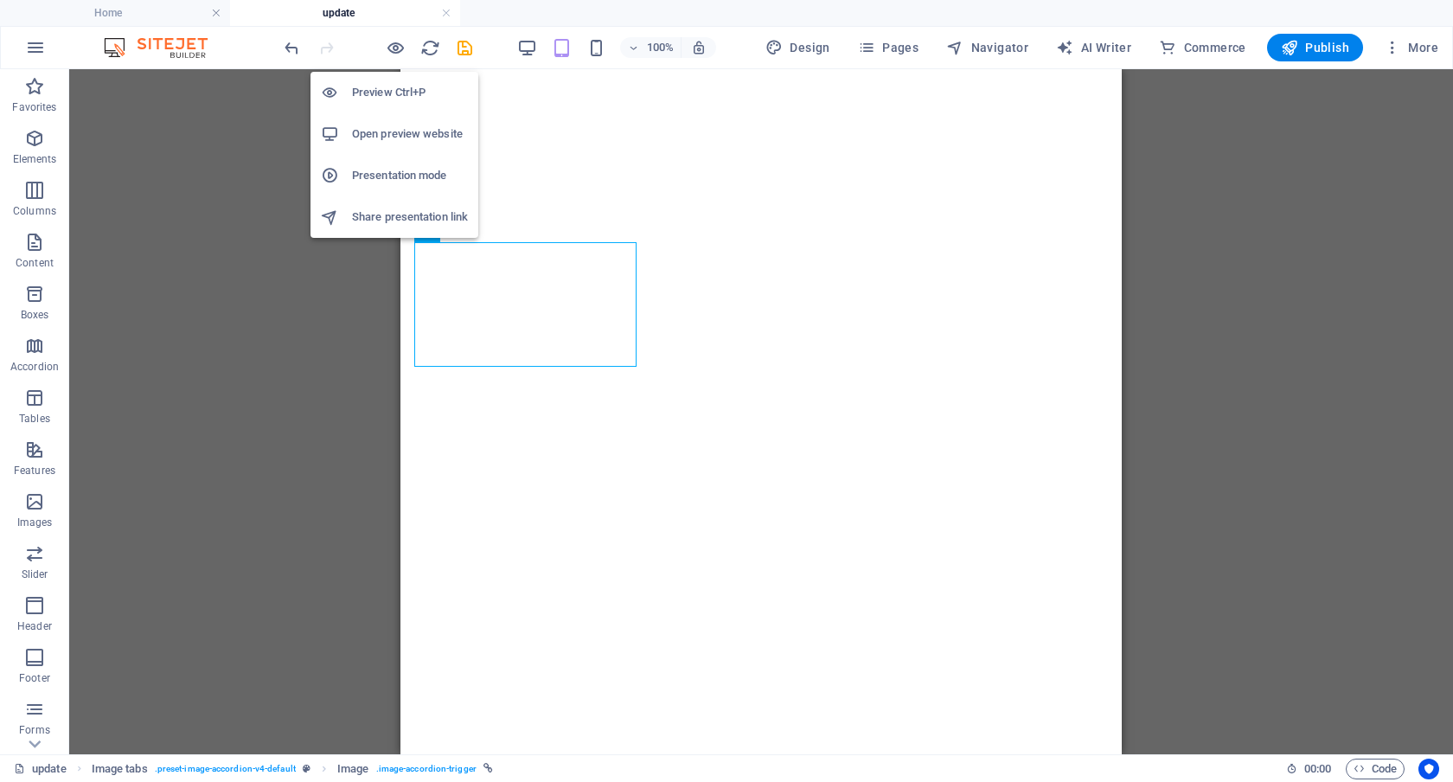
click at [387, 87] on h6 "Preview Ctrl+P" at bounding box center [410, 92] width 116 height 21
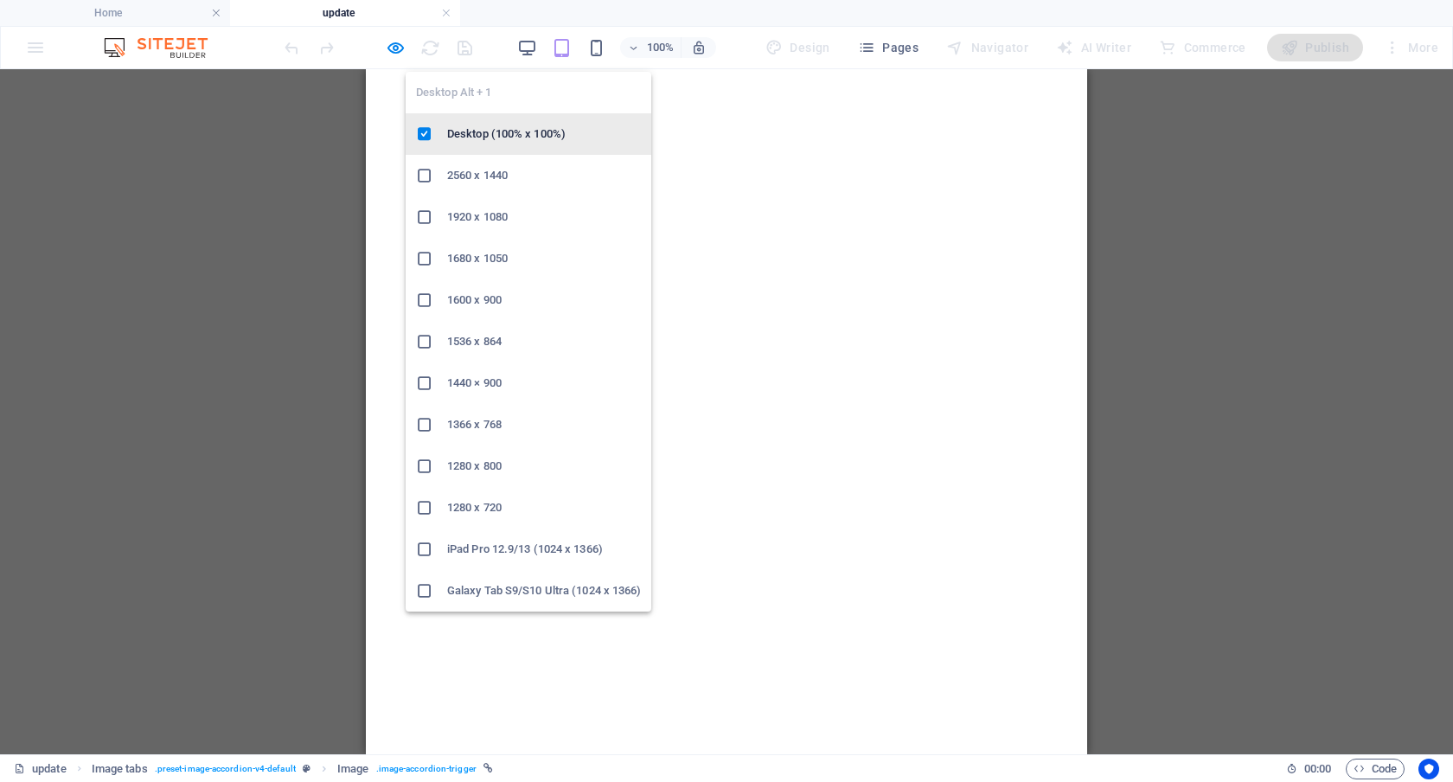
click at [521, 132] on h6 "Desktop (100% x 100%)" at bounding box center [544, 134] width 194 height 21
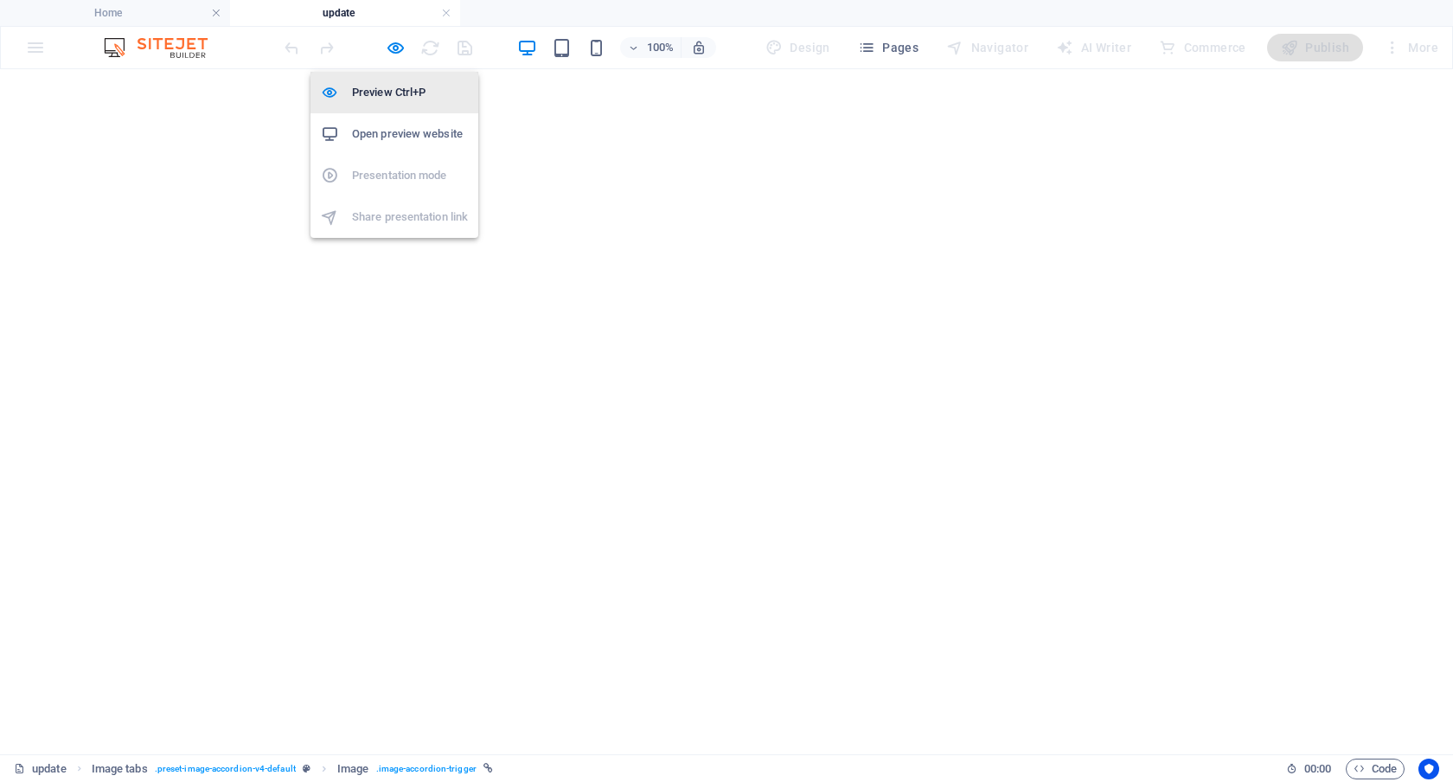
click at [397, 86] on h6 "Preview Ctrl+P" at bounding box center [410, 92] width 116 height 21
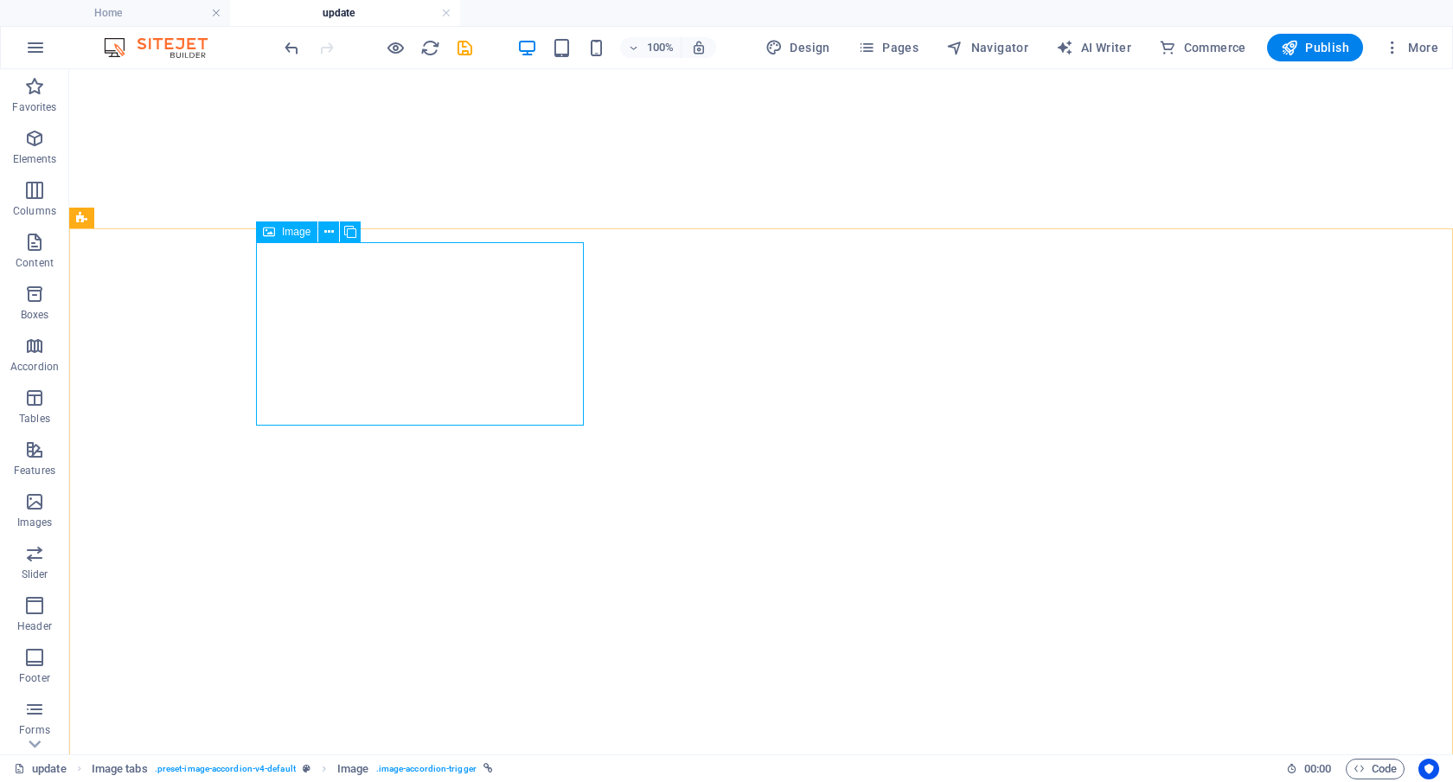
click at [298, 232] on span "Image" at bounding box center [296, 232] width 29 height 10
select select "px"
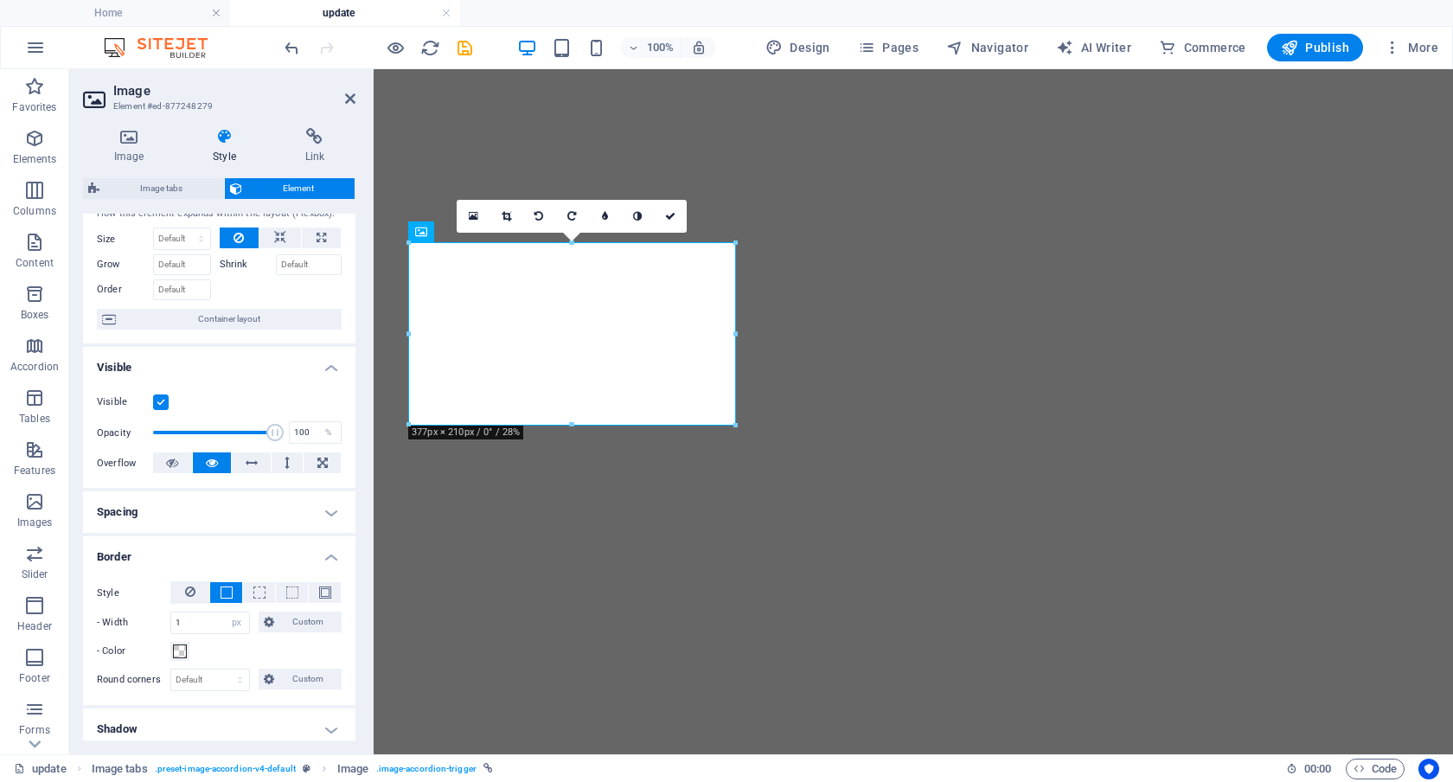
scroll to position [112, 0]
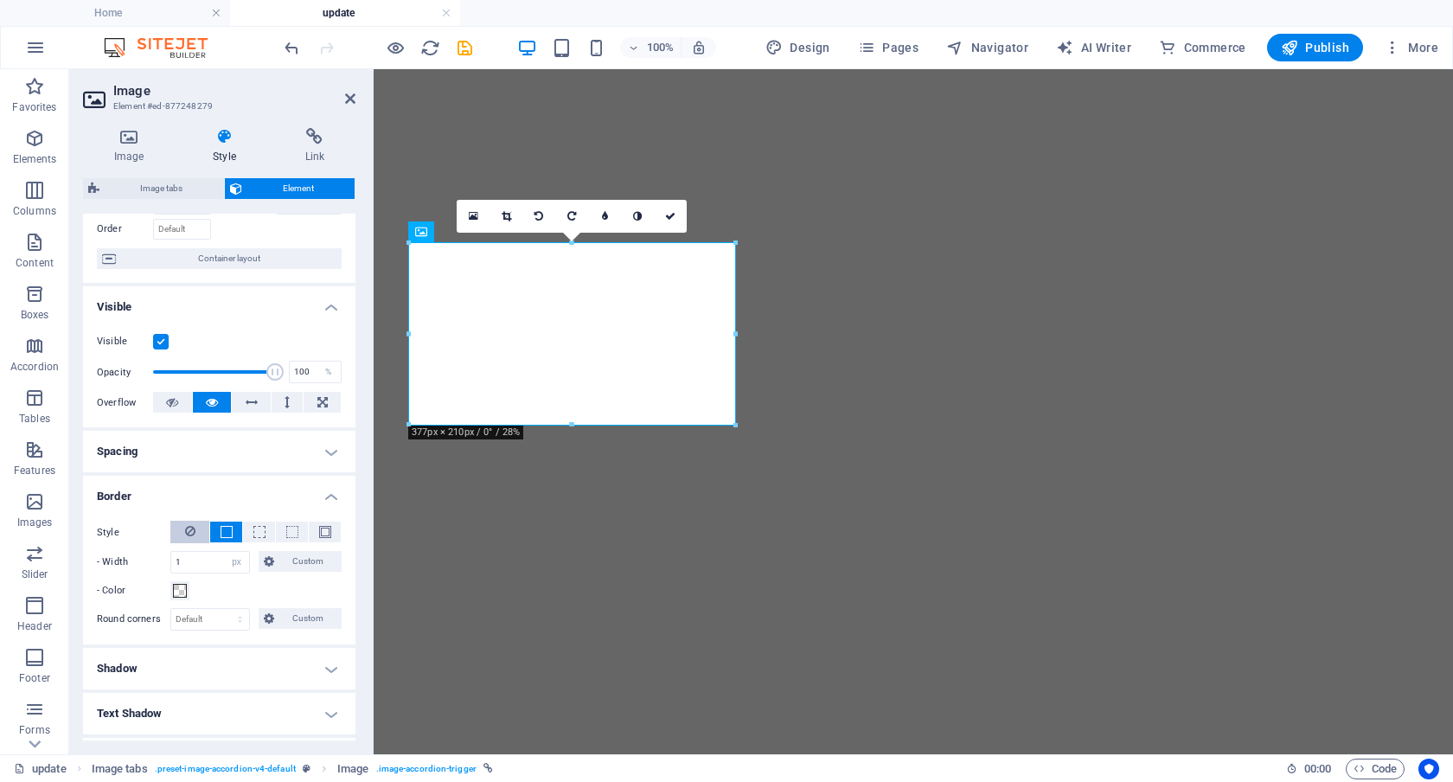
click at [185, 534] on icon at bounding box center [190, 531] width 10 height 21
click at [670, 218] on icon at bounding box center [670, 216] width 10 height 10
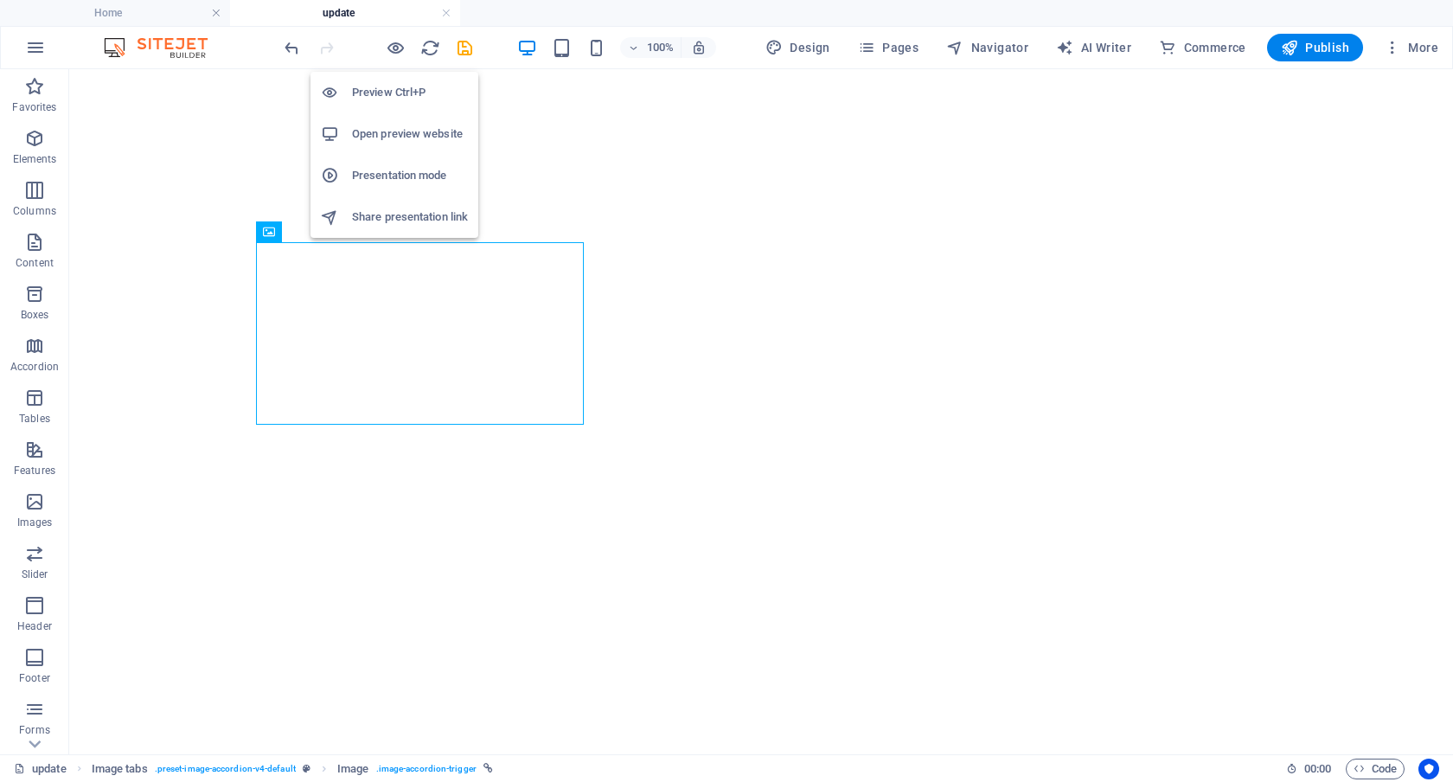
click at [390, 90] on h6 "Preview Ctrl+P" at bounding box center [410, 92] width 116 height 21
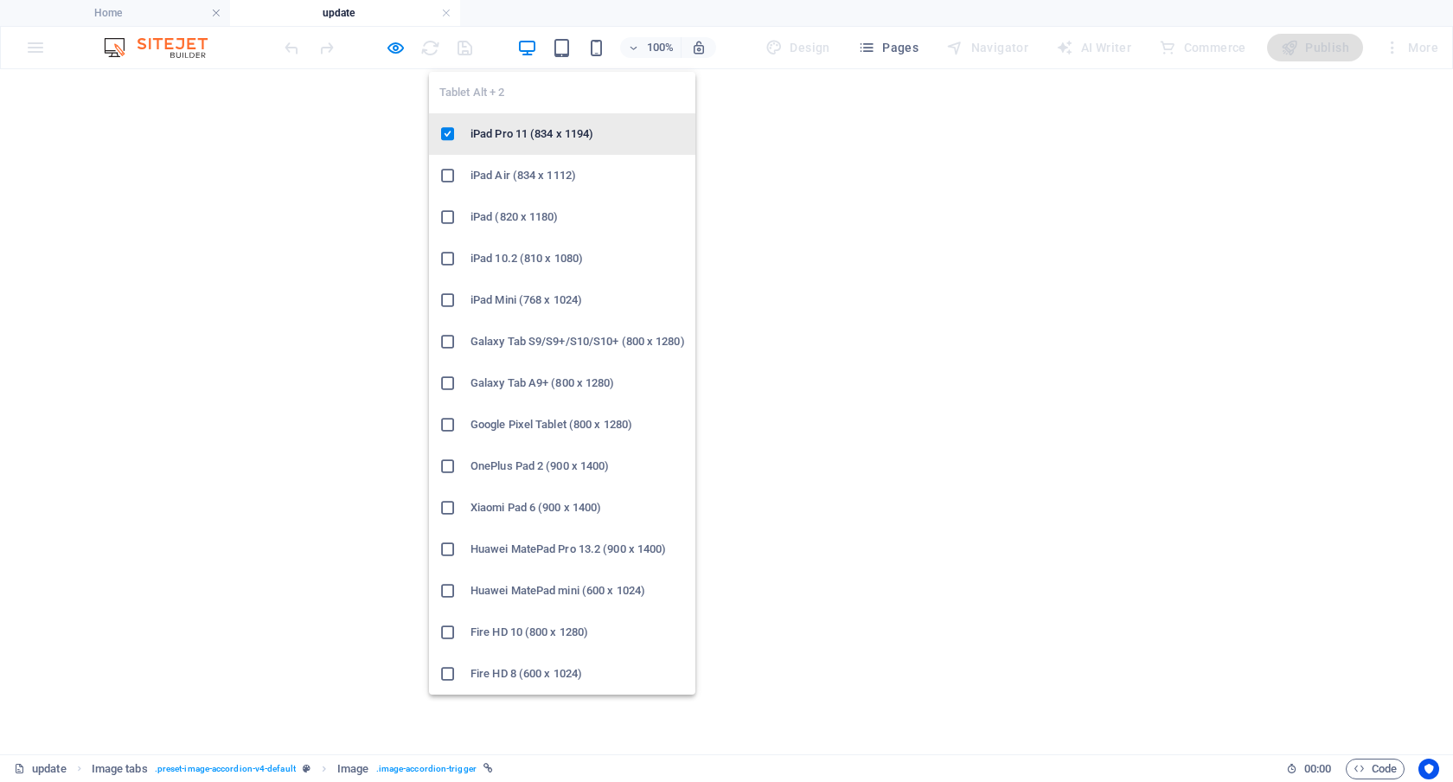
click at [564, 131] on h6 "iPad Pro 11 (834 x 1194)" at bounding box center [578, 134] width 215 height 21
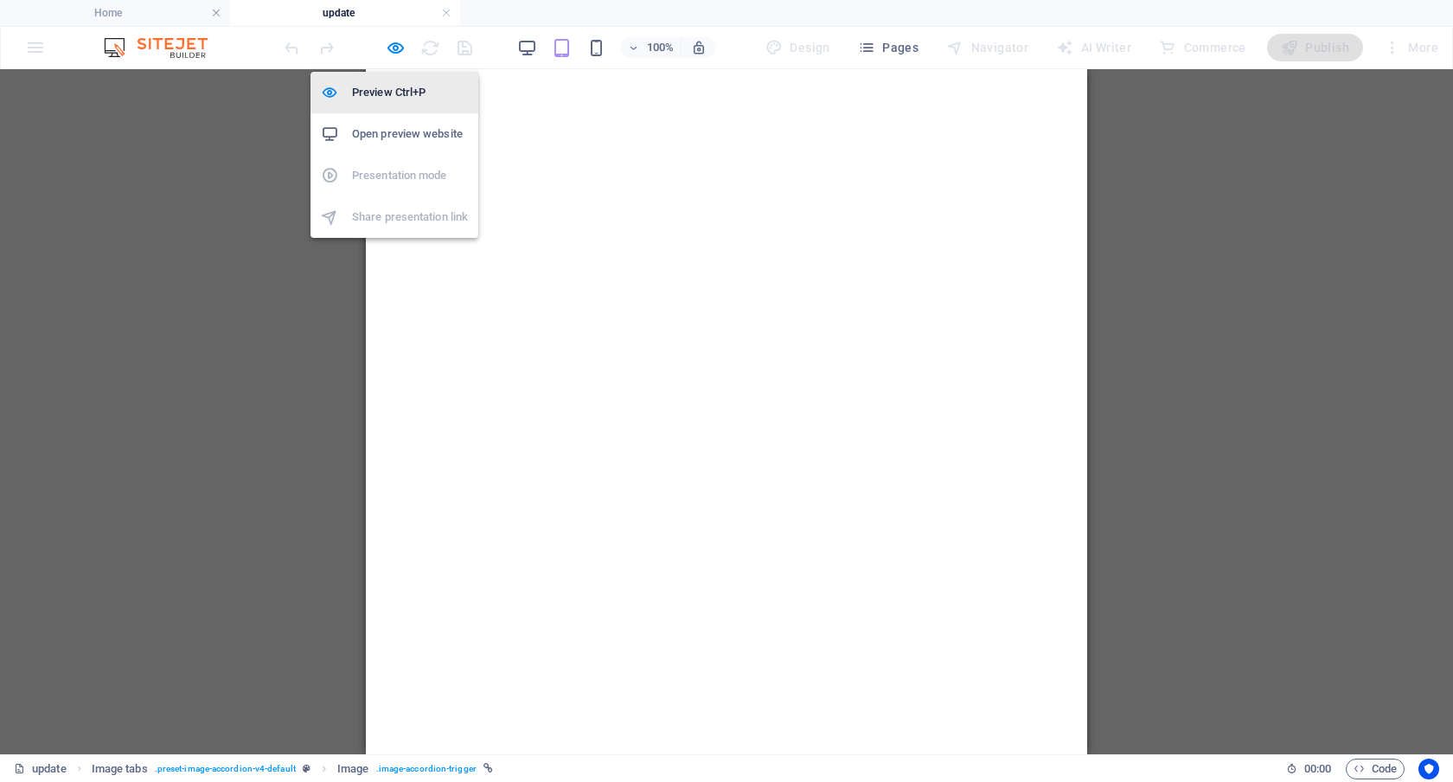
click at [396, 95] on h6 "Preview Ctrl+P" at bounding box center [410, 92] width 116 height 21
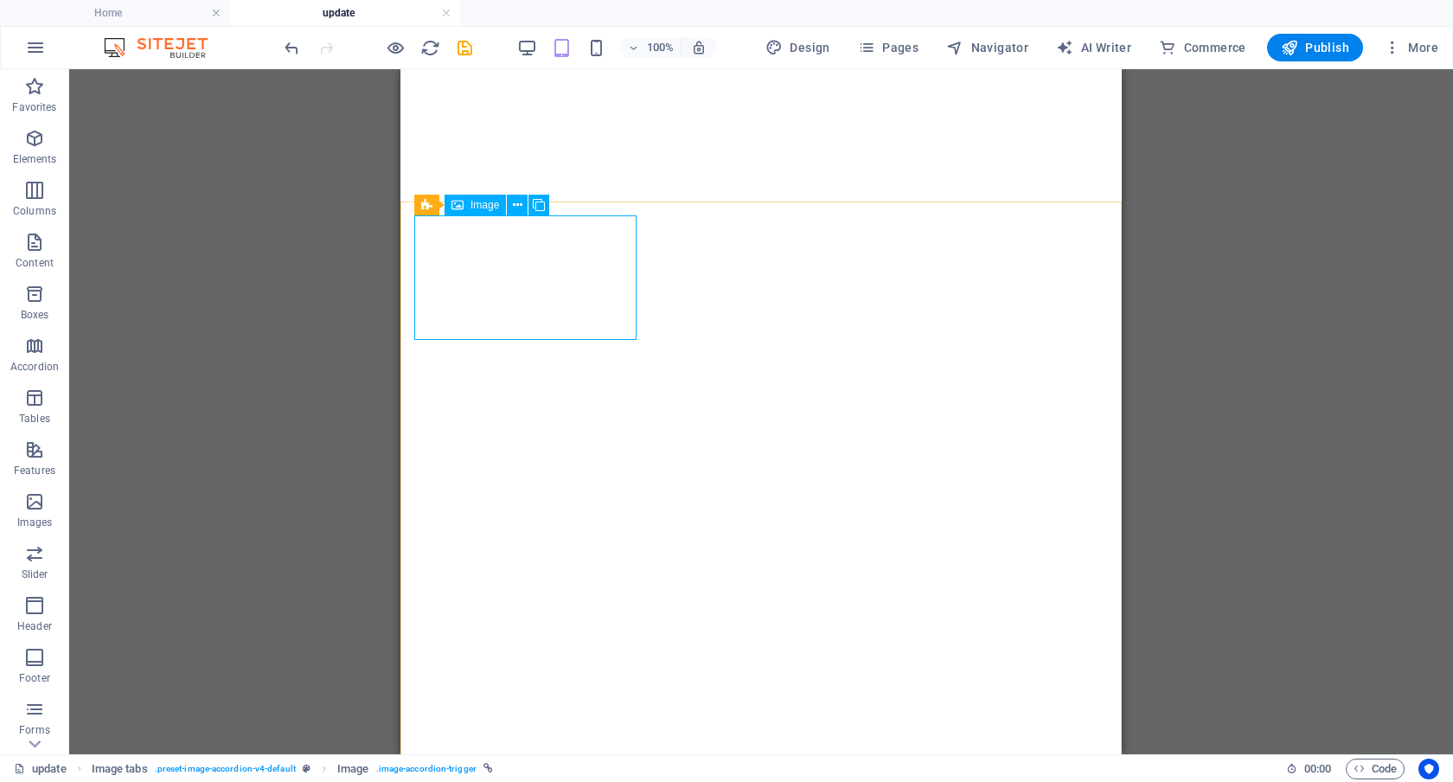
click at [480, 205] on span "Image" at bounding box center [485, 205] width 29 height 10
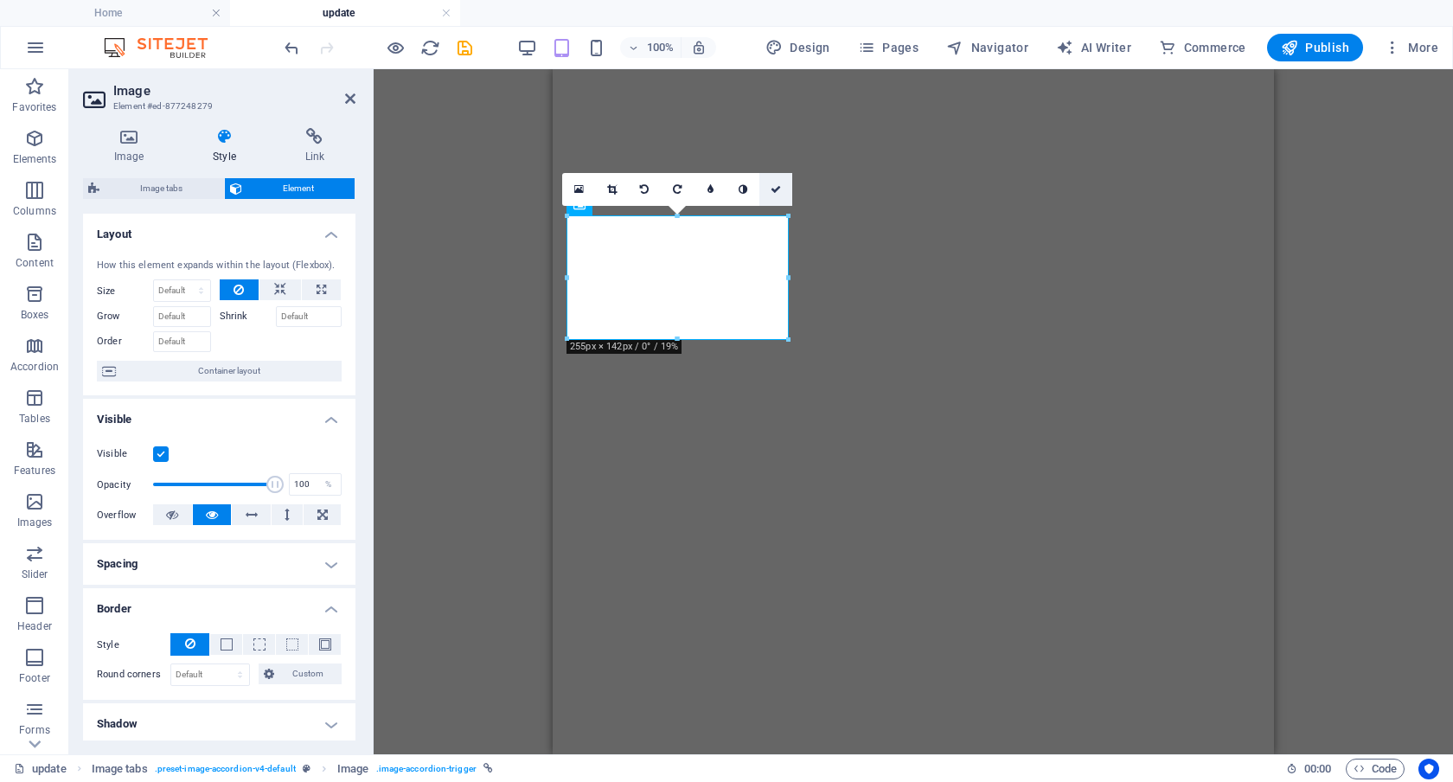
click at [774, 190] on icon at bounding box center [776, 189] width 10 height 10
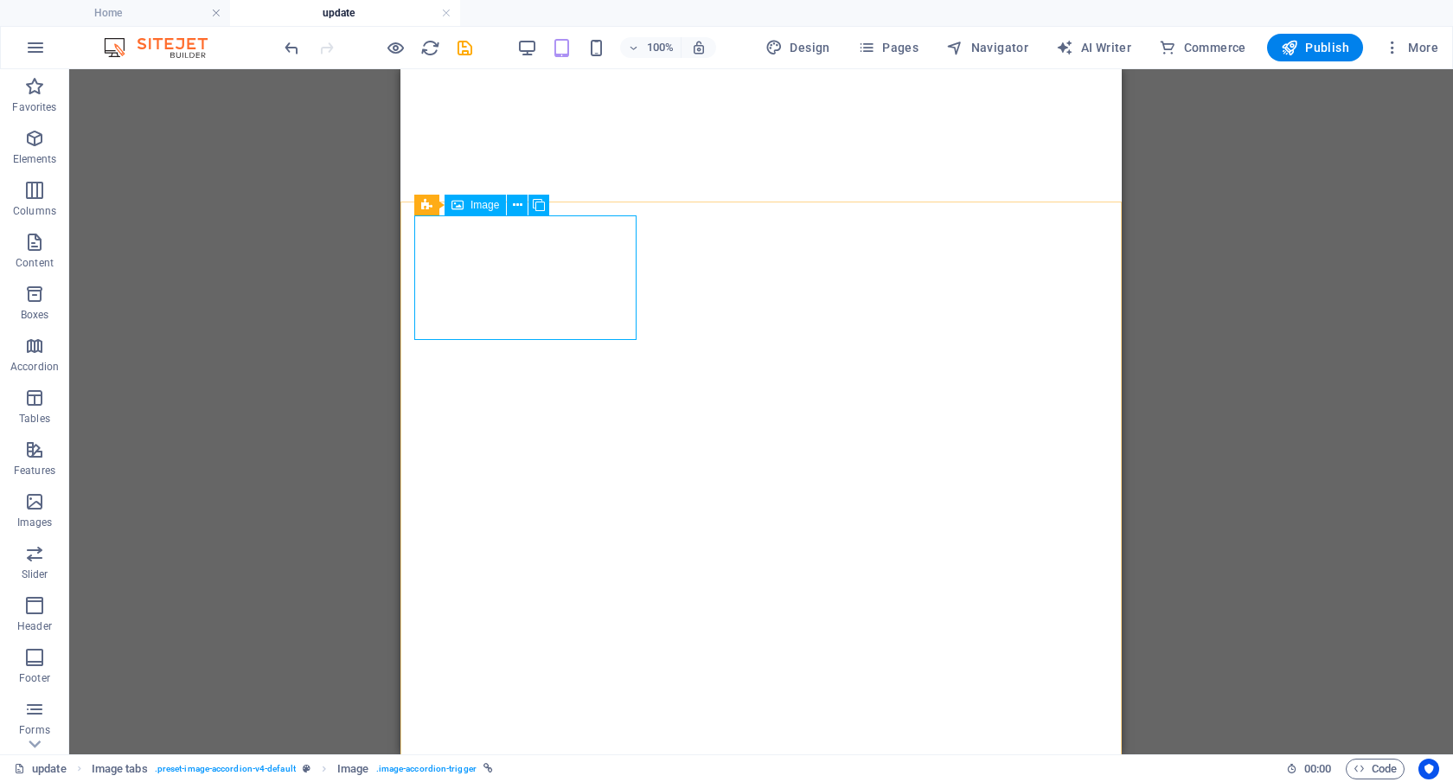
click at [474, 205] on span "Image" at bounding box center [485, 205] width 29 height 10
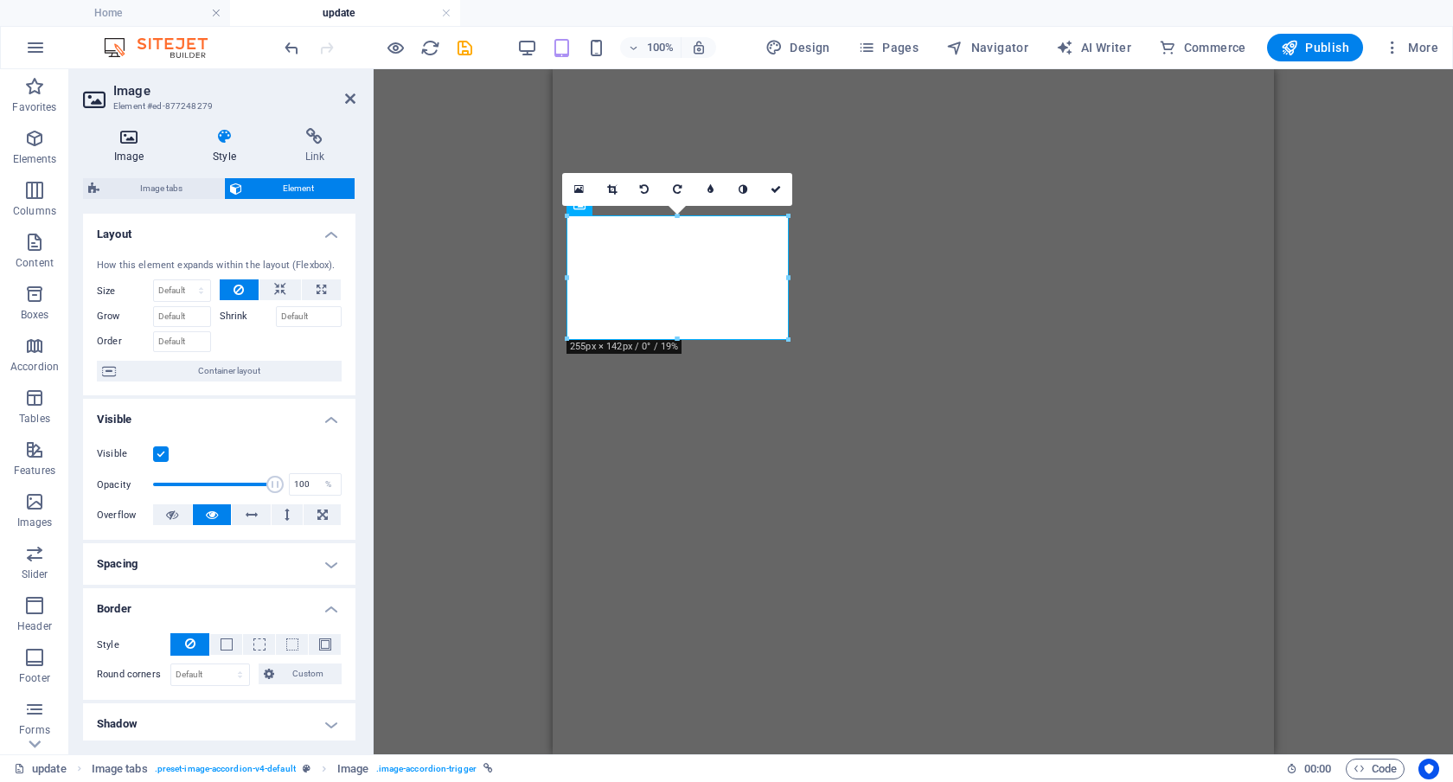
click at [132, 153] on h4 "Image" at bounding box center [132, 146] width 99 height 36
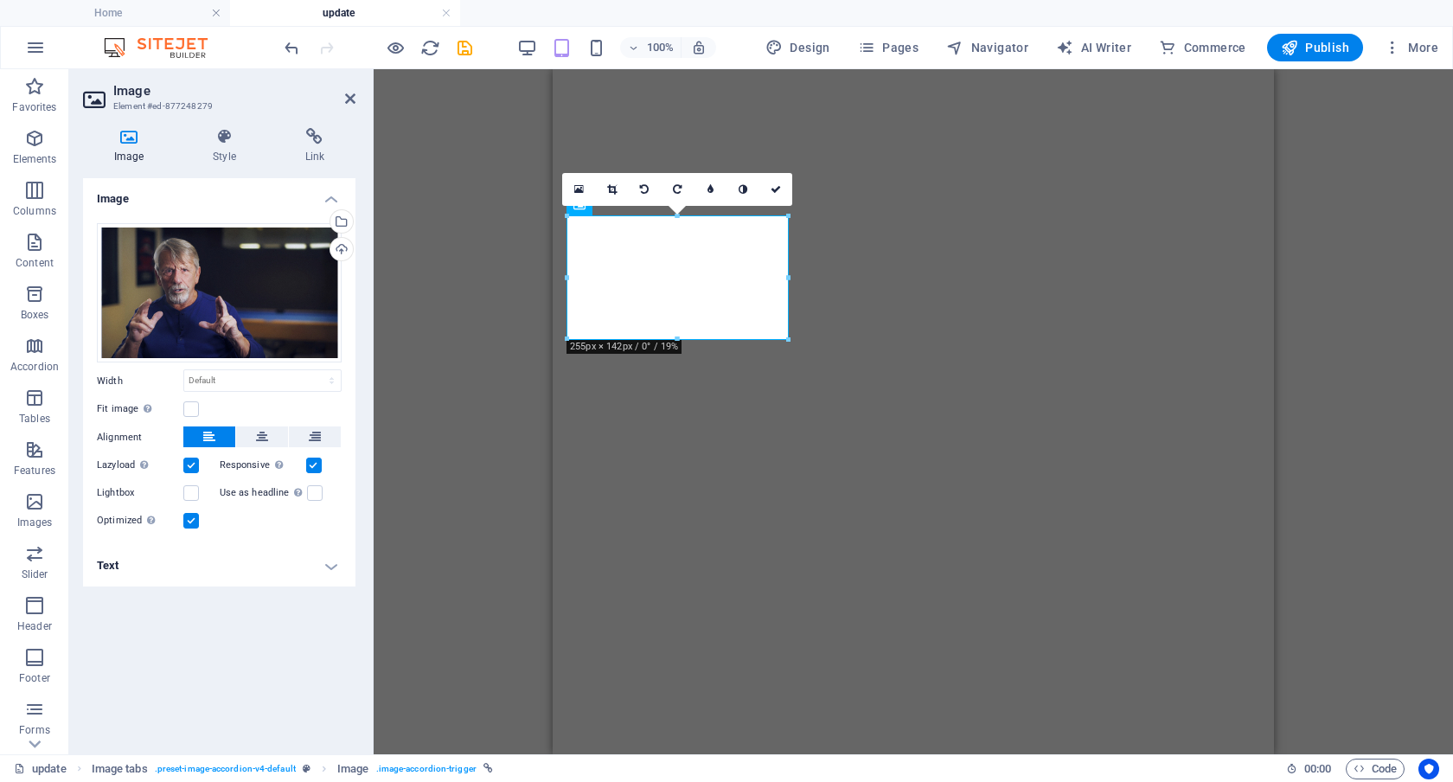
click at [313, 566] on h4 "Text" at bounding box center [219, 566] width 273 height 42
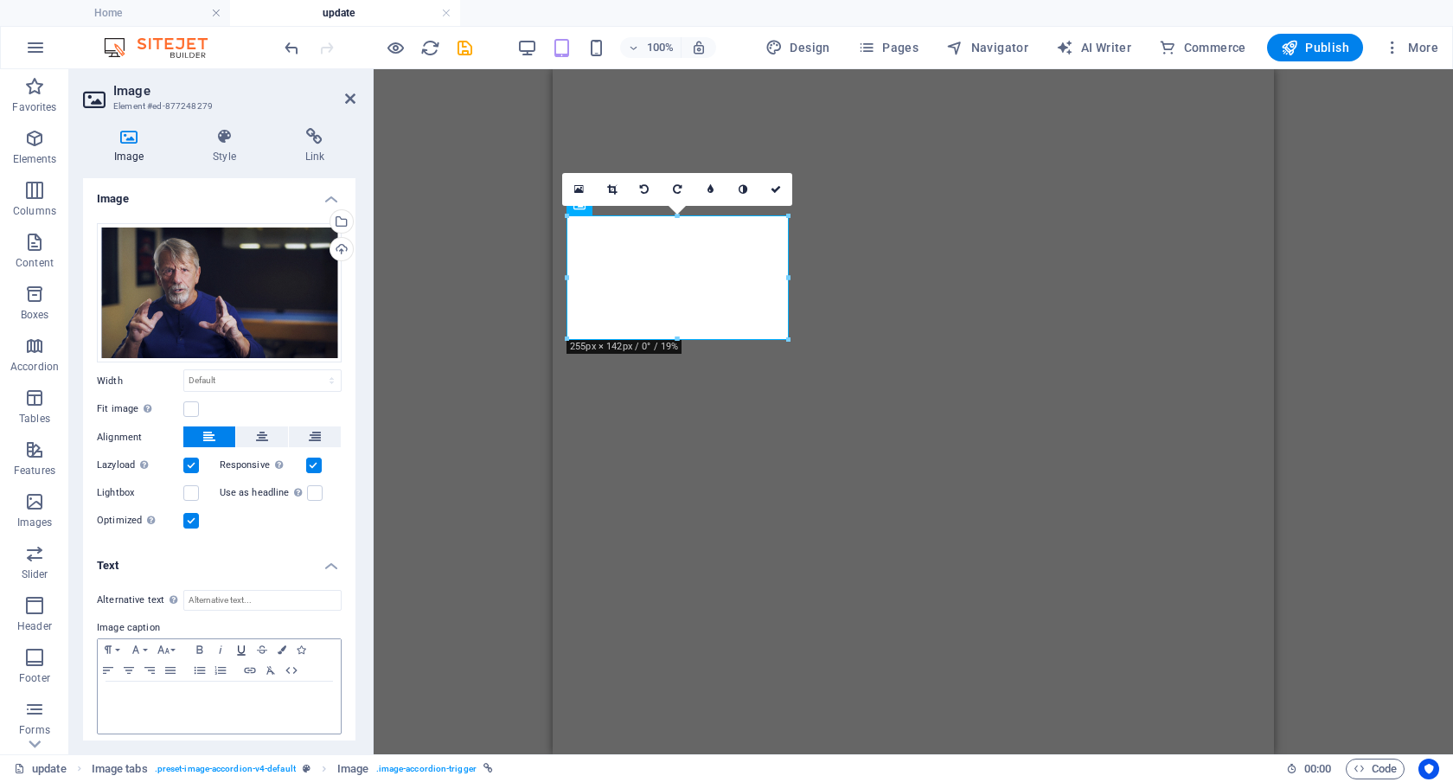
scroll to position [7, 0]
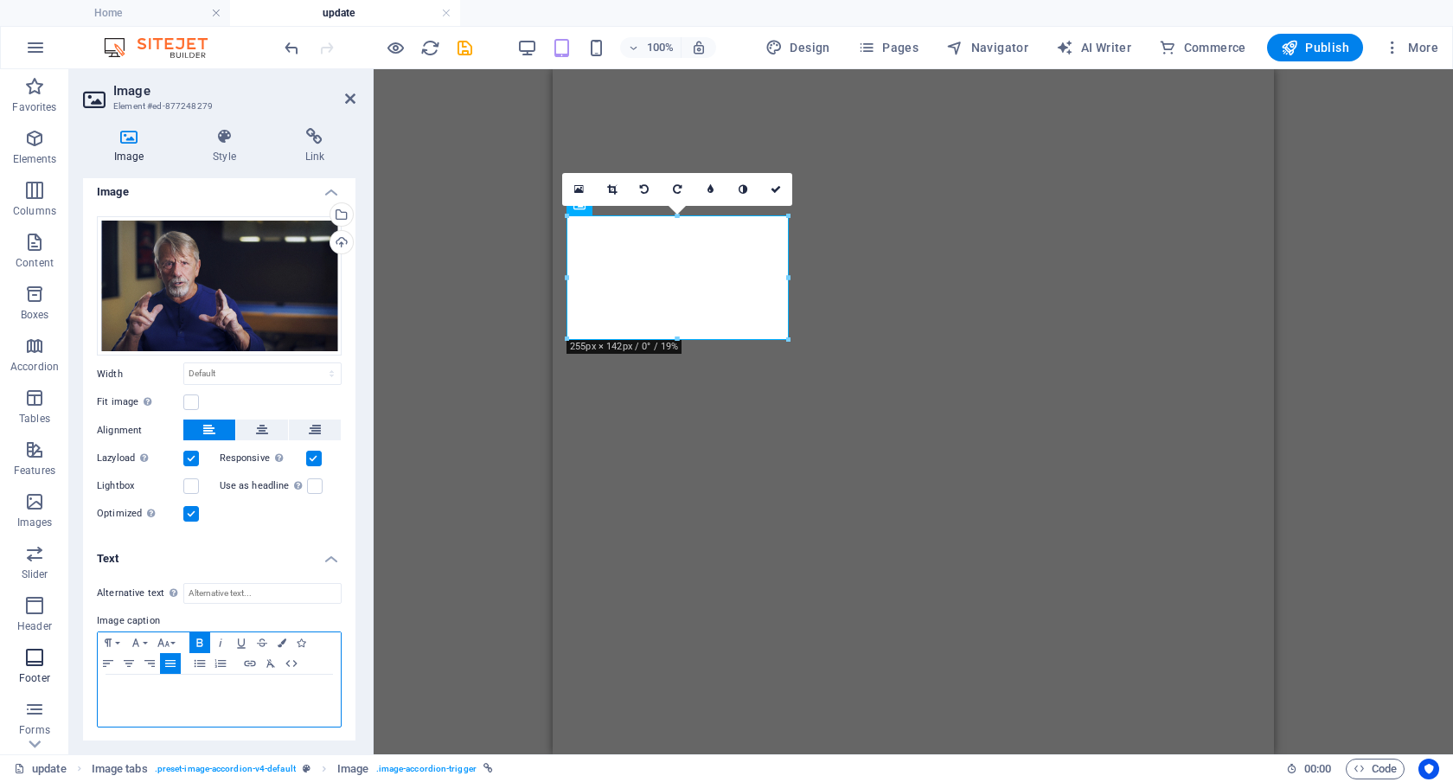
drag, startPoint x: 313, startPoint y: 713, endPoint x: 33, endPoint y: 679, distance: 282.3
click at [33, 679] on section "Favorites Elements Columns Content Boxes Accordion Tables Features Images Slide…" at bounding box center [726, 411] width 1453 height 685
click at [109, 662] on icon "button" at bounding box center [108, 663] width 10 height 7
click at [779, 187] on icon at bounding box center [776, 189] width 10 height 10
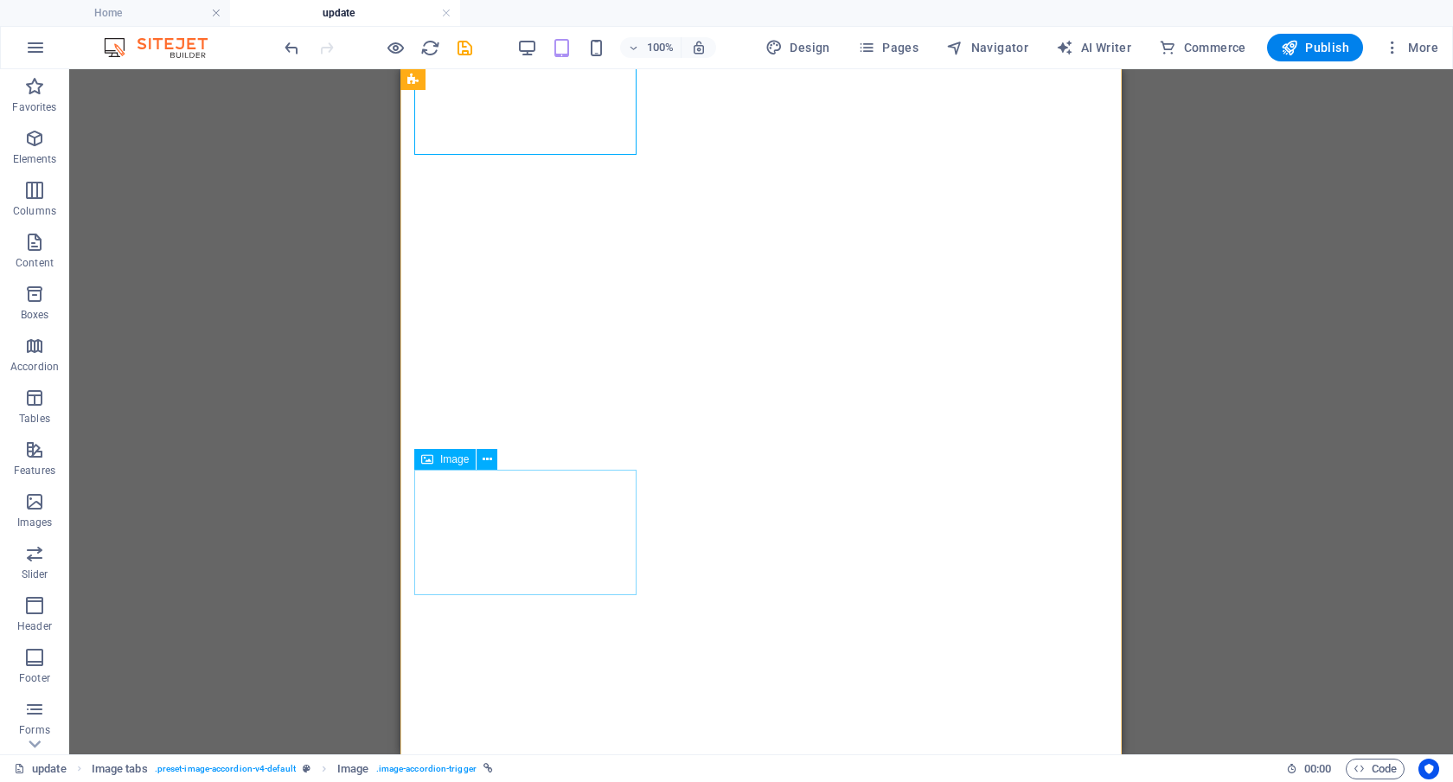
click at [452, 458] on span "Image" at bounding box center [454, 459] width 29 height 10
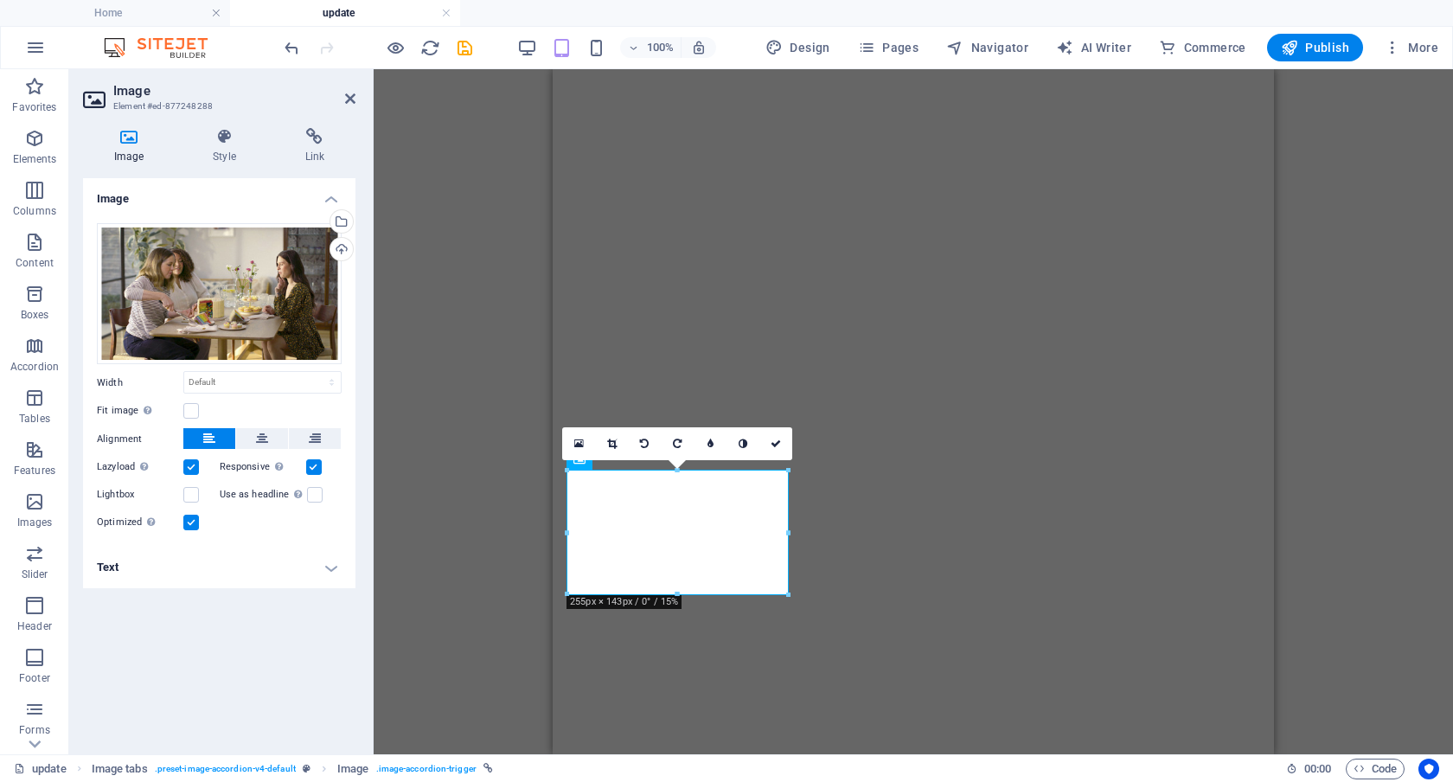
click at [332, 568] on h4 "Text" at bounding box center [219, 568] width 273 height 42
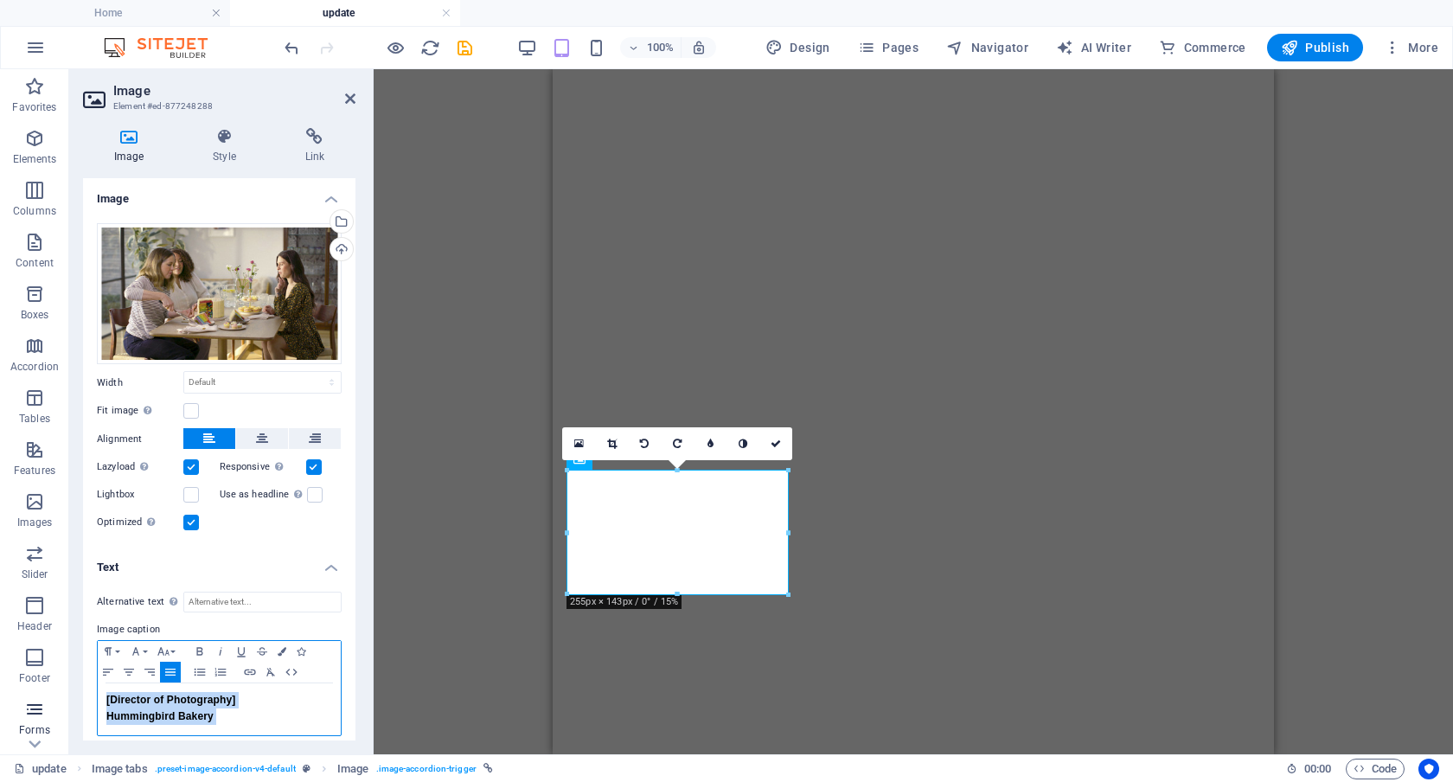
drag, startPoint x: 311, startPoint y: 719, endPoint x: 61, endPoint y: 694, distance: 251.3
click at [61, 694] on section "Favorites Elements Columns Content Boxes Accordion Tables Features Images Slide…" at bounding box center [726, 411] width 1453 height 685
click at [106, 671] on icon "button" at bounding box center [108, 672] width 21 height 14
click at [780, 441] on icon at bounding box center [776, 444] width 10 height 10
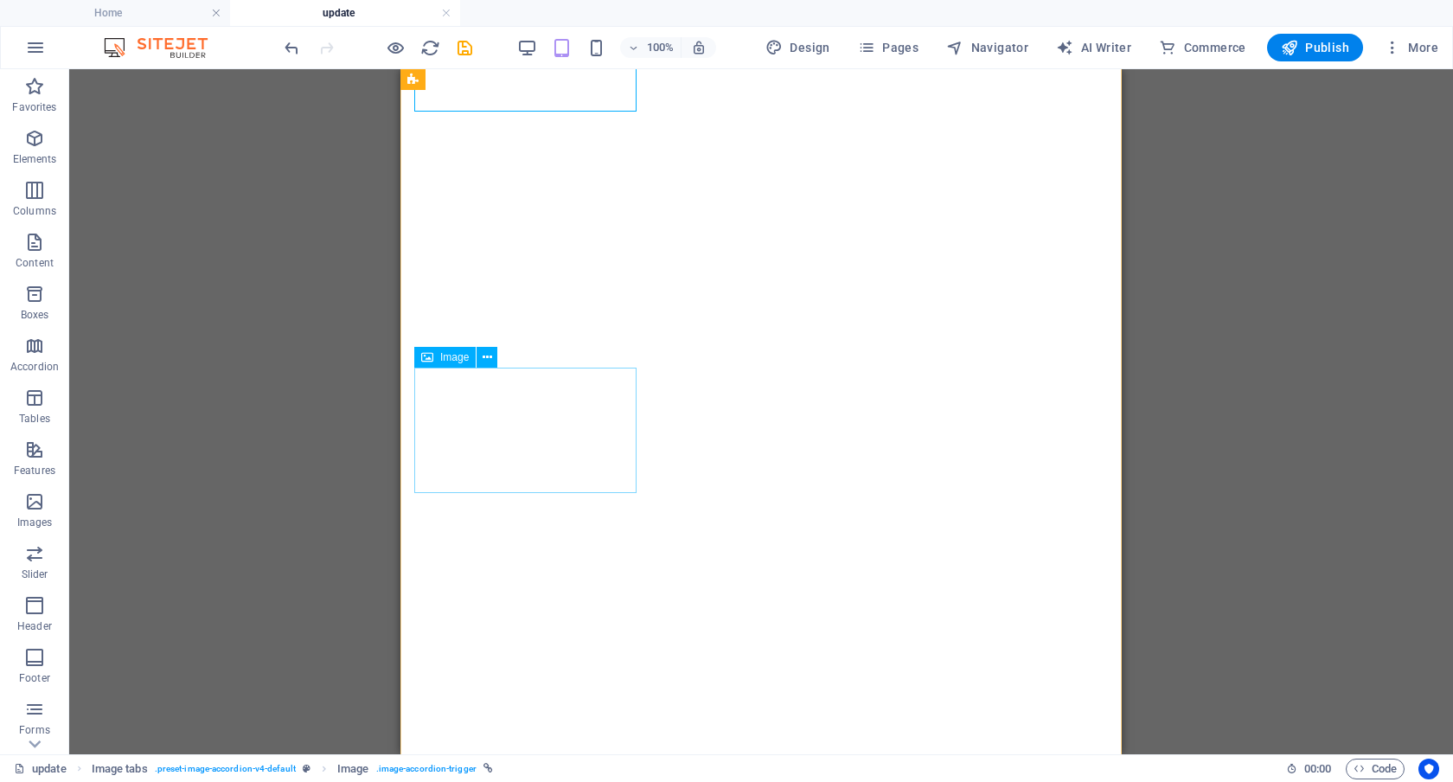
click at [457, 357] on span "Image" at bounding box center [454, 357] width 29 height 10
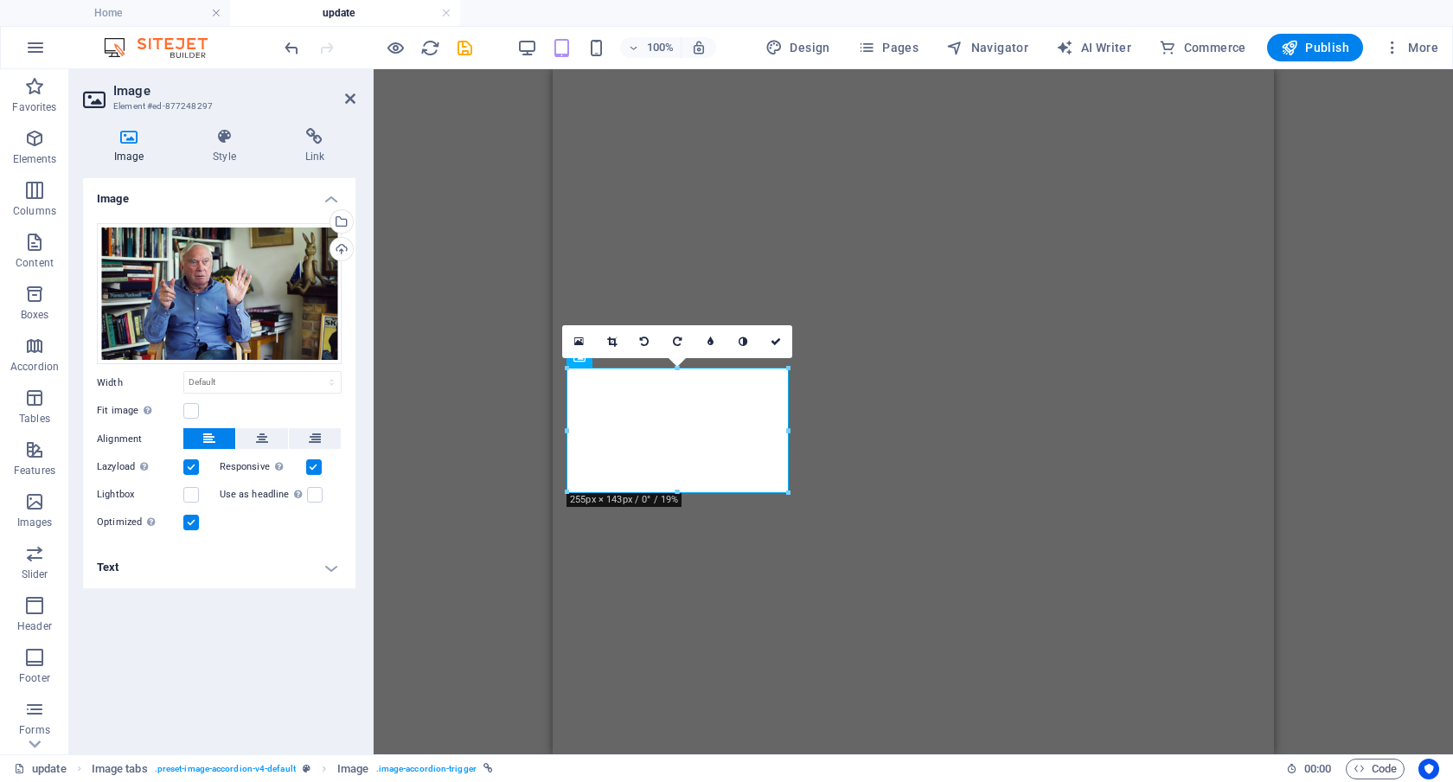
click at [328, 564] on h4 "Text" at bounding box center [219, 568] width 273 height 42
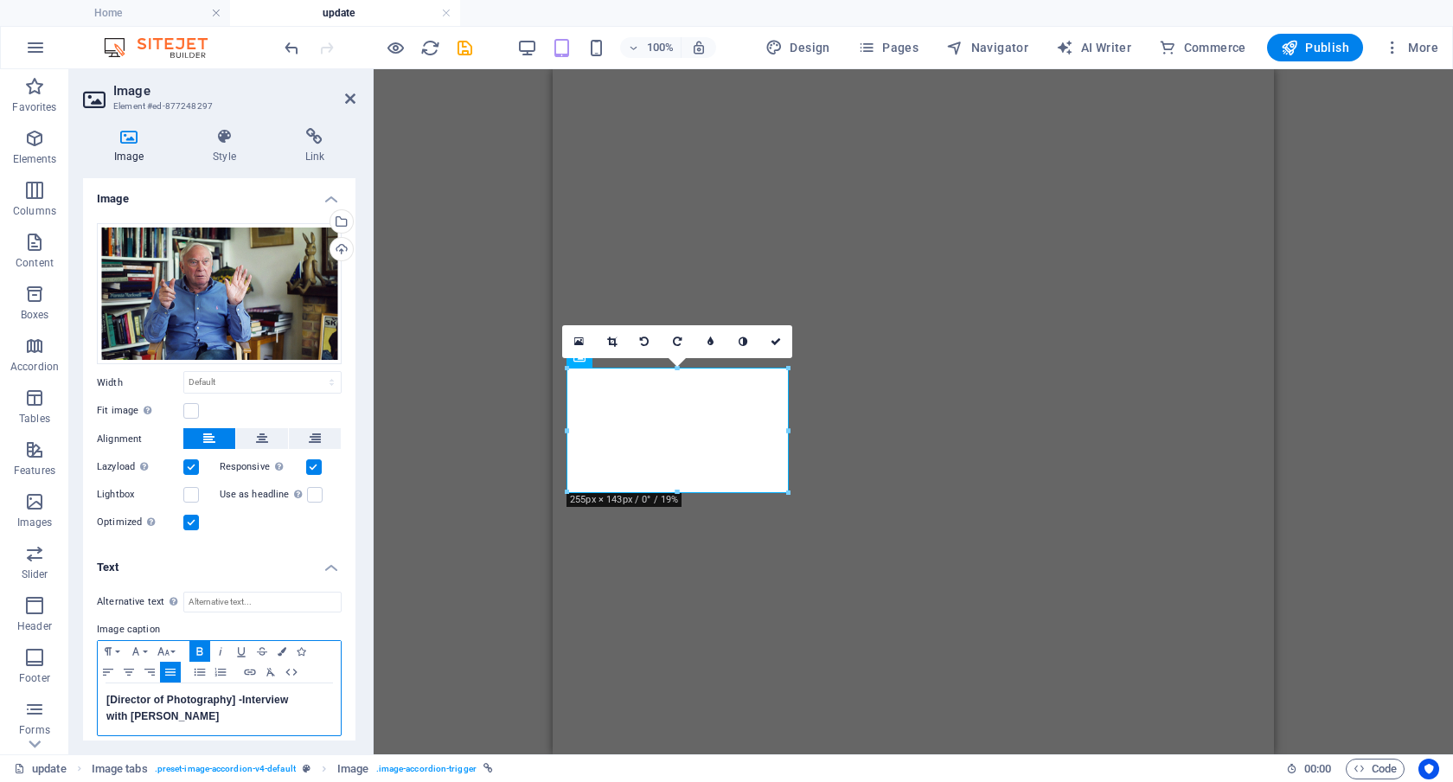
drag, startPoint x: 253, startPoint y: 715, endPoint x: 69, endPoint y: 693, distance: 184.8
click at [69, 693] on div "Image Style Link Image Drag files here, click to choose files or select files f…" at bounding box center [219, 434] width 300 height 640
click at [104, 670] on icon "button" at bounding box center [108, 672] width 10 height 7
click at [176, 713] on span "with [PERSON_NAME]" at bounding box center [162, 716] width 113 height 12
click at [106, 717] on span "with [PERSON_NAME]" at bounding box center [162, 716] width 113 height 12
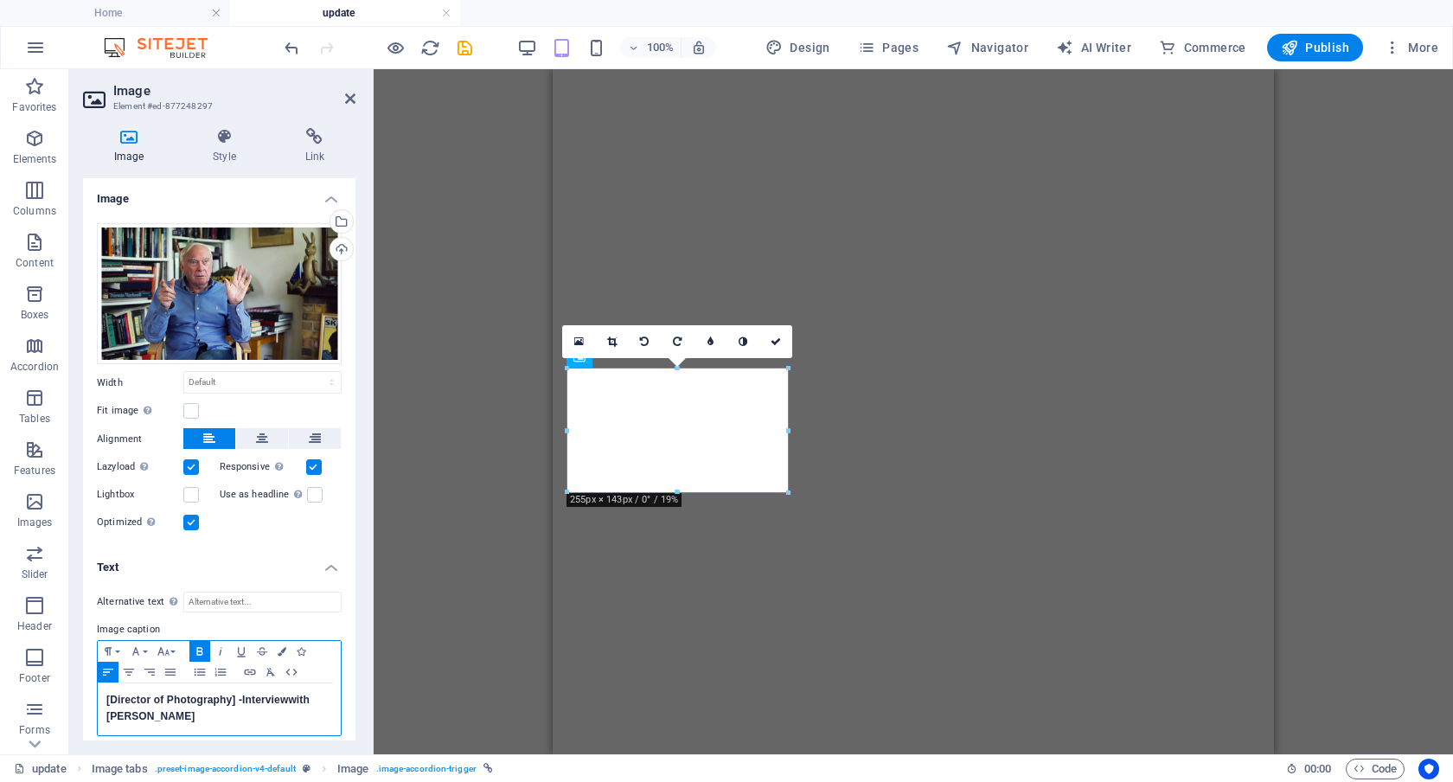
click at [134, 717] on span "with [PERSON_NAME]" at bounding box center [207, 708] width 203 height 29
click at [245, 699] on span "Interview" at bounding box center [265, 700] width 46 height 12
click at [773, 341] on icon at bounding box center [776, 342] width 10 height 10
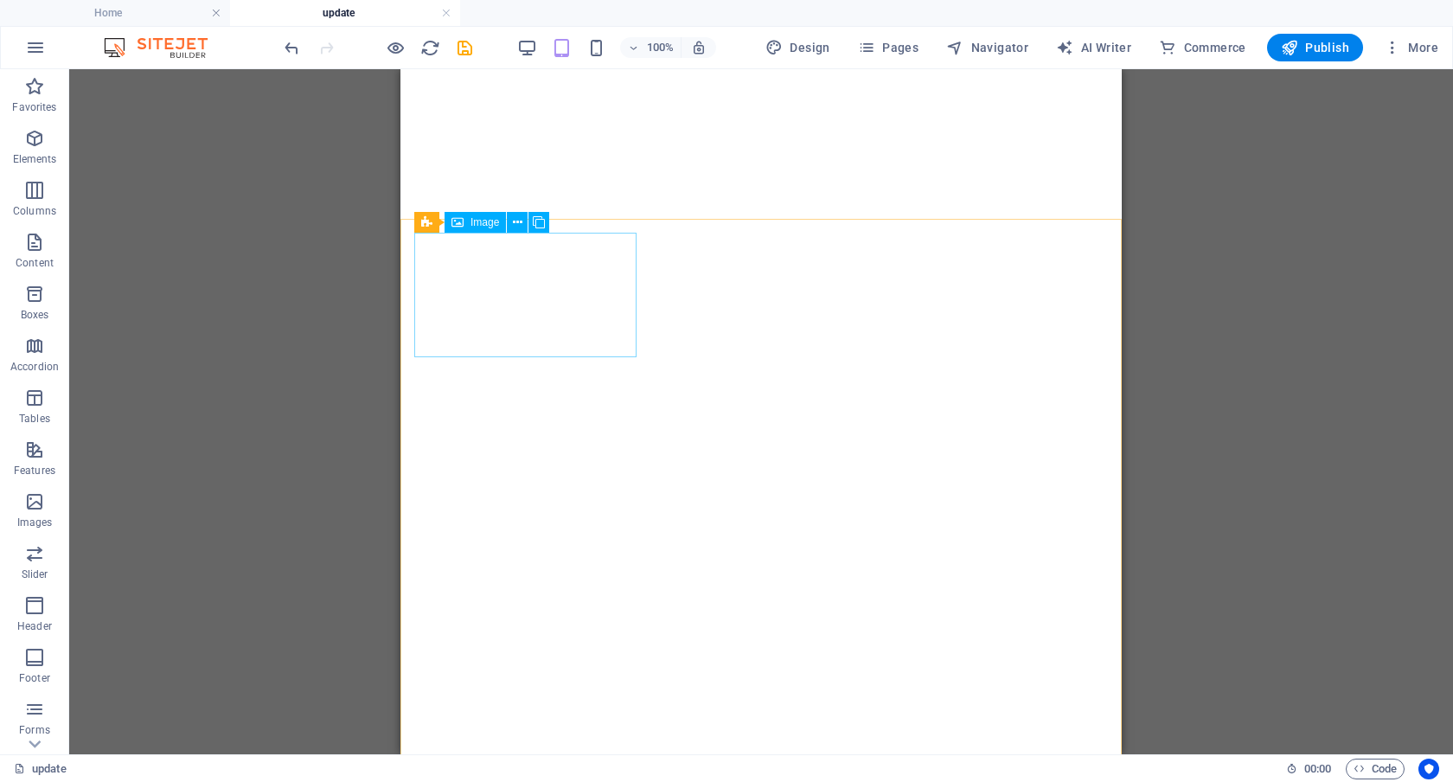
click at [480, 221] on span "Image" at bounding box center [485, 222] width 29 height 10
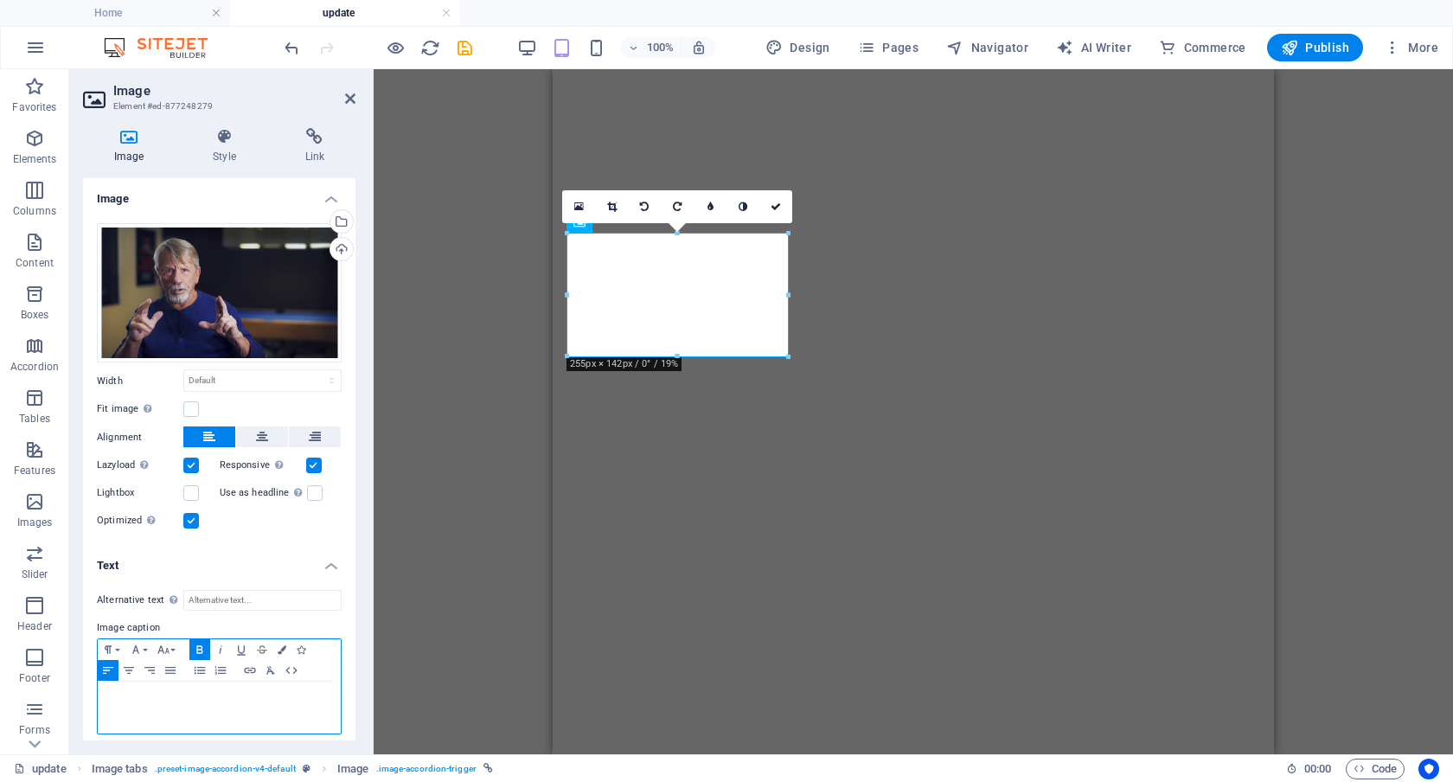
drag, startPoint x: 306, startPoint y: 724, endPoint x: 68, endPoint y: 670, distance: 243.9
click at [68, 670] on section "Favorites Elements Columns Content Boxes Accordion Tables Features Images Slide…" at bounding box center [726, 411] width 1453 height 685
click at [245, 696] on strong "Interview with" at bounding box center [277, 698] width 70 height 12
drag, startPoint x: 239, startPoint y: 723, endPoint x: 10, endPoint y: 694, distance: 230.3
click at [10, 694] on section "Favorites Elements Columns Content Boxes Accordion Tables Features Images Slide…" at bounding box center [726, 411] width 1453 height 685
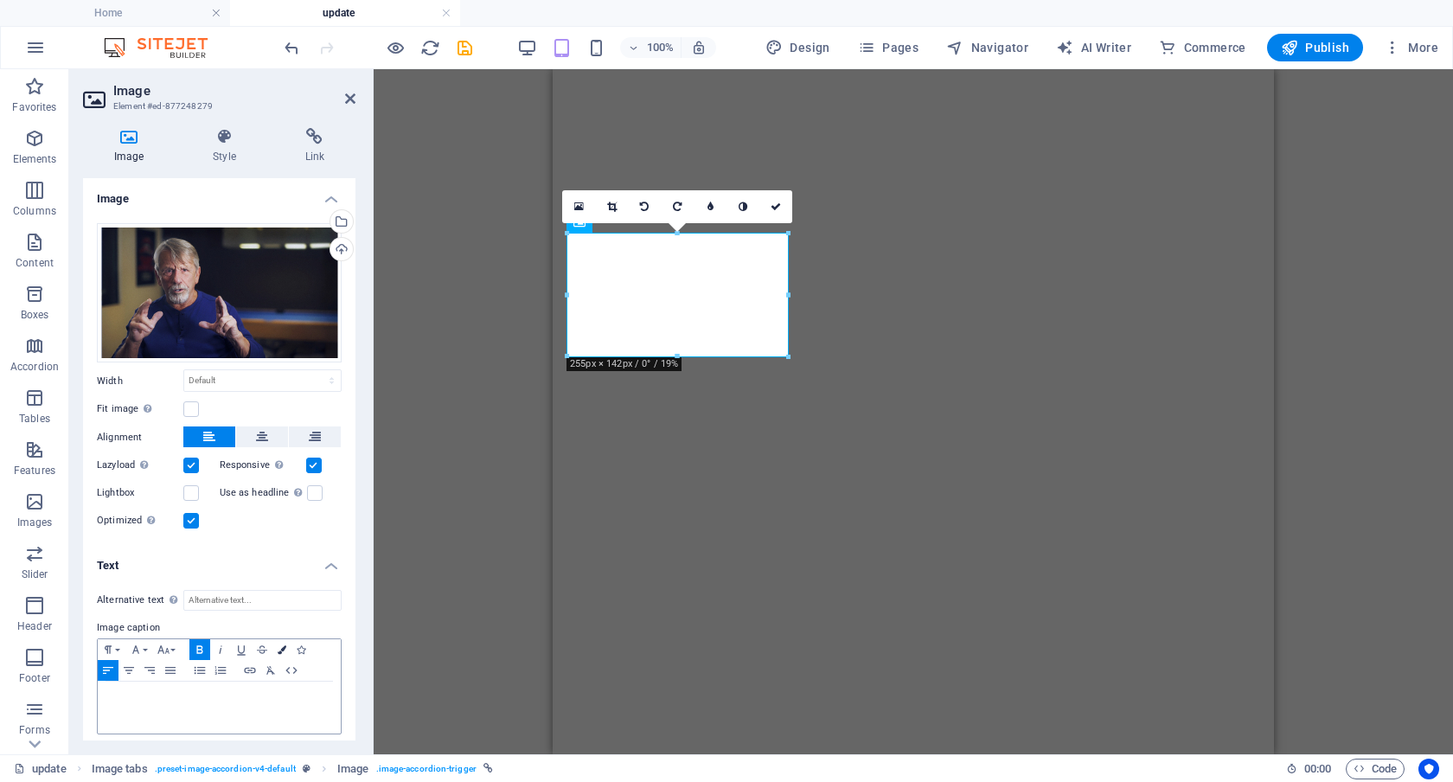
click at [279, 646] on icon "button" at bounding box center [282, 649] width 9 height 9
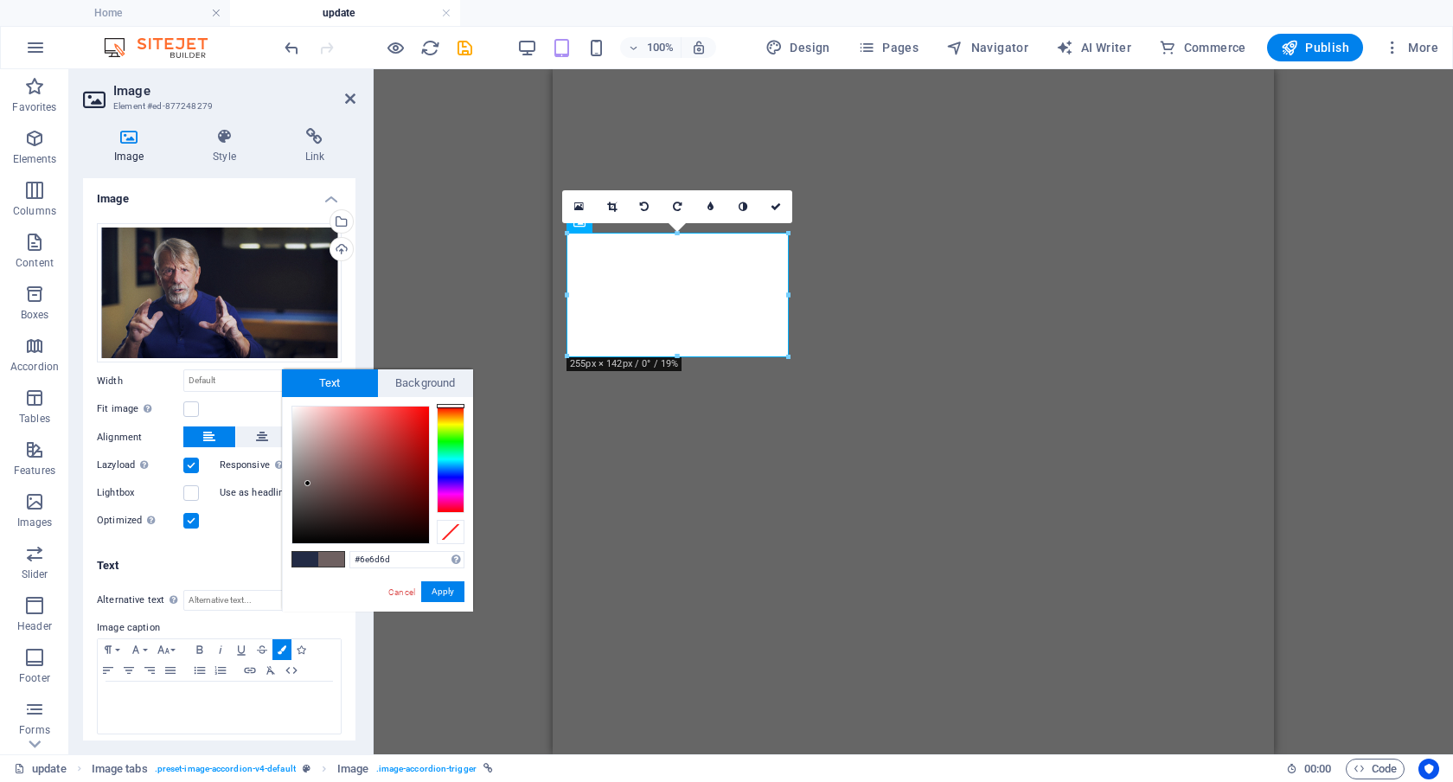
type input "#6e6e6e"
drag, startPoint x: 311, startPoint y: 484, endPoint x: 275, endPoint y: 484, distance: 36.3
click at [275, 484] on body "Individual Home update Favorites Elements Columns Content Boxes Accordion Table…" at bounding box center [726, 391] width 1453 height 782
click at [445, 597] on button "Apply" at bounding box center [442, 591] width 43 height 21
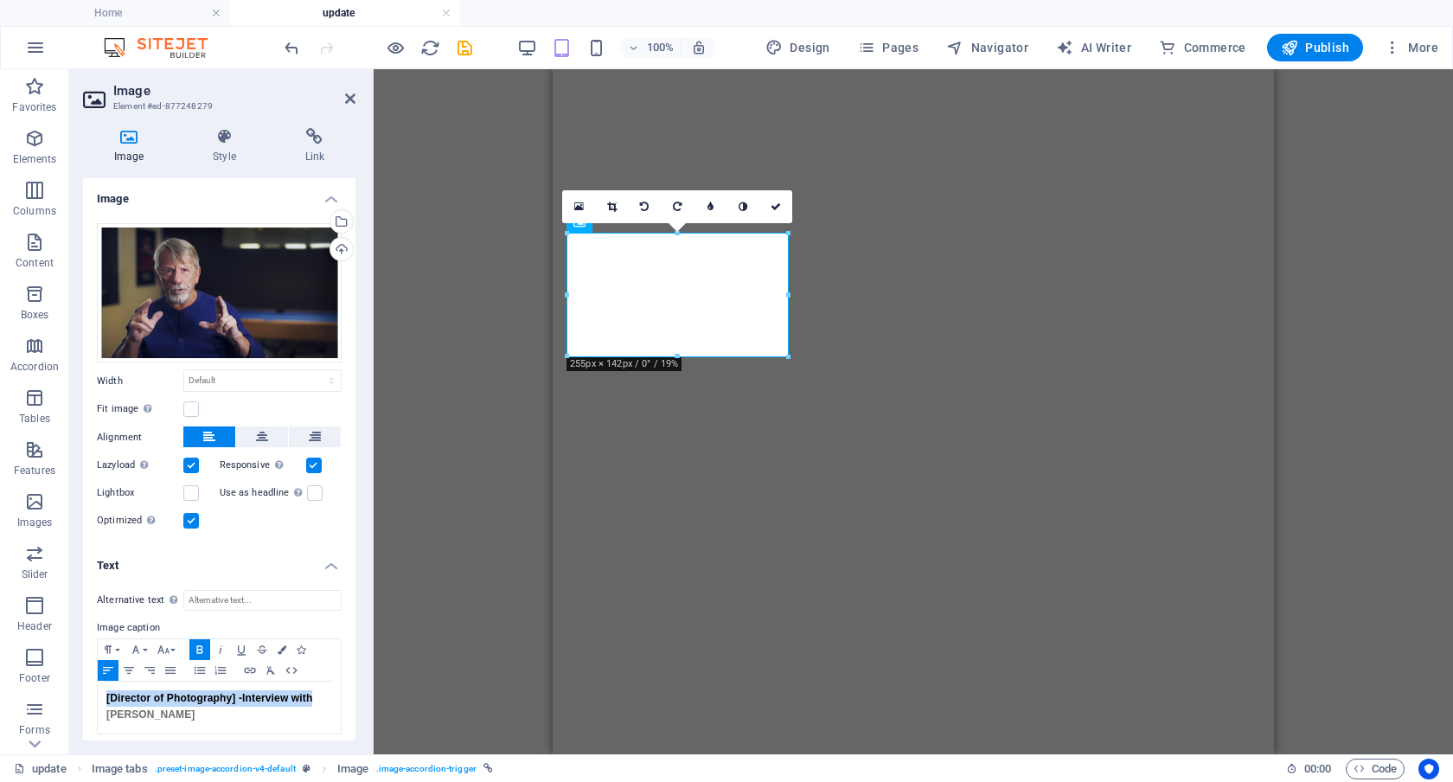
click at [253, 734] on div "Alternative text The alternative text is used by devices that cannot display im…" at bounding box center [219, 662] width 273 height 173
click at [246, 697] on strong "Interview with" at bounding box center [277, 698] width 70 height 12
click at [105, 710] on div "[Director of Photography] - Interview with [PERSON_NAME]" at bounding box center [219, 708] width 243 height 52
drag, startPoint x: 242, startPoint y: 721, endPoint x: 93, endPoint y: 692, distance: 151.7
click at [93, 692] on div "Alternative text The alternative text is used by devices that cannot display im…" at bounding box center [219, 662] width 273 height 173
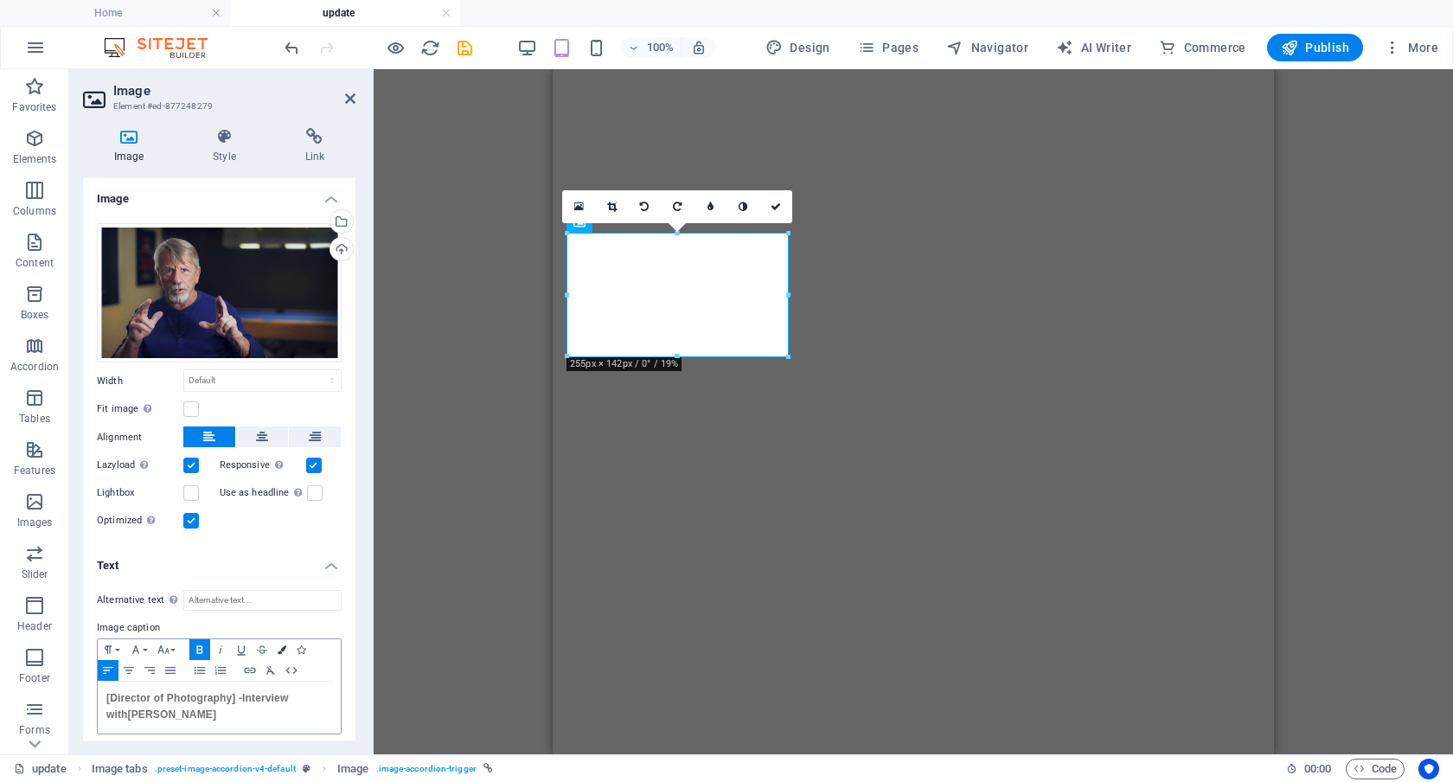
click at [281, 646] on icon "button" at bounding box center [282, 649] width 9 height 9
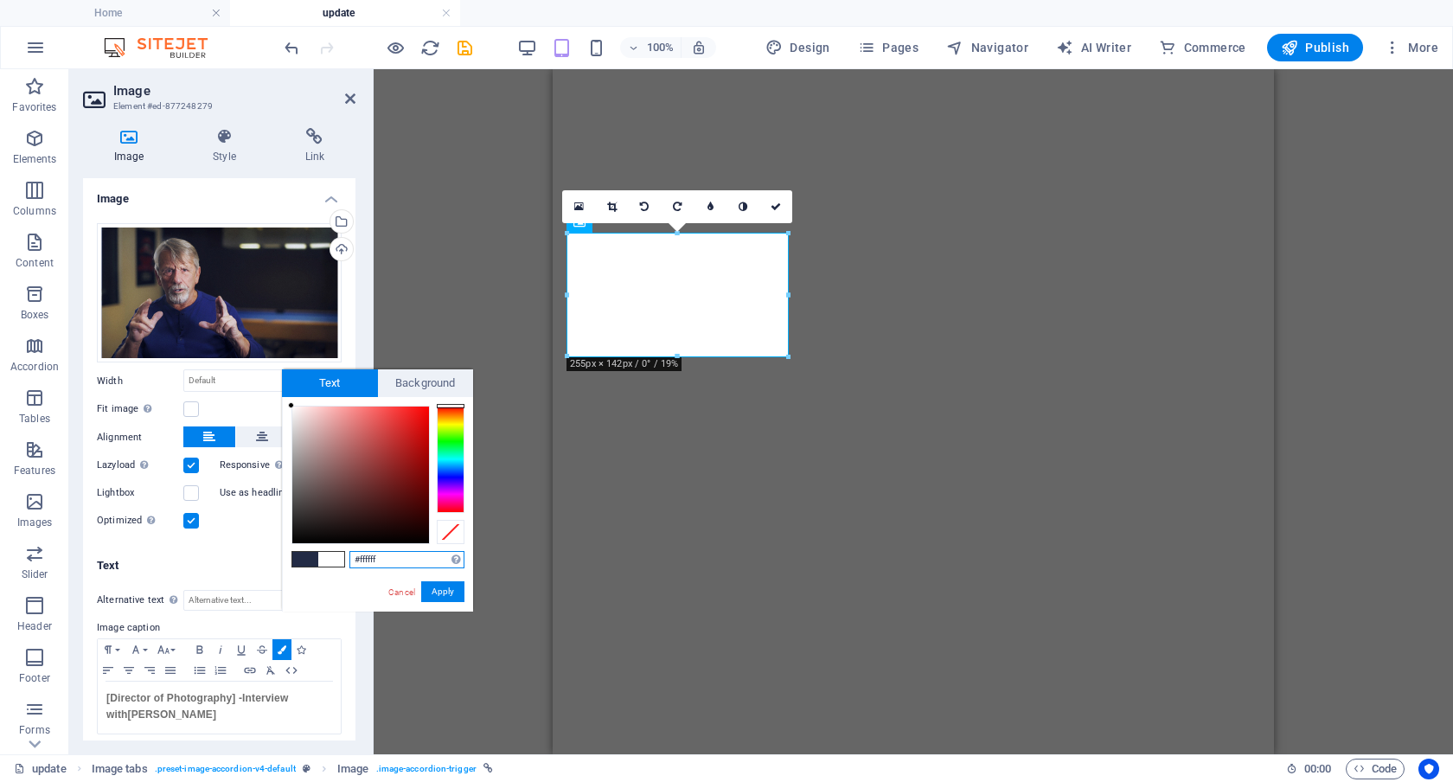
drag, startPoint x: 320, startPoint y: 416, endPoint x: 285, endPoint y: 401, distance: 38.7
click at [285, 401] on div "#ffffff Supported formats #0852ed rgb(8, 82, 237) rgba(8, 82, 237, 90%) hsv(221…" at bounding box center [377, 629] width 191 height 465
click at [449, 590] on button "Apply" at bounding box center [442, 591] width 43 height 21
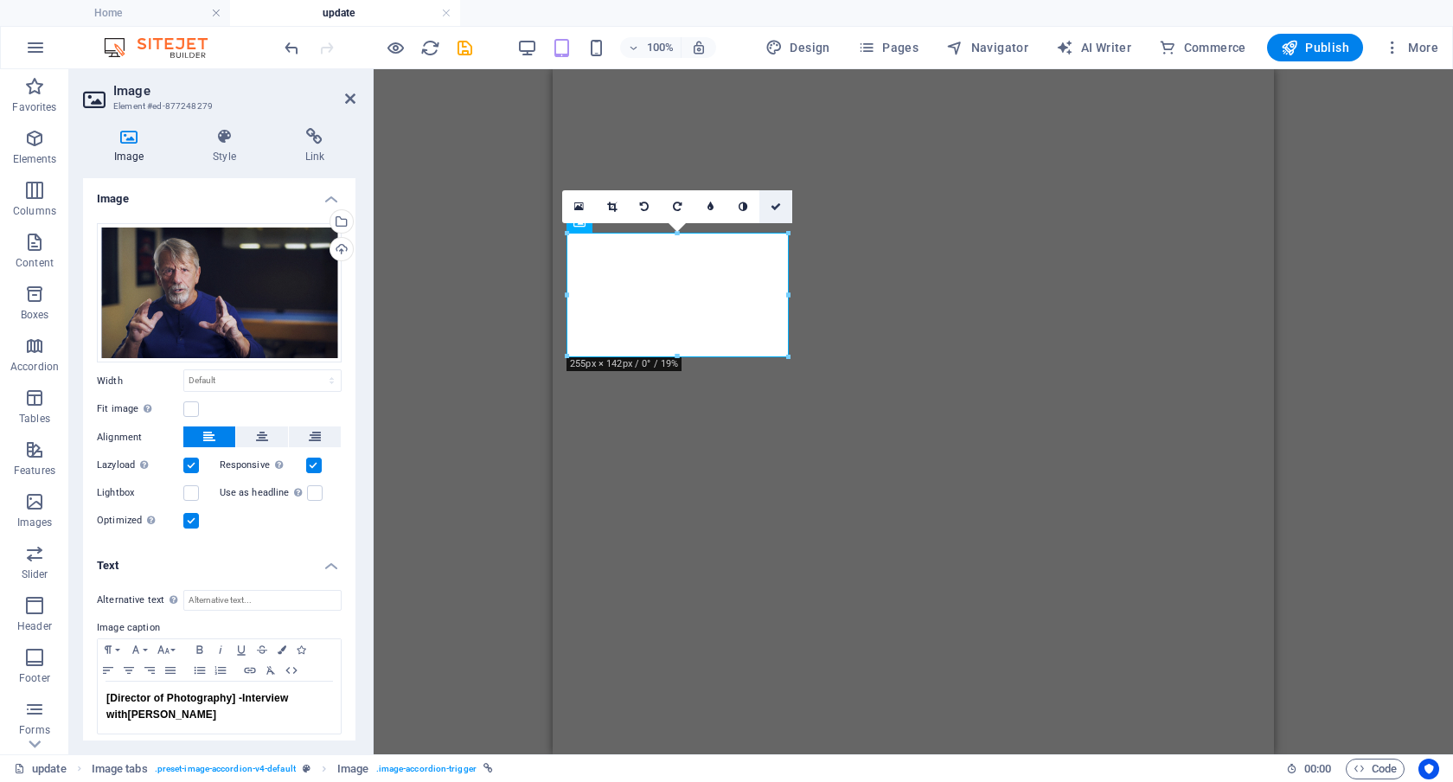
click at [774, 203] on icon at bounding box center [776, 207] width 10 height 10
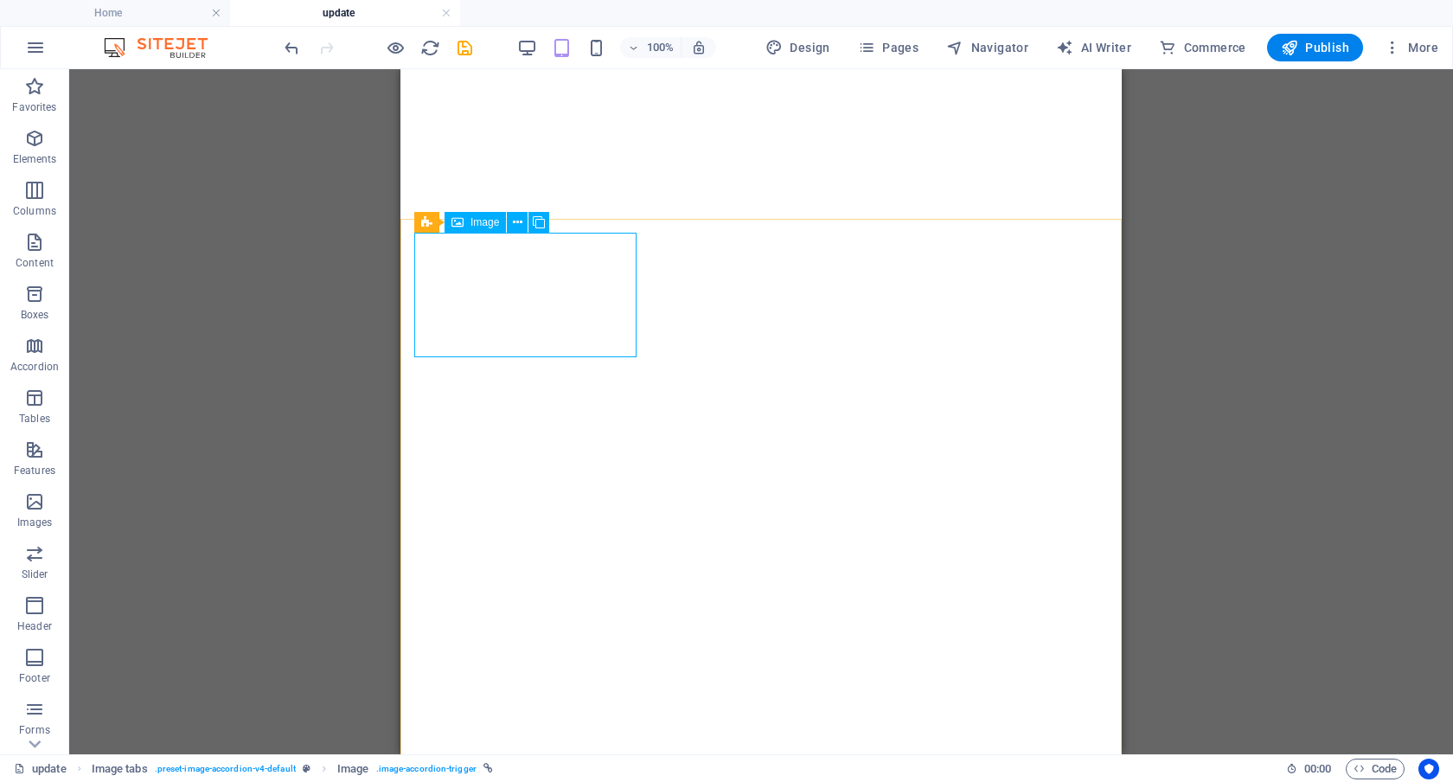
click at [469, 224] on div "Image" at bounding box center [475, 222] width 61 height 21
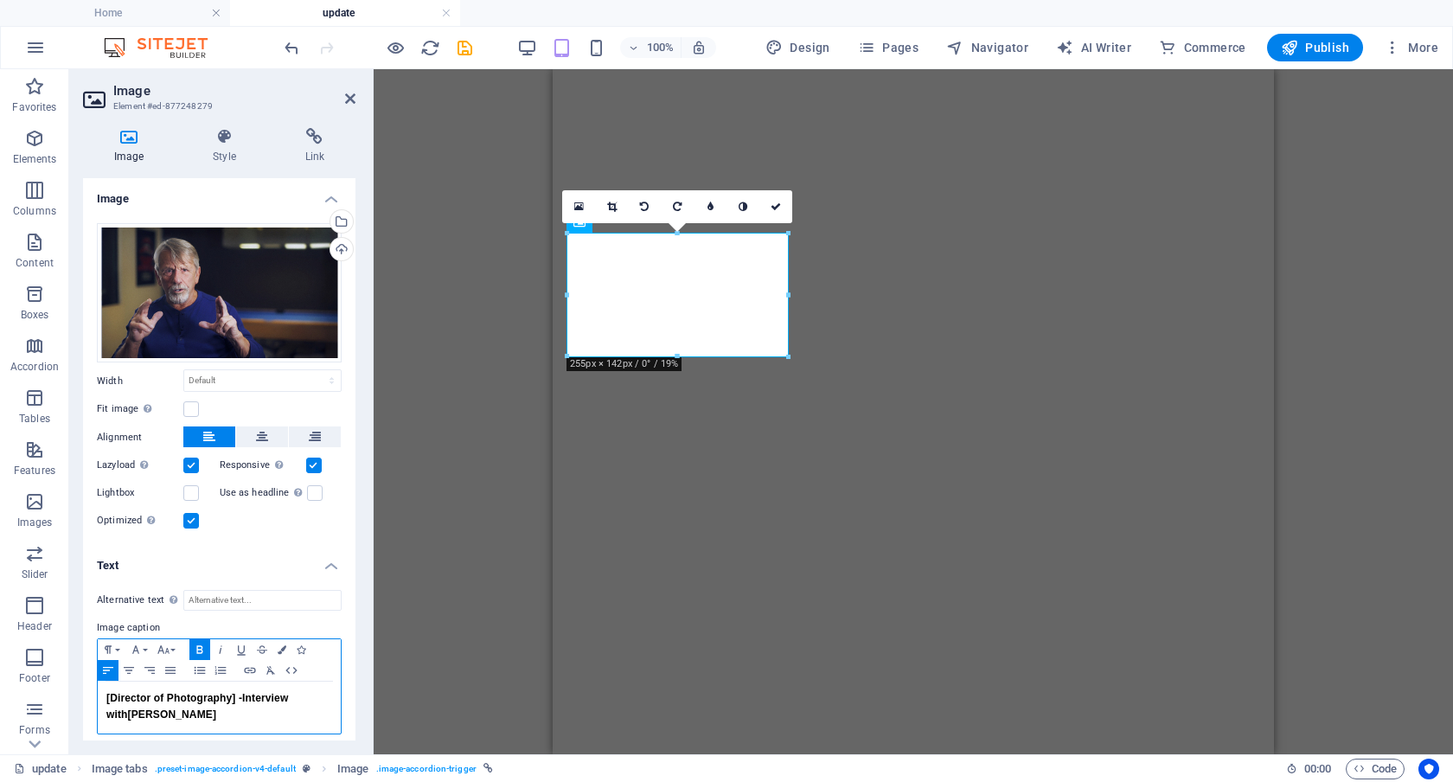
drag, startPoint x: 259, startPoint y: 718, endPoint x: 84, endPoint y: 690, distance: 176.9
click at [84, 690] on div "Alternative text The alternative text is used by devices that cannot display im…" at bounding box center [219, 662] width 273 height 173
click at [279, 645] on icon "button" at bounding box center [282, 649] width 9 height 9
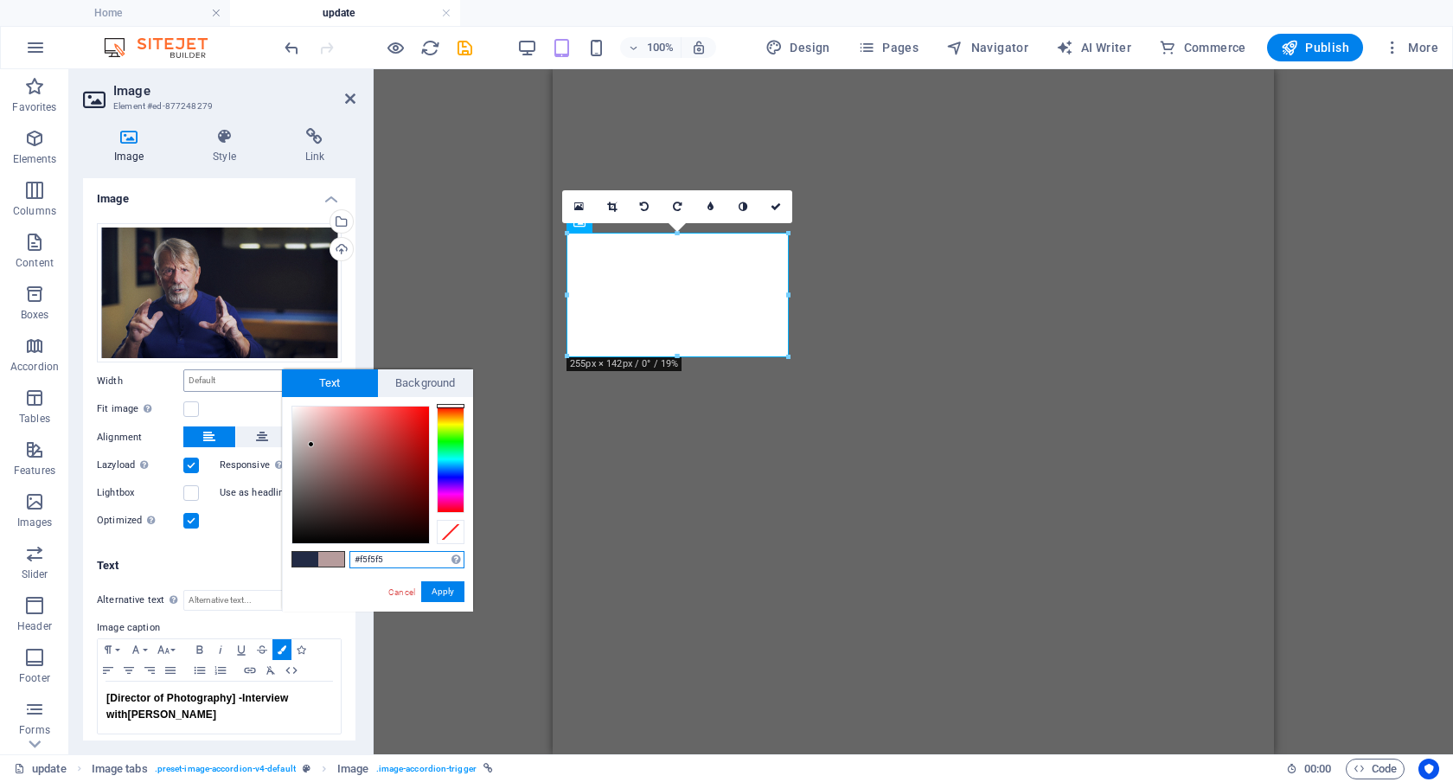
type input "#ffffff"
drag, startPoint x: 311, startPoint y: 445, endPoint x: 270, endPoint y: 376, distance: 80.0
click at [270, 376] on body "Individual Home update Favorites Elements Columns Content Boxes Accordion Table…" at bounding box center [726, 391] width 1453 height 782
click at [450, 585] on button "Apply" at bounding box center [442, 591] width 43 height 21
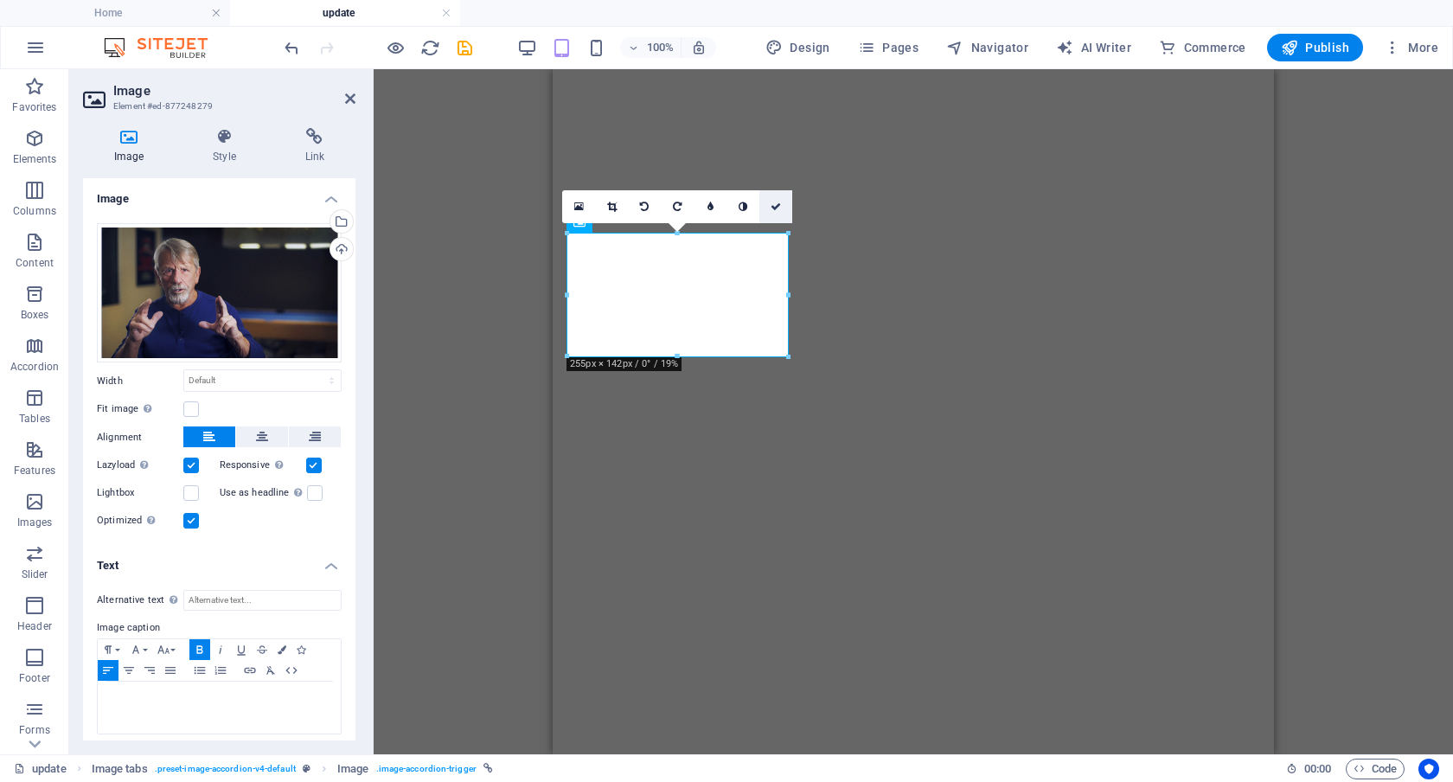
click at [773, 205] on icon at bounding box center [776, 207] width 10 height 10
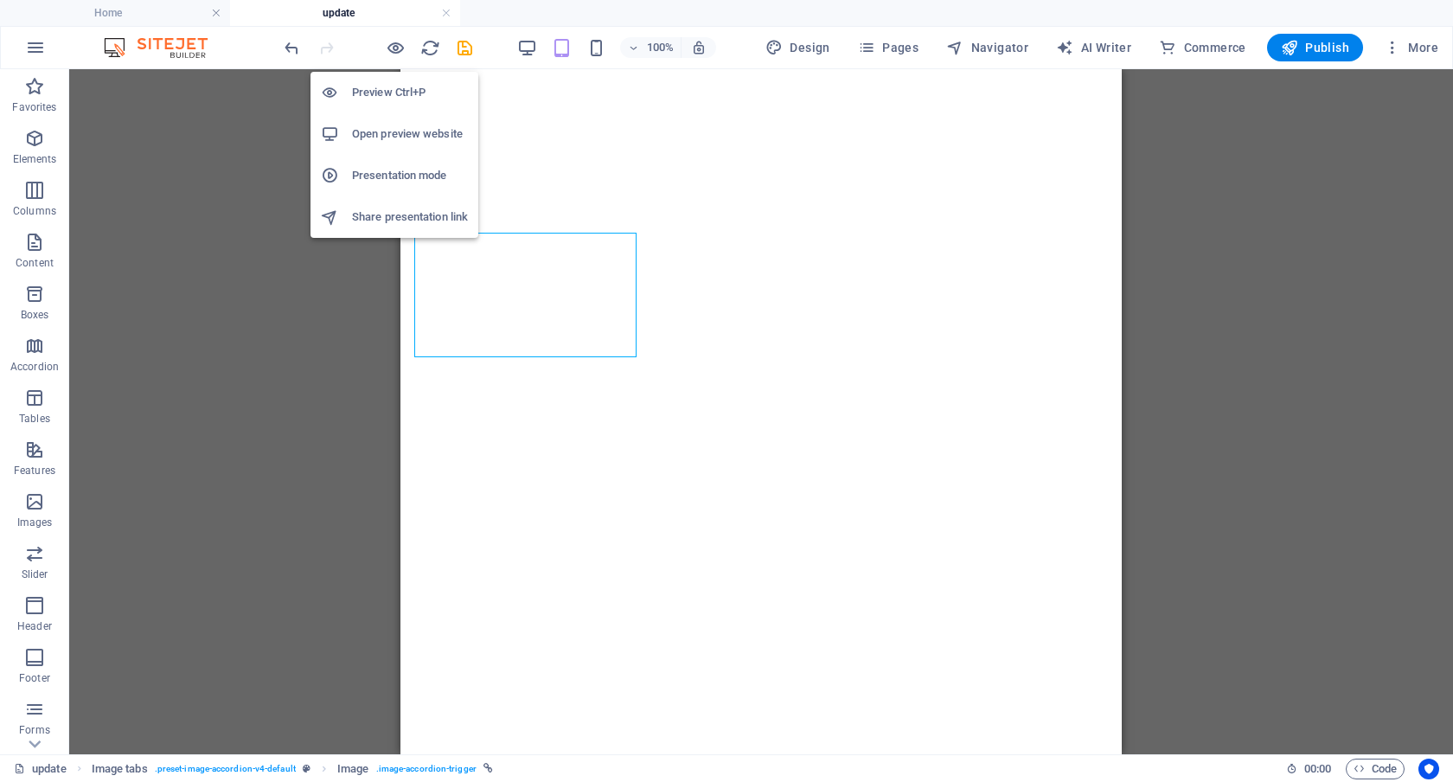
click at [387, 89] on h6 "Preview Ctrl+P" at bounding box center [410, 92] width 116 height 21
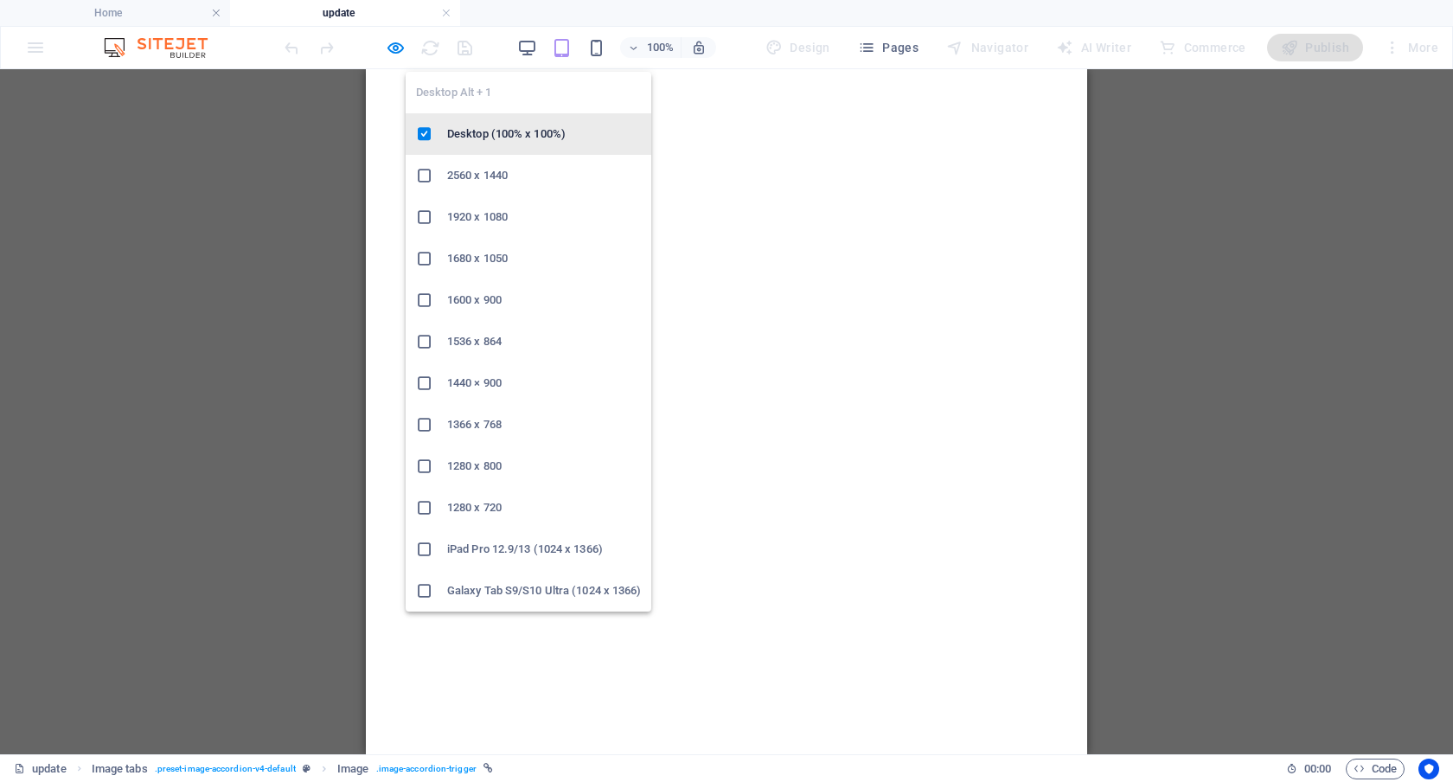
click at [520, 114] on li "Desktop (100% x 100%)" at bounding box center [529, 134] width 246 height 42
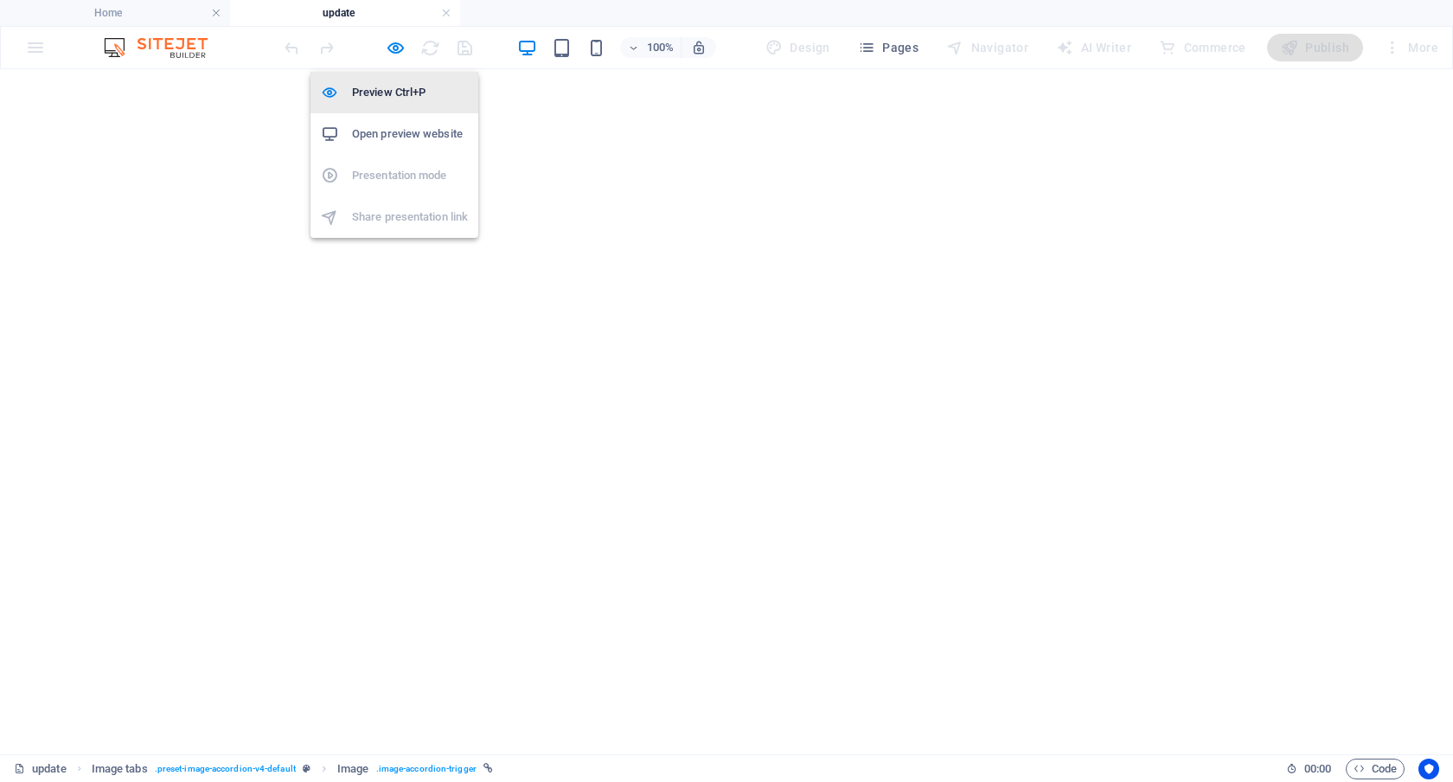
click at [397, 93] on h6 "Preview Ctrl+P" at bounding box center [410, 92] width 116 height 21
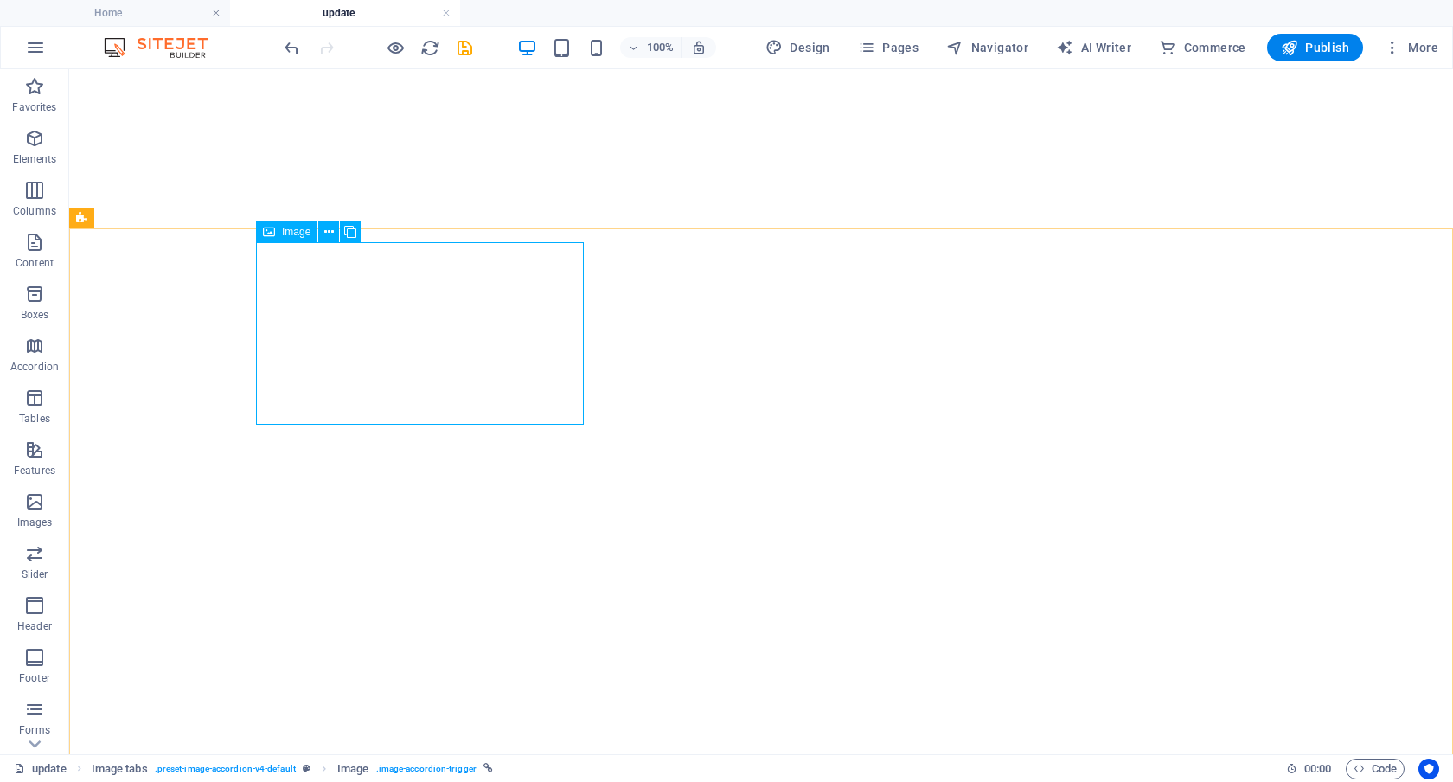
click at [295, 231] on span "Image" at bounding box center [296, 232] width 29 height 10
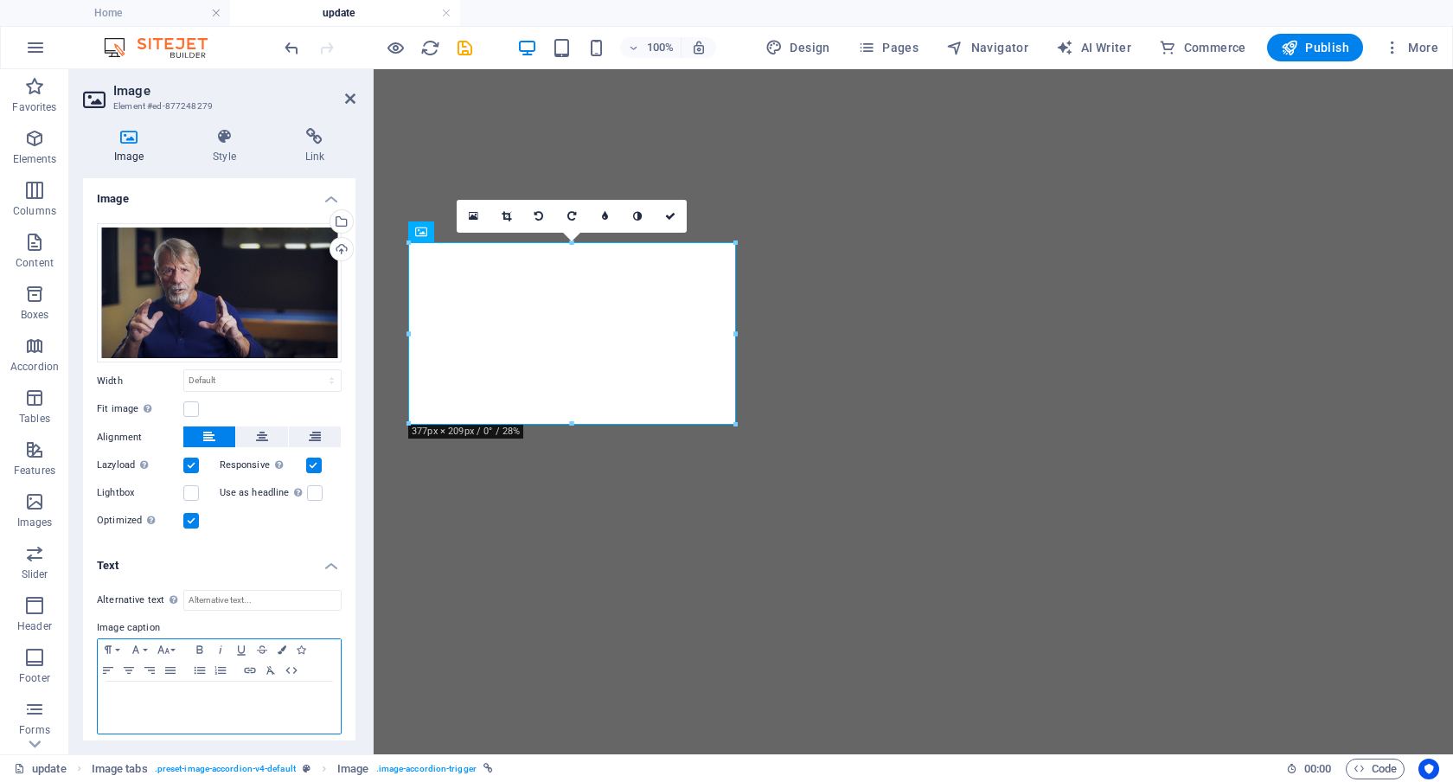
click at [224, 690] on p "[Director of Photography] - Interview with [PERSON_NAME]" at bounding box center [219, 706] width 226 height 33
drag, startPoint x: 313, startPoint y: 718, endPoint x: 55, endPoint y: 689, distance: 260.2
click at [55, 689] on section "Favorites Elements Columns Content Boxes Accordion Tables Features Images Slide…" at bounding box center [726, 411] width 1453 height 685
click at [241, 697] on strong "Interview with" at bounding box center [197, 706] width 182 height 29
click at [667, 215] on icon at bounding box center [670, 216] width 10 height 10
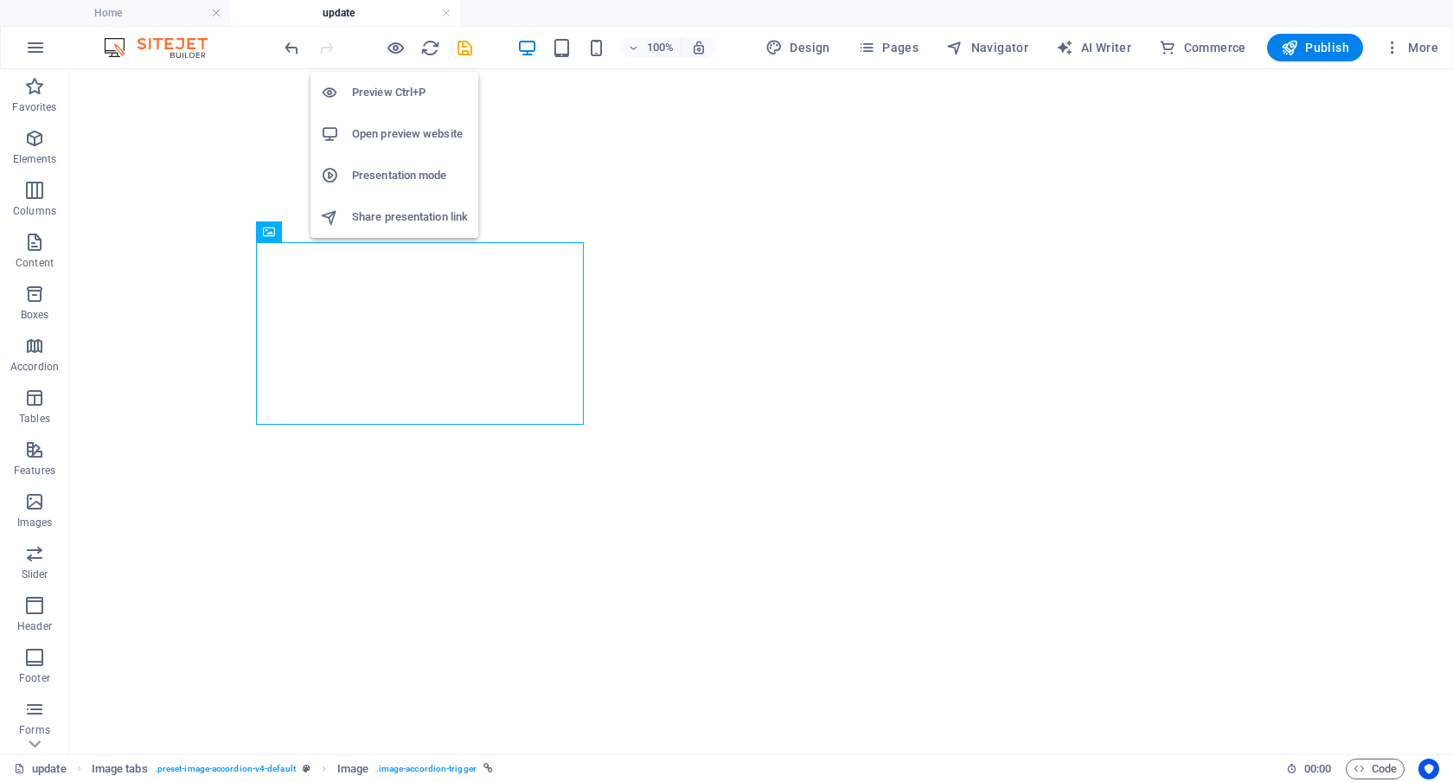
click at [393, 90] on h6 "Preview Ctrl+P" at bounding box center [410, 92] width 116 height 21
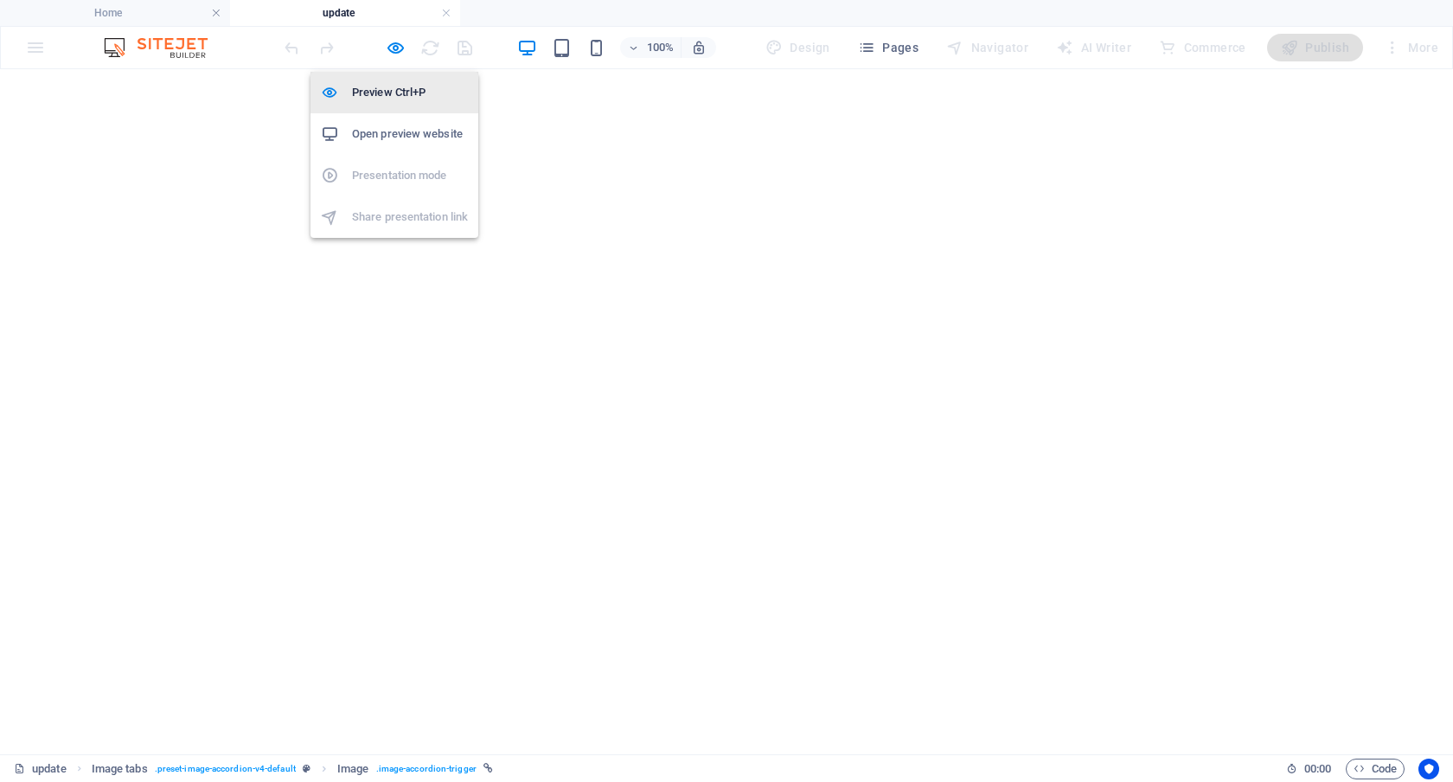
click at [393, 88] on h6 "Preview Ctrl+P" at bounding box center [410, 92] width 116 height 21
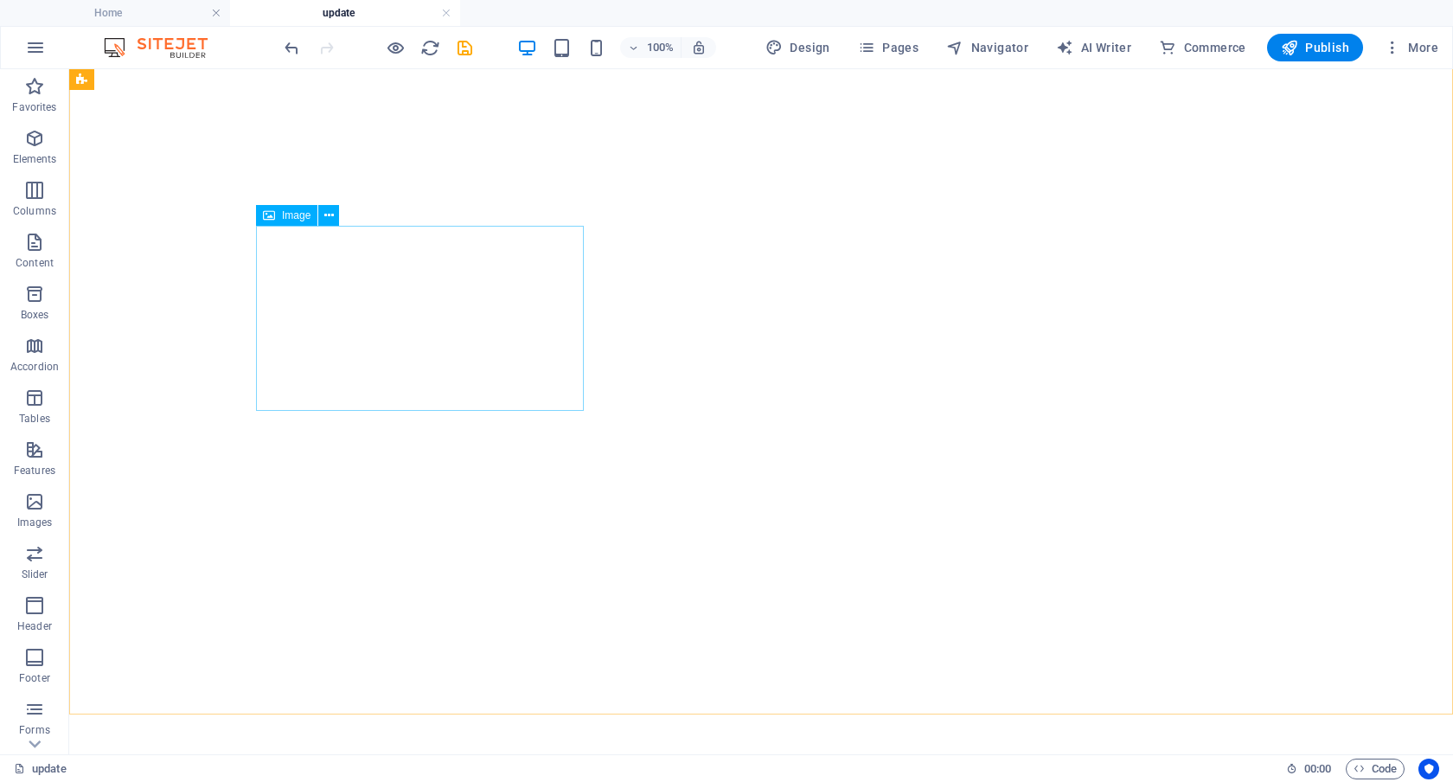
click at [304, 215] on span "Image" at bounding box center [296, 215] width 29 height 10
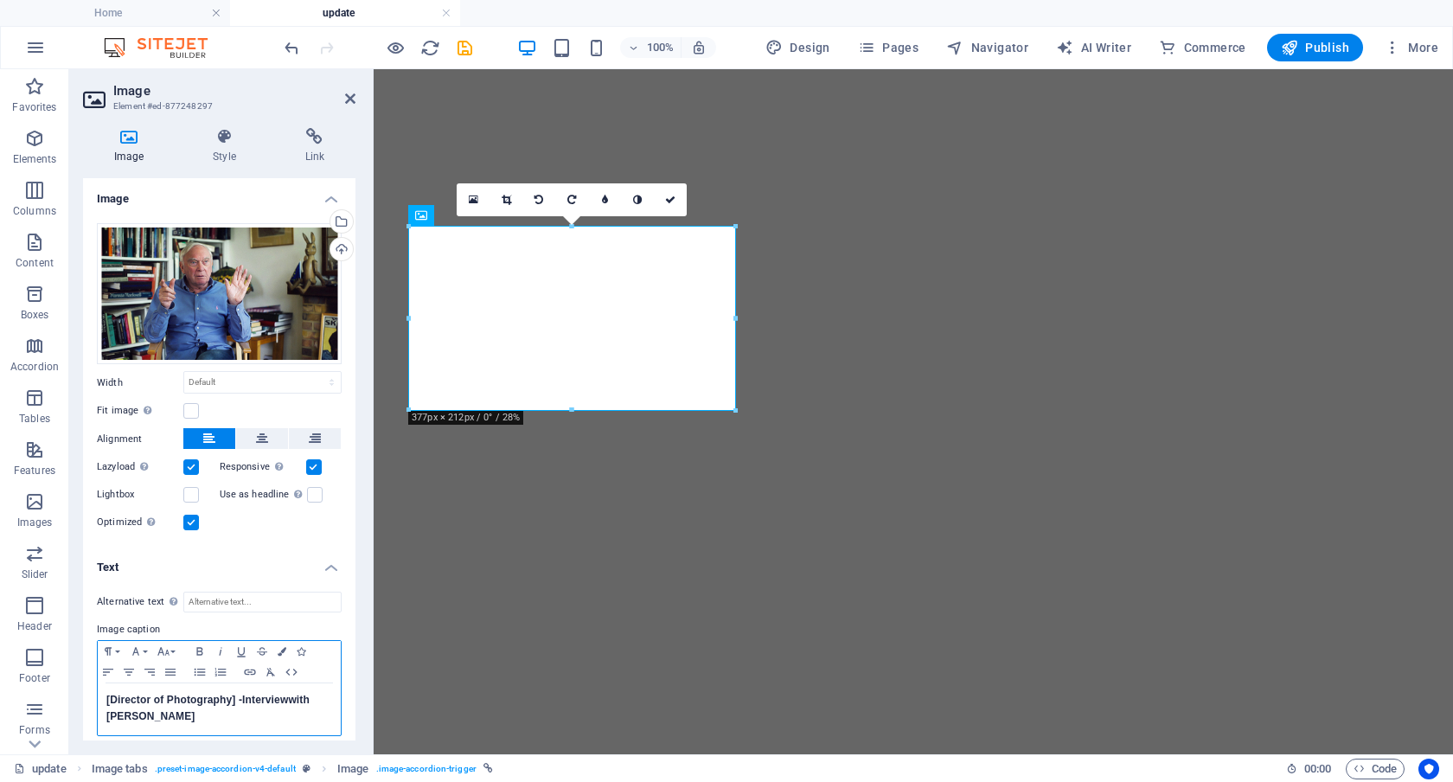
click at [242, 696] on span "Interview" at bounding box center [265, 700] width 46 height 12
click at [668, 201] on icon at bounding box center [670, 200] width 10 height 10
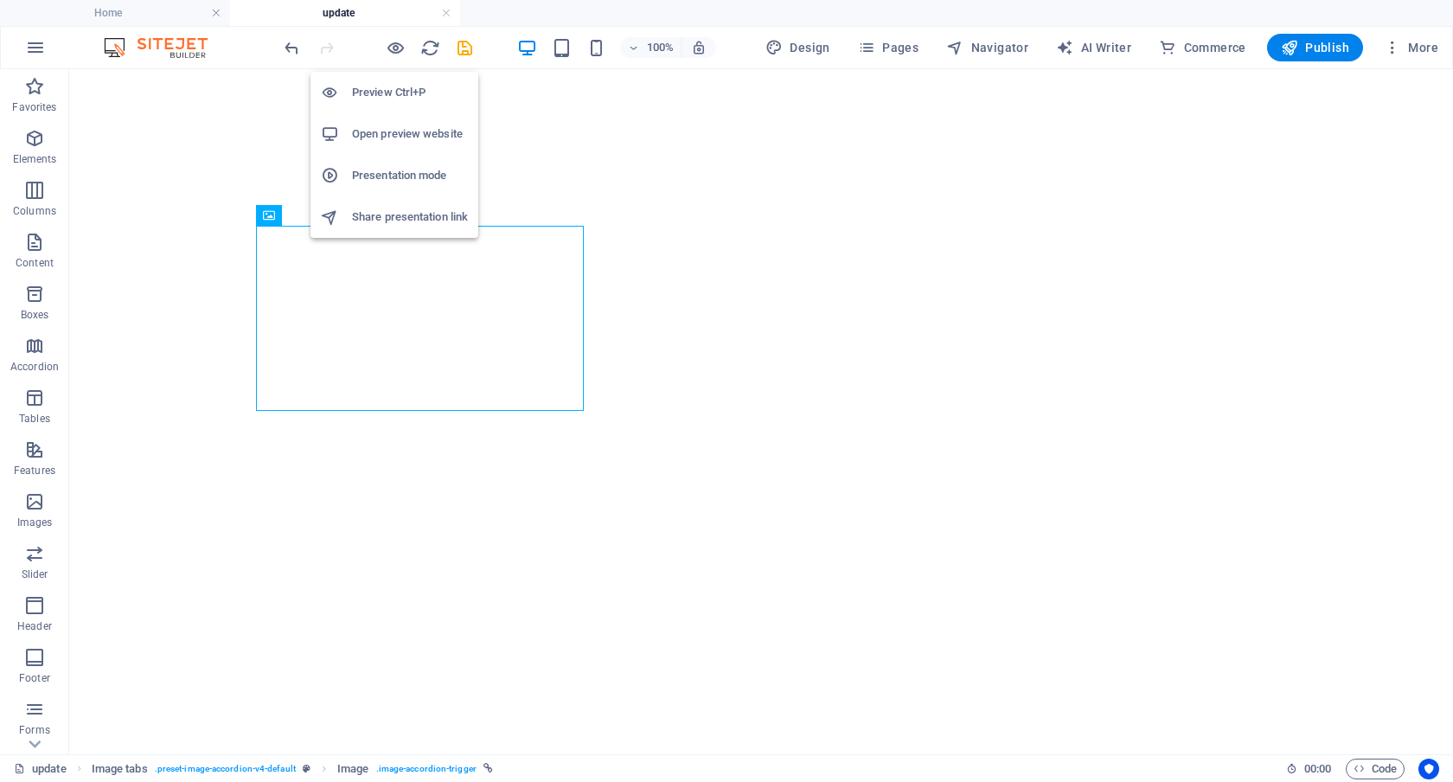
click at [392, 97] on h6 "Preview Ctrl+P" at bounding box center [410, 92] width 116 height 21
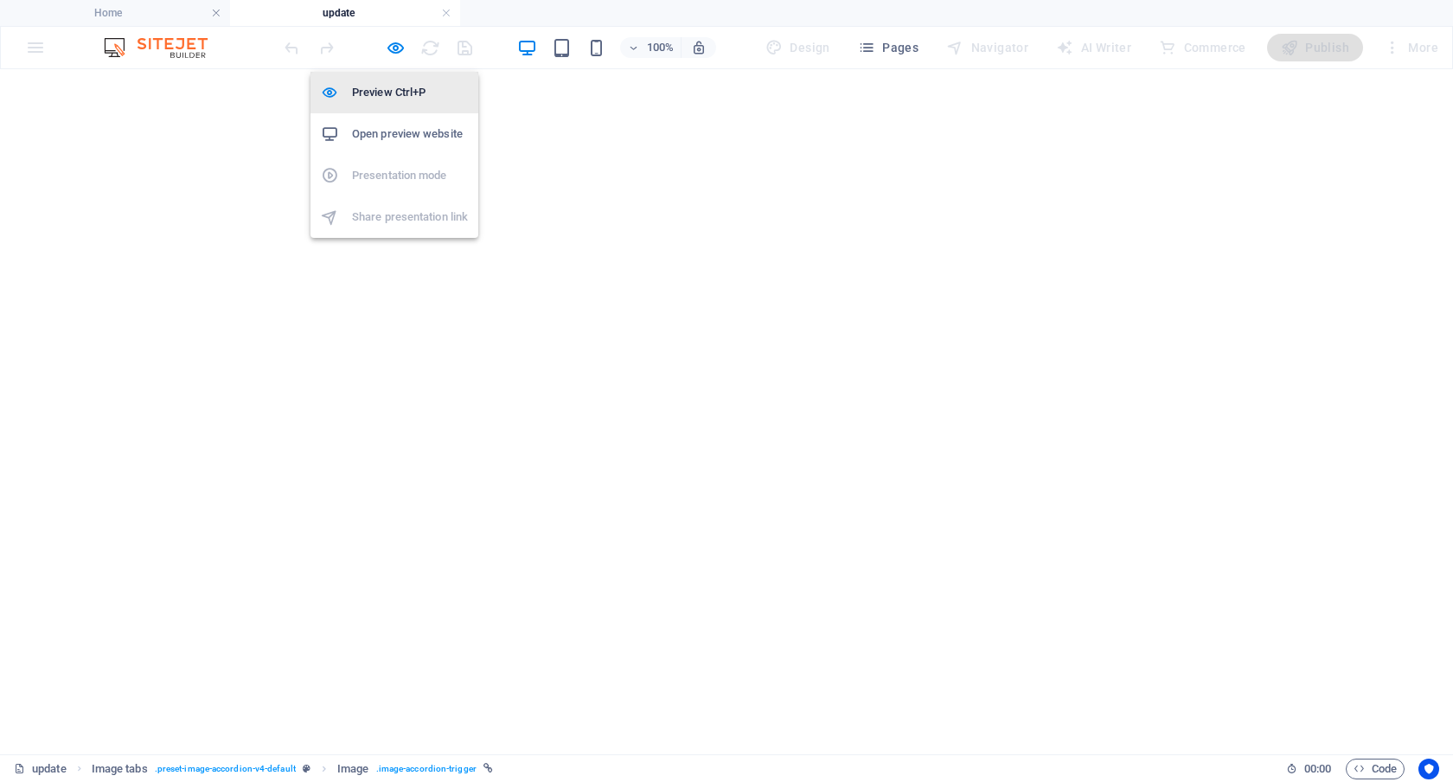
click at [389, 96] on h6 "Preview Ctrl+P" at bounding box center [410, 92] width 116 height 21
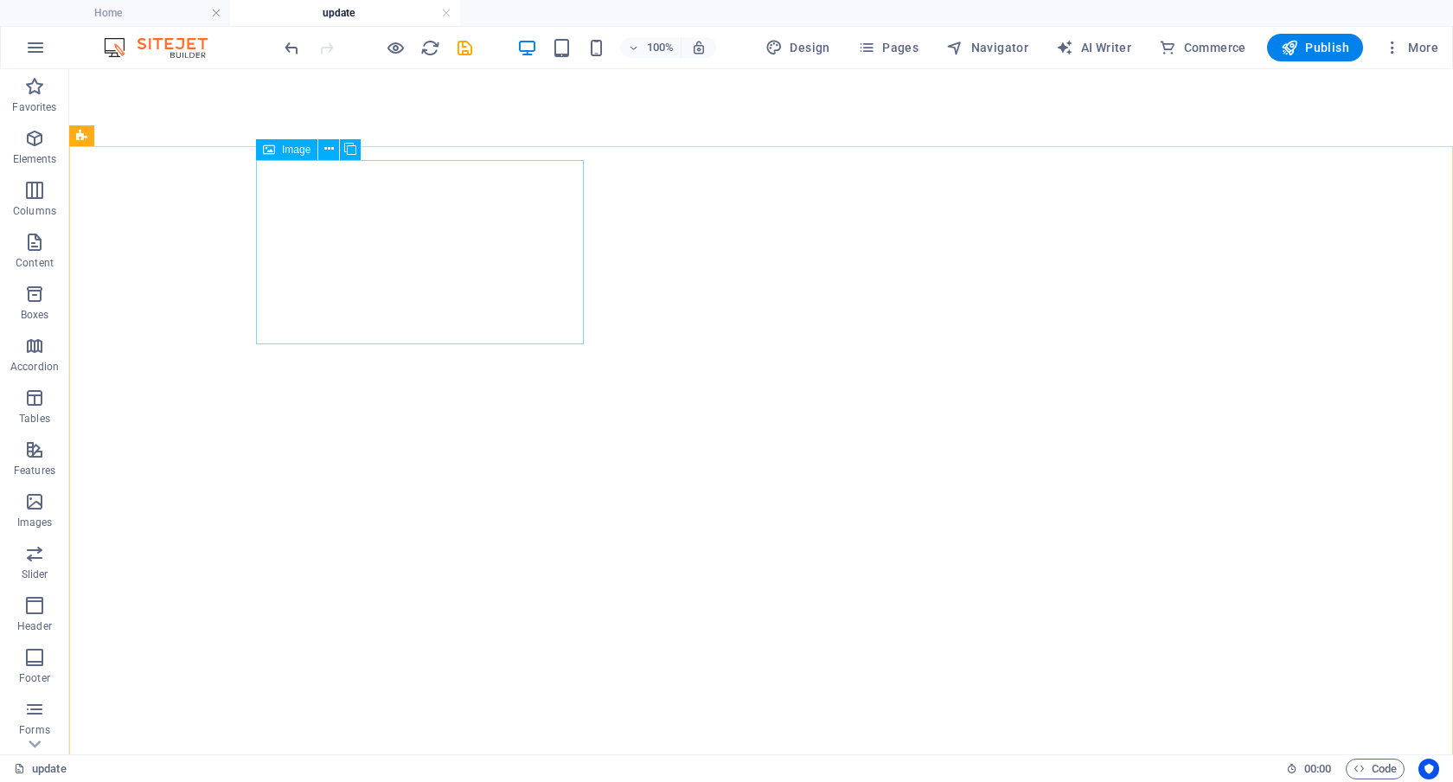
click at [297, 148] on span "Image" at bounding box center [296, 149] width 29 height 10
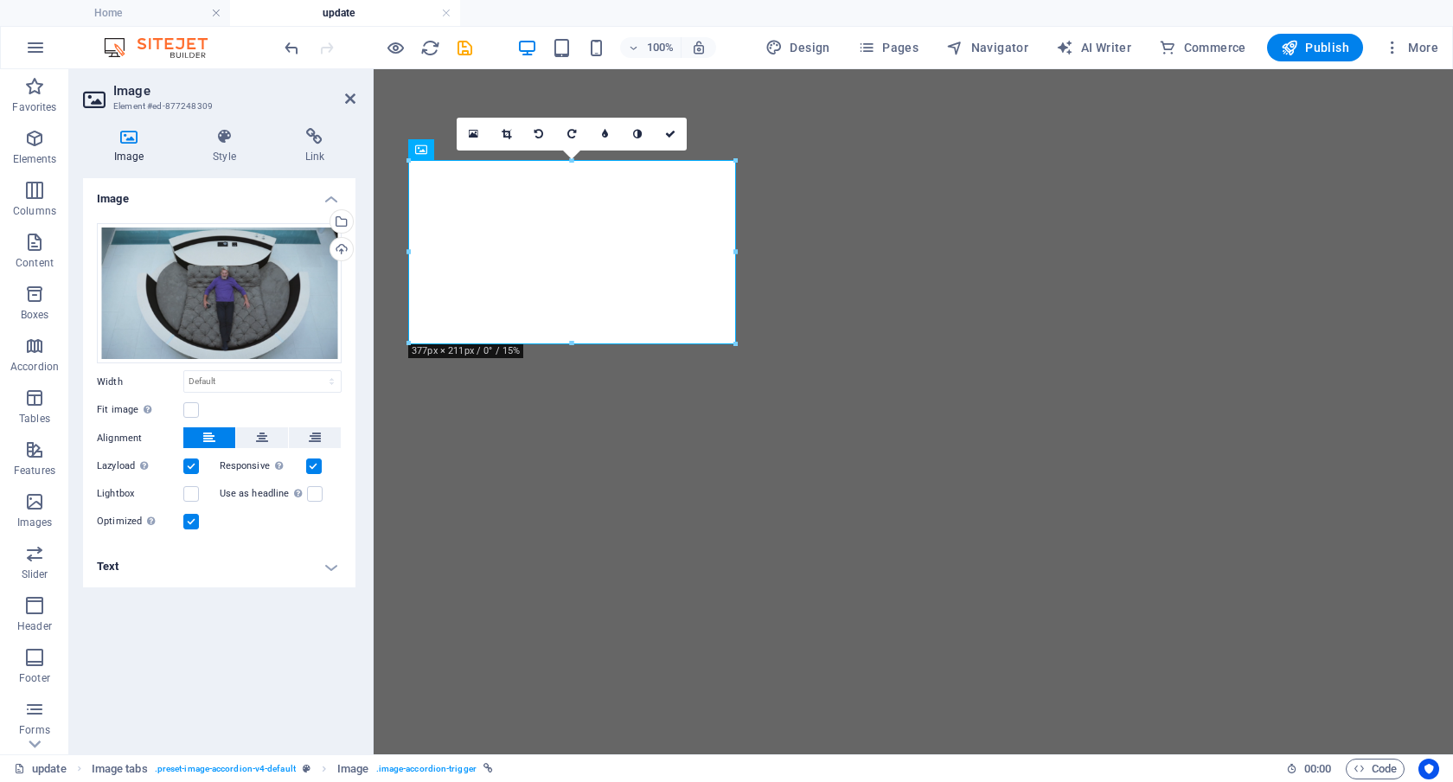
click at [323, 568] on h4 "Text" at bounding box center [219, 567] width 273 height 42
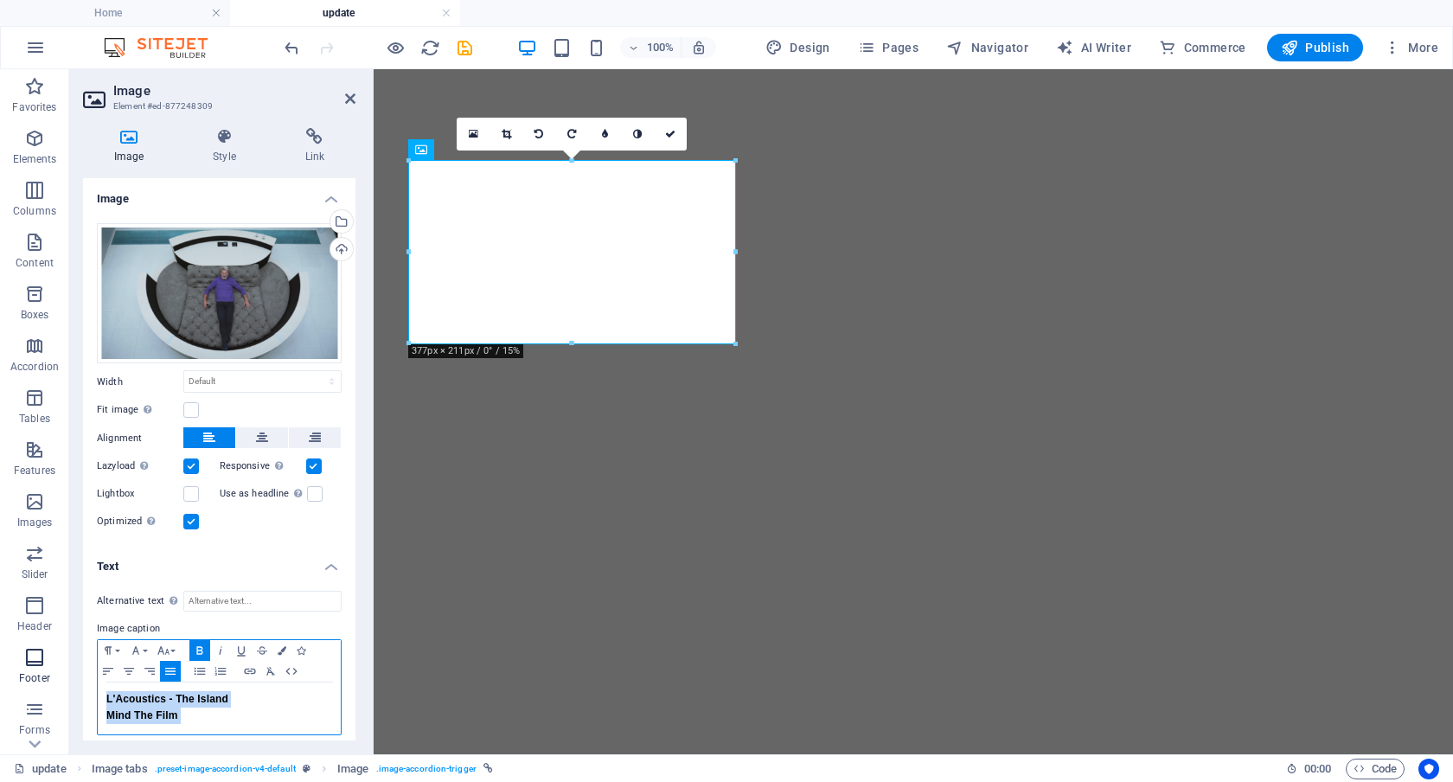
drag, startPoint x: 311, startPoint y: 716, endPoint x: 59, endPoint y: 671, distance: 256.6
click at [59, 671] on section "Favorites Elements Columns Content Boxes Accordion Tables Features Images Slide…" at bounding box center [726, 411] width 1453 height 685
click at [110, 668] on icon "button" at bounding box center [108, 671] width 10 height 7
click at [674, 126] on link at bounding box center [670, 134] width 33 height 33
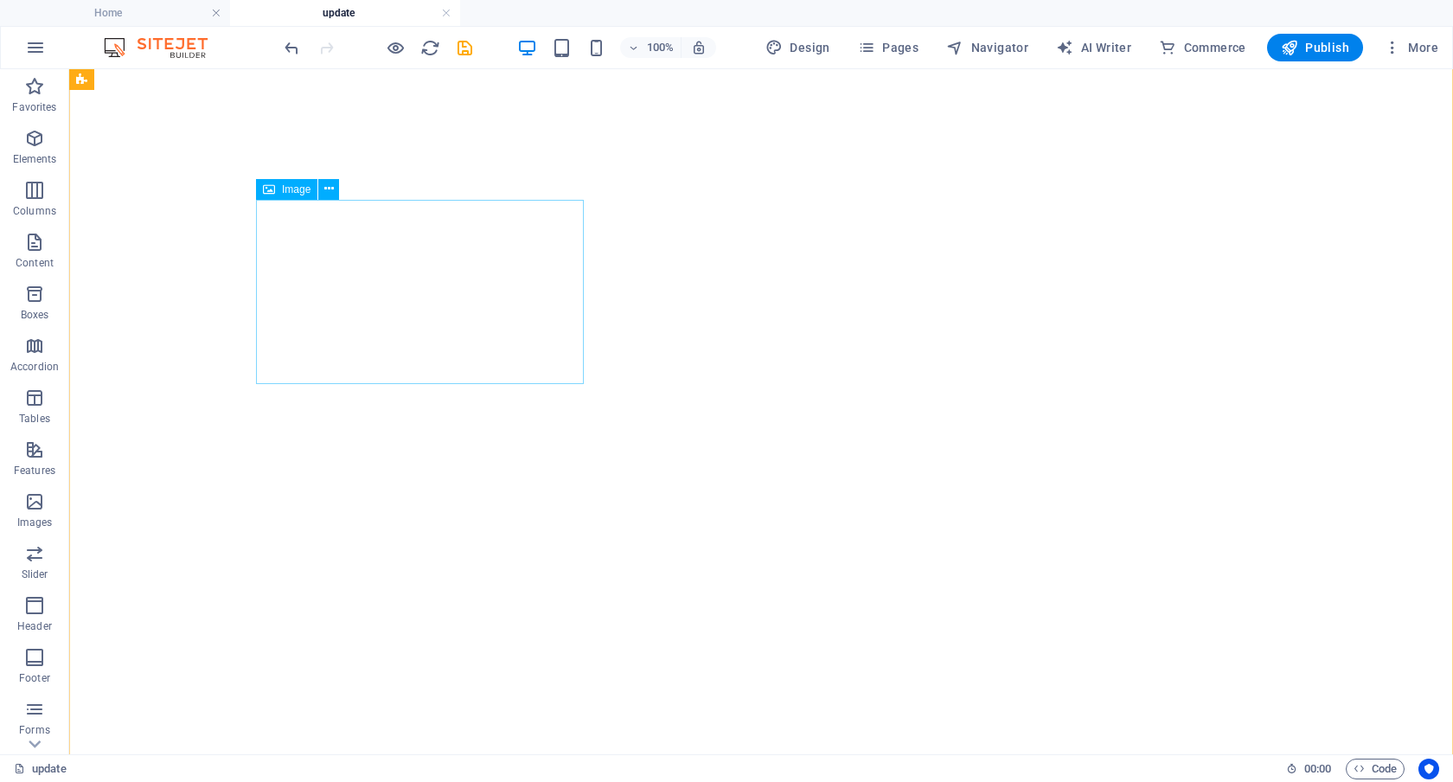
click at [294, 189] on span "Image" at bounding box center [296, 189] width 29 height 10
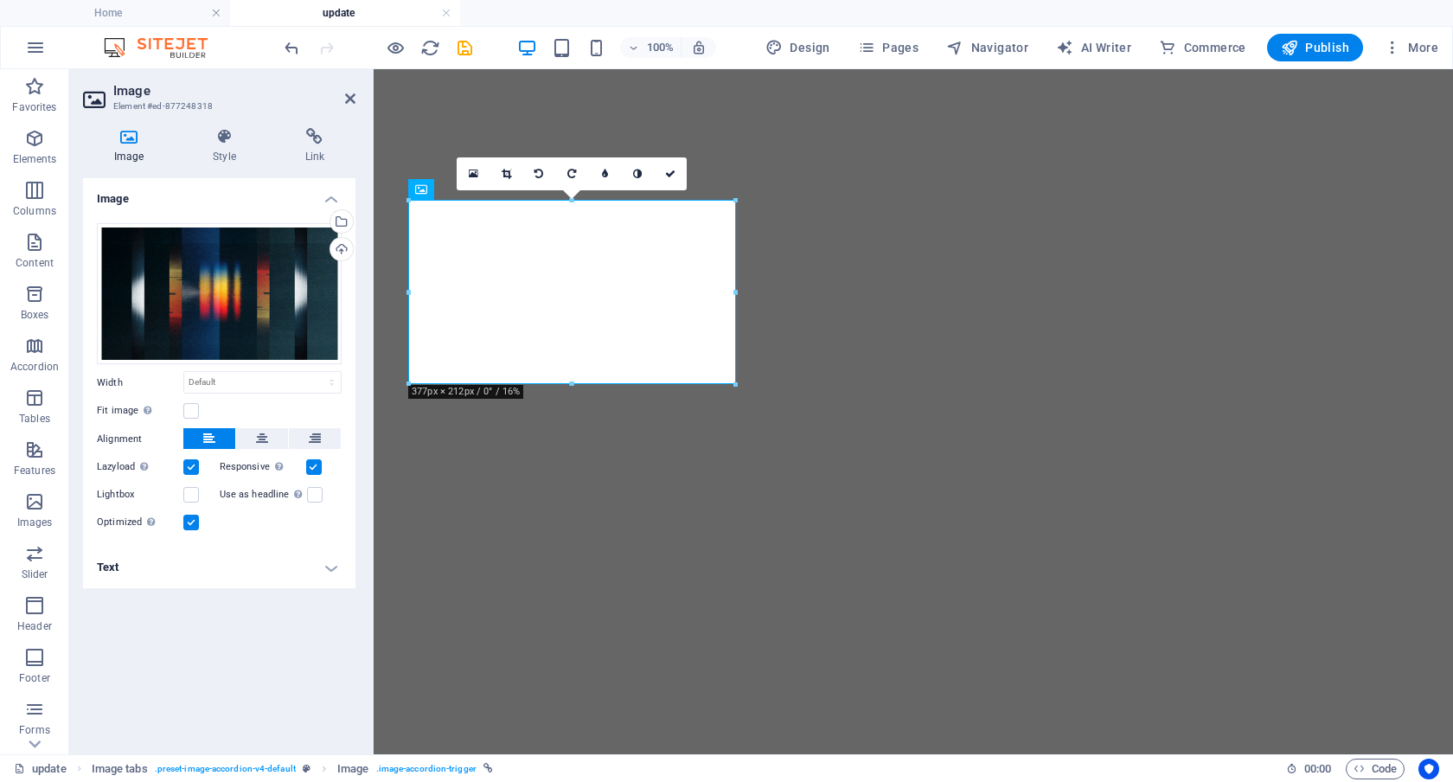
click at [326, 568] on h4 "Text" at bounding box center [219, 568] width 273 height 42
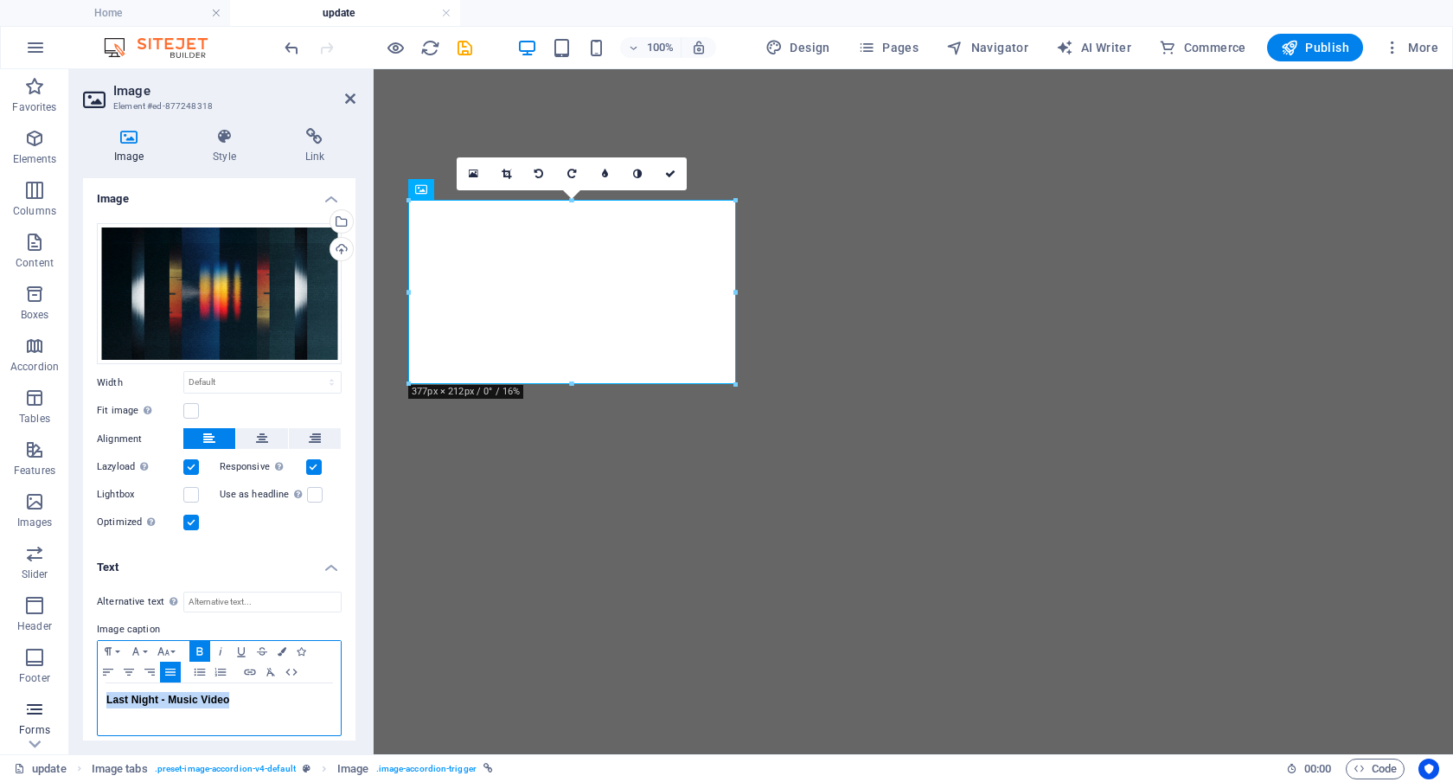
drag, startPoint x: 281, startPoint y: 700, endPoint x: 52, endPoint y: 700, distance: 229.3
click at [52, 700] on section "Favorites Elements Columns Content Boxes Accordion Tables Features Images Slide…" at bounding box center [726, 411] width 1453 height 685
click at [106, 669] on icon "button" at bounding box center [108, 672] width 21 height 14
click at [670, 169] on icon at bounding box center [670, 174] width 10 height 10
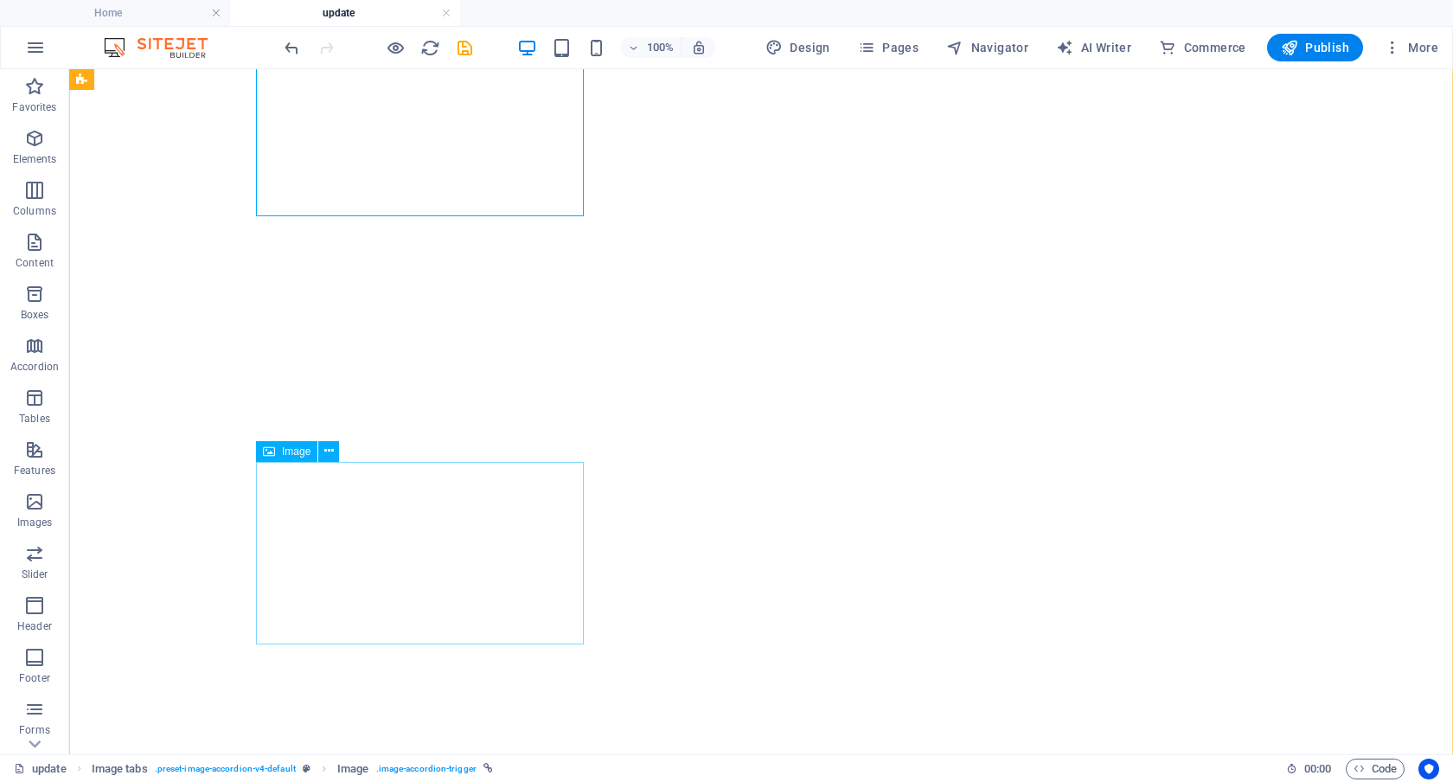
click at [294, 448] on span "Image" at bounding box center [296, 451] width 29 height 10
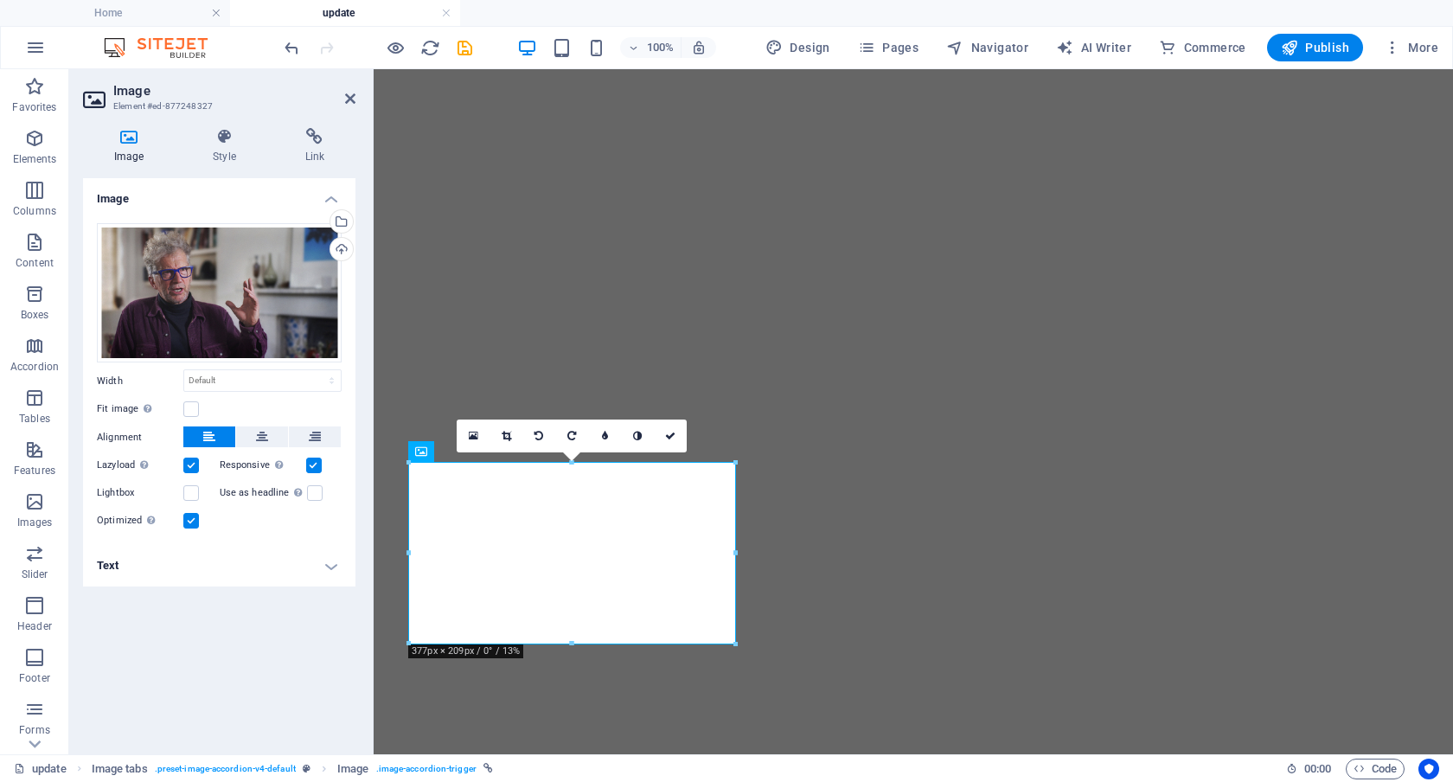
click at [325, 564] on h4 "Text" at bounding box center [219, 566] width 273 height 42
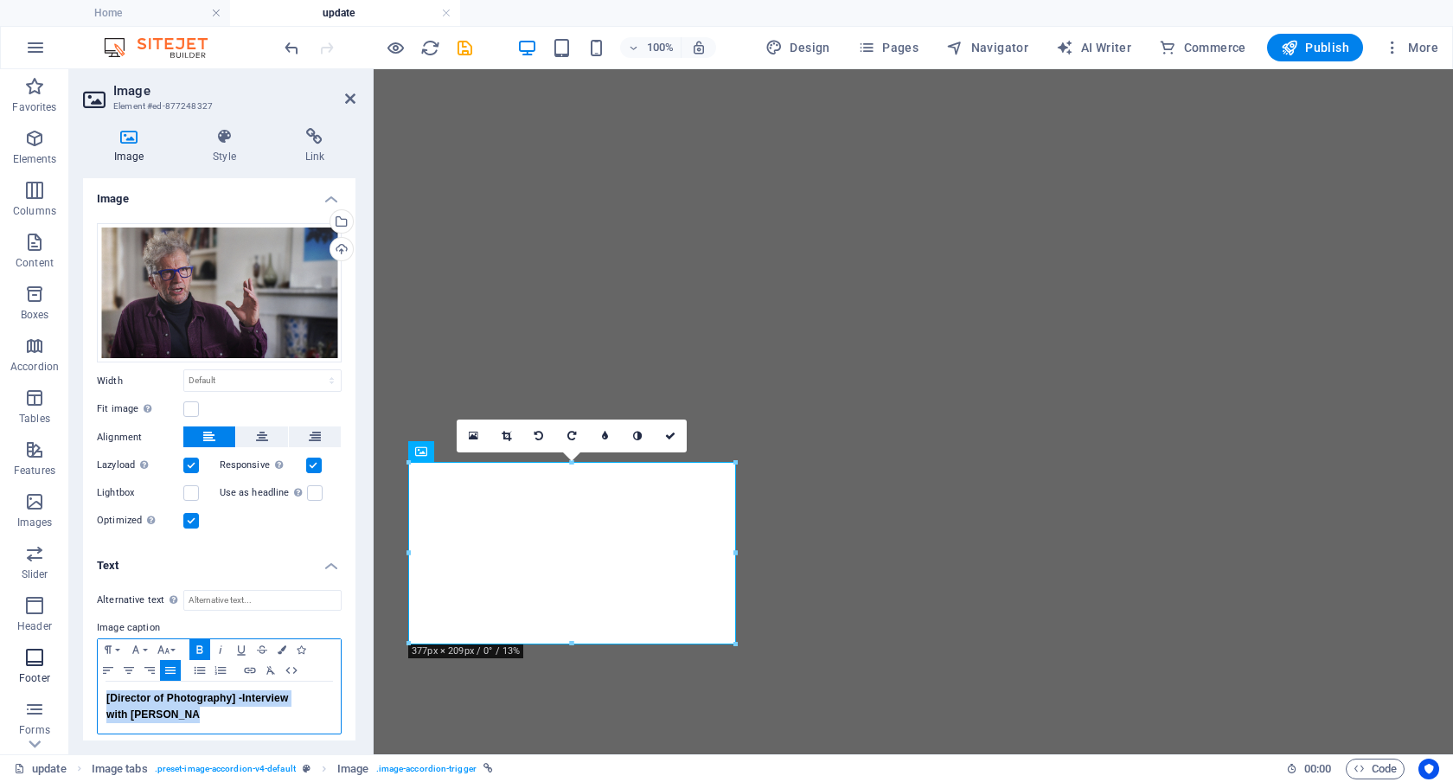
drag, startPoint x: 311, startPoint y: 721, endPoint x: 37, endPoint y: 684, distance: 276.6
click at [37, 684] on section "Favorites Elements Columns Content Boxes Accordion Tables Features Images Slide…" at bounding box center [726, 411] width 1453 height 685
click at [106, 664] on icon "button" at bounding box center [108, 671] width 21 height 14
click at [670, 433] on icon at bounding box center [670, 436] width 10 height 10
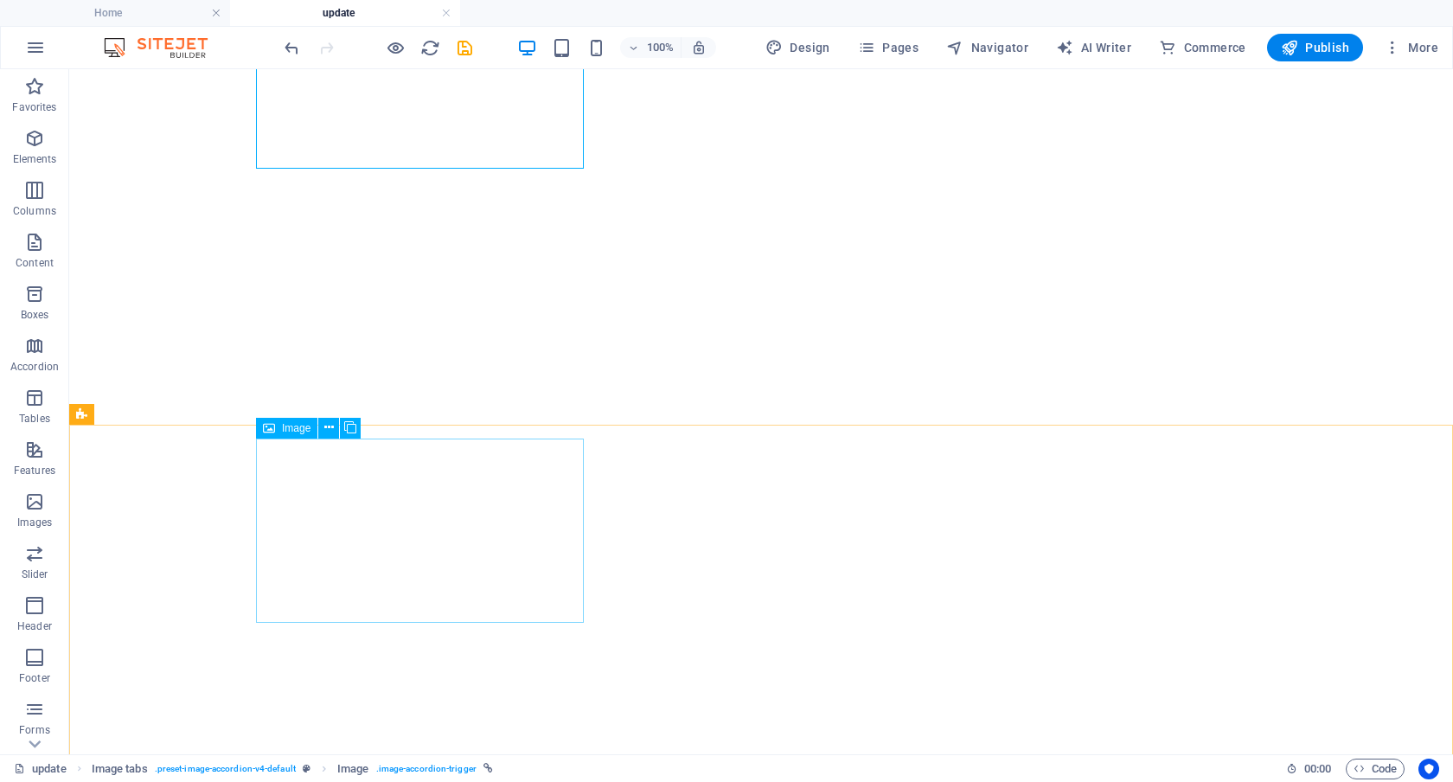
click at [295, 429] on span "Image" at bounding box center [296, 428] width 29 height 10
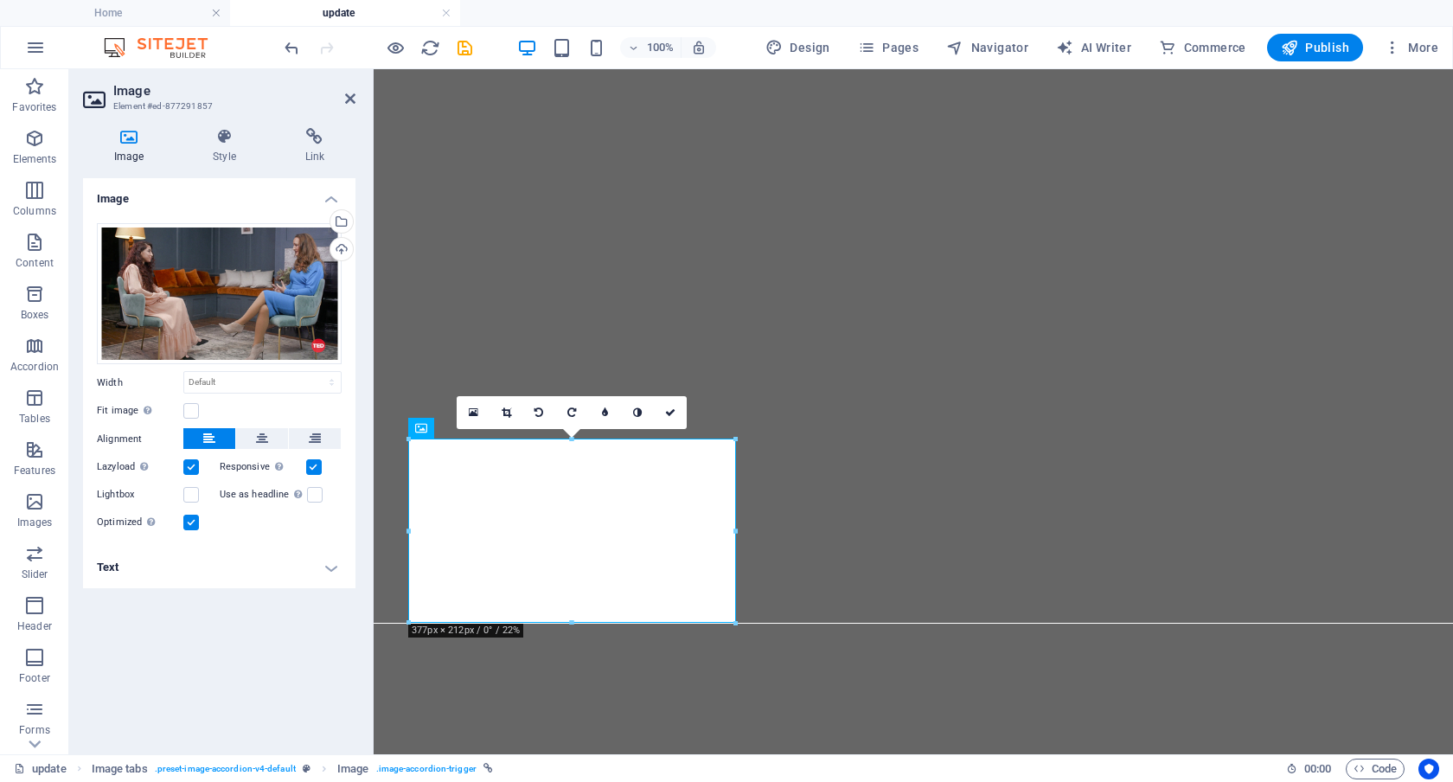
click at [331, 565] on h4 "Text" at bounding box center [219, 568] width 273 height 42
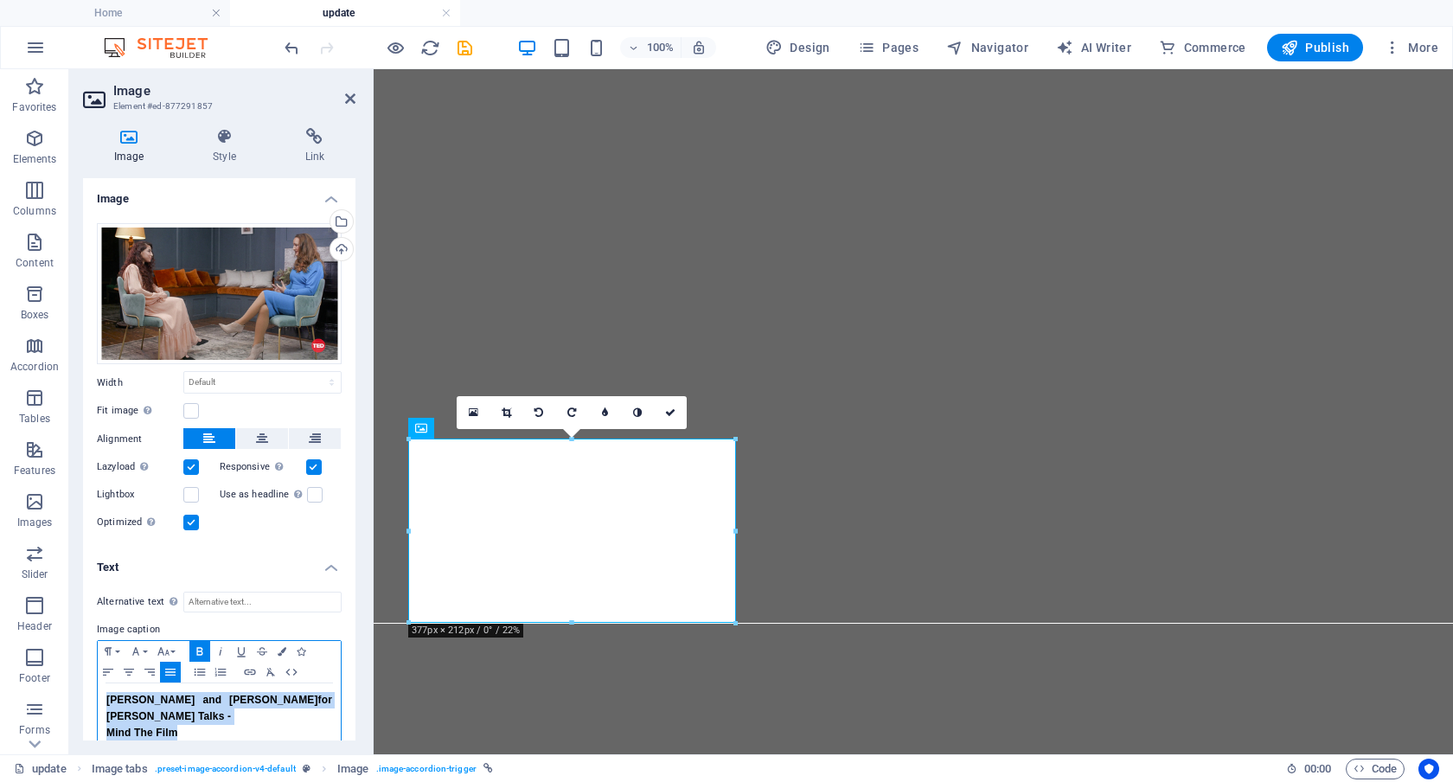
drag, startPoint x: 213, startPoint y: 723, endPoint x: 85, endPoint y: 687, distance: 133.1
click at [85, 687] on div "Alternative text The alternative text is used by devices that cannot display im…" at bounding box center [219, 672] width 273 height 188
click at [106, 670] on icon "button" at bounding box center [108, 672] width 10 height 7
click at [219, 725] on p "Mind The Film" at bounding box center [219, 733] width 226 height 16
click at [196, 697] on strong "[PERSON_NAME] and [PERSON_NAME]" at bounding box center [207, 700] width 202 height 12
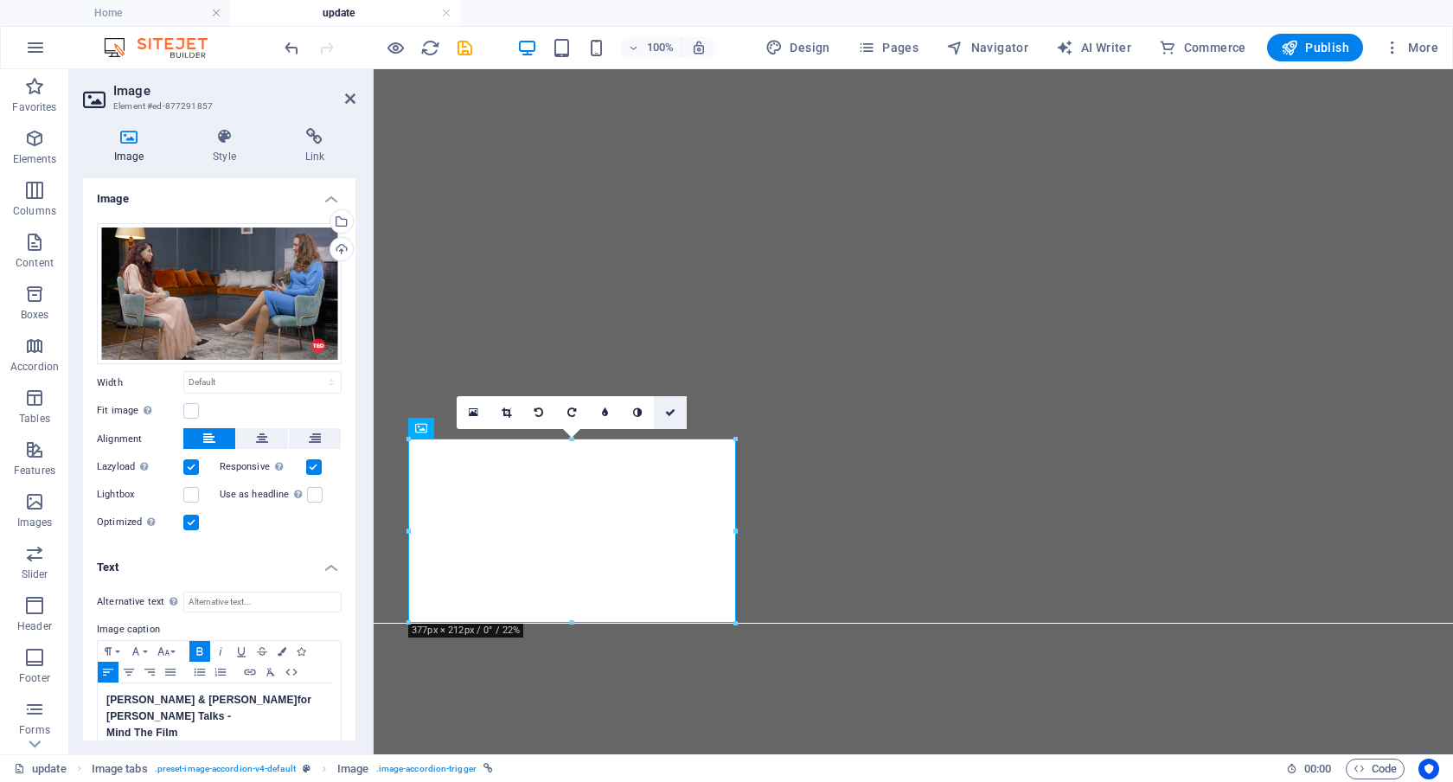
click at [669, 413] on icon at bounding box center [670, 412] width 10 height 10
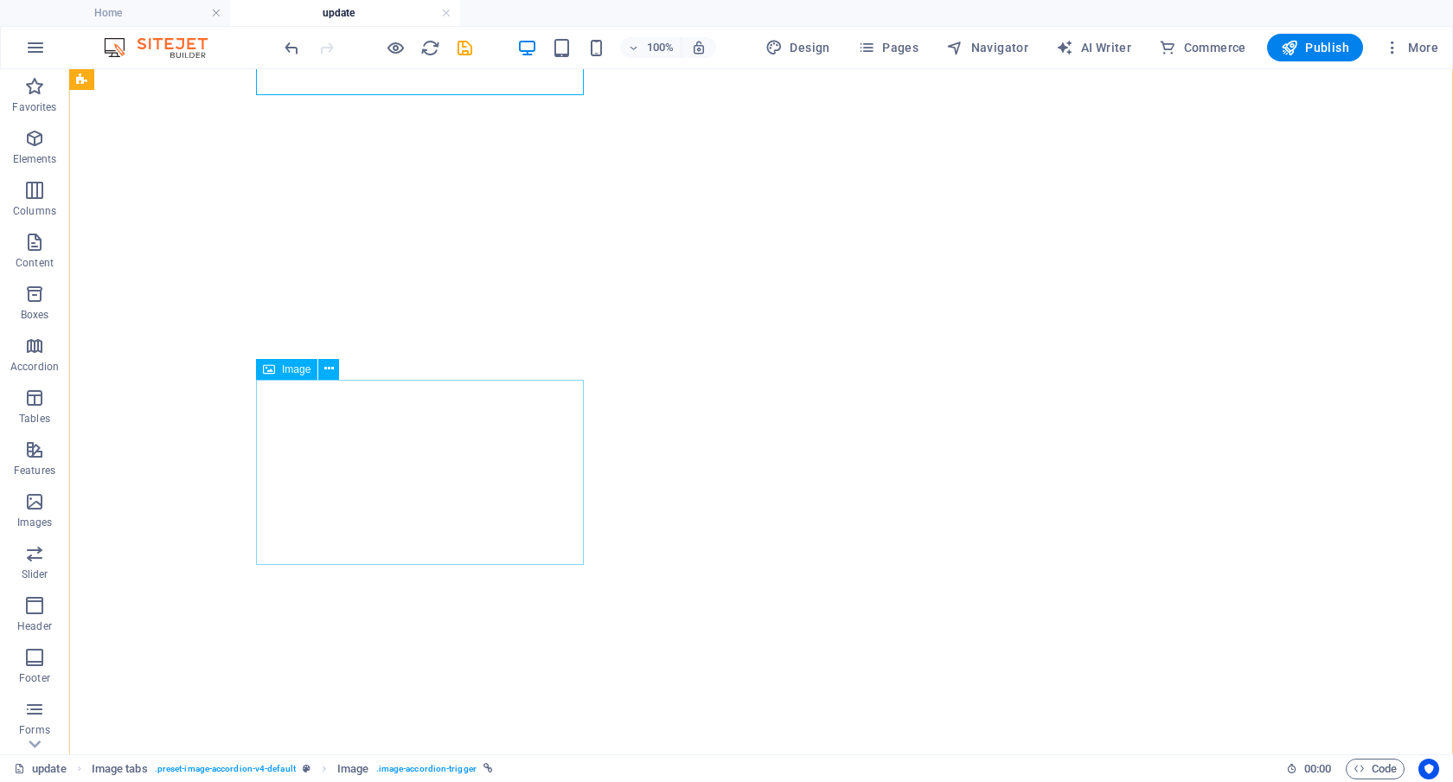
click at [292, 368] on span "Image" at bounding box center [296, 369] width 29 height 10
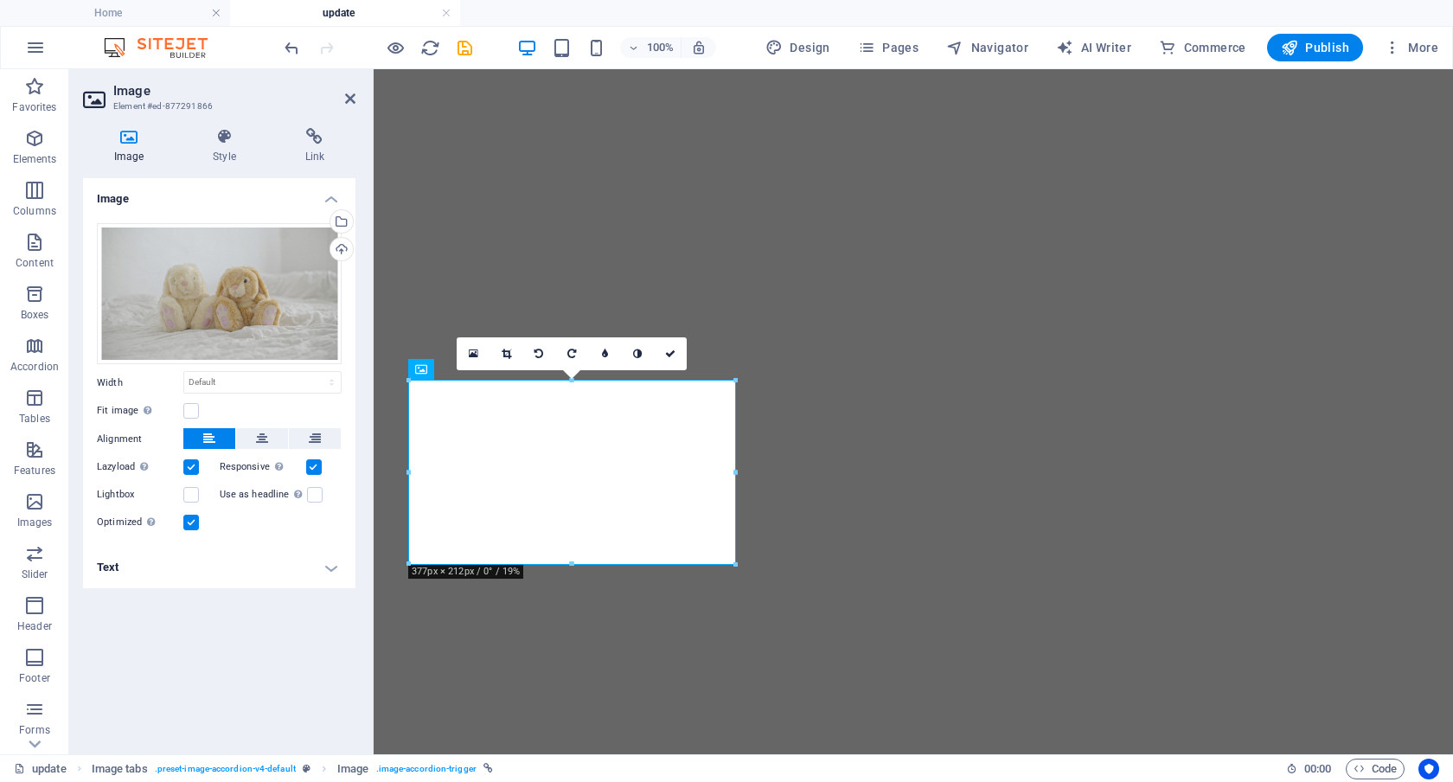
click at [330, 561] on h4 "Text" at bounding box center [219, 568] width 273 height 42
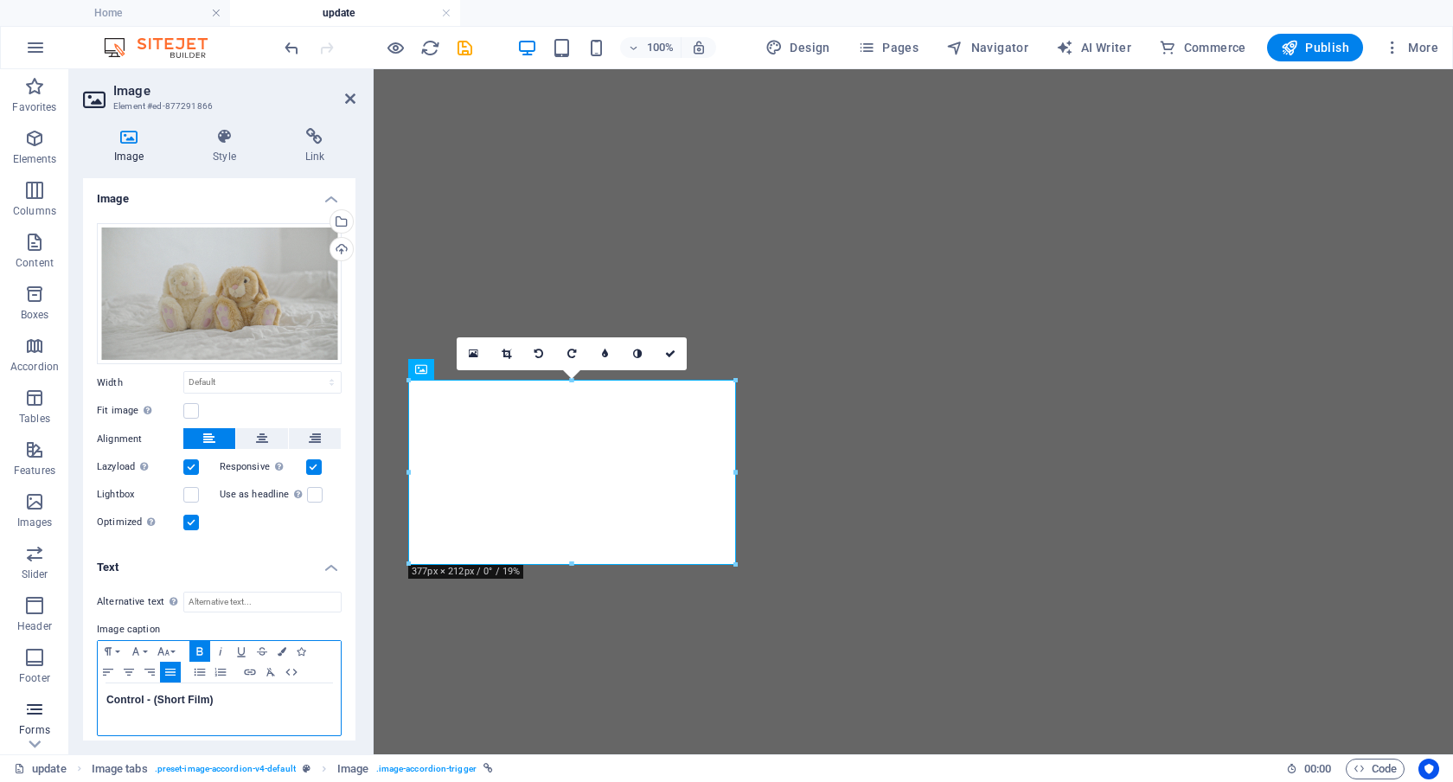
drag, startPoint x: 255, startPoint y: 712, endPoint x: 35, endPoint y: 712, distance: 219.7
click at [35, 712] on section "Favorites Elements Columns Content Boxes Accordion Tables Features Images Slide…" at bounding box center [726, 411] width 1453 height 685
drag, startPoint x: 234, startPoint y: 709, endPoint x: 93, endPoint y: 702, distance: 141.1
click at [93, 702] on div "Alternative text The alternative text is used by devices that cannot display im…" at bounding box center [219, 664] width 273 height 173
click at [106, 670] on icon "button" at bounding box center [108, 672] width 21 height 14
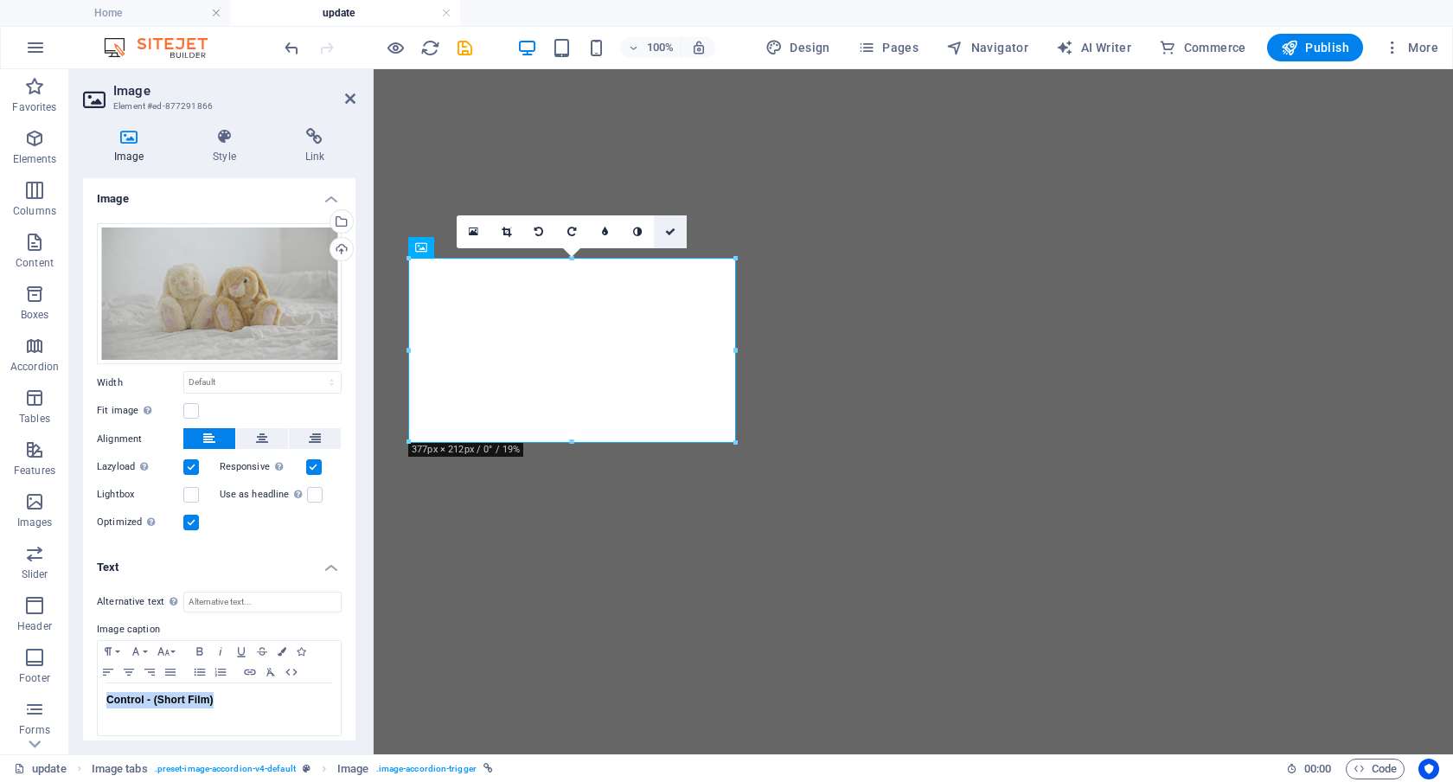
click at [668, 231] on icon at bounding box center [670, 232] width 10 height 10
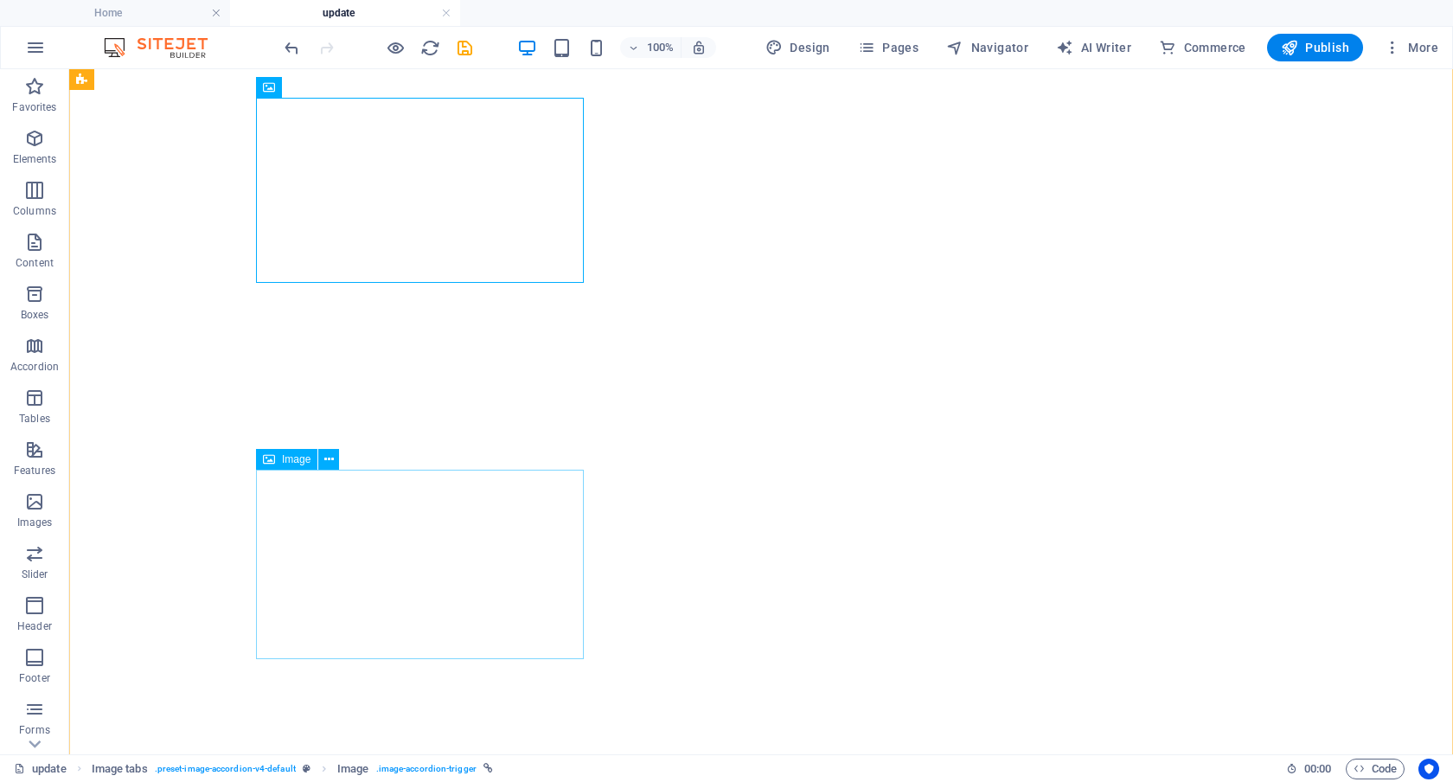
click at [295, 459] on span "Image" at bounding box center [296, 459] width 29 height 10
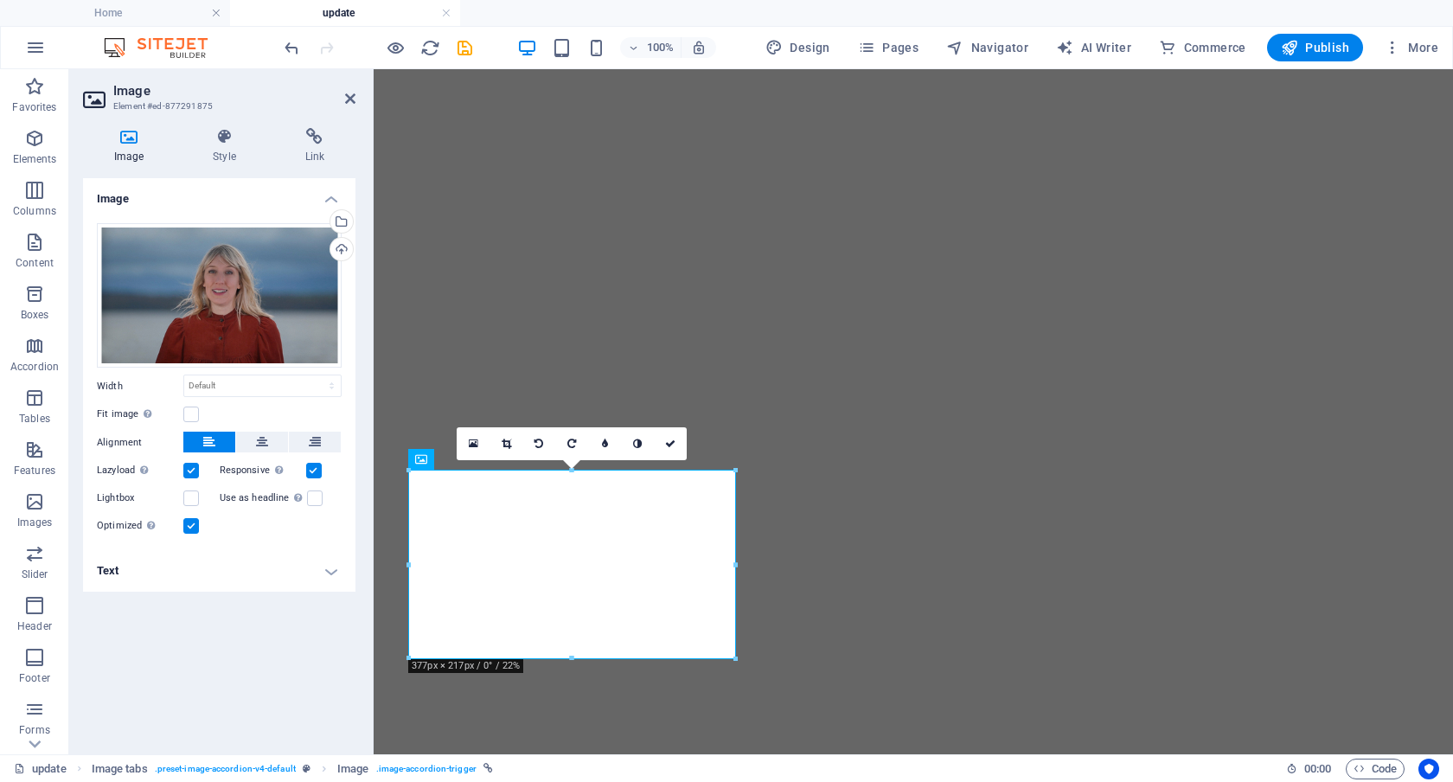
click at [330, 575] on h4 "Text" at bounding box center [219, 571] width 273 height 42
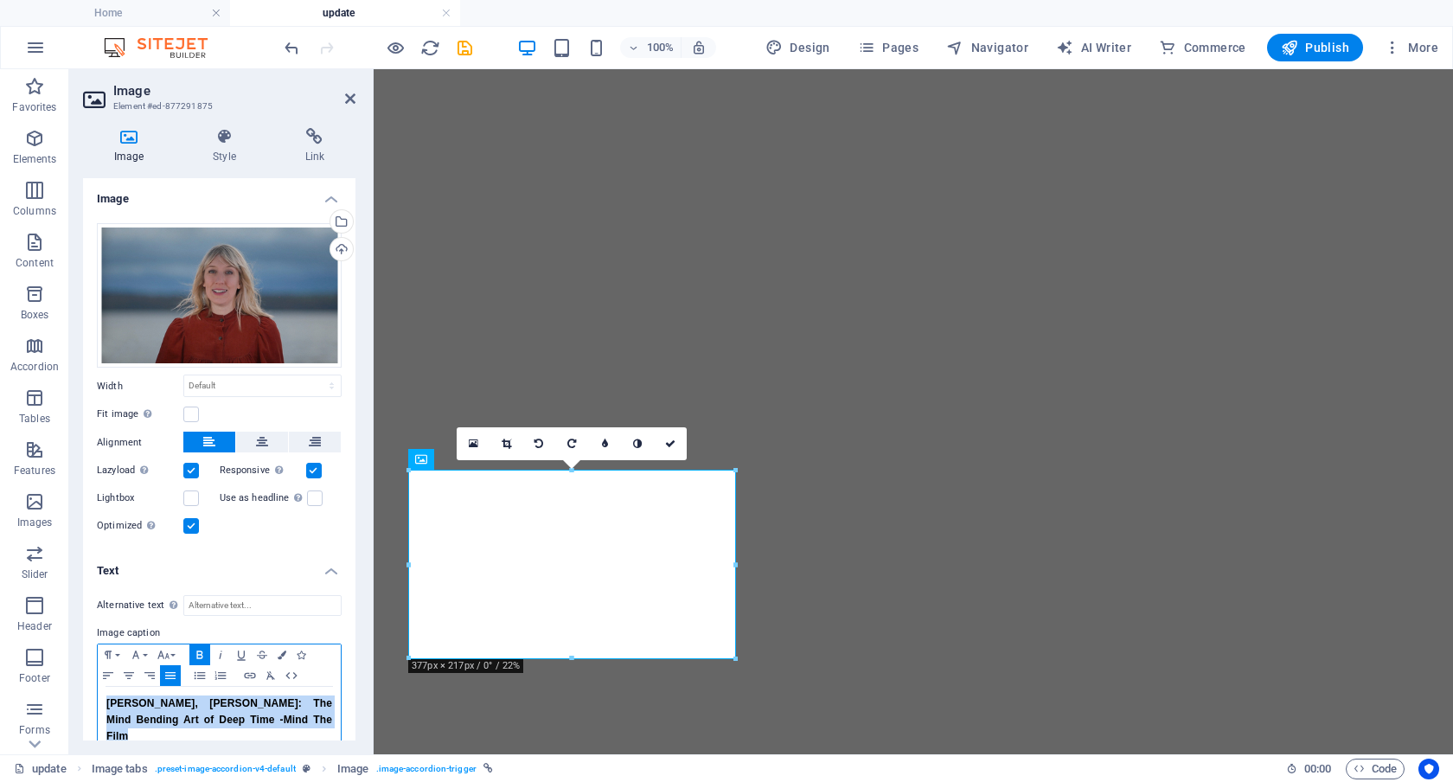
drag, startPoint x: 324, startPoint y: 720, endPoint x: 88, endPoint y: 702, distance: 236.9
click at [88, 702] on div "Alternative text The alternative text is used by devices that cannot display im…" at bounding box center [219, 675] width 273 height 188
click at [108, 670] on icon "button" at bounding box center [108, 676] width 21 height 14
click at [669, 445] on icon at bounding box center [670, 444] width 10 height 10
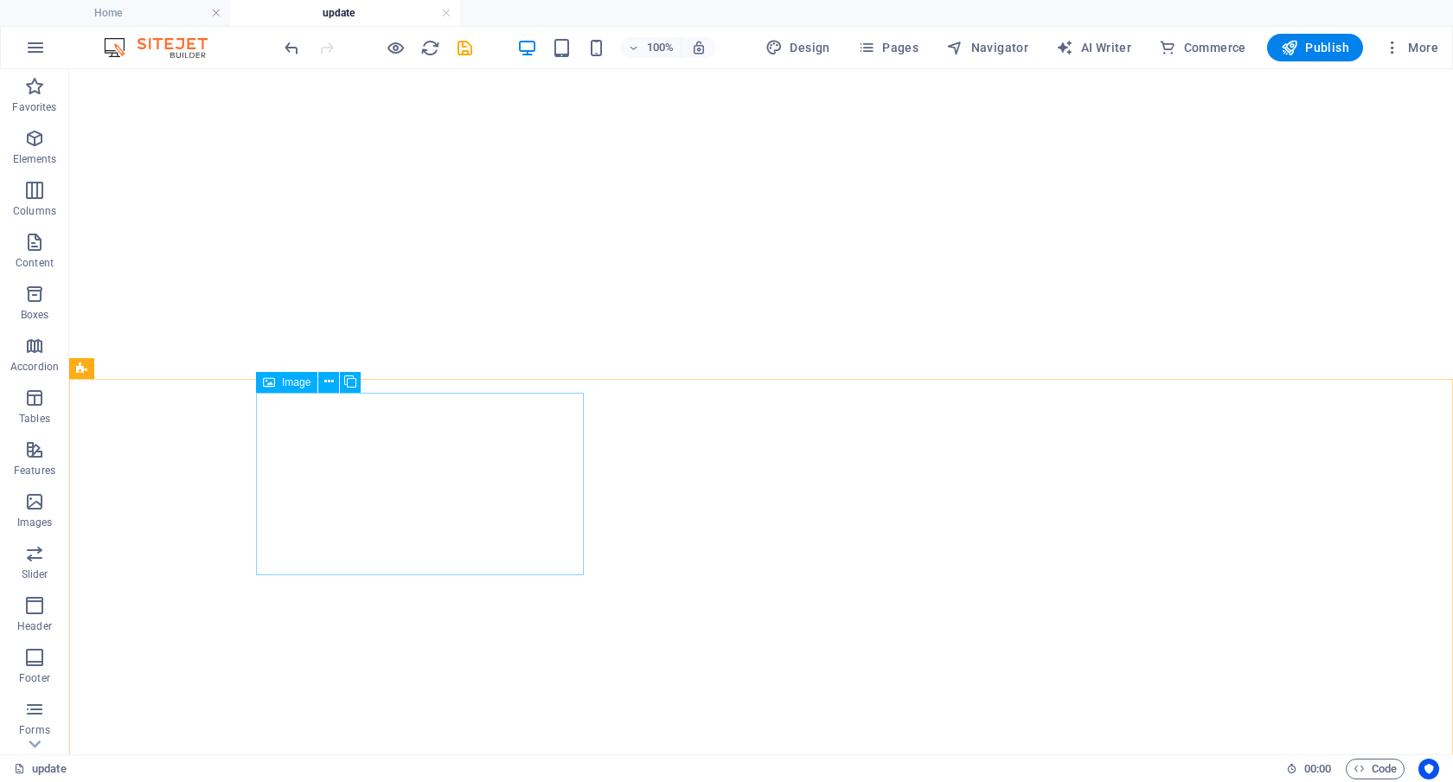
click at [295, 382] on span "Image" at bounding box center [296, 382] width 29 height 10
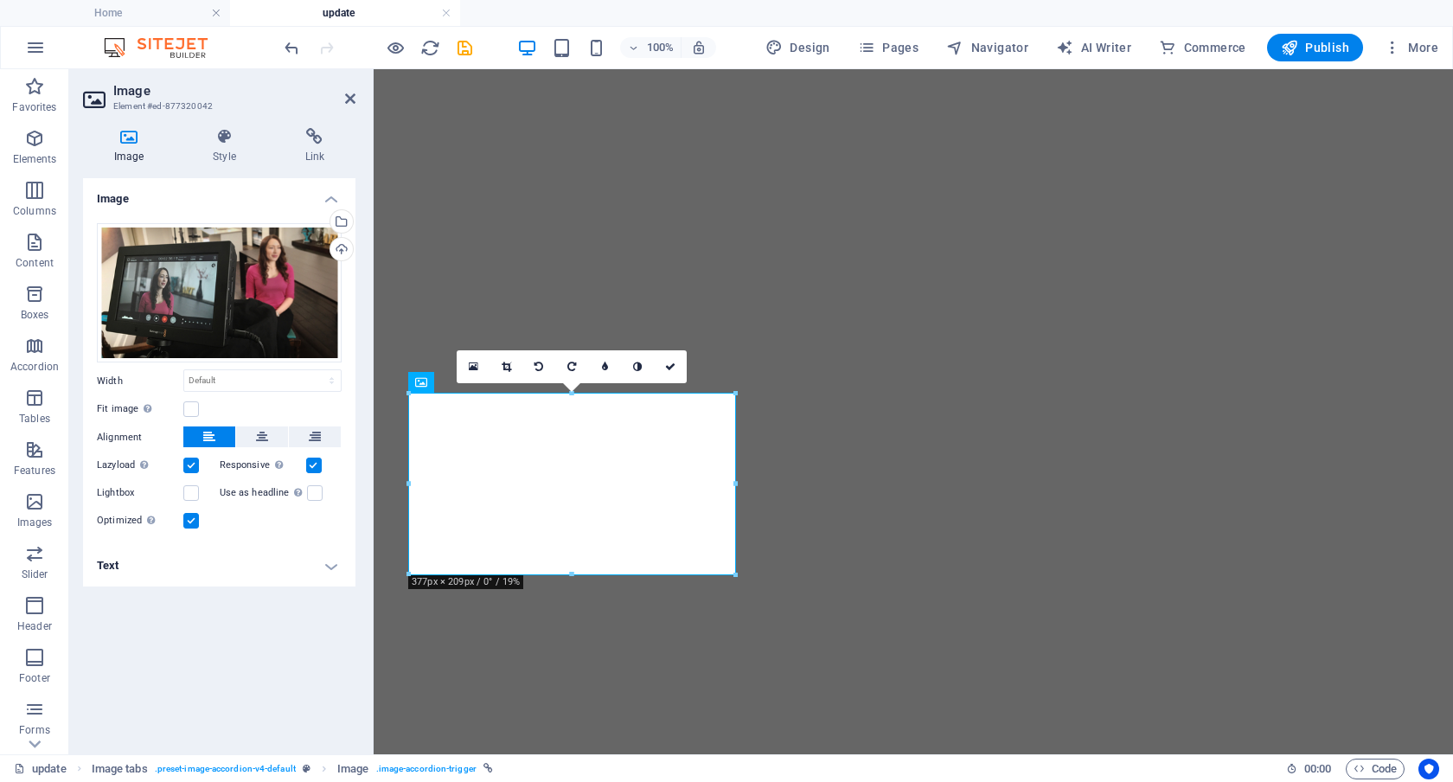
click at [328, 569] on h4 "Text" at bounding box center [219, 566] width 273 height 42
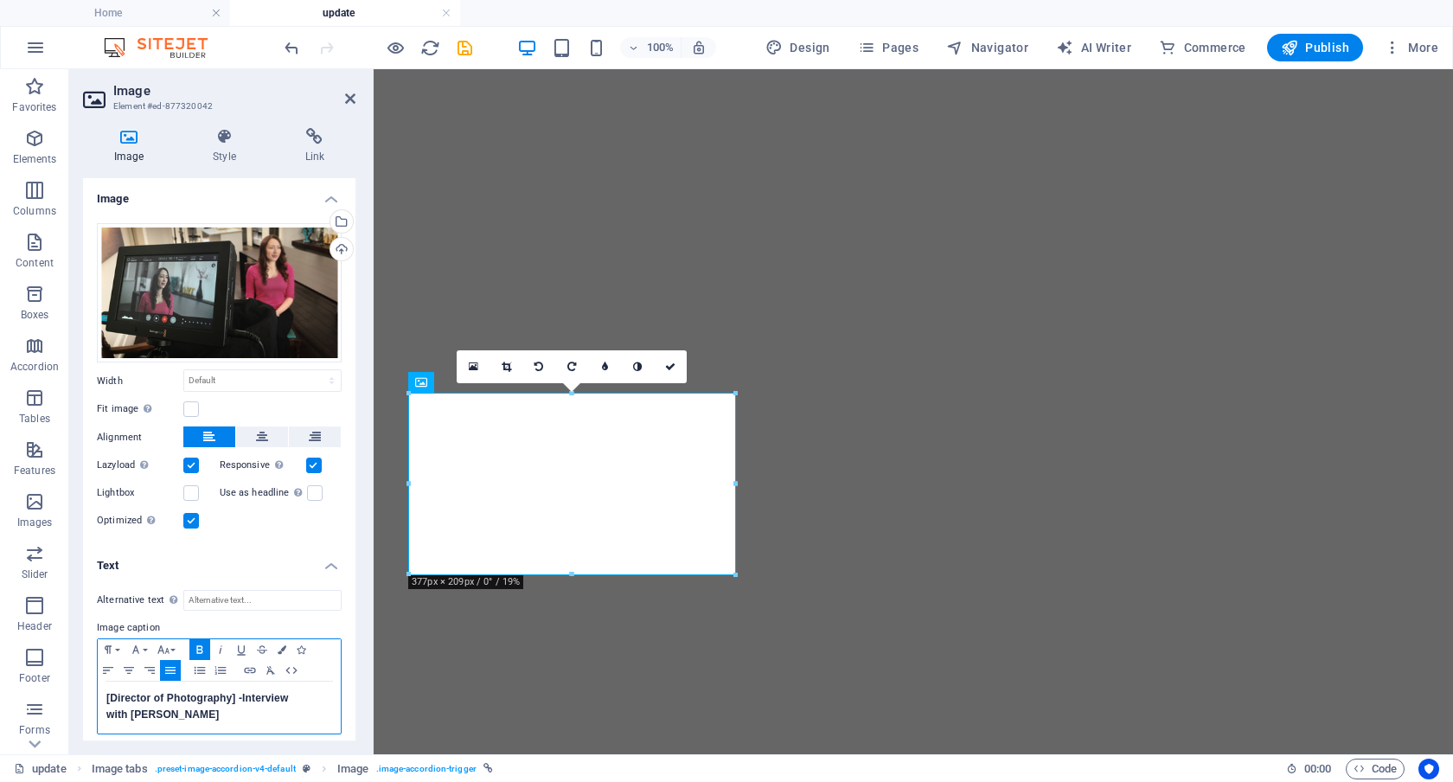
drag, startPoint x: 264, startPoint y: 718, endPoint x: 85, endPoint y: 695, distance: 180.6
click at [85, 695] on div "Alternative text The alternative text is used by devices that cannot display im…" at bounding box center [219, 662] width 273 height 173
click at [109, 664] on icon "button" at bounding box center [108, 671] width 21 height 14
click at [669, 363] on icon at bounding box center [670, 367] width 10 height 10
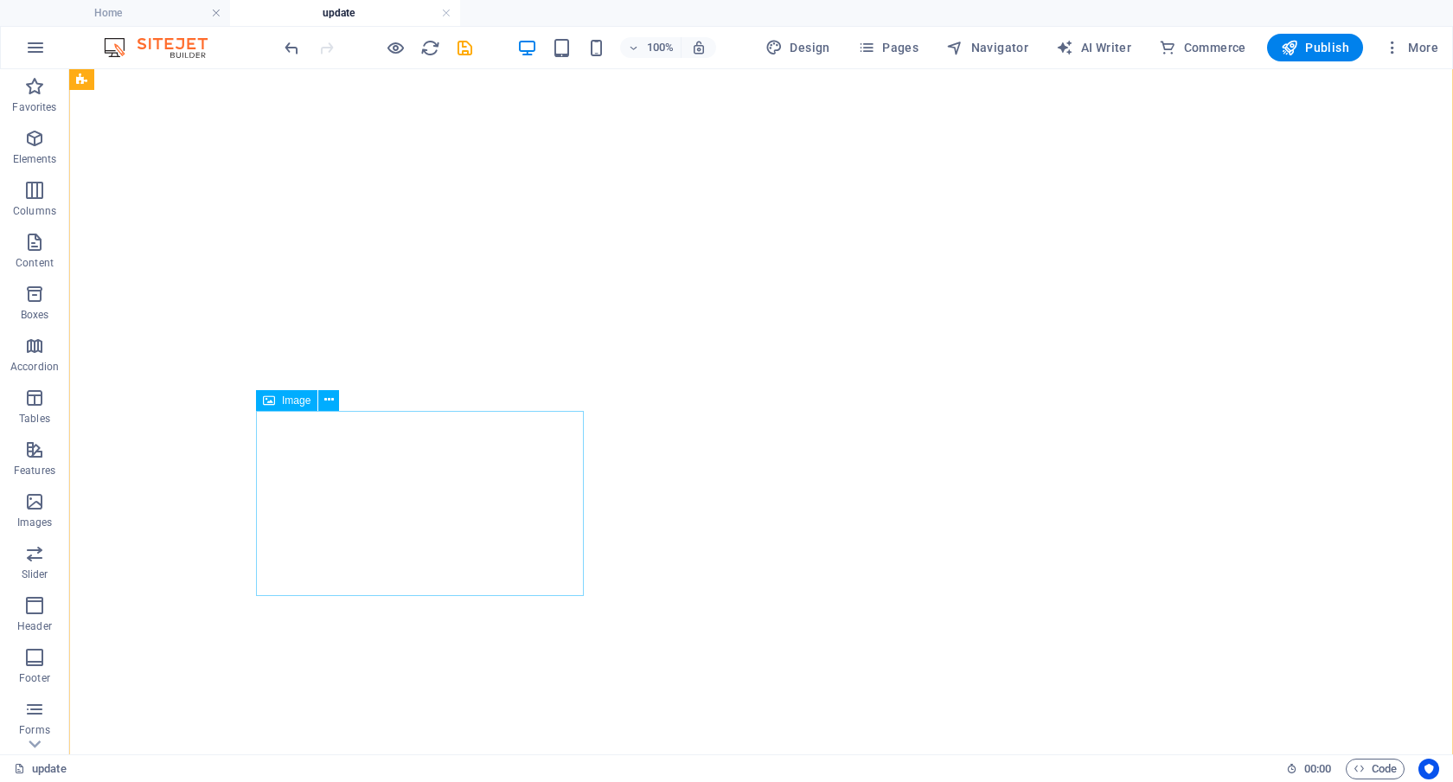
click at [292, 401] on span "Image" at bounding box center [296, 400] width 29 height 10
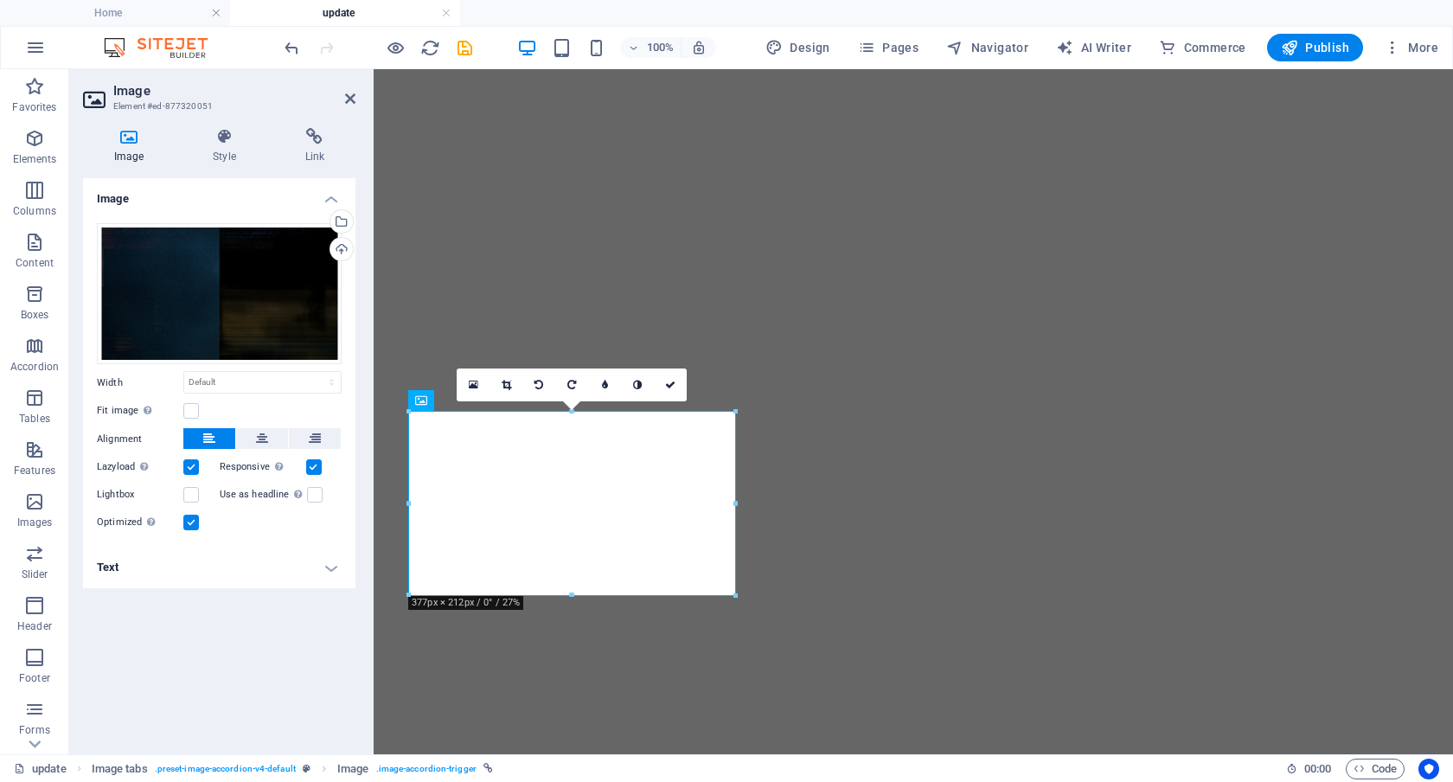
click at [327, 558] on h4 "Text" at bounding box center [219, 568] width 273 height 42
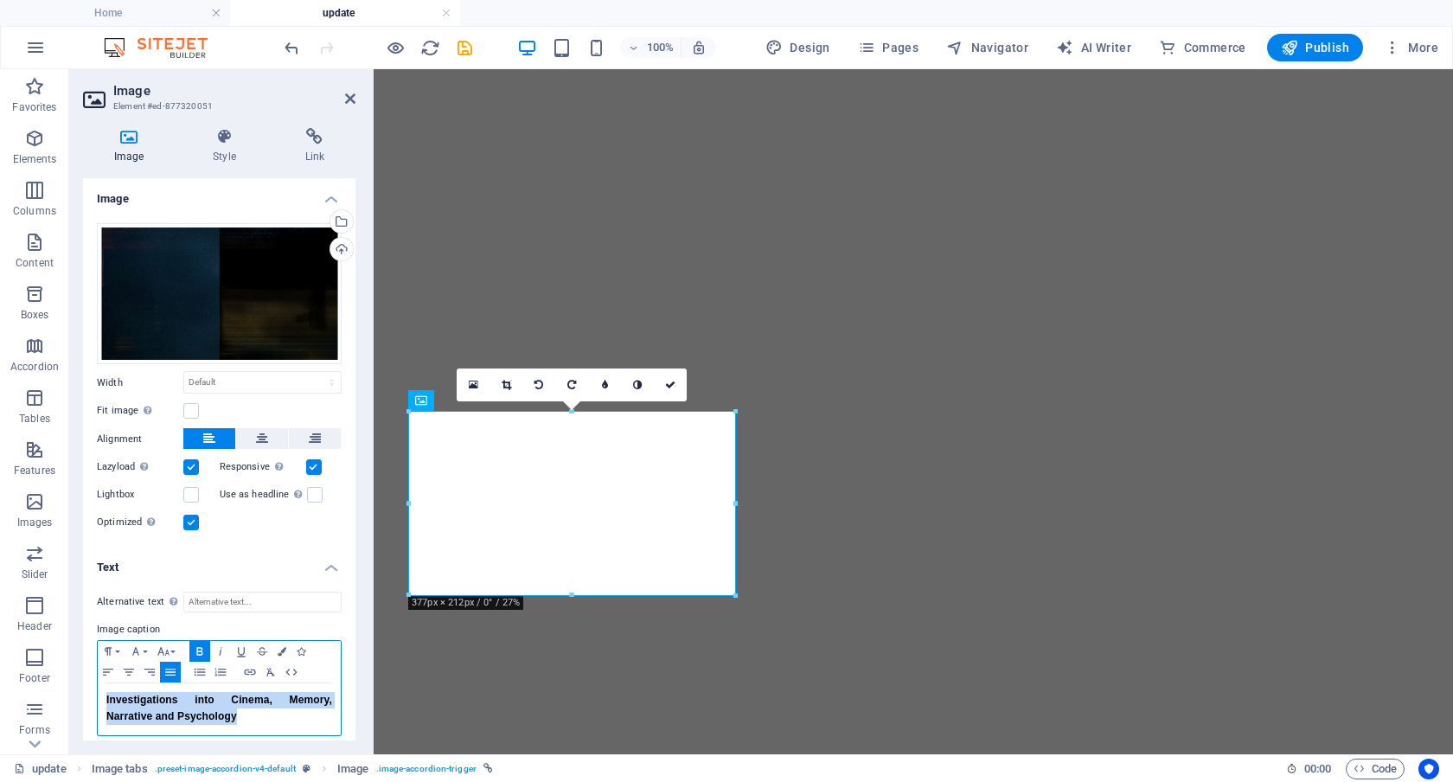
drag, startPoint x: 260, startPoint y: 723, endPoint x: 99, endPoint y: 698, distance: 162.9
click at [99, 698] on div "Investigations into Cinema, Memory, Narrative and Psychology" at bounding box center [219, 709] width 243 height 52
click at [108, 669] on icon "button" at bounding box center [108, 672] width 21 height 14
click at [254, 721] on p "Investigations into Cinema, Memory, Narrative and Psychology" at bounding box center [219, 708] width 226 height 33
click at [173, 716] on strong "Investigations into Cinema, Memory, Narrative and Psychology" at bounding box center [198, 708] width 184 height 29
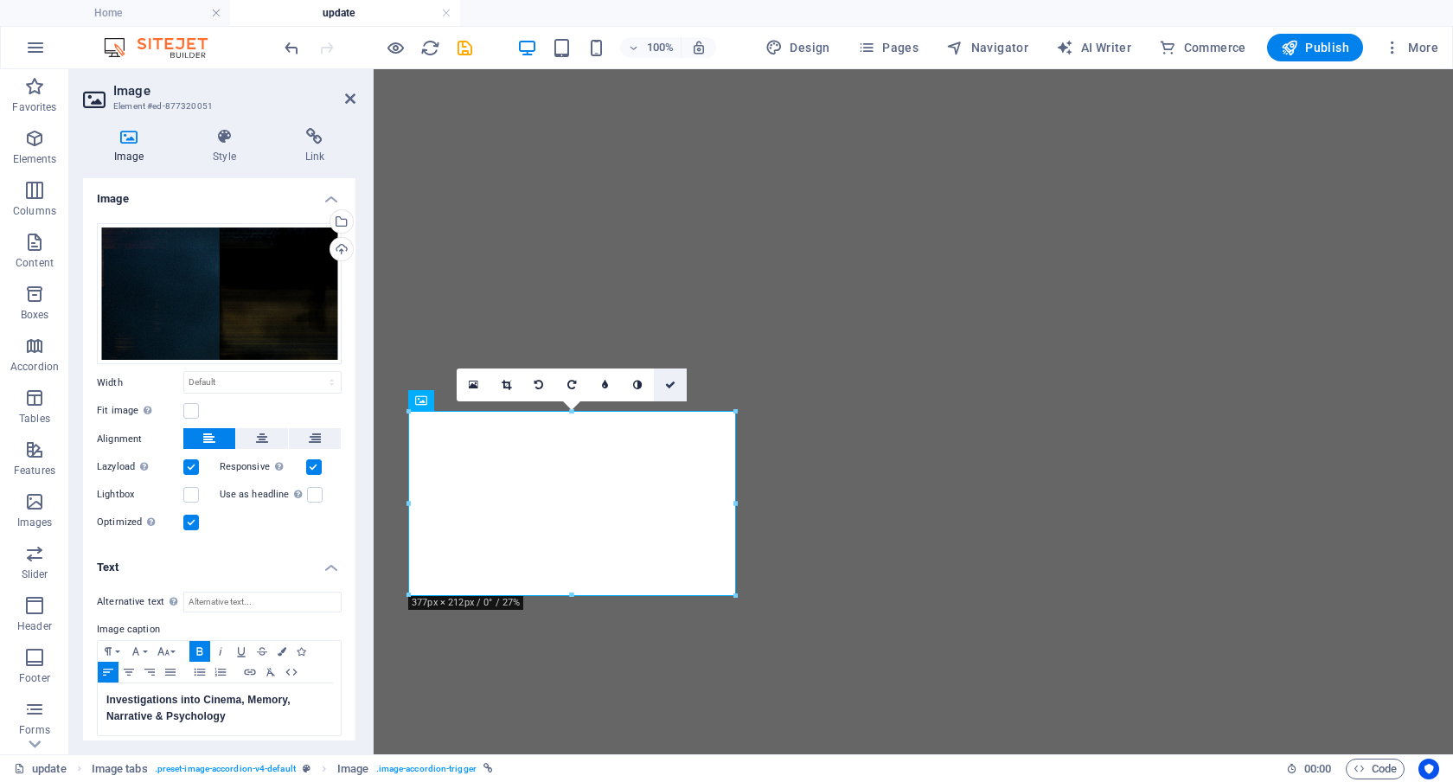
click at [674, 382] on icon at bounding box center [670, 385] width 10 height 10
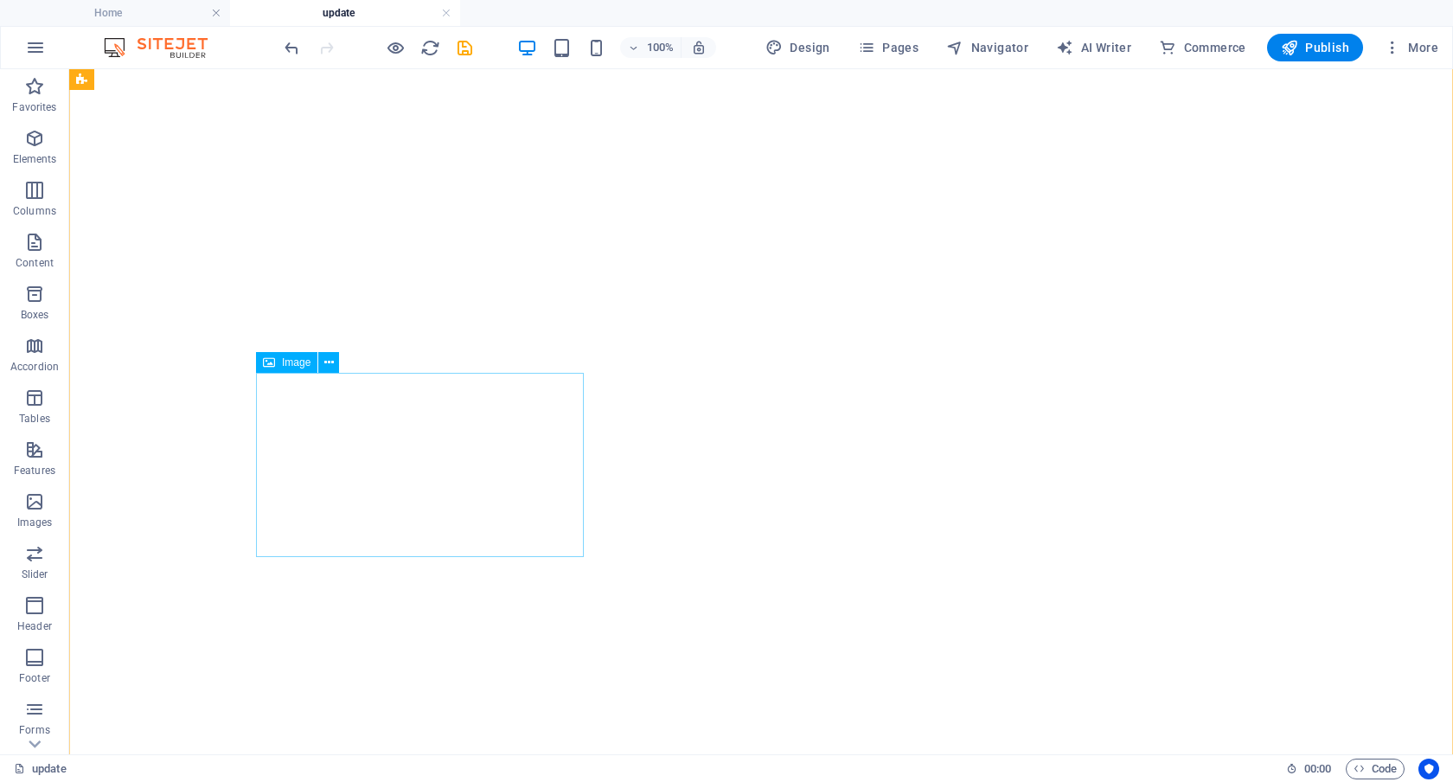
click at [292, 361] on span "Image" at bounding box center [296, 362] width 29 height 10
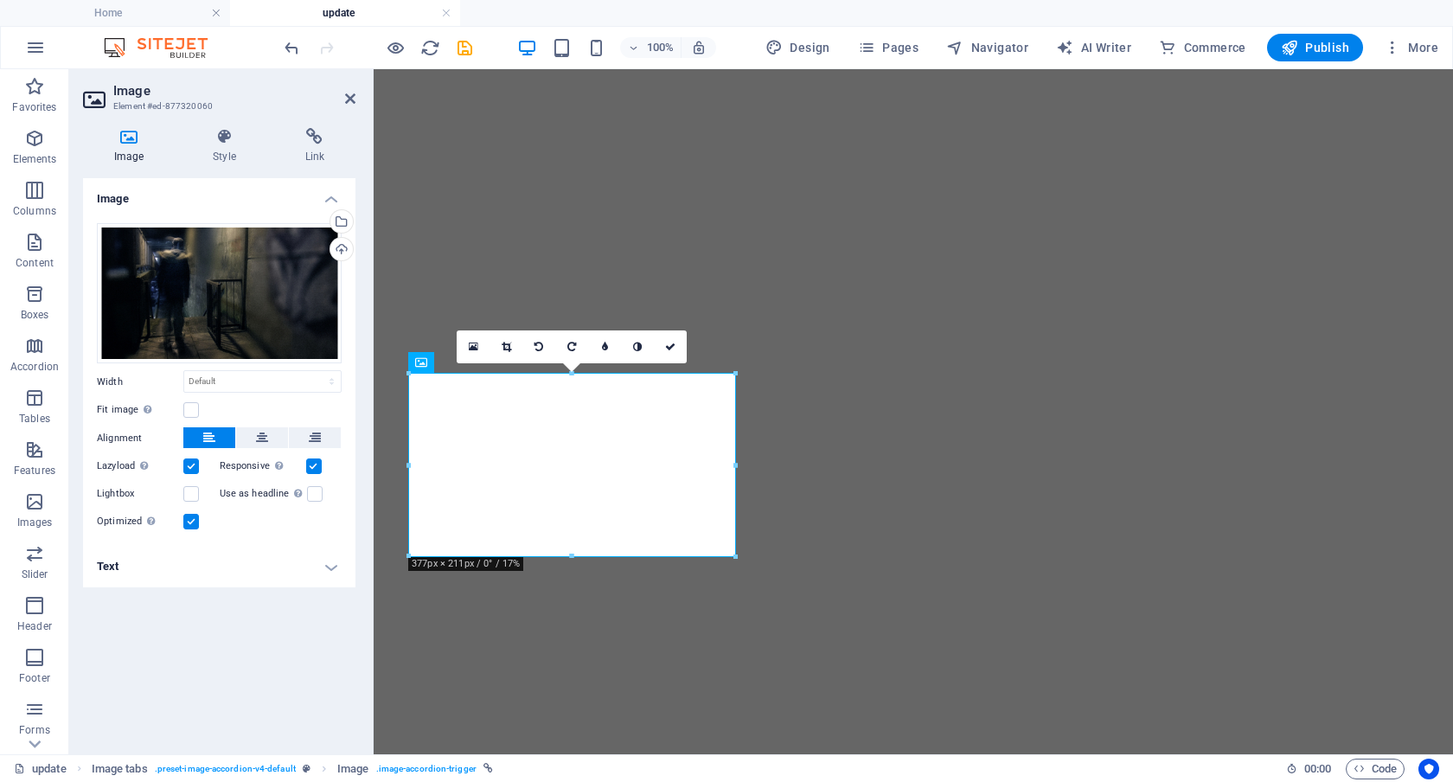
click at [330, 568] on h4 "Text" at bounding box center [219, 567] width 273 height 42
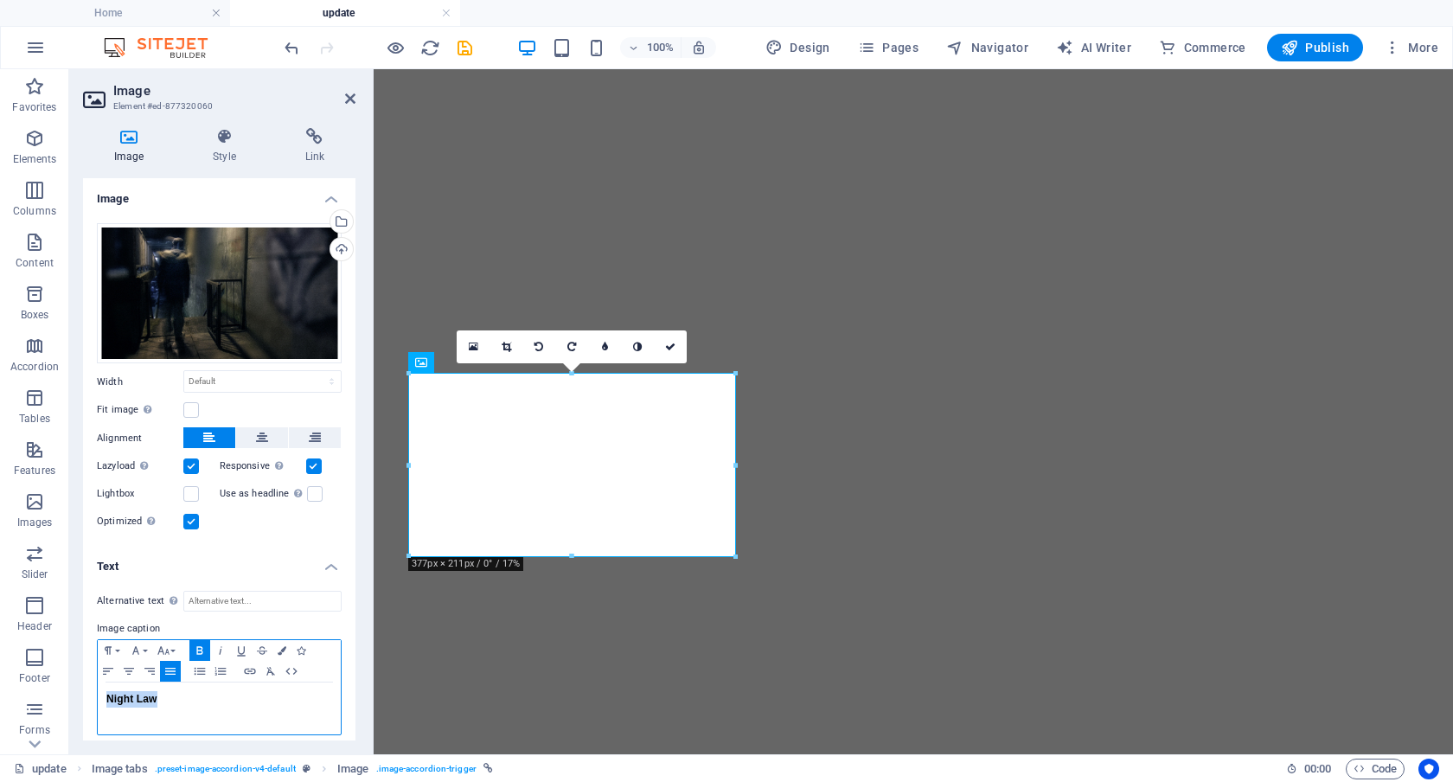
drag, startPoint x: 208, startPoint y: 699, endPoint x: 86, endPoint y: 692, distance: 123.0
click at [86, 692] on div "Alternative text The alternative text is used by devices that cannot display im…" at bounding box center [219, 663] width 273 height 173
click at [105, 667] on icon "button" at bounding box center [108, 671] width 21 height 14
click at [670, 350] on icon at bounding box center [670, 347] width 10 height 10
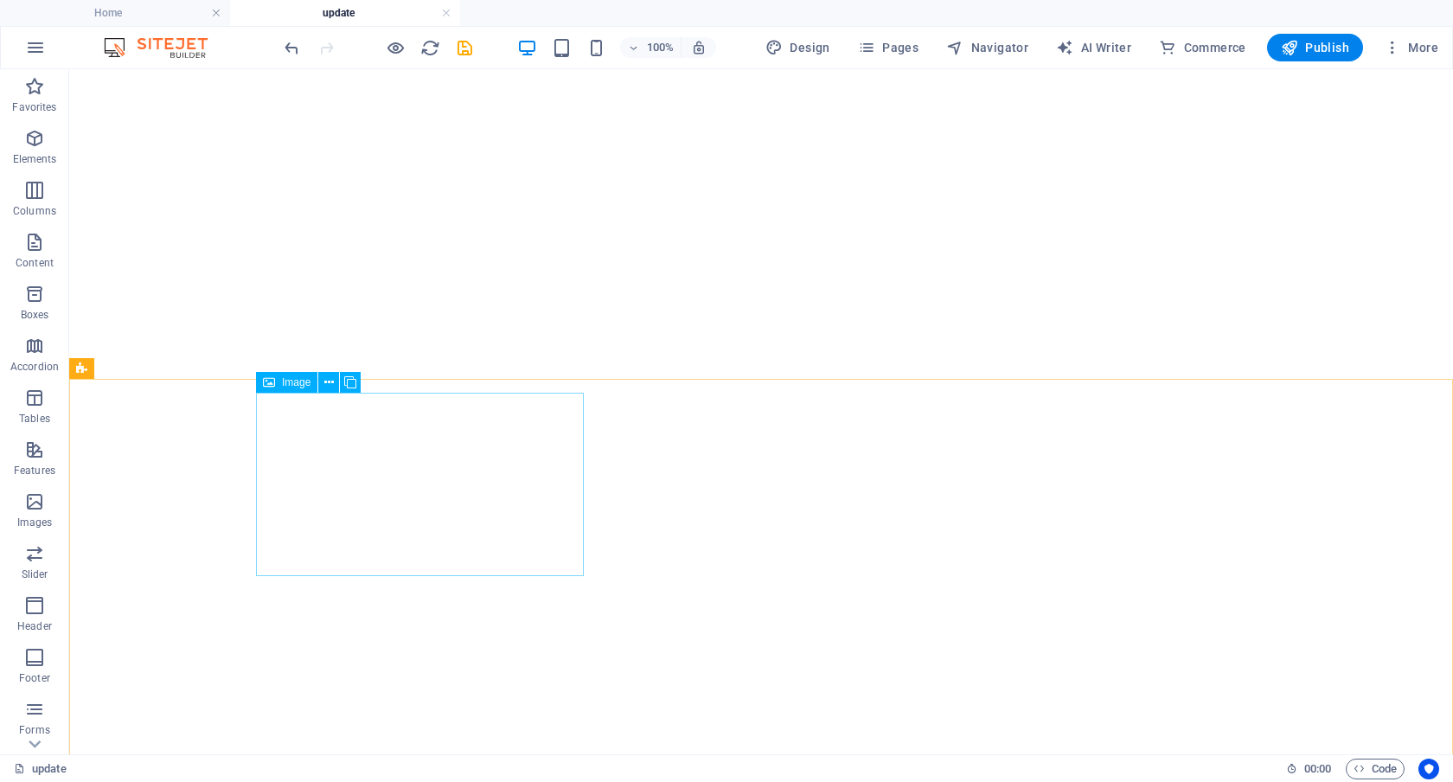
click at [292, 382] on span "Image" at bounding box center [296, 382] width 29 height 10
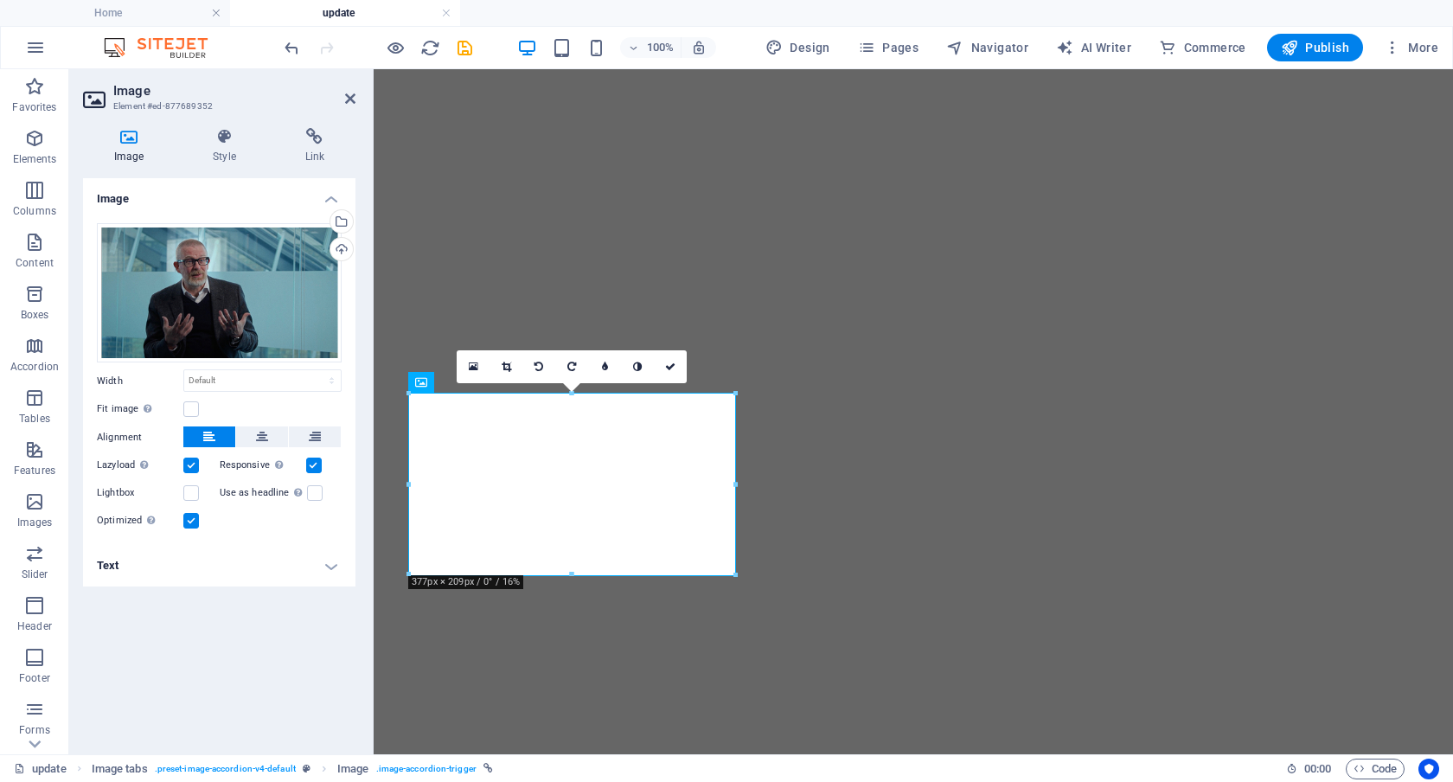
click at [327, 568] on h4 "Text" at bounding box center [219, 566] width 273 height 42
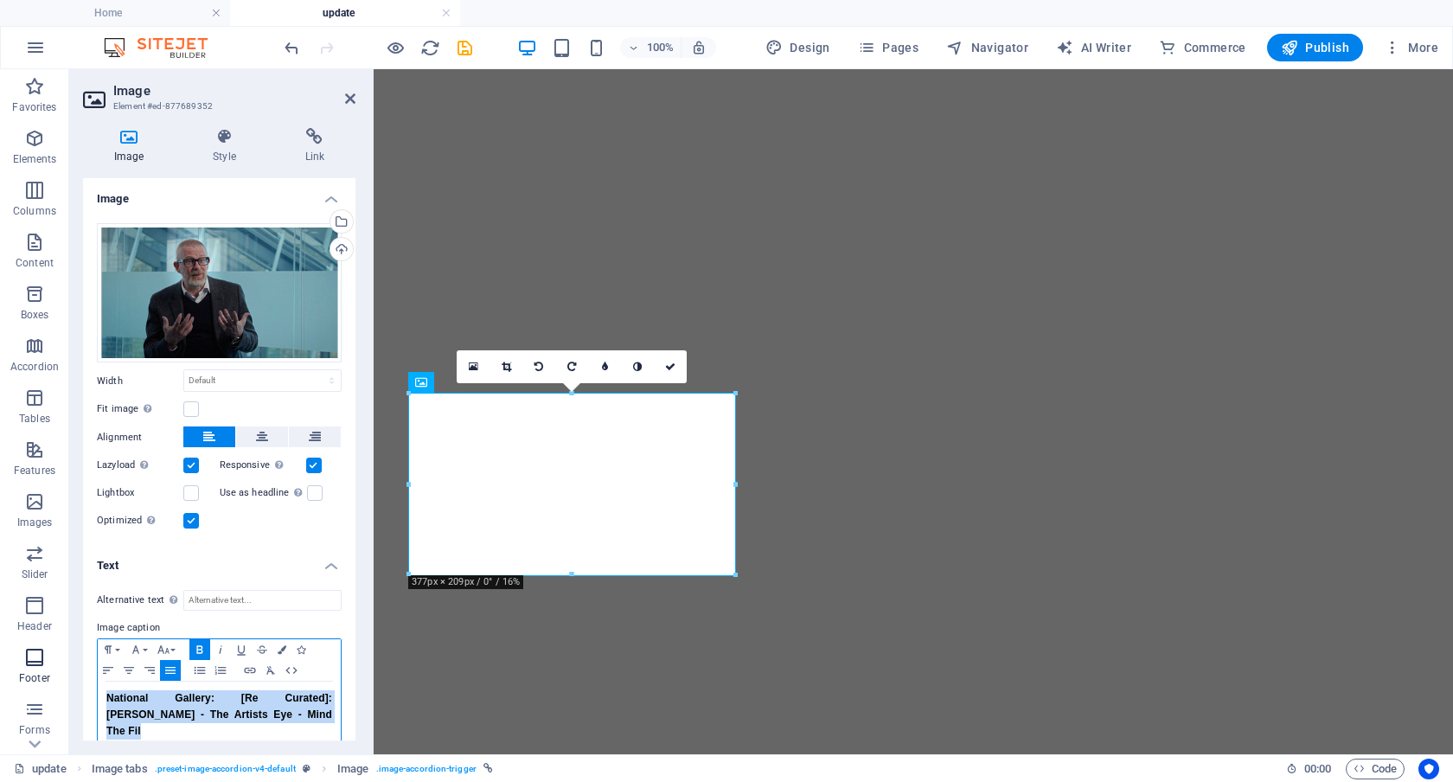
drag, startPoint x: 317, startPoint y: 724, endPoint x: 36, endPoint y: 689, distance: 283.4
click at [36, 689] on section "Favorites Elements Columns Content Boxes Accordion Tables Features Images Slide…" at bounding box center [726, 411] width 1453 height 685
click at [111, 666] on icon "button" at bounding box center [108, 671] width 21 height 14
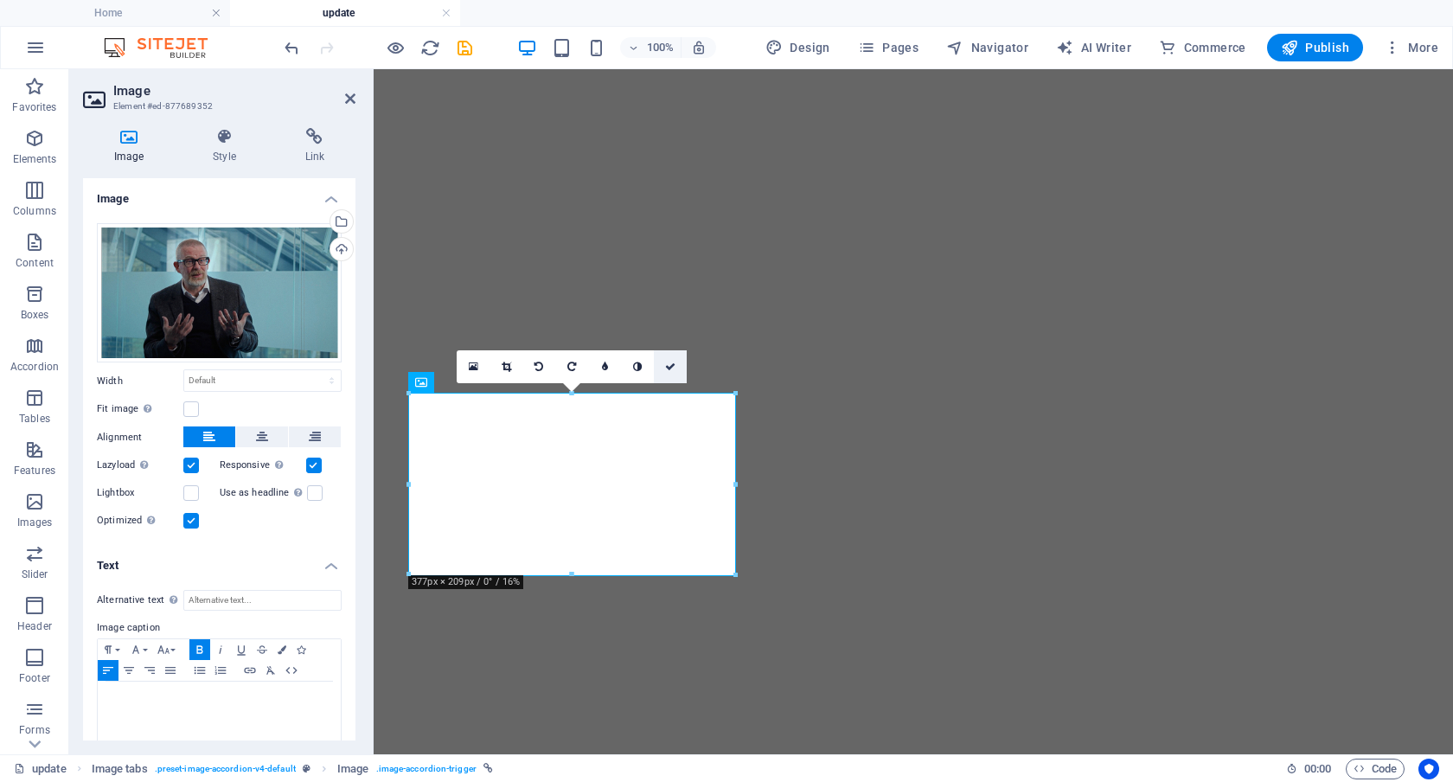
click at [668, 369] on icon at bounding box center [670, 367] width 10 height 10
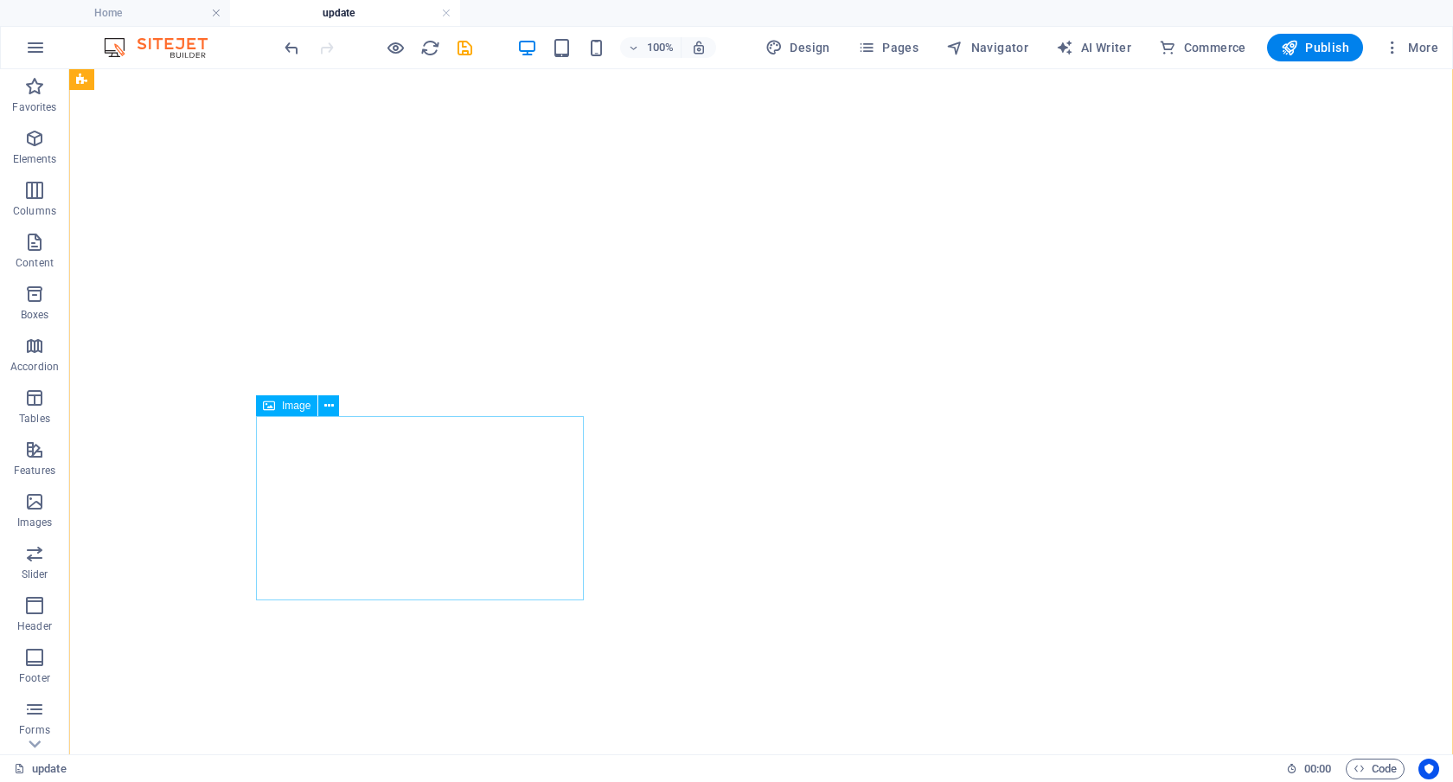
click at [290, 407] on span "Image" at bounding box center [296, 406] width 29 height 10
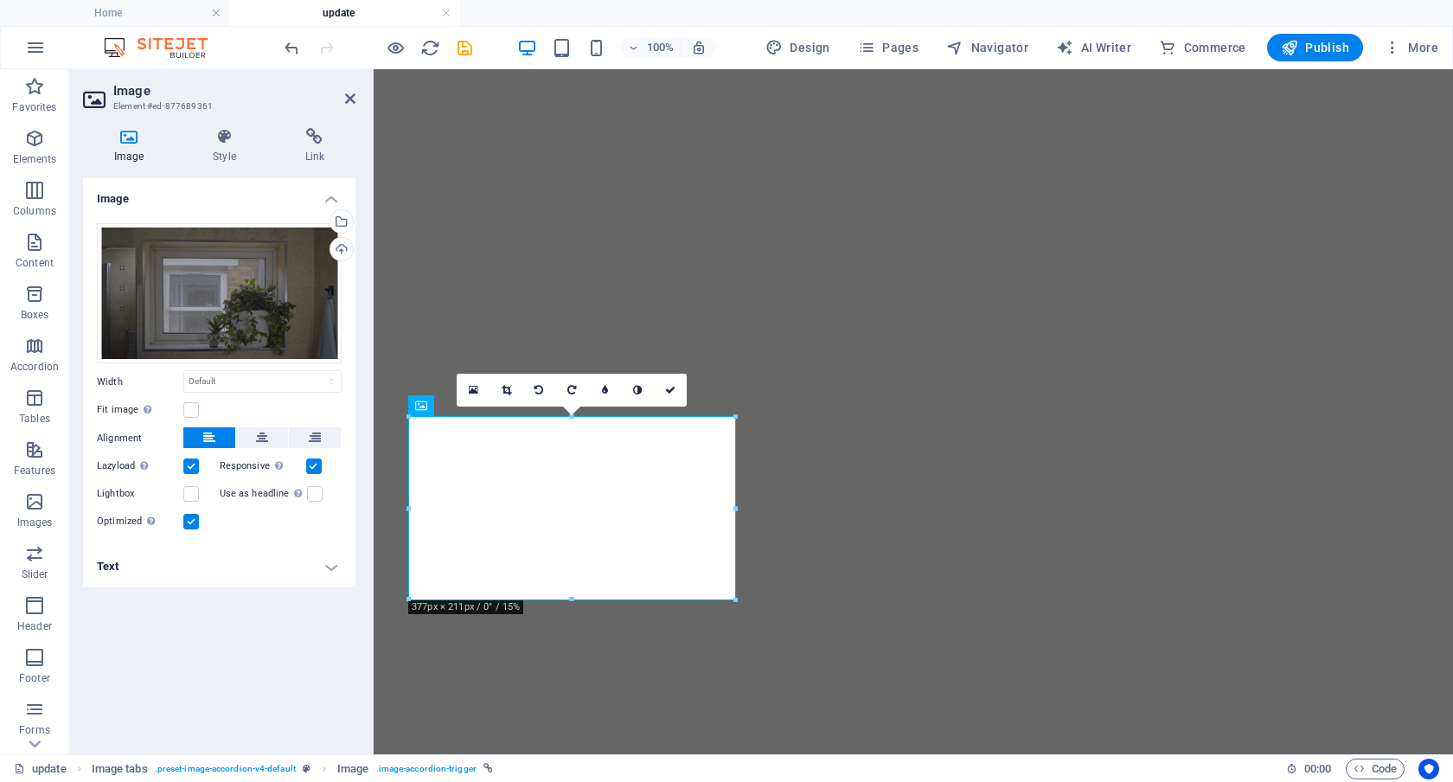
click at [330, 567] on h4 "Text" at bounding box center [219, 567] width 273 height 42
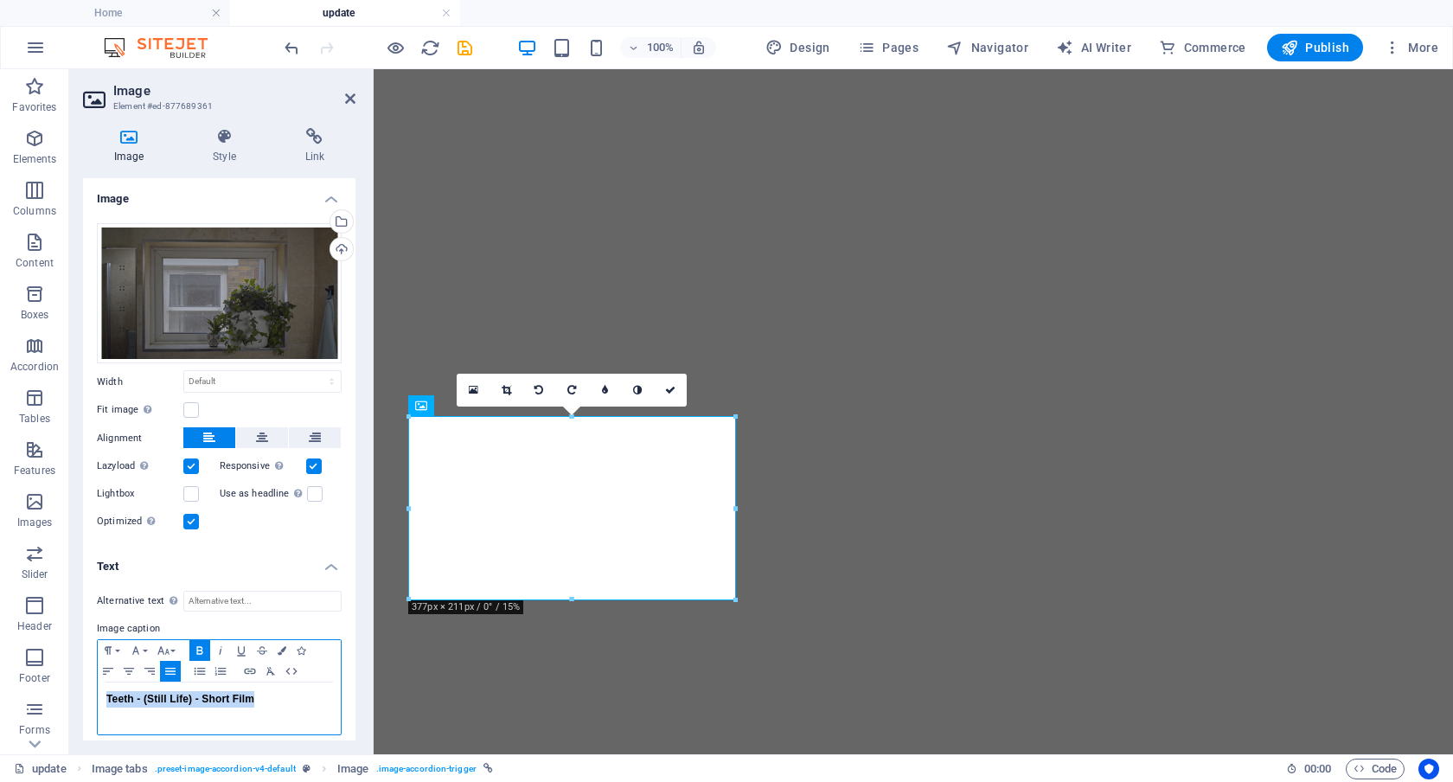
drag, startPoint x: 274, startPoint y: 709, endPoint x: 81, endPoint y: 704, distance: 193.0
click at [81, 704] on div "Image Style Link Image Drag files here, click to choose files or select files f…" at bounding box center [219, 434] width 300 height 640
click at [109, 664] on icon "button" at bounding box center [108, 671] width 21 height 14
click at [670, 386] on icon at bounding box center [670, 390] width 10 height 10
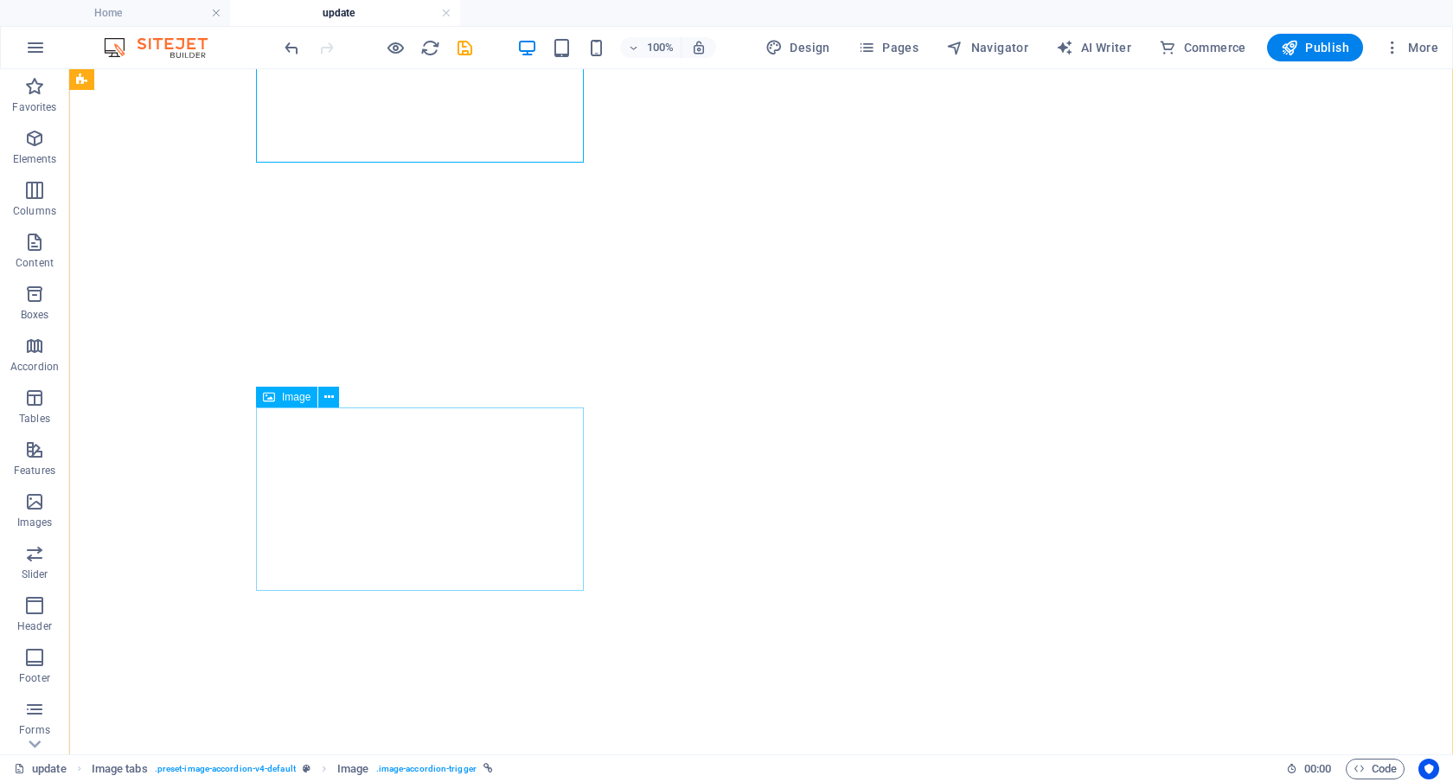
click at [292, 393] on span "Image" at bounding box center [296, 397] width 29 height 10
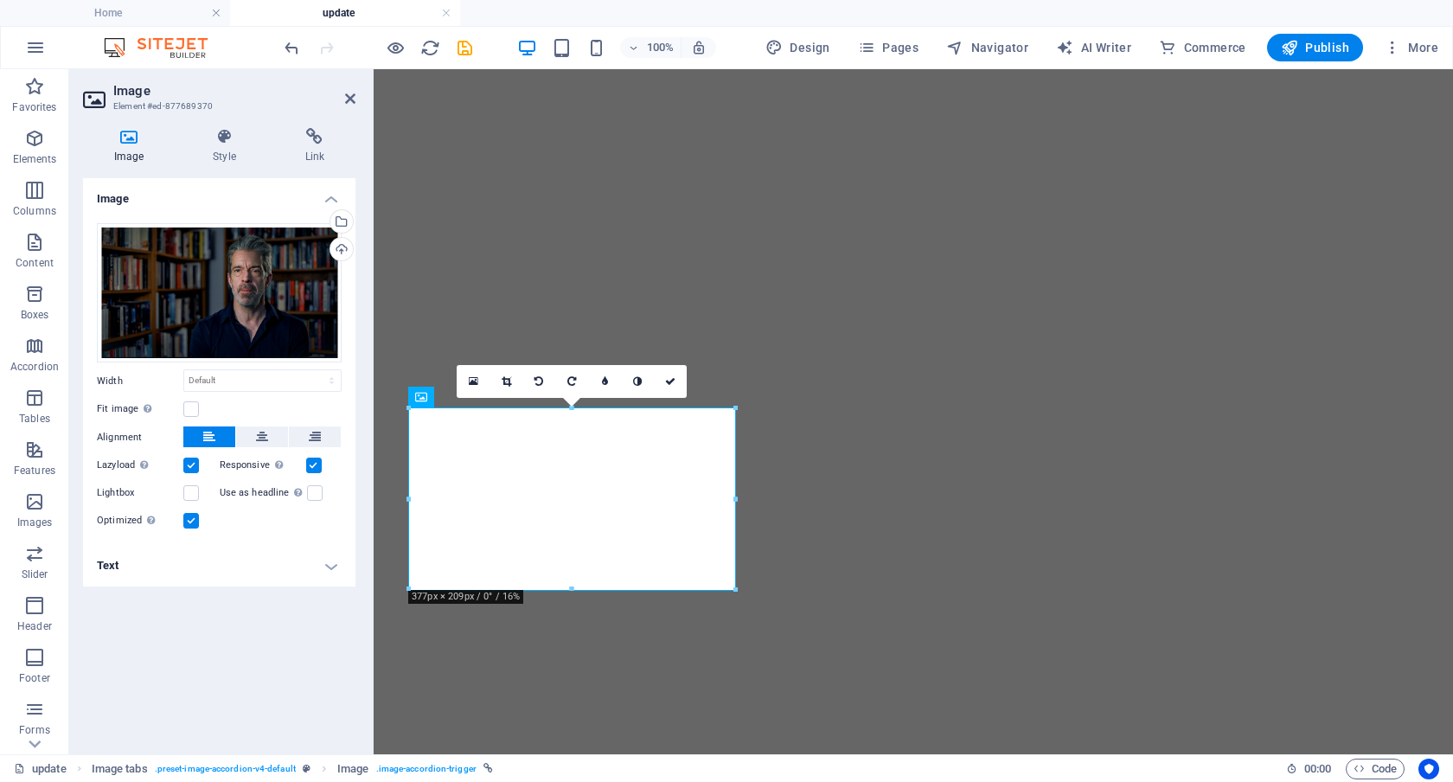
click at [324, 568] on h4 "Text" at bounding box center [219, 566] width 273 height 42
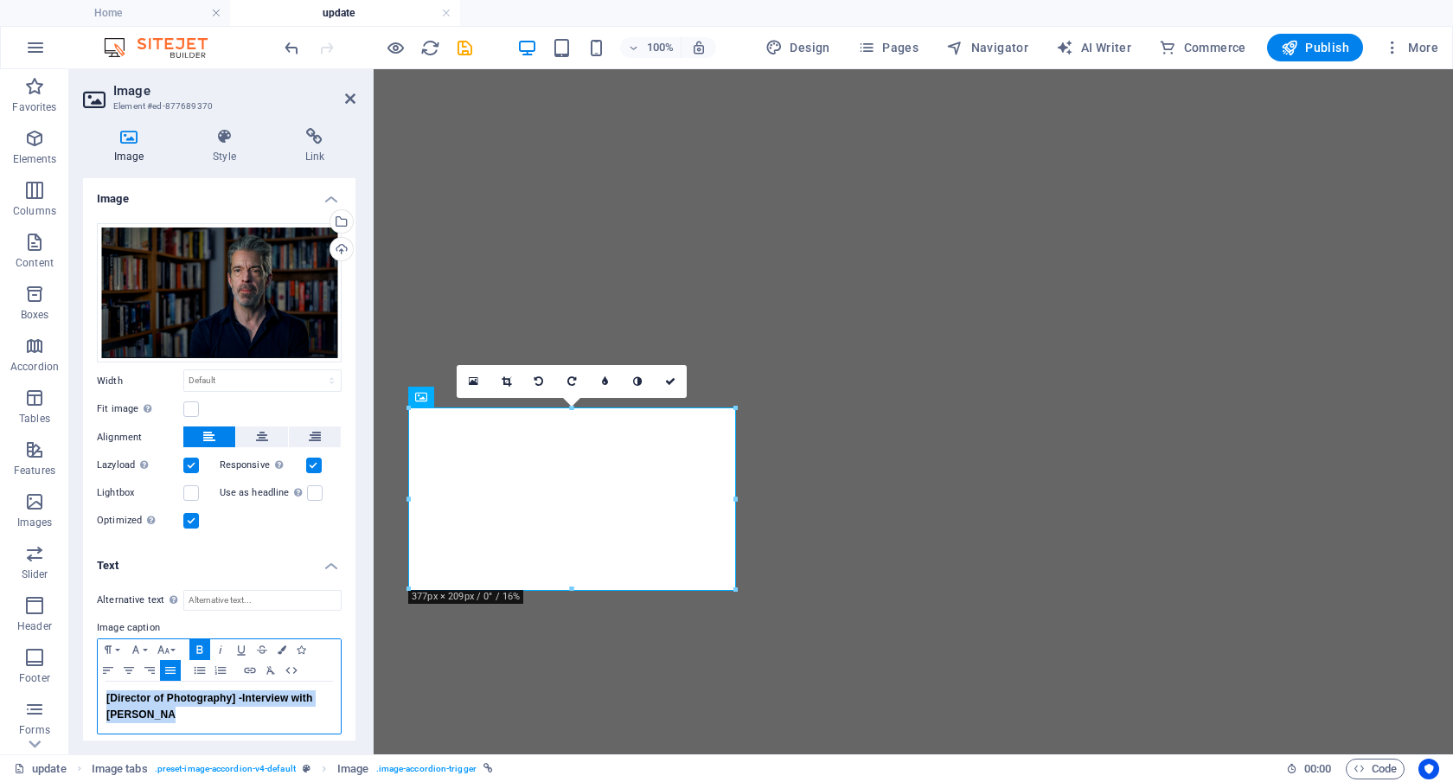
drag, startPoint x: 311, startPoint y: 723, endPoint x: 87, endPoint y: 694, distance: 225.1
click at [87, 694] on div "Alternative text The alternative text is used by devices that cannot display im…" at bounding box center [219, 662] width 273 height 173
click at [106, 668] on icon "button" at bounding box center [108, 670] width 10 height 7
click at [666, 384] on icon at bounding box center [670, 381] width 10 height 10
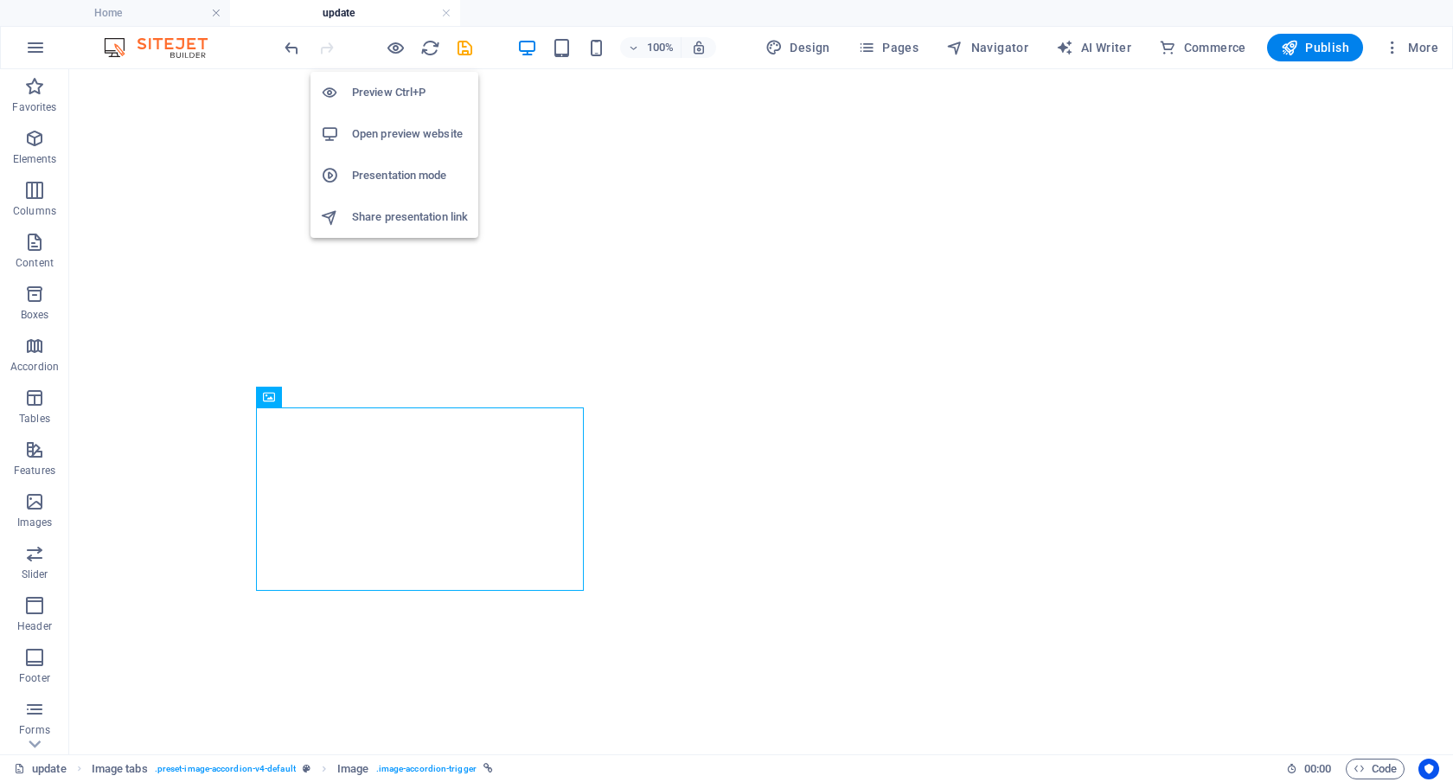
click at [391, 87] on h6 "Preview Ctrl+P" at bounding box center [410, 92] width 116 height 21
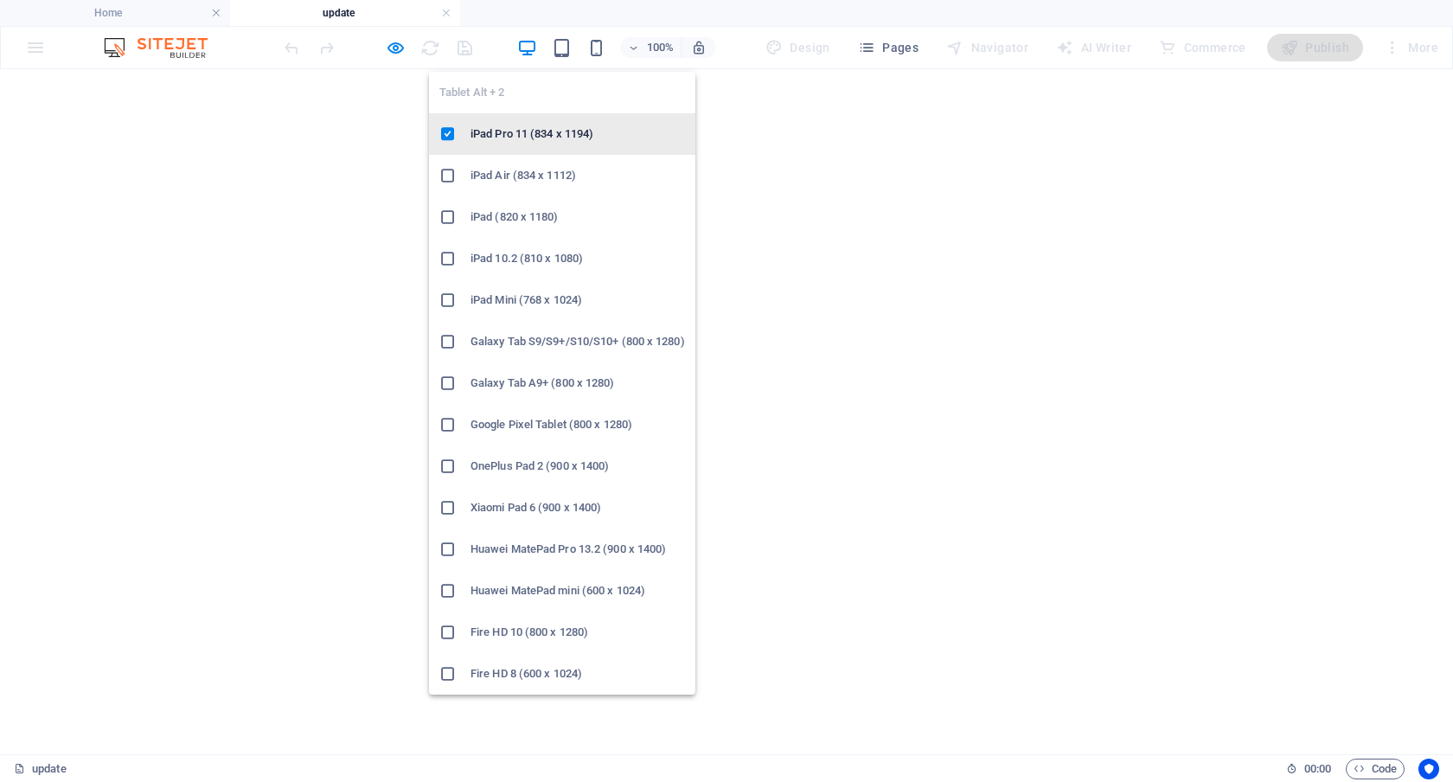
click at [552, 125] on h6 "iPad Pro 11 (834 x 1194)" at bounding box center [578, 134] width 215 height 21
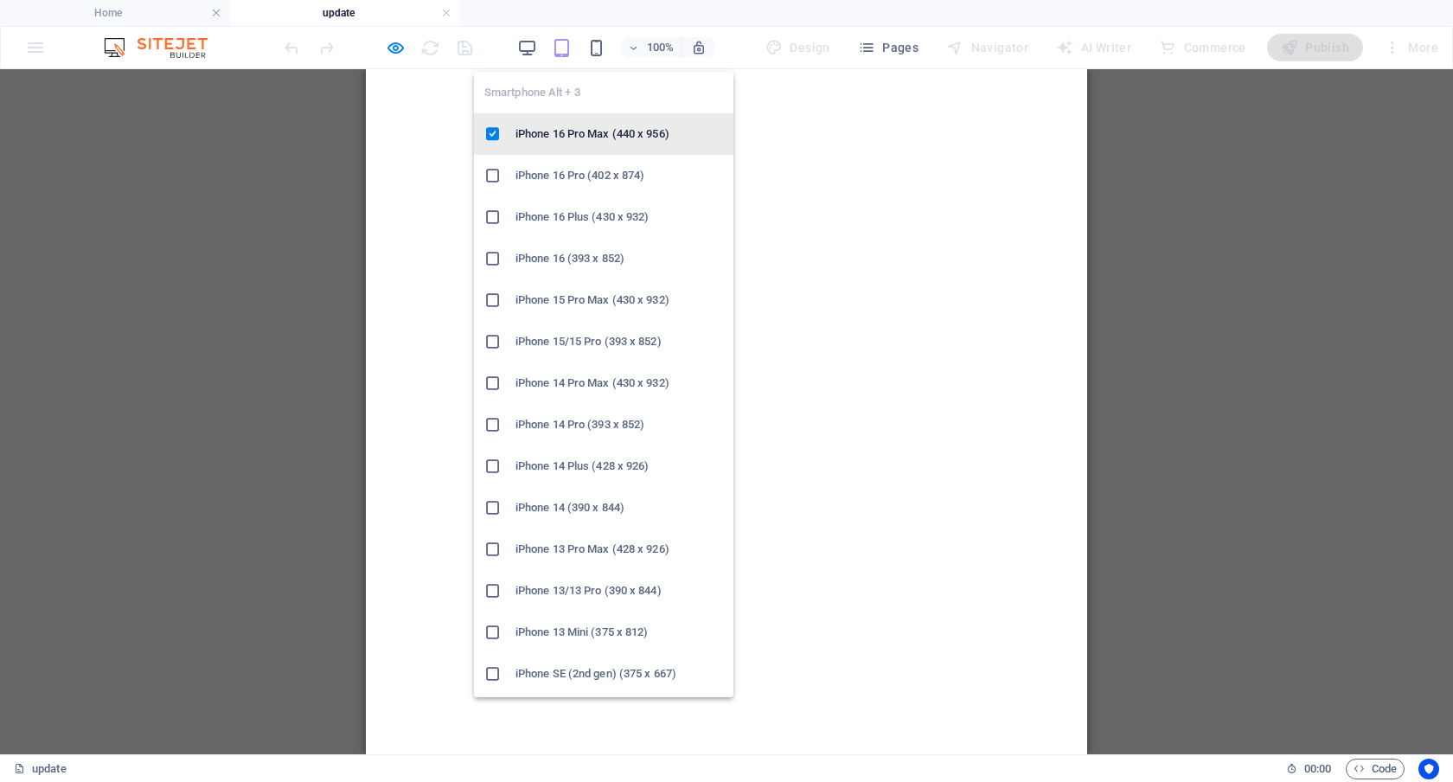
click at [600, 130] on h6 "iPhone 16 Pro Max (440 x 956)" at bounding box center [620, 134] width 208 height 21
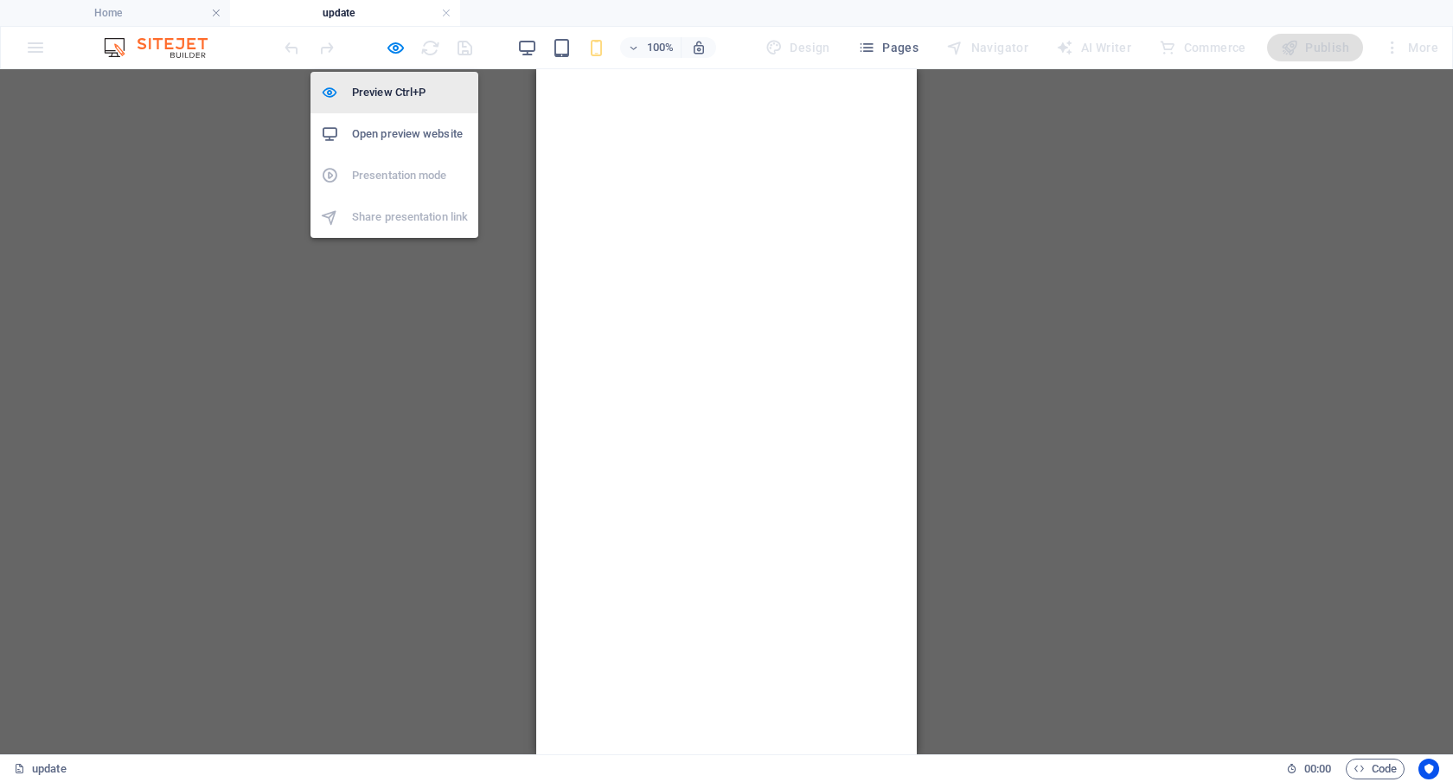
click at [391, 99] on h6 "Preview Ctrl+P" at bounding box center [410, 92] width 116 height 21
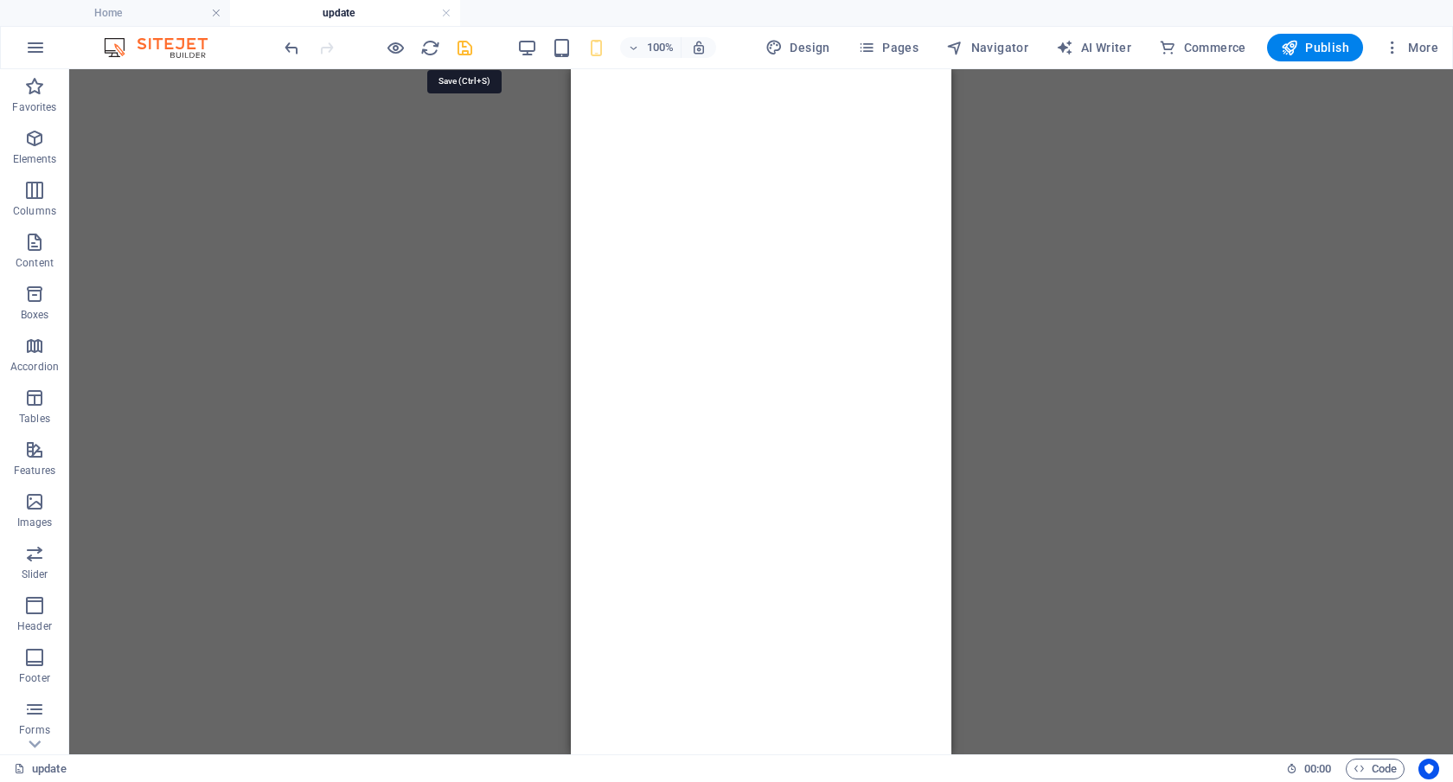
click at [461, 50] on icon "save" at bounding box center [465, 48] width 20 height 20
click at [1320, 45] on span "Publish" at bounding box center [1315, 47] width 68 height 17
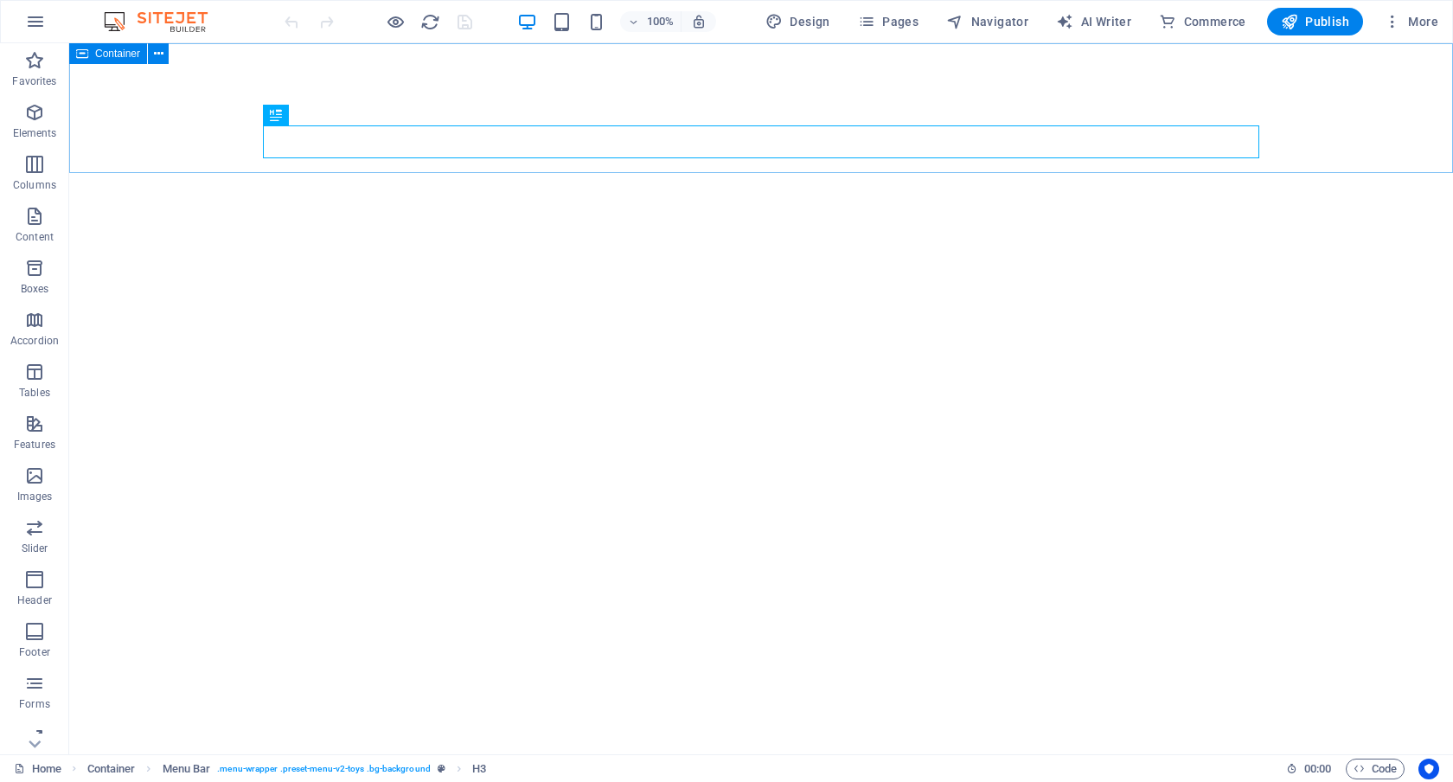
click at [93, 51] on div "Container" at bounding box center [108, 53] width 78 height 21
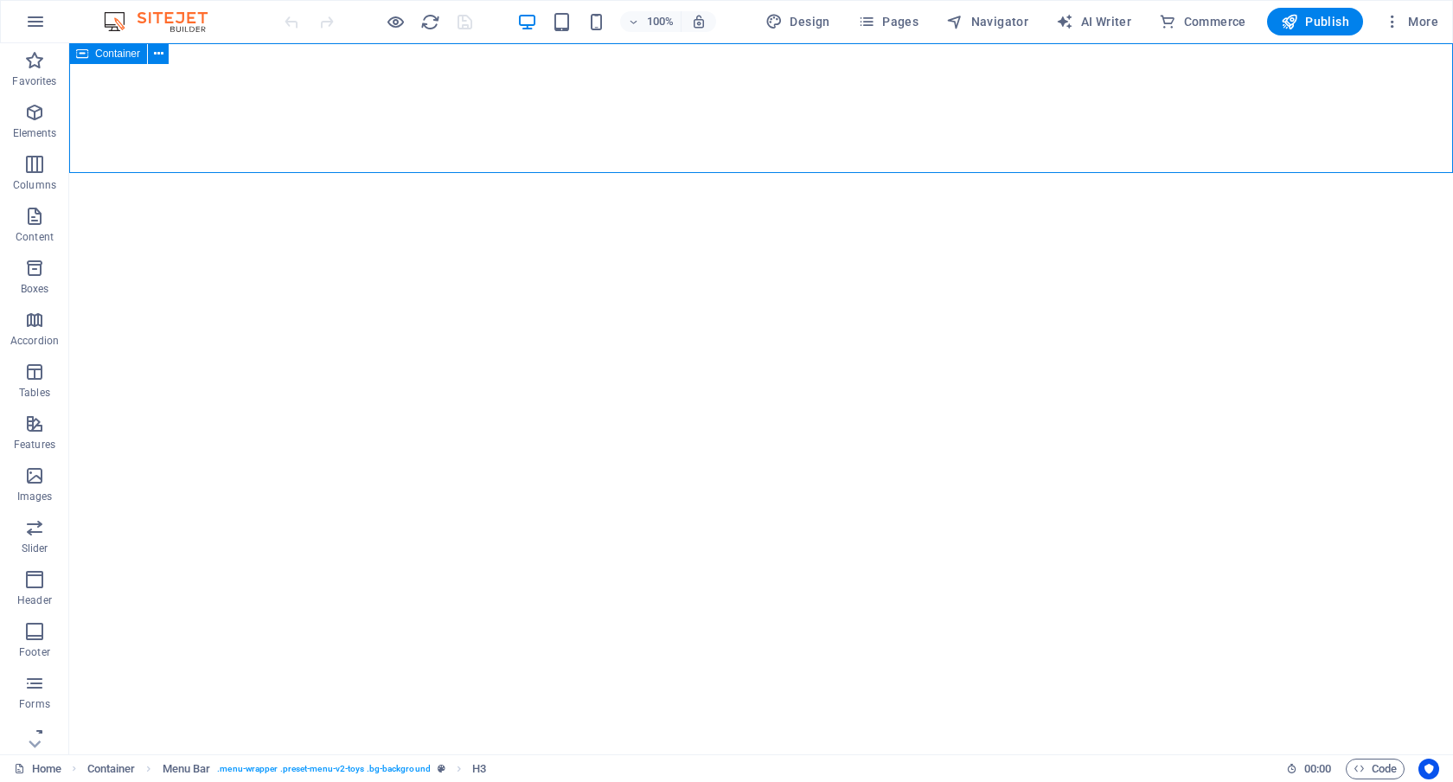
click at [93, 51] on div "Container" at bounding box center [108, 53] width 78 height 21
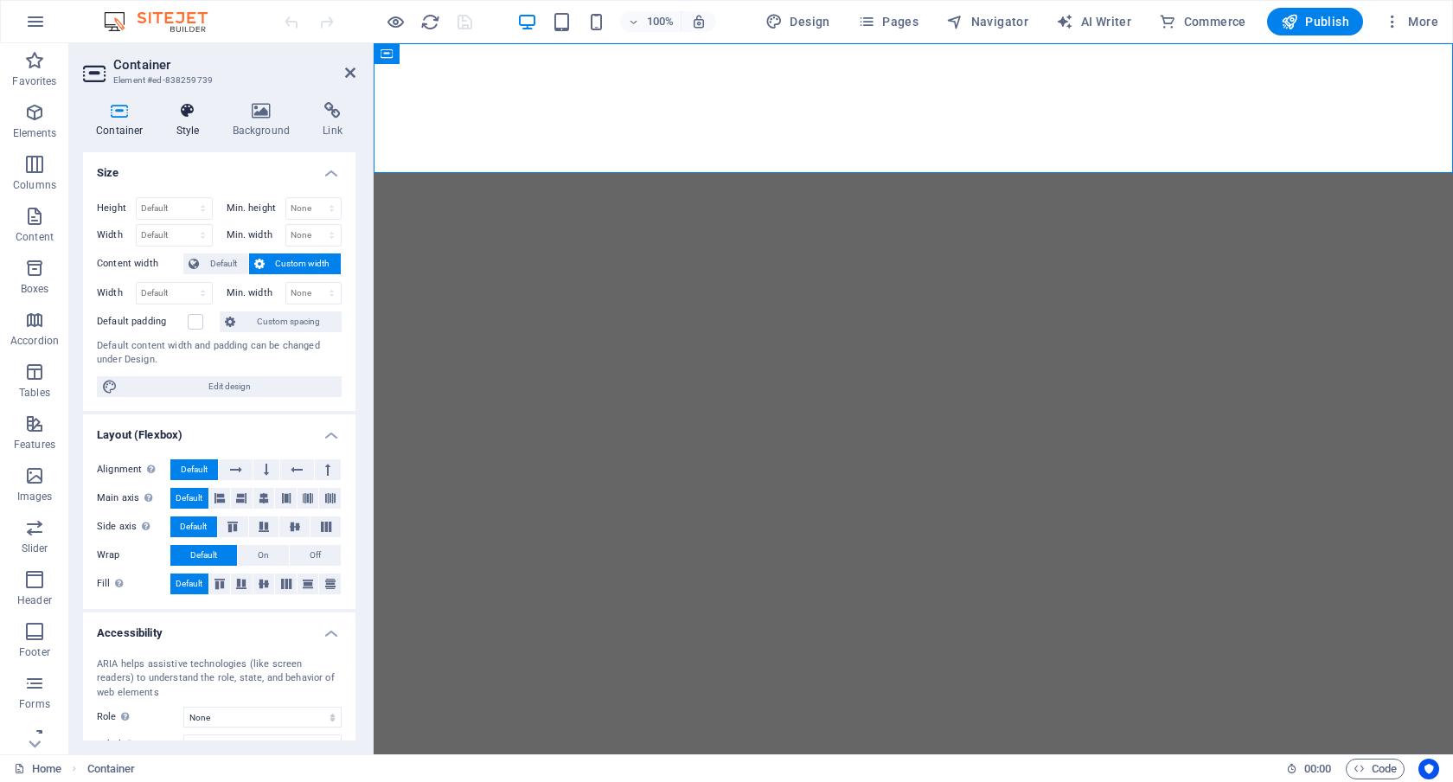
click at [198, 112] on icon at bounding box center [188, 110] width 49 height 17
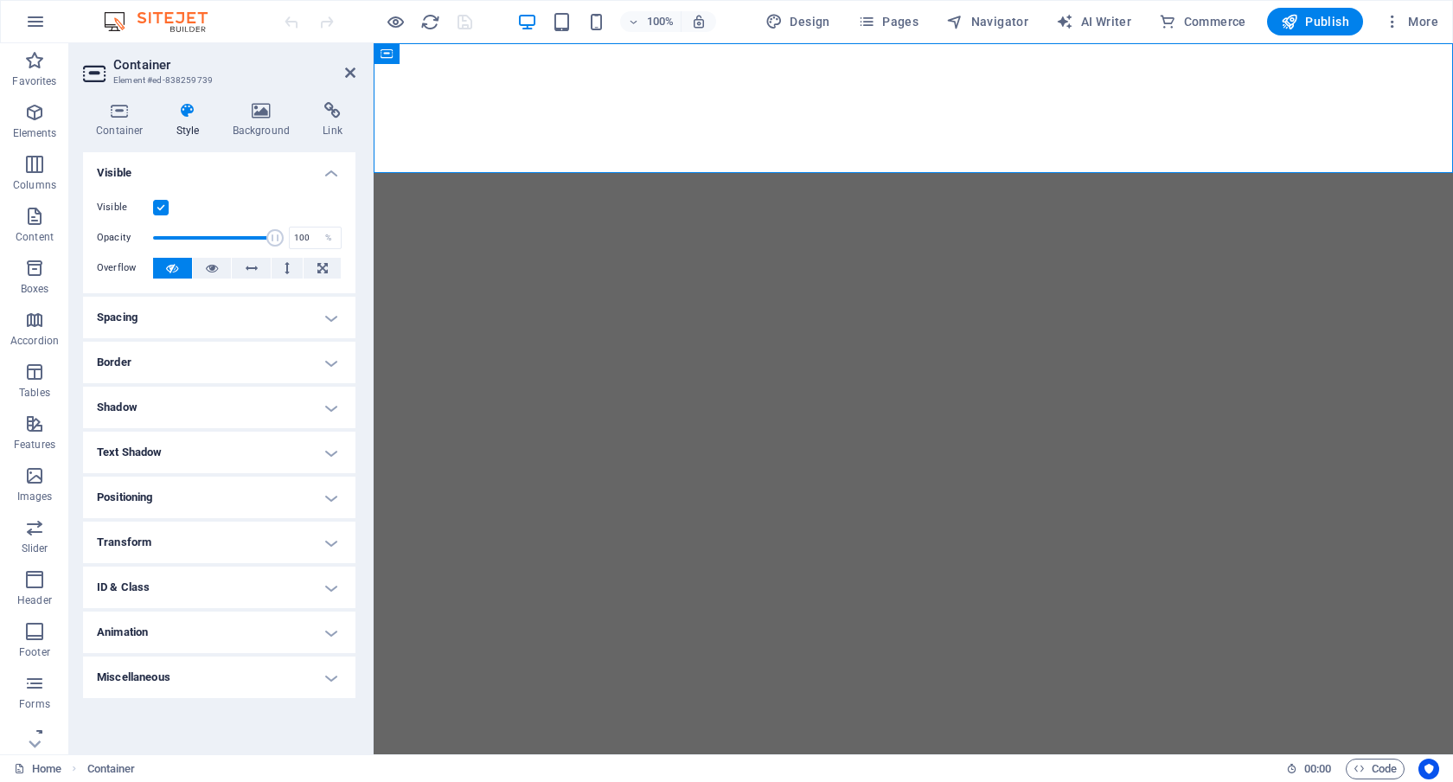
click at [295, 634] on h4 "Animation" at bounding box center [219, 633] width 273 height 42
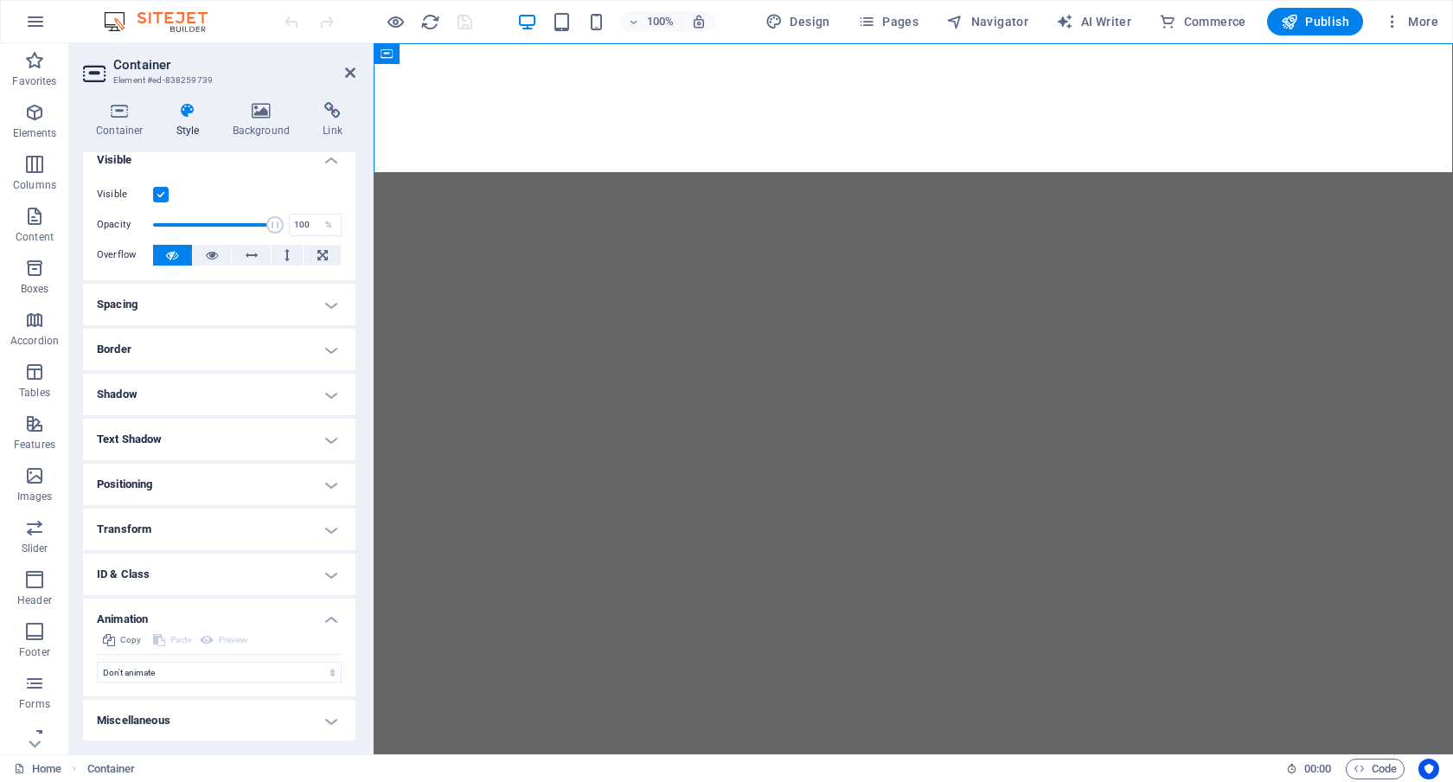
click at [330, 617] on h4 "Animation" at bounding box center [219, 614] width 273 height 31
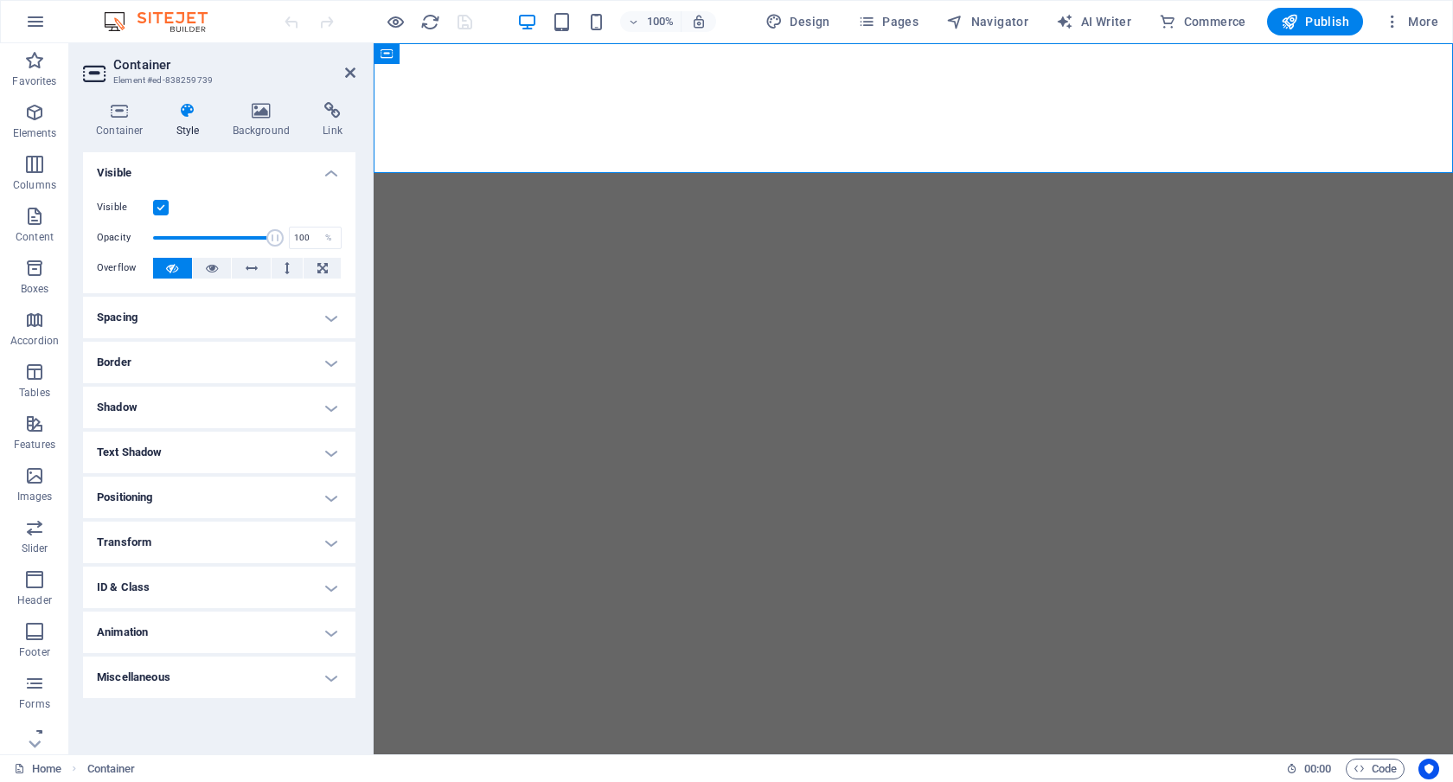
click at [324, 673] on h4 "Miscellaneous" at bounding box center [219, 678] width 273 height 42
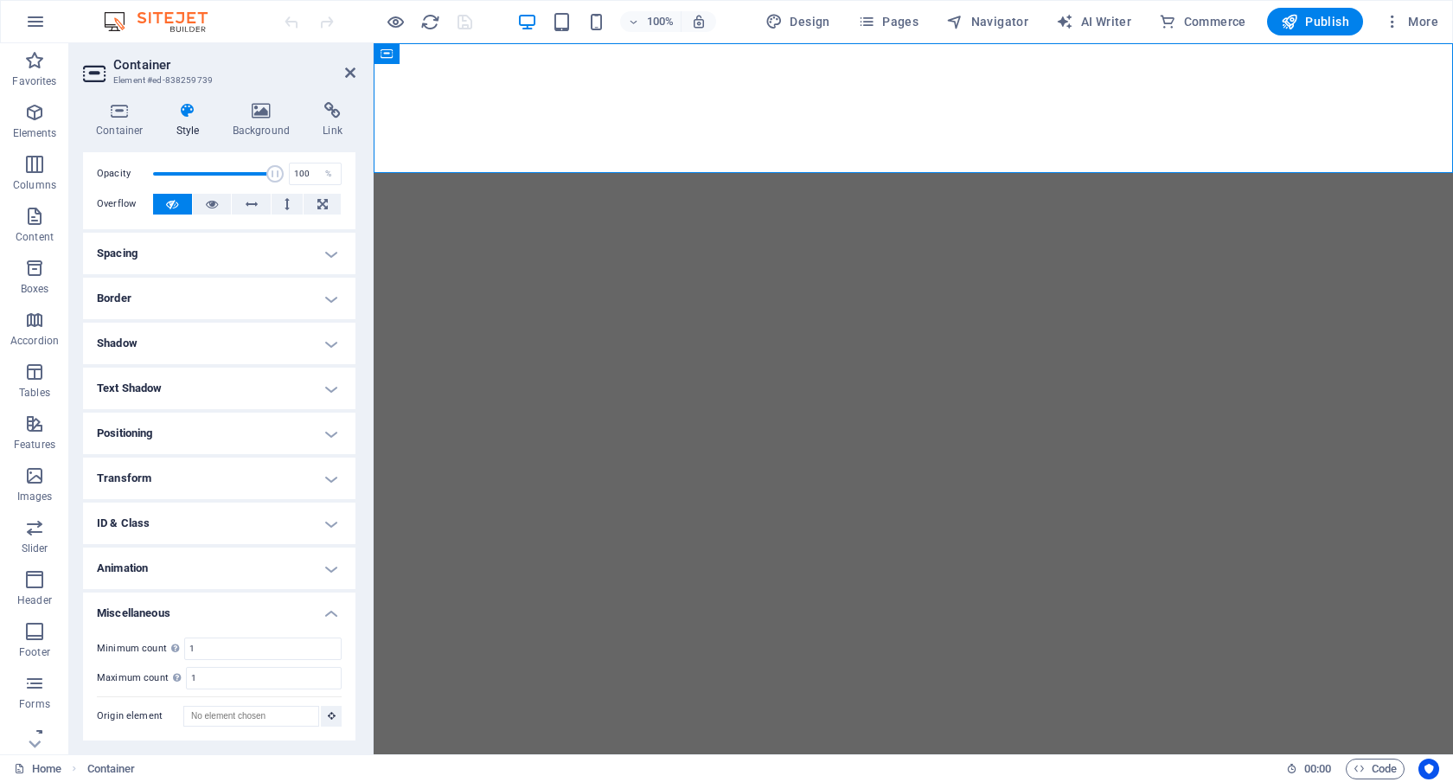
click at [330, 612] on h4 "Miscellaneous" at bounding box center [219, 608] width 273 height 31
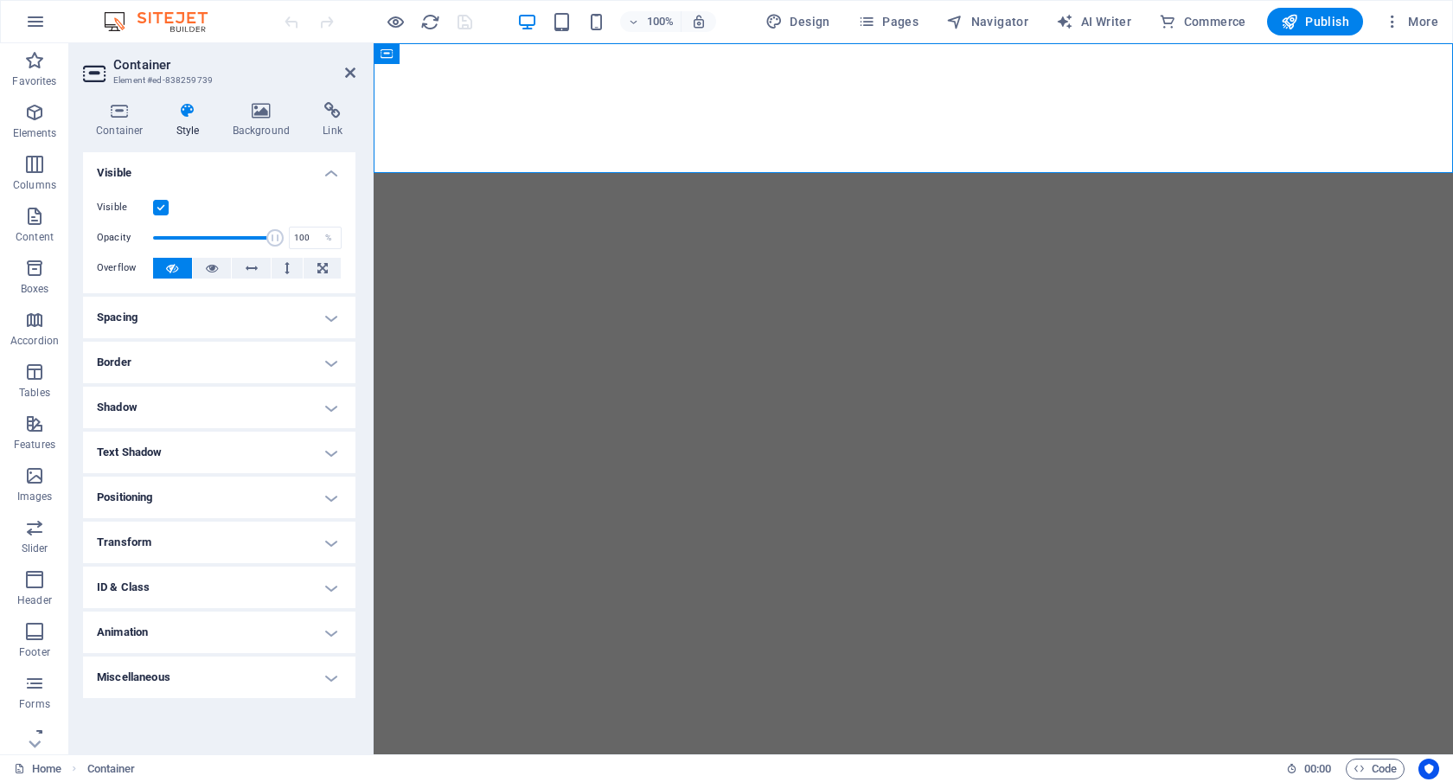
scroll to position [0, 0]
click at [128, 109] on icon at bounding box center [120, 110] width 74 height 17
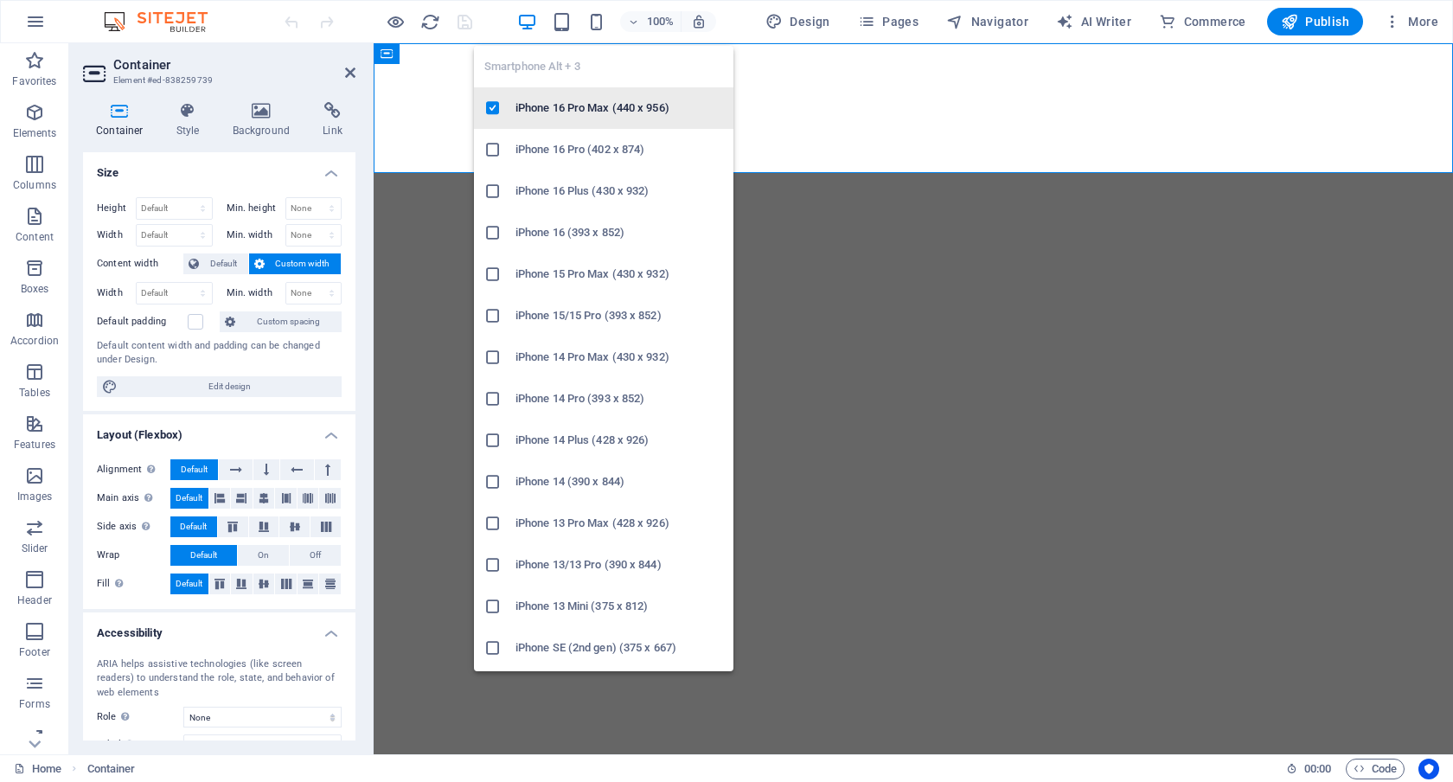
click at [600, 114] on h6 "iPhone 16 Pro Max (440 x 956)" at bounding box center [620, 108] width 208 height 21
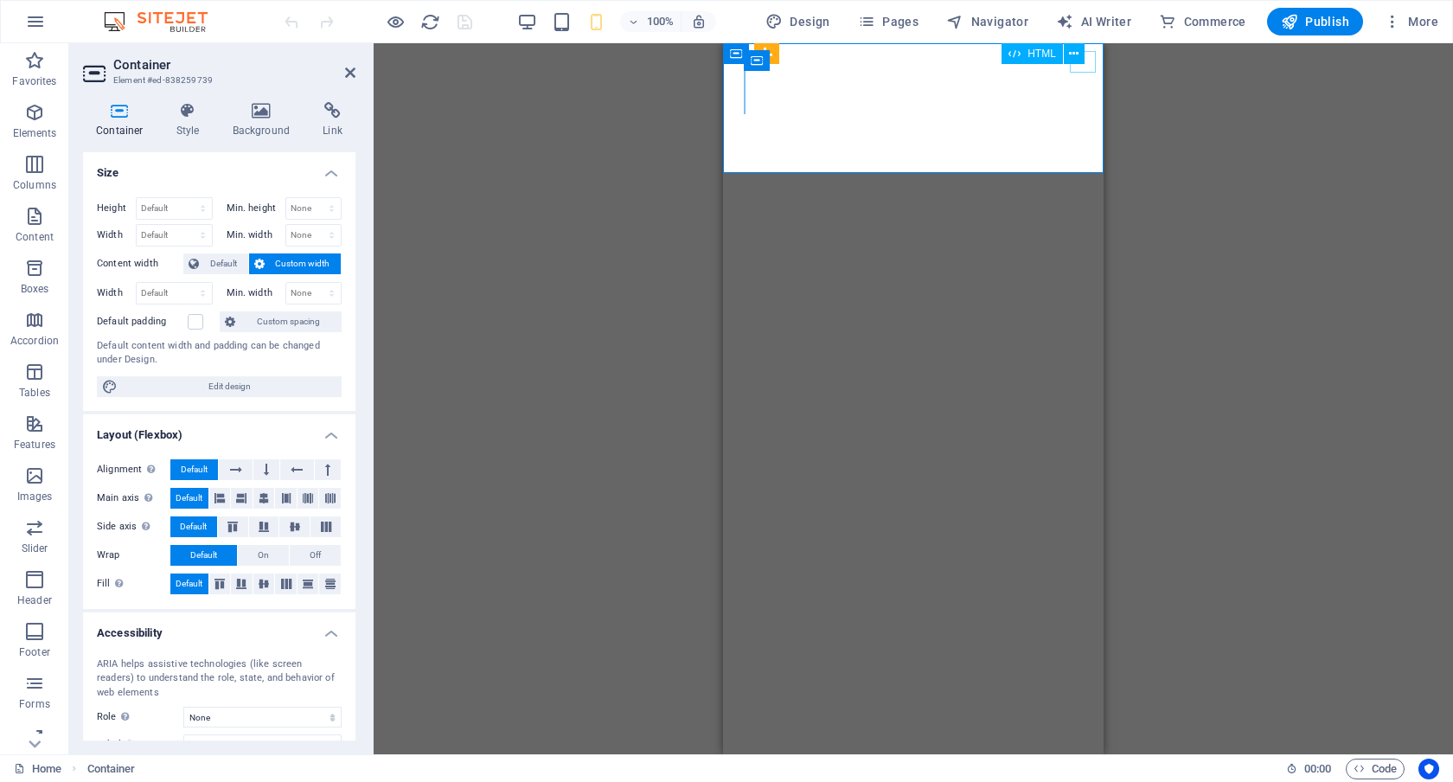
click at [1047, 52] on span "HTML" at bounding box center [1042, 53] width 29 height 10
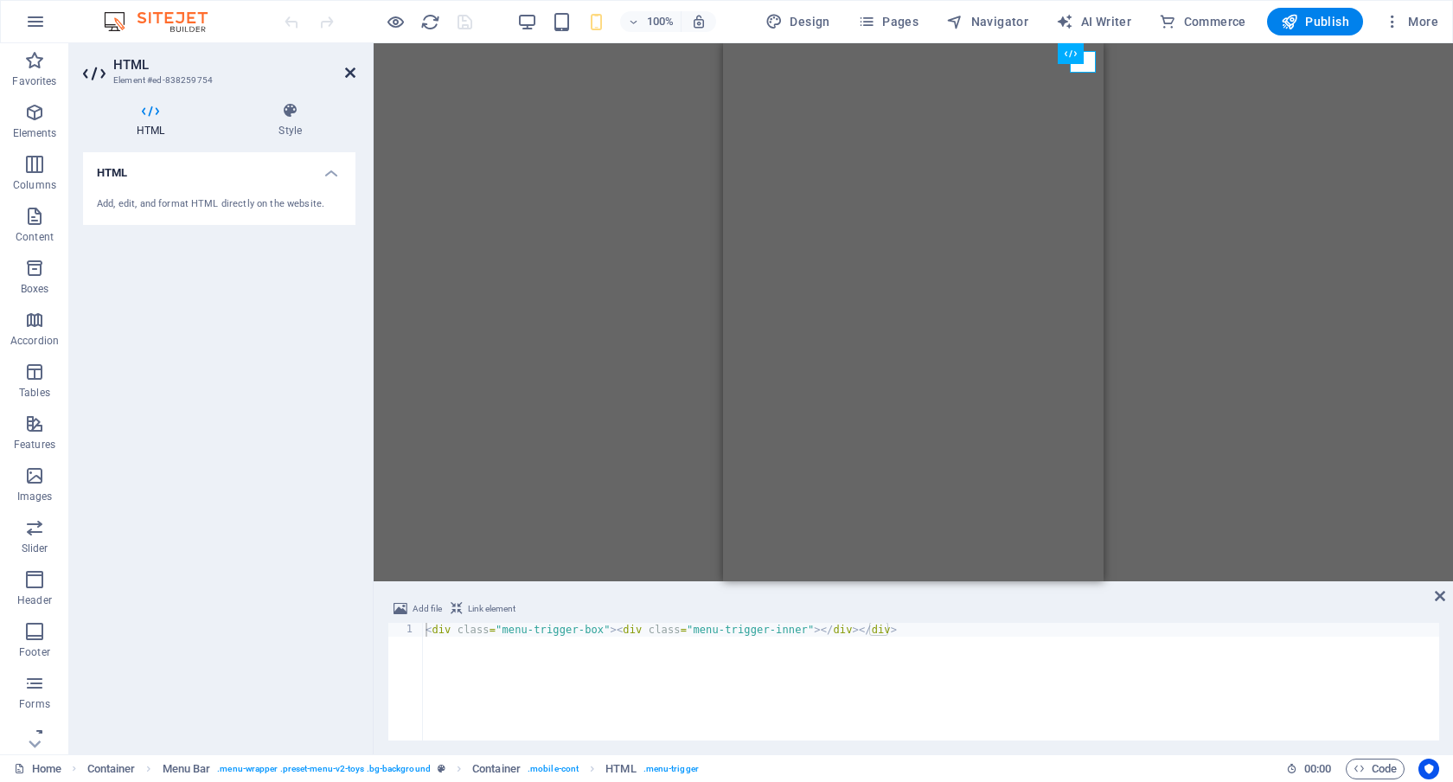
click at [353, 67] on icon at bounding box center [350, 73] width 10 height 14
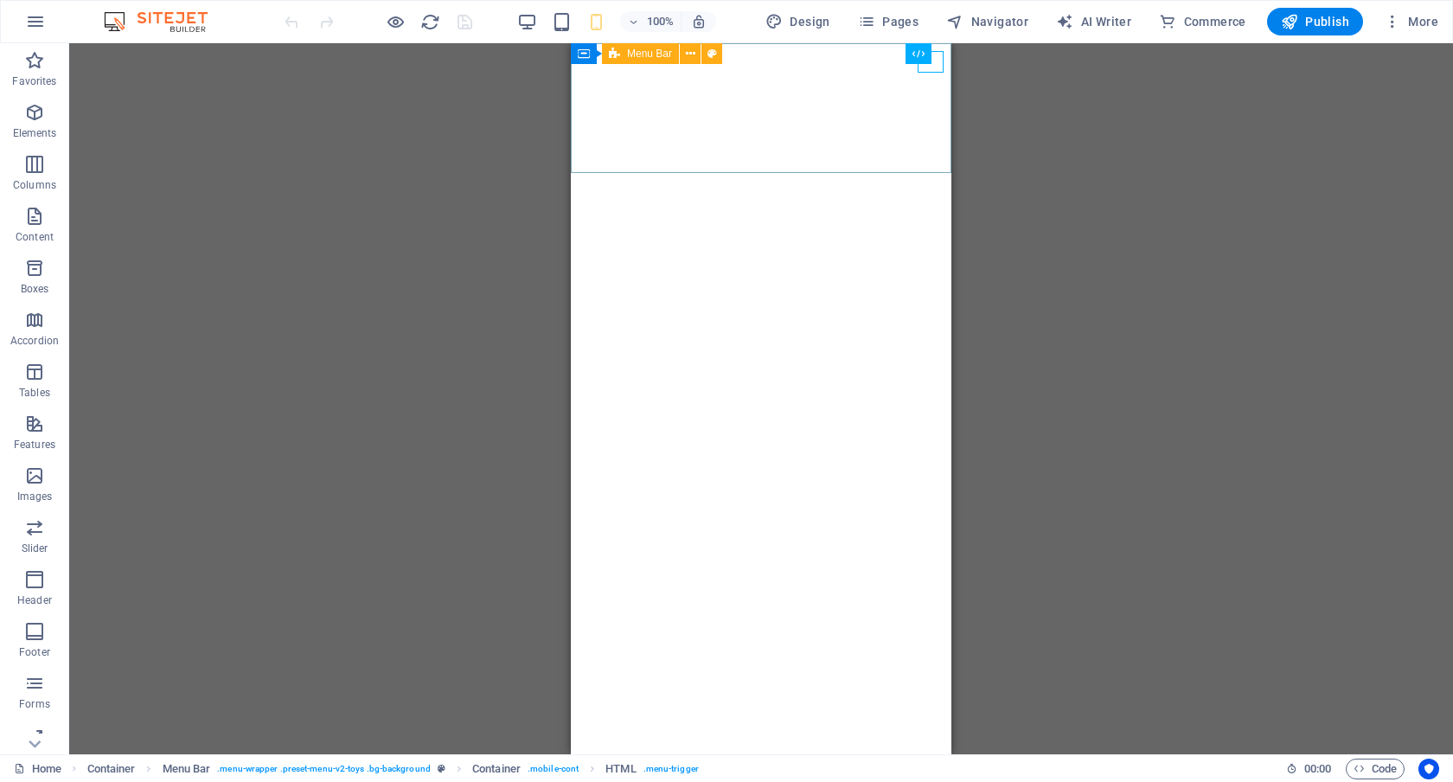
click at [637, 54] on span "Menu Bar" at bounding box center [649, 53] width 45 height 10
select select "px"
select select "rem"
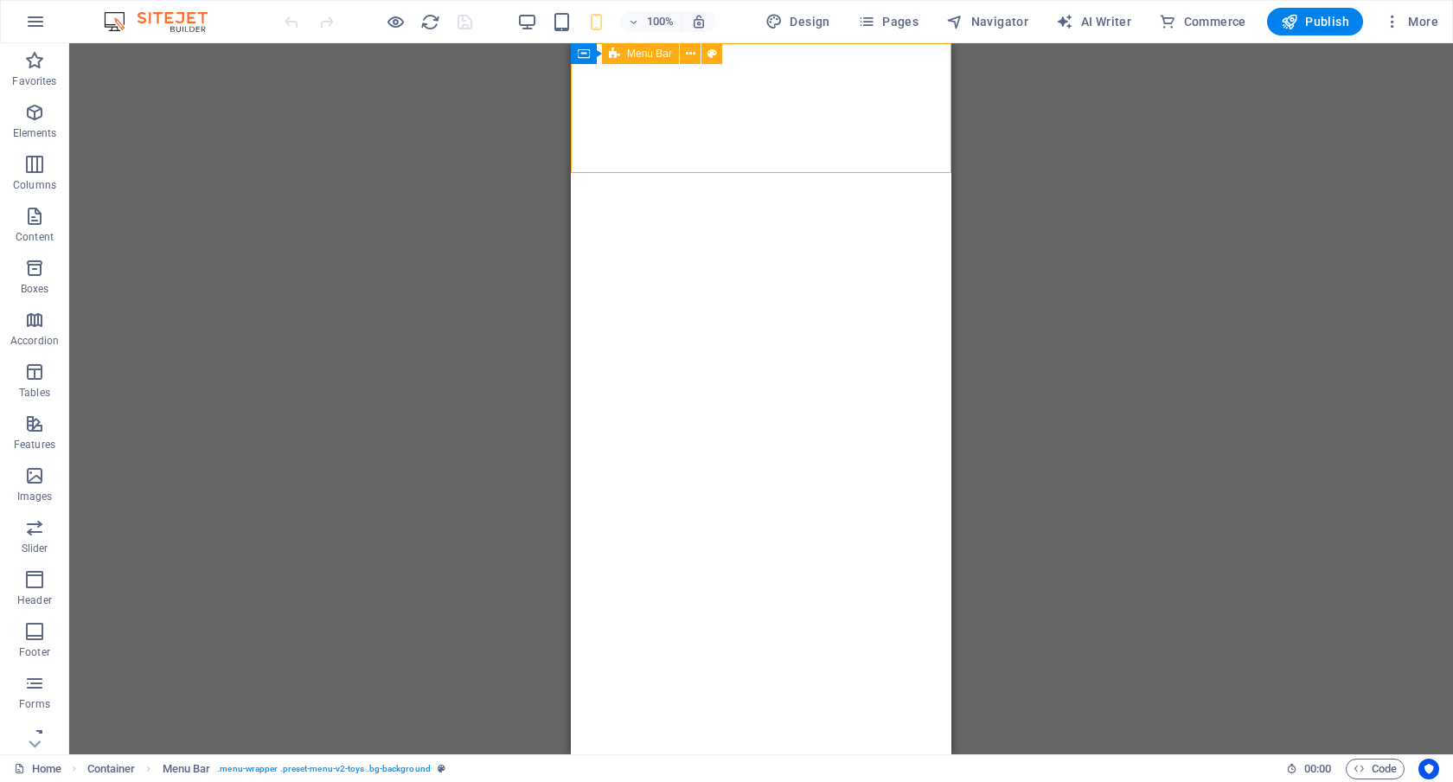
select select "rem"
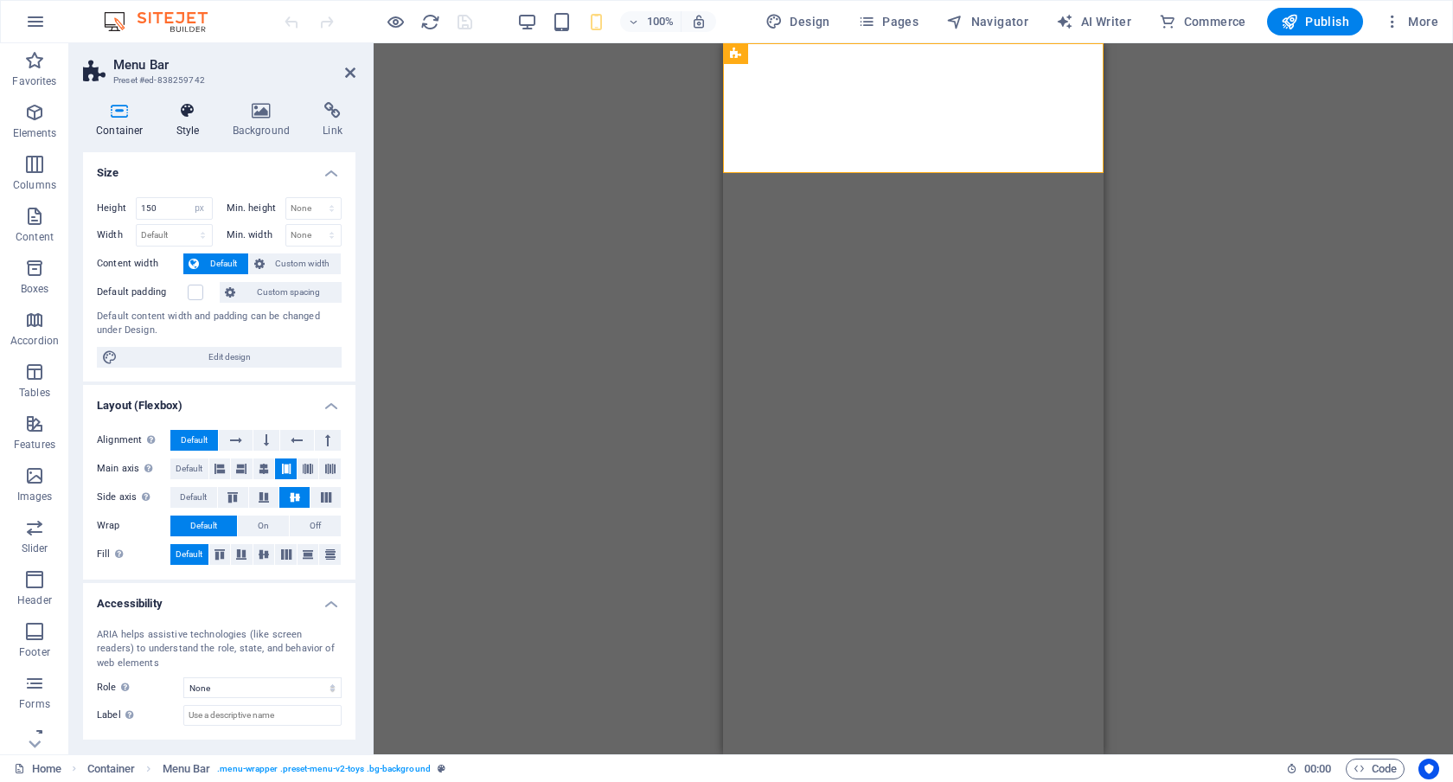
click at [188, 114] on icon at bounding box center [188, 110] width 49 height 17
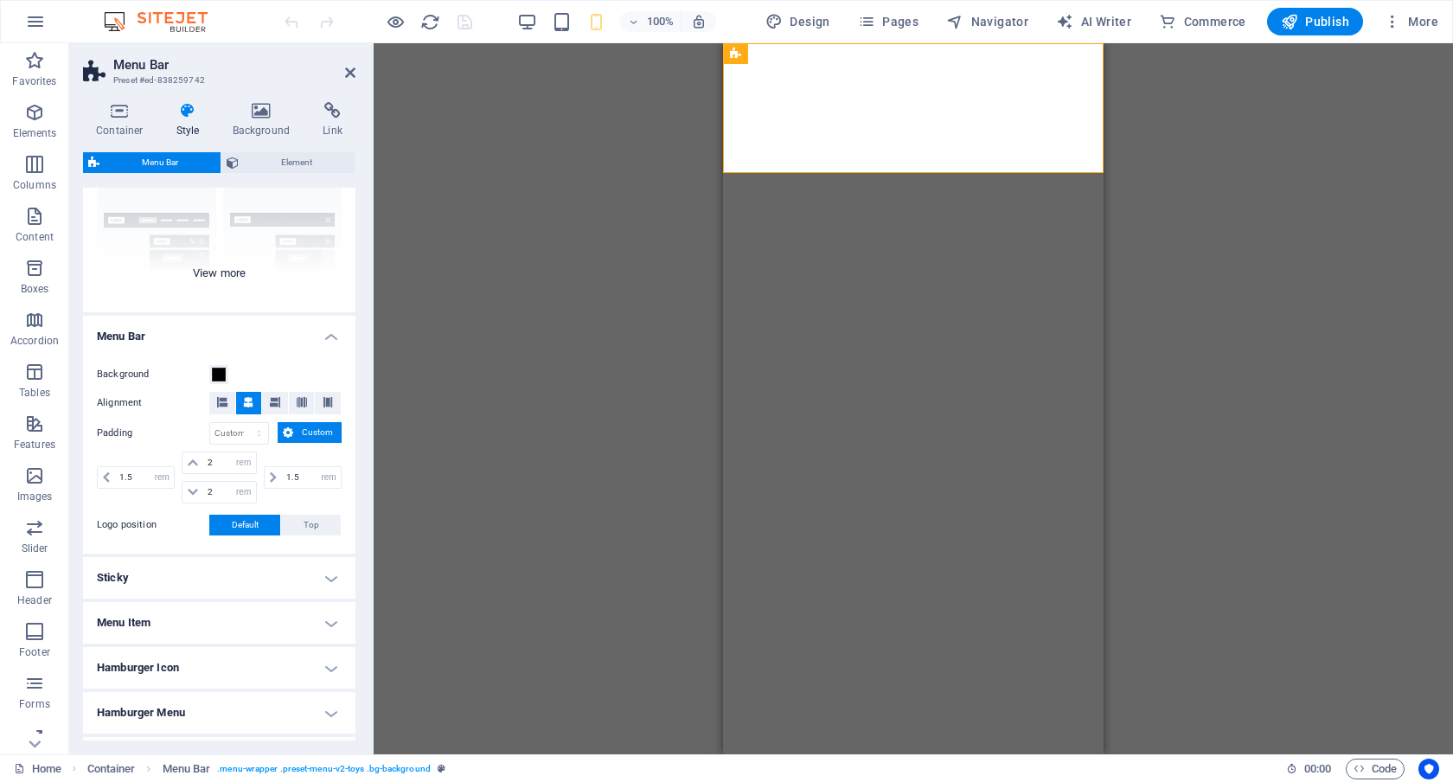
scroll to position [273, 0]
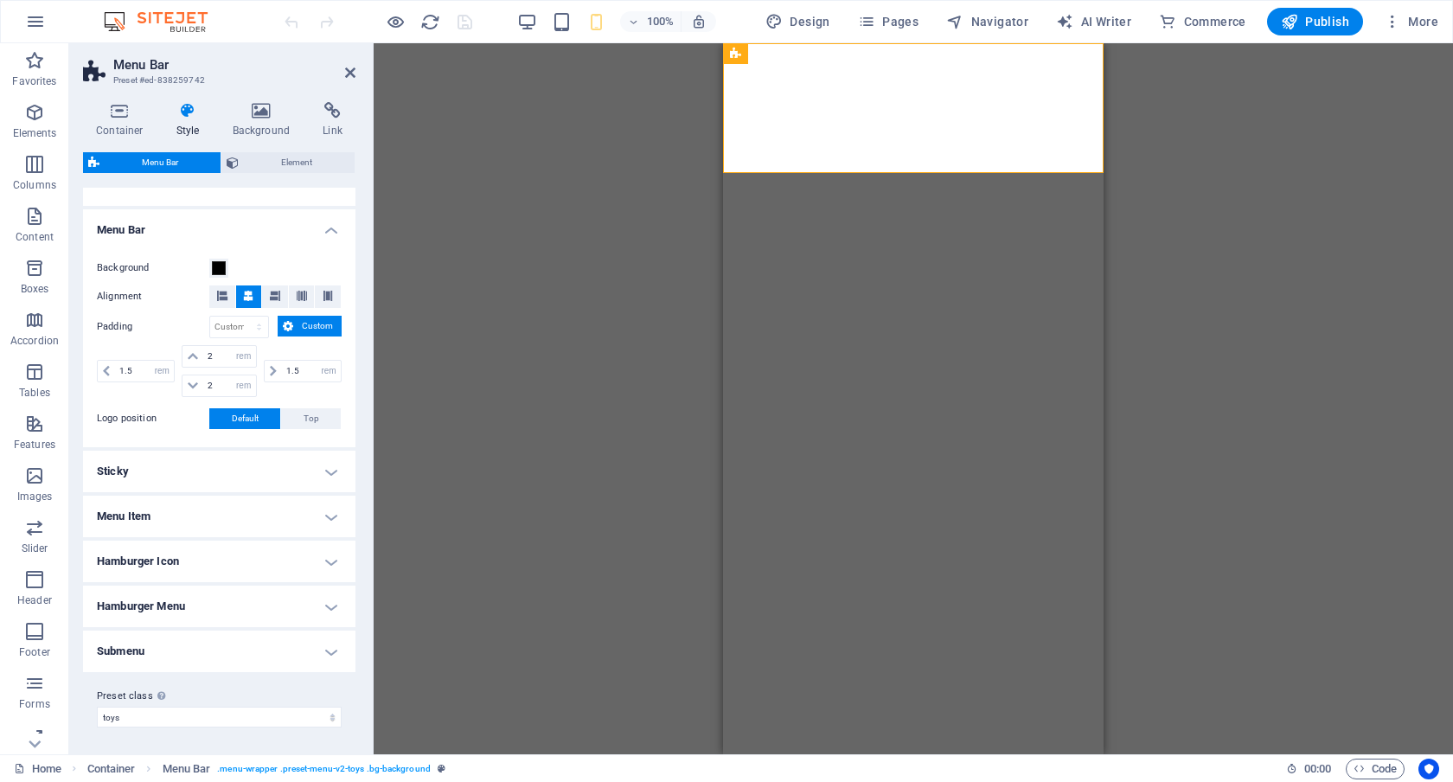
click at [330, 472] on h4 "Sticky" at bounding box center [219, 472] width 273 height 42
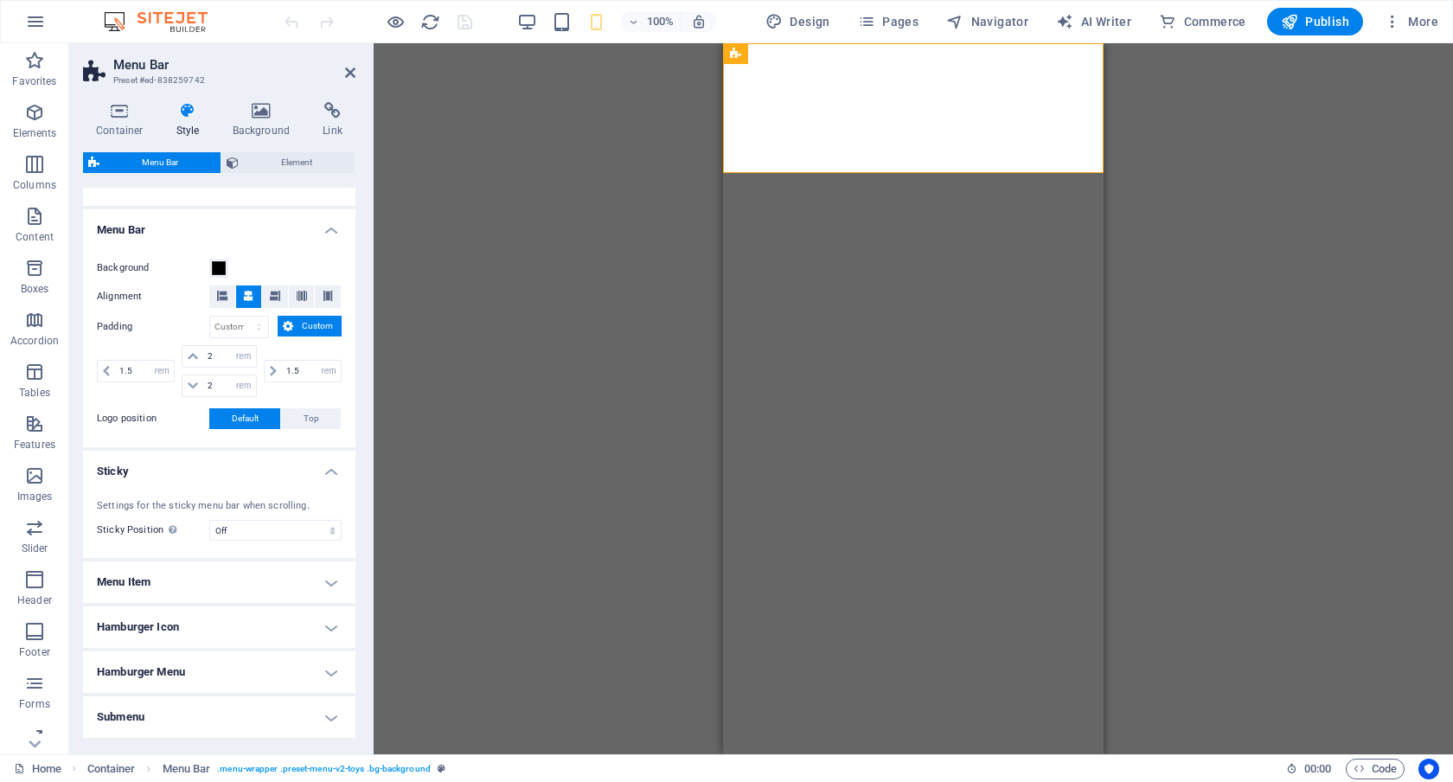
click at [330, 472] on h4 "Sticky" at bounding box center [219, 466] width 273 height 31
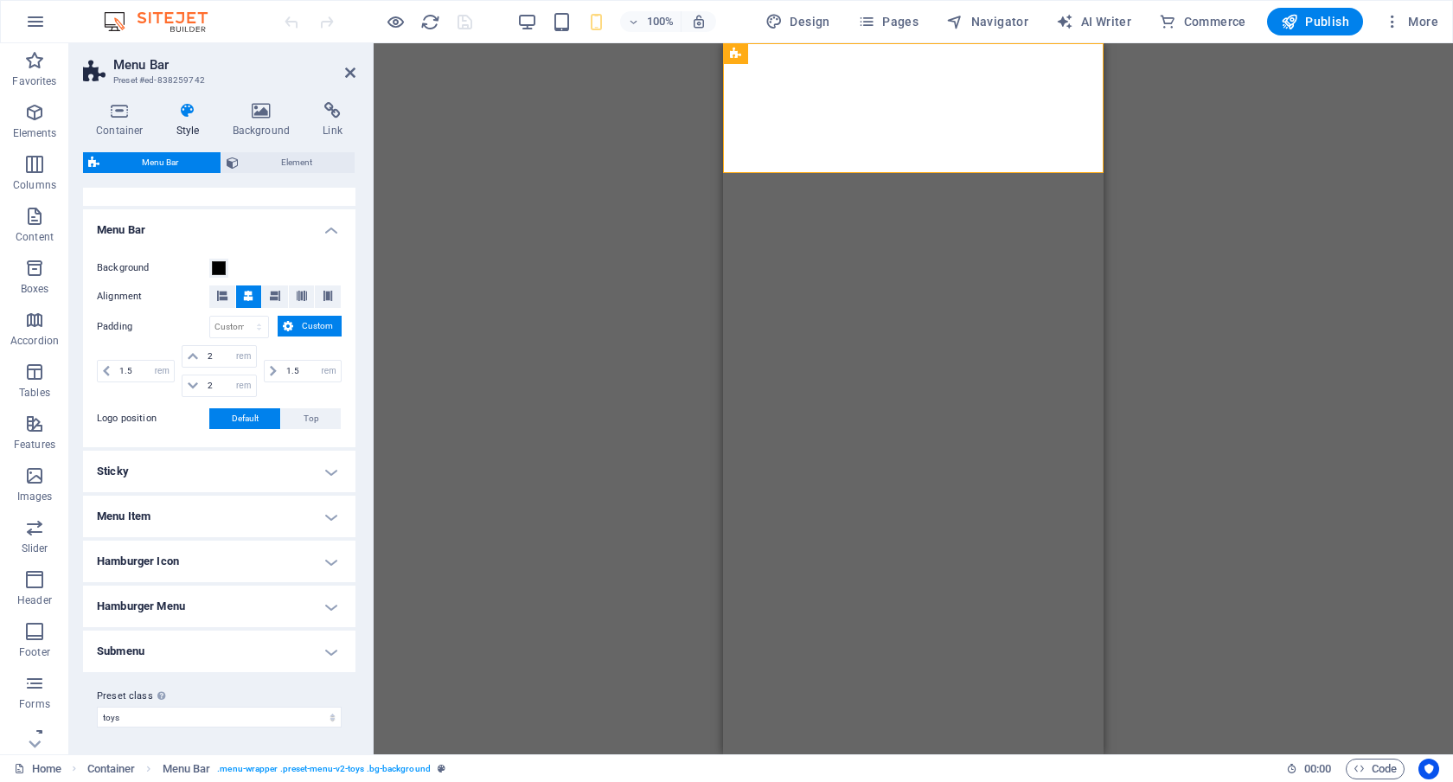
click at [330, 472] on h4 "Sticky" at bounding box center [219, 472] width 273 height 42
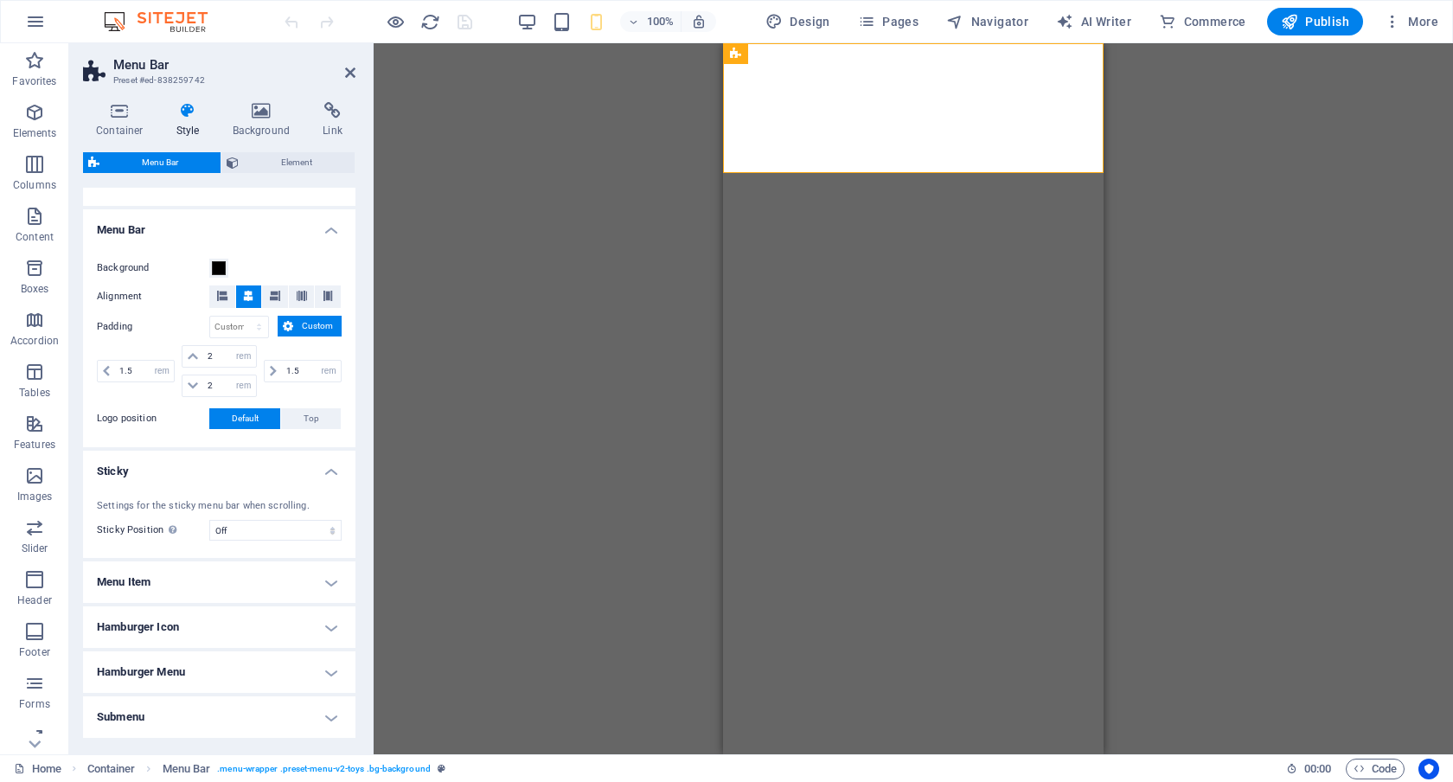
click at [330, 472] on h4 "Sticky" at bounding box center [219, 466] width 273 height 31
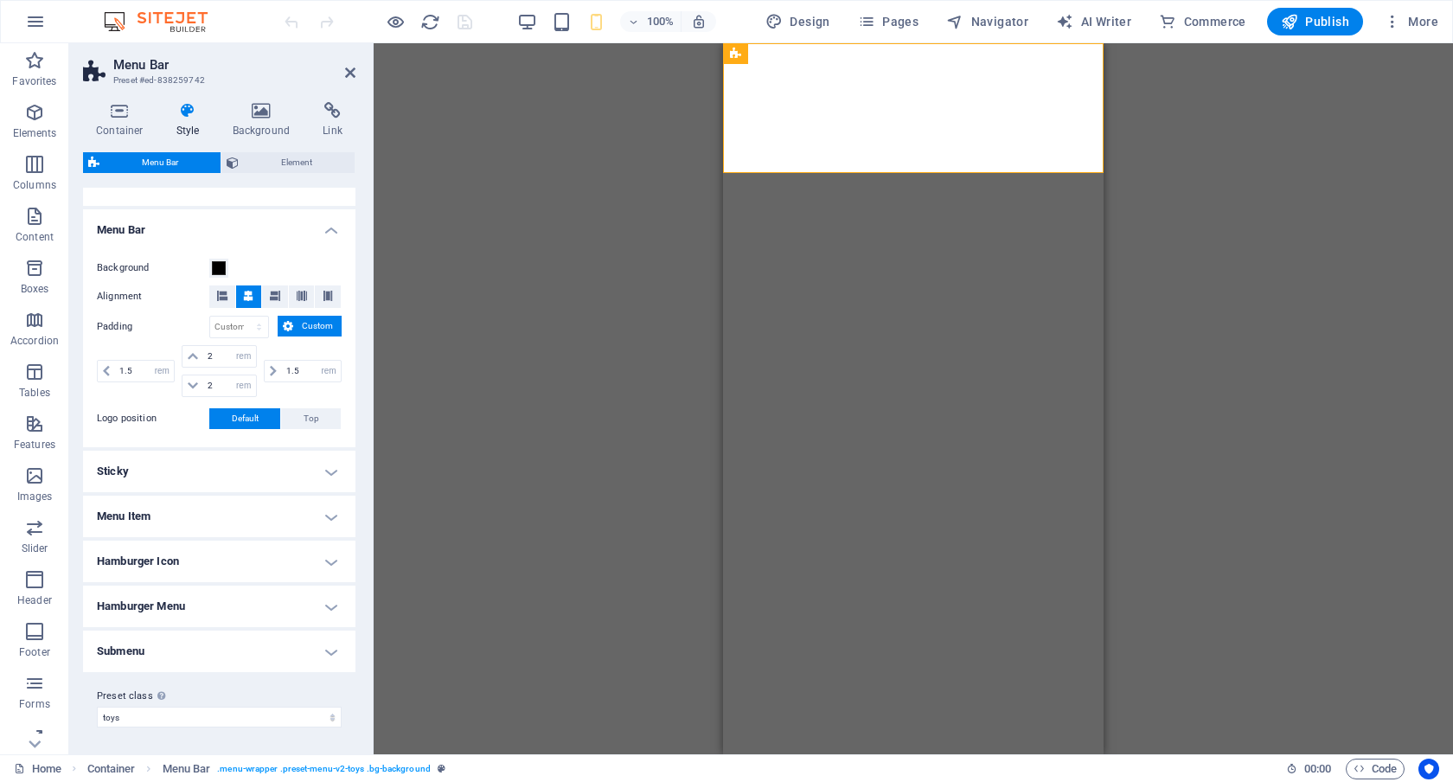
click at [326, 517] on h4 "Menu Item" at bounding box center [219, 517] width 273 height 42
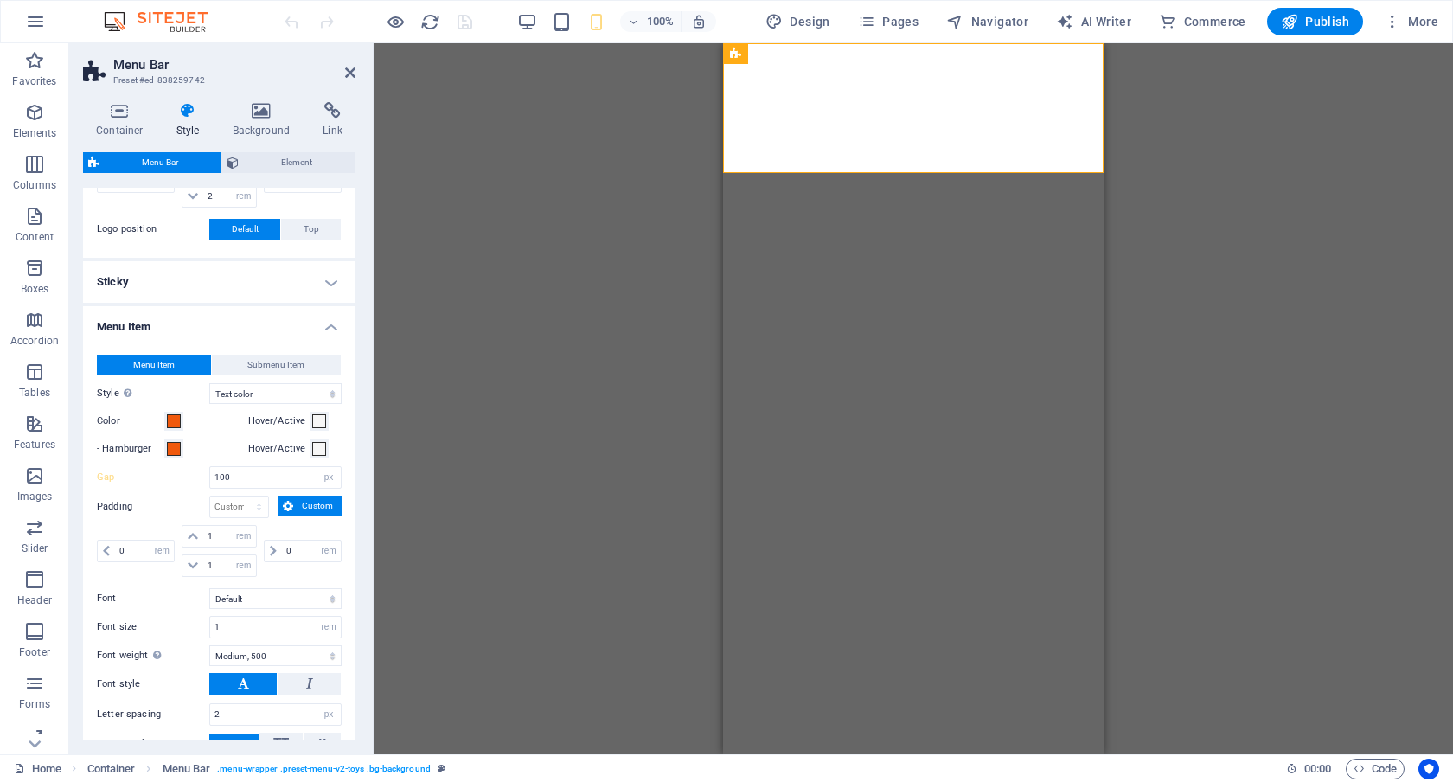
scroll to position [430, 0]
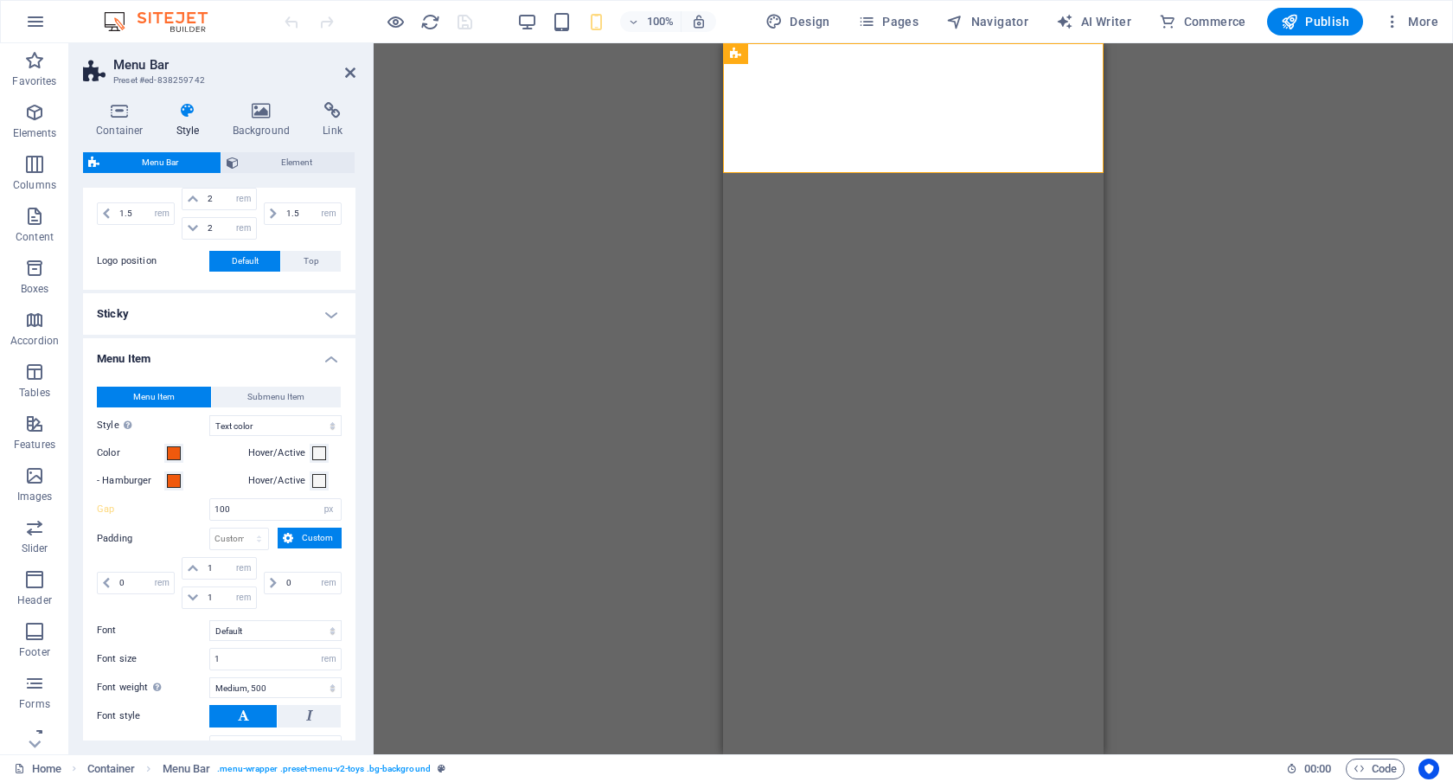
click at [326, 356] on h4 "Menu Item" at bounding box center [219, 353] width 273 height 31
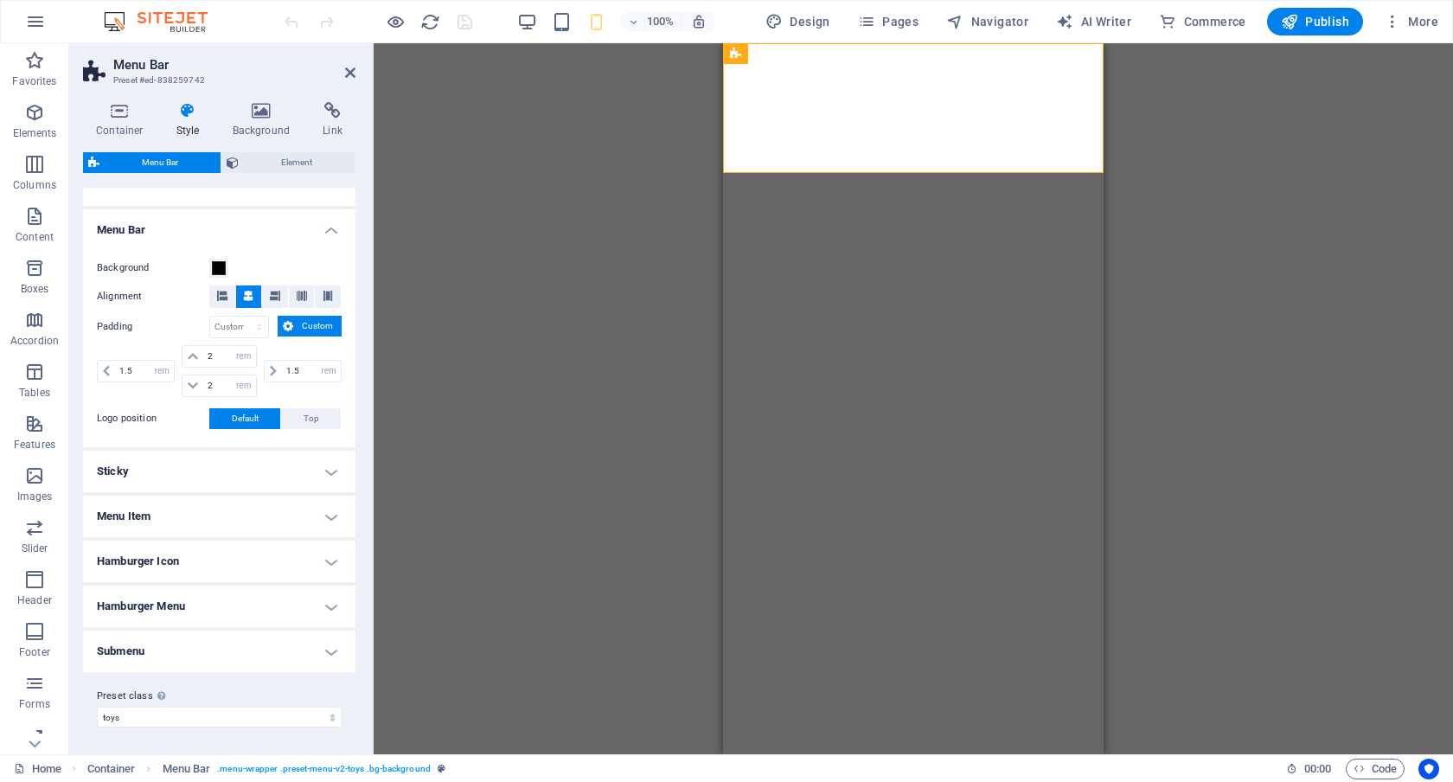
click at [327, 648] on h4 "Submenu" at bounding box center [219, 652] width 273 height 42
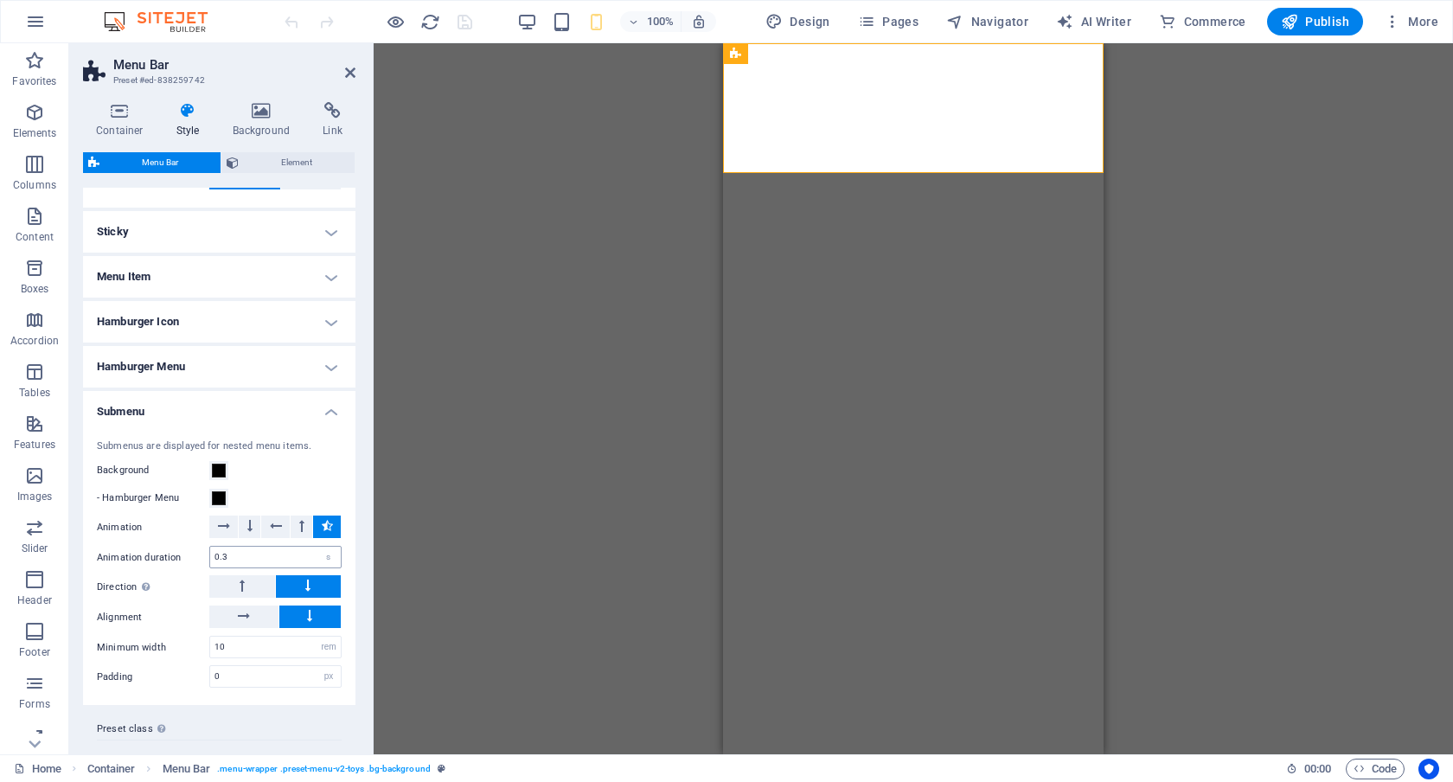
scroll to position [518, 0]
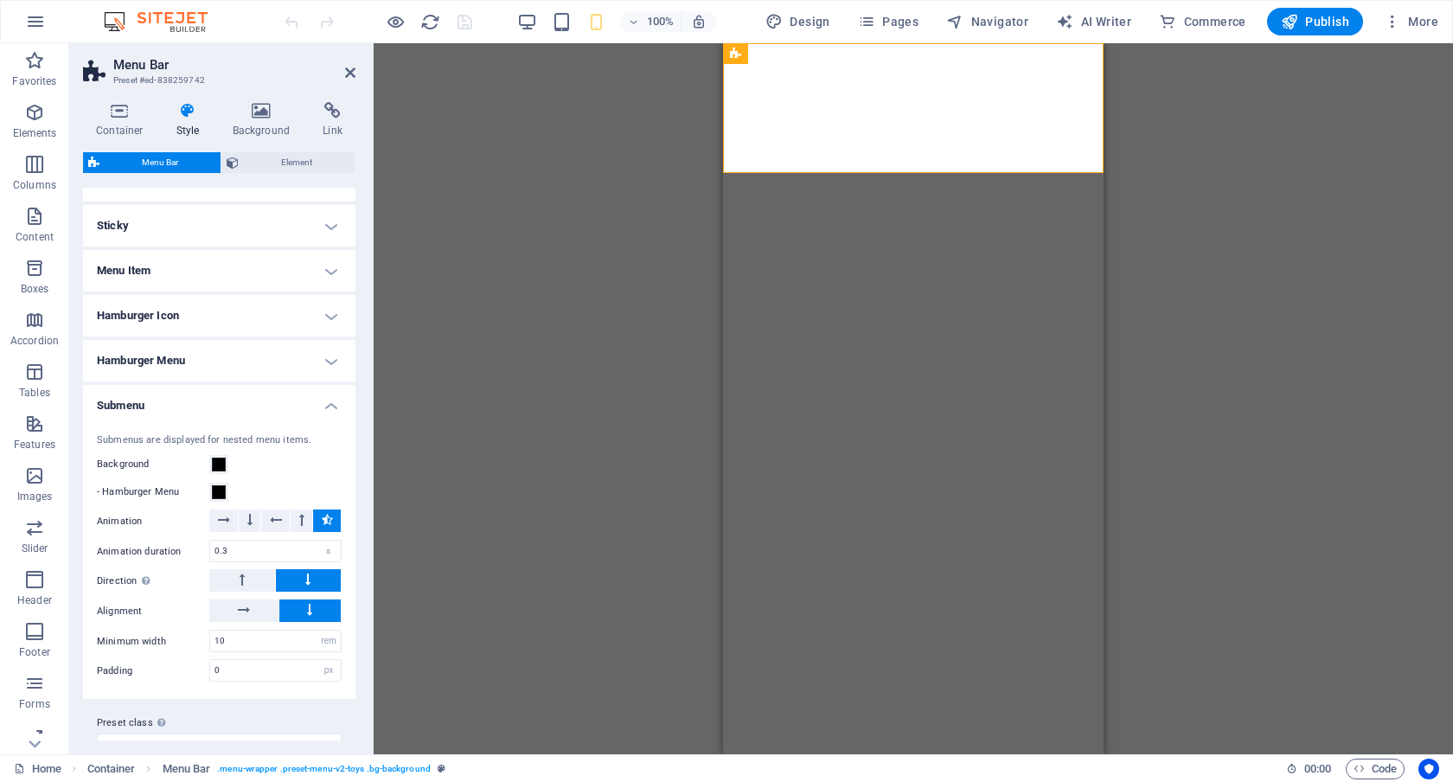
click at [327, 403] on h4 "Submenu" at bounding box center [219, 400] width 273 height 31
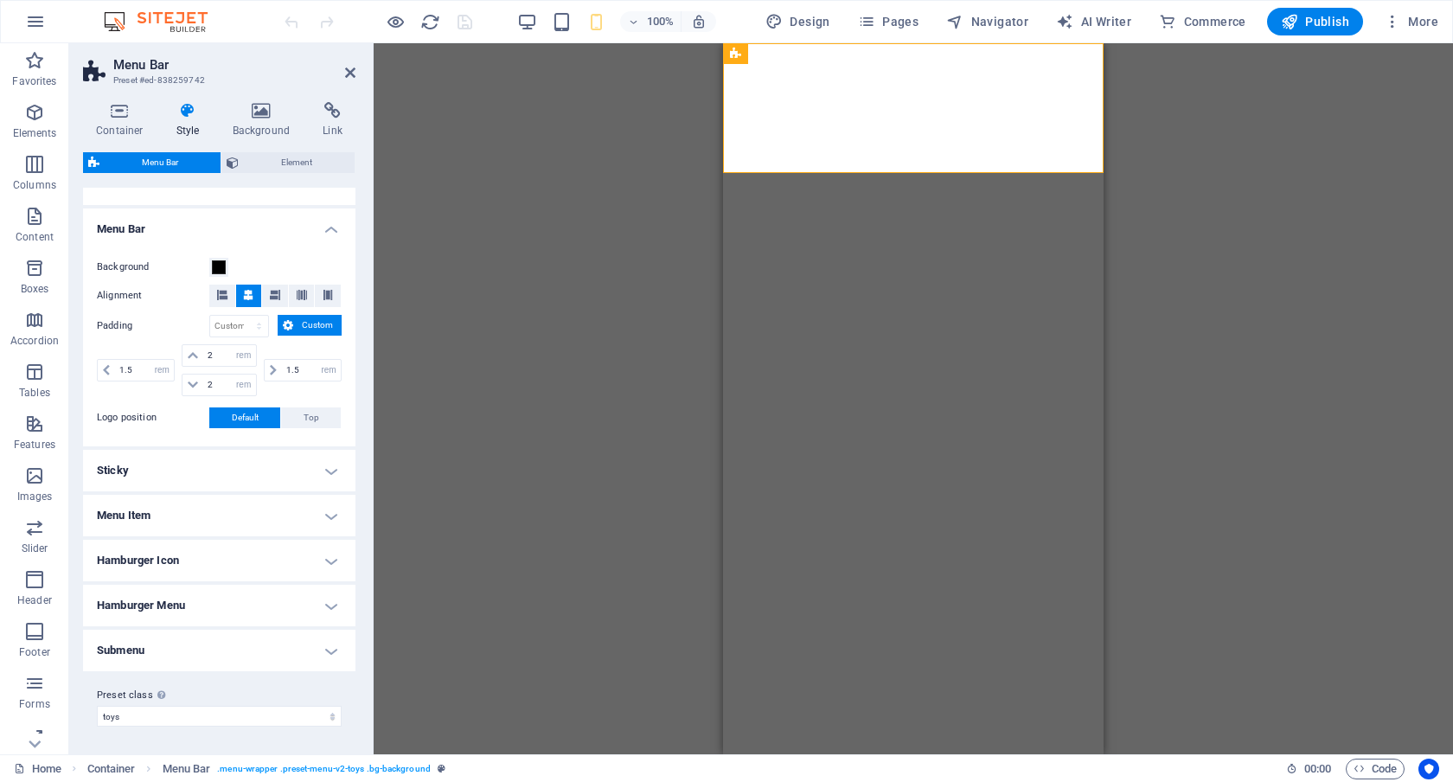
scroll to position [273, 0]
click at [331, 606] on h4 "Hamburger Menu" at bounding box center [219, 607] width 273 height 42
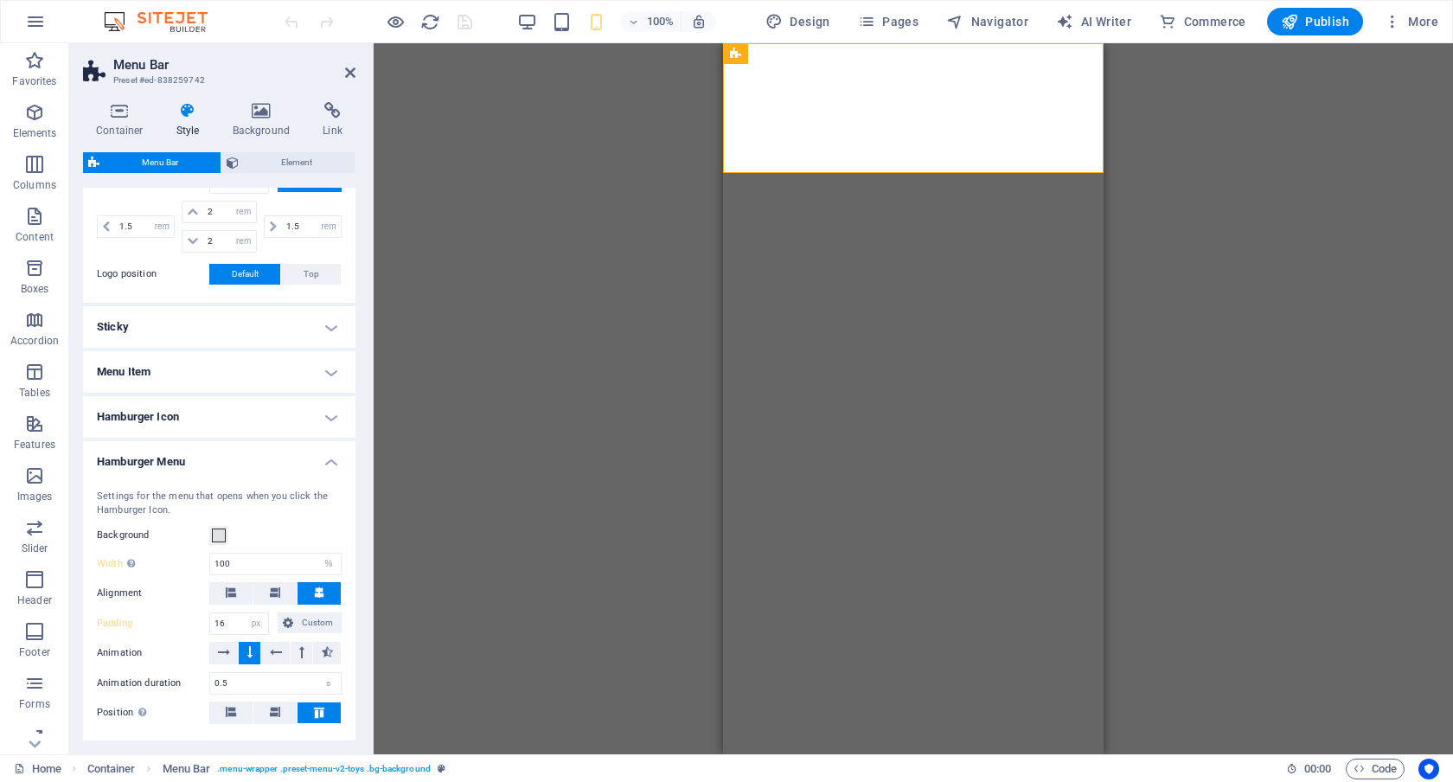
scroll to position [356, 0]
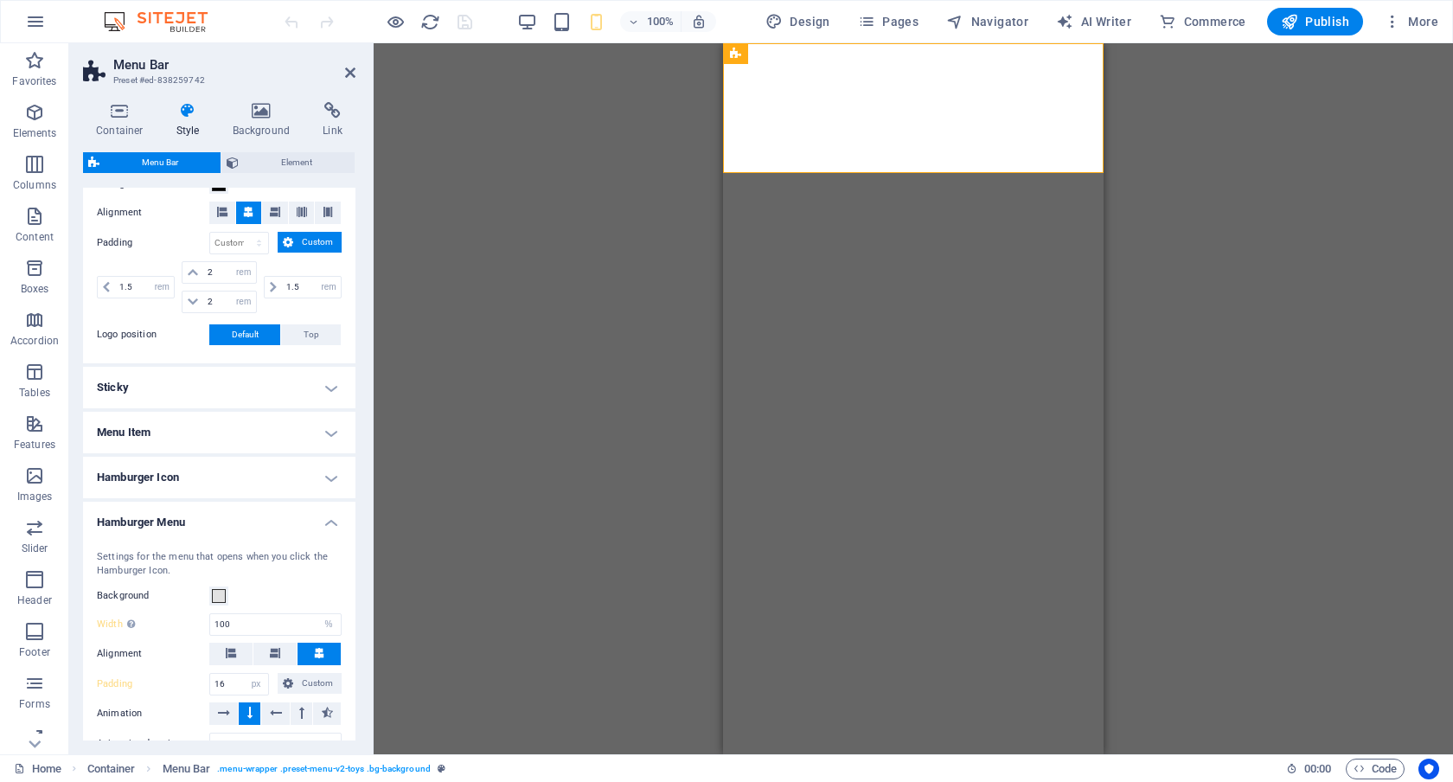
click at [325, 518] on h4 "Hamburger Menu" at bounding box center [219, 517] width 273 height 31
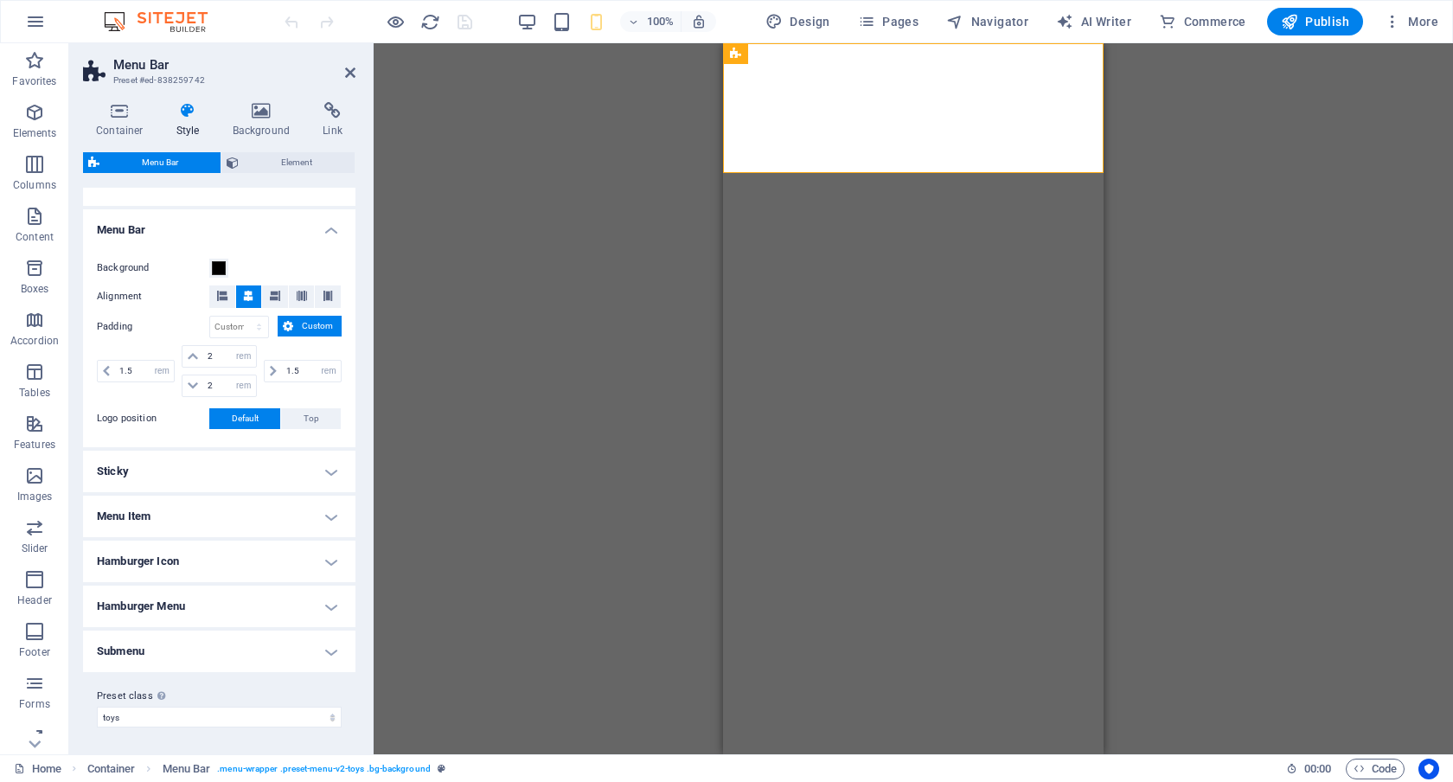
click at [330, 561] on h4 "Hamburger Icon" at bounding box center [219, 562] width 273 height 42
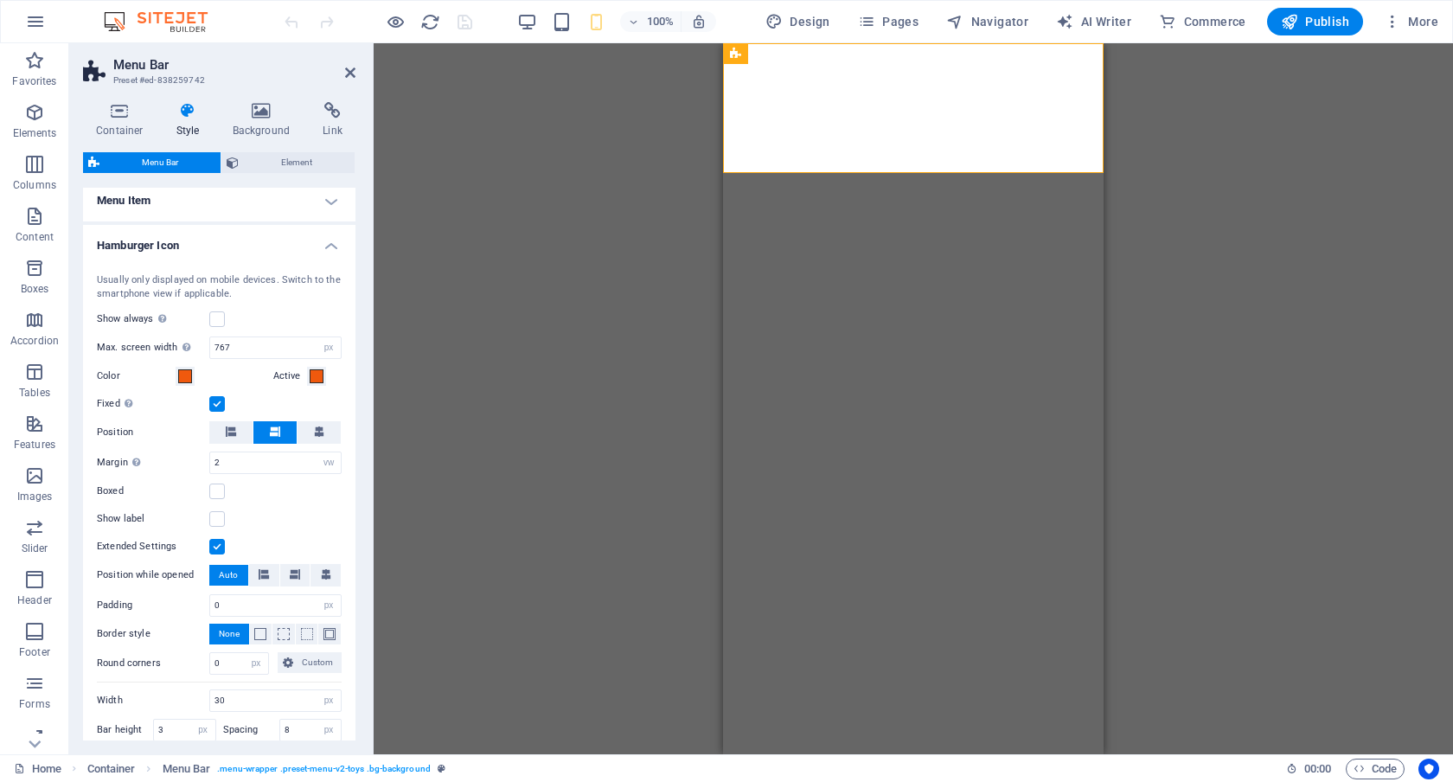
scroll to position [452, 0]
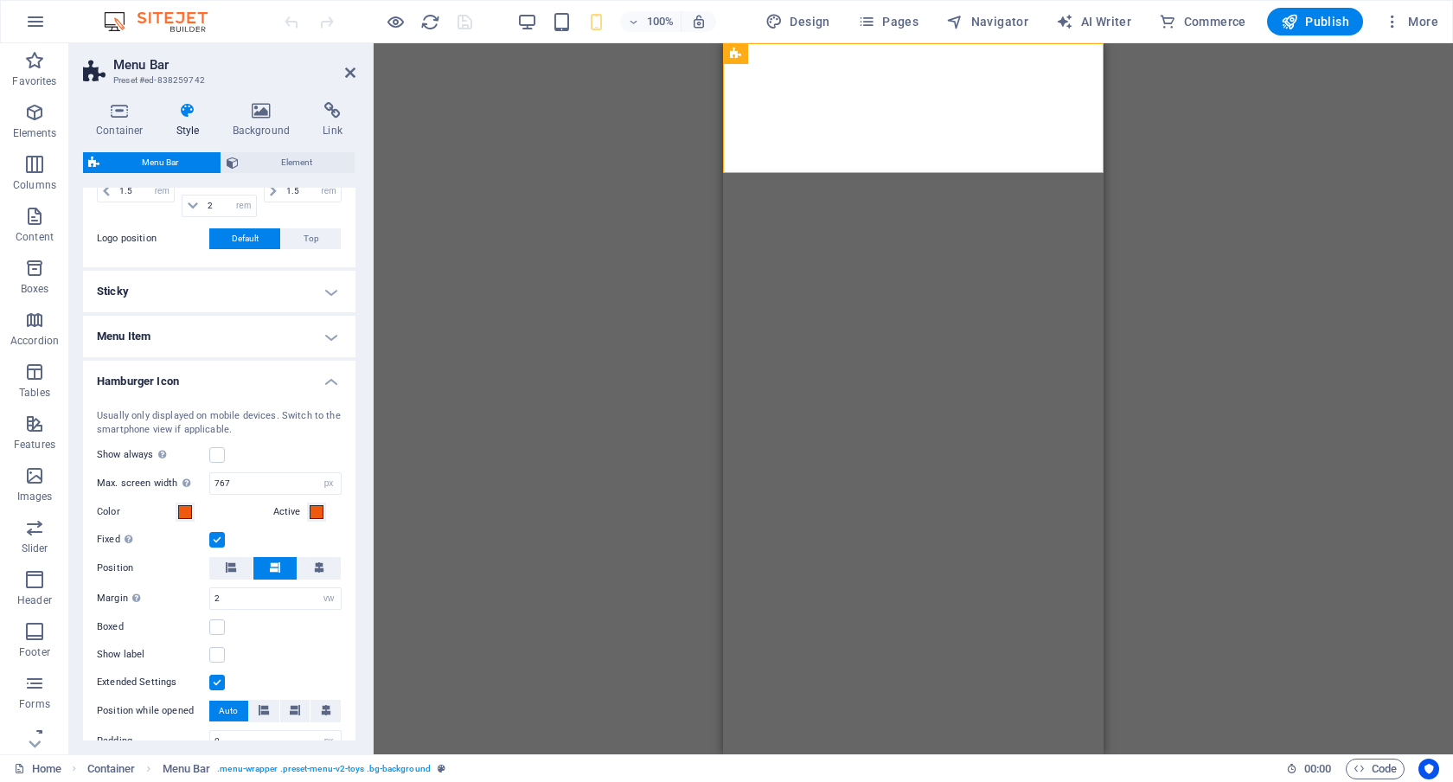
click at [328, 379] on h4 "Hamburger Icon" at bounding box center [219, 376] width 273 height 31
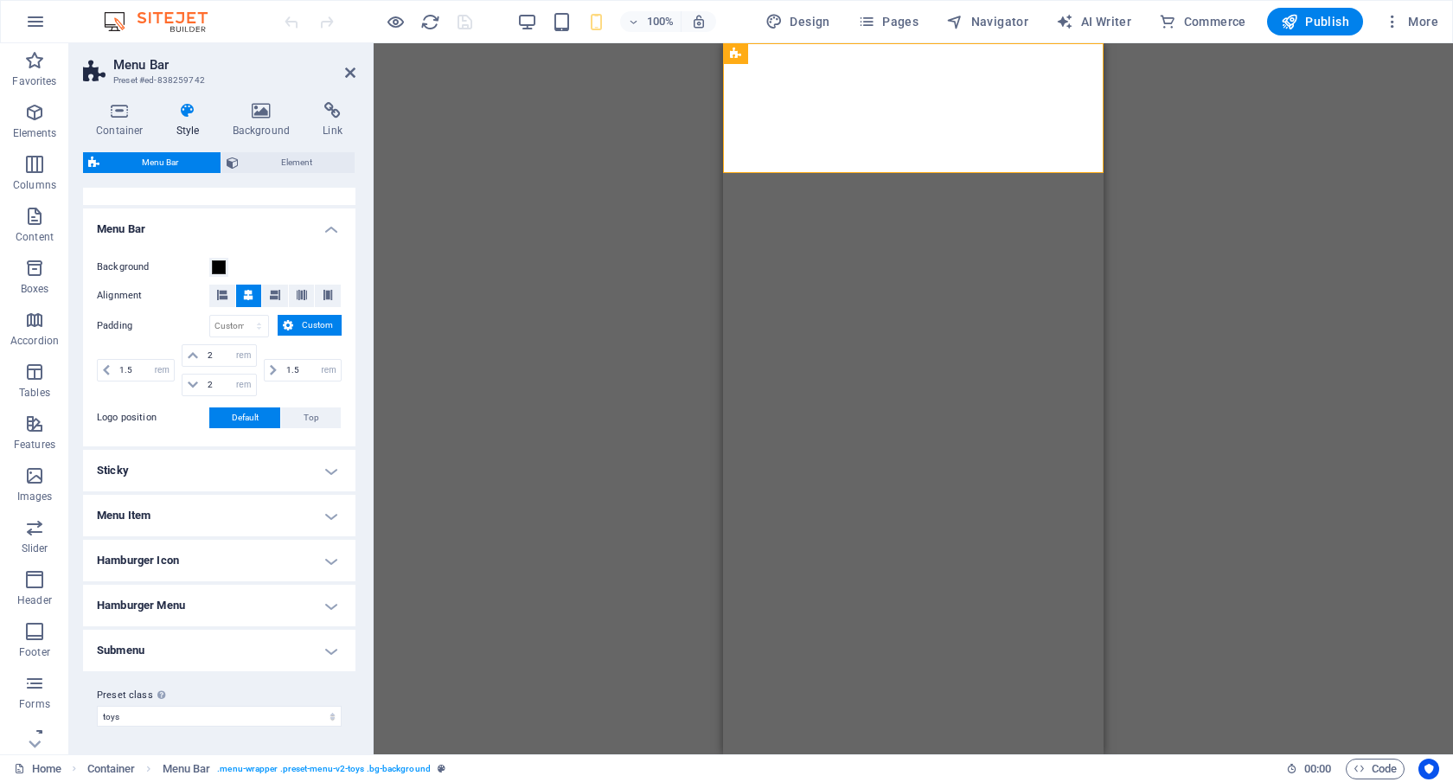
scroll to position [273, 0]
click at [328, 512] on h4 "Menu Item" at bounding box center [219, 517] width 273 height 42
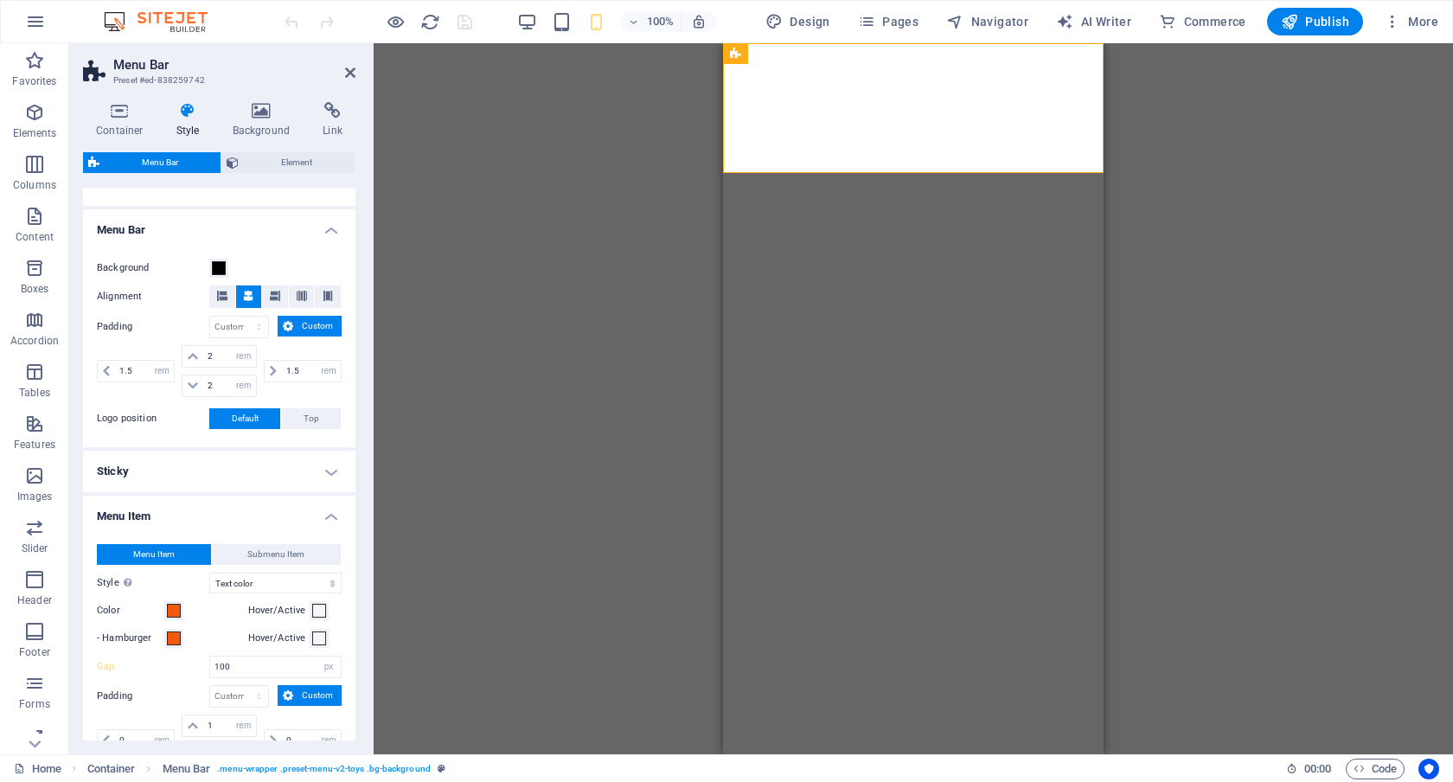
scroll to position [452, 0]
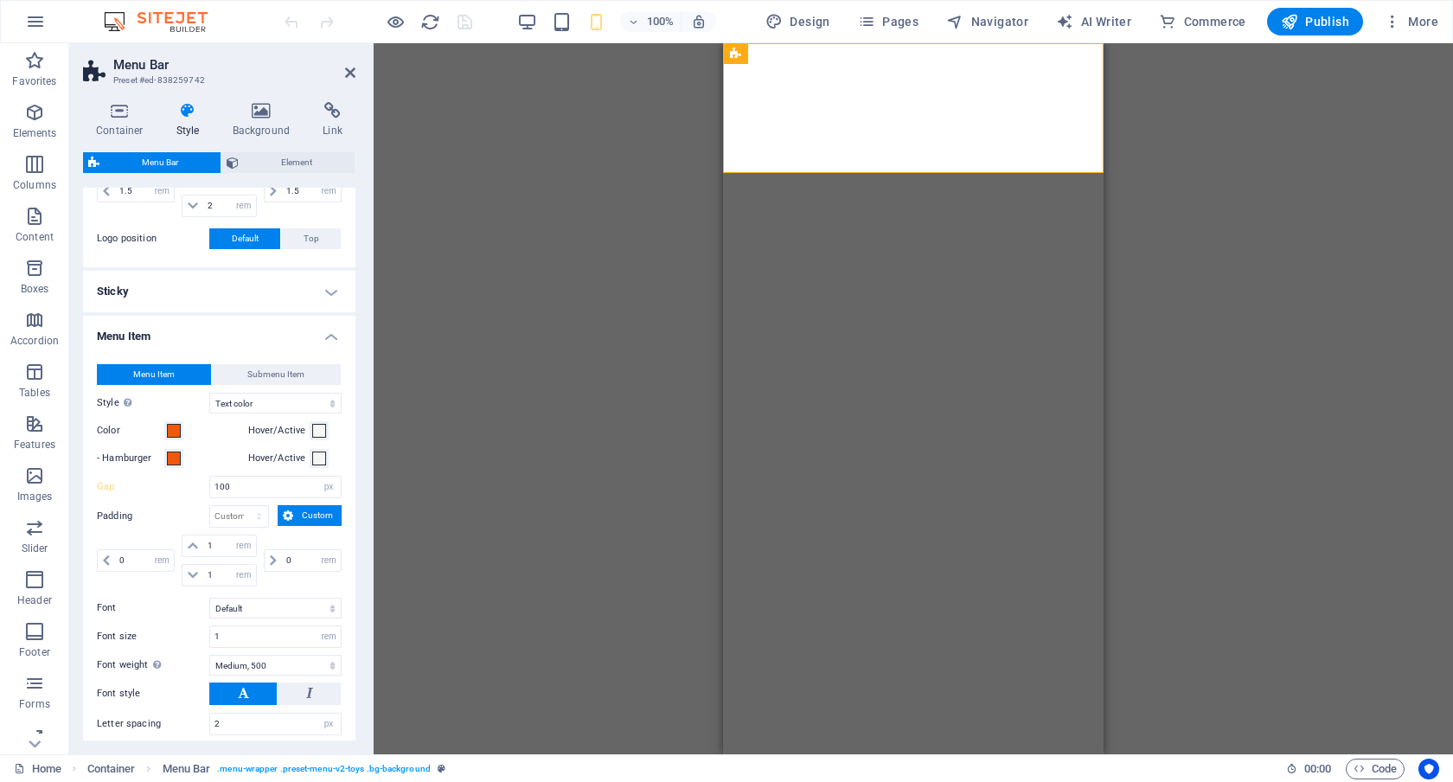
click at [327, 330] on h4 "Menu Item" at bounding box center [219, 331] width 273 height 31
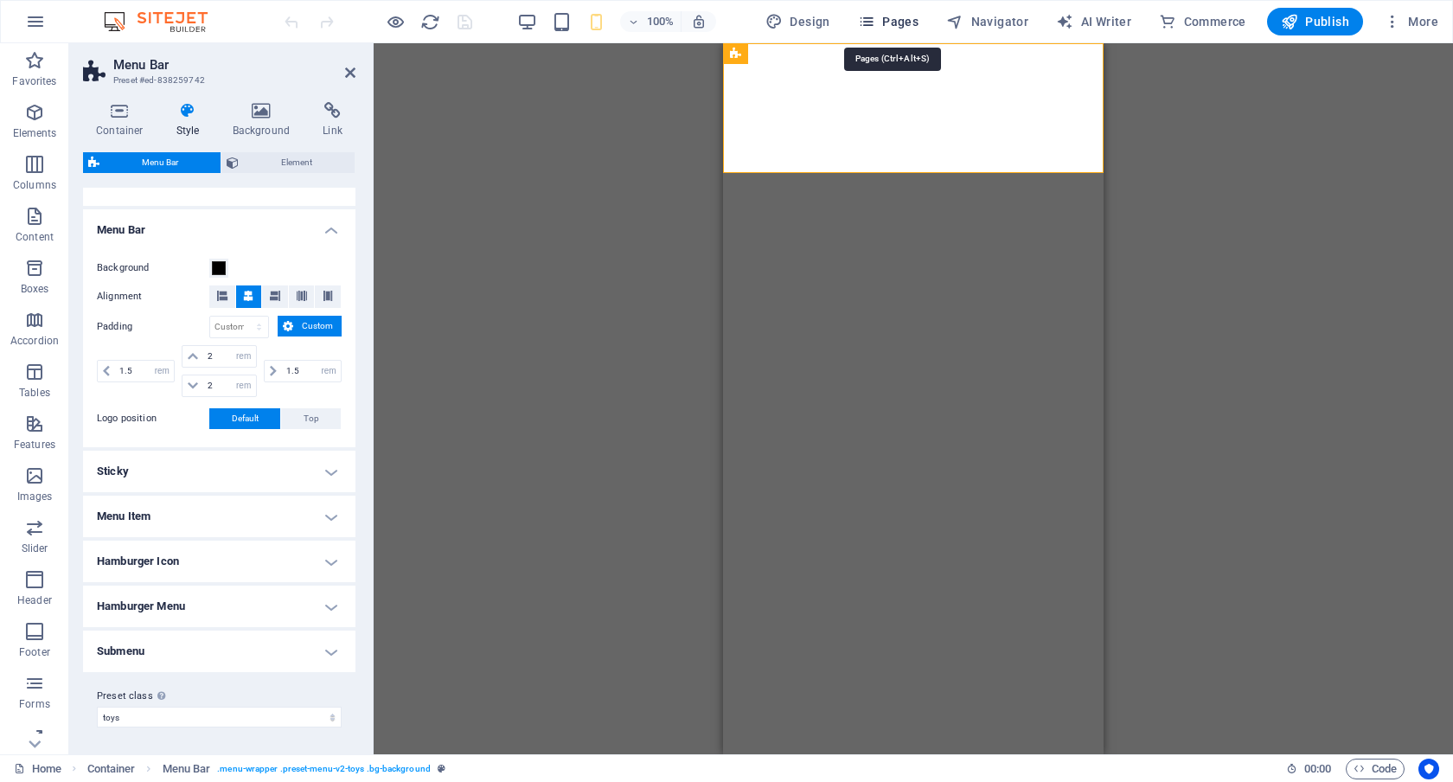
click at [907, 19] on span "Pages" at bounding box center [888, 21] width 61 height 17
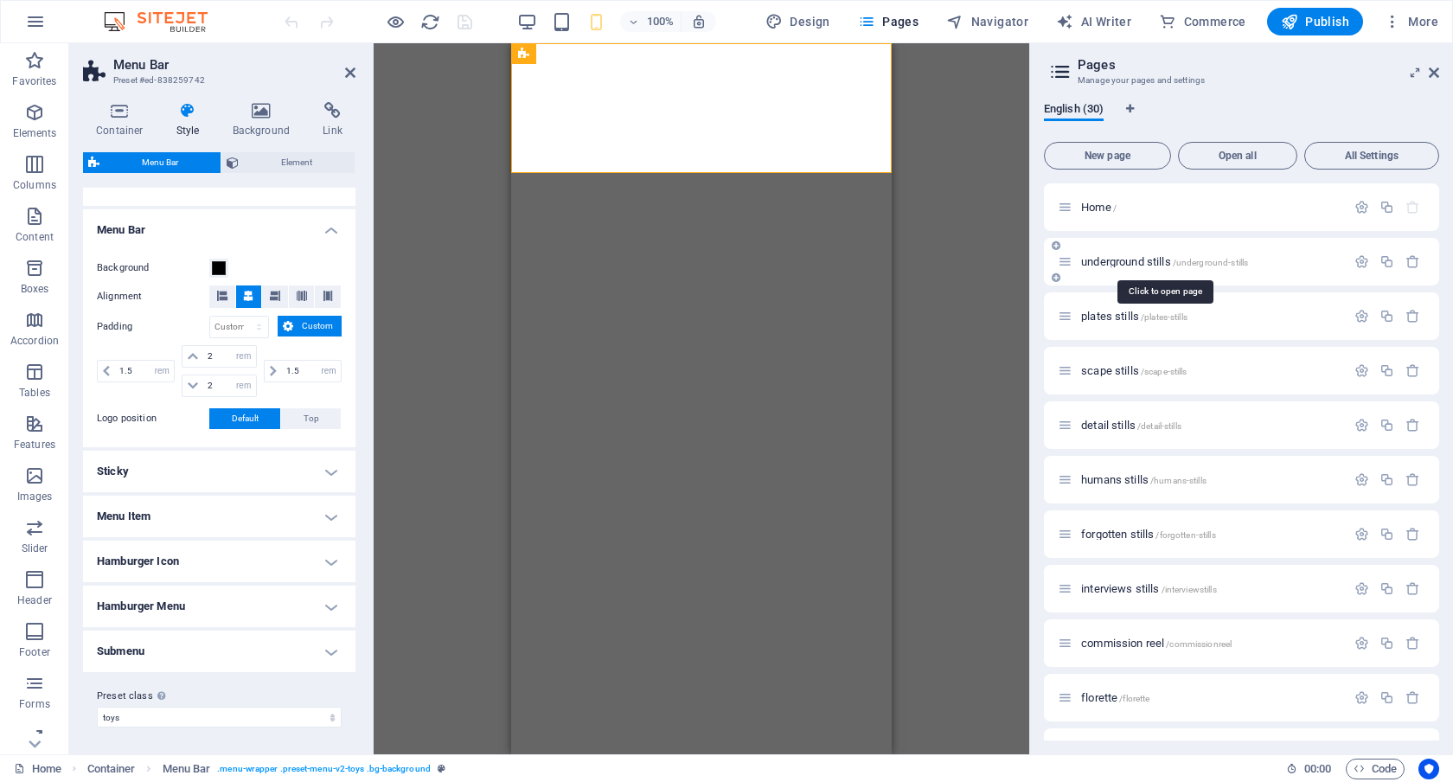
click at [1158, 259] on span "underground stills /underground-stills" at bounding box center [1164, 261] width 167 height 13
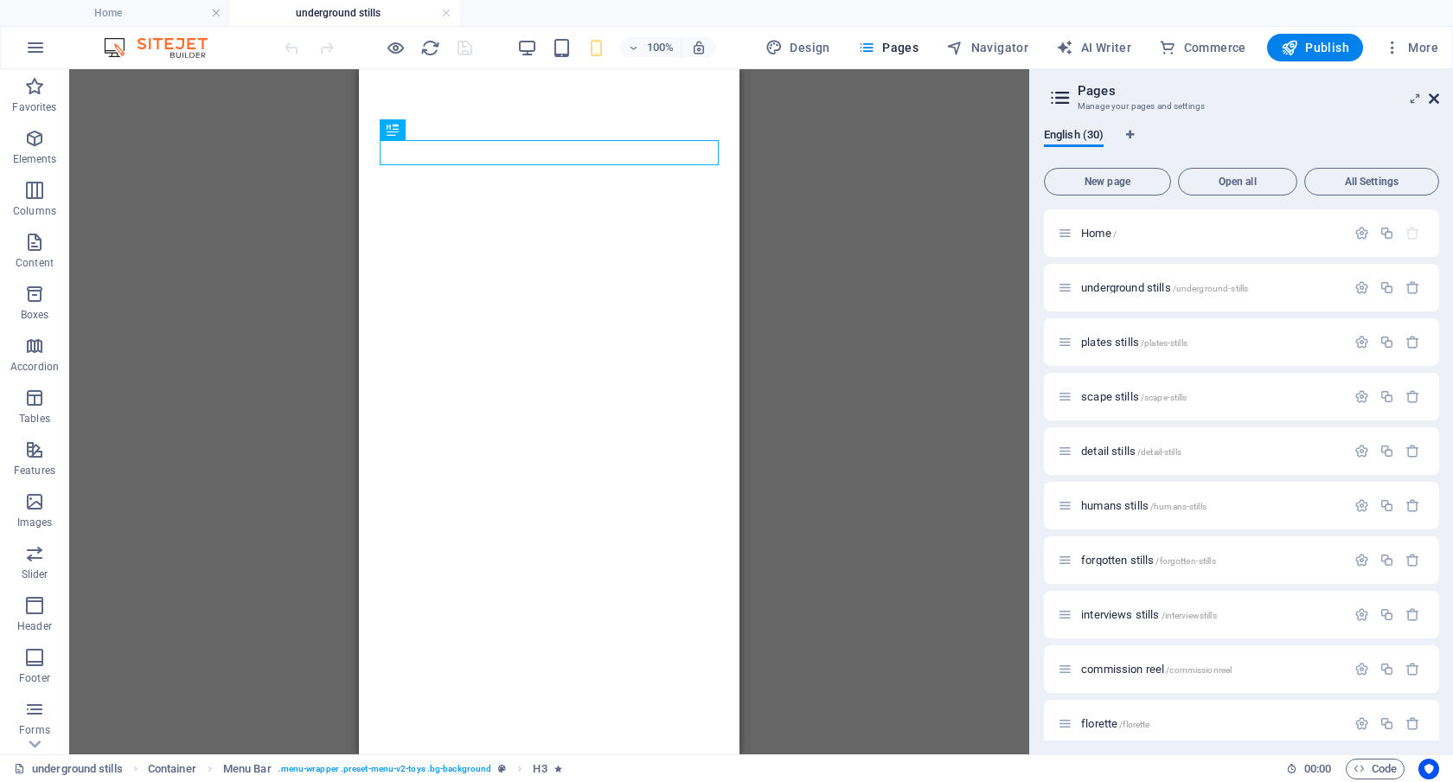
click at [1435, 98] on icon at bounding box center [1434, 99] width 10 height 14
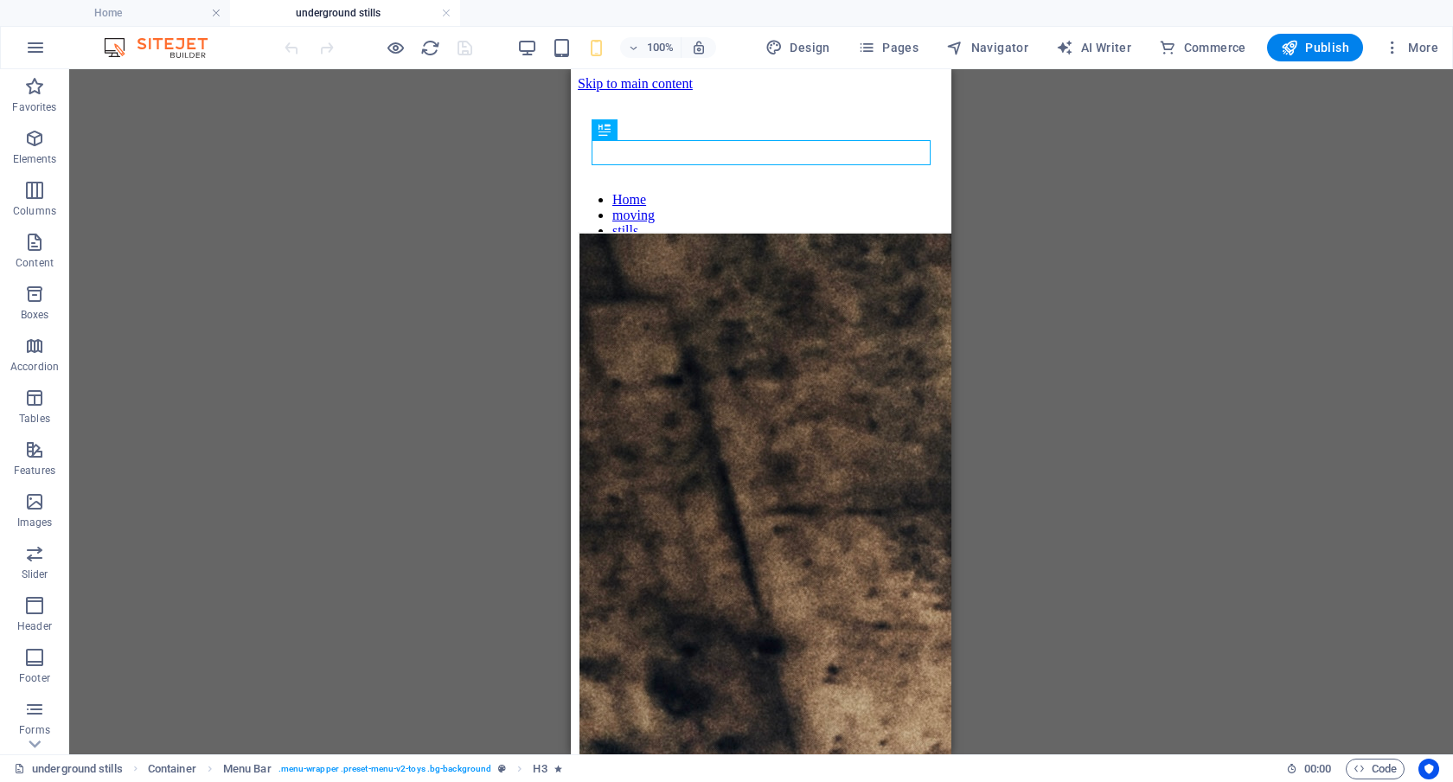
scroll to position [0, 0]
click at [150, 16] on h4 "Home" at bounding box center [115, 12] width 230 height 19
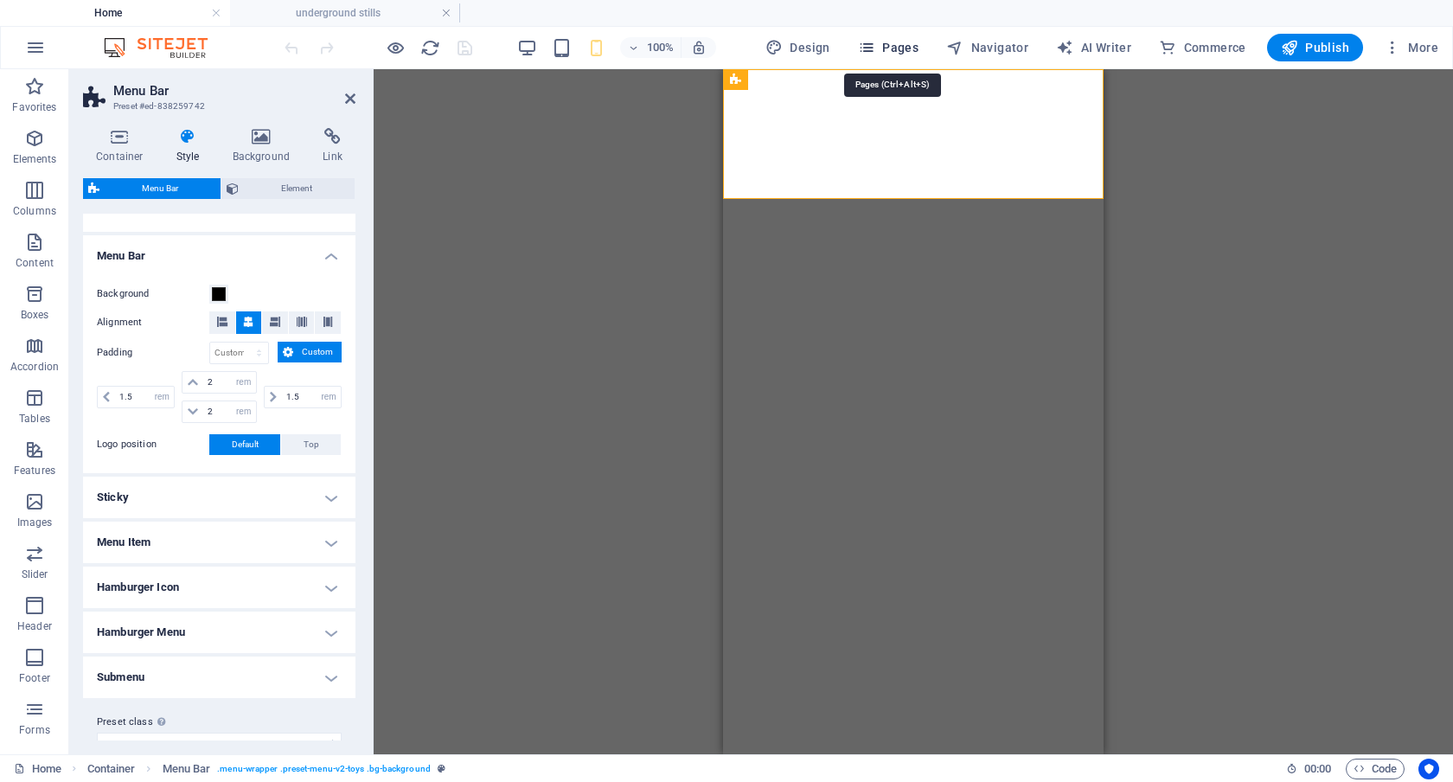
click at [913, 48] on span "Pages" at bounding box center [888, 47] width 61 height 17
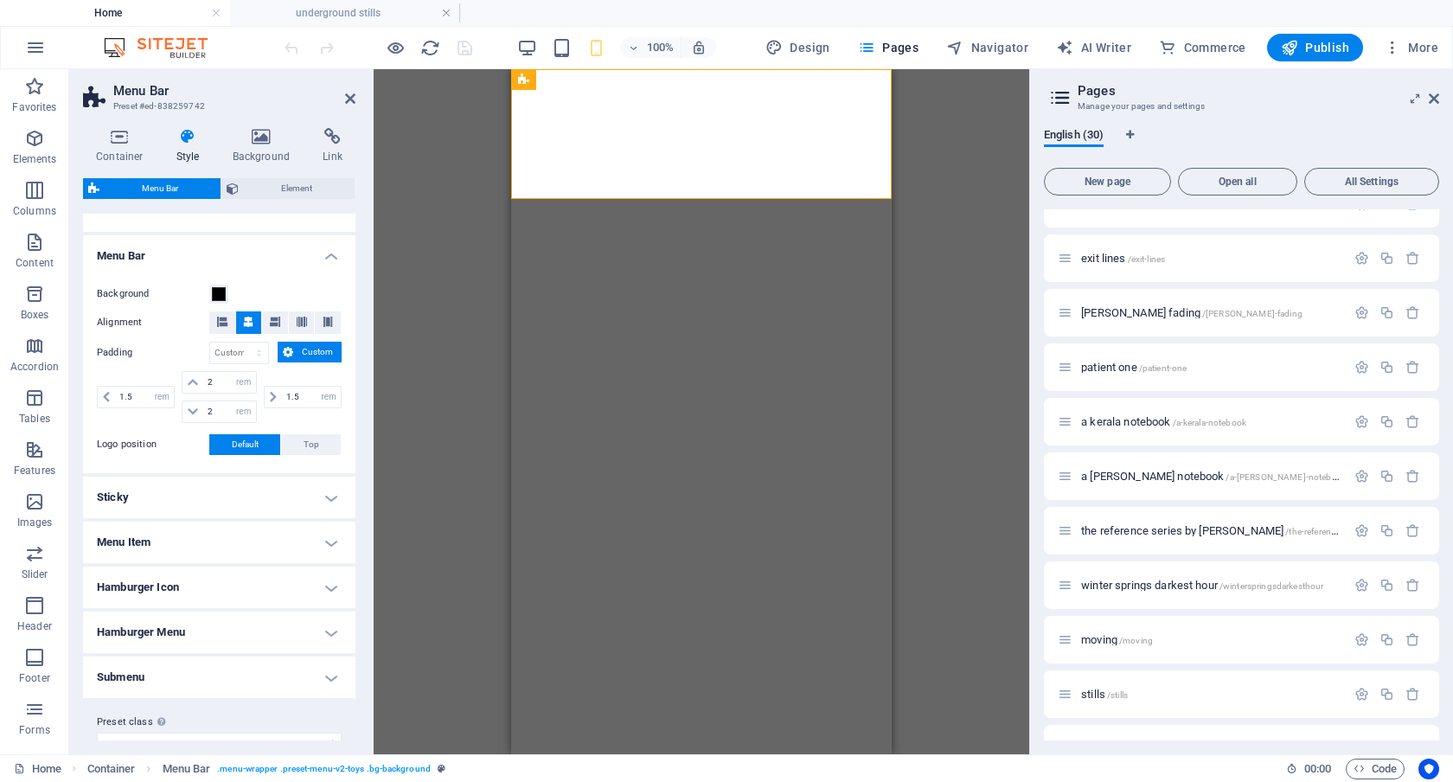
scroll to position [1104, 0]
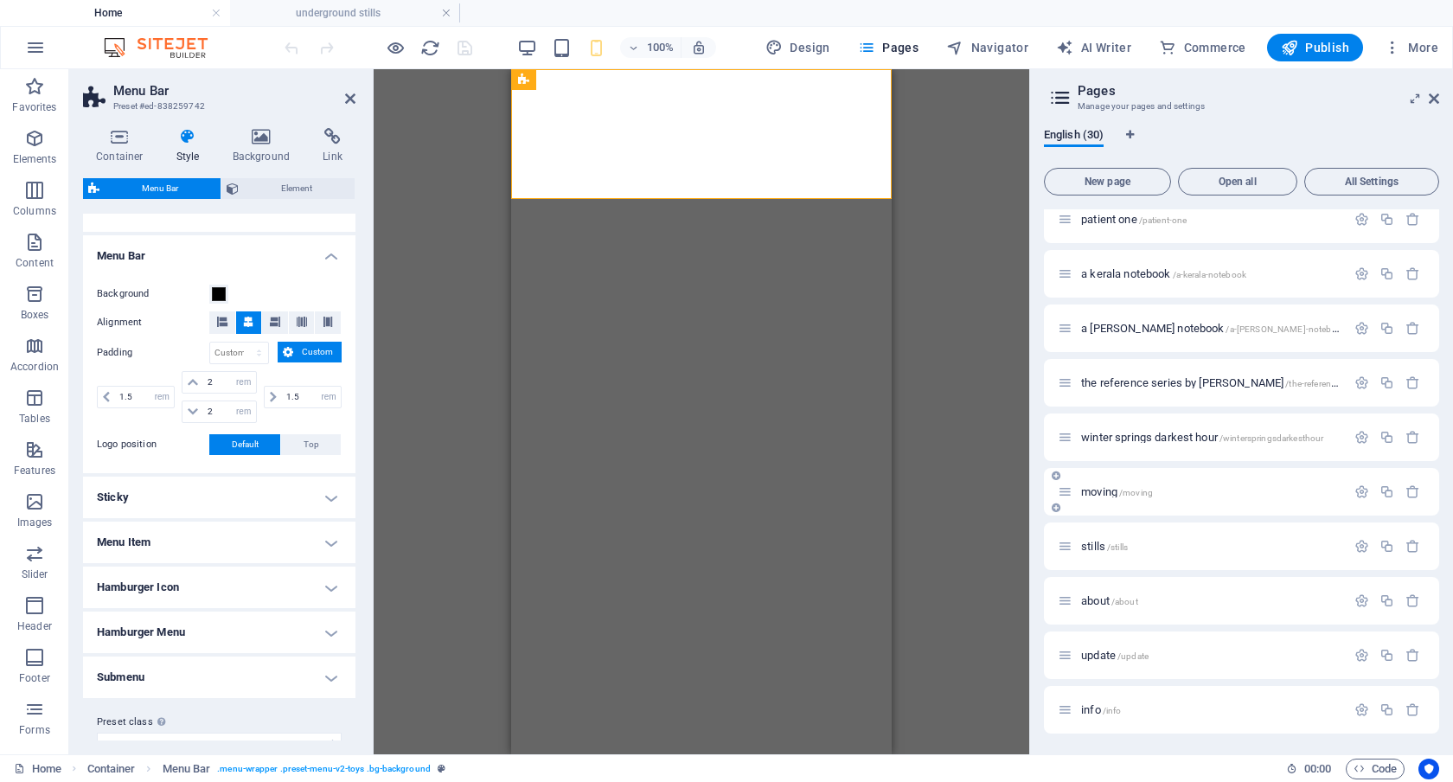
click at [1106, 490] on span "moving /moving" at bounding box center [1117, 491] width 72 height 13
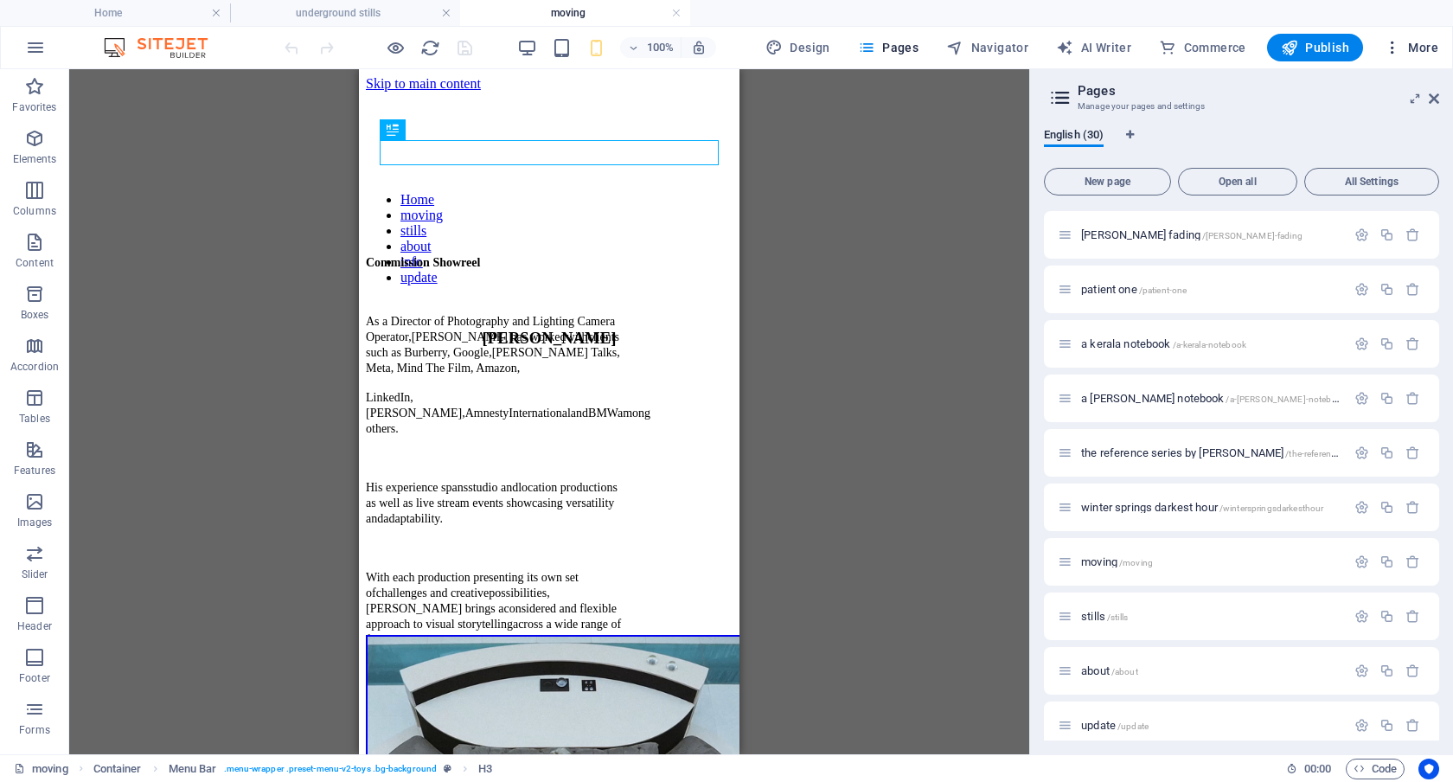
scroll to position [0, 0]
click at [1433, 96] on icon at bounding box center [1434, 99] width 10 height 14
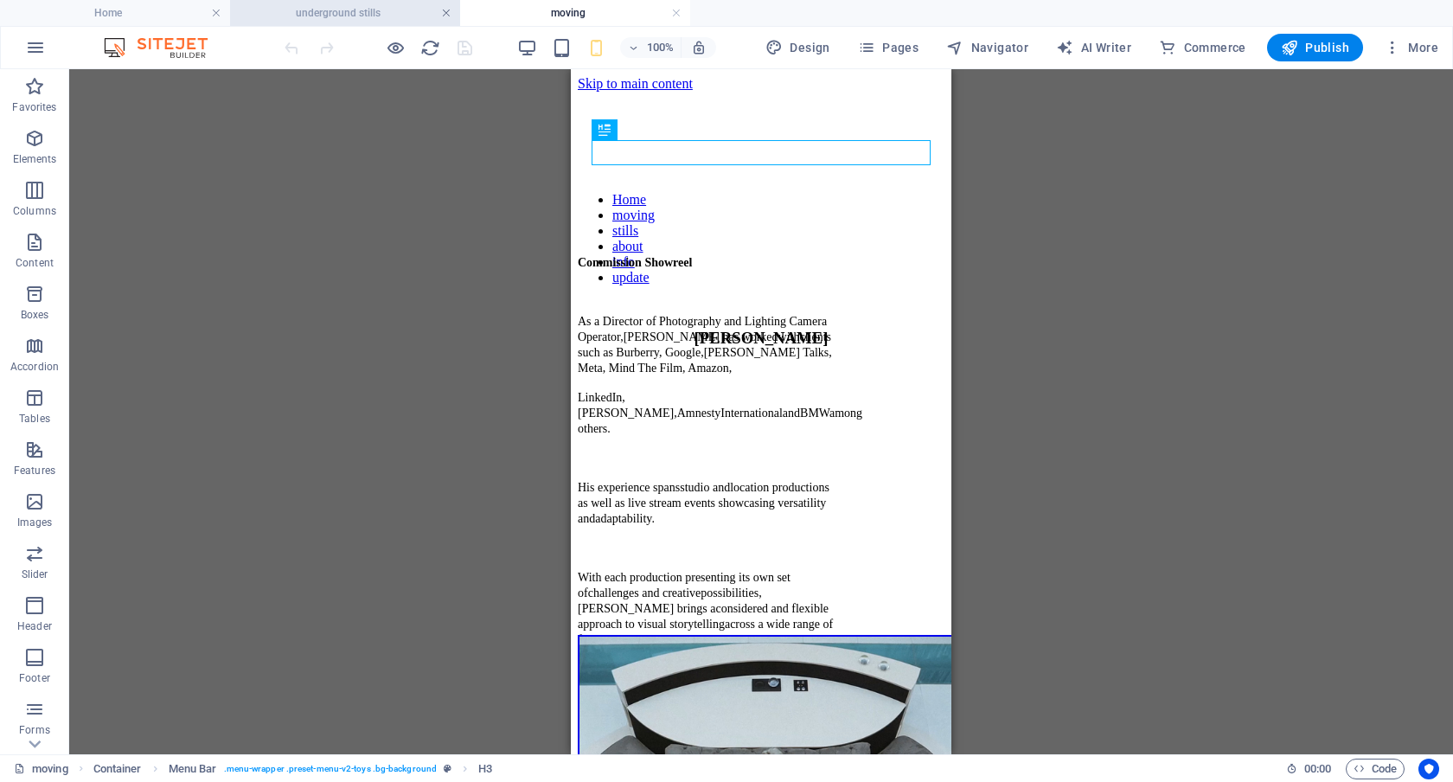
click at [441, 14] on link at bounding box center [446, 13] width 10 height 16
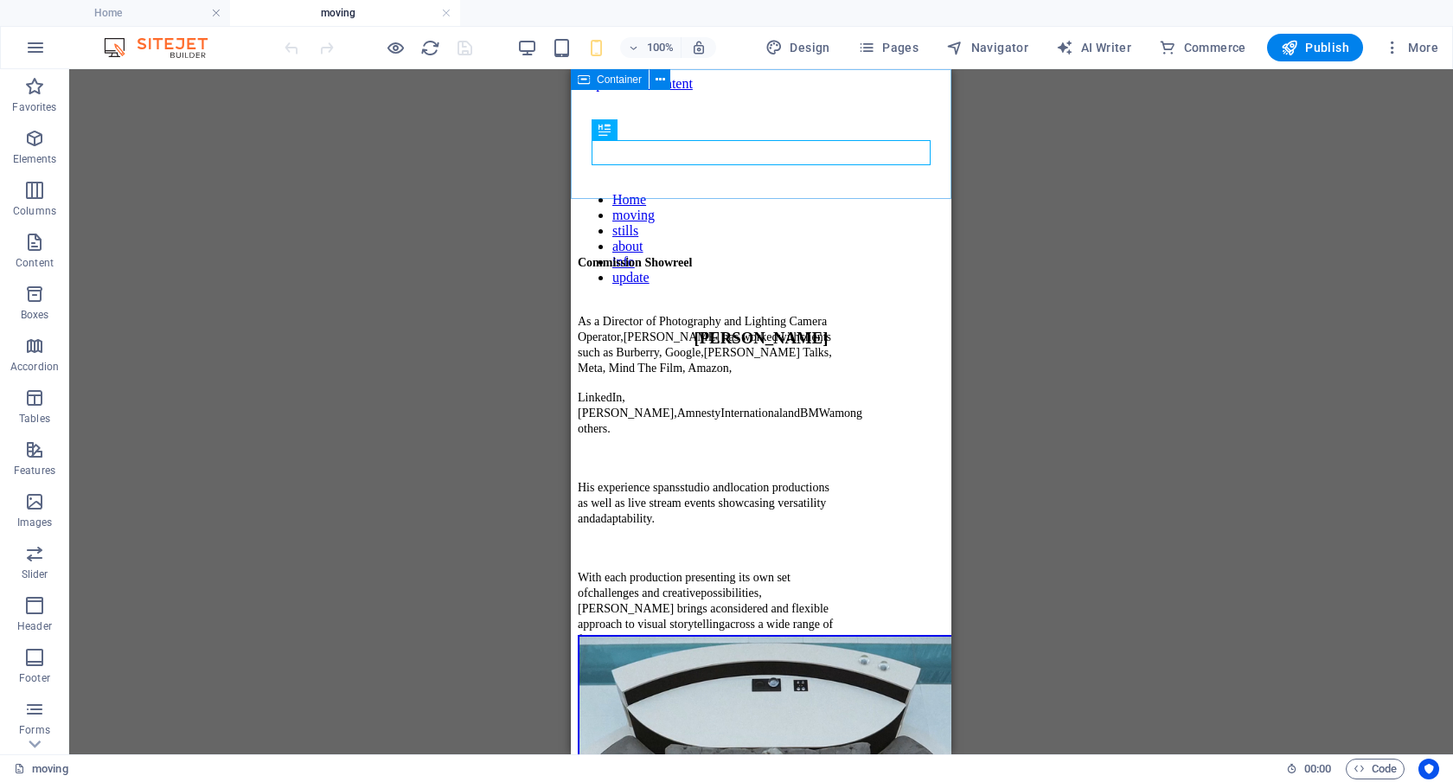
click at [597, 77] on span "Container" at bounding box center [619, 79] width 45 height 10
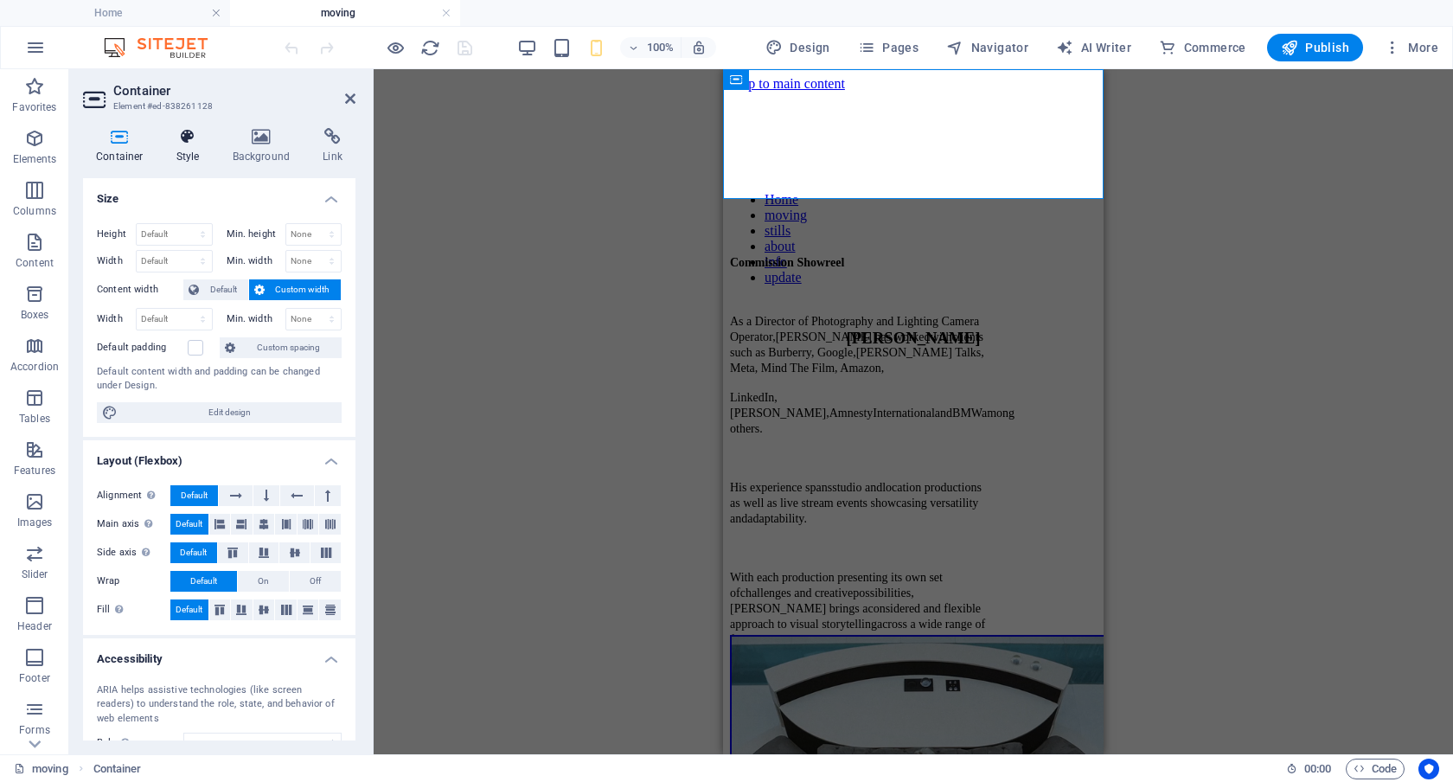
click at [191, 139] on icon at bounding box center [188, 136] width 49 height 17
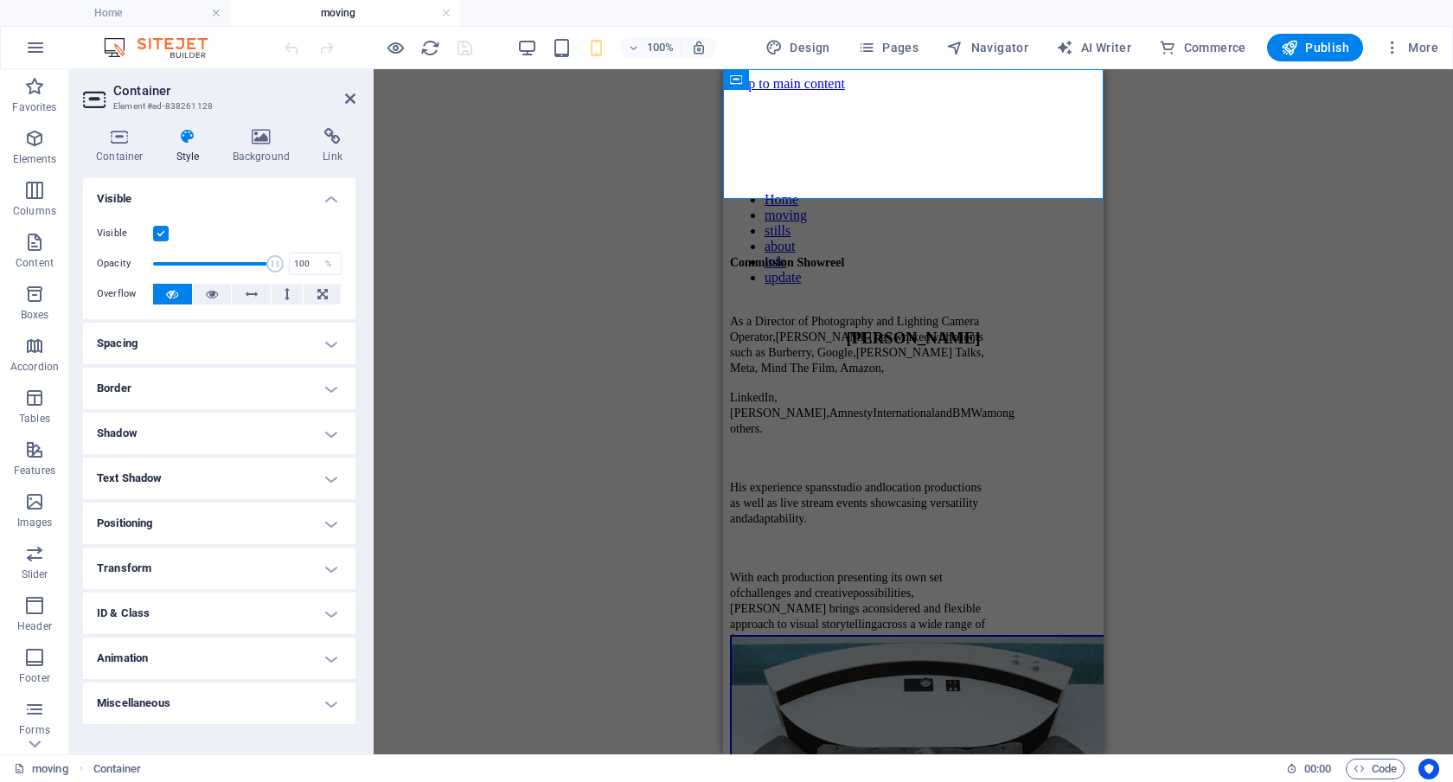
click at [329, 564] on h4 "Transform" at bounding box center [219, 569] width 273 height 42
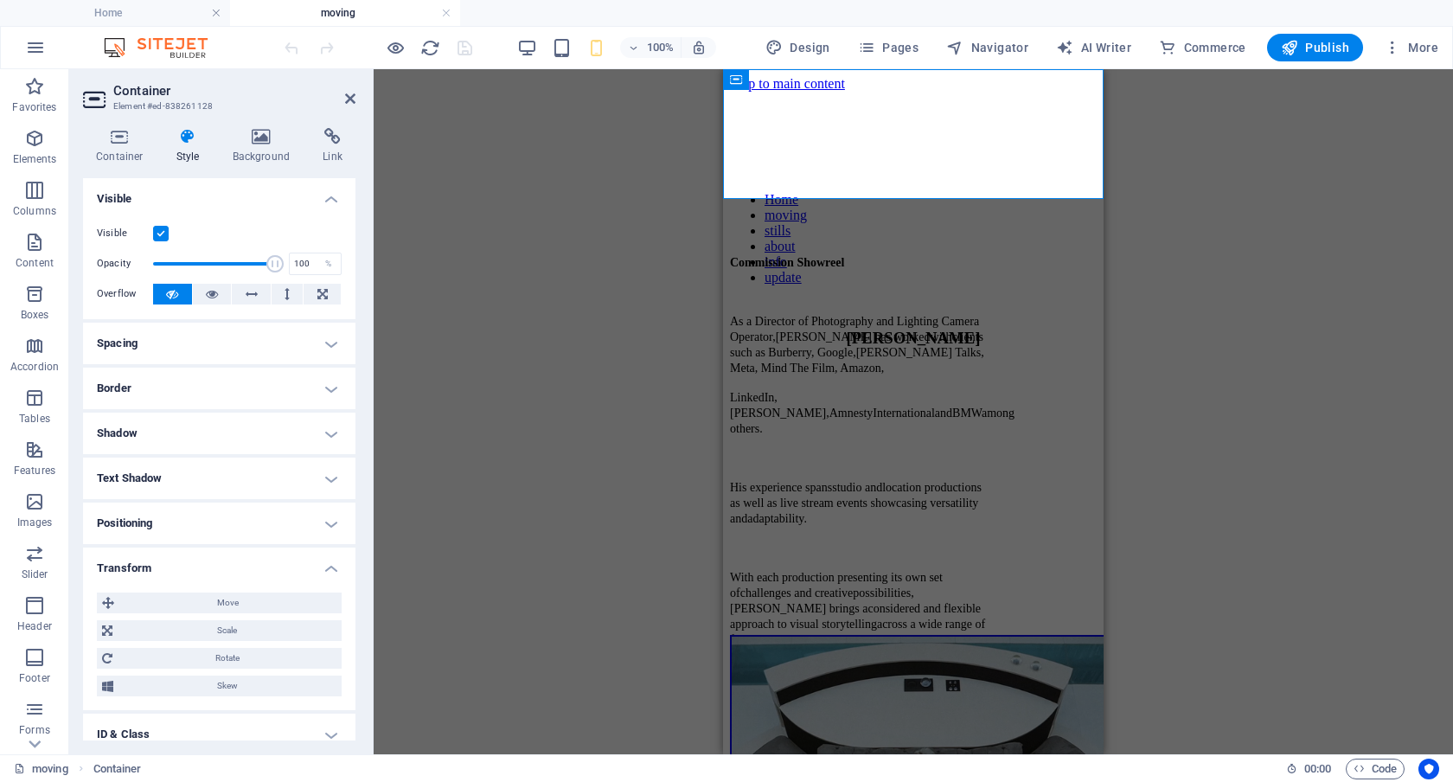
click at [329, 564] on h4 "Transform" at bounding box center [219, 563] width 273 height 31
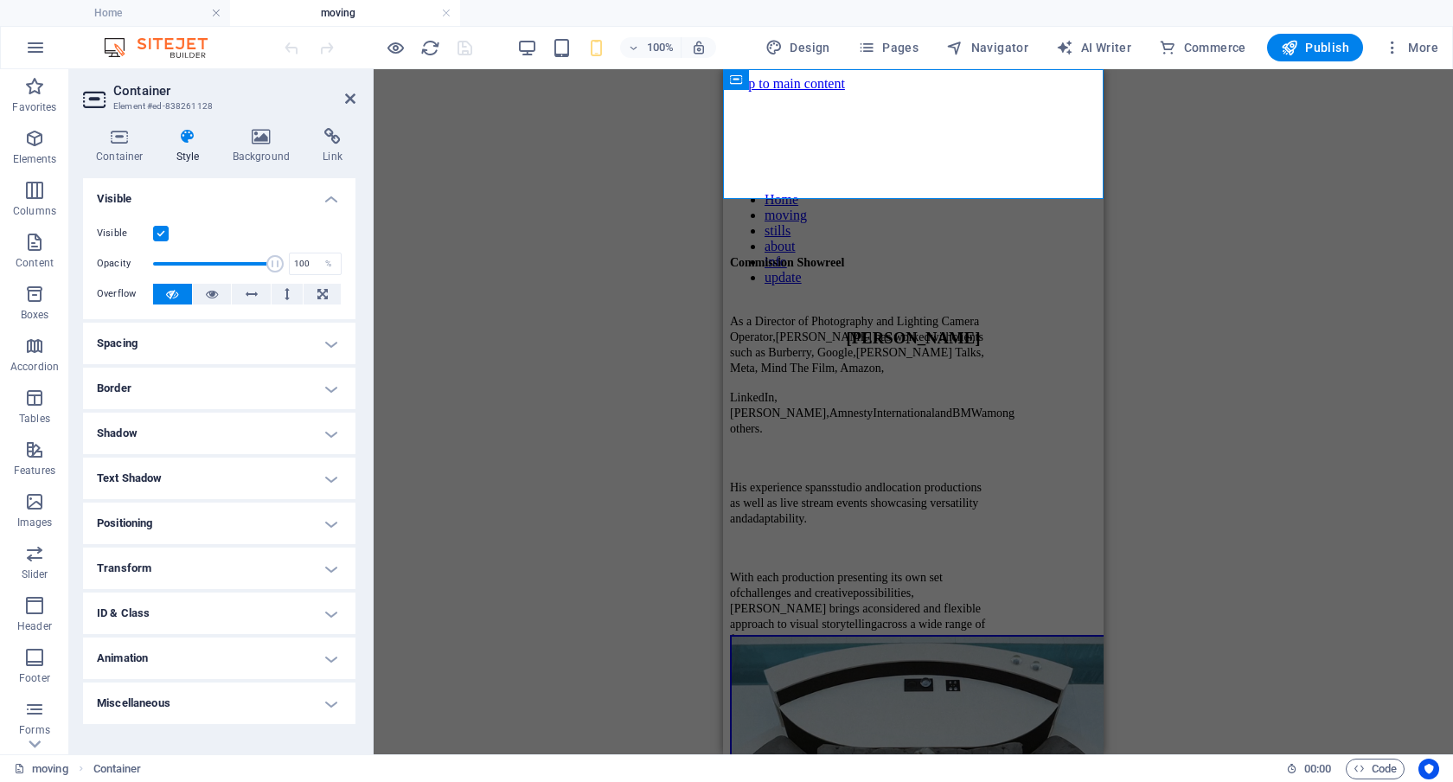
click at [328, 657] on h4 "Animation" at bounding box center [219, 659] width 273 height 42
click at [328, 657] on h4 "Animation" at bounding box center [219, 653] width 273 height 31
click at [743, 77] on div "Container" at bounding box center [762, 79] width 78 height 21
click at [125, 138] on icon at bounding box center [120, 136] width 74 height 17
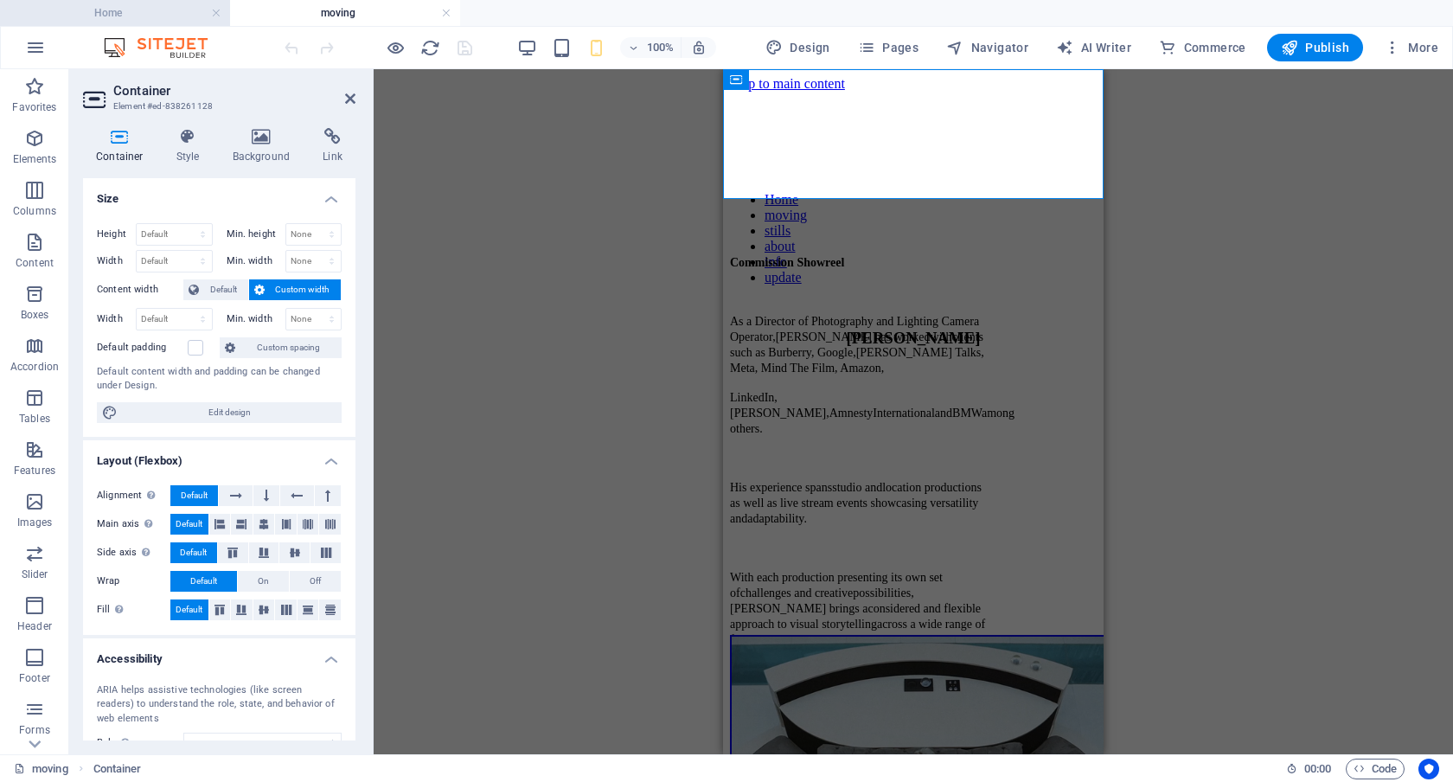
click at [119, 9] on h4 "Home" at bounding box center [115, 12] width 230 height 19
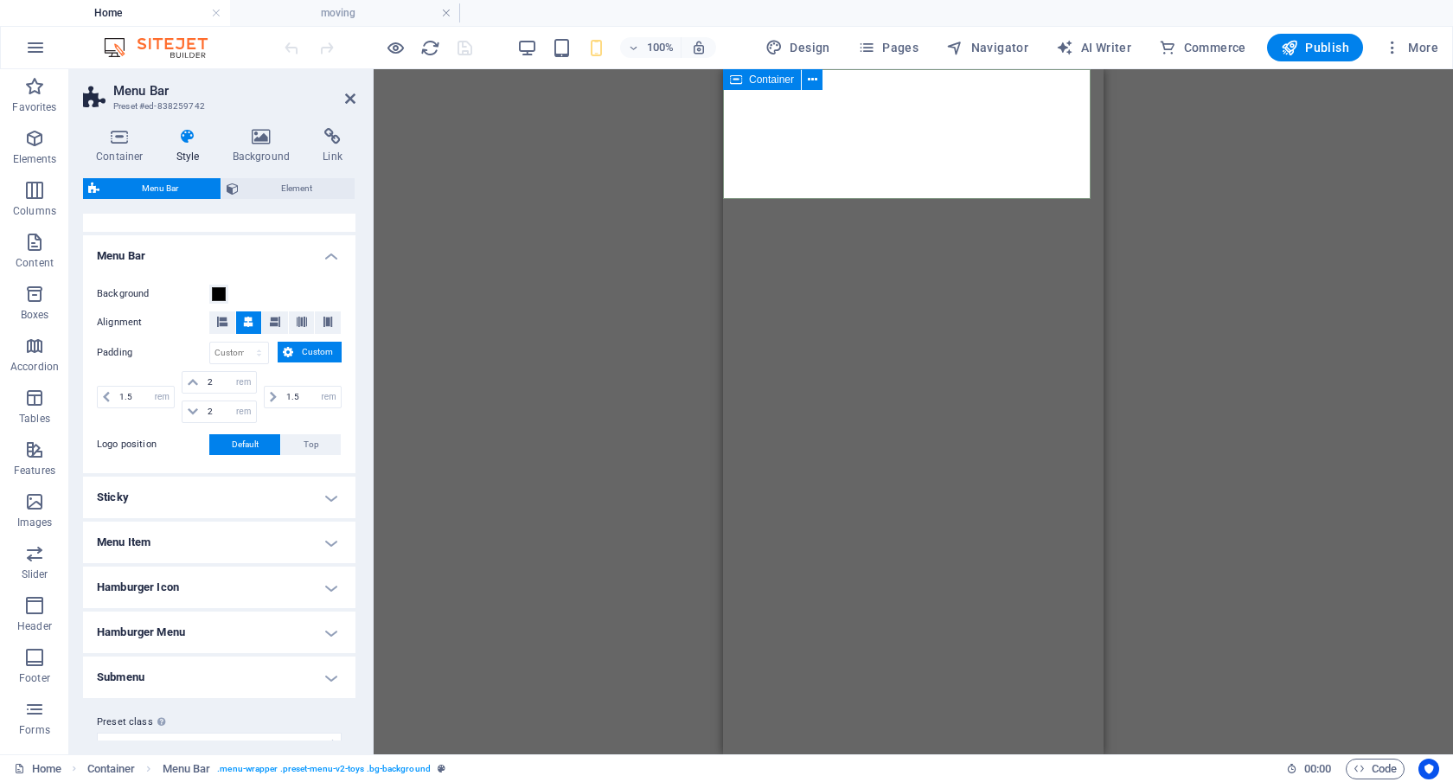
click at [742, 77] on div "Container" at bounding box center [762, 79] width 78 height 21
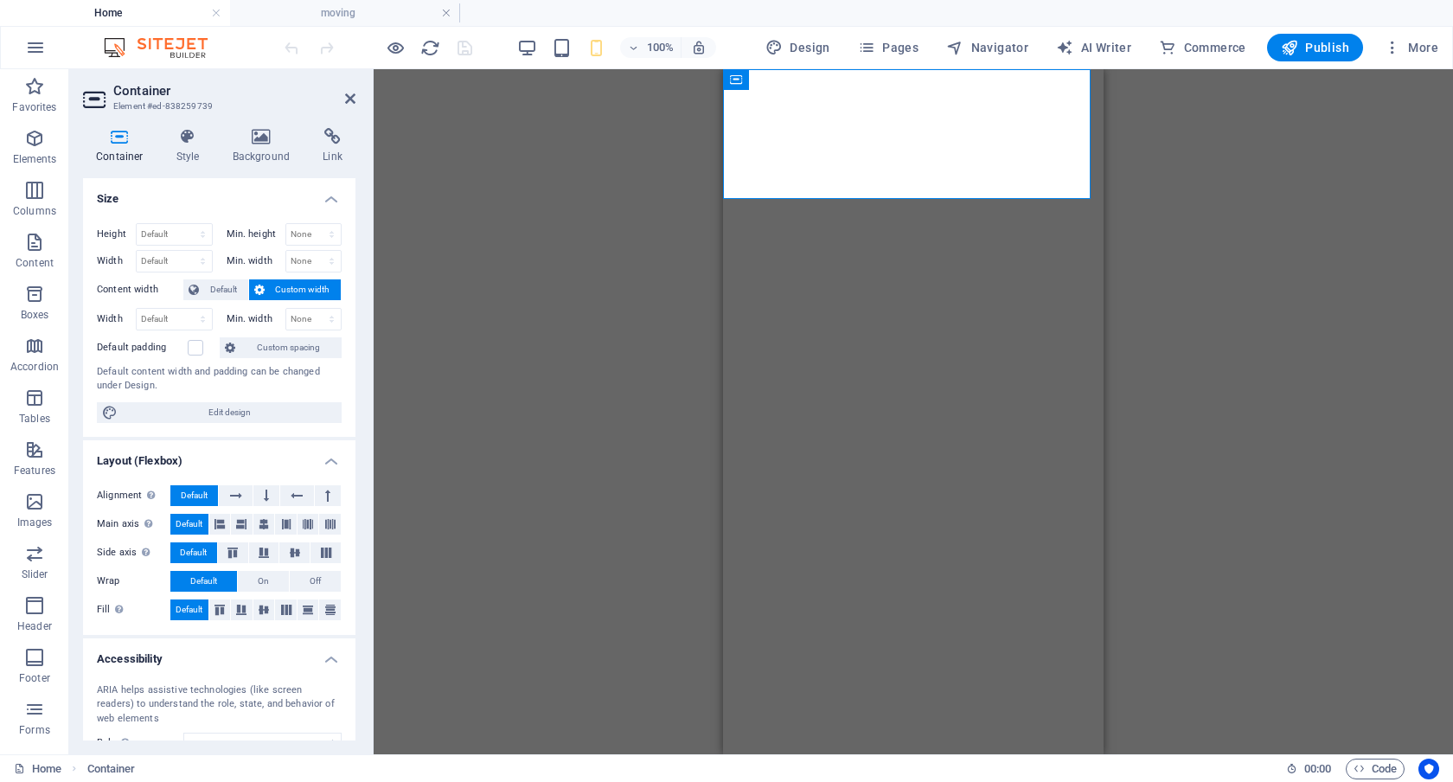
click at [123, 138] on icon at bounding box center [120, 136] width 74 height 17
click at [196, 134] on icon at bounding box center [188, 136] width 49 height 17
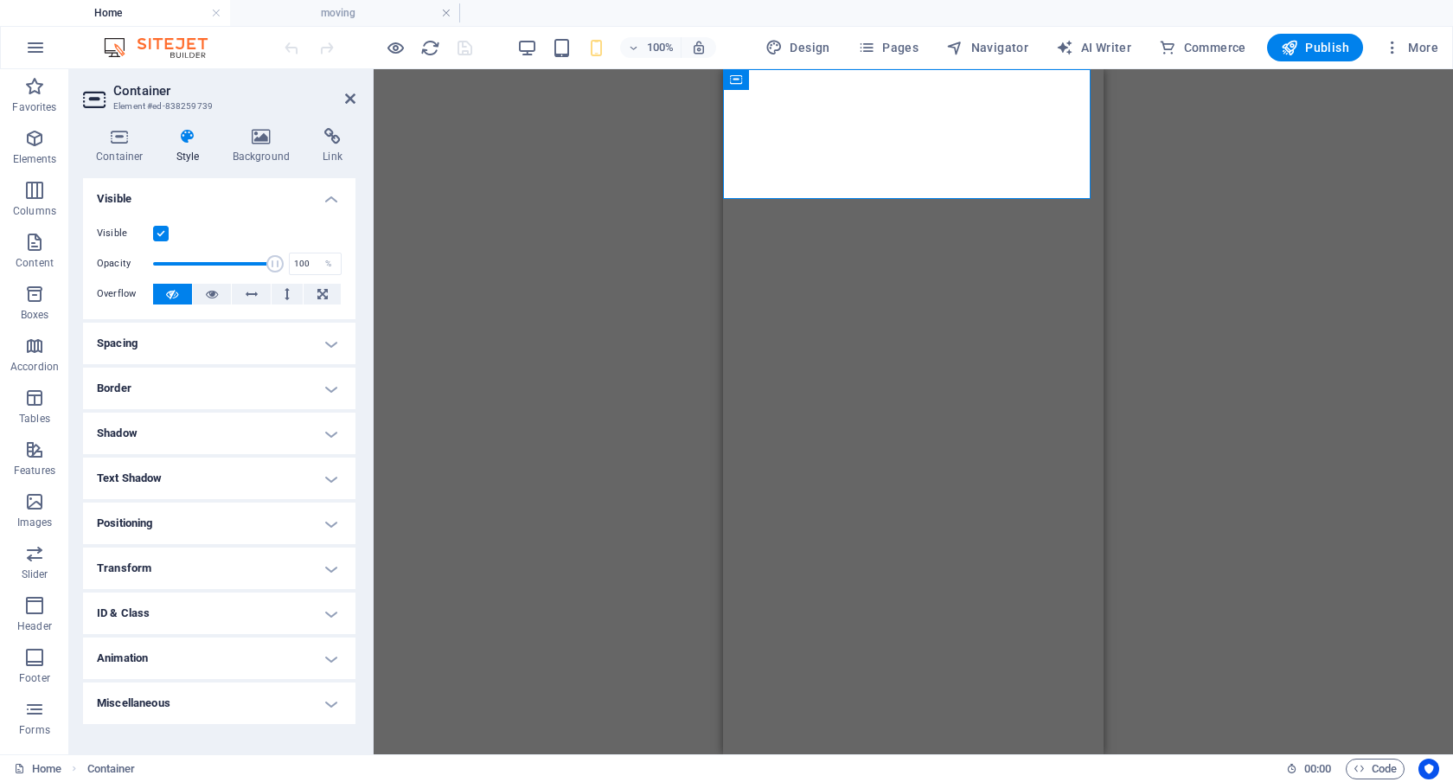
click at [331, 703] on h4 "Miscellaneous" at bounding box center [219, 704] width 273 height 42
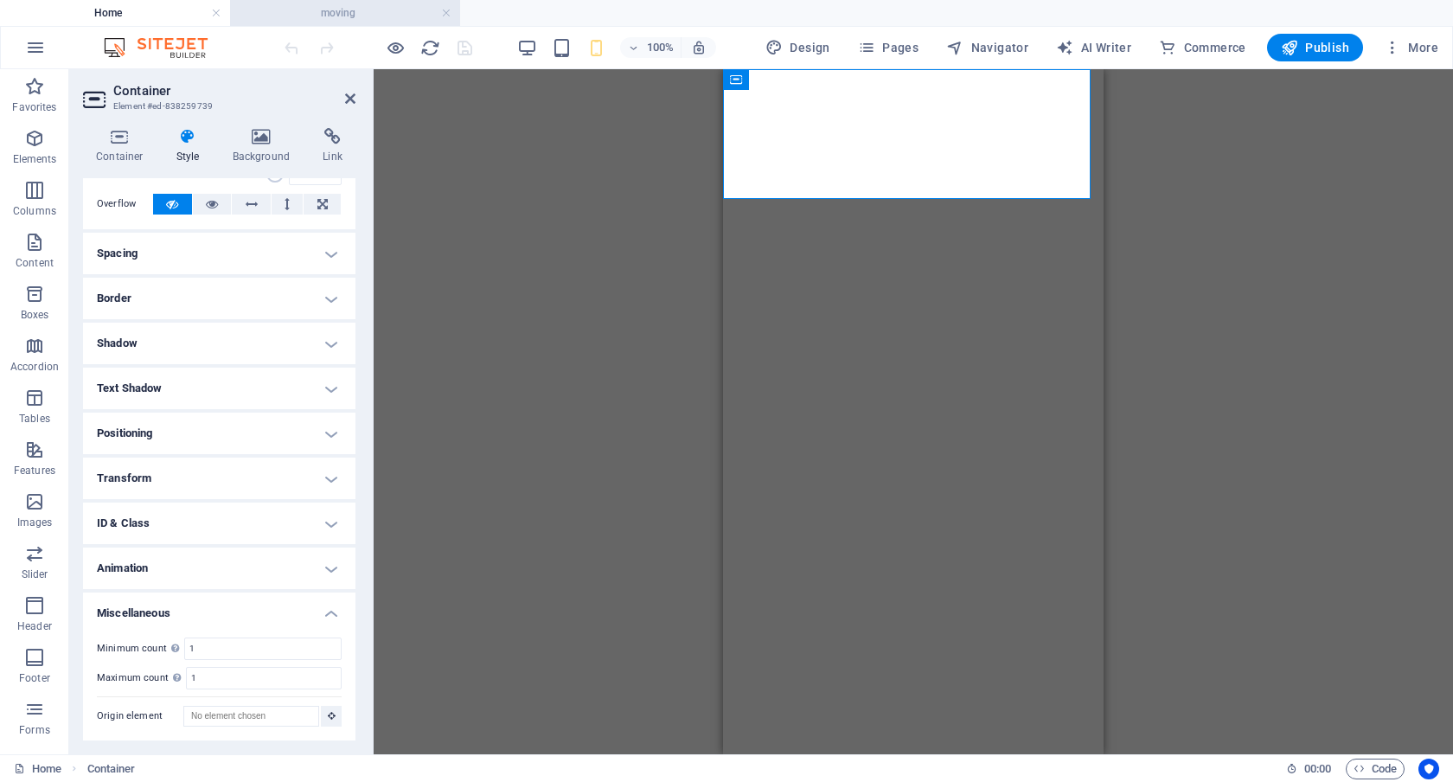
click at [328, 6] on h4 "moving" at bounding box center [345, 12] width 230 height 19
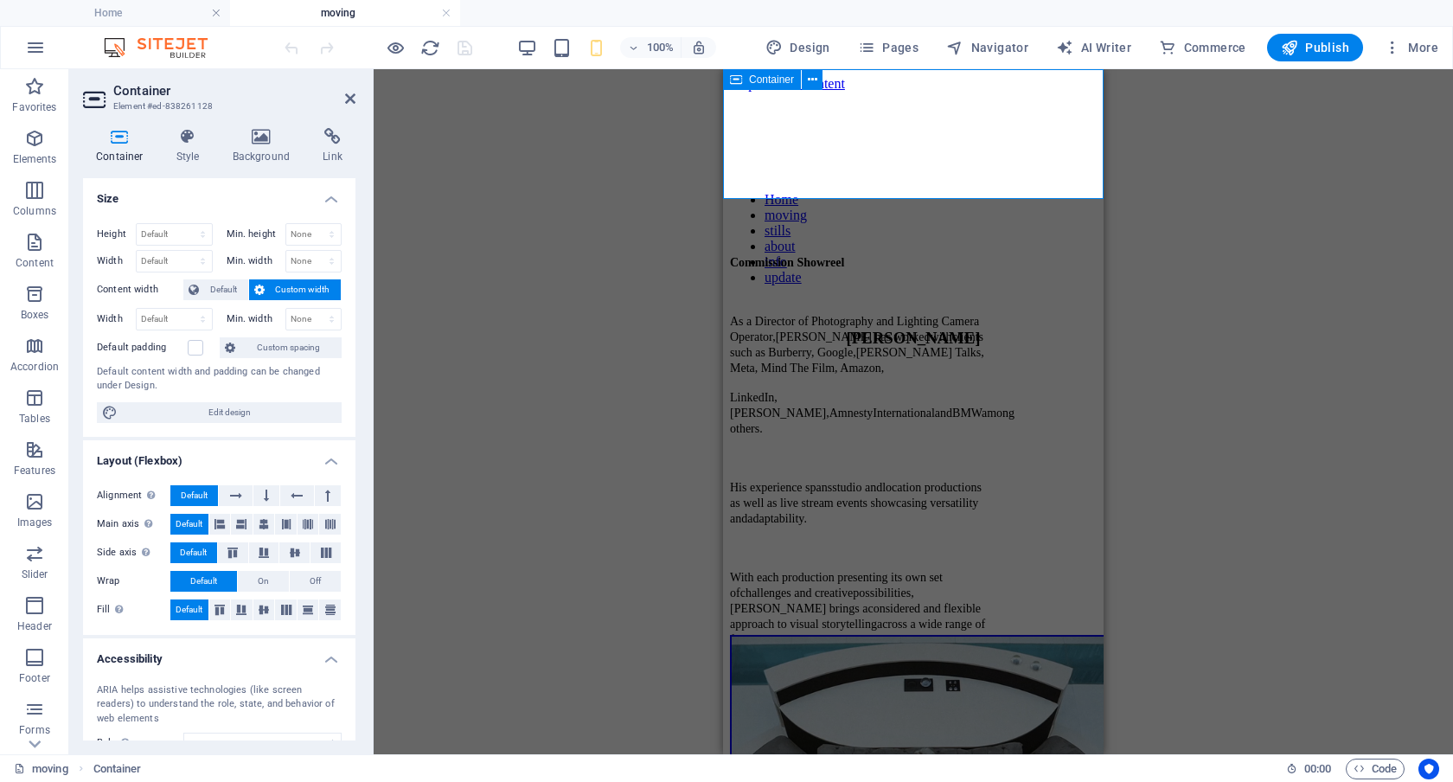
click at [737, 77] on icon at bounding box center [736, 79] width 12 height 21
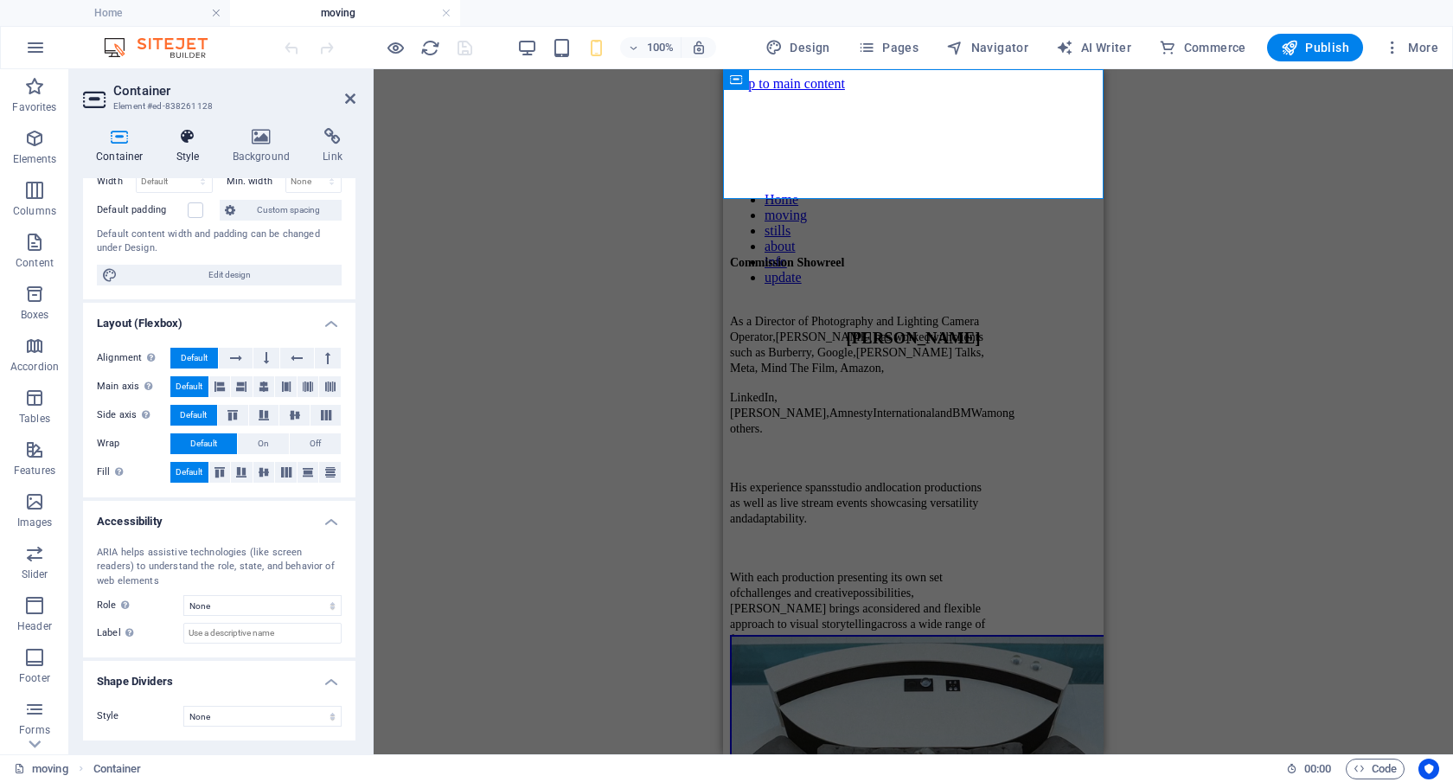
click at [186, 132] on icon at bounding box center [188, 136] width 49 height 17
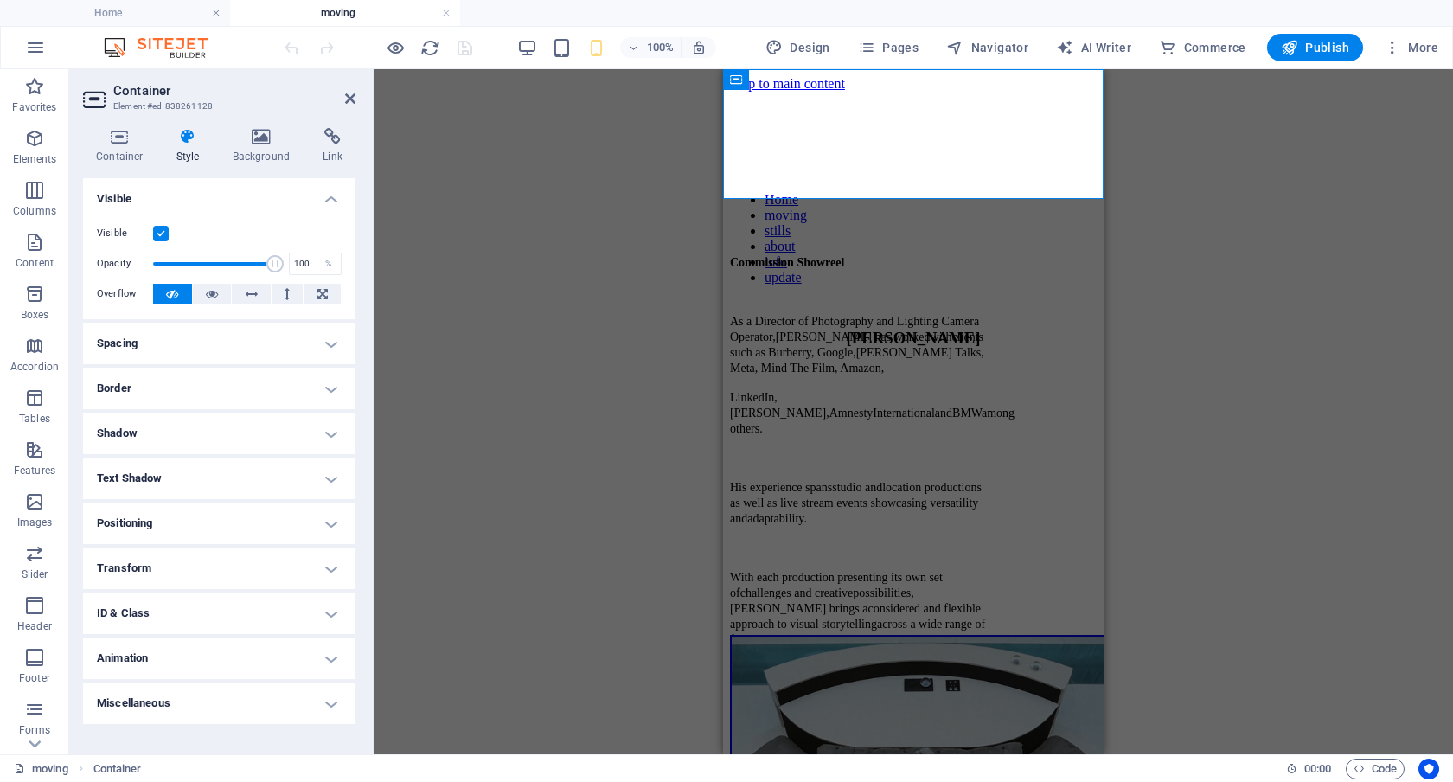
click at [329, 701] on h4 "Miscellaneous" at bounding box center [219, 704] width 273 height 42
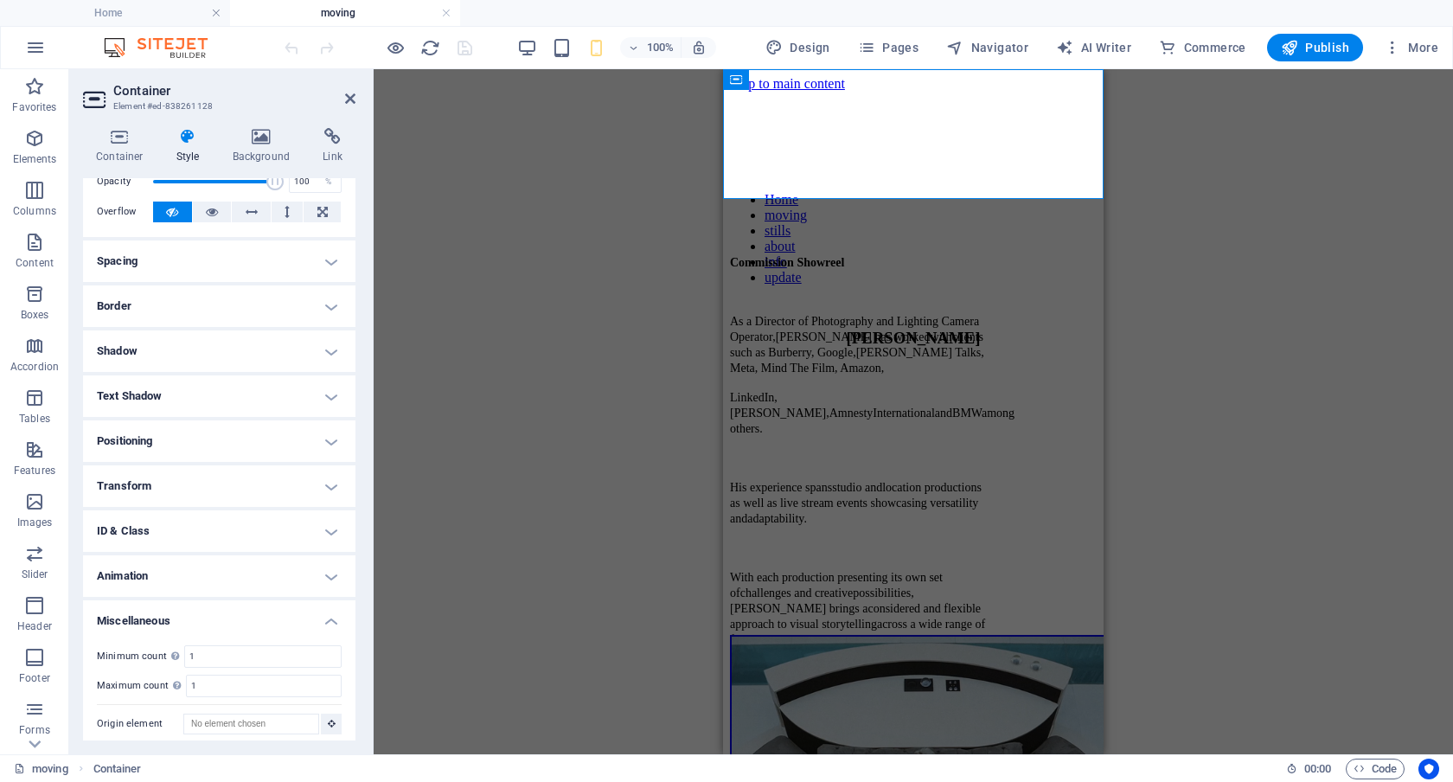
scroll to position [90, 0]
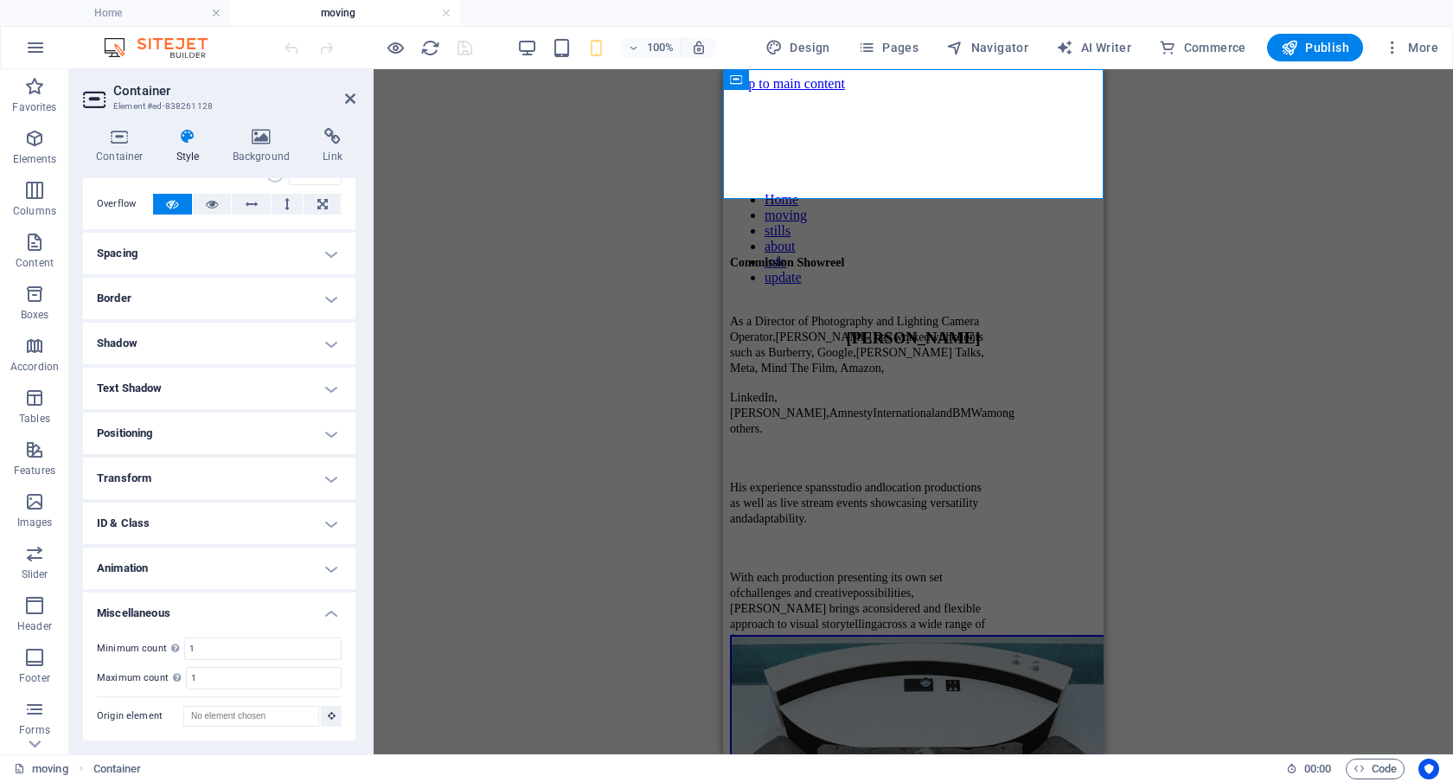
click at [327, 568] on h4 "Animation" at bounding box center [219, 569] width 273 height 42
click at [328, 519] on h4 "ID & Class" at bounding box center [219, 524] width 273 height 42
click at [337, 478] on h4 "Transform" at bounding box center [219, 479] width 273 height 42
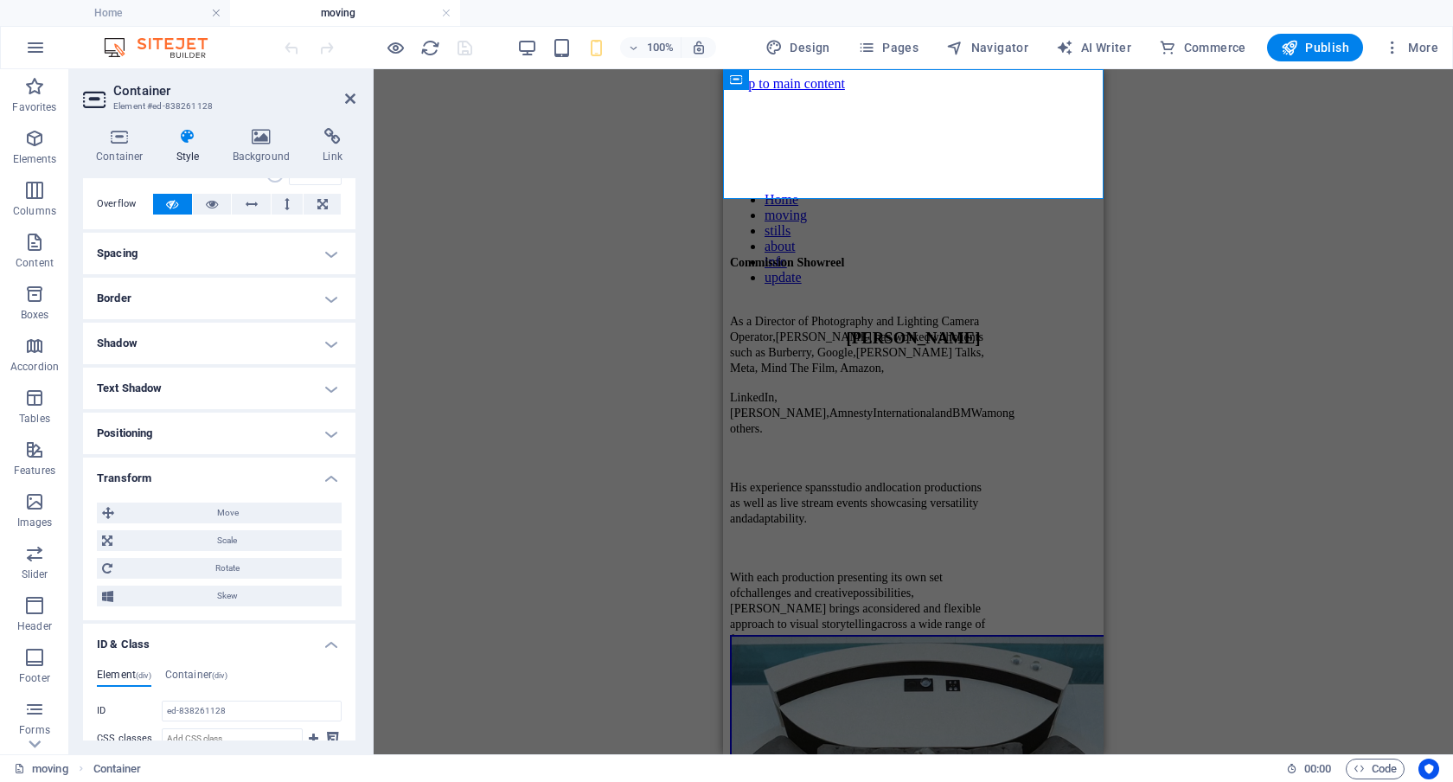
click at [331, 425] on h4 "Positioning" at bounding box center [219, 434] width 273 height 42
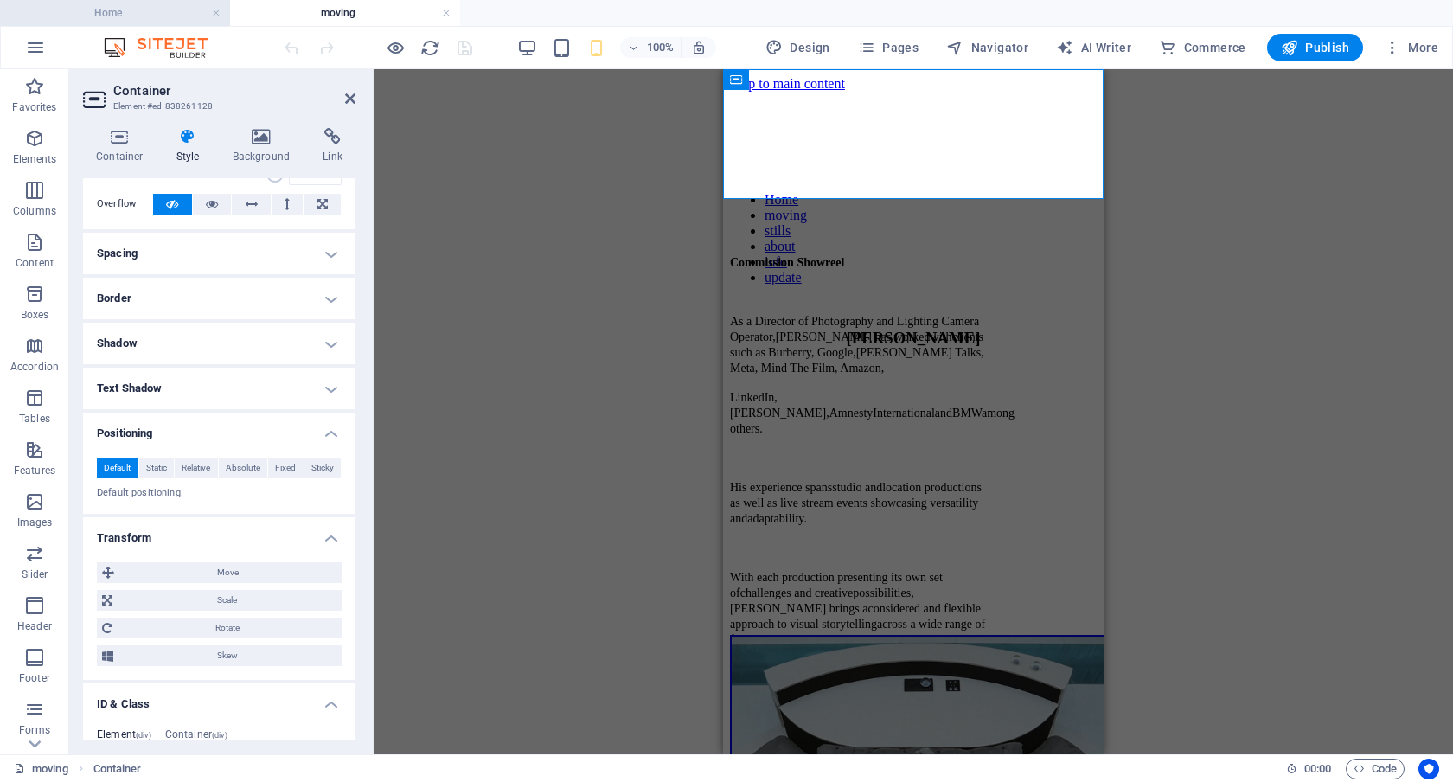
click at [126, 9] on h4 "Home" at bounding box center [115, 12] width 230 height 19
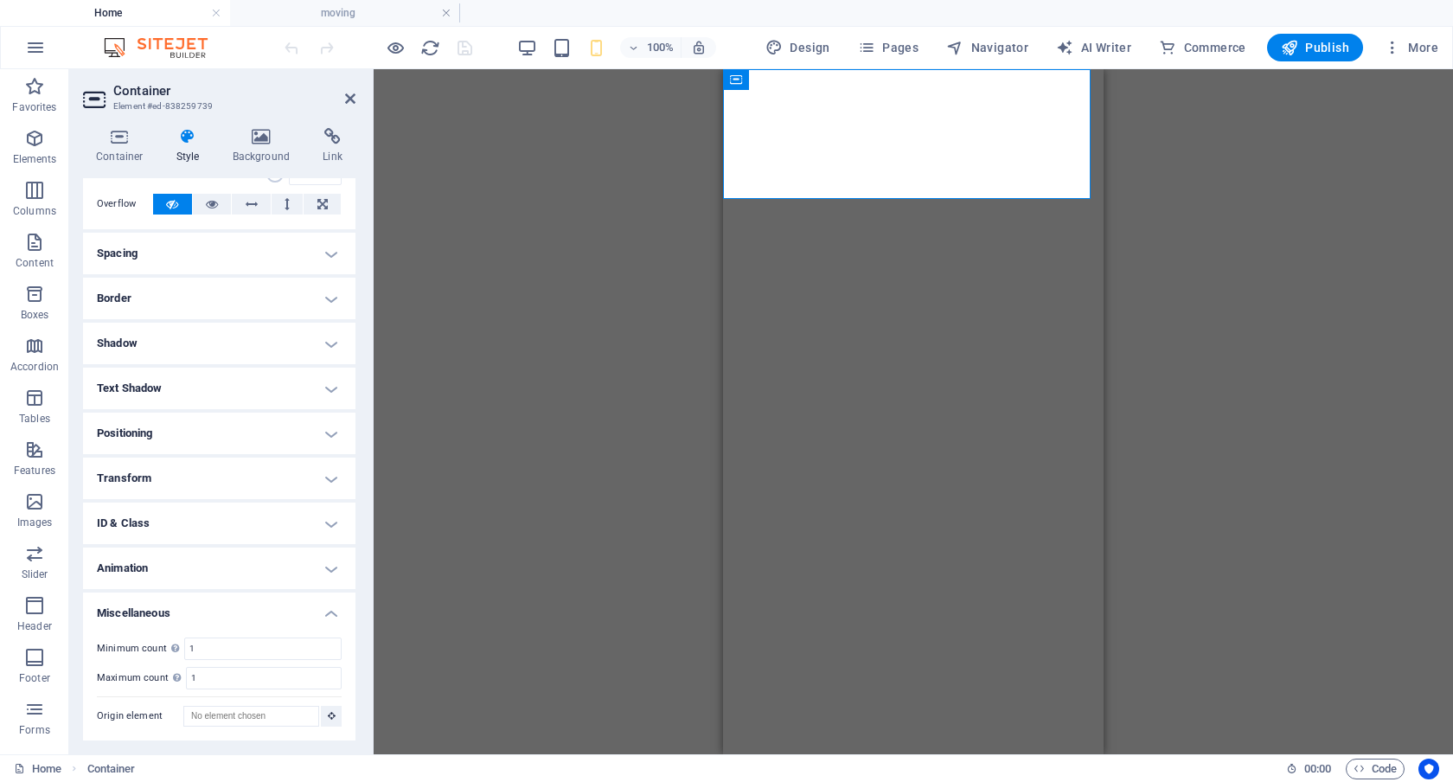
click at [330, 432] on h4 "Positioning" at bounding box center [219, 434] width 273 height 42
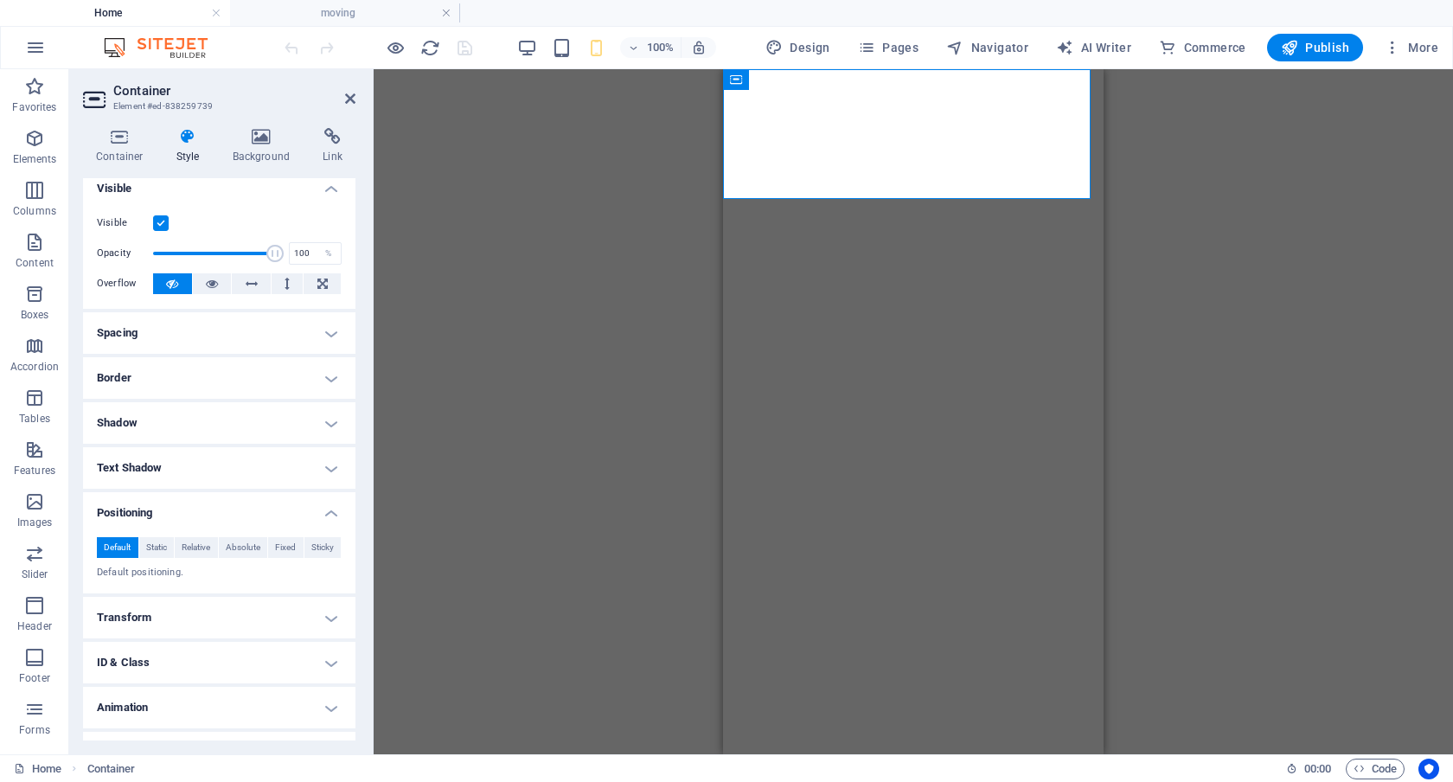
scroll to position [0, 0]
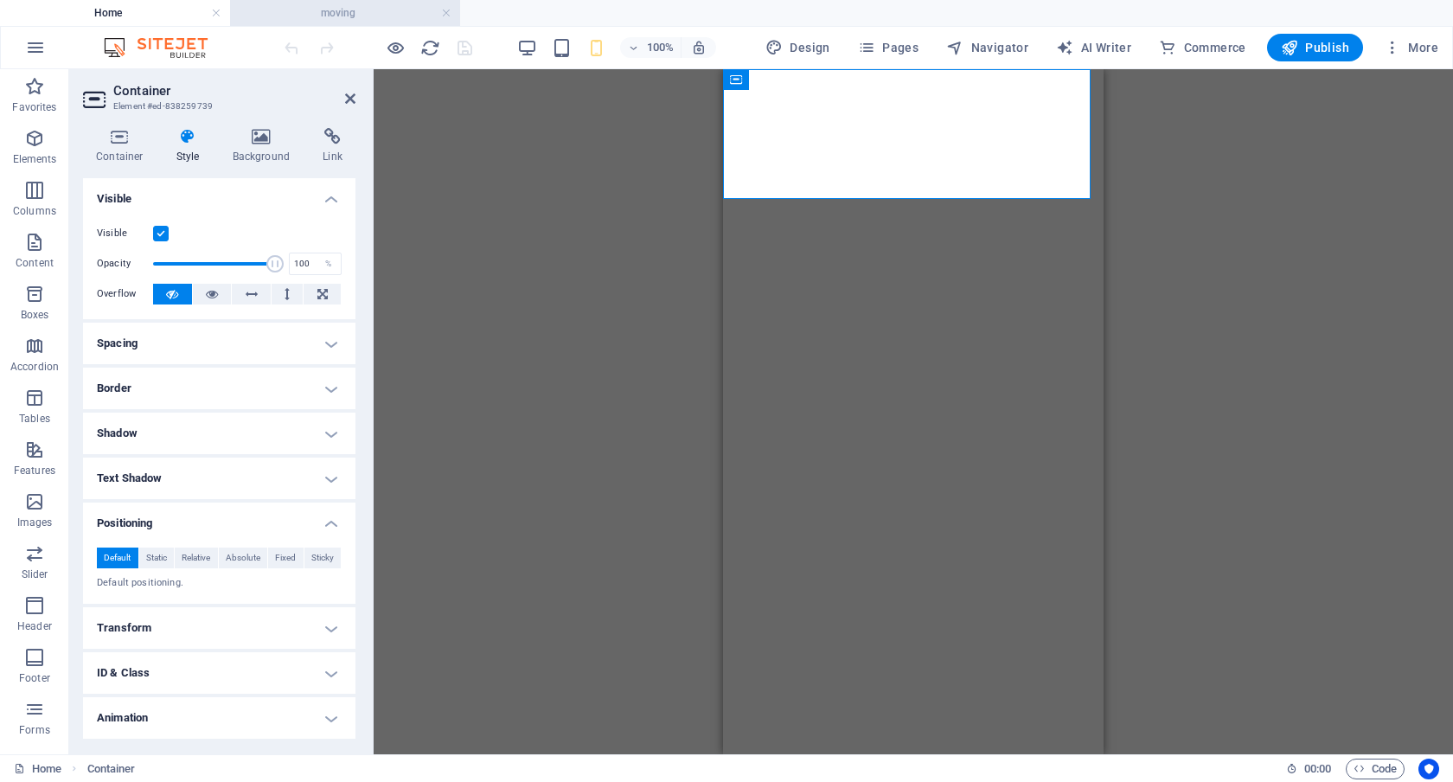
click at [336, 11] on h4 "moving" at bounding box center [345, 12] width 230 height 19
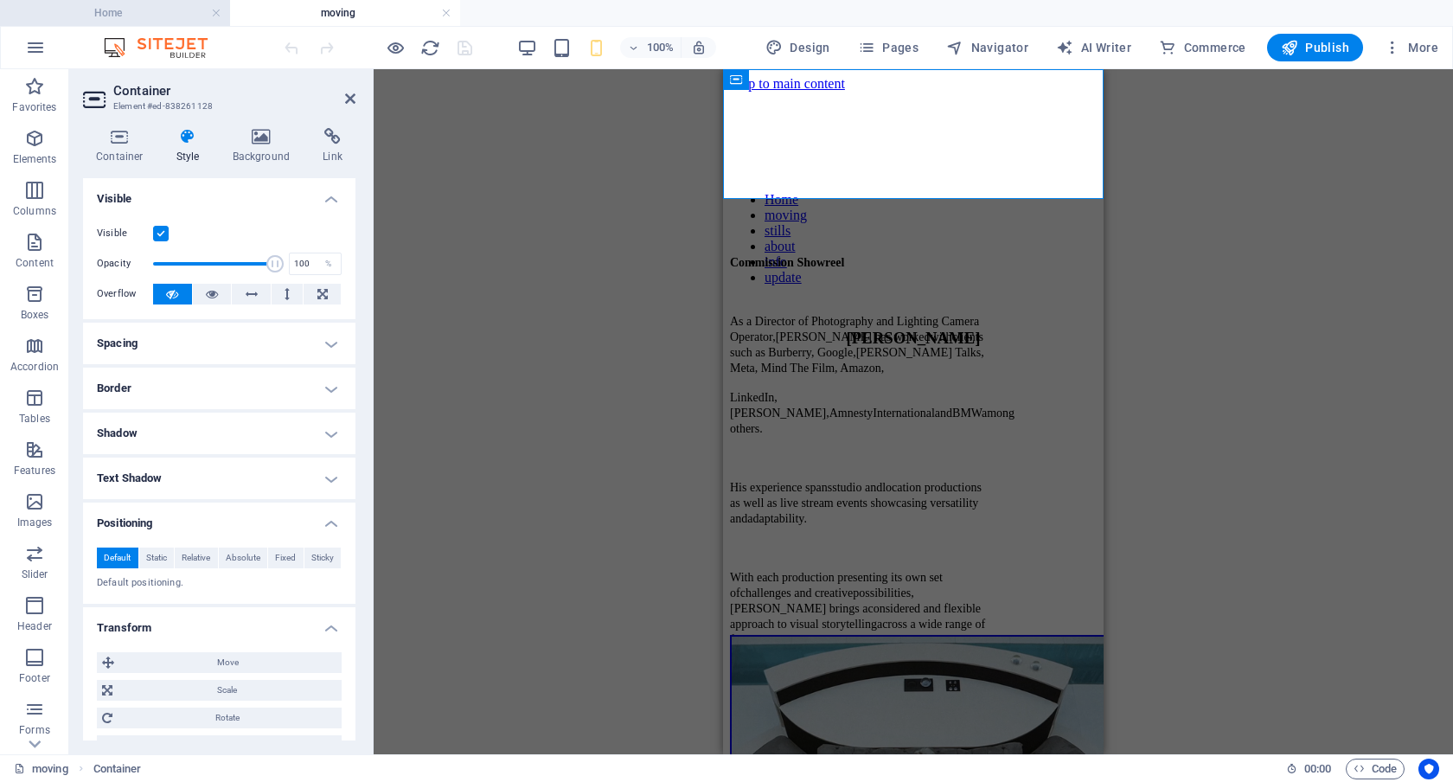
click at [124, 15] on h4 "Home" at bounding box center [115, 12] width 230 height 19
